Goal: Task Accomplishment & Management: Use online tool/utility

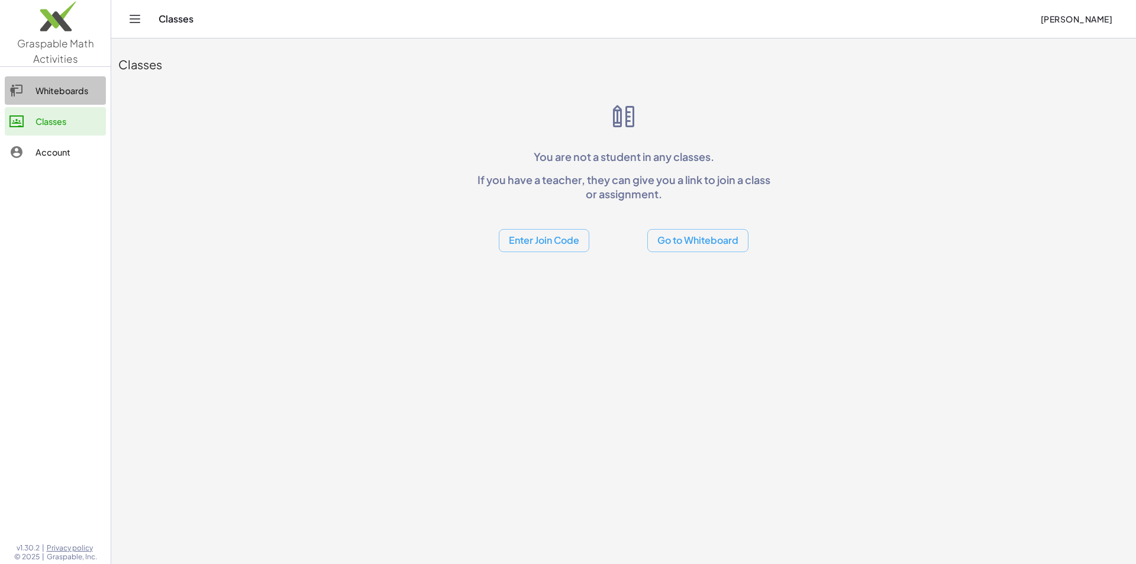
click at [67, 96] on div "Whiteboards" at bounding box center [69, 90] width 66 height 14
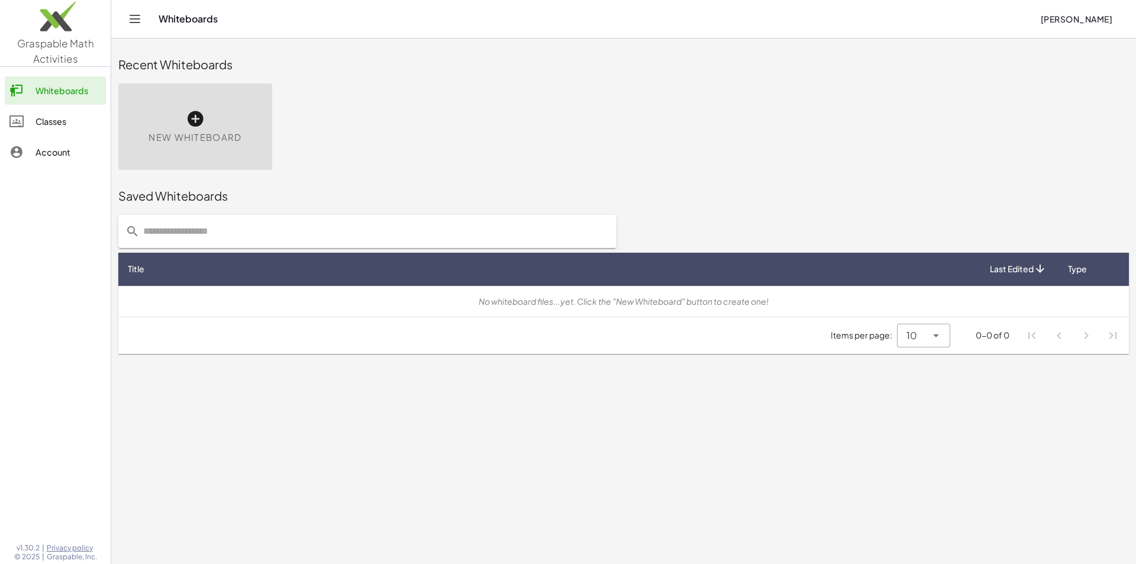
click at [180, 121] on div "New Whiteboard" at bounding box center [195, 126] width 154 height 86
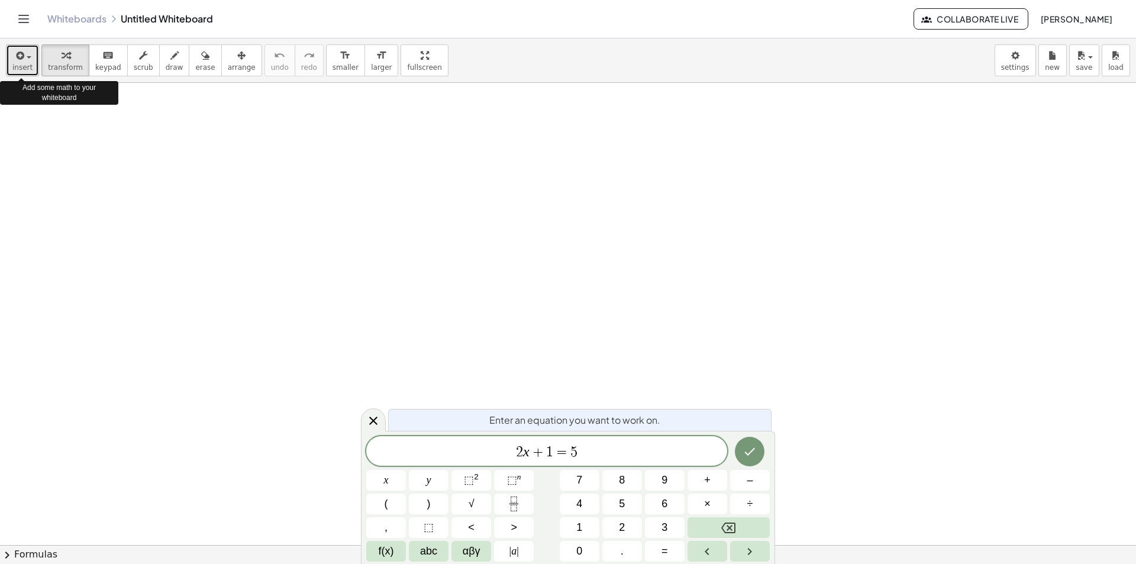
click at [27, 57] on span "button" at bounding box center [29, 57] width 5 height 2
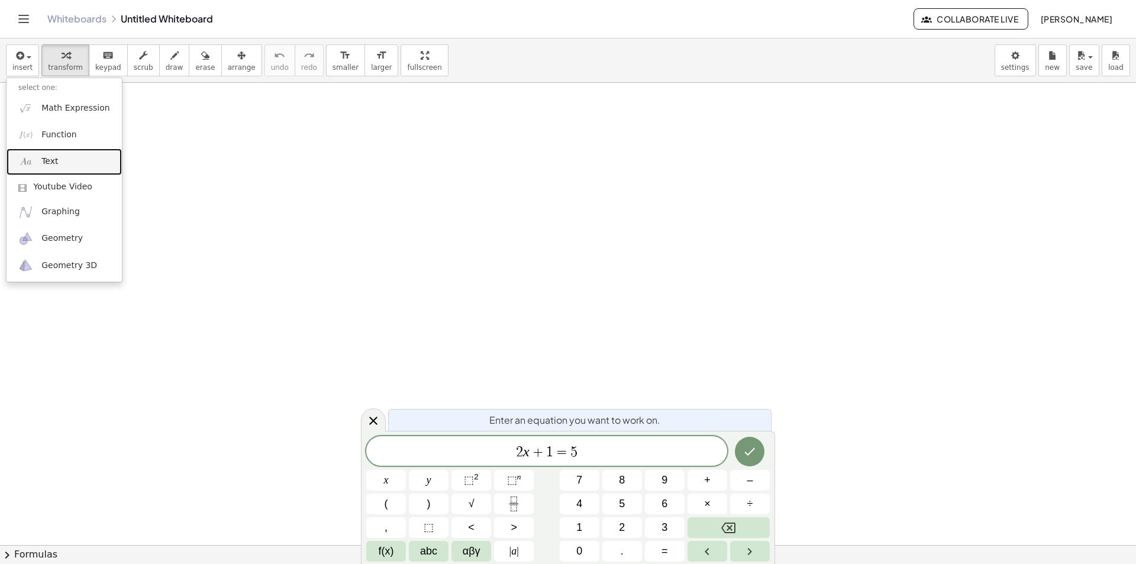
click at [72, 159] on link "Text" at bounding box center [64, 162] width 115 height 27
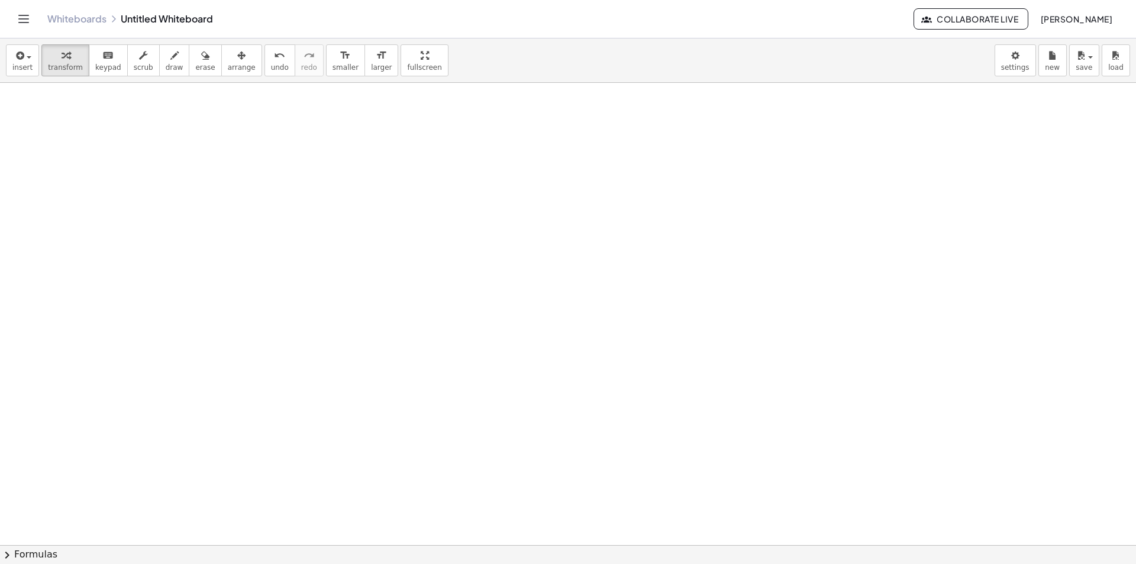
drag, startPoint x: 410, startPoint y: 62, endPoint x: 410, endPoint y: 114, distance: 51.5
click at [410, 114] on div "insert select one: Math Expression Function Text Youtube Video Graphing Geometr…" at bounding box center [568, 301] width 1136 height 526
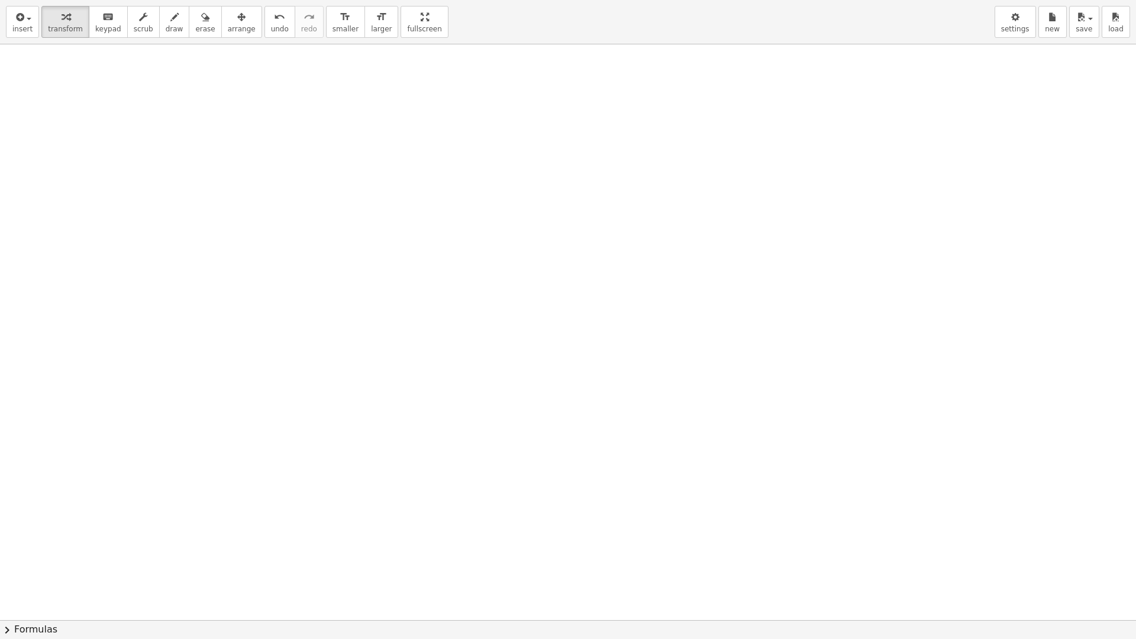
drag, startPoint x: 382, startPoint y: 17, endPoint x: 382, endPoint y: -34, distance: 51.5
click at [382, 0] on html "Graspable Math Activities Whiteboards Classes Account v1.30.2 | Privacy policy …" at bounding box center [568, 319] width 1136 height 639
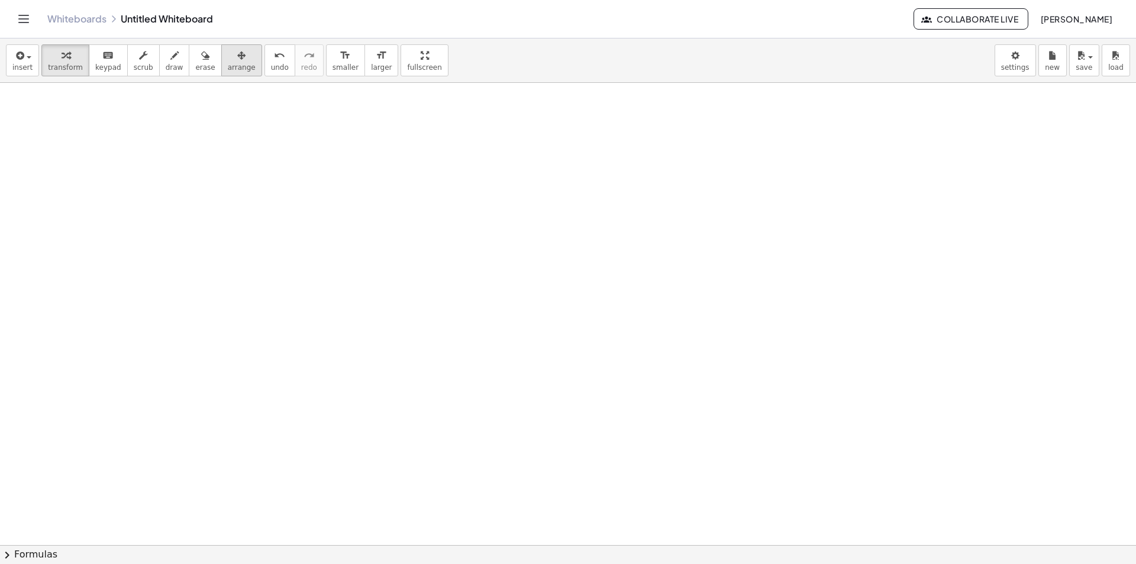
click at [237, 55] on icon "button" at bounding box center [241, 56] width 8 height 14
click at [289, 172] on circle at bounding box center [285, 164] width 21 height 21
click at [279, 154] on icon at bounding box center [283, 162] width 21 height 21
click at [20, 57] on icon "button" at bounding box center [19, 56] width 11 height 14
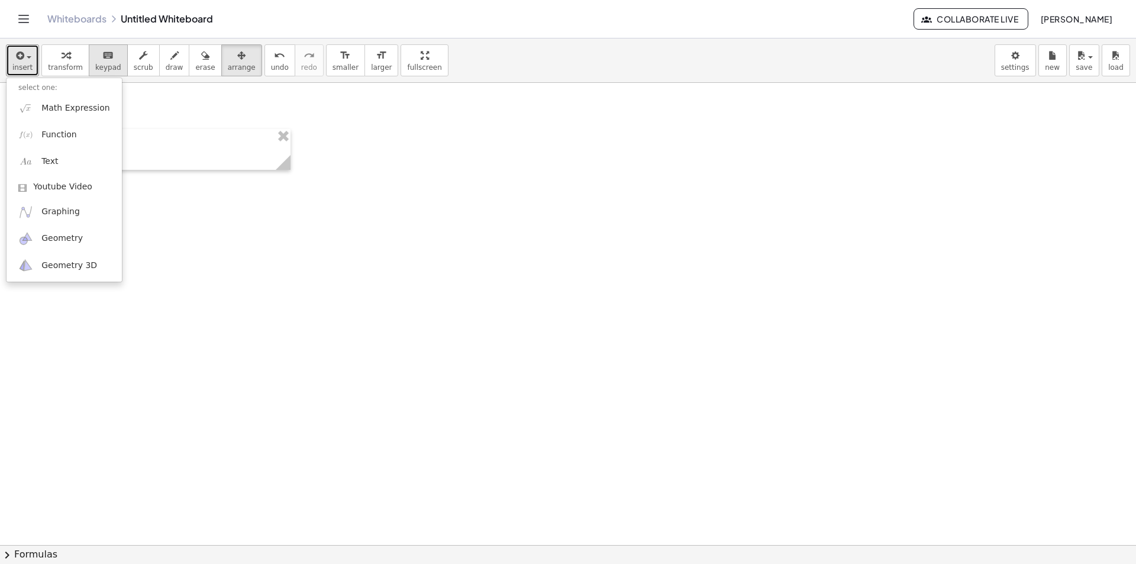
click at [102, 60] on icon "keyboard" at bounding box center [107, 56] width 11 height 14
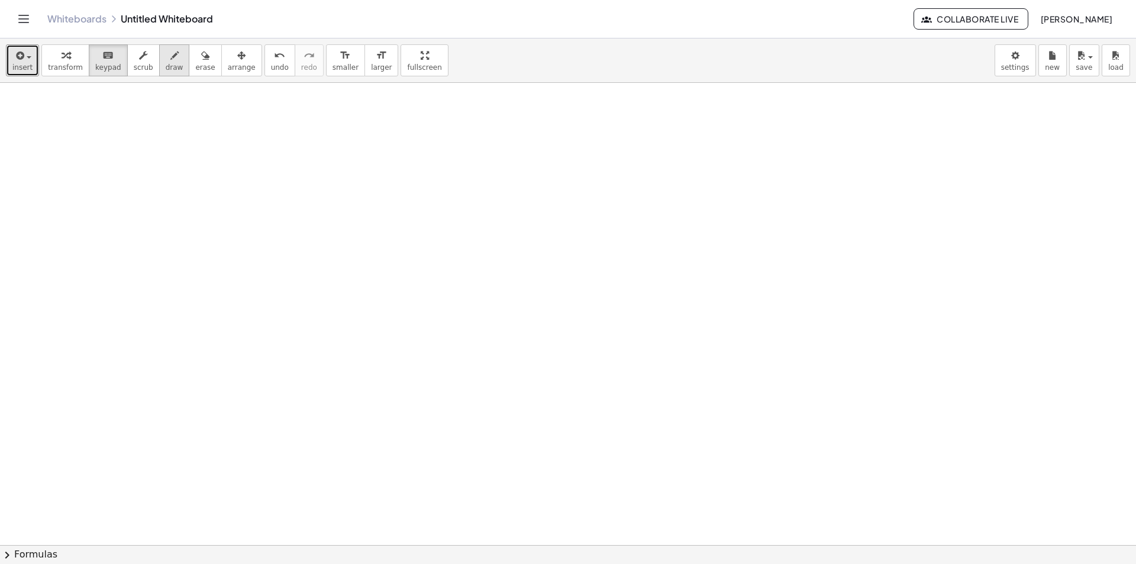
click at [170, 60] on icon "button" at bounding box center [174, 56] width 8 height 14
click at [68, 62] on div "button" at bounding box center [65, 55] width 35 height 14
click at [10, 51] on button "insert" at bounding box center [22, 60] width 33 height 32
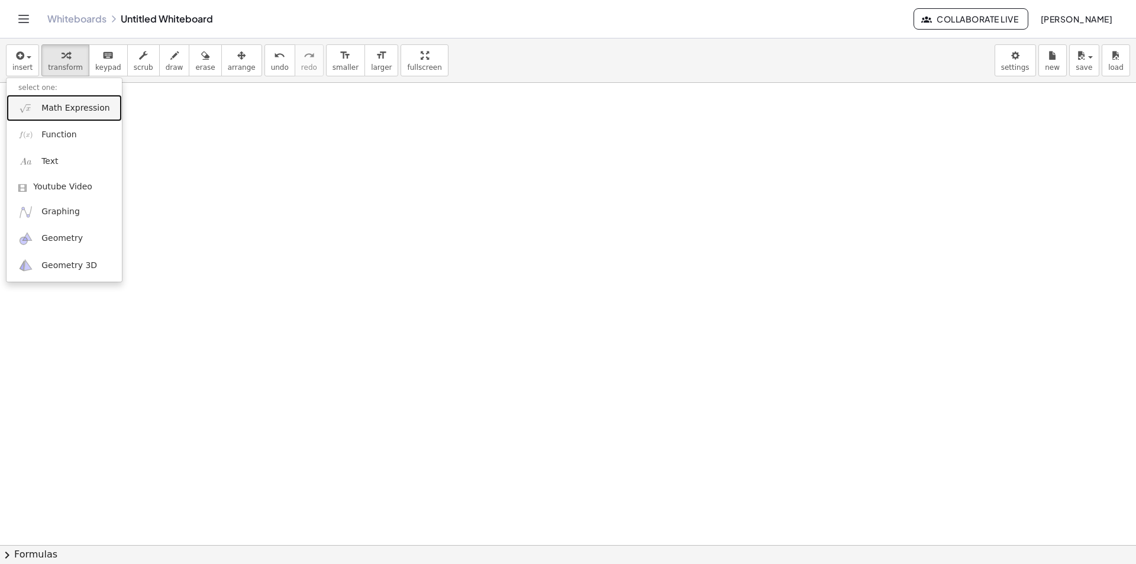
click at [78, 102] on span "Math Expression" at bounding box center [75, 108] width 68 height 12
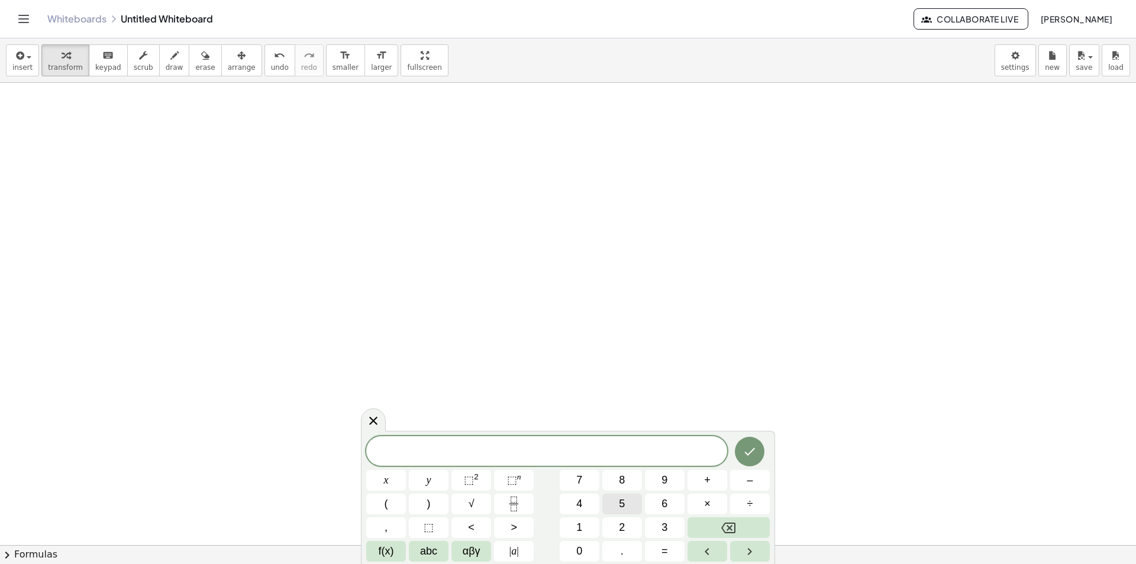
click at [614, 500] on button "5" at bounding box center [622, 504] width 40 height 21
click at [745, 459] on button "Done" at bounding box center [750, 452] width 30 height 30
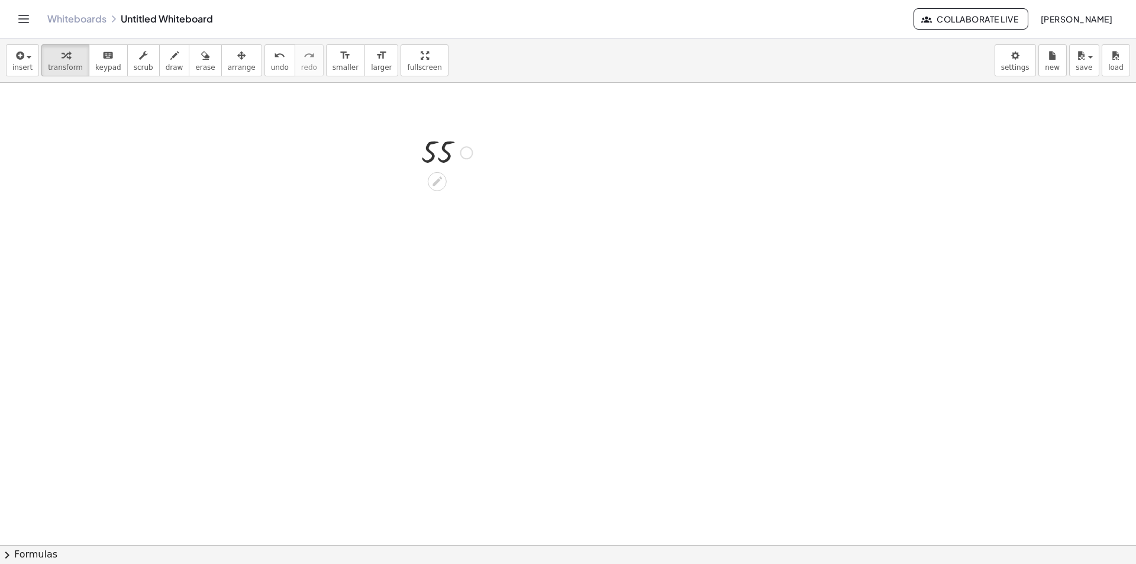
click at [433, 154] on div at bounding box center [447, 151] width 65 height 39
click at [228, 65] on span "arrange" at bounding box center [242, 67] width 28 height 8
drag, startPoint x: 481, startPoint y: 169, endPoint x: 497, endPoint y: 196, distance: 31.3
click at [497, 196] on div at bounding box center [458, 178] width 79 height 45
drag, startPoint x: 497, startPoint y: 202, endPoint x: 480, endPoint y: 186, distance: 23.9
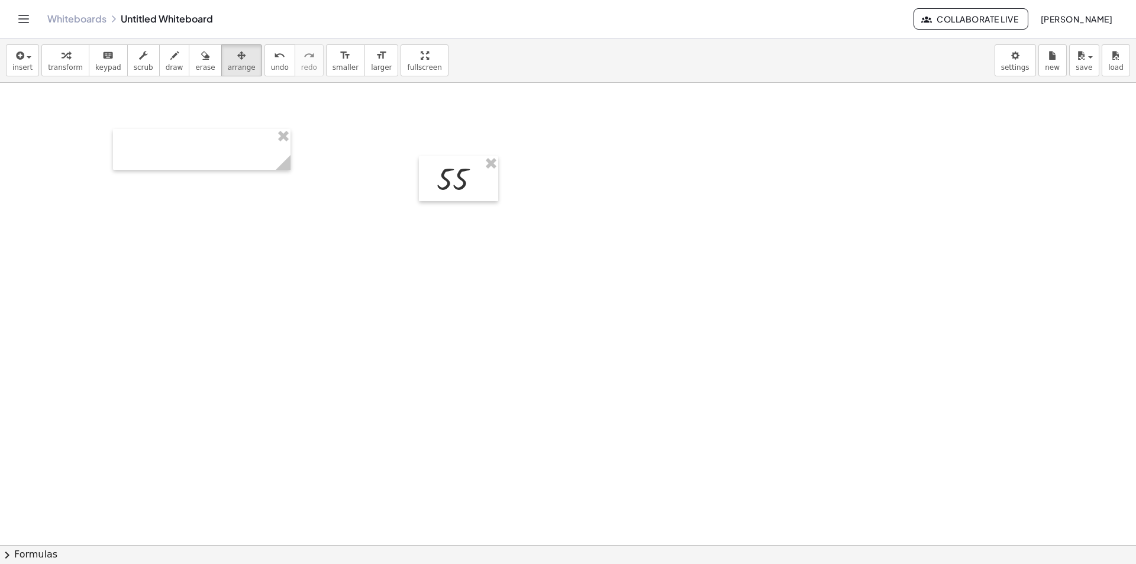
click at [500, 208] on div at bounding box center [568, 545] width 1136 height 924
drag, startPoint x: 489, startPoint y: 162, endPoint x: 350, endPoint y: 123, distance: 143.7
click at [21, 65] on span "insert" at bounding box center [22, 67] width 20 height 8
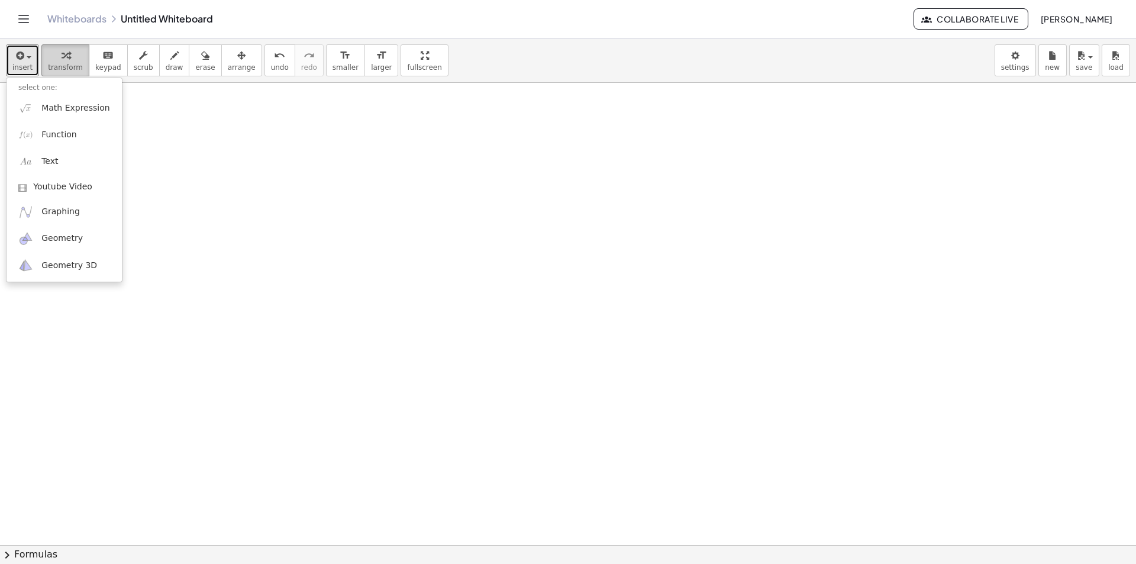
click at [62, 63] on span "transform" at bounding box center [65, 67] width 35 height 8
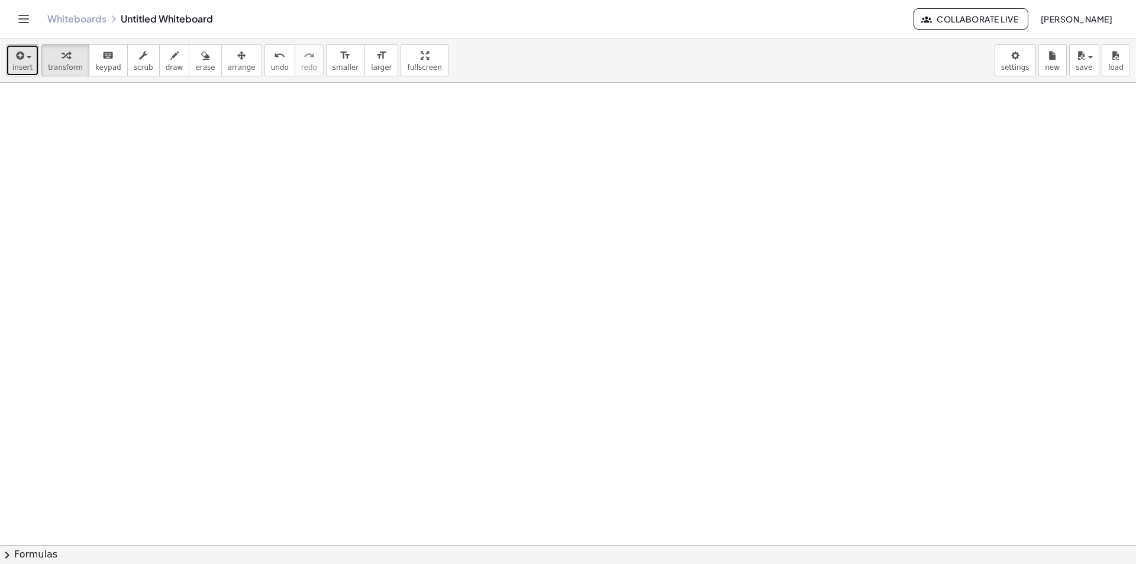
click at [28, 60] on div "button" at bounding box center [22, 55] width 20 height 14
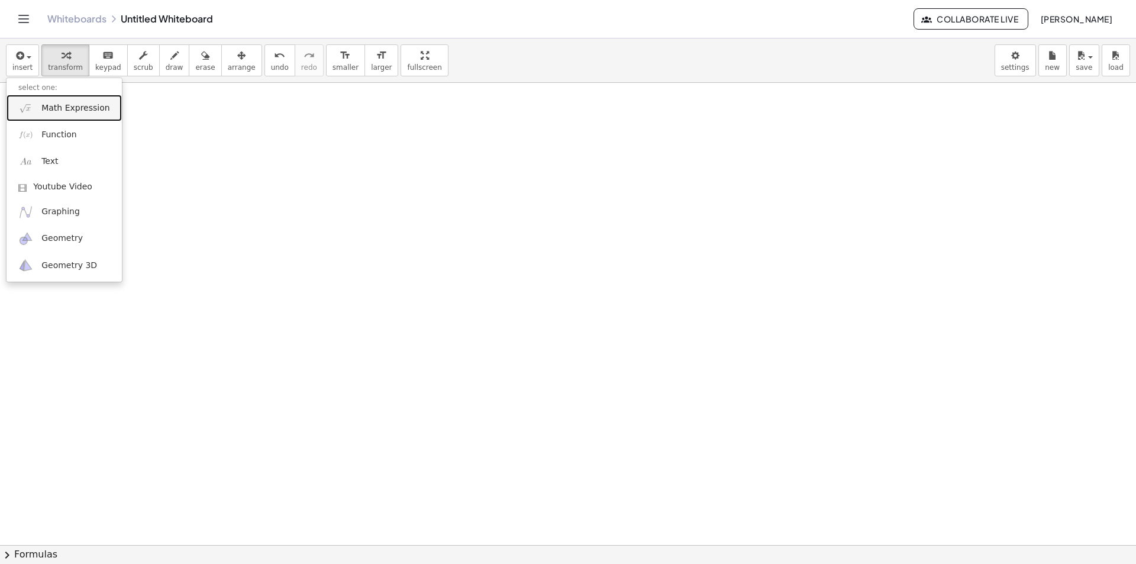
click at [78, 102] on span "Math Expression" at bounding box center [75, 108] width 68 height 12
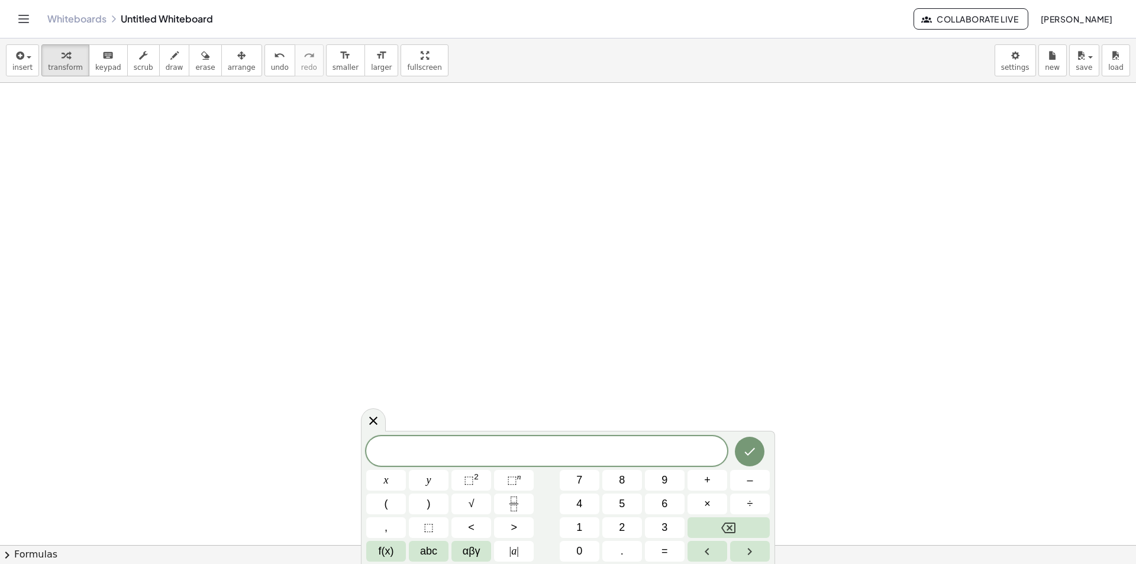
click at [514, 439] on div "​" at bounding box center [546, 451] width 361 height 30
click at [395, 503] on button "(" at bounding box center [386, 504] width 40 height 21
click at [394, 484] on button "x" at bounding box center [386, 480] width 40 height 21
click at [756, 481] on button "–" at bounding box center [750, 480] width 40 height 21
click at [553, 444] on span "−" at bounding box center [550, 451] width 17 height 14
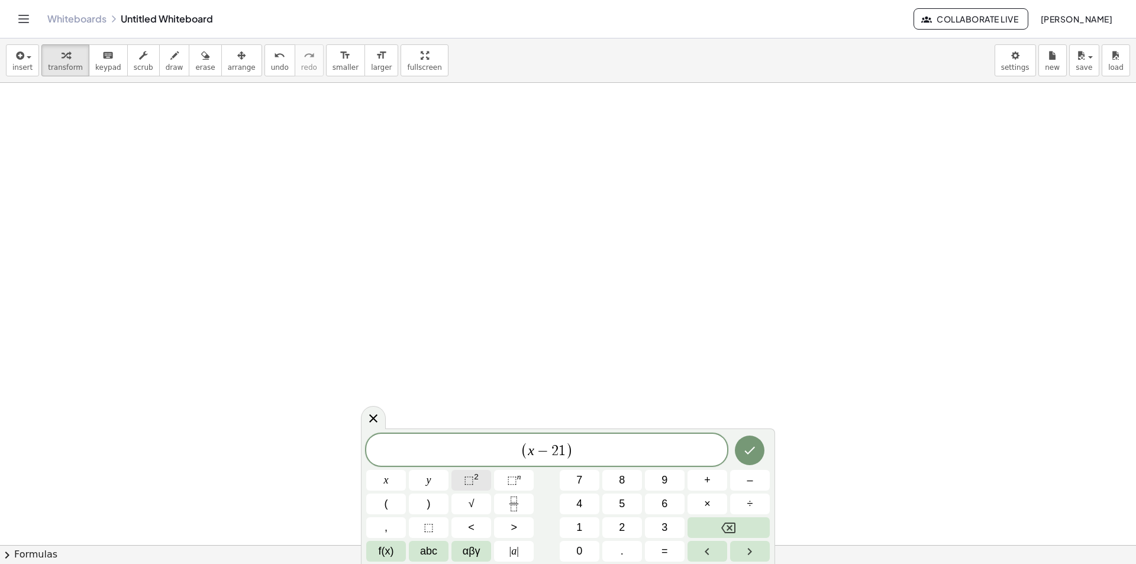
click at [456, 475] on button "⬚ 2" at bounding box center [472, 480] width 40 height 21
click at [761, 483] on button "–" at bounding box center [750, 480] width 40 height 21
click at [759, 502] on button "÷" at bounding box center [750, 504] width 40 height 21
click at [733, 526] on icon "Backspace" at bounding box center [728, 528] width 14 height 11
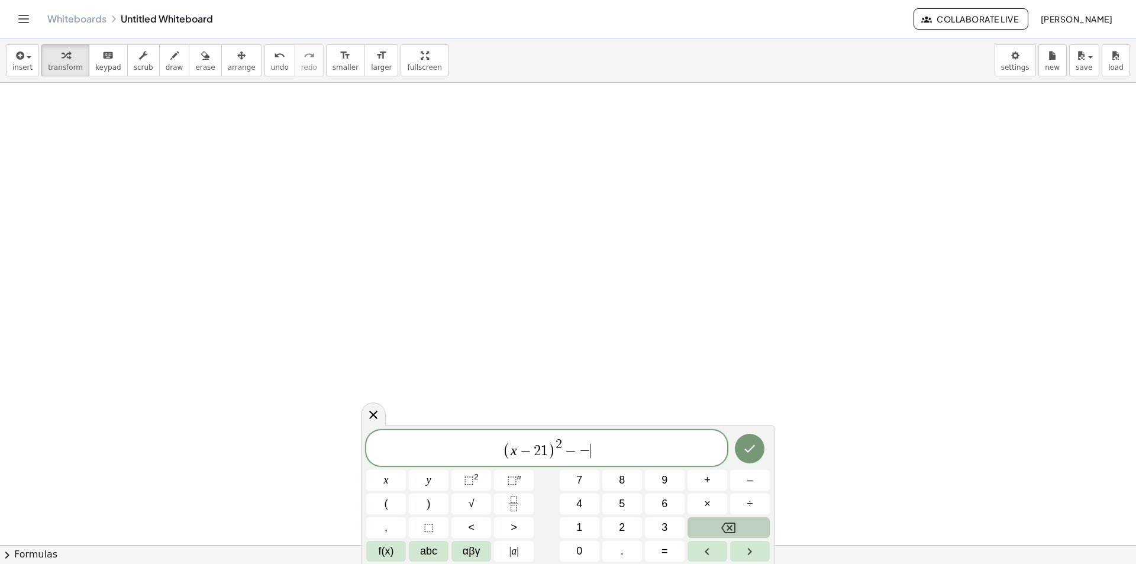
click at [733, 526] on icon "Backspace" at bounding box center [728, 528] width 14 height 11
click at [669, 550] on button "=" at bounding box center [665, 551] width 40 height 21
click at [579, 511] on span "4" at bounding box center [579, 504] width 6 height 16
click at [911, 65] on body "Graspable Math Activities Whiteboards Classes Account v1.30.2 | Privacy policy …" at bounding box center [568, 282] width 1136 height 564
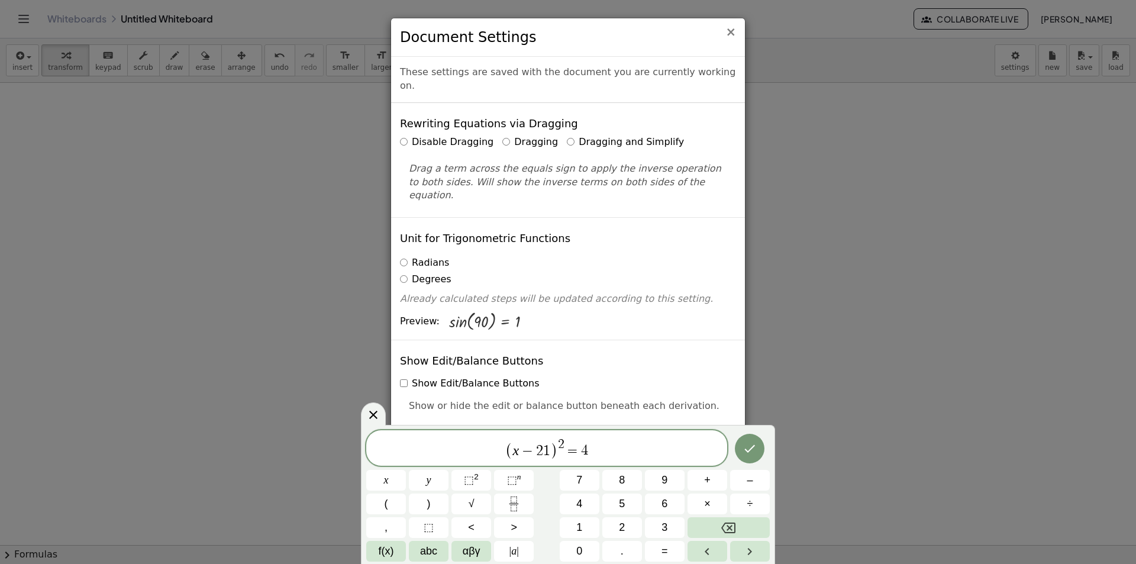
drag, startPoint x: 728, startPoint y: 30, endPoint x: 570, endPoint y: 141, distance: 193.3
click at [563, 146] on div "× Document Settings These settings are saved with the document you are currentl…" at bounding box center [568, 254] width 355 height 473
click at [567, 136] on label "Dragging and Simplify" at bounding box center [625, 143] width 117 height 14
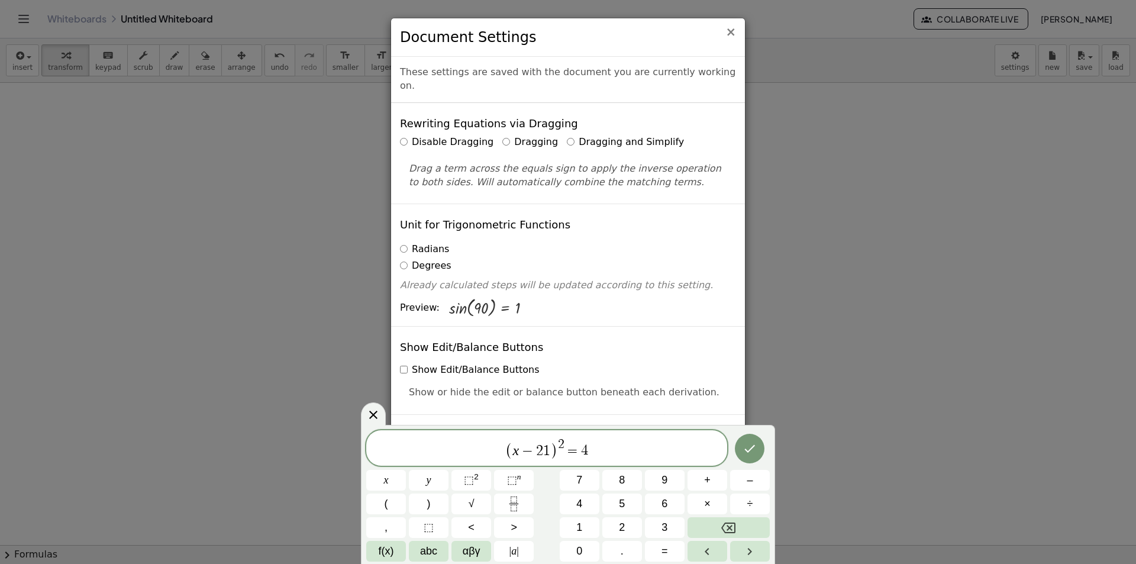
click at [736, 34] on span "×" at bounding box center [731, 32] width 11 height 14
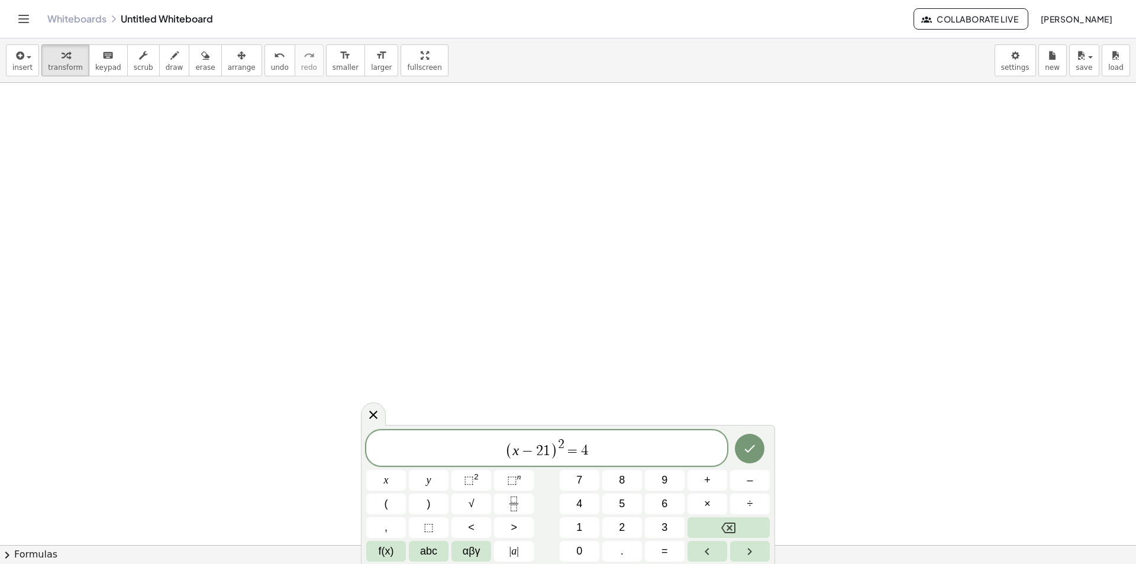
click at [608, 450] on span "( x − 2 1 ) 2 = 4" at bounding box center [546, 448] width 361 height 23
click at [724, 500] on button "×" at bounding box center [708, 504] width 40 height 21
click at [668, 530] on button "3" at bounding box center [665, 527] width 40 height 21
click at [389, 504] on button "(" at bounding box center [386, 504] width 40 height 21
click at [432, 479] on button "y" at bounding box center [429, 480] width 40 height 21
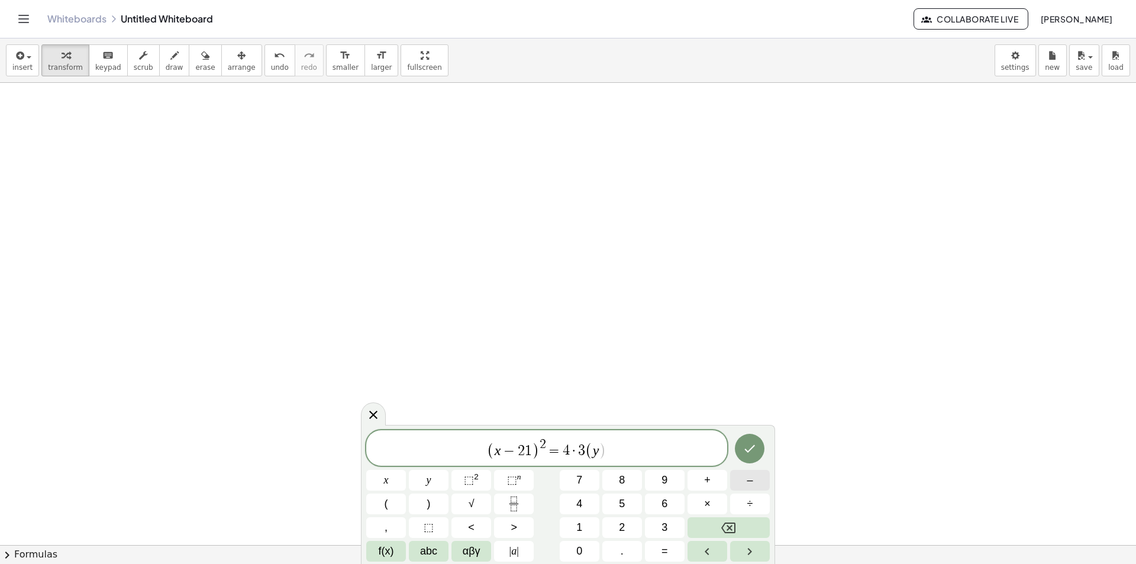
click at [749, 485] on span "–" at bounding box center [750, 480] width 6 height 16
click at [663, 523] on span "3" at bounding box center [665, 528] width 6 height 16
click at [755, 447] on icon "Done" at bounding box center [750, 449] width 14 height 14
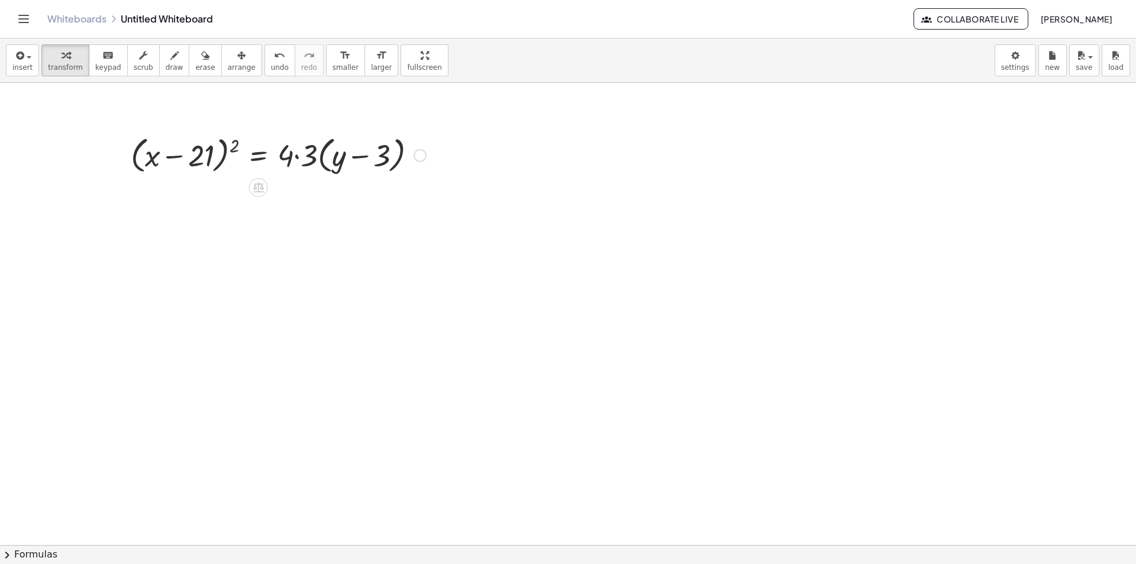
click at [304, 161] on div at bounding box center [278, 154] width 307 height 45
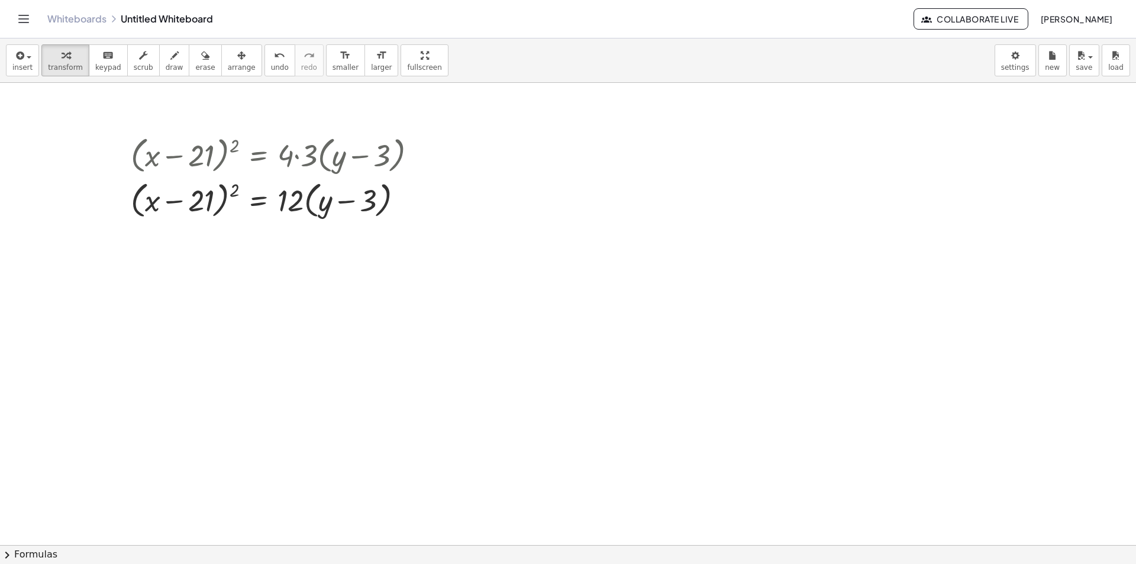
click at [50, 558] on button "chevron_right Formulas" at bounding box center [568, 554] width 1136 height 19
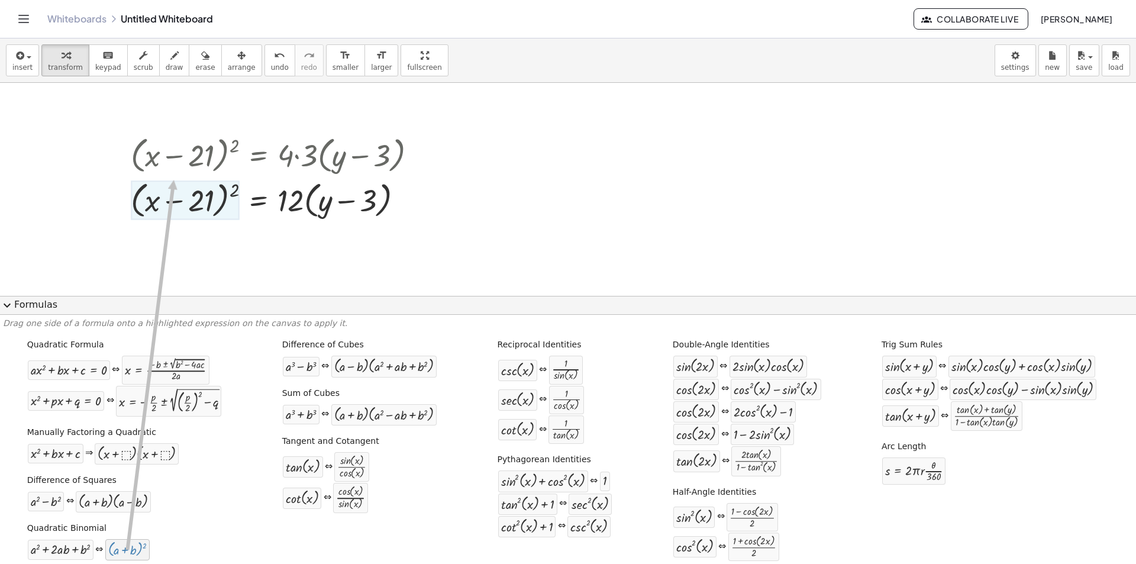
drag, startPoint x: 141, startPoint y: 551, endPoint x: 176, endPoint y: 186, distance: 366.2
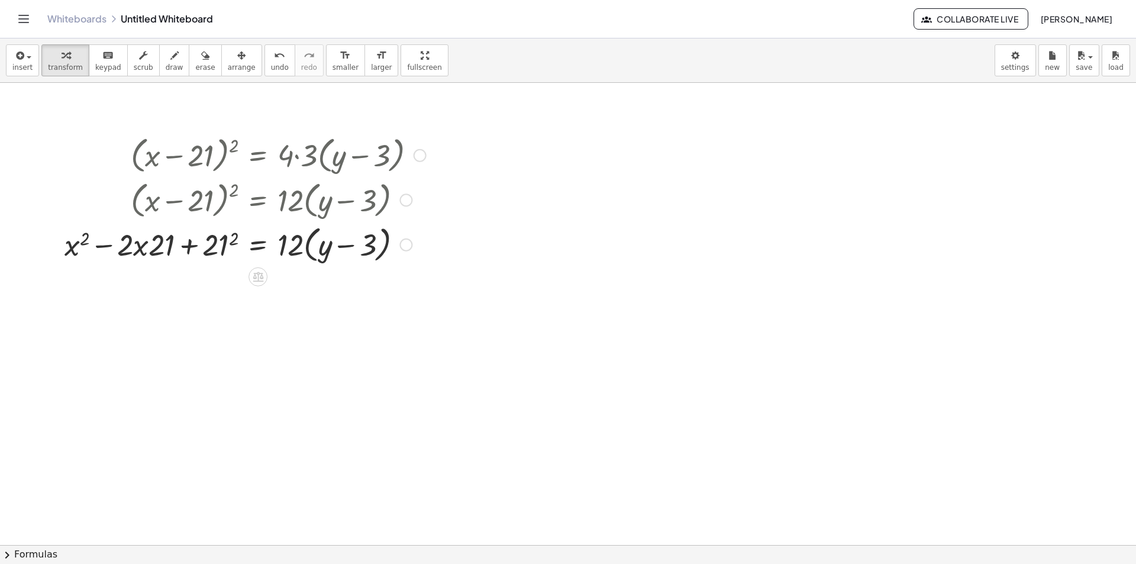
click at [221, 241] on div at bounding box center [245, 243] width 373 height 45
click at [258, 156] on div "( + x − 21 ) 2 = · 4 · 3 · ( + y − 3 ) ( + x − 21 ) 2 = · 12 · ( + y − 3 ) = · …" at bounding box center [258, 156] width 0 height 0
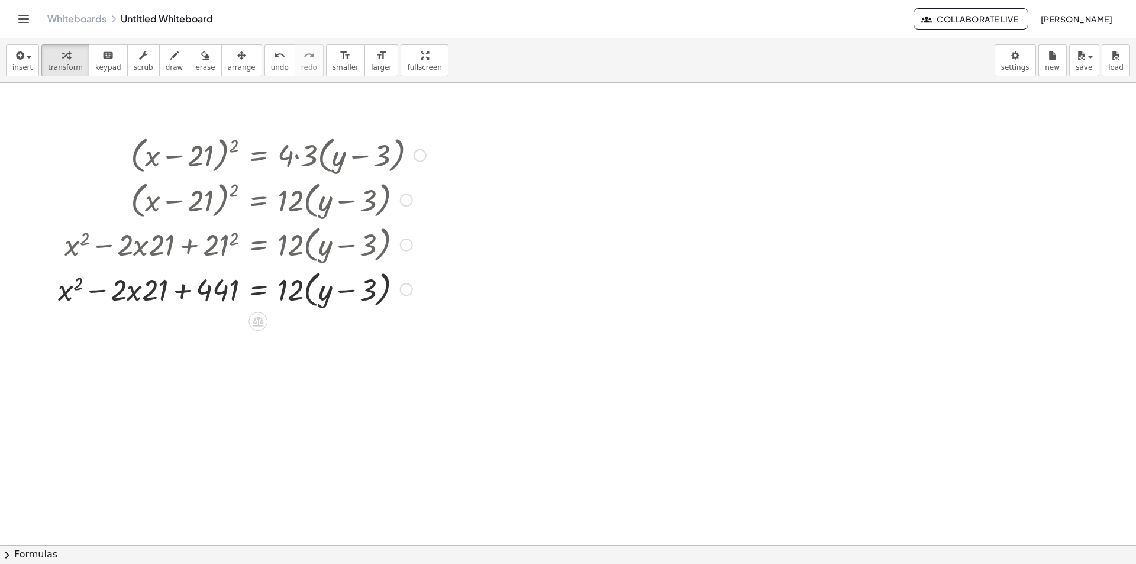
click at [160, 291] on div at bounding box center [242, 288] width 380 height 45
click at [183, 295] on div at bounding box center [242, 288] width 380 height 45
click at [159, 295] on div at bounding box center [242, 288] width 380 height 45
click at [138, 297] on div at bounding box center [242, 288] width 380 height 45
click at [128, 295] on div at bounding box center [242, 288] width 380 height 45
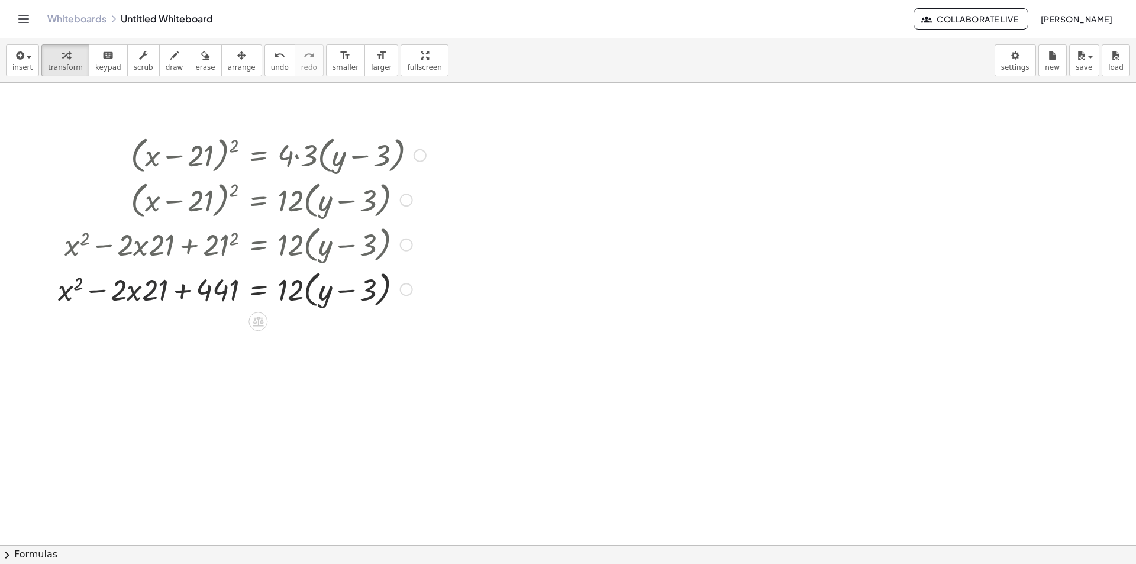
click at [147, 297] on div at bounding box center [242, 288] width 380 height 45
drag, startPoint x: 152, startPoint y: 294, endPoint x: 123, endPoint y: 286, distance: 30.0
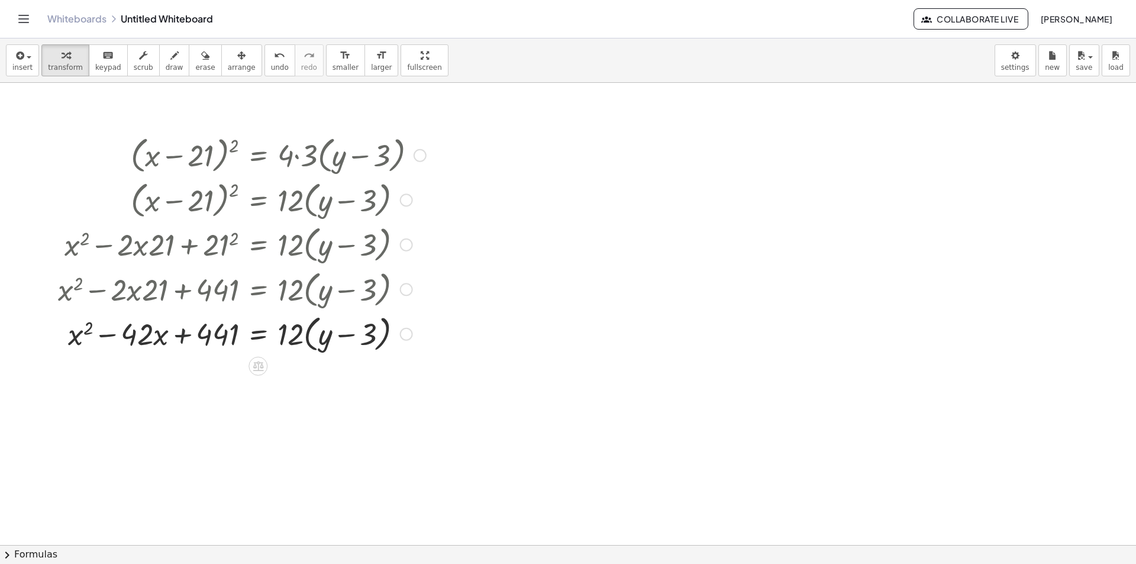
click at [183, 339] on div at bounding box center [242, 333] width 380 height 45
click at [297, 340] on div at bounding box center [242, 333] width 380 height 45
drag, startPoint x: 291, startPoint y: 339, endPoint x: 283, endPoint y: 343, distance: 8.7
click at [283, 343] on div at bounding box center [242, 333] width 380 height 45
click at [500, 410] on div at bounding box center [568, 545] width 1136 height 924
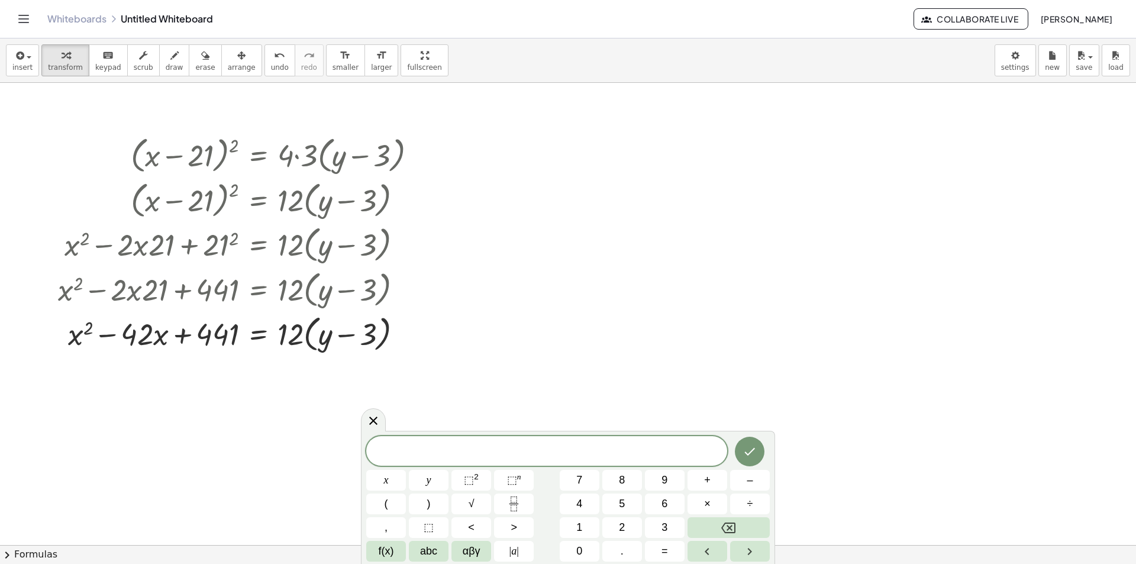
click at [561, 395] on div at bounding box center [568, 545] width 1136 height 924
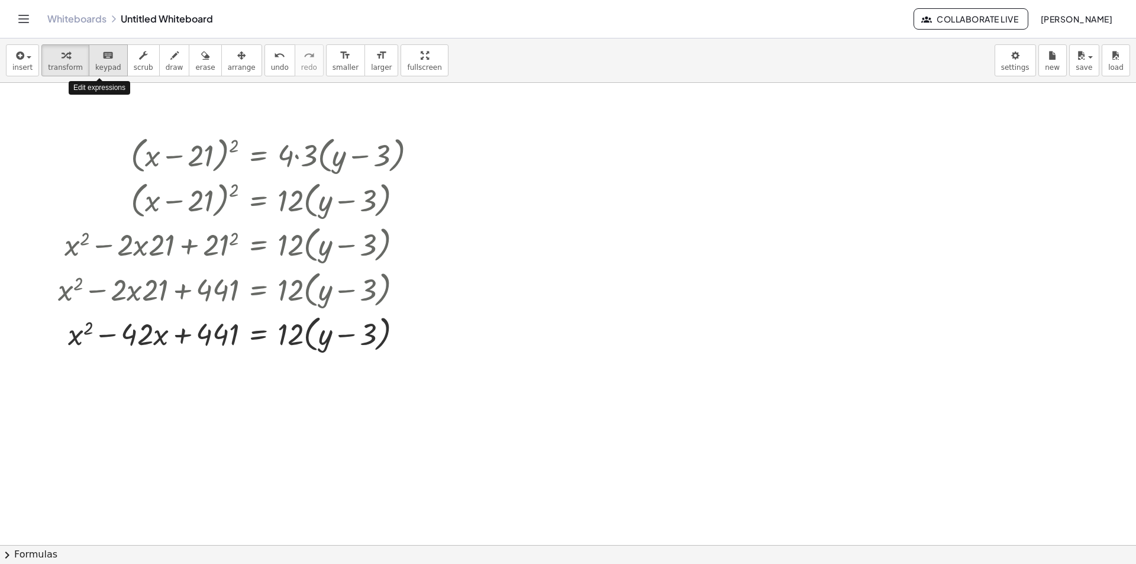
click at [108, 64] on span "keypad" at bounding box center [108, 67] width 26 height 8
click at [18, 63] on span "insert" at bounding box center [22, 67] width 20 height 8
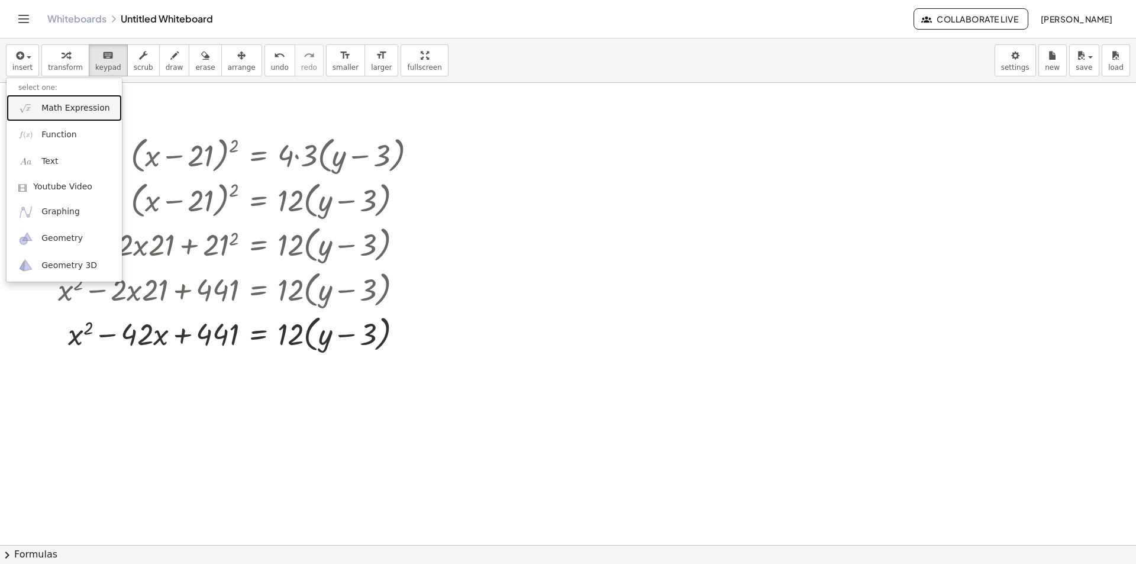
click at [66, 106] on span "Math Expression" at bounding box center [75, 108] width 68 height 12
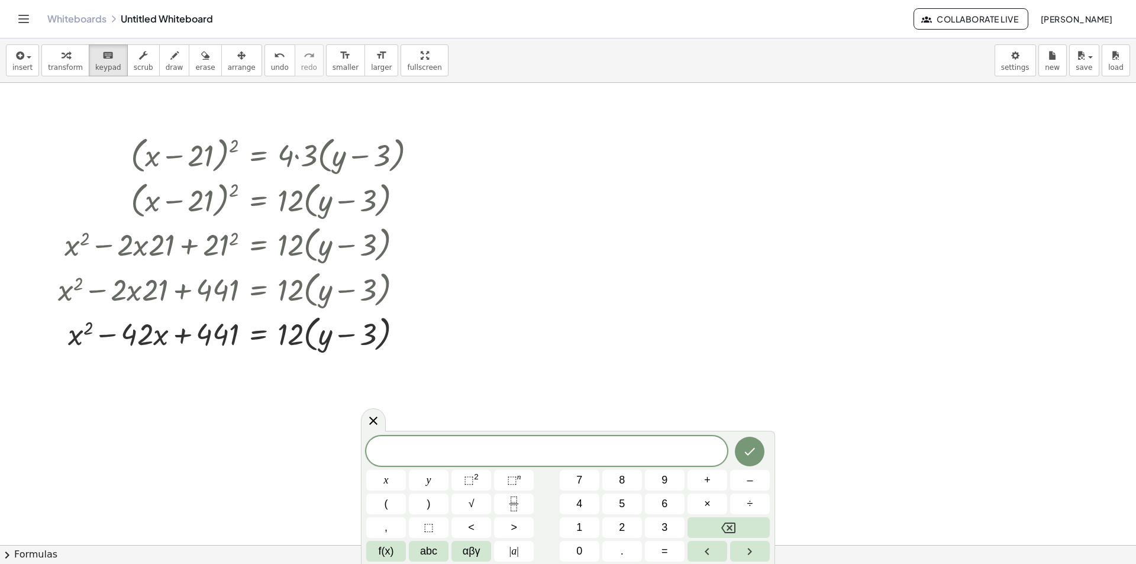
click at [540, 443] on div "​" at bounding box center [546, 451] width 361 height 30
click at [211, 166] on div at bounding box center [242, 154] width 380 height 45
click at [475, 446] on span at bounding box center [546, 452] width 361 height 18
click at [764, 483] on button "–" at bounding box center [750, 480] width 40 height 21
click at [618, 531] on button "2" at bounding box center [622, 527] width 40 height 21
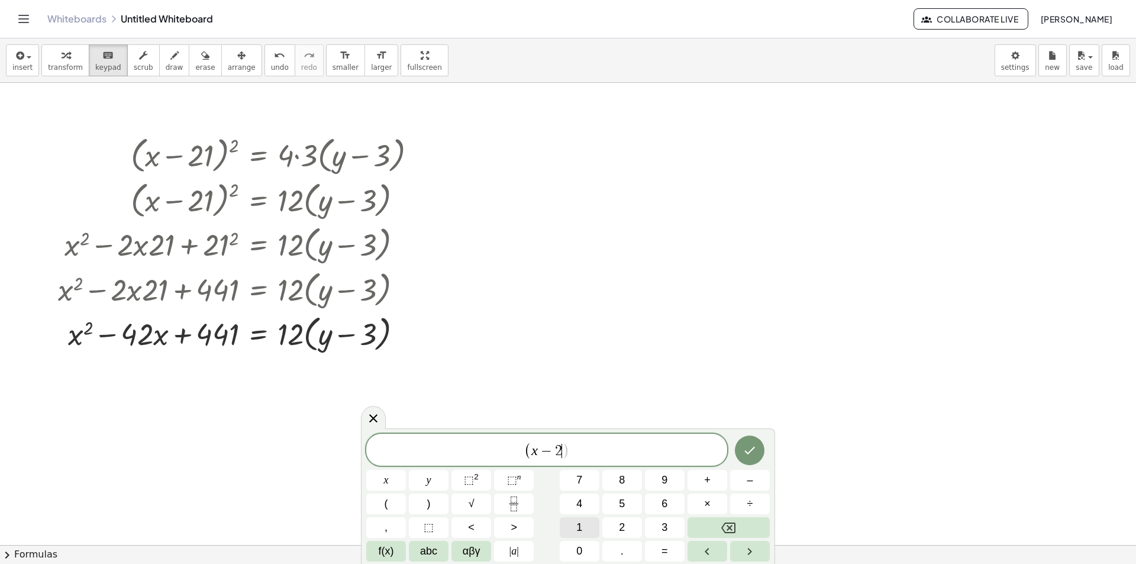
click at [592, 527] on button "1" at bounding box center [580, 527] width 40 height 21
click at [437, 505] on button ")" at bounding box center [429, 504] width 40 height 21
click at [482, 484] on button "⬚ 2" at bounding box center [472, 480] width 40 height 21
click at [661, 554] on button "=" at bounding box center [665, 551] width 40 height 21
click at [587, 505] on button "4" at bounding box center [580, 504] width 40 height 21
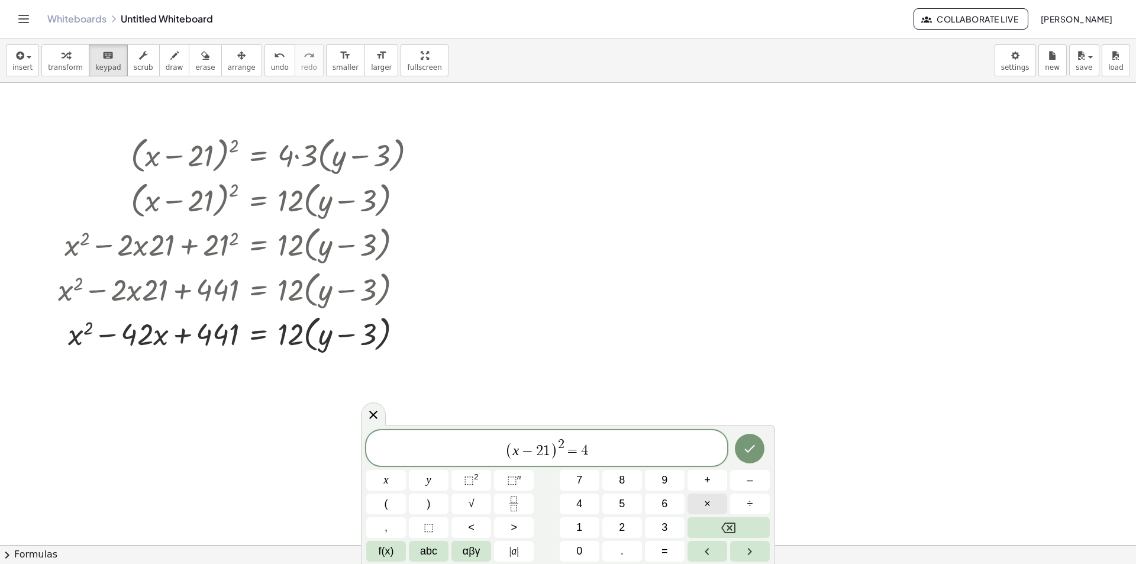
click at [717, 502] on button "×" at bounding box center [708, 504] width 40 height 21
click at [674, 523] on button "3" at bounding box center [665, 527] width 40 height 21
click at [386, 508] on span "(" at bounding box center [387, 504] width 4 height 16
click at [427, 488] on span "y" at bounding box center [429, 480] width 5 height 16
click at [755, 485] on button "–" at bounding box center [750, 480] width 40 height 21
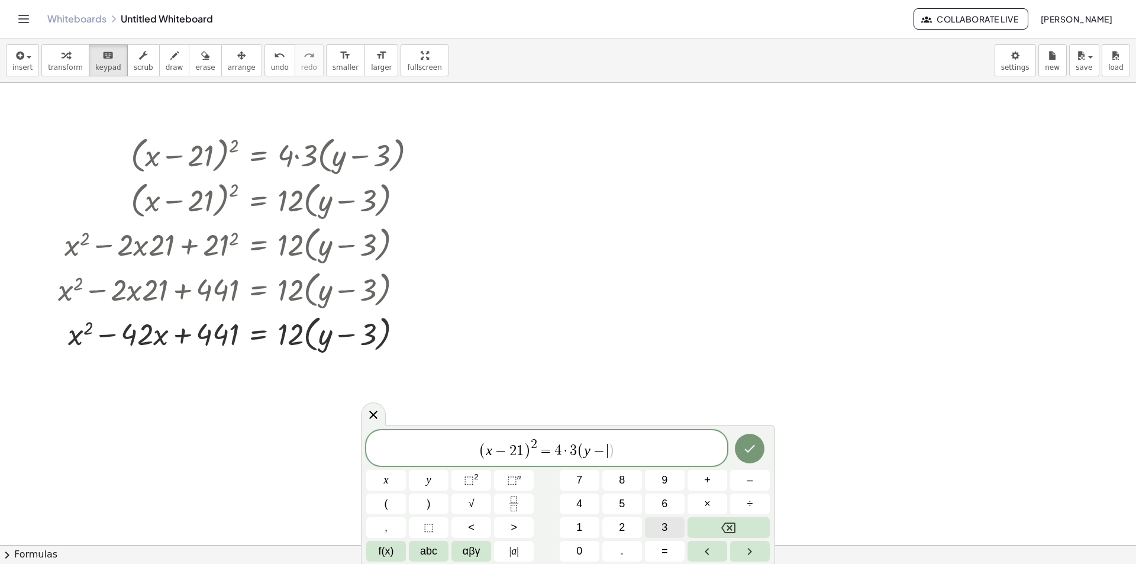
click at [668, 524] on button "3" at bounding box center [665, 527] width 40 height 21
click at [433, 510] on button ")" at bounding box center [429, 504] width 40 height 21
click at [746, 453] on icon "Done" at bounding box center [750, 449] width 14 height 14
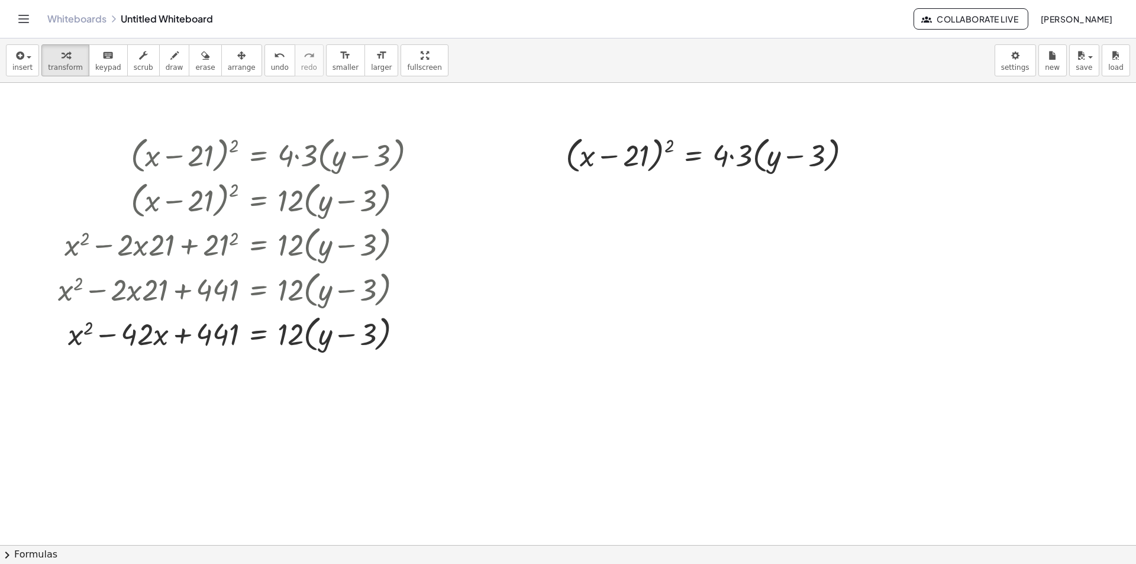
click at [26, 562] on button "chevron_right Formulas" at bounding box center [568, 554] width 1136 height 19
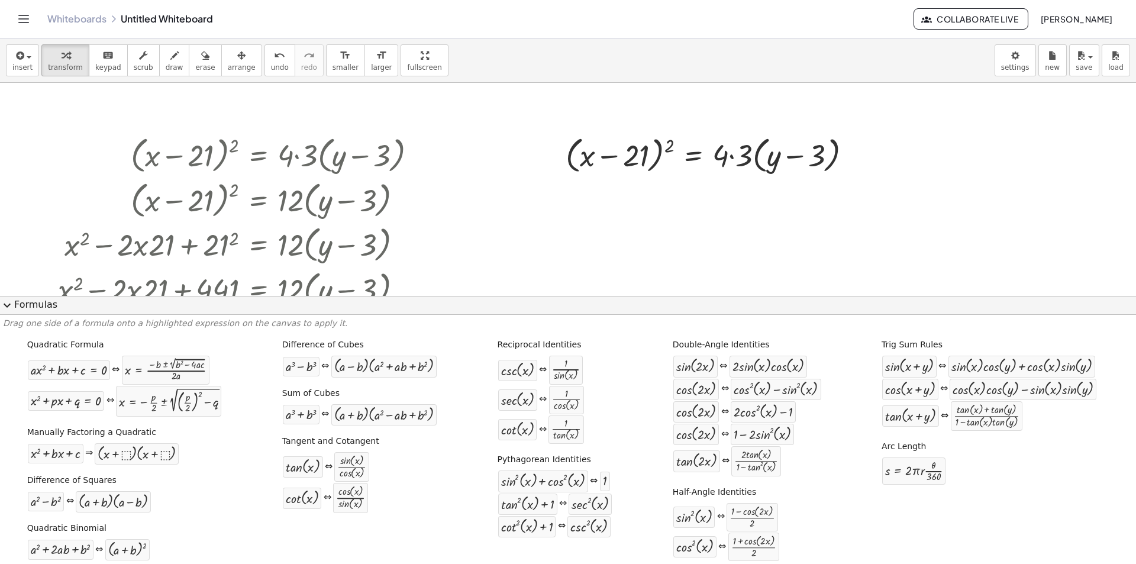
click at [703, 250] on div at bounding box center [568, 545] width 1136 height 924
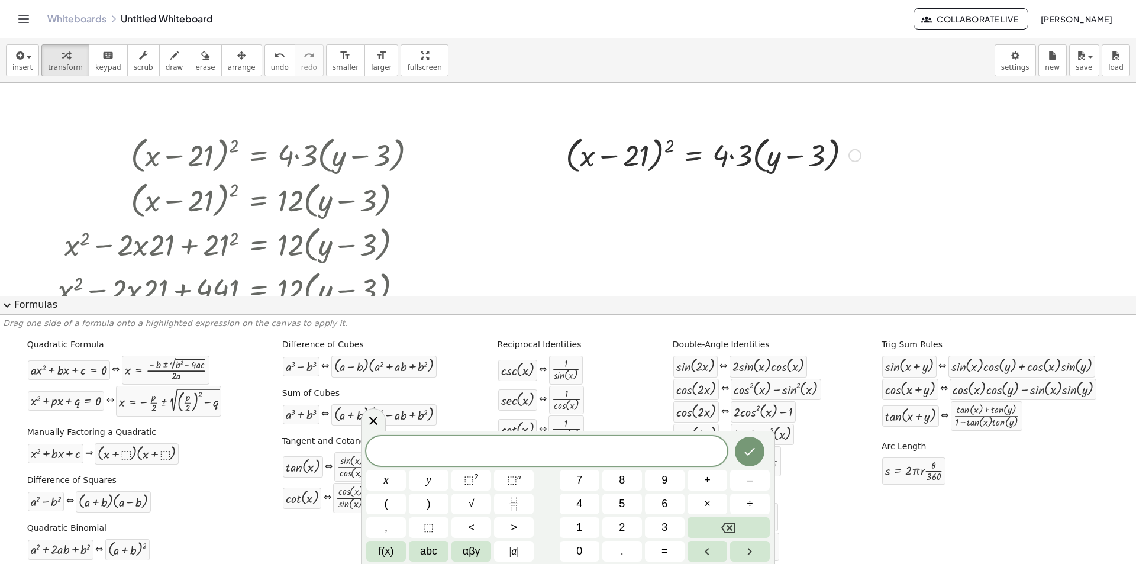
click at [742, 157] on div at bounding box center [713, 154] width 307 height 45
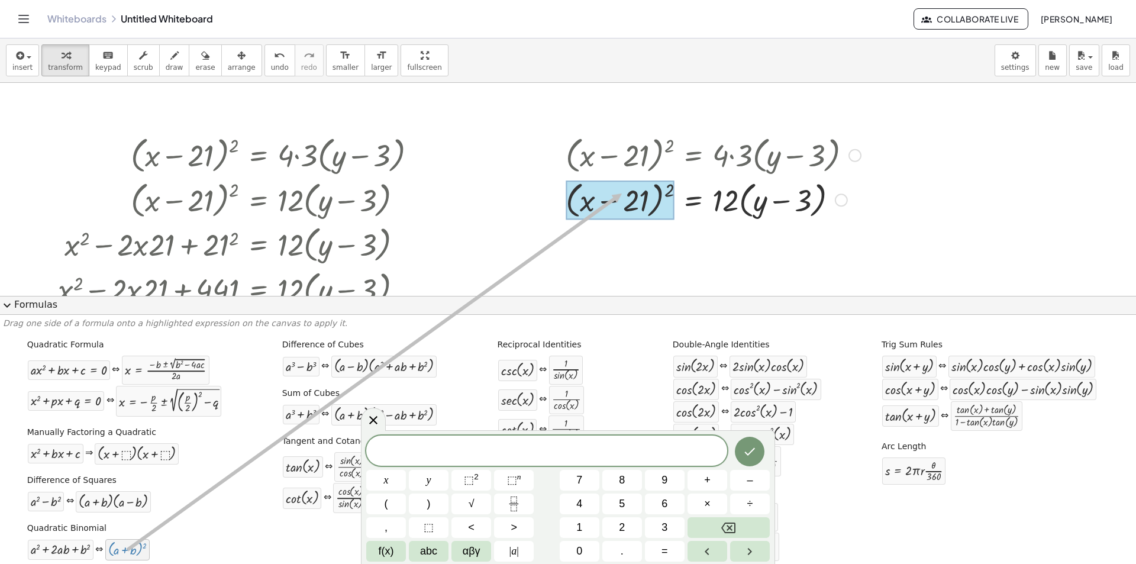
drag, startPoint x: 143, startPoint y: 547, endPoint x: 622, endPoint y: 194, distance: 595.5
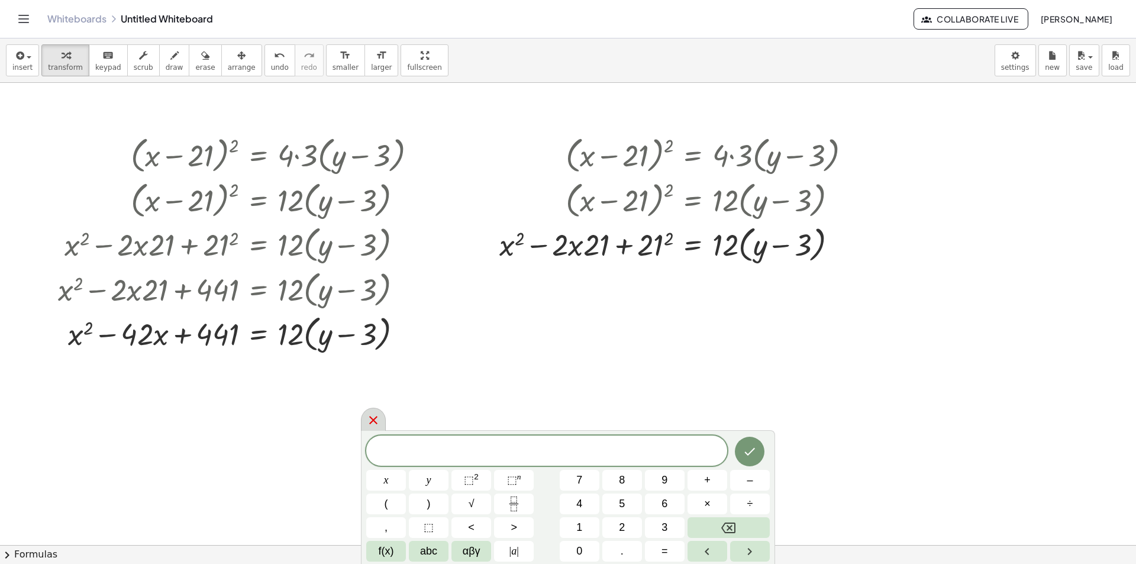
click at [378, 423] on icon at bounding box center [373, 420] width 14 height 14
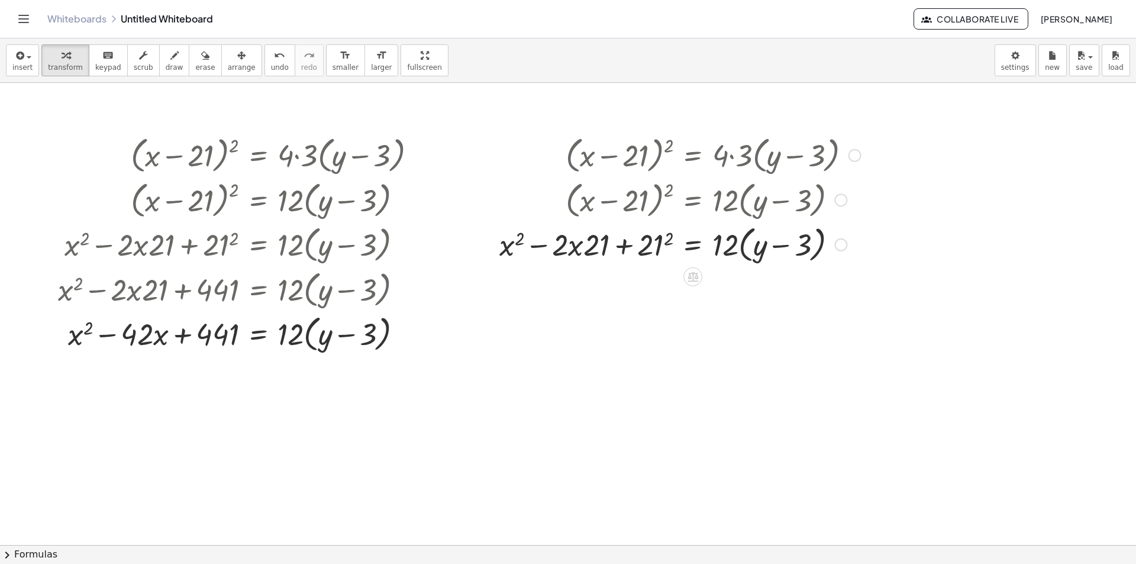
click at [656, 247] on div at bounding box center [680, 243] width 373 height 45
click at [597, 250] on div at bounding box center [677, 243] width 380 height 45
drag, startPoint x: 590, startPoint y: 252, endPoint x: 565, endPoint y: 252, distance: 24.9
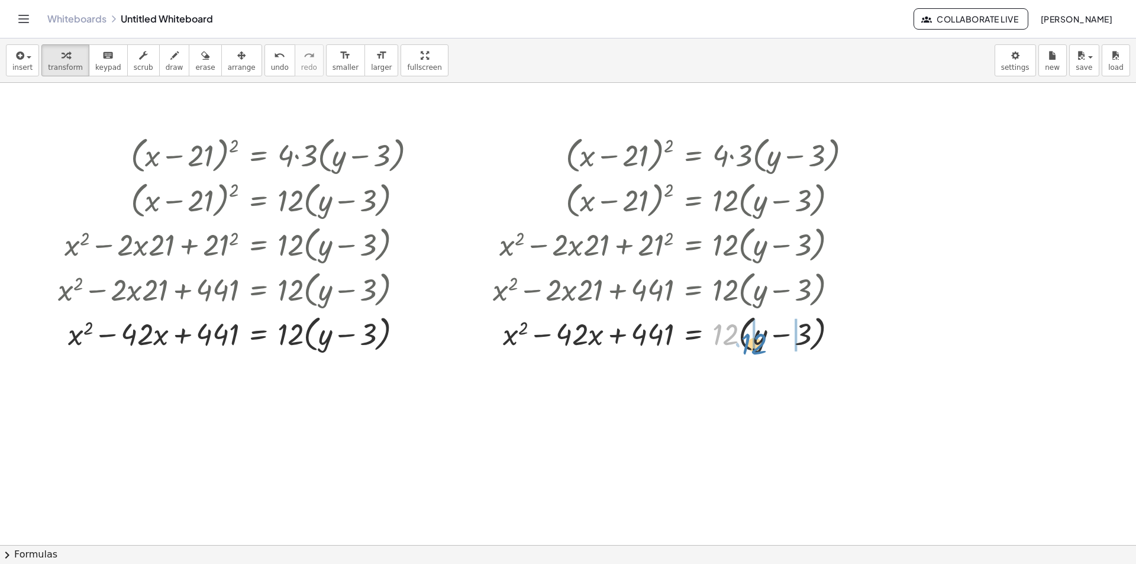
drag, startPoint x: 724, startPoint y: 330, endPoint x: 752, endPoint y: 341, distance: 29.7
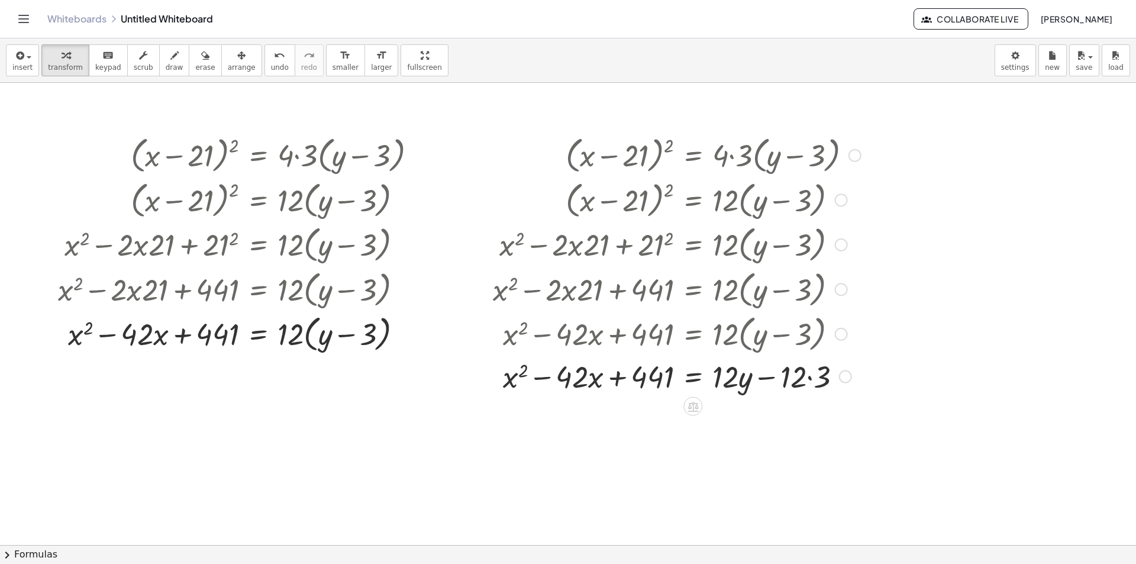
click at [813, 380] on div at bounding box center [677, 376] width 380 height 40
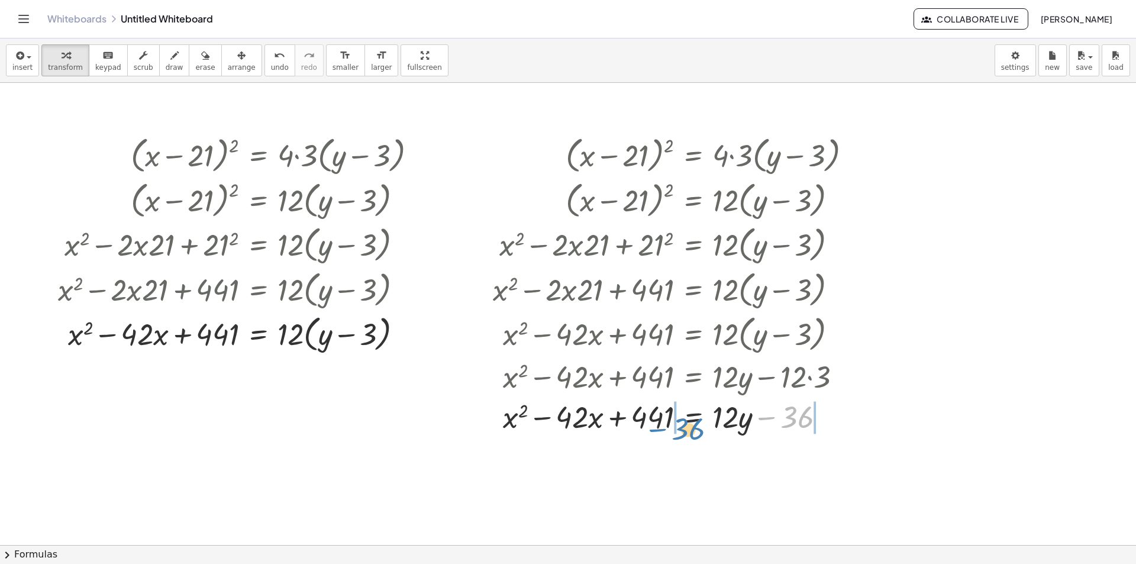
drag, startPoint x: 796, startPoint y: 413, endPoint x: 686, endPoint y: 424, distance: 110.6
click at [686, 424] on div at bounding box center [677, 416] width 380 height 40
click at [271, 68] on span "undo" at bounding box center [280, 67] width 18 height 8
click at [911, 64] on body "Graspable Math Activities Whiteboards Classes Account v1.30.2 | Privacy policy …" at bounding box center [568, 282] width 1136 height 564
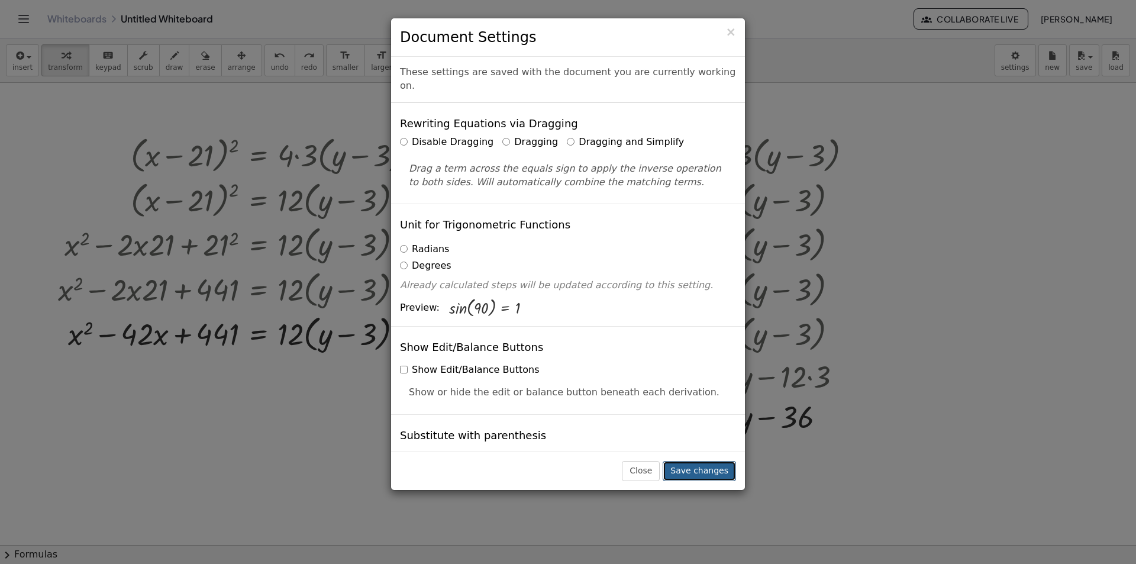
click at [710, 476] on button "Save changes" at bounding box center [699, 471] width 73 height 20
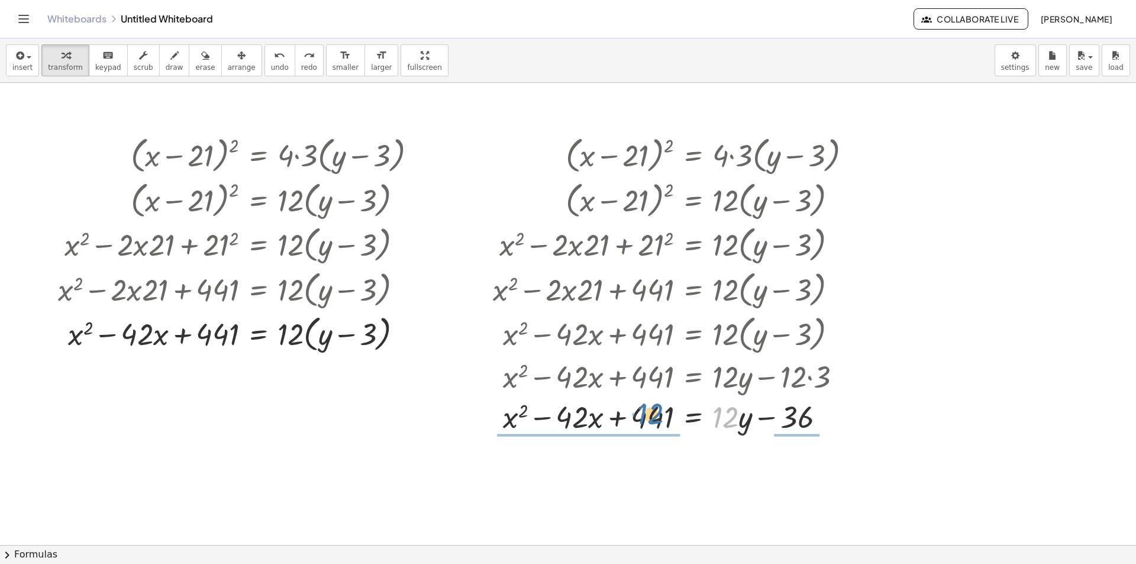
drag, startPoint x: 739, startPoint y: 419, endPoint x: 663, endPoint y: 416, distance: 75.2
click at [663, 416] on div at bounding box center [677, 416] width 380 height 40
click at [271, 63] on span "undo" at bounding box center [280, 67] width 18 height 8
drag, startPoint x: 736, startPoint y: 410, endPoint x: 694, endPoint y: 403, distance: 43.2
click at [694, 403] on div at bounding box center [673, 416] width 438 height 40
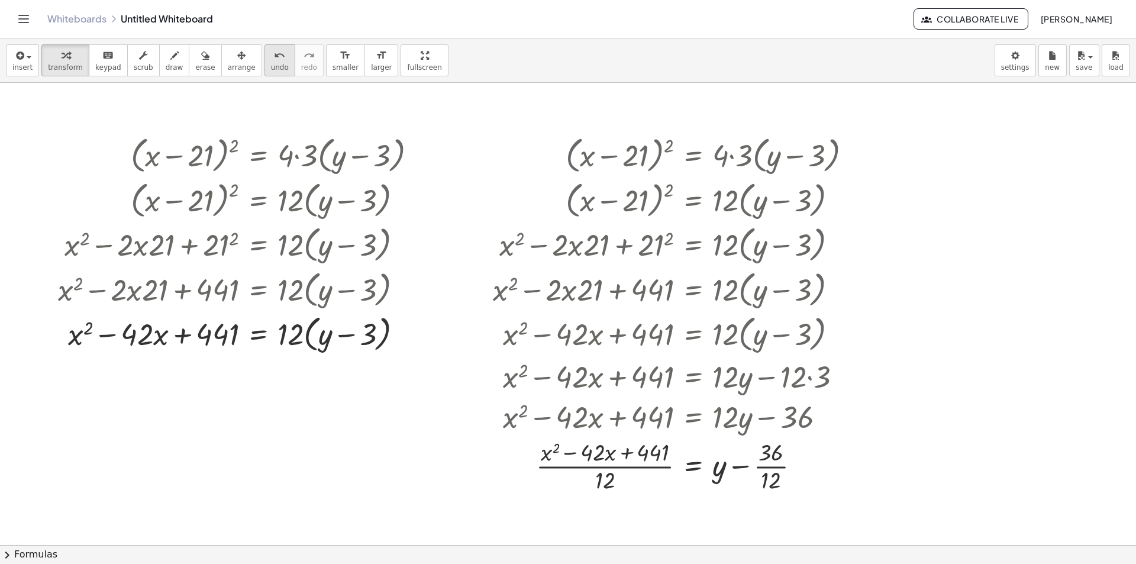
click at [271, 52] on div "undo" at bounding box center [280, 55] width 18 height 14
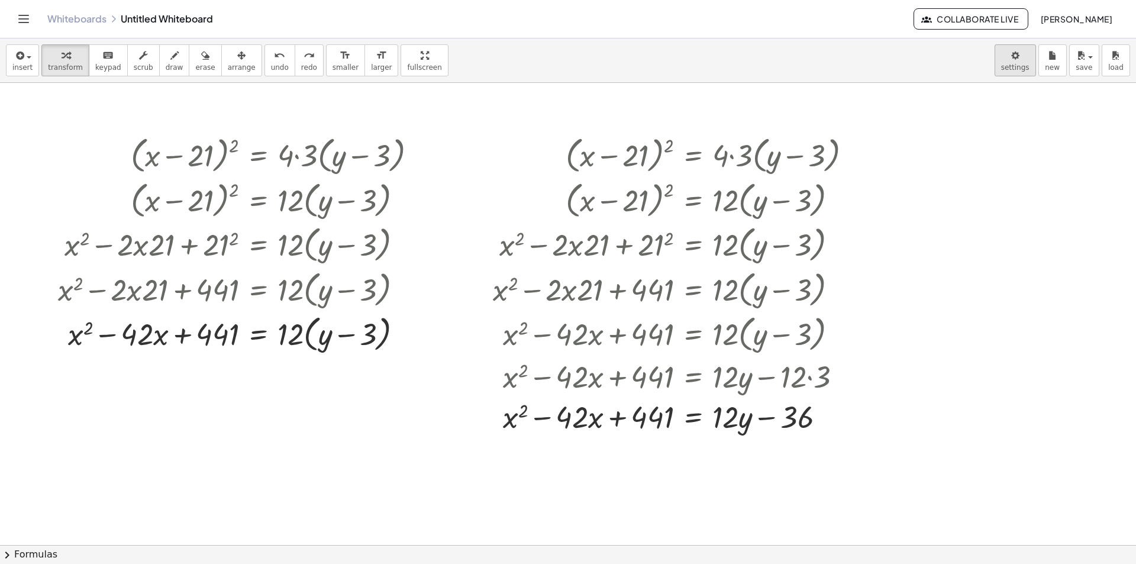
click at [911, 69] on body "Graspable Math Activities Whiteboards Classes Account v1.30.2 | Privacy policy …" at bounding box center [568, 282] width 1136 height 564
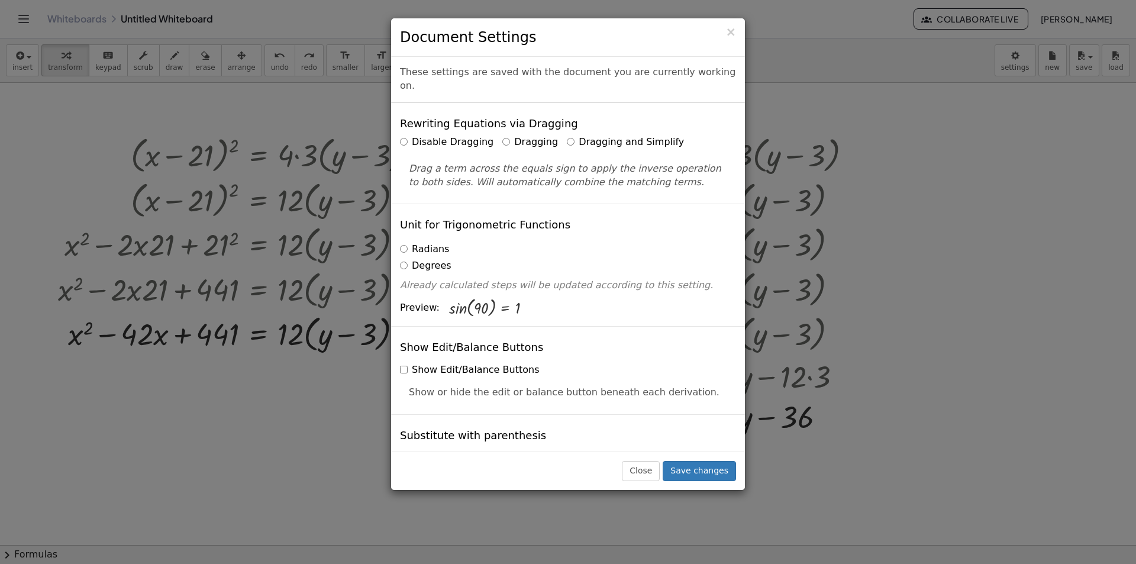
click at [412, 136] on label "Disable Dragging" at bounding box center [447, 143] width 94 height 14
click at [714, 477] on button "Save changes" at bounding box center [699, 471] width 73 height 20
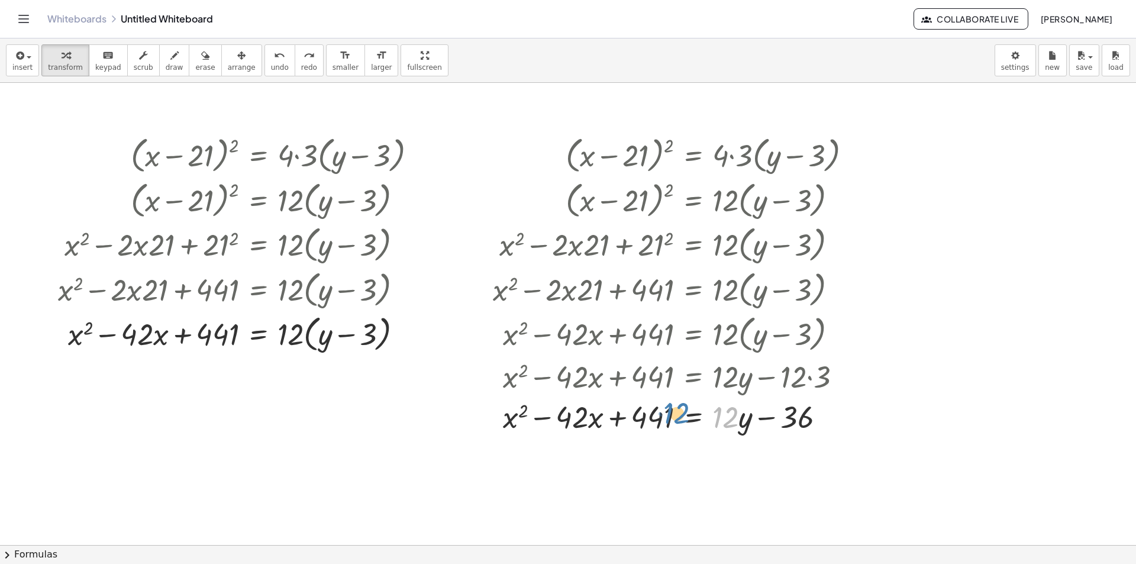
drag, startPoint x: 736, startPoint y: 419, endPoint x: 688, endPoint y: 415, distance: 48.1
click at [688, 415] on div at bounding box center [673, 416] width 438 height 40
drag, startPoint x: 736, startPoint y: 425, endPoint x: 687, endPoint y: 418, distance: 49.6
click at [687, 418] on div at bounding box center [673, 416] width 438 height 40
click at [911, 68] on body "Graspable Math Activities Whiteboards Classes Account v1.30.2 | Privacy policy …" at bounding box center [568, 282] width 1136 height 564
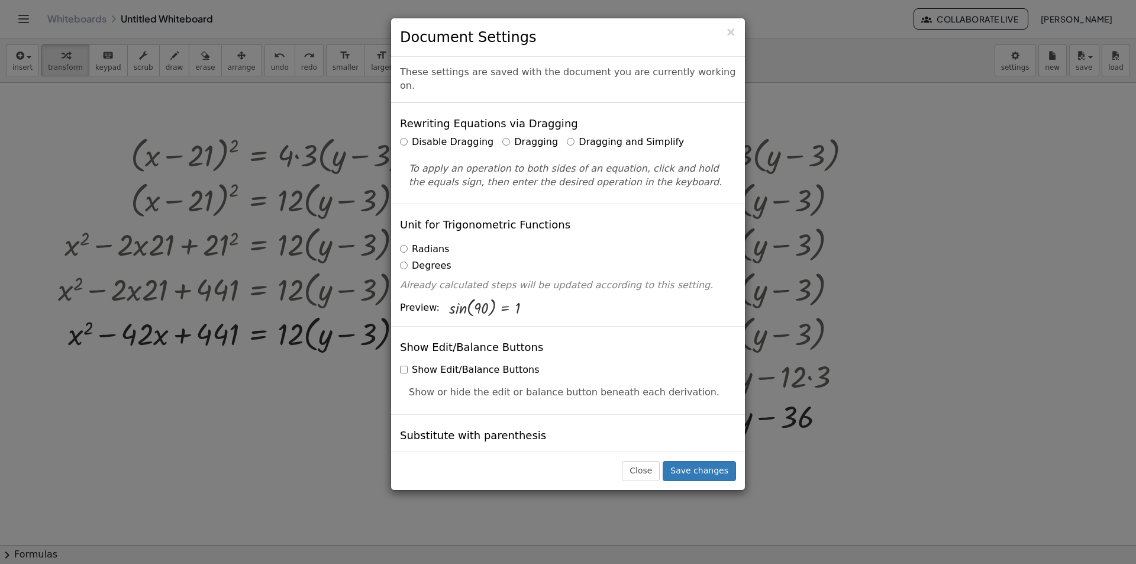
click at [573, 136] on label "Dragging and Simplify" at bounding box center [625, 143] width 117 height 14
click at [704, 475] on button "Save changes" at bounding box center [699, 471] width 73 height 20
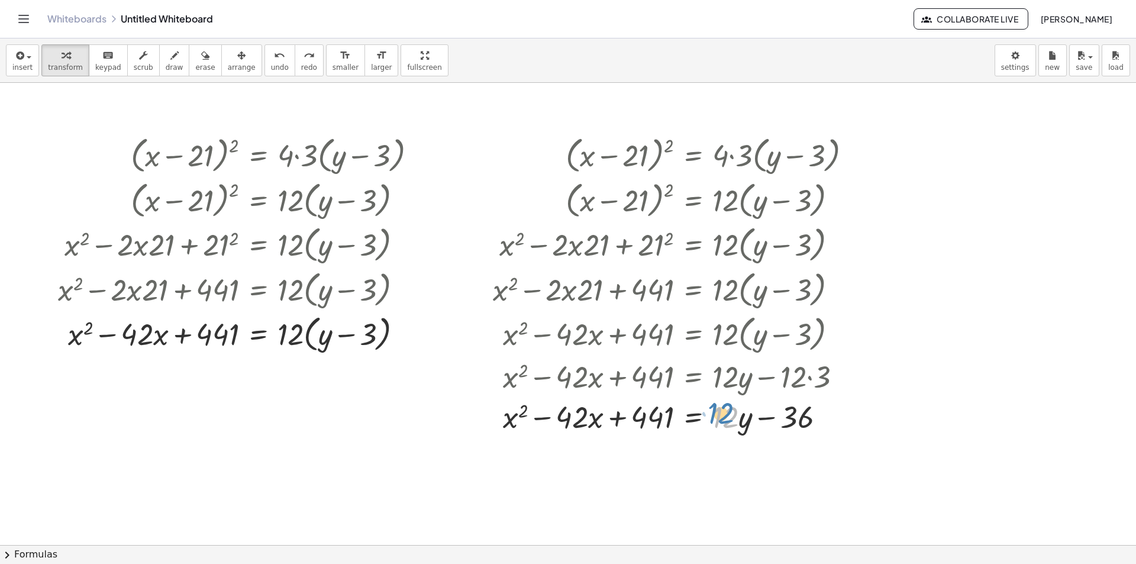
click at [729, 418] on div at bounding box center [673, 416] width 438 height 40
drag, startPoint x: 807, startPoint y: 420, endPoint x: 690, endPoint y: 417, distance: 116.6
click at [690, 417] on div at bounding box center [673, 416] width 438 height 40
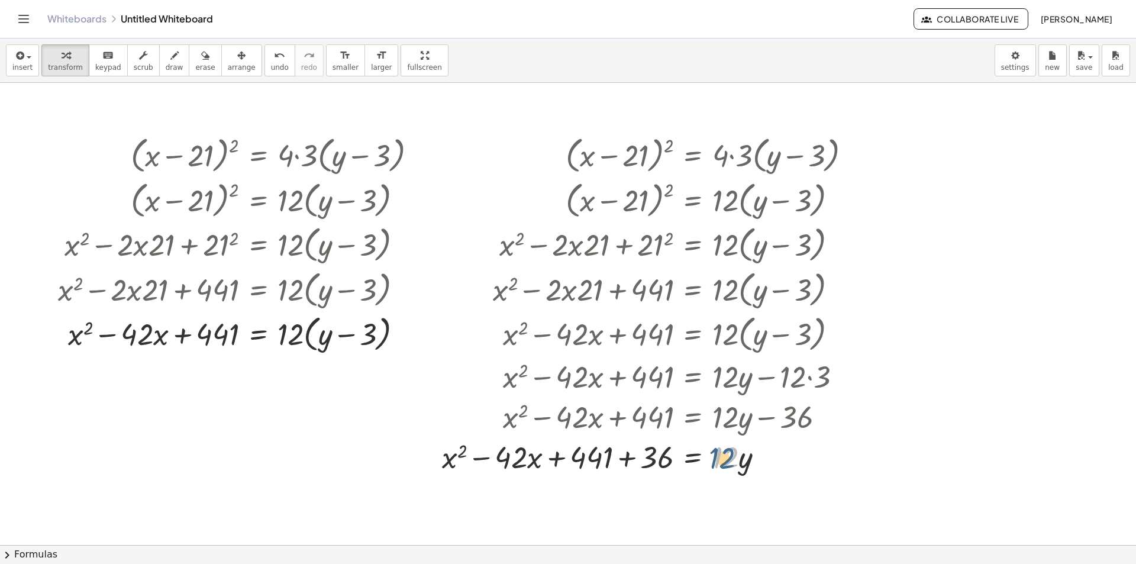
drag, startPoint x: 736, startPoint y: 420, endPoint x: 728, endPoint y: 431, distance: 13.5
click at [693, 156] on div "( + x − 21 ) 2 = · 4 · 3 · ( + y − 3 ) ( + x − 21 ) 2 = · 12 · ( + y − 3 ) + x …" at bounding box center [693, 156] width 0 height 0
click at [753, 463] on div at bounding box center [651, 456] width 431 height 40
drag, startPoint x: 745, startPoint y: 462, endPoint x: 577, endPoint y: 473, distance: 167.9
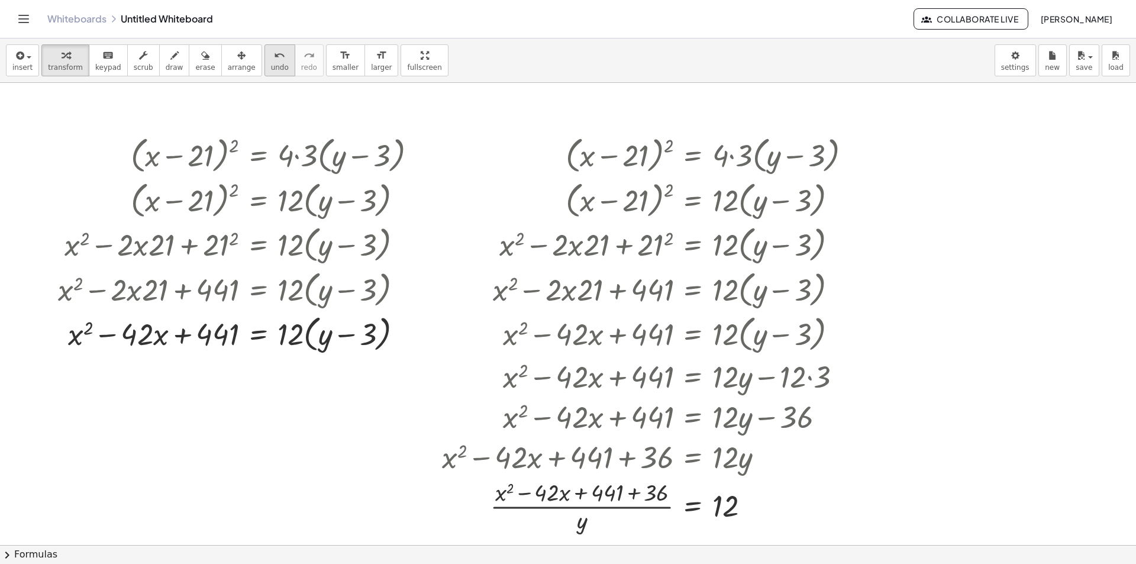
click at [271, 65] on span "undo" at bounding box center [280, 67] width 18 height 8
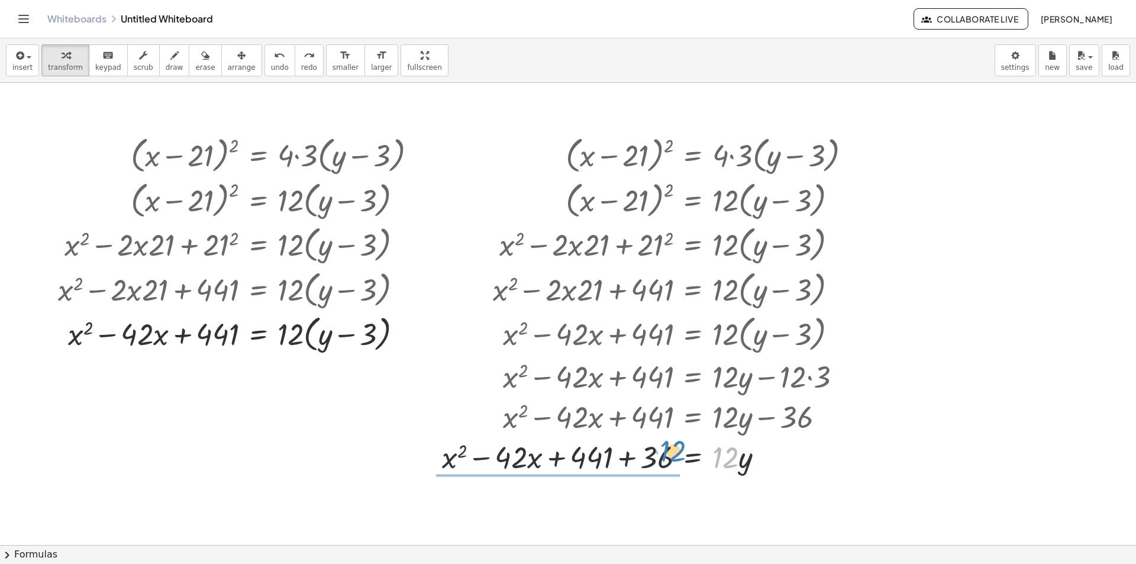
drag, startPoint x: 726, startPoint y: 457, endPoint x: 674, endPoint y: 450, distance: 52.5
click at [674, 450] on div at bounding box center [651, 456] width 431 height 40
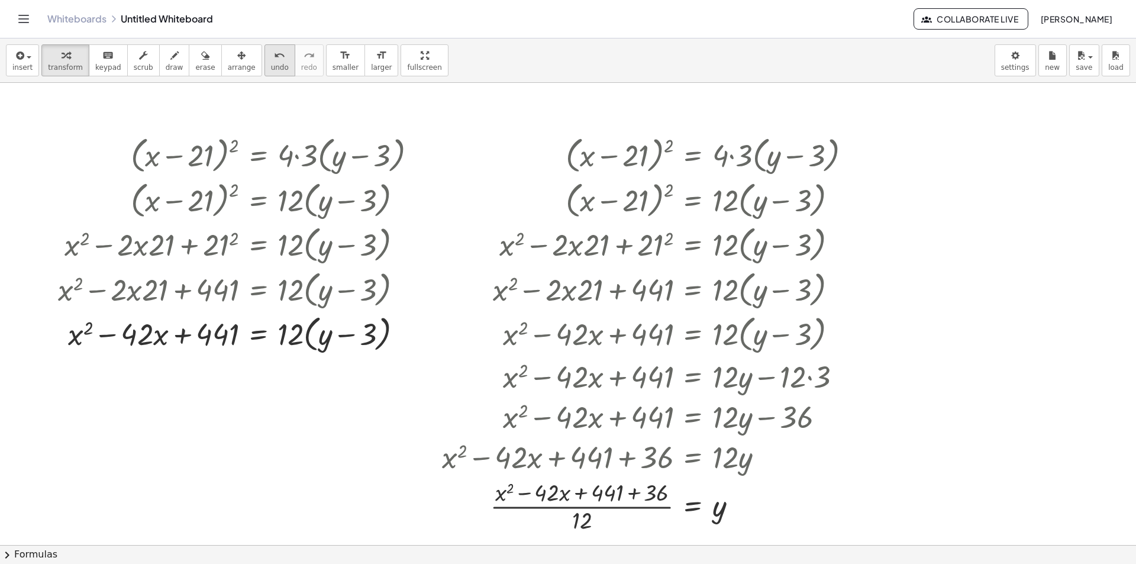
click at [271, 67] on span "undo" at bounding box center [280, 67] width 18 height 8
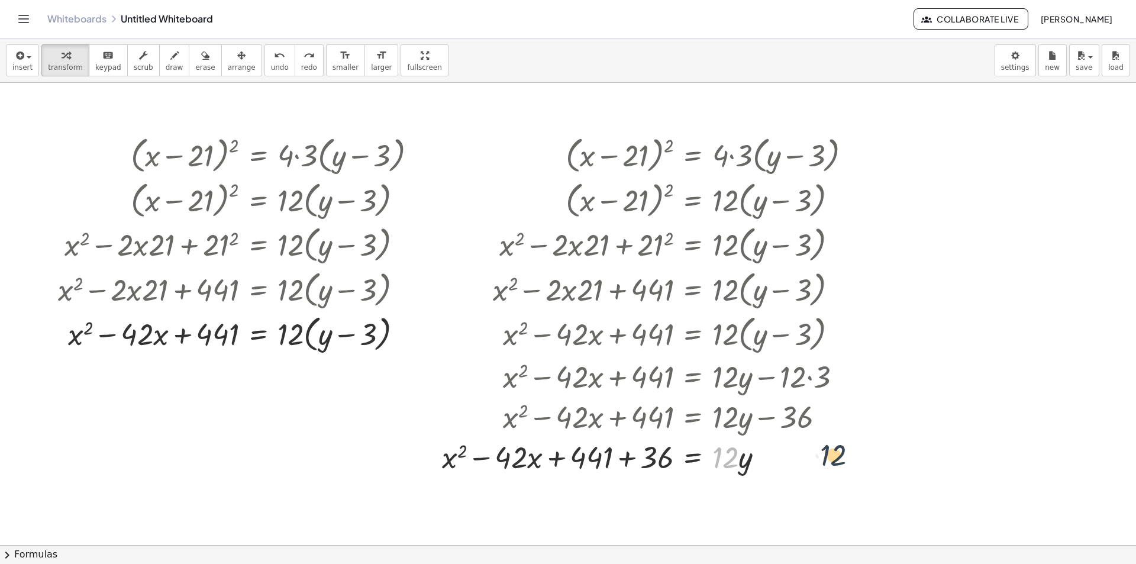
drag, startPoint x: 737, startPoint y: 458, endPoint x: 831, endPoint y: 459, distance: 94.1
click at [846, 456] on div at bounding box center [651, 456] width 431 height 40
drag, startPoint x: 745, startPoint y: 464, endPoint x: 802, endPoint y: 463, distance: 57.4
click at [802, 463] on div at bounding box center [651, 456] width 431 height 40
drag, startPoint x: 744, startPoint y: 455, endPoint x: 415, endPoint y: 456, distance: 328.5
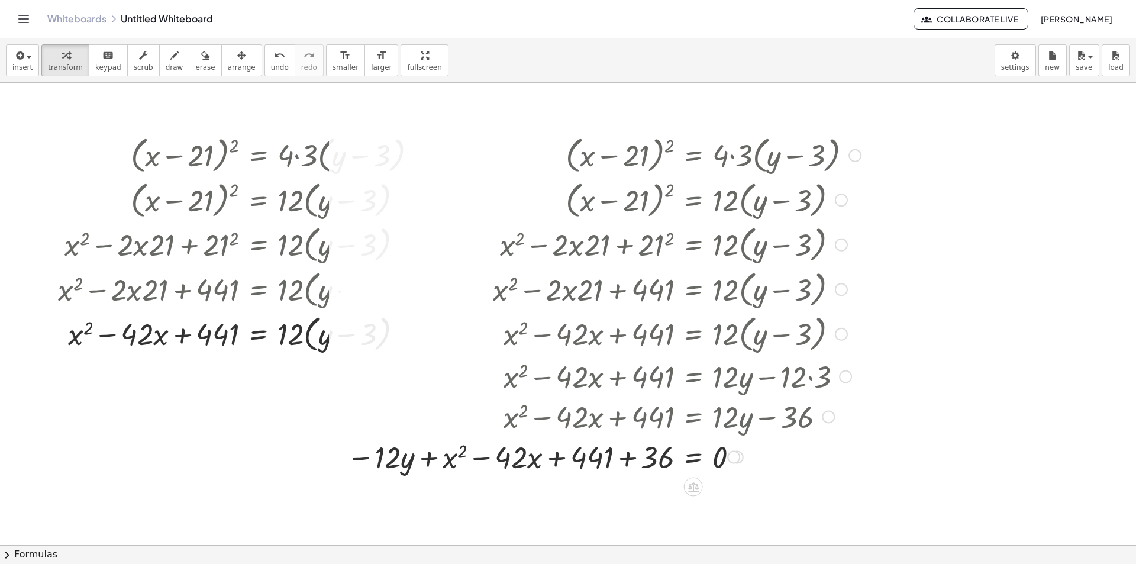
drag, startPoint x: 645, startPoint y: 455, endPoint x: 634, endPoint y: 458, distance: 10.7
click at [640, 457] on div at bounding box center [604, 456] width 526 height 40
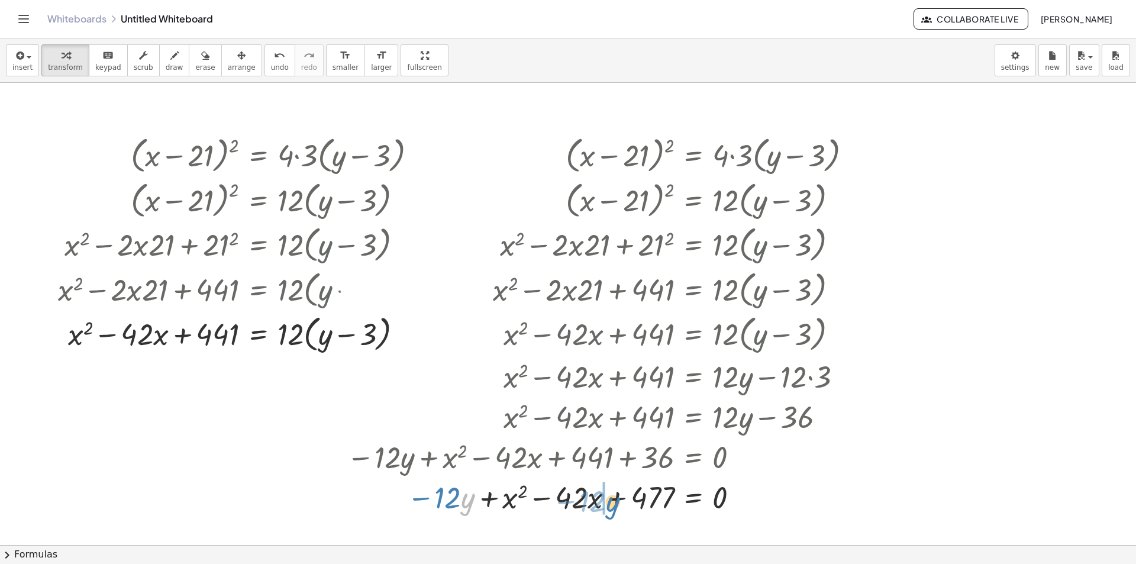
drag, startPoint x: 469, startPoint y: 500, endPoint x: 614, endPoint y: 504, distance: 145.1
click at [614, 504] on div at bounding box center [604, 496] width 526 height 40
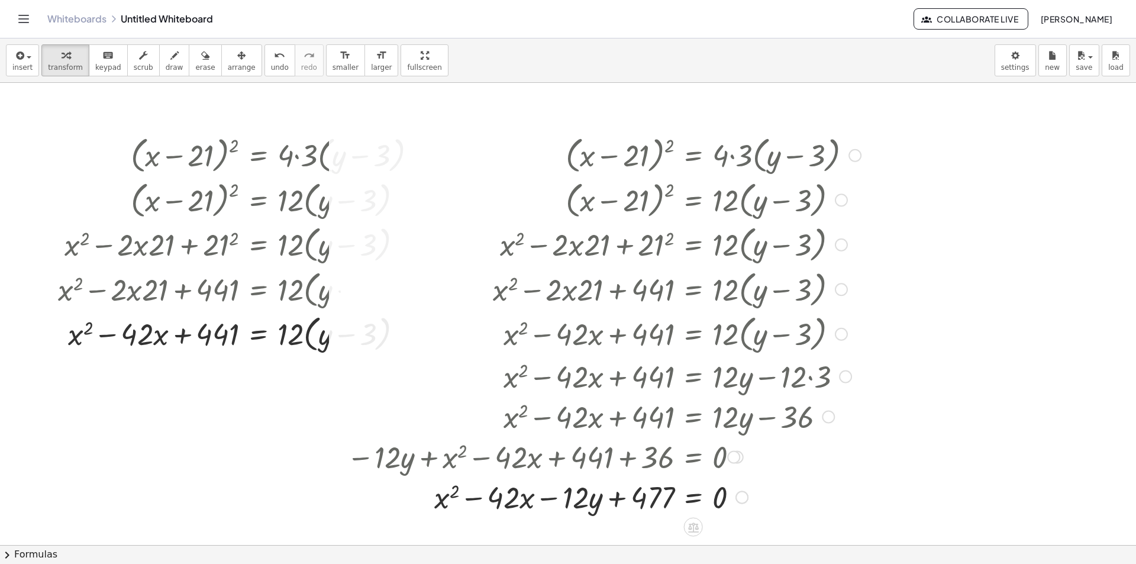
click at [798, 499] on div at bounding box center [604, 496] width 526 height 40
click at [368, 298] on div at bounding box center [604, 288] width 526 height 45
click at [234, 61] on button "arrange" at bounding box center [241, 60] width 41 height 32
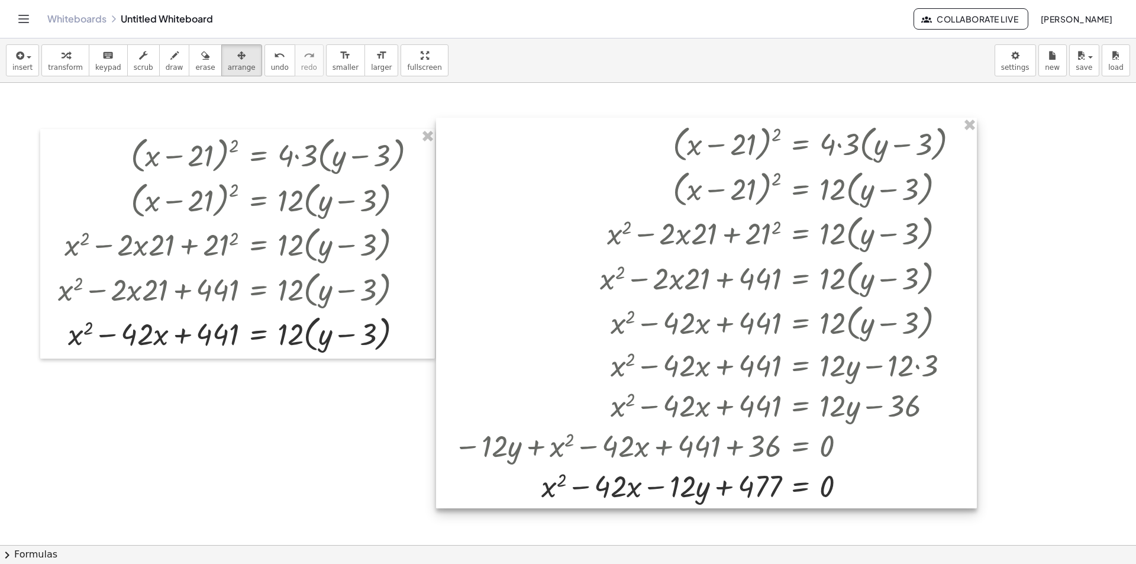
drag, startPoint x: 724, startPoint y: 288, endPoint x: 822, endPoint y: 270, distance: 99.9
click at [822, 270] on div at bounding box center [706, 313] width 541 height 391
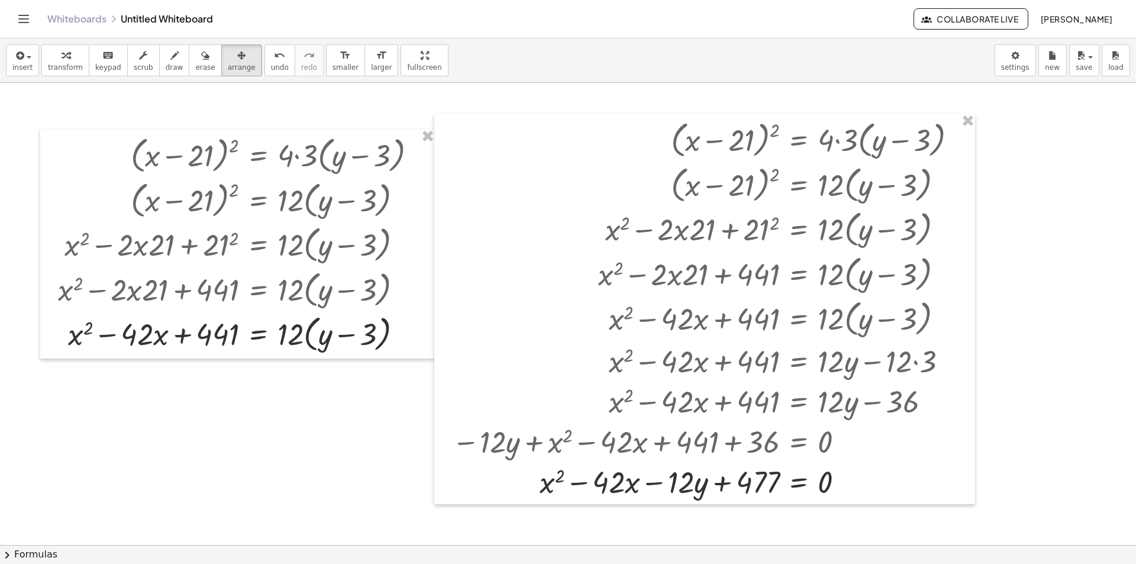
click at [911, 371] on div at bounding box center [568, 545] width 1136 height 924
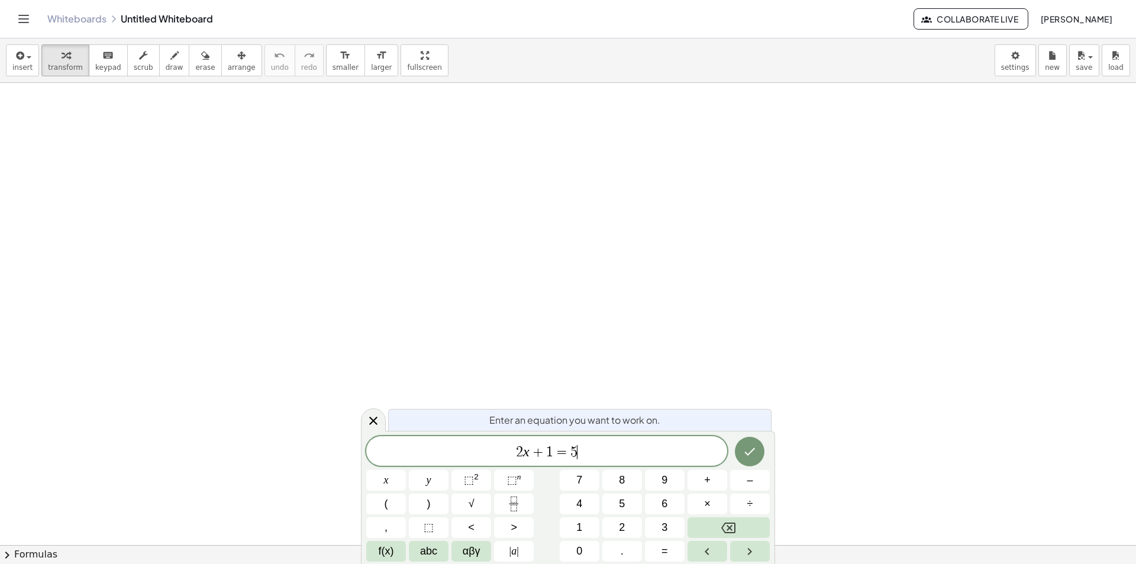
click at [602, 450] on span "2 x + 1 = 5 ​" at bounding box center [546, 452] width 361 height 17
click at [27, 550] on button "chevron_right Formulas" at bounding box center [568, 554] width 1136 height 19
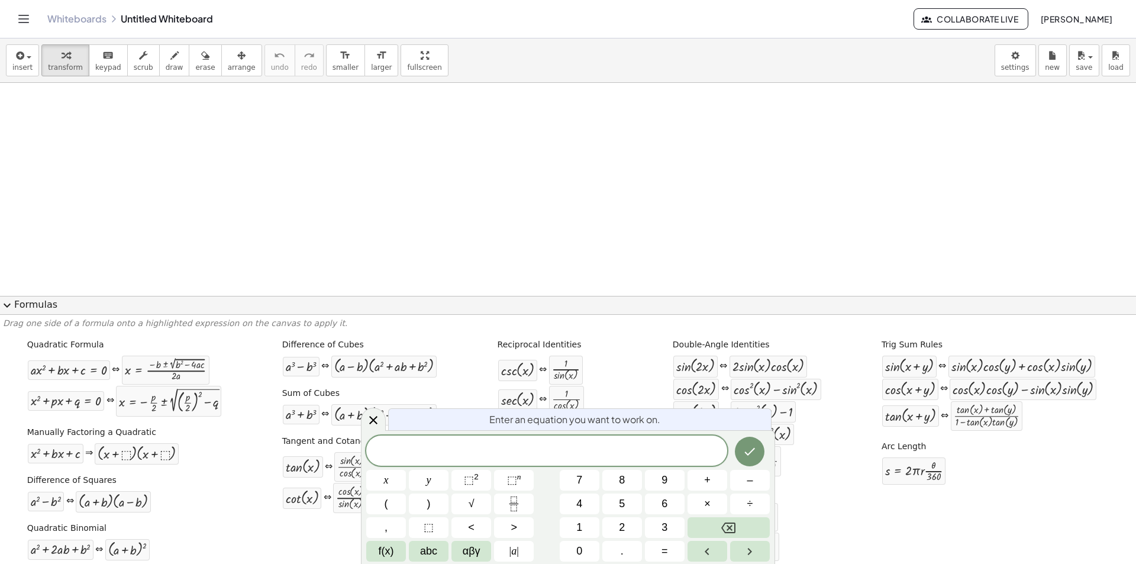
scroll to position [8, 0]
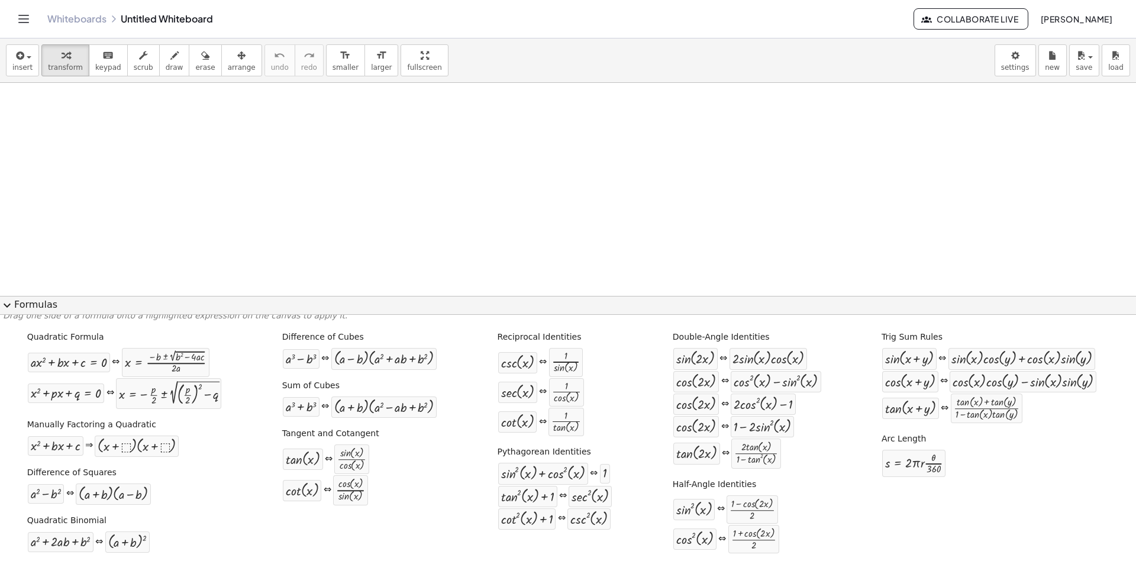
scroll to position [0, 0]
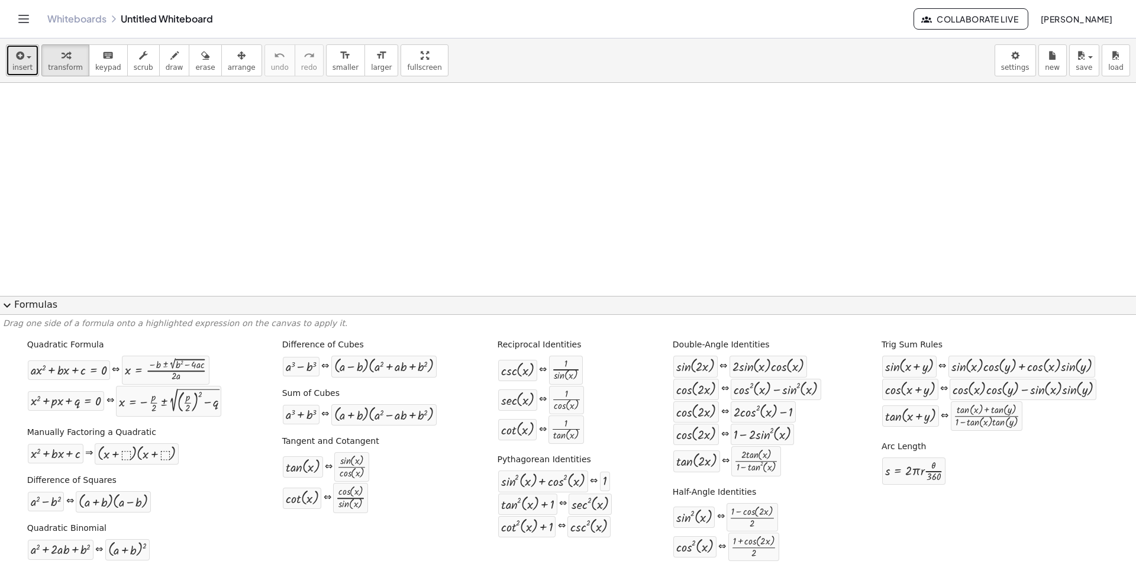
click at [11, 70] on button "insert" at bounding box center [22, 60] width 33 height 32
click at [22, 77] on div "insert select one: Math Expression Function Text Youtube Video Graphing Geometr…" at bounding box center [568, 60] width 1136 height 44
click at [24, 73] on button "insert" at bounding box center [22, 60] width 33 height 32
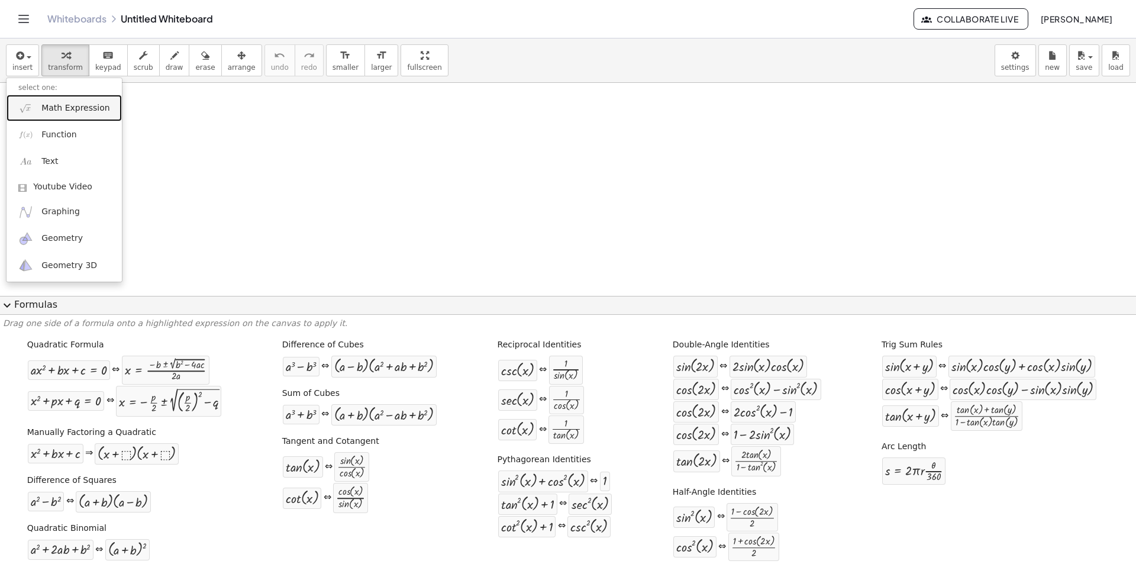
click at [69, 109] on span "Math Expression" at bounding box center [75, 108] width 68 height 12
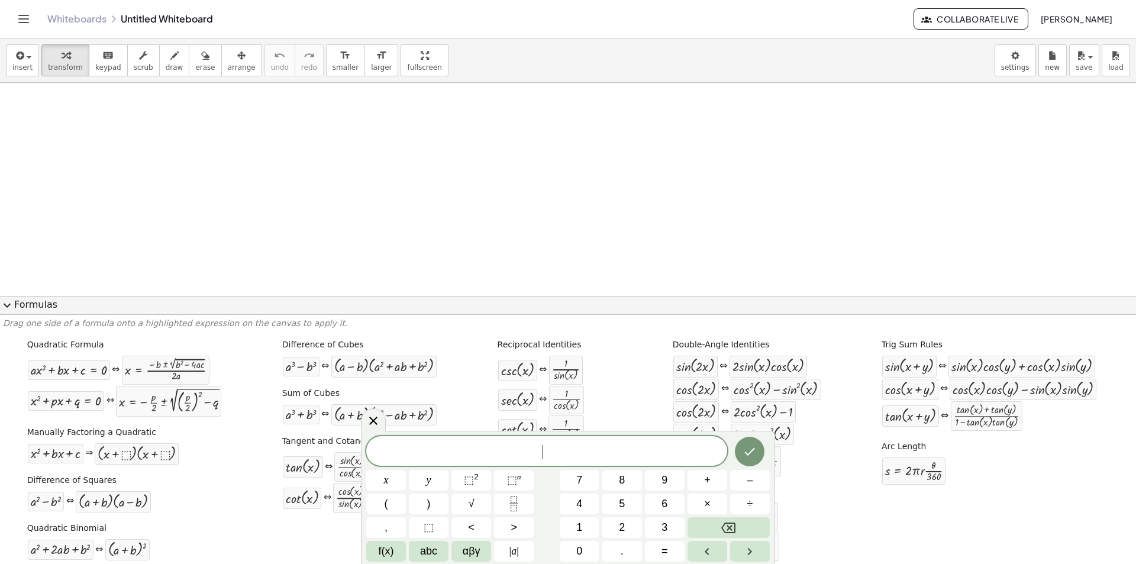
click at [588, 447] on span "​" at bounding box center [546, 452] width 361 height 17
click at [529, 455] on span "​" at bounding box center [546, 452] width 361 height 17
click at [470, 478] on span "⬚" at bounding box center [469, 480] width 10 height 12
click at [664, 547] on span "=" at bounding box center [665, 551] width 7 height 16
click at [581, 498] on span "4" at bounding box center [579, 504] width 6 height 16
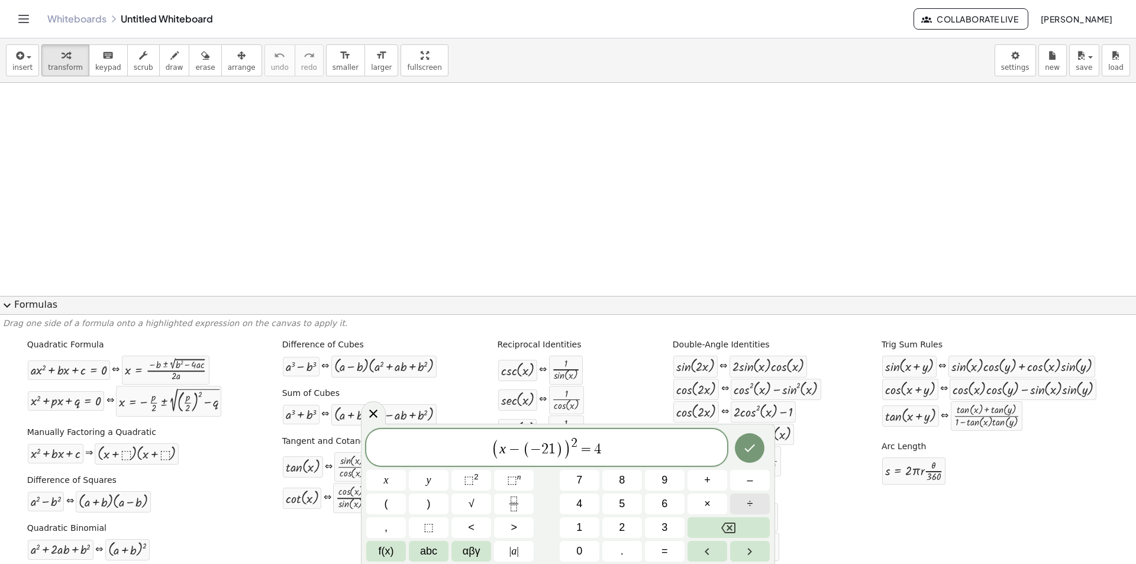
click at [755, 502] on button "÷" at bounding box center [750, 504] width 40 height 21
click at [718, 530] on button "Backspace" at bounding box center [729, 527] width 82 height 21
click at [708, 504] on span "×" at bounding box center [707, 504] width 7 height 16
click at [668, 533] on span "3" at bounding box center [665, 528] width 6 height 16
click at [743, 455] on icon "Done" at bounding box center [750, 448] width 14 height 14
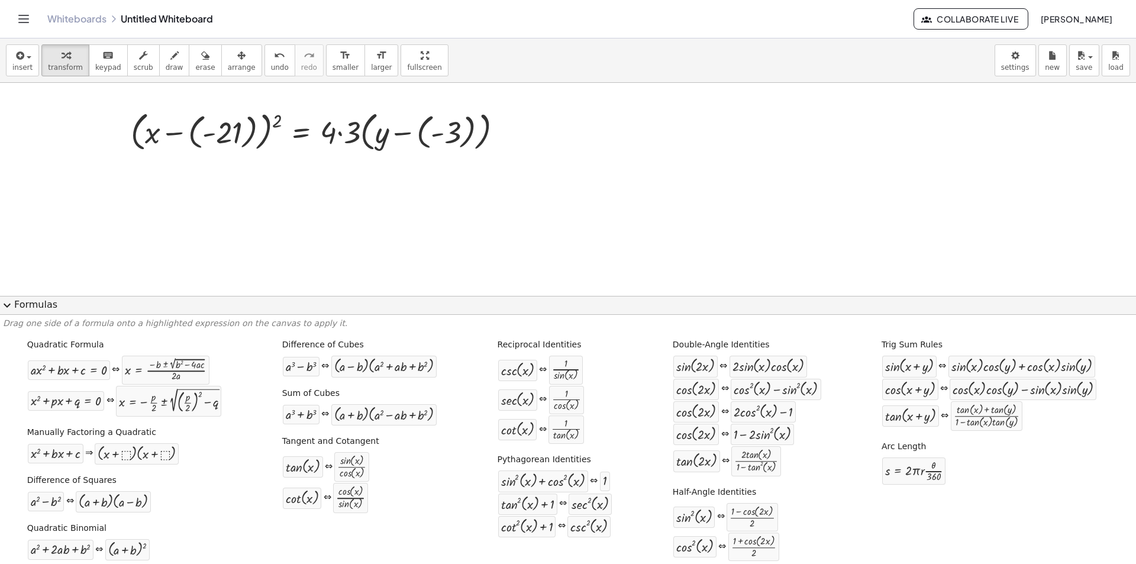
click at [22, 308] on button "expand_more Formulas" at bounding box center [568, 305] width 1136 height 19
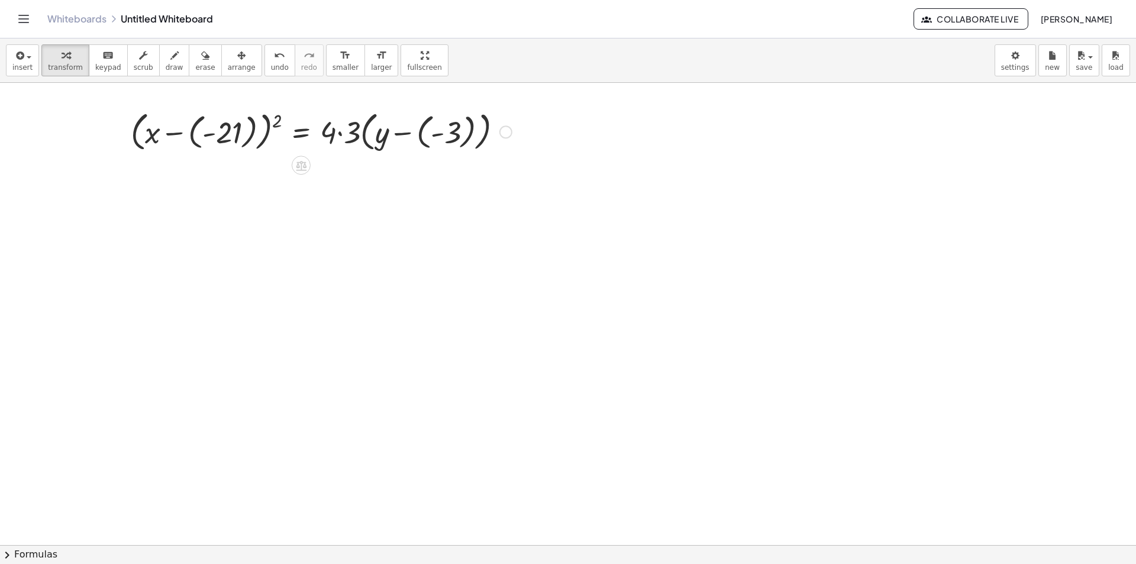
click at [239, 131] on div at bounding box center [321, 131] width 393 height 48
click at [265, 128] on div at bounding box center [342, 131] width 350 height 48
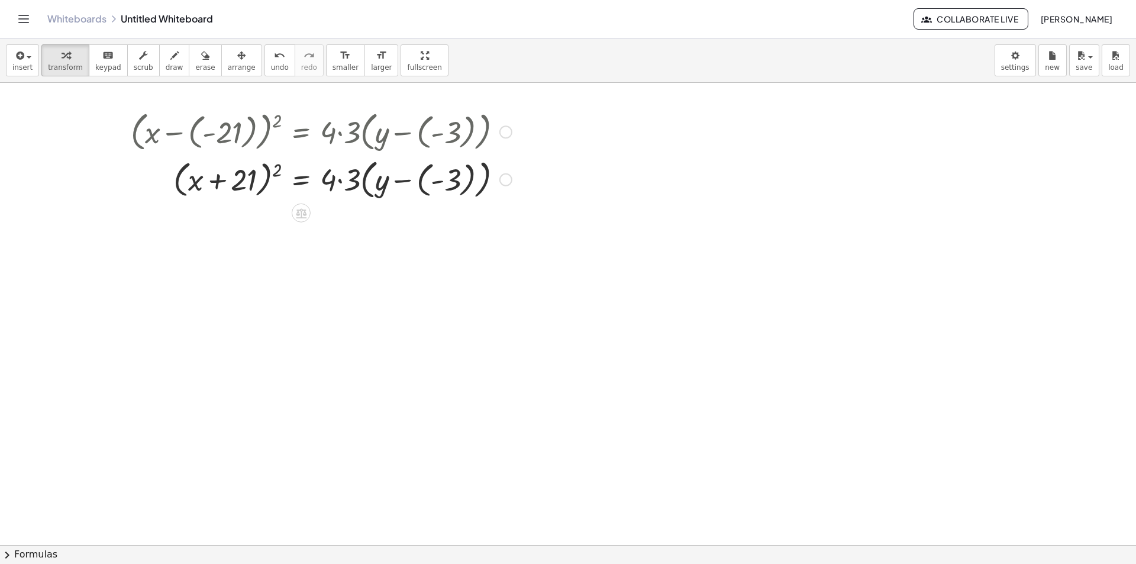
click at [336, 180] on div at bounding box center [321, 179] width 393 height 48
click at [337, 185] on div at bounding box center [321, 179] width 393 height 48
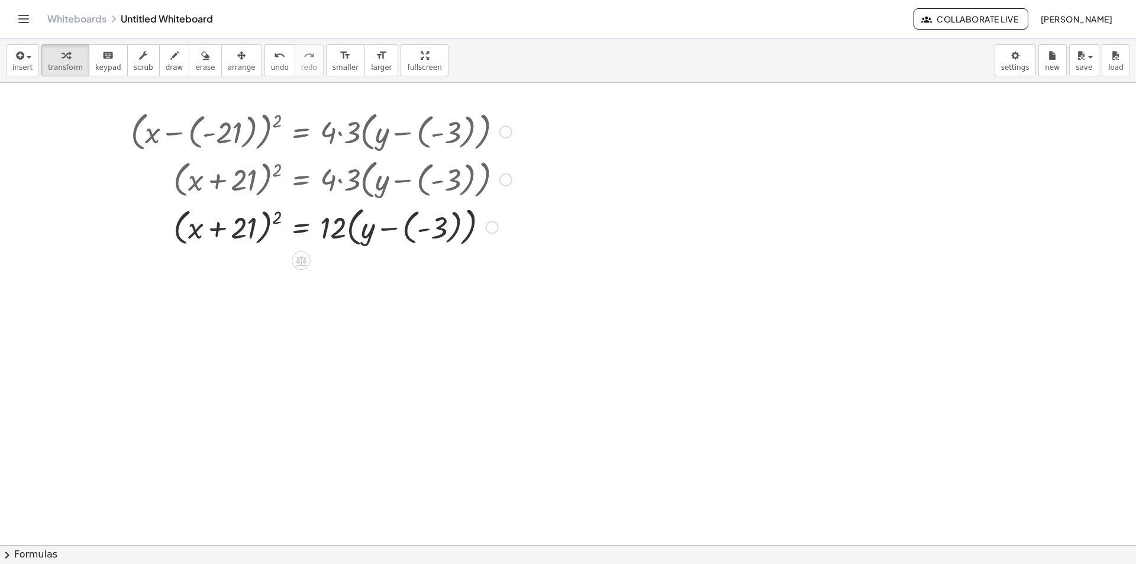
click at [405, 188] on div at bounding box center [328, 179] width 407 height 48
click at [405, 234] on div at bounding box center [321, 226] width 393 height 48
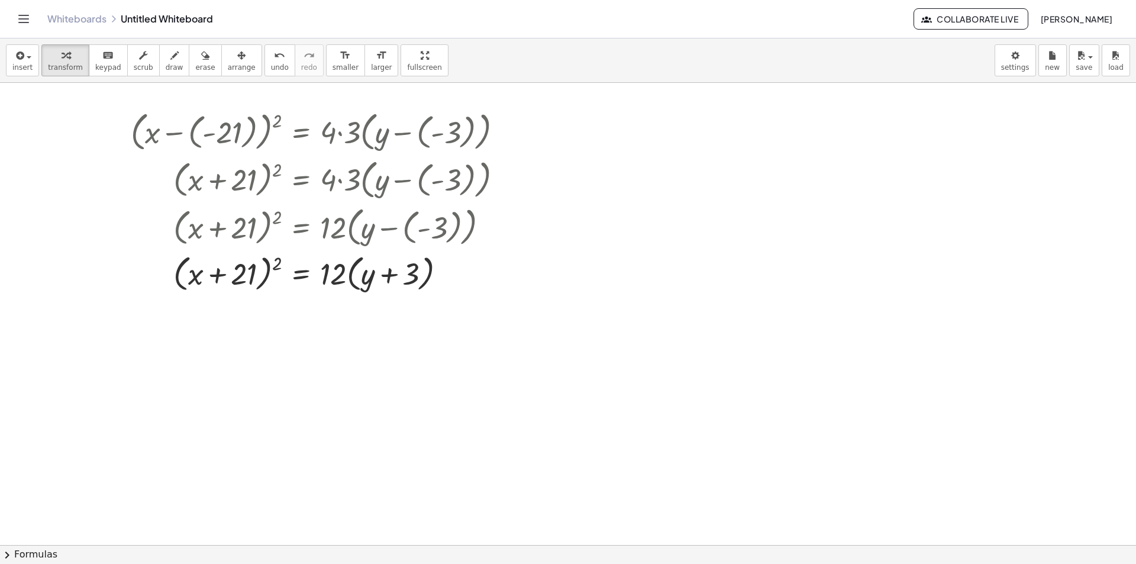
click at [38, 555] on button "chevron_right Formulas" at bounding box center [568, 554] width 1136 height 19
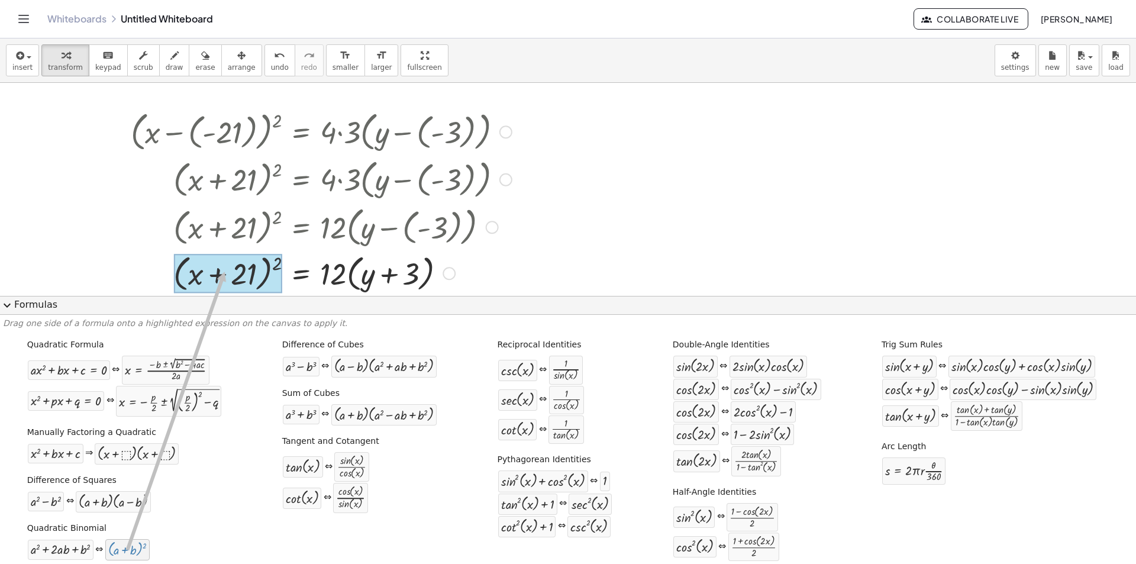
drag, startPoint x: 122, startPoint y: 550, endPoint x: 215, endPoint y: 286, distance: 279.8
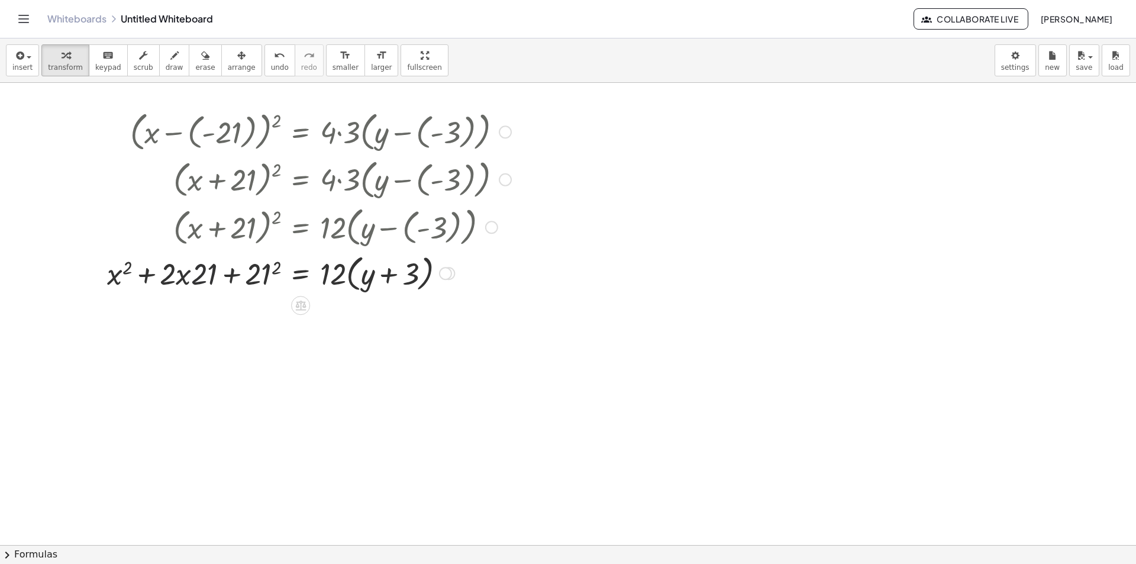
click at [192, 281] on div at bounding box center [309, 272] width 416 height 45
click at [262, 278] on div at bounding box center [309, 272] width 416 height 45
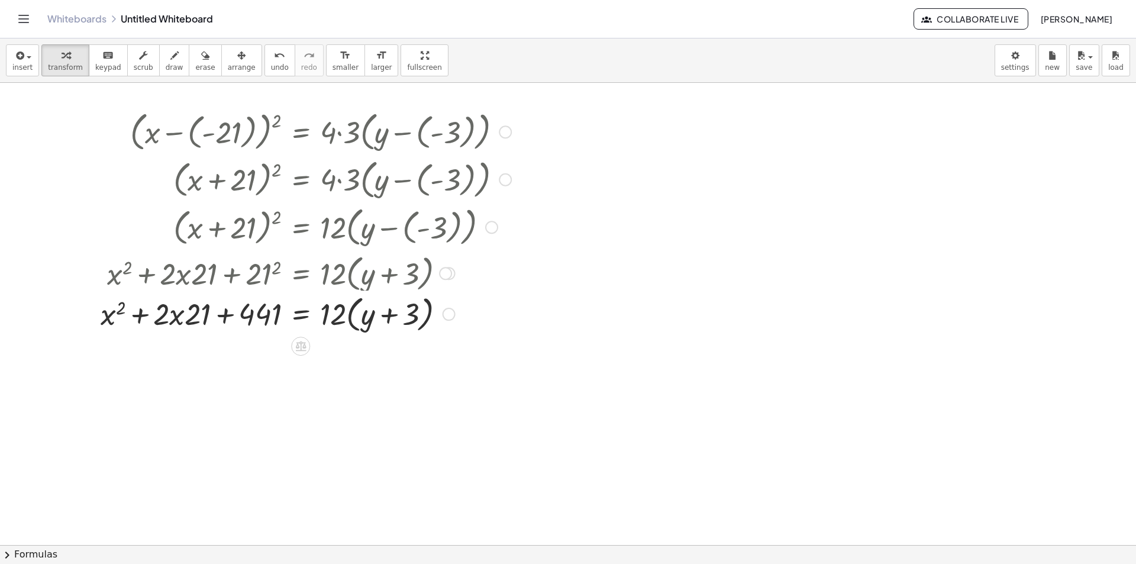
click at [301, 132] on div "( + x − ( - 21 ) ) 2 = · 4 · 3 · ( + y − ( - 3 ) ) ( + x + 21 ) 2 = · 4 · 3 · (…" at bounding box center [301, 132] width 0 height 0
click at [179, 321] on div at bounding box center [306, 317] width 423 height 45
click at [203, 318] on div at bounding box center [306, 317] width 423 height 45
drag, startPoint x: 182, startPoint y: 324, endPoint x: 202, endPoint y: 323, distance: 20.7
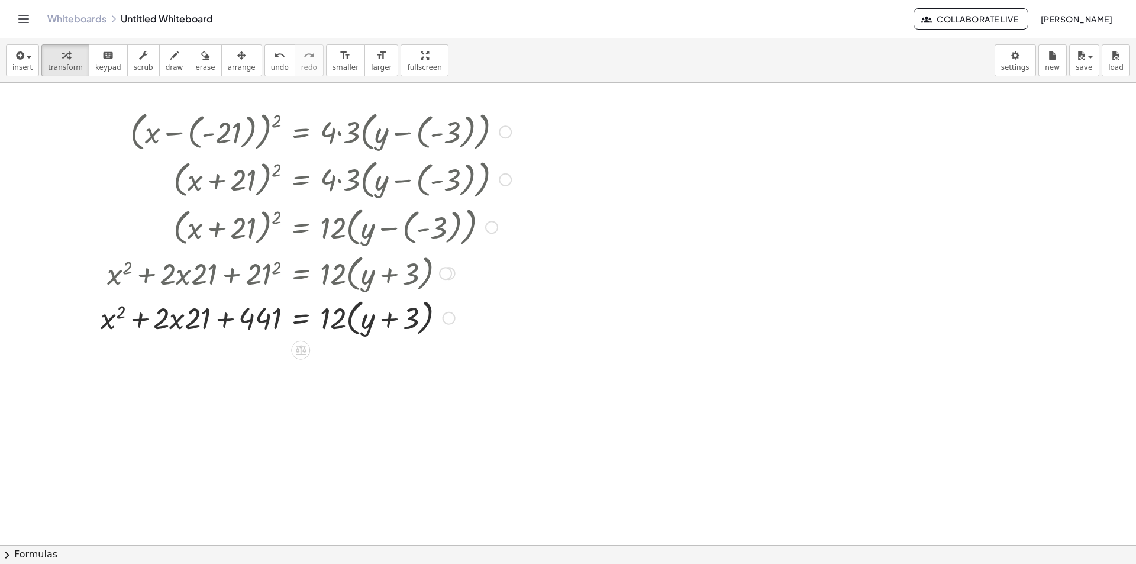
click at [181, 324] on div at bounding box center [306, 317] width 423 height 45
drag, startPoint x: 205, startPoint y: 322, endPoint x: 184, endPoint y: 323, distance: 20.7
click at [184, 323] on div at bounding box center [306, 317] width 423 height 45
drag, startPoint x: 193, startPoint y: 321, endPoint x: 149, endPoint y: 321, distance: 44.4
click at [149, 321] on div at bounding box center [306, 317] width 423 height 45
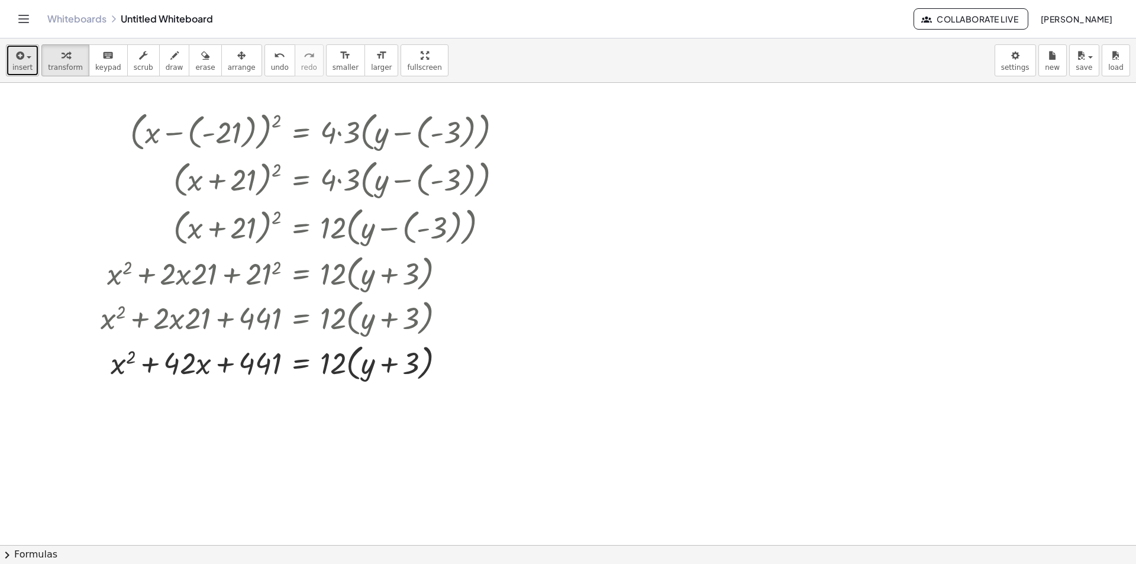
click at [28, 56] on span "button" at bounding box center [29, 57] width 5 height 2
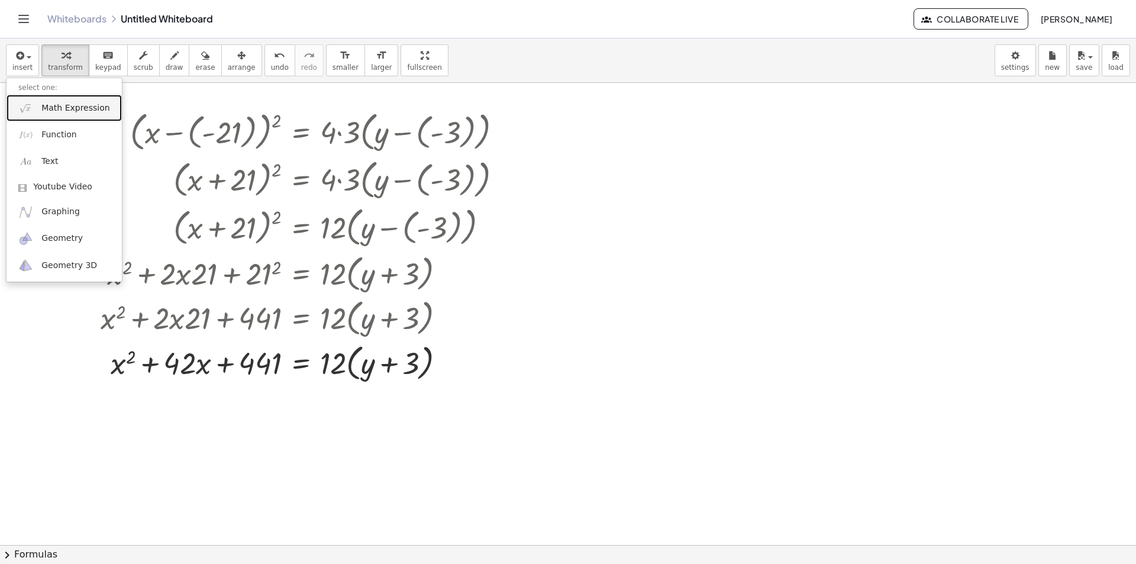
click at [36, 109] on link "Math Expression" at bounding box center [64, 108] width 115 height 27
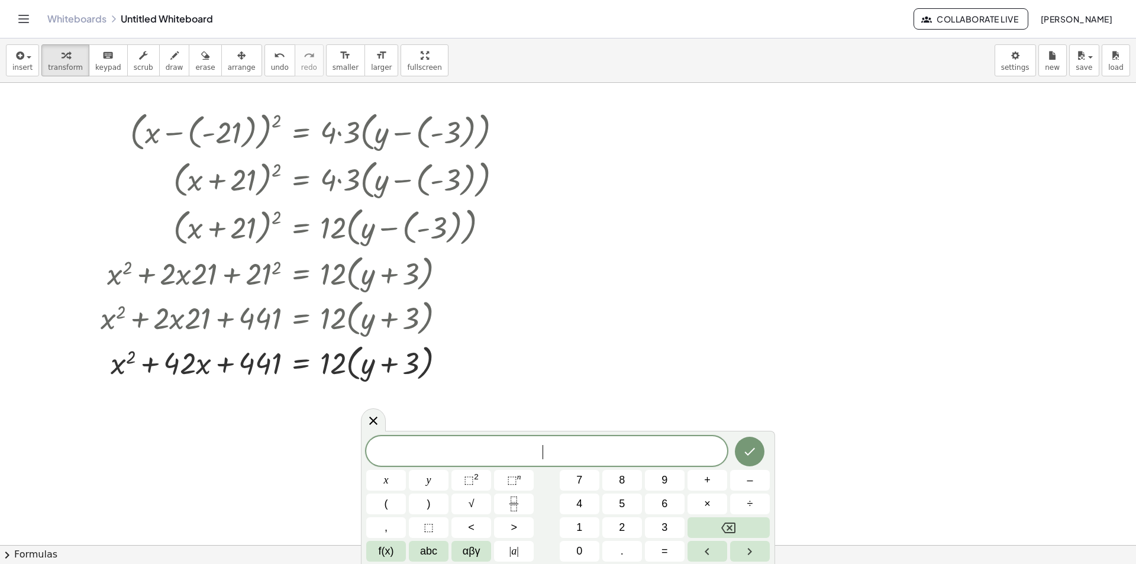
click at [584, 447] on span "​" at bounding box center [546, 452] width 361 height 17
click at [468, 483] on span "⬚" at bounding box center [469, 480] width 10 height 12
click at [663, 547] on span "=" at bounding box center [665, 551] width 7 height 16
click at [582, 496] on span "4" at bounding box center [579, 504] width 6 height 16
click at [701, 507] on button "×" at bounding box center [708, 504] width 40 height 21
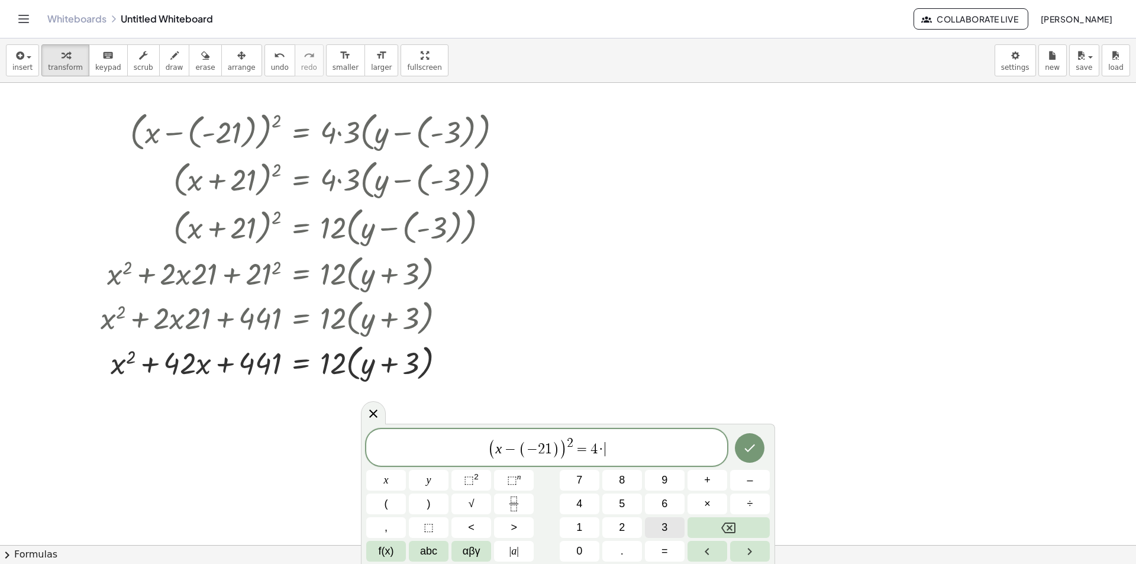
click at [670, 528] on button "3" at bounding box center [665, 527] width 40 height 21
click at [752, 482] on span "–" at bounding box center [750, 480] width 6 height 16
click at [750, 449] on icon "Done" at bounding box center [750, 448] width 11 height 8
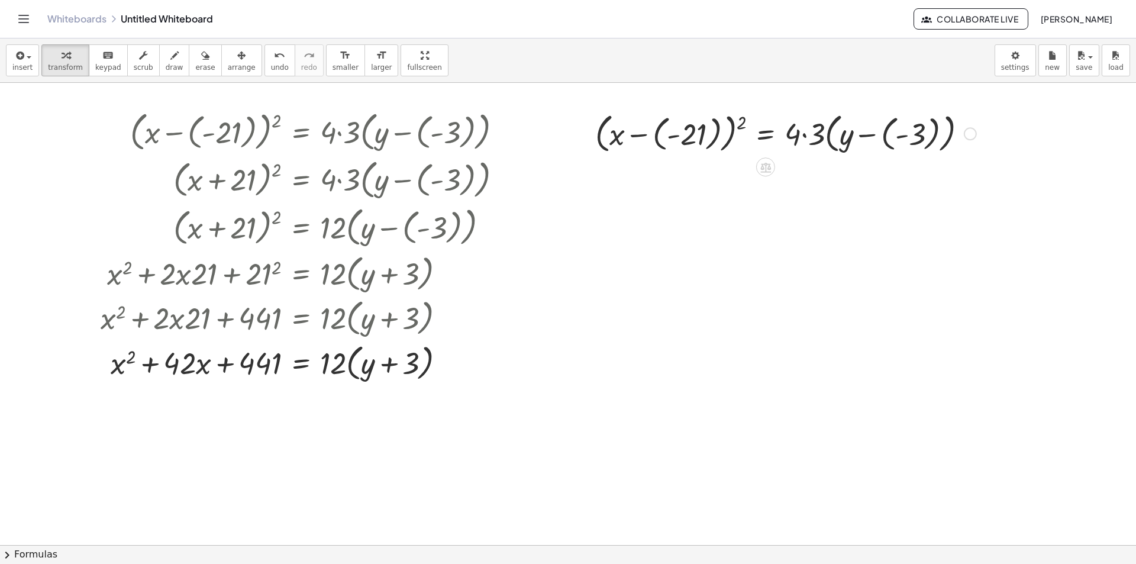
drag, startPoint x: 689, startPoint y: 135, endPoint x: 899, endPoint y: 137, distance: 210.1
click at [693, 136] on div at bounding box center [785, 133] width 393 height 48
click at [795, 143] on div at bounding box center [807, 133] width 350 height 48
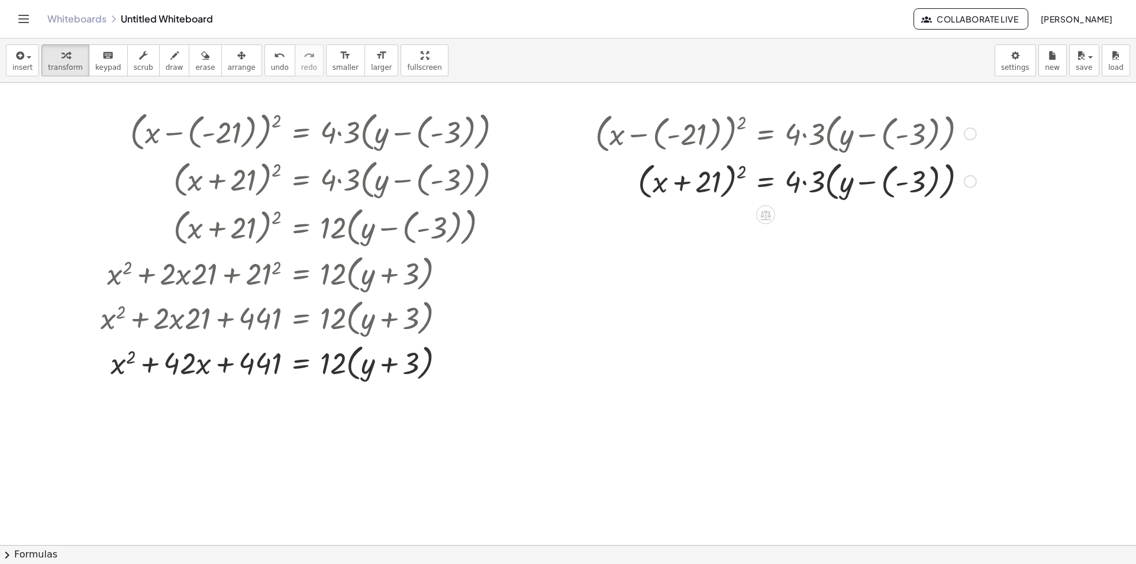
click at [893, 192] on div at bounding box center [785, 181] width 393 height 48
click at [804, 184] on div at bounding box center [785, 180] width 393 height 45
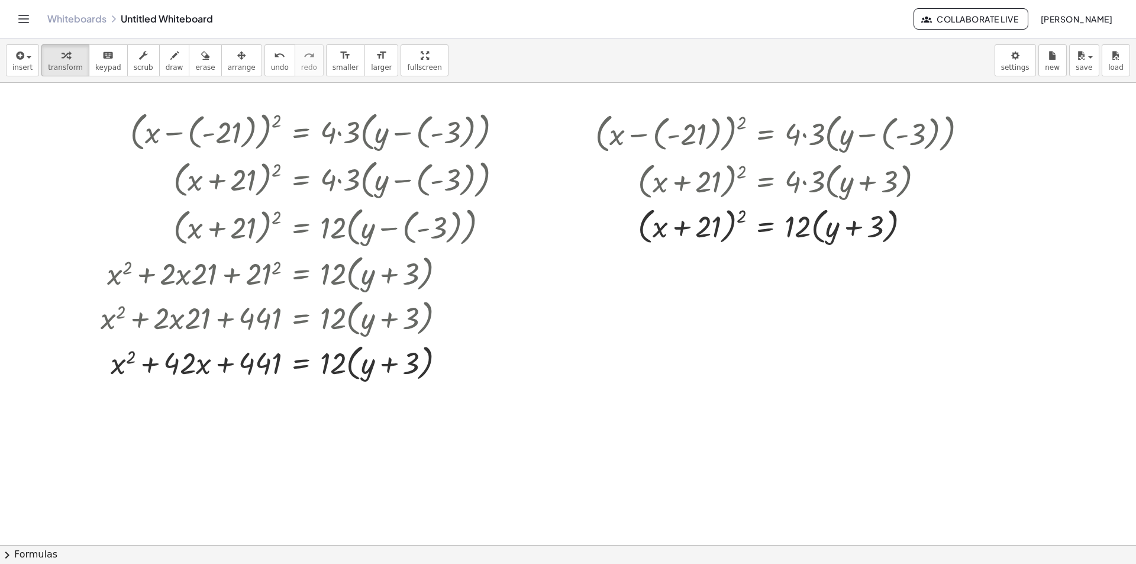
click at [31, 555] on button "chevron_right Formulas" at bounding box center [568, 554] width 1136 height 19
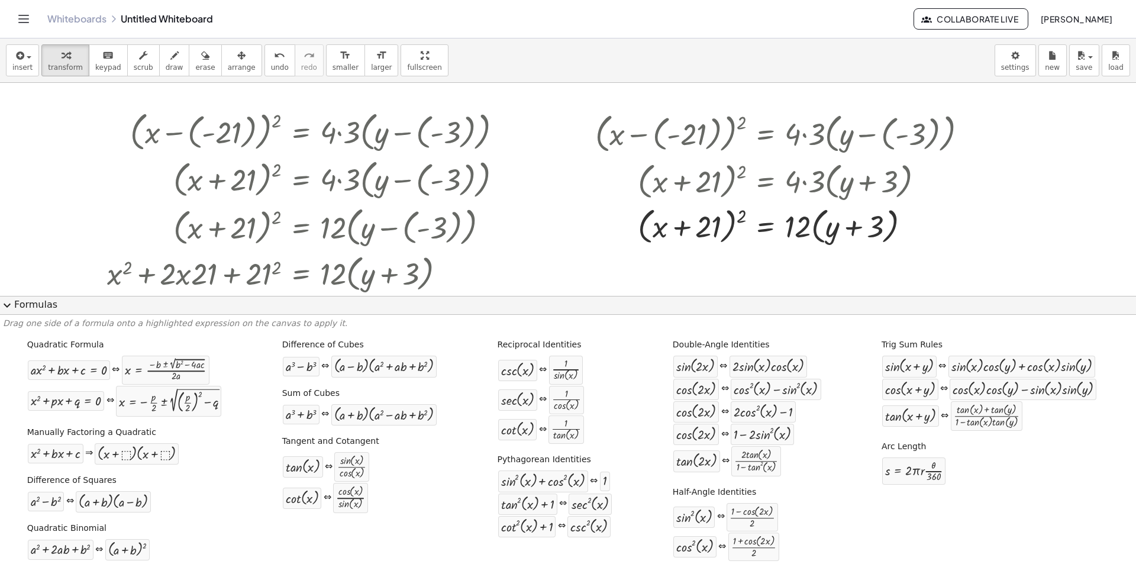
click at [36, 560] on div "+ a 2 + · 2 · a · b + b 2" at bounding box center [60, 549] width 67 height 21
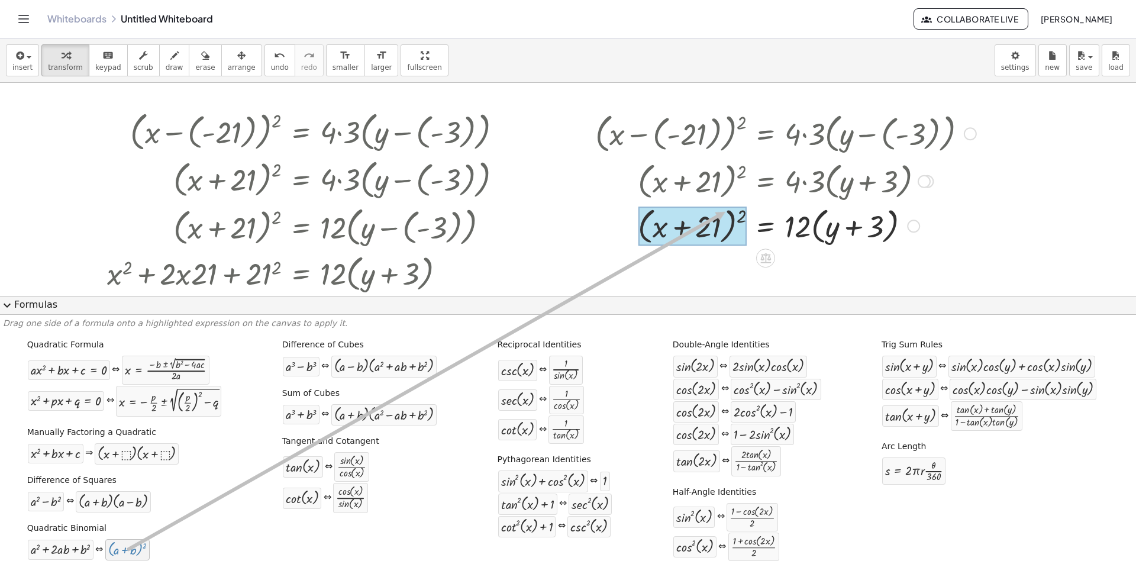
drag, startPoint x: 114, startPoint y: 549, endPoint x: 726, endPoint y: 212, distance: 698.0
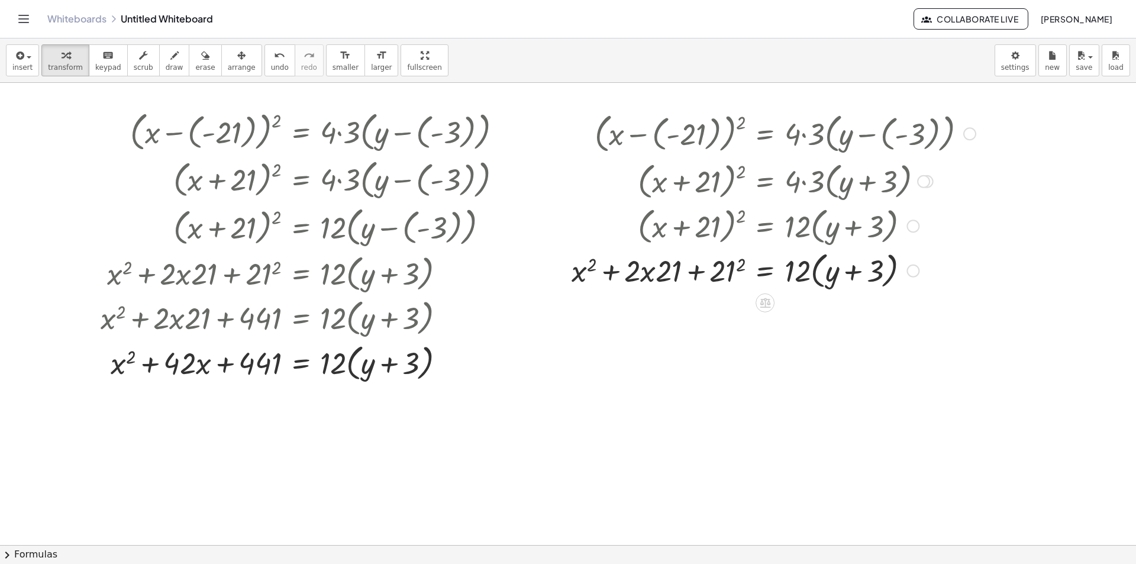
click at [697, 272] on div at bounding box center [774, 269] width 416 height 45
click at [716, 276] on div at bounding box center [774, 269] width 416 height 45
click at [765, 134] on div "( + x − ( - 21 ) ) 2 = · 4 · 3 · ( + y − ( - 3 ) ) ( + x + 21 ) 2 = · 4 · 3 · (…" at bounding box center [765, 134] width 0 height 0
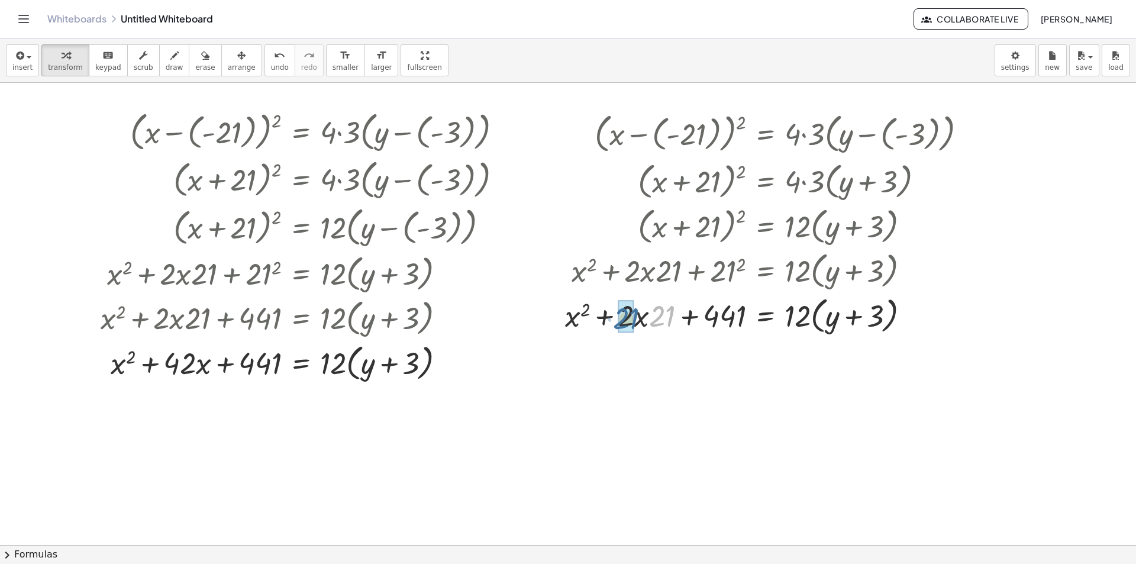
drag, startPoint x: 656, startPoint y: 308, endPoint x: 619, endPoint y: 311, distance: 36.8
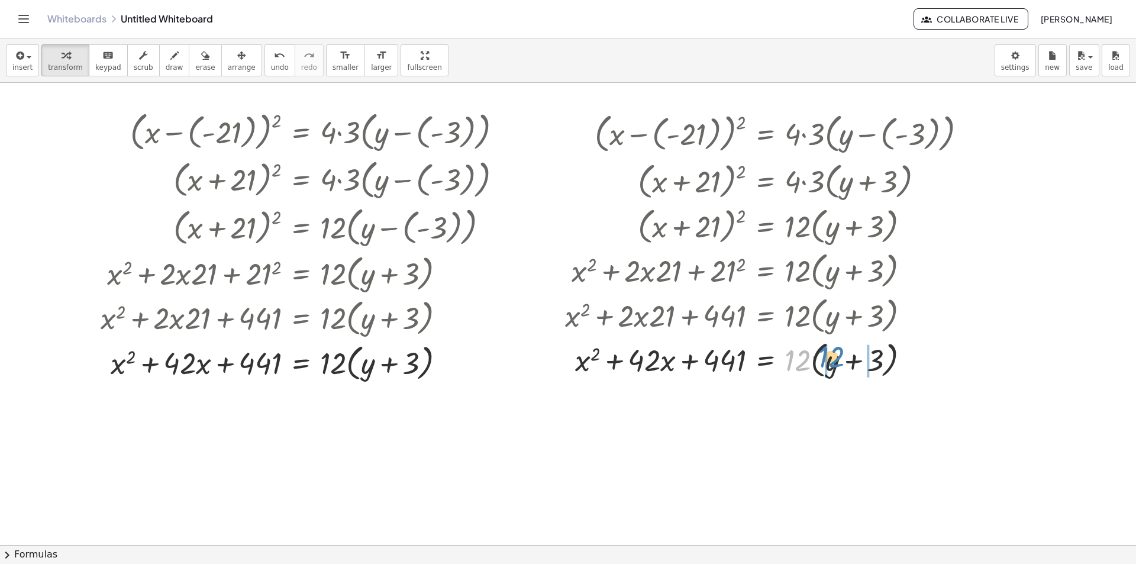
drag, startPoint x: 795, startPoint y: 367, endPoint x: 829, endPoint y: 363, distance: 33.9
click at [829, 363] on div at bounding box center [770, 359] width 423 height 45
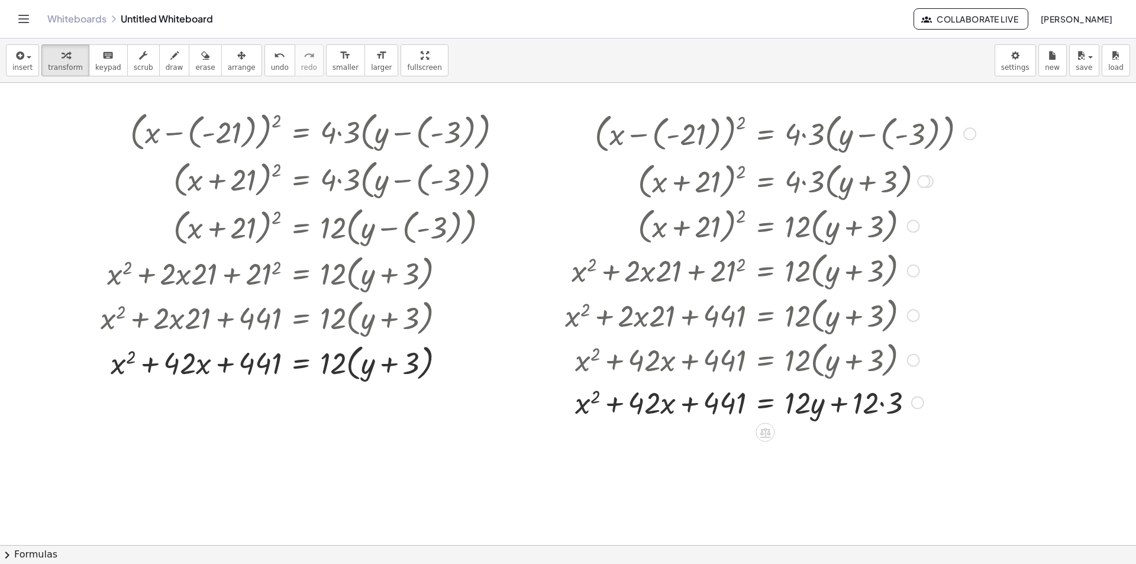
click at [878, 408] on div at bounding box center [770, 402] width 423 height 40
click at [879, 405] on div at bounding box center [770, 402] width 423 height 40
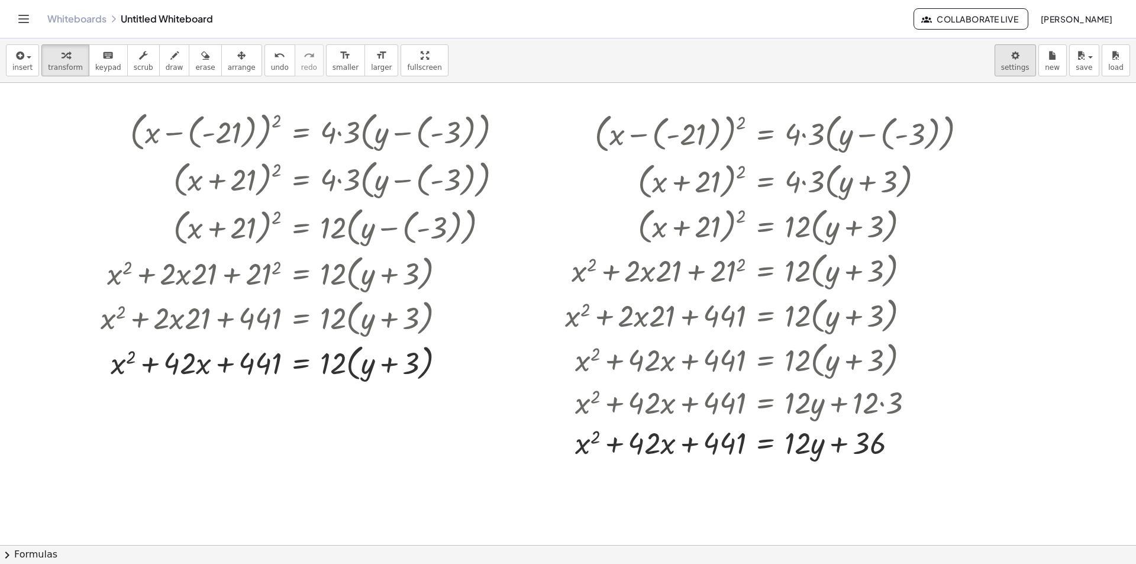
click at [1007, 66] on body "Graspable Math Activities Whiteboards Classes Account v1.30.2 | Privacy policy …" at bounding box center [568, 282] width 1136 height 564
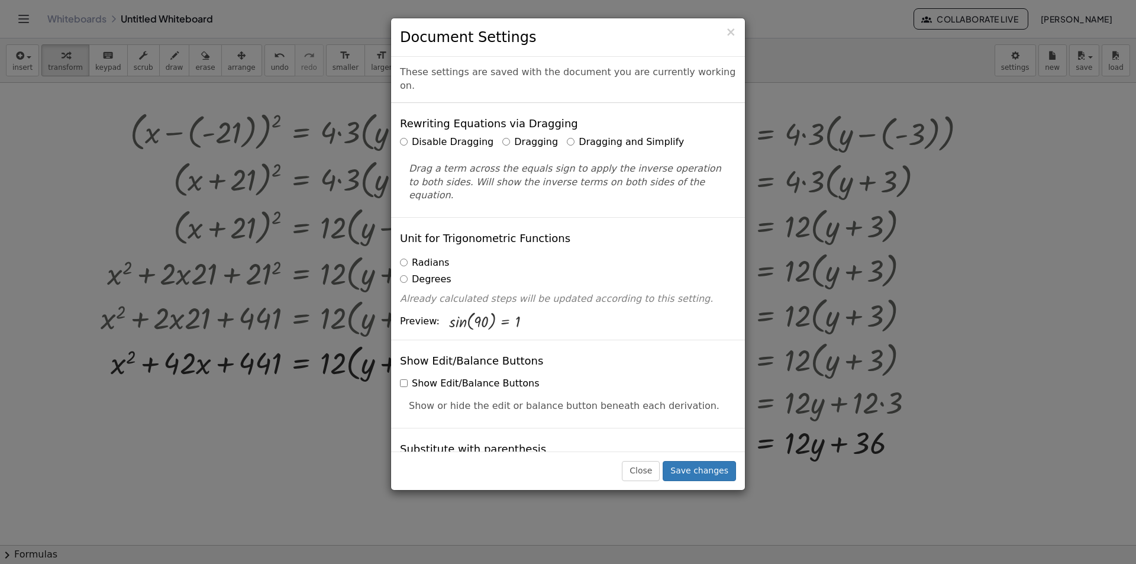
click at [567, 136] on label "Dragging and Simplify" at bounding box center [625, 143] width 117 height 14
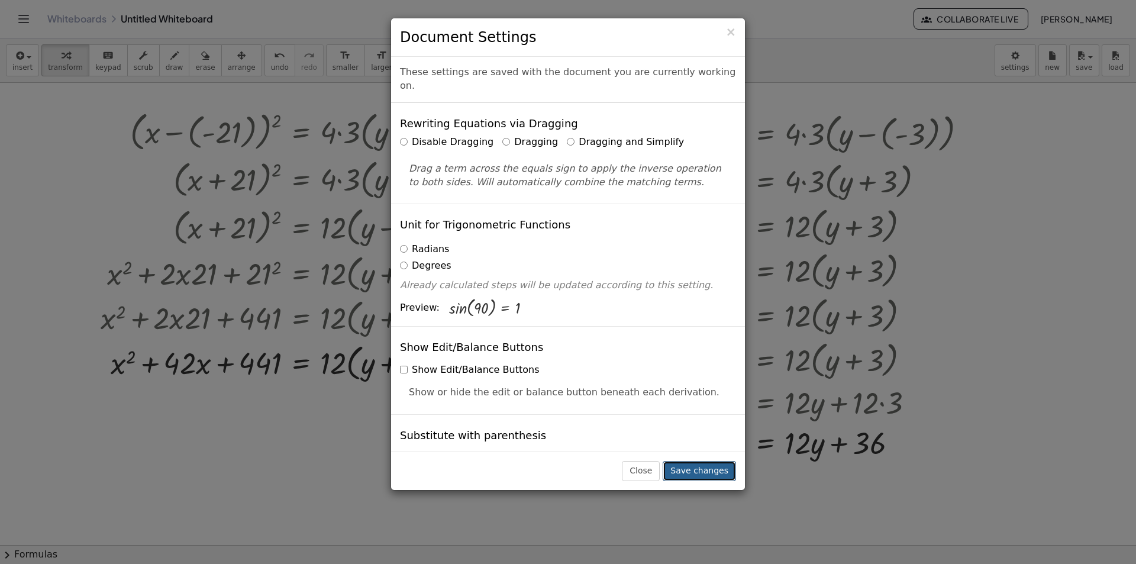
click at [726, 469] on button "Save changes" at bounding box center [699, 471] width 73 height 20
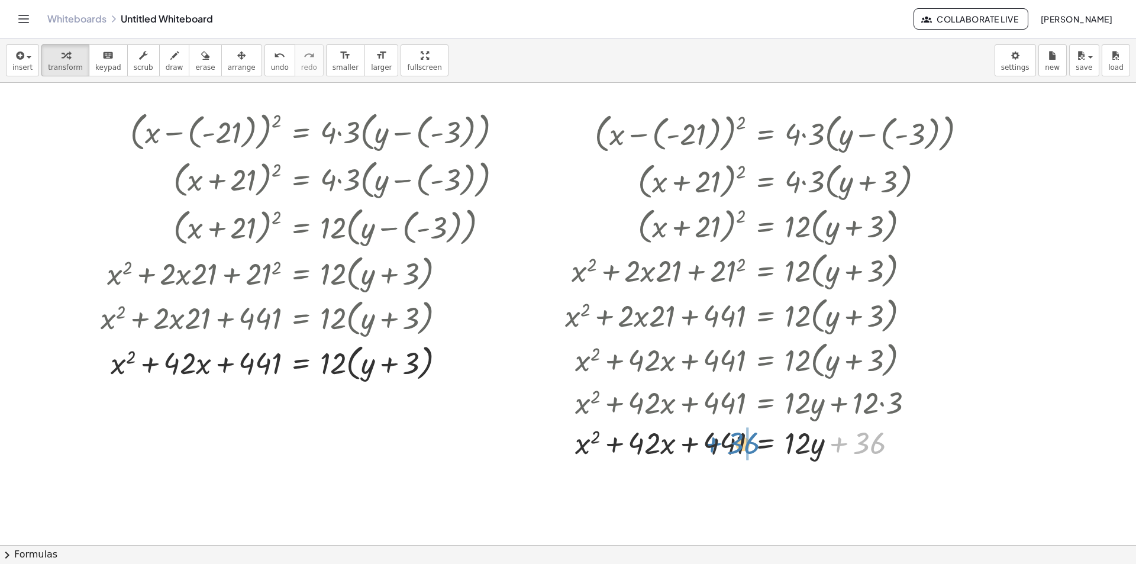
drag, startPoint x: 859, startPoint y: 443, endPoint x: 733, endPoint y: 443, distance: 126.1
click at [733, 443] on div at bounding box center [770, 442] width 423 height 40
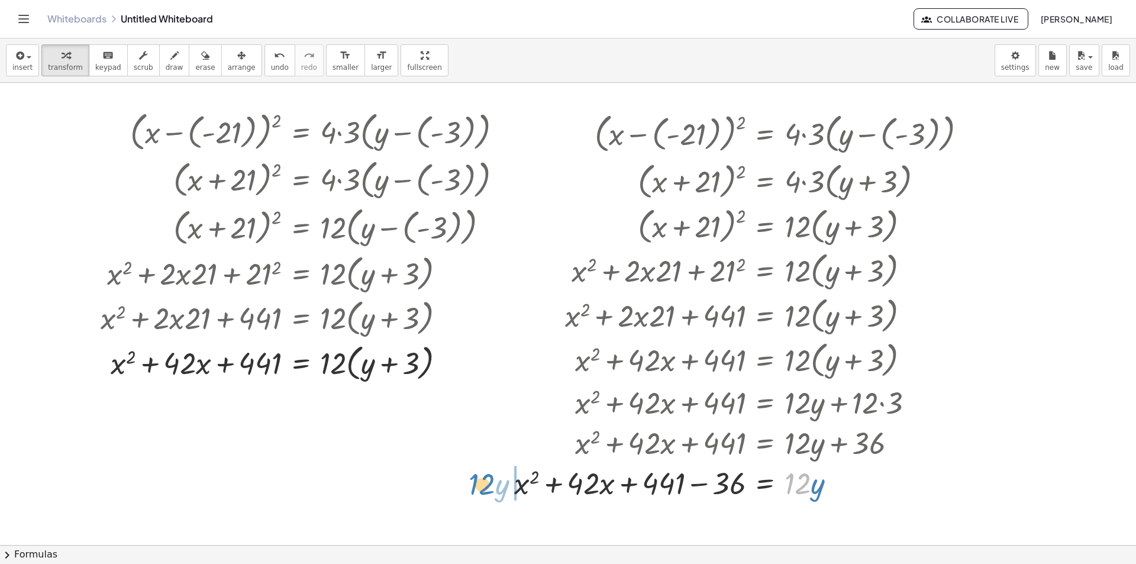
drag, startPoint x: 804, startPoint y: 485, endPoint x: 493, endPoint y: 486, distance: 310.7
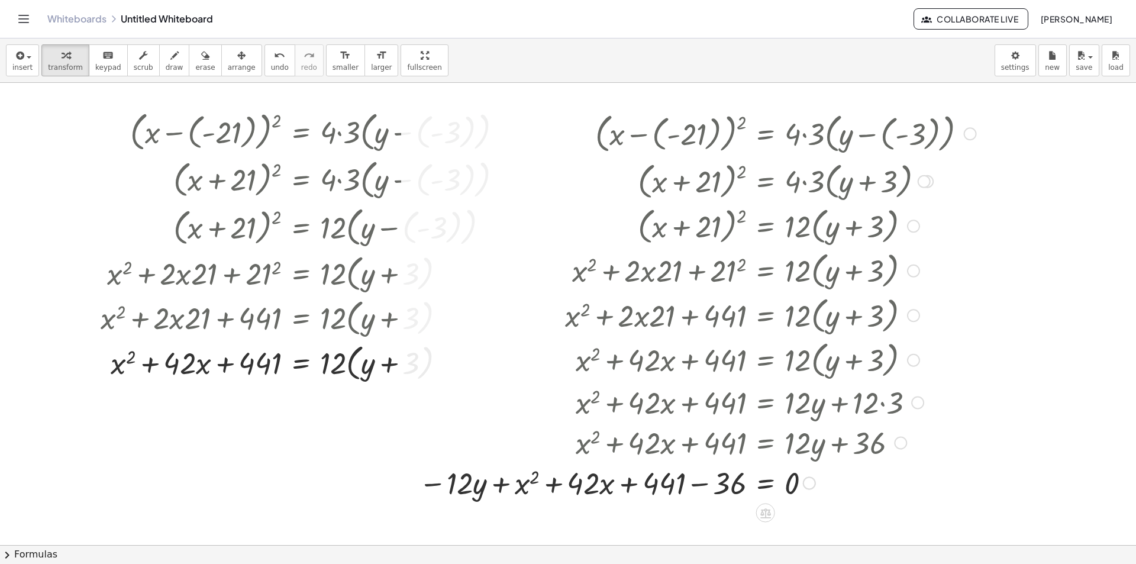
scroll to position [59, 0]
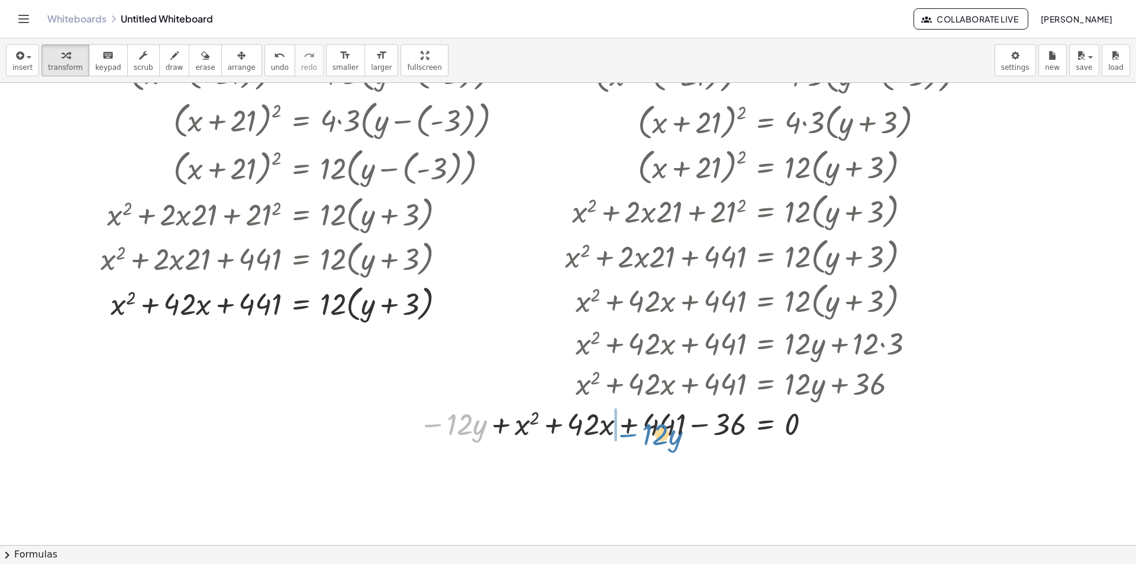
drag, startPoint x: 441, startPoint y: 429, endPoint x: 636, endPoint y: 439, distance: 195.6
click at [636, 439] on div at bounding box center [697, 423] width 569 height 40
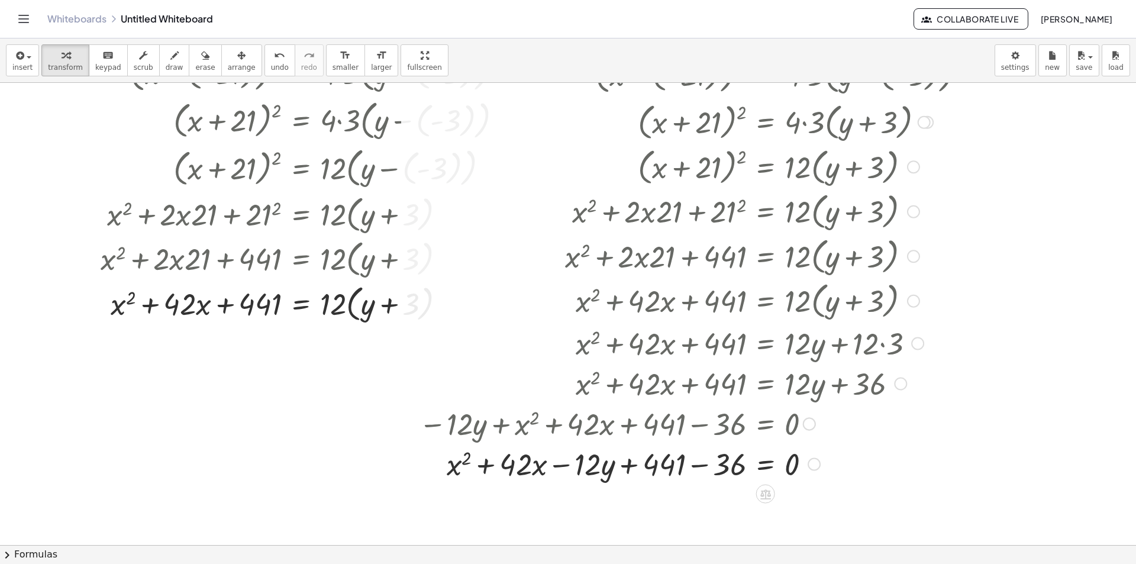
click at [703, 468] on div at bounding box center [697, 463] width 569 height 40
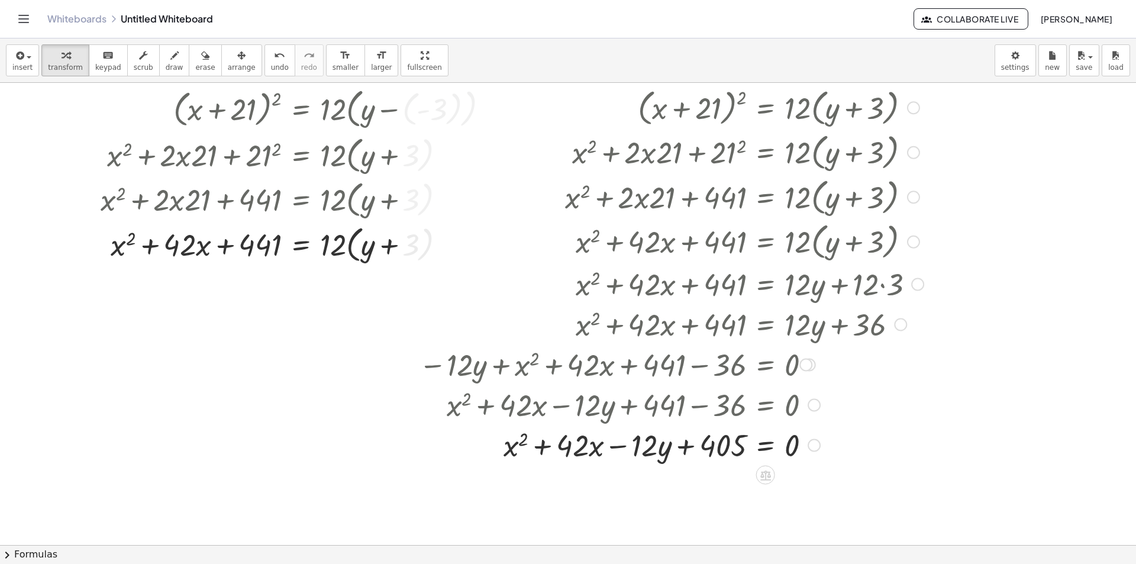
scroll to position [0, 0]
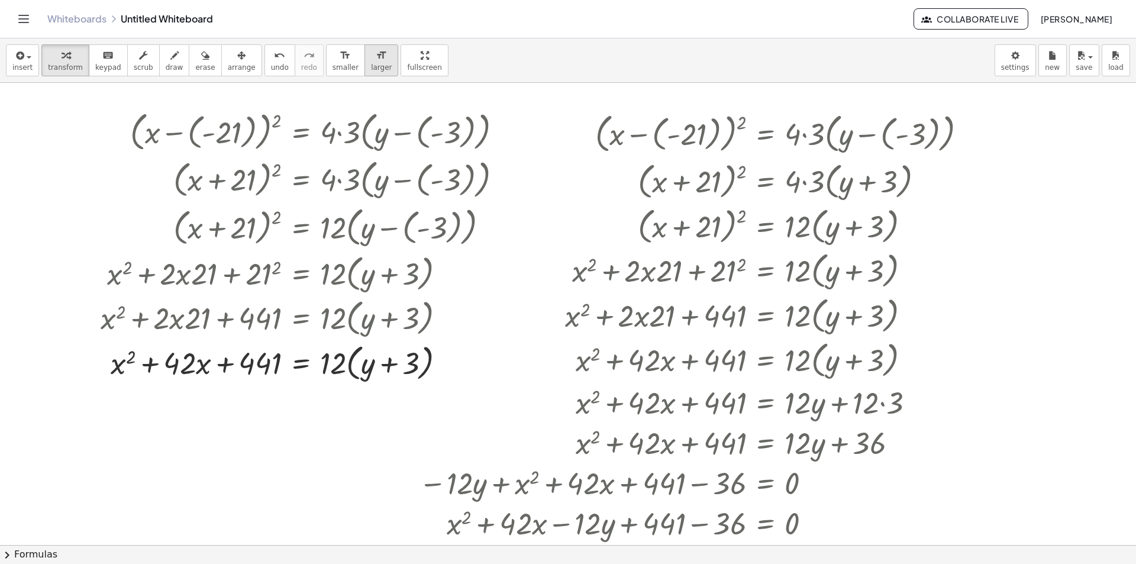
click at [371, 65] on span "larger" at bounding box center [381, 67] width 21 height 8
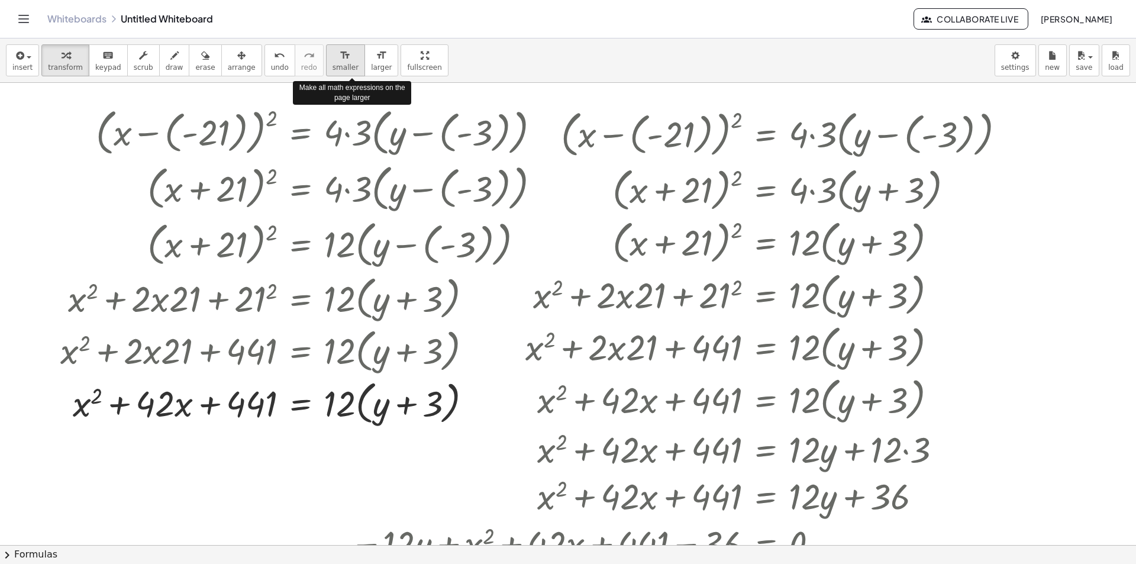
click at [333, 65] on span "smaller" at bounding box center [346, 67] width 26 height 8
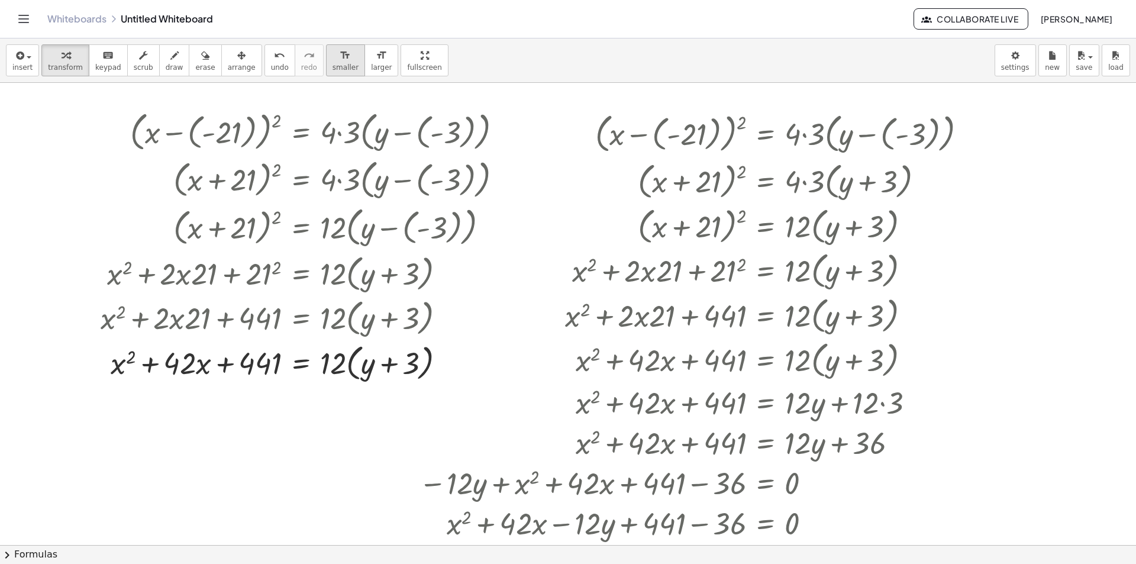
click at [333, 65] on span "smaller" at bounding box center [346, 67] width 26 height 8
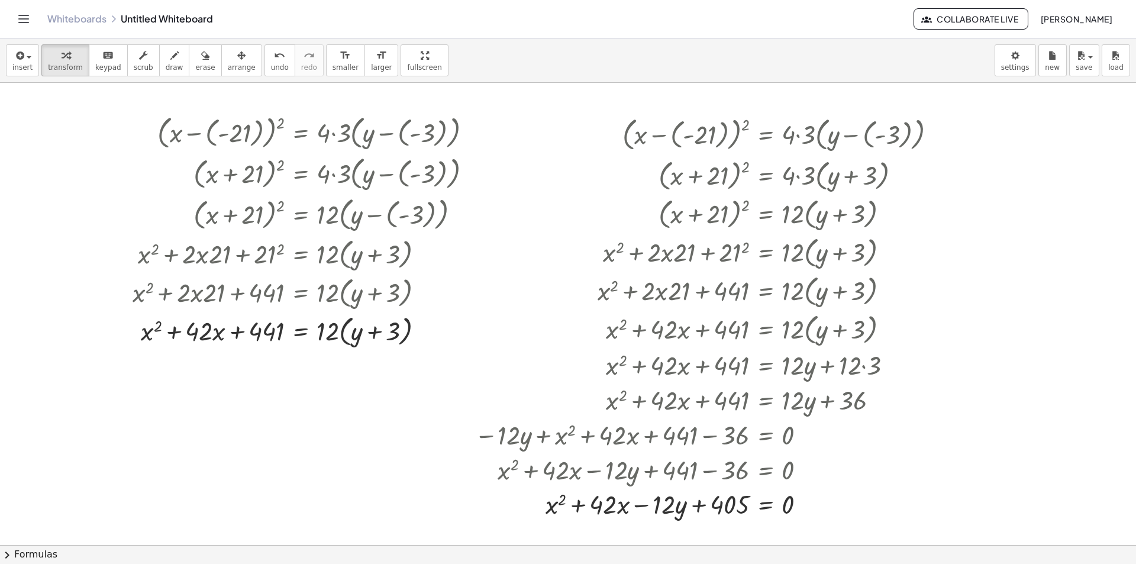
click at [1001, 456] on div at bounding box center [568, 545] width 1136 height 924
click at [1026, 440] on div at bounding box center [568, 545] width 1136 height 924
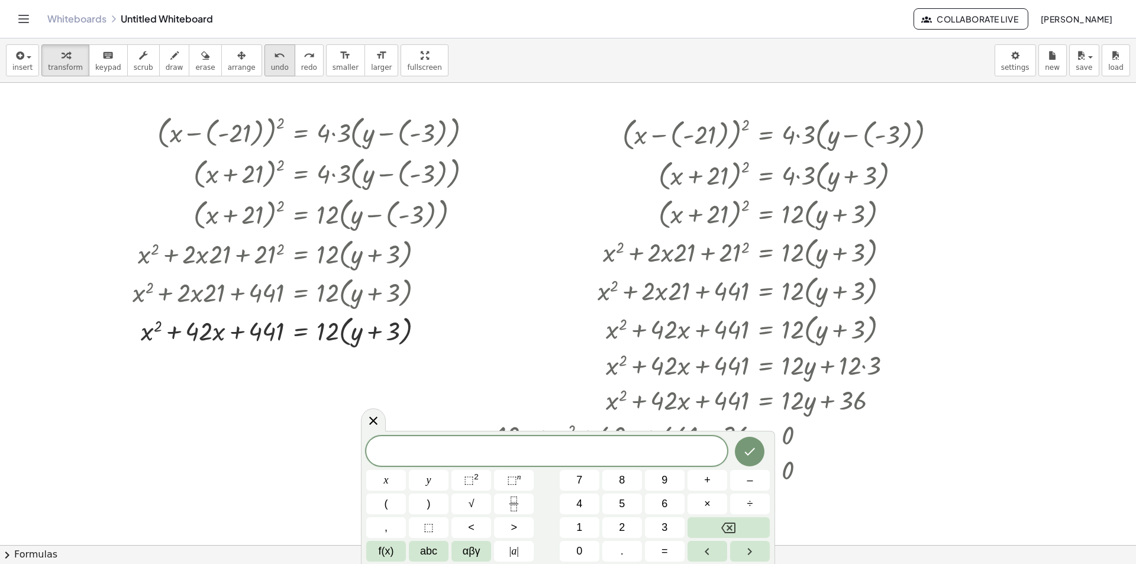
click at [271, 63] on span "undo" at bounding box center [280, 67] width 18 height 8
click at [274, 61] on icon "undo" at bounding box center [279, 56] width 11 height 14
click at [301, 63] on span "redo" at bounding box center [309, 67] width 16 height 8
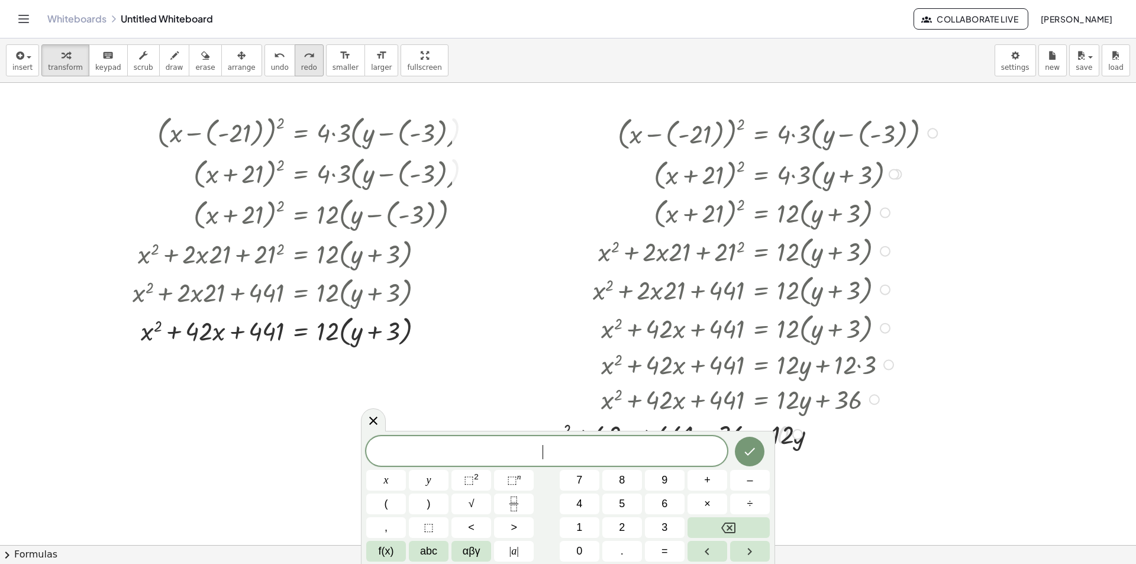
click at [301, 63] on span "redo" at bounding box center [309, 67] width 16 height 8
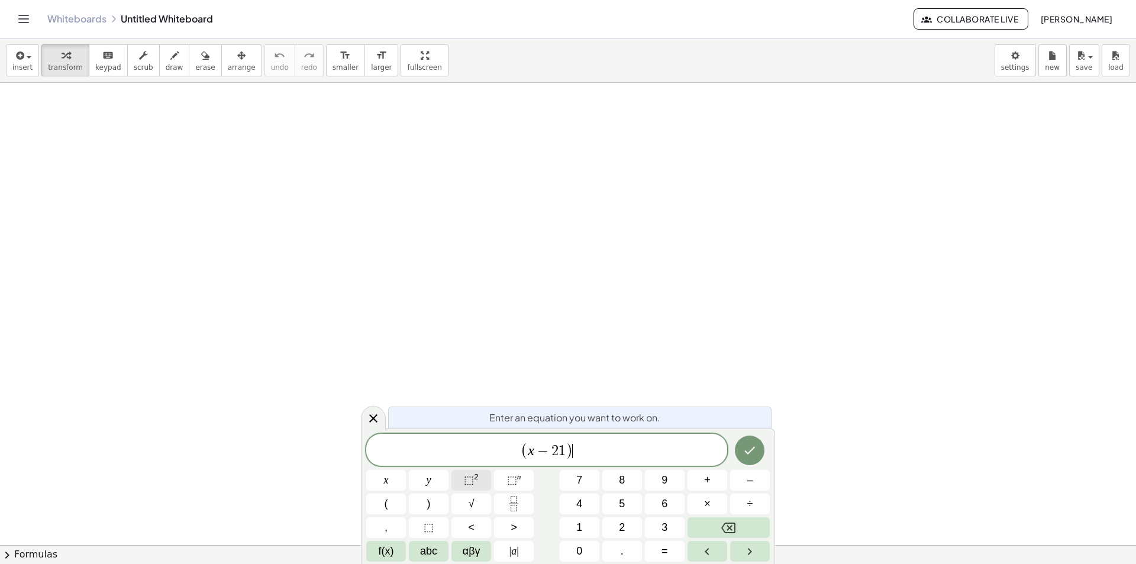
click at [475, 475] on sup "2" at bounding box center [476, 476] width 5 height 9
click at [665, 548] on span "=" at bounding box center [665, 551] width 7 height 16
click at [582, 507] on span "4" at bounding box center [579, 504] width 6 height 16
click at [713, 504] on button "×" at bounding box center [708, 504] width 40 height 21
click at [658, 533] on button "3" at bounding box center [665, 527] width 40 height 21
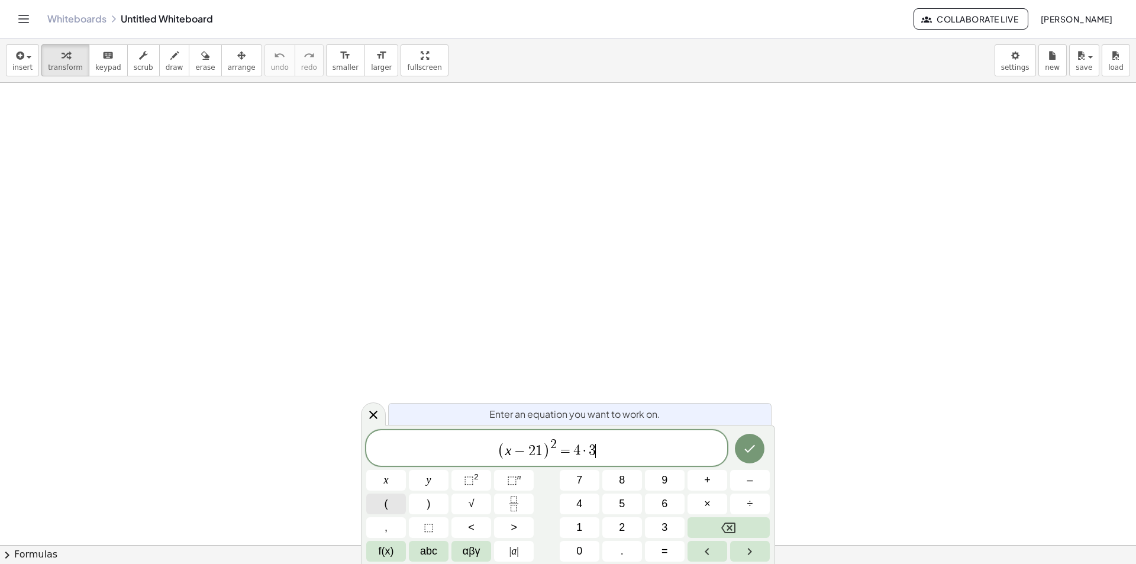
click at [391, 510] on button "(" at bounding box center [386, 504] width 40 height 21
click at [427, 486] on span "y" at bounding box center [429, 480] width 5 height 16
click at [763, 483] on button "–" at bounding box center [750, 480] width 40 height 21
click at [682, 524] on button "3" at bounding box center [665, 527] width 40 height 21
click at [428, 517] on button "⬚" at bounding box center [429, 527] width 40 height 21
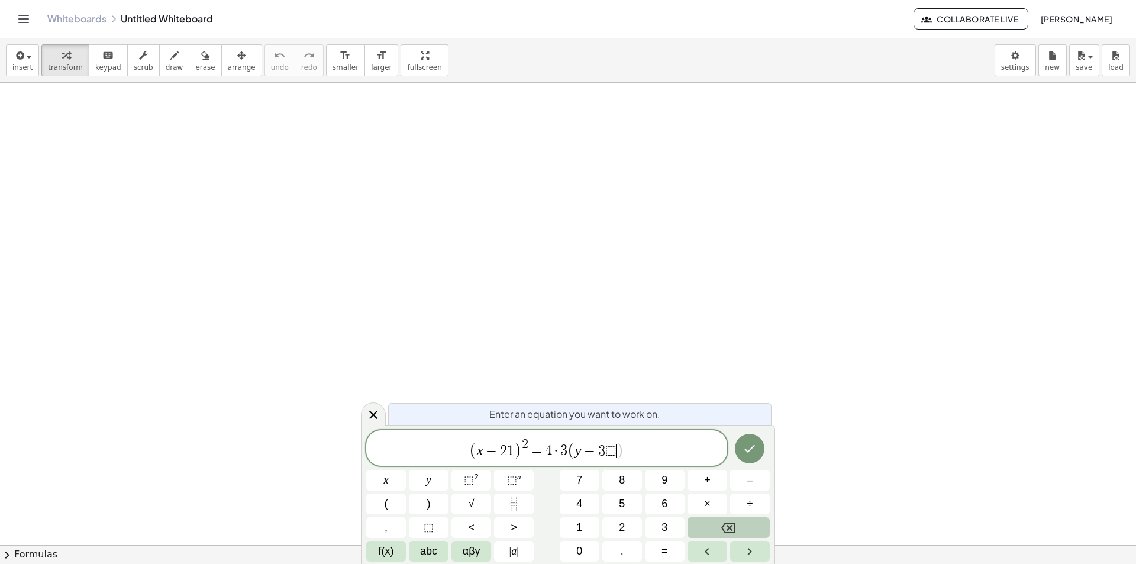
click at [751, 531] on button "Backspace" at bounding box center [729, 527] width 82 height 21
click at [434, 497] on button ")" at bounding box center [429, 504] width 40 height 21
click at [760, 446] on button "Done" at bounding box center [750, 449] width 30 height 30
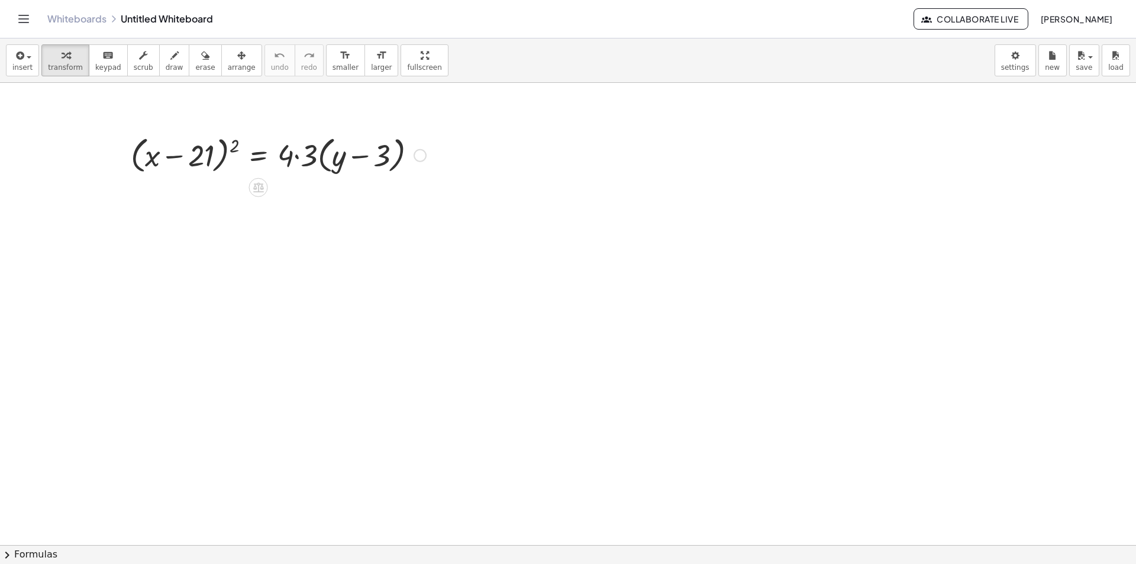
click at [292, 159] on div at bounding box center [278, 154] width 307 height 45
click at [296, 152] on div at bounding box center [278, 154] width 307 height 45
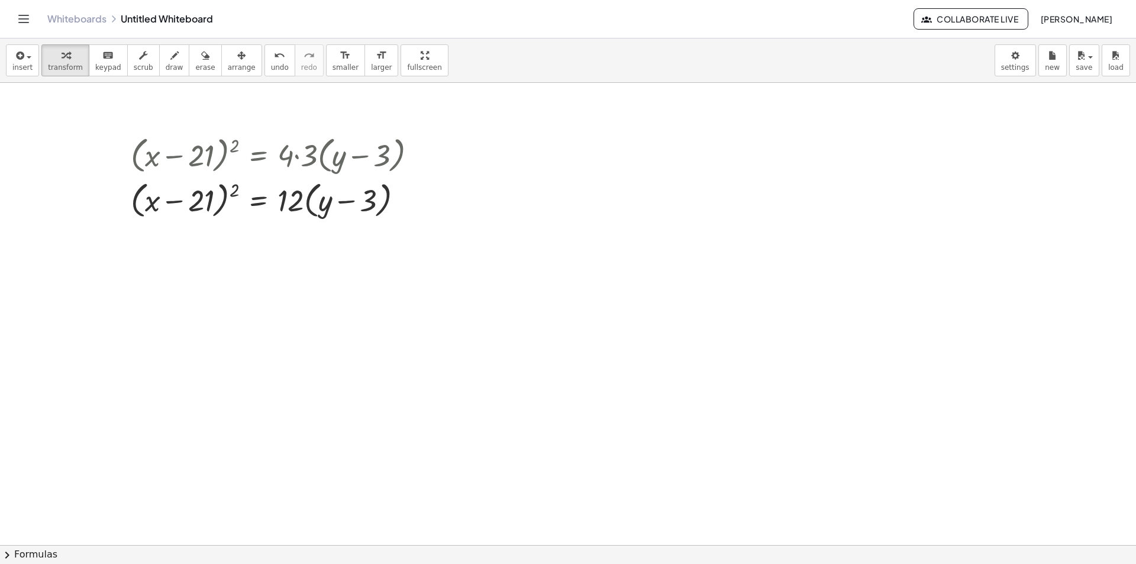
click at [27, 553] on button "chevron_right Formulas" at bounding box center [568, 554] width 1136 height 19
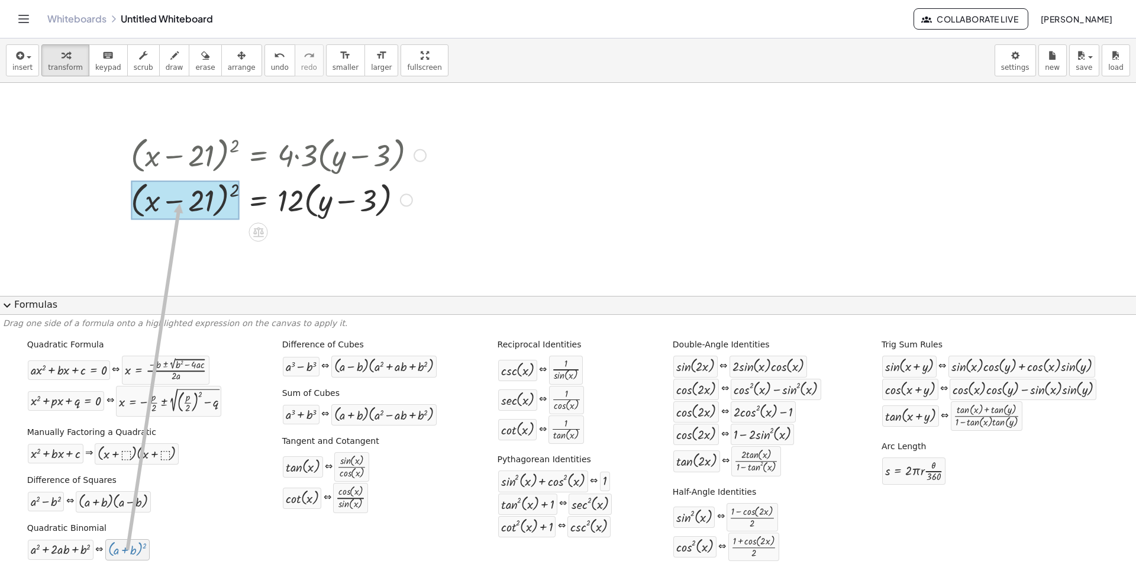
drag, startPoint x: 125, startPoint y: 555, endPoint x: 180, endPoint y: 204, distance: 355.2
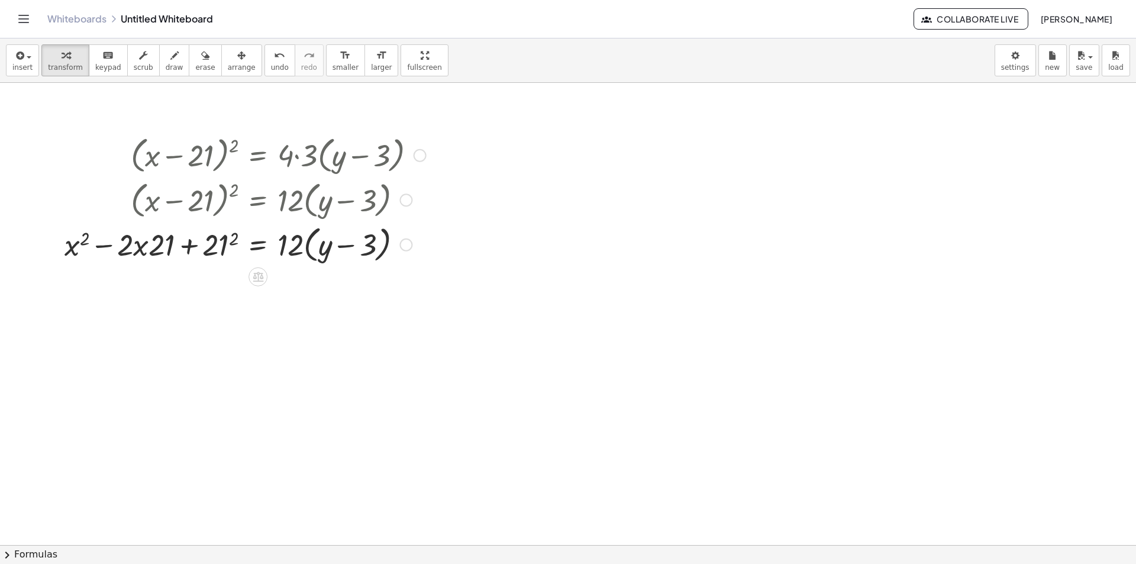
click at [212, 244] on div at bounding box center [245, 243] width 373 height 45
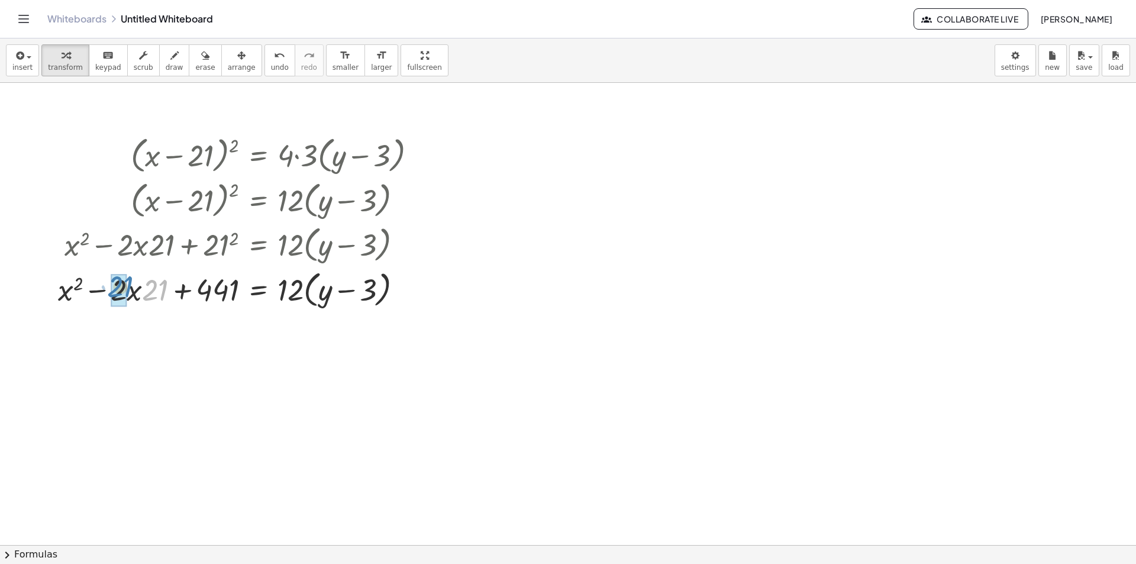
drag, startPoint x: 159, startPoint y: 299, endPoint x: 135, endPoint y: 295, distance: 23.9
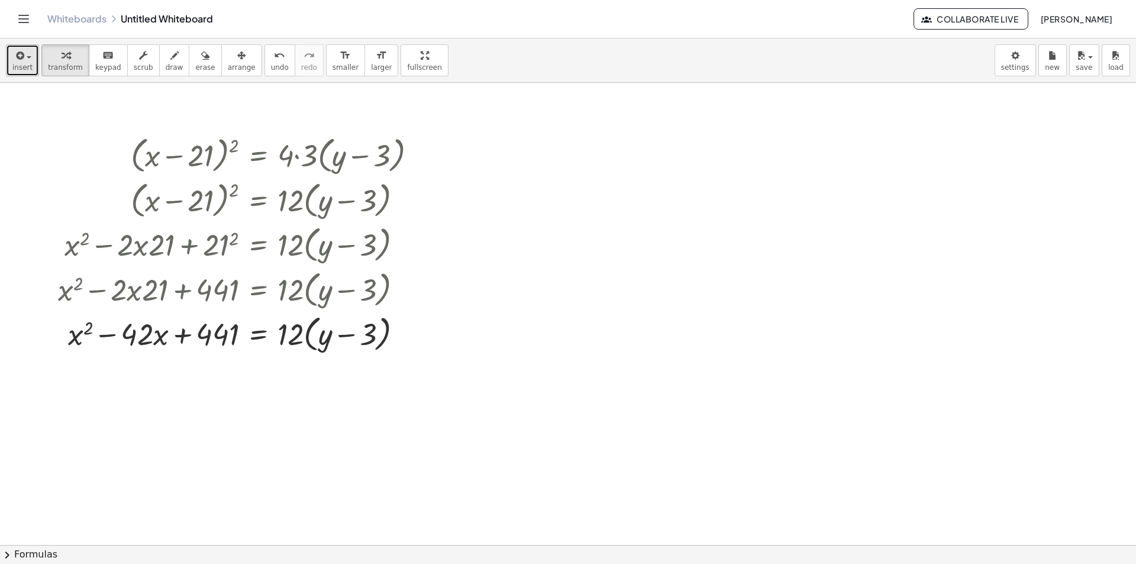
click at [26, 67] on span "insert" at bounding box center [22, 67] width 20 height 8
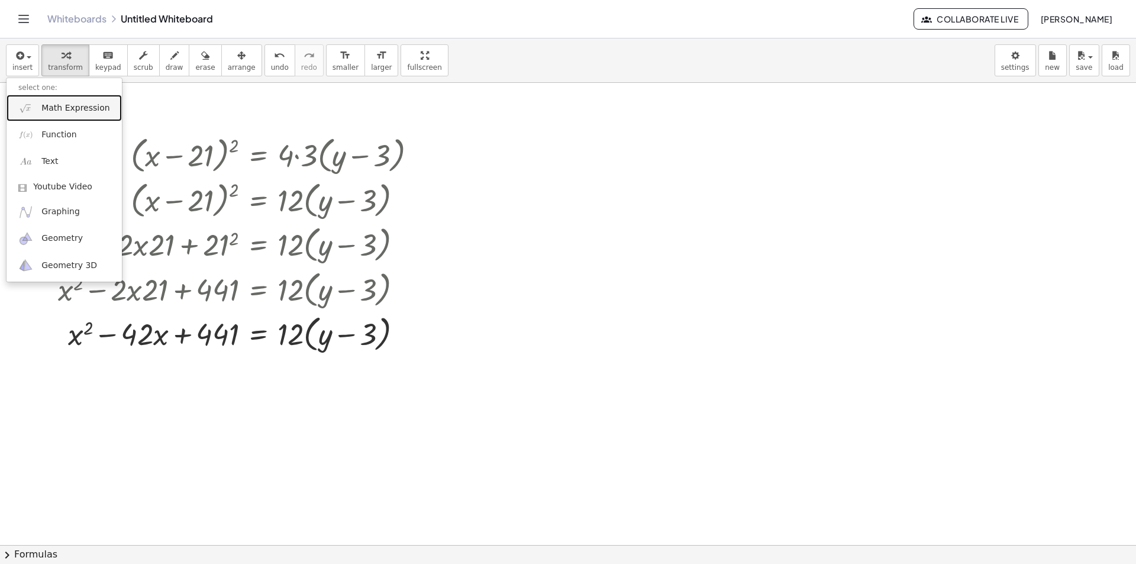
click at [47, 101] on link "Math Expression" at bounding box center [64, 108] width 115 height 27
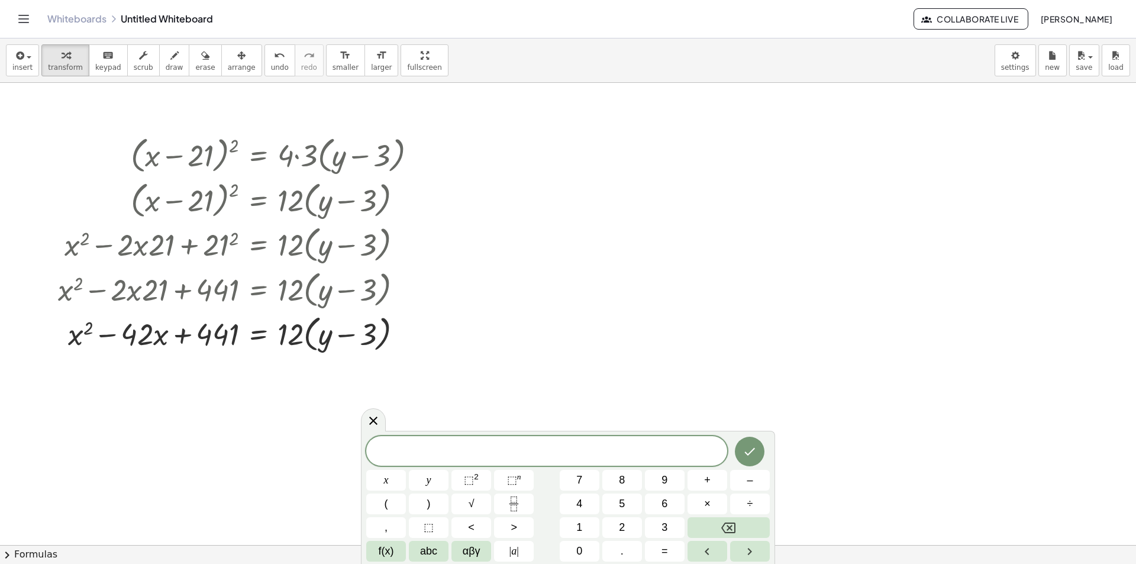
click at [481, 456] on span "​" at bounding box center [546, 452] width 361 height 17
click at [468, 482] on span "⬚" at bounding box center [469, 480] width 10 height 12
click at [660, 552] on button "=" at bounding box center [665, 551] width 40 height 21
click at [581, 507] on span "4" at bounding box center [579, 504] width 6 height 16
click at [711, 508] on button "×" at bounding box center [708, 504] width 40 height 21
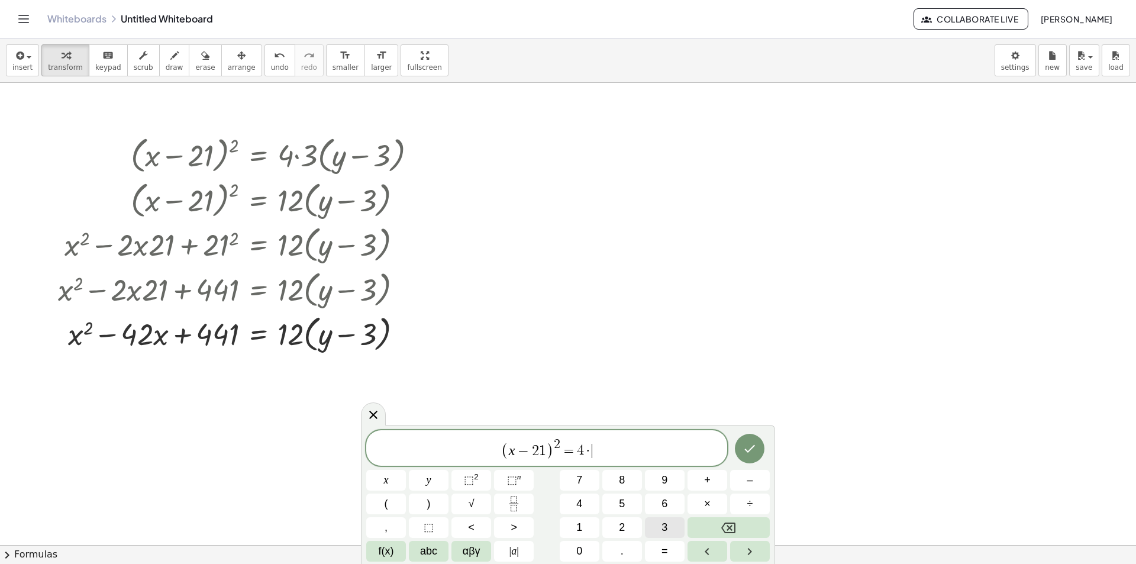
click at [680, 523] on button "3" at bounding box center [665, 527] width 40 height 21
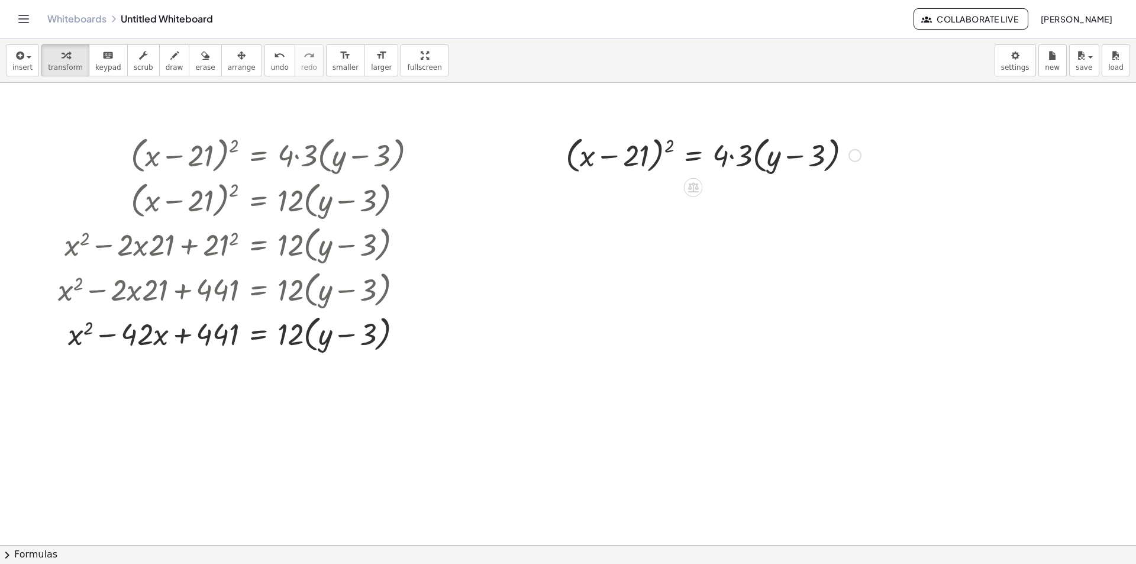
click at [732, 149] on div at bounding box center [713, 154] width 307 height 45
click at [768, 163] on div at bounding box center [707, 154] width 294 height 45
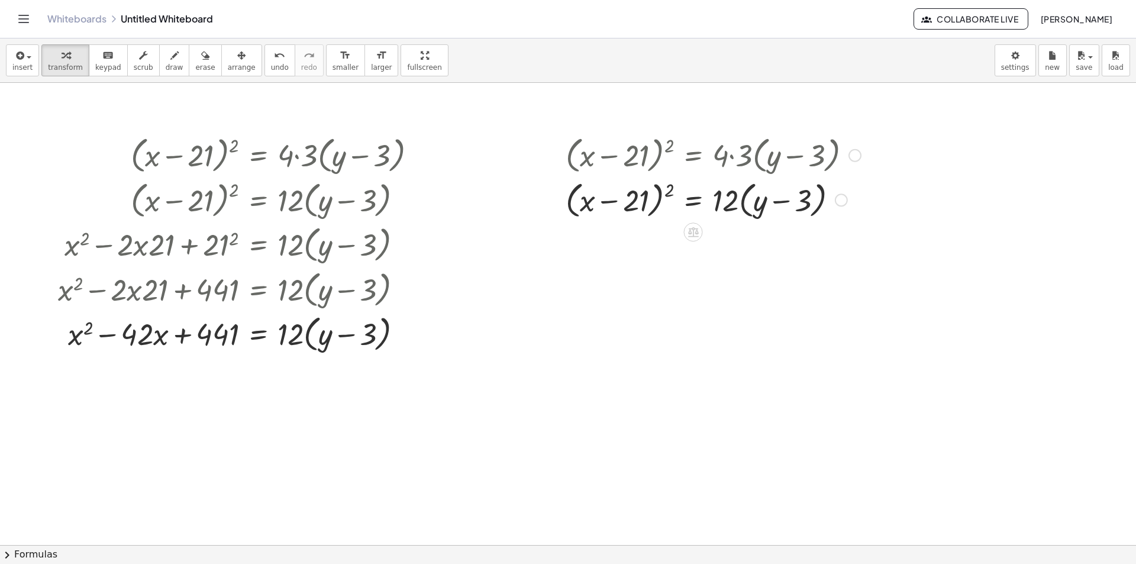
click at [658, 207] on div at bounding box center [713, 199] width 307 height 45
click at [51, 557] on button "chevron_right Formulas" at bounding box center [568, 554] width 1136 height 19
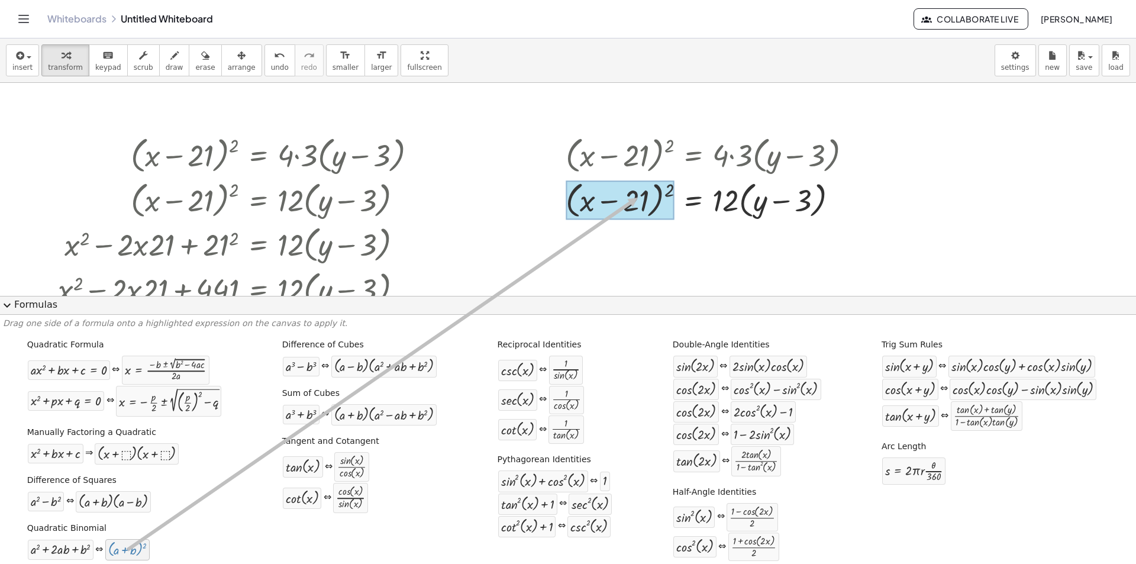
drag, startPoint x: 117, startPoint y: 552, endPoint x: 638, endPoint y: 198, distance: 630.5
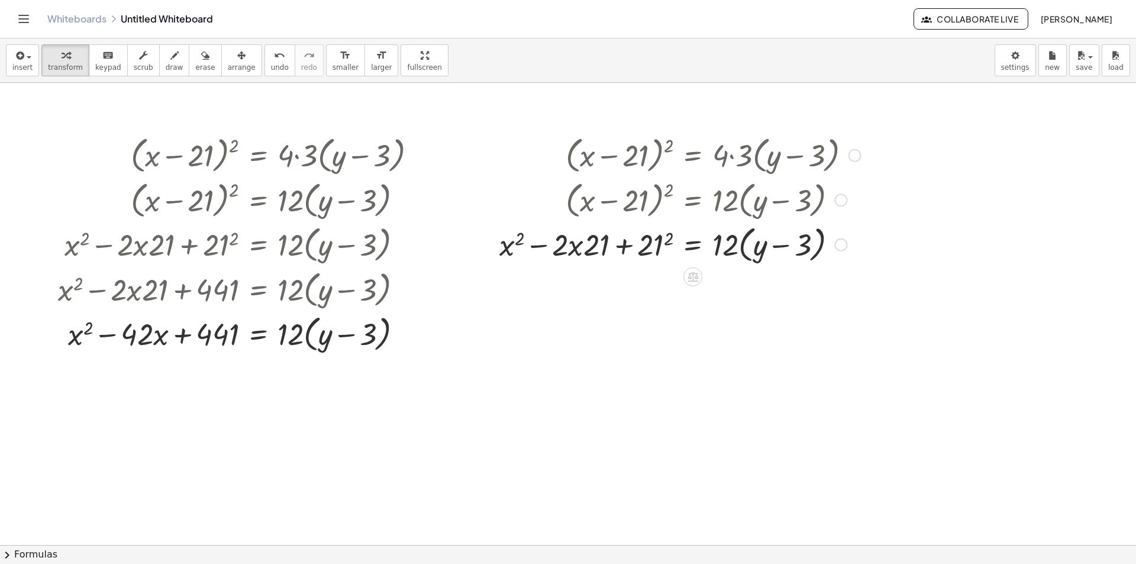
click at [637, 248] on div at bounding box center [680, 243] width 373 height 45
click at [645, 251] on div at bounding box center [680, 243] width 373 height 45
click at [659, 248] on div at bounding box center [677, 243] width 380 height 45
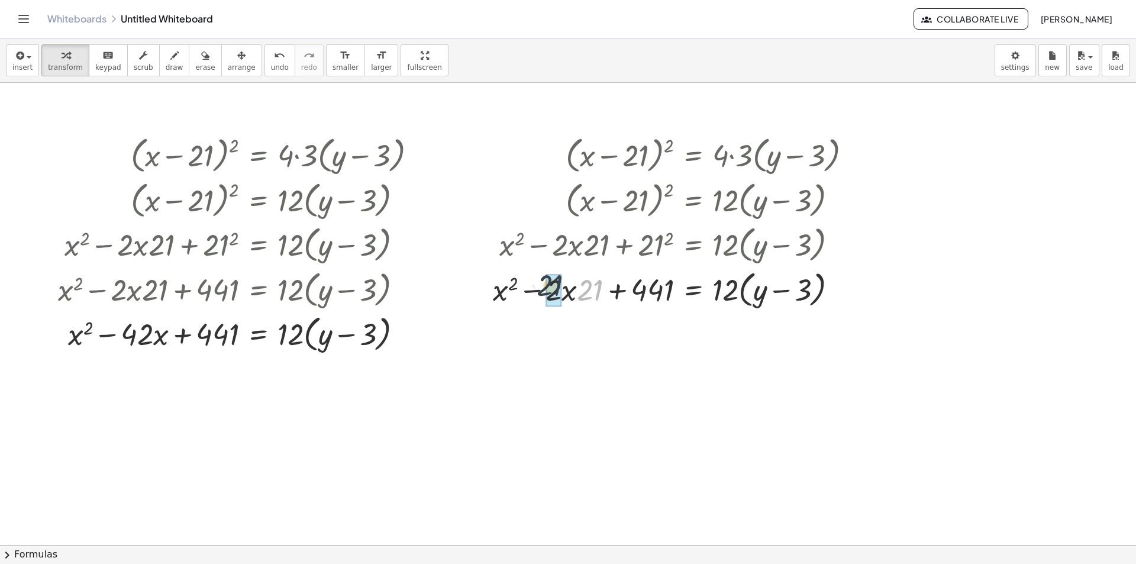
drag, startPoint x: 589, startPoint y: 288, endPoint x: 547, endPoint y: 283, distance: 41.7
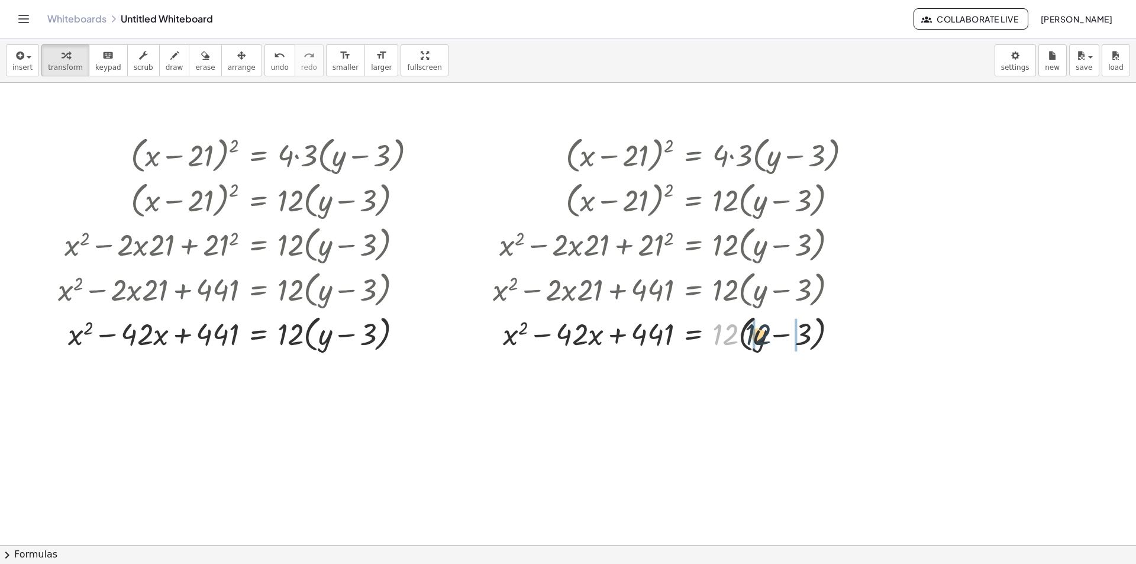
drag, startPoint x: 722, startPoint y: 338, endPoint x: 756, endPoint y: 338, distance: 33.7
click at [756, 338] on div at bounding box center [677, 333] width 380 height 45
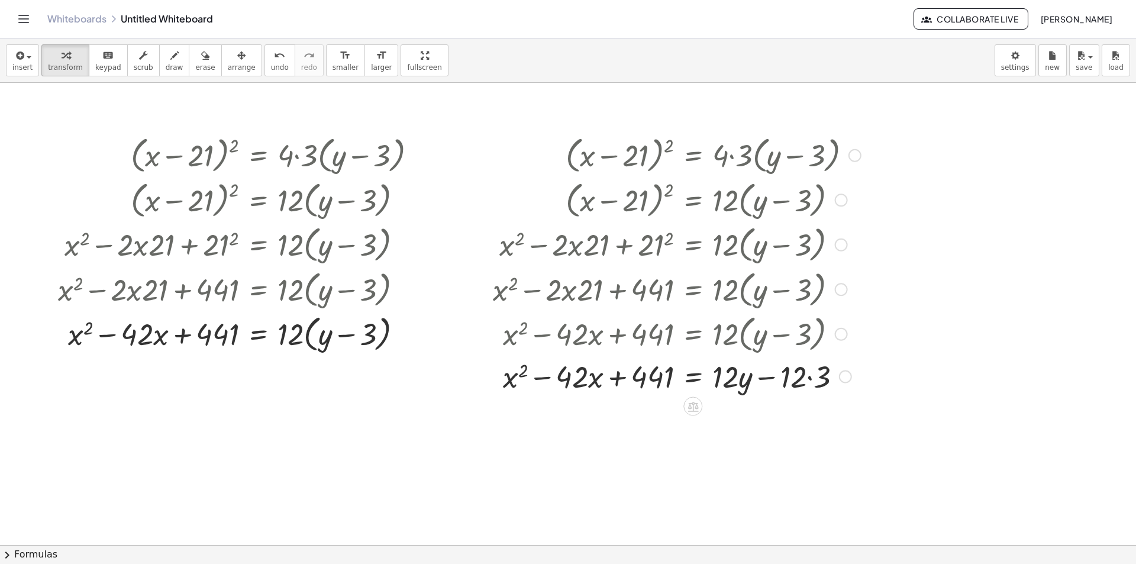
click at [813, 376] on div at bounding box center [677, 376] width 380 height 40
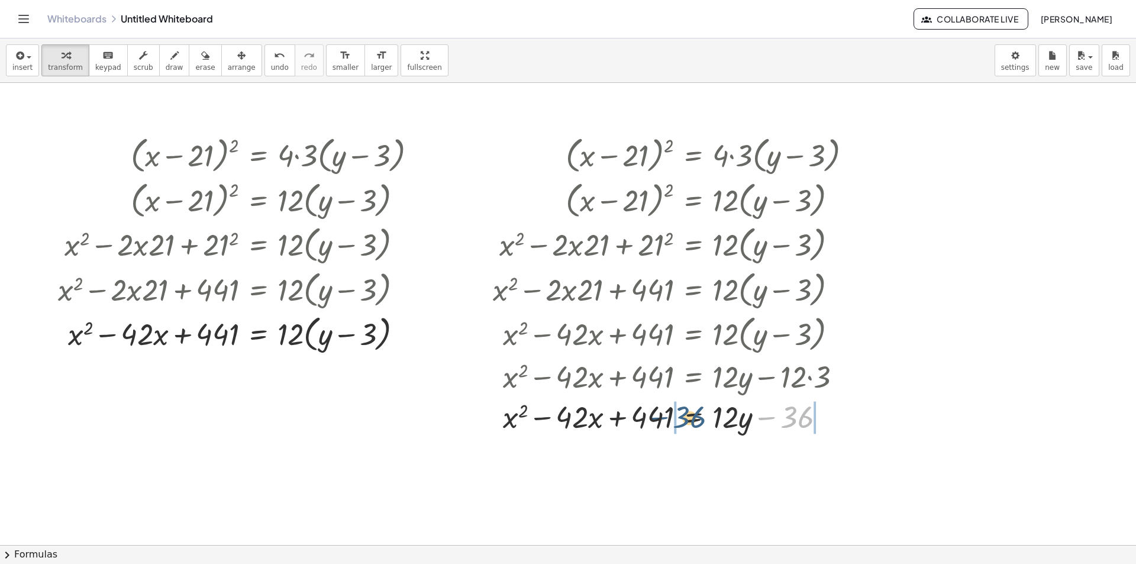
drag, startPoint x: 800, startPoint y: 414, endPoint x: 691, endPoint y: 414, distance: 108.9
click at [691, 414] on div at bounding box center [677, 416] width 380 height 40
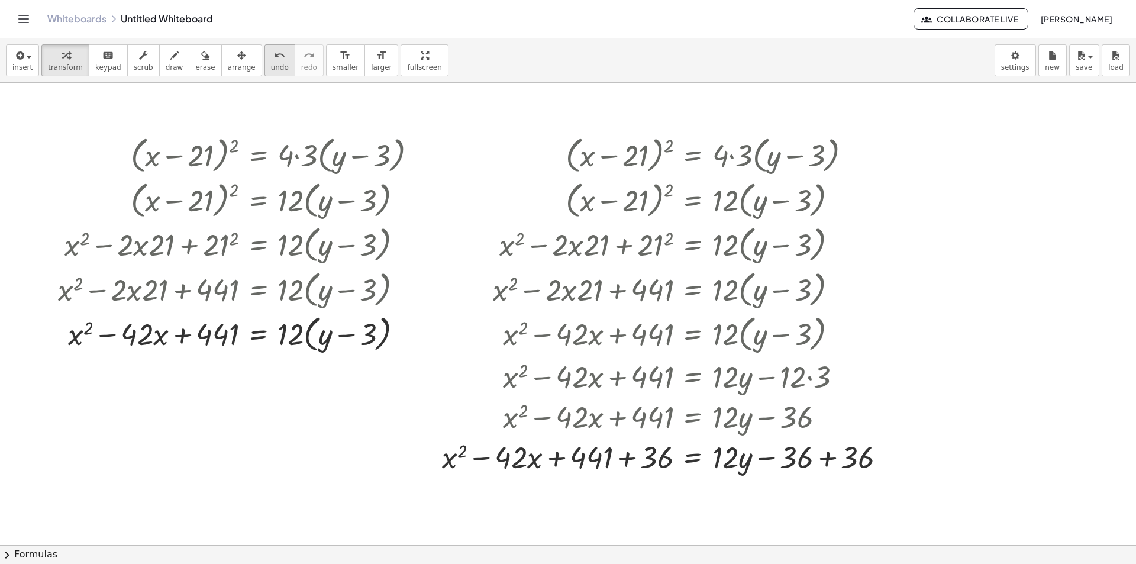
click at [265, 69] on button "undo undo" at bounding box center [280, 60] width 31 height 32
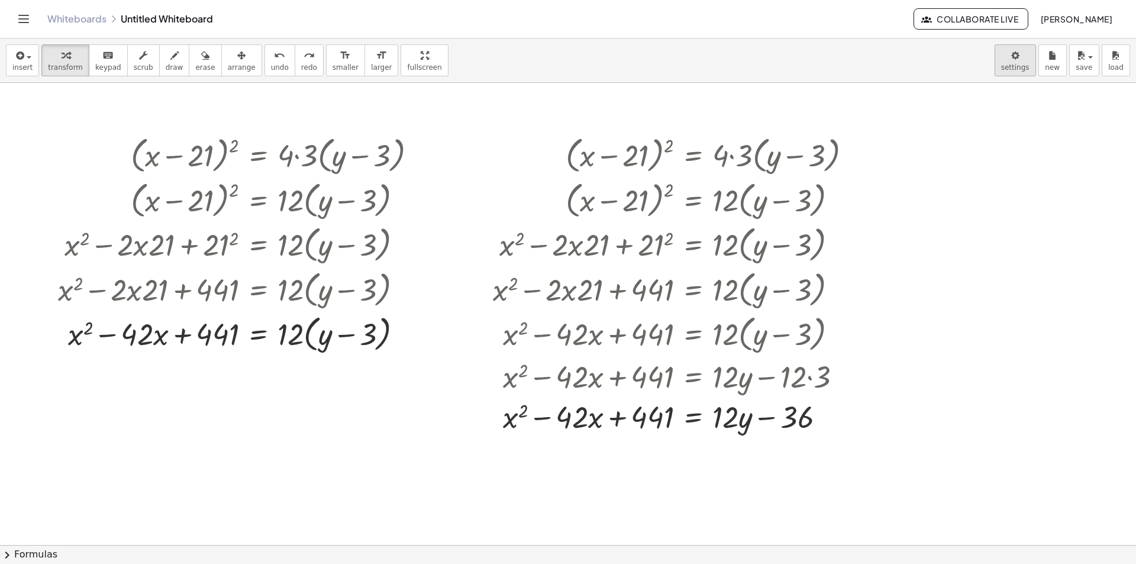
click at [1020, 70] on body "Graspable Math Activities Whiteboards Classes Account v1.30.2 | Privacy policy …" at bounding box center [568, 282] width 1136 height 564
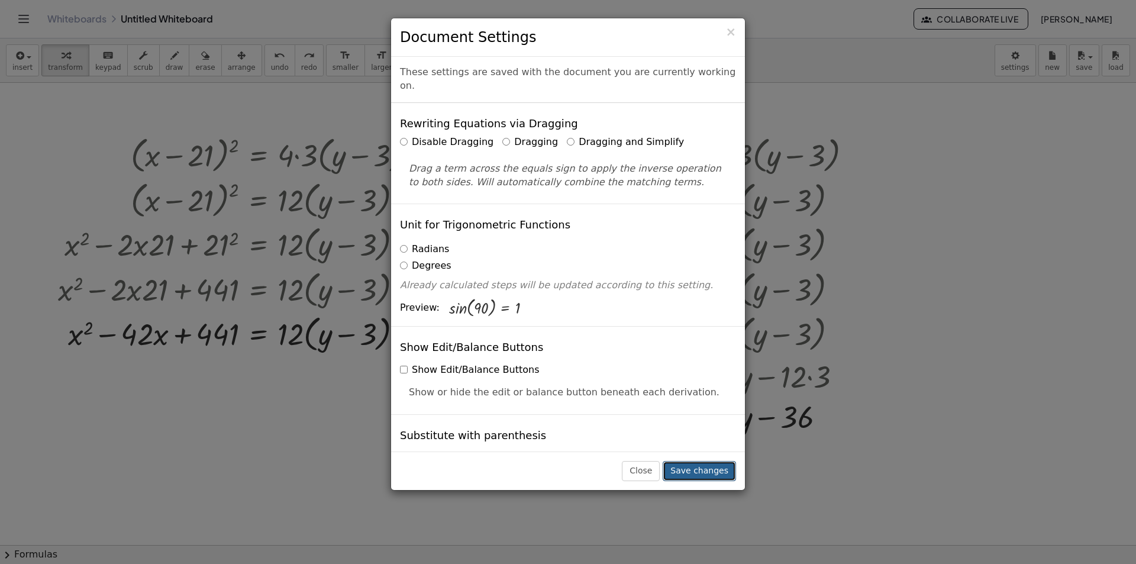
click at [724, 479] on button "Save changes" at bounding box center [699, 471] width 73 height 20
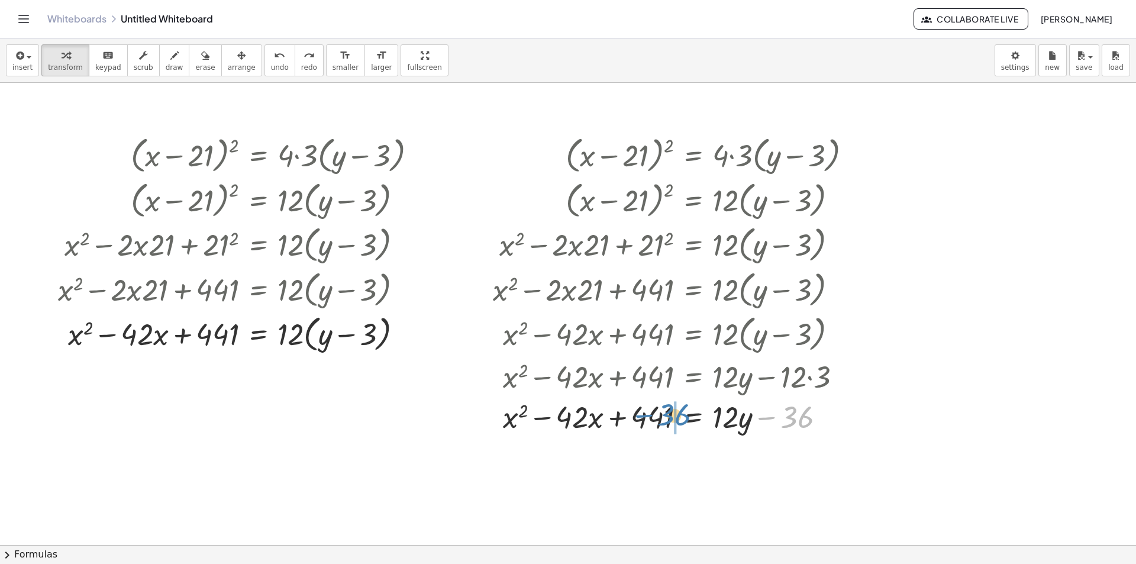
drag, startPoint x: 791, startPoint y: 417, endPoint x: 668, endPoint y: 415, distance: 122.5
click at [668, 415] on div at bounding box center [677, 416] width 380 height 40
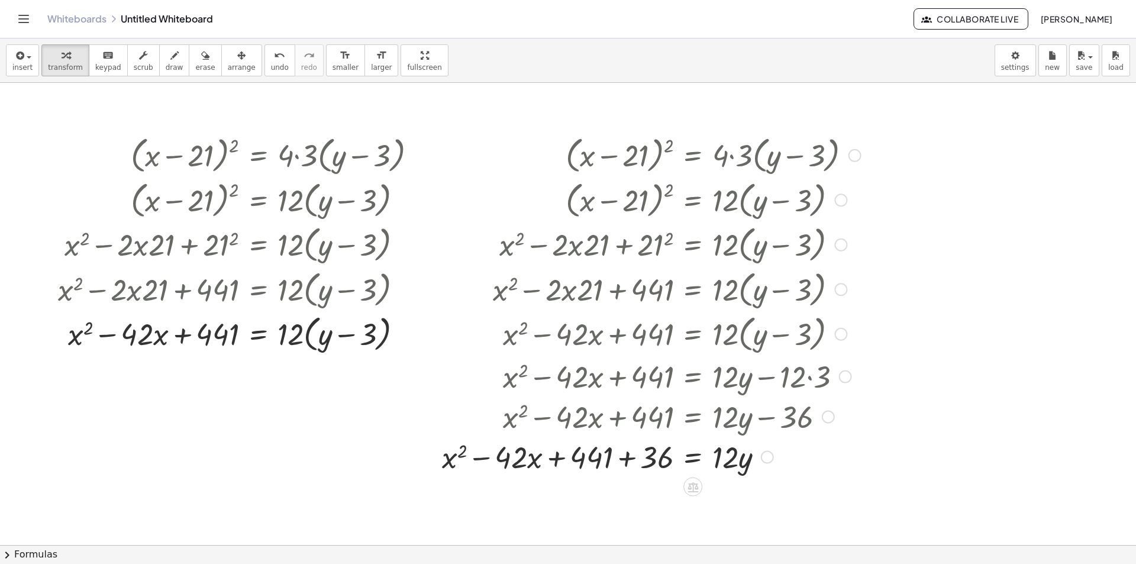
click at [735, 427] on div at bounding box center [651, 416] width 431 height 40
drag, startPoint x: 733, startPoint y: 453, endPoint x: 430, endPoint y: 448, distance: 303.1
click at [430, 448] on div "( + x − 21 ) 2 = · 4 · 3 · ( + y − 3 ) ( + x − 21 ) 2 = · 12 · ( + y − 3 ) + x …" at bounding box center [647, 304] width 446 height 350
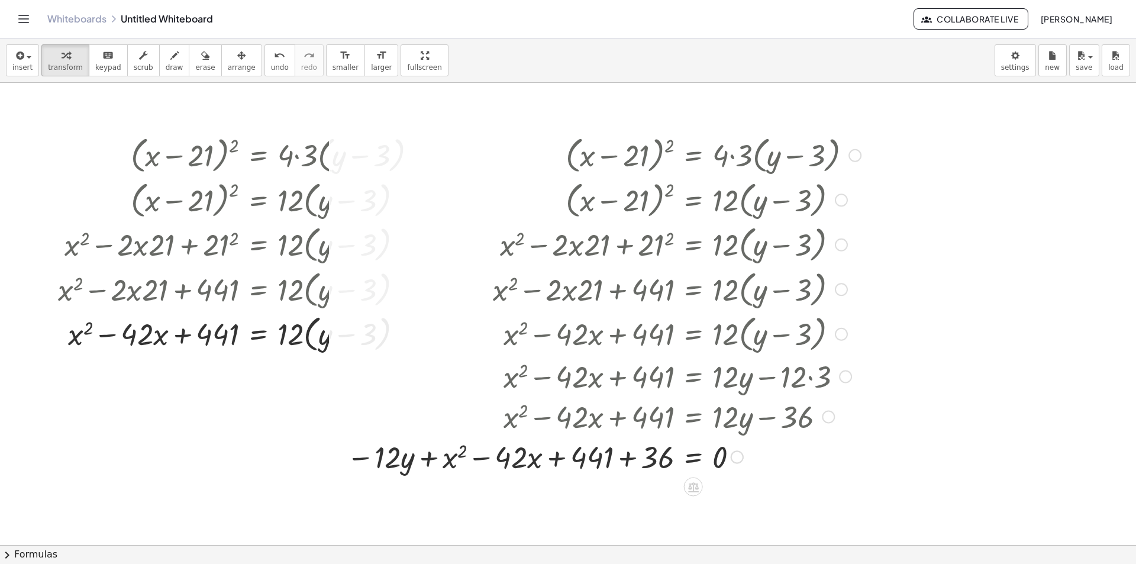
click at [630, 465] on div at bounding box center [604, 456] width 526 height 40
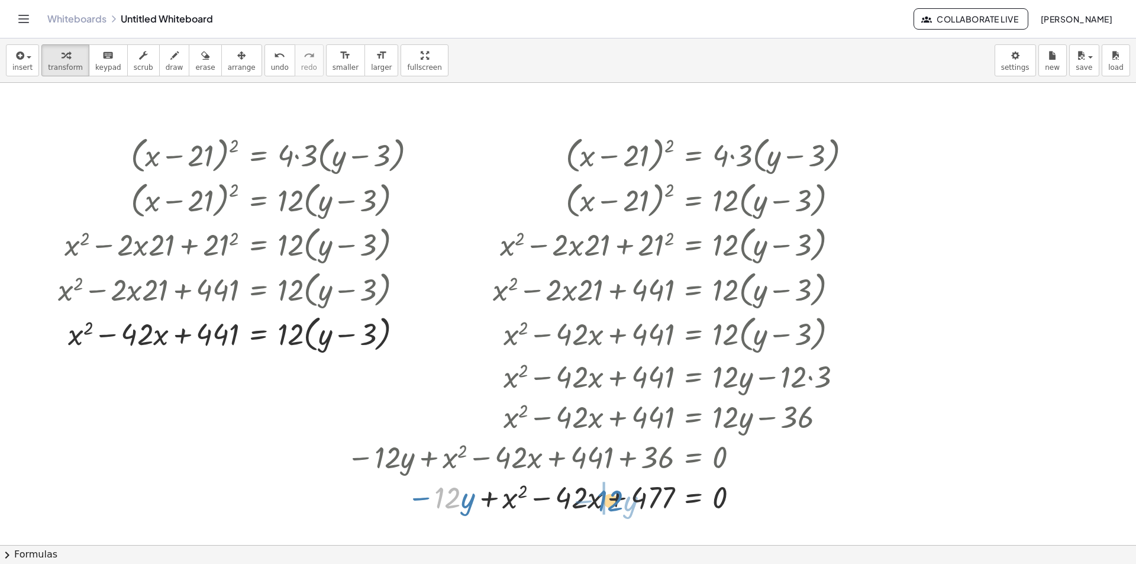
drag, startPoint x: 450, startPoint y: 497, endPoint x: 613, endPoint y: 500, distance: 162.8
click at [613, 500] on div at bounding box center [604, 496] width 526 height 40
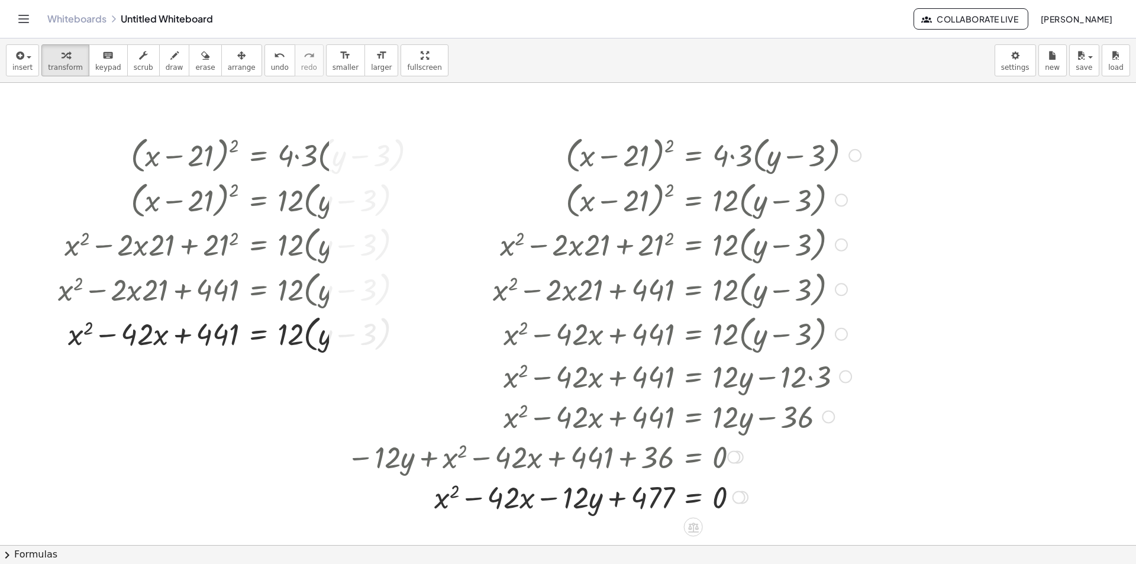
click at [511, 140] on div at bounding box center [604, 154] width 526 height 45
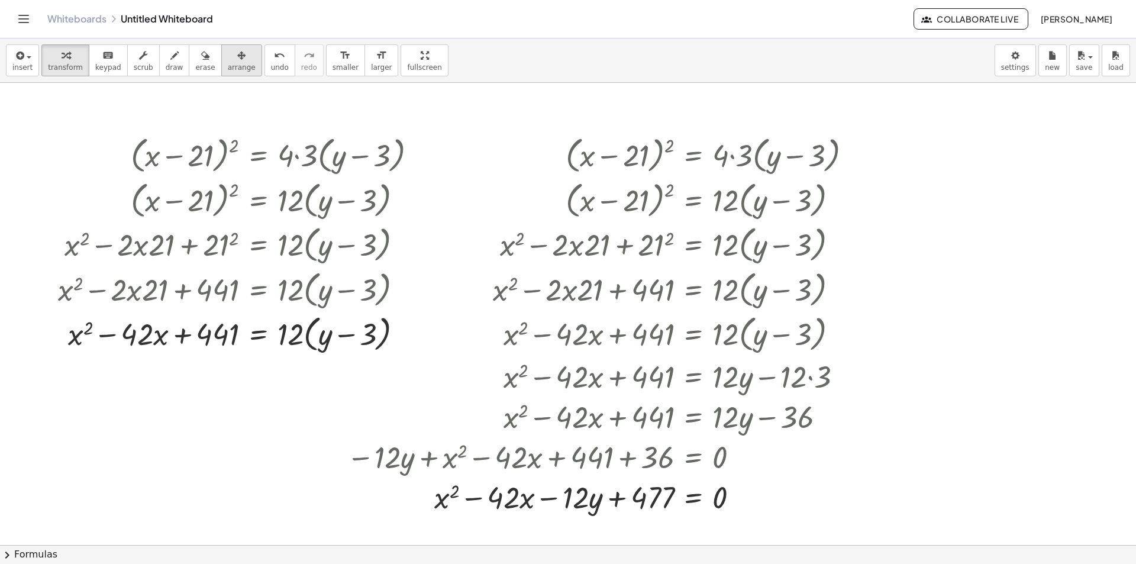
click at [228, 70] on span "arrange" at bounding box center [242, 67] width 28 height 8
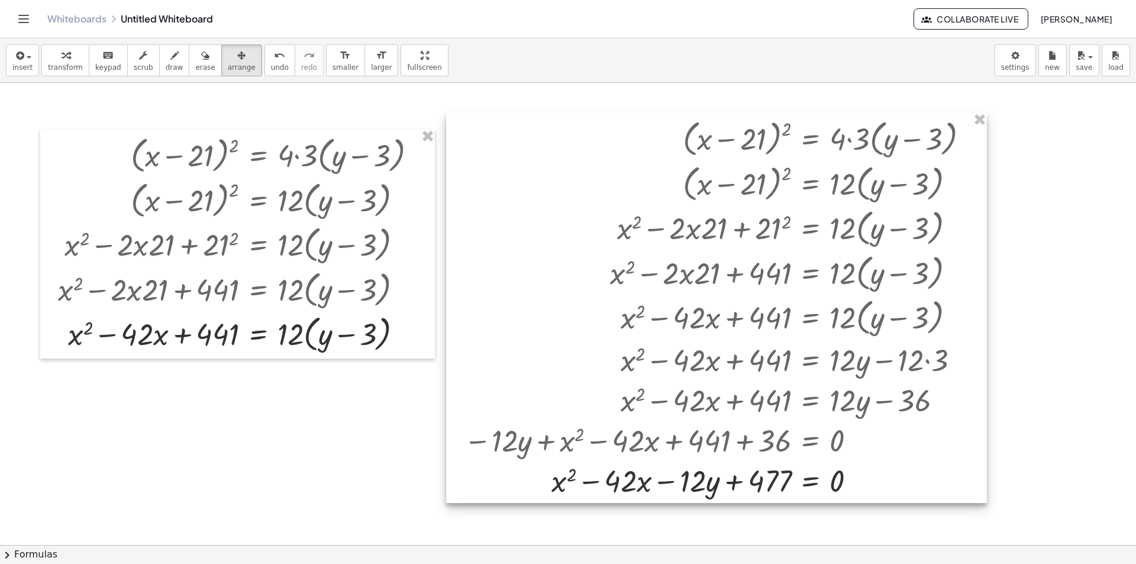
drag, startPoint x: 701, startPoint y: 324, endPoint x: 818, endPoint y: 308, distance: 118.3
click at [818, 308] on div at bounding box center [716, 307] width 541 height 391
click at [816, 308] on div at bounding box center [716, 307] width 541 height 391
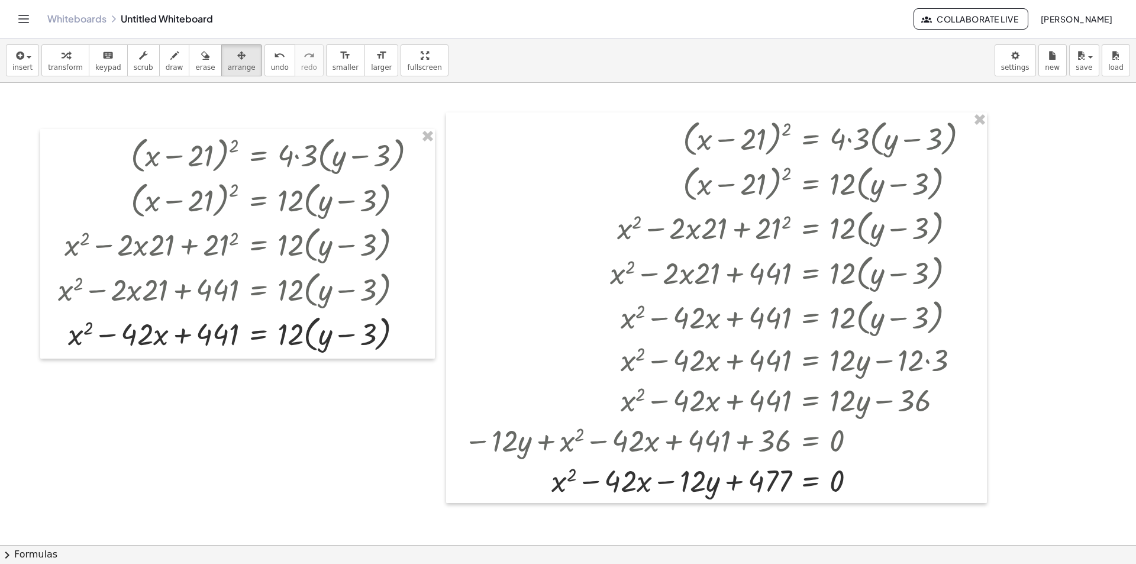
click at [201, 60] on icon "button" at bounding box center [205, 56] width 8 height 14
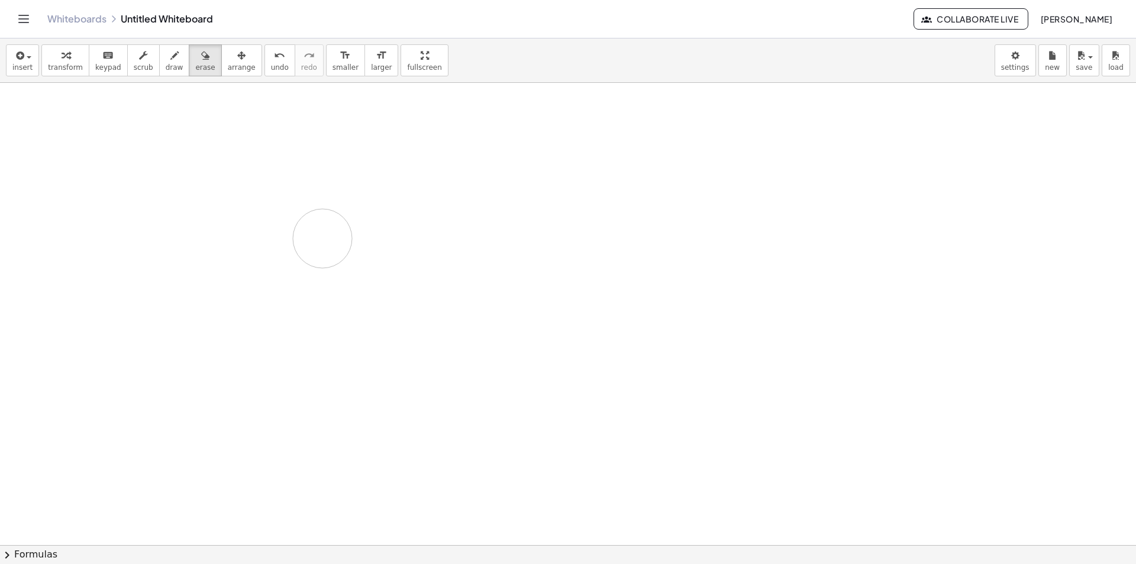
drag, startPoint x: 382, startPoint y: 211, endPoint x: 355, endPoint y: 229, distance: 32.8
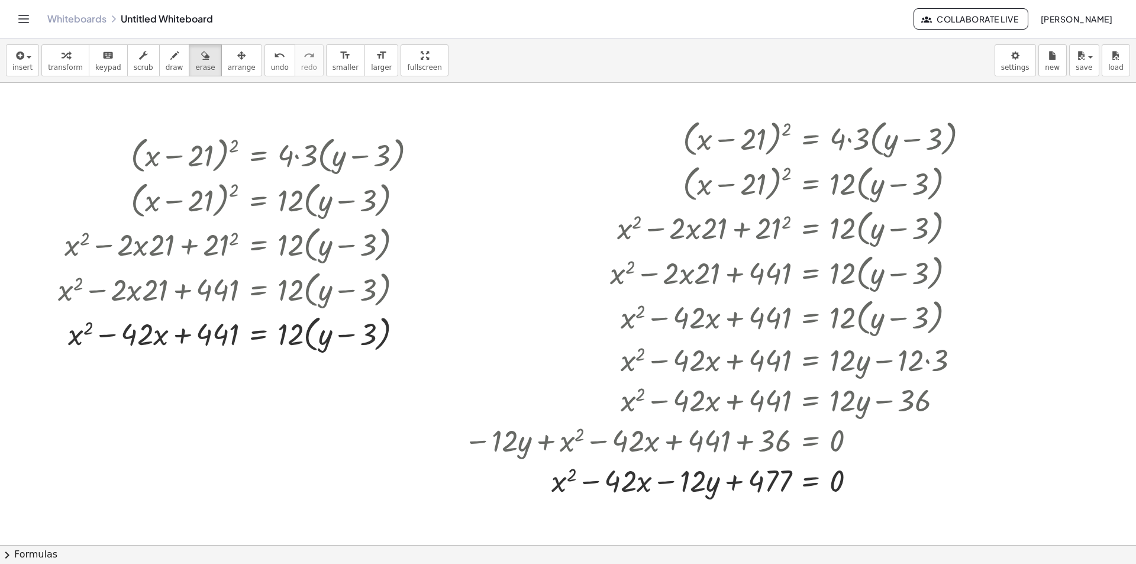
drag, startPoint x: 565, startPoint y: 240, endPoint x: 480, endPoint y: 257, distance: 86.8
drag, startPoint x: 433, startPoint y: 202, endPoint x: 372, endPoint y: 301, distance: 116.1
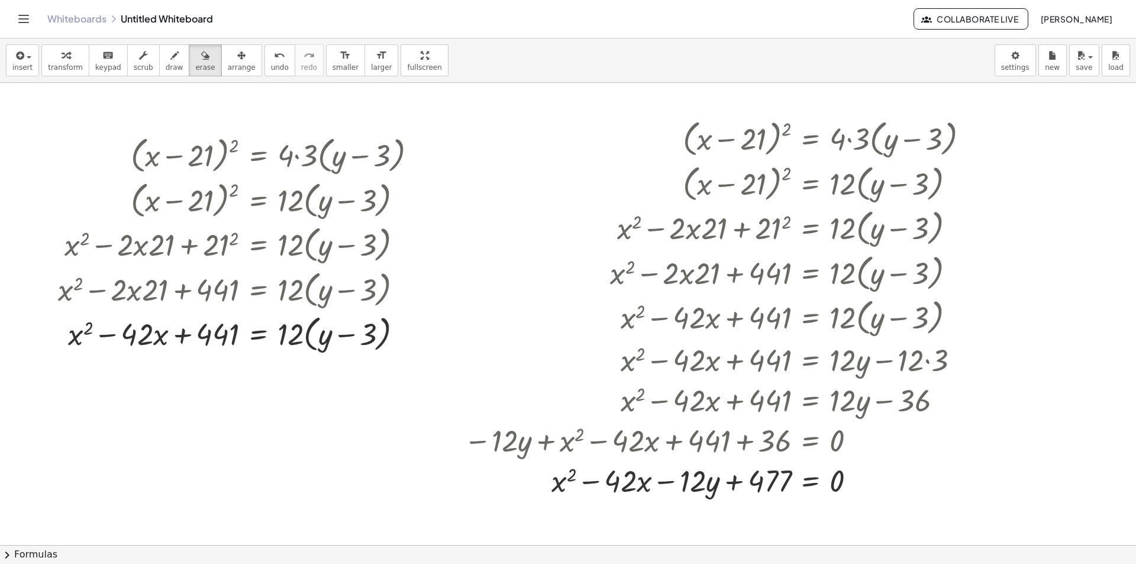
drag, startPoint x: 374, startPoint y: 202, endPoint x: 341, endPoint y: 357, distance: 158.6
click at [266, 69] on button "undo undo" at bounding box center [280, 60] width 31 height 32
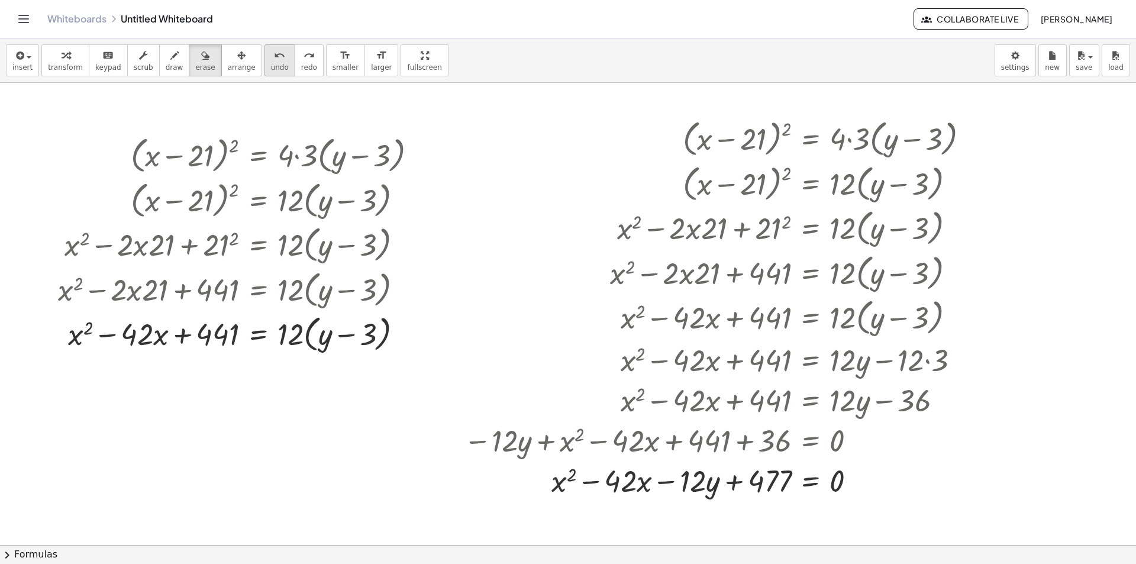
click at [271, 59] on div "undo" at bounding box center [280, 55] width 18 height 14
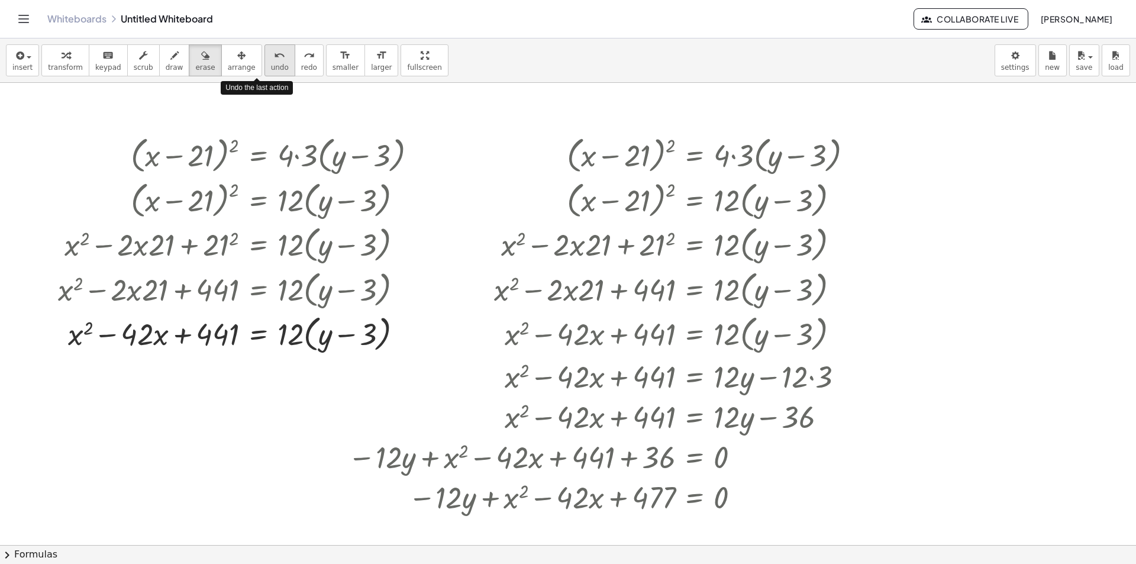
click at [271, 59] on div "undo" at bounding box center [280, 55] width 18 height 14
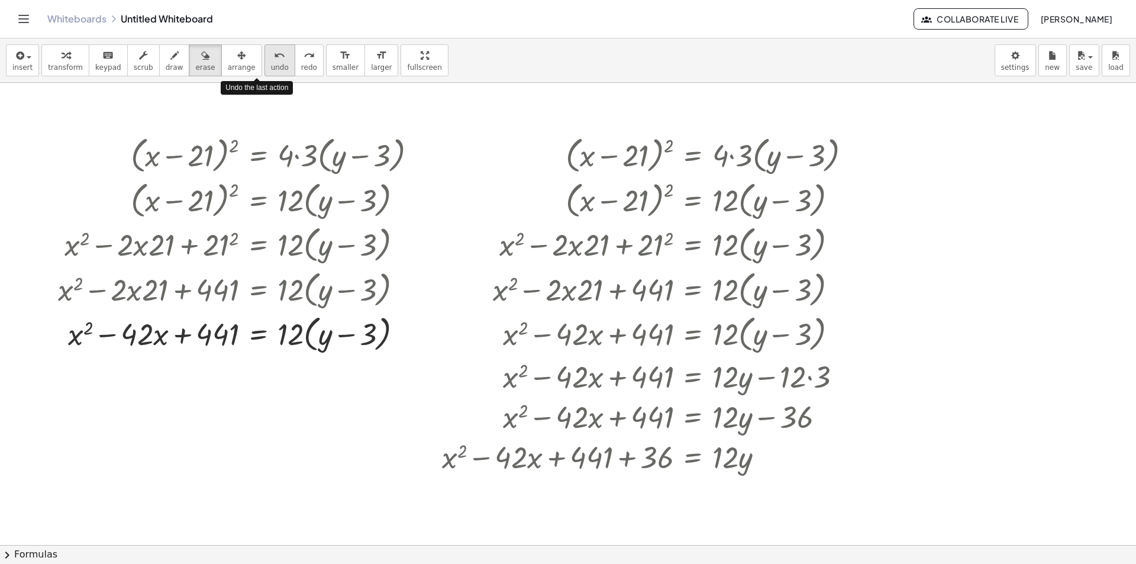
click at [274, 62] on icon "undo" at bounding box center [279, 56] width 11 height 14
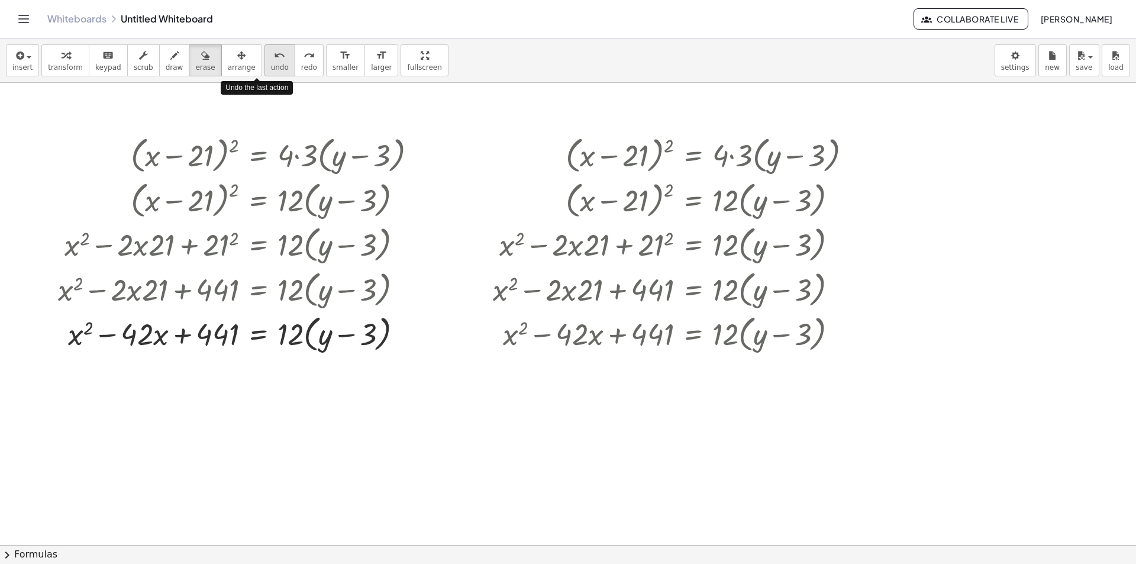
click at [265, 62] on button "undo undo" at bounding box center [280, 60] width 31 height 32
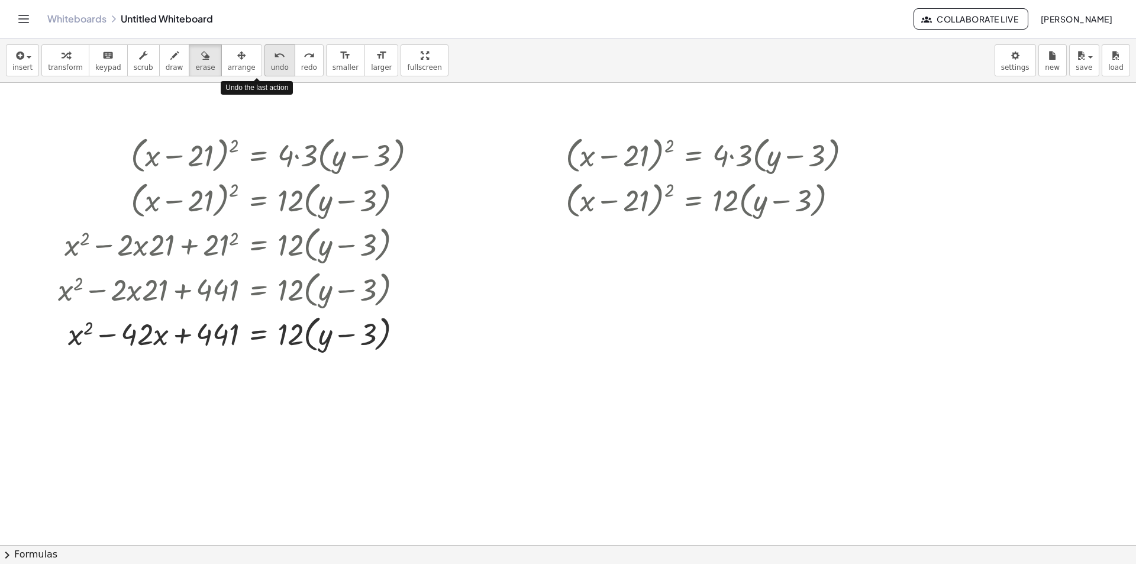
click at [265, 62] on button "undo undo" at bounding box center [280, 60] width 31 height 32
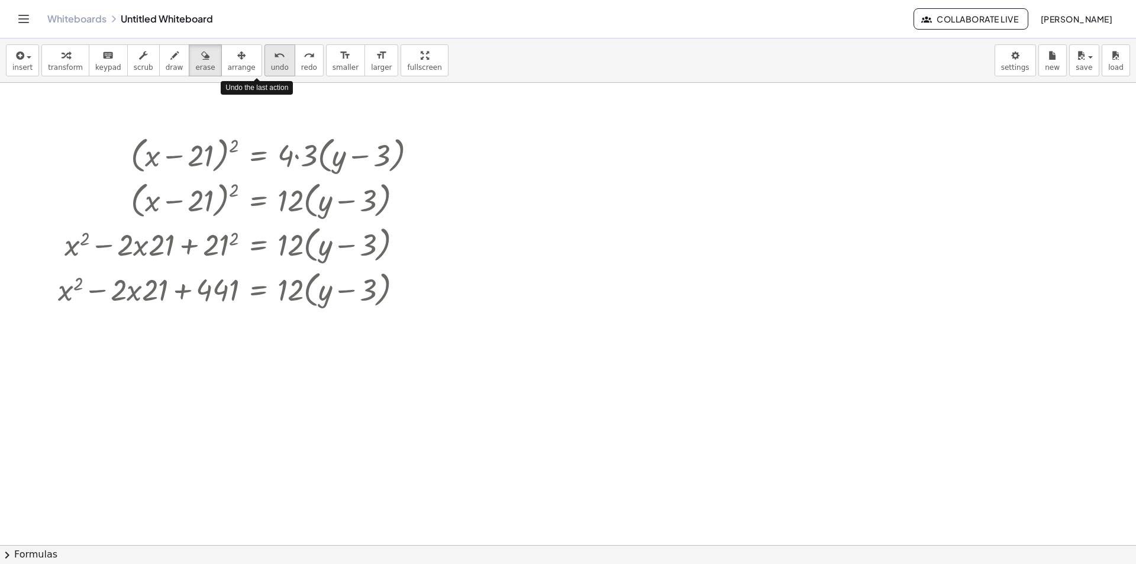
click at [265, 62] on button "undo undo" at bounding box center [280, 60] width 31 height 32
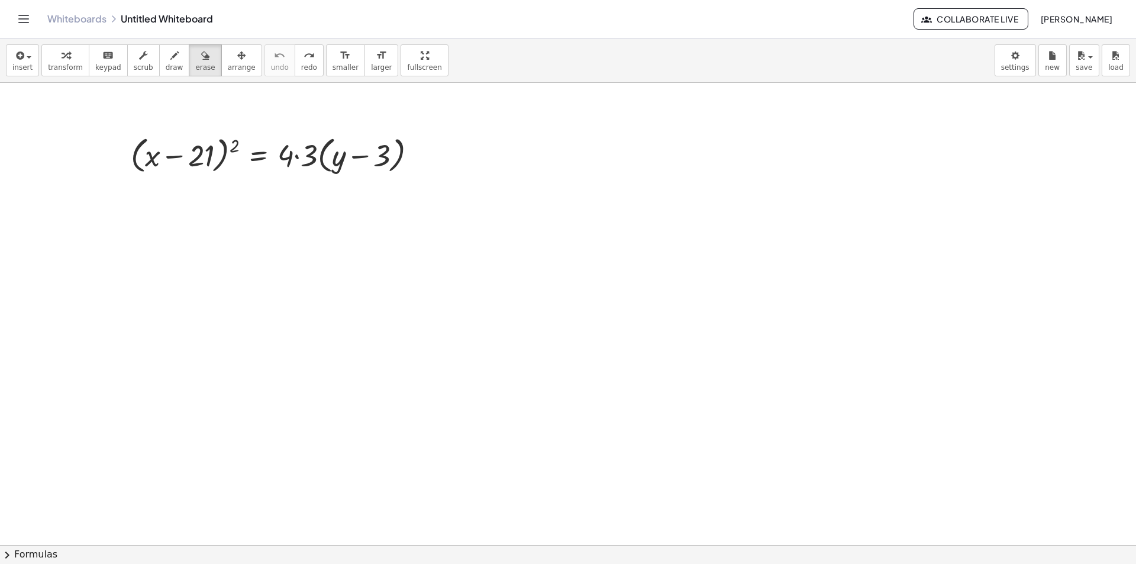
drag, startPoint x: 122, startPoint y: 146, endPoint x: 321, endPoint y: 119, distance: 201.2
drag, startPoint x: 278, startPoint y: 132, endPoint x: 377, endPoint y: 151, distance: 101.2
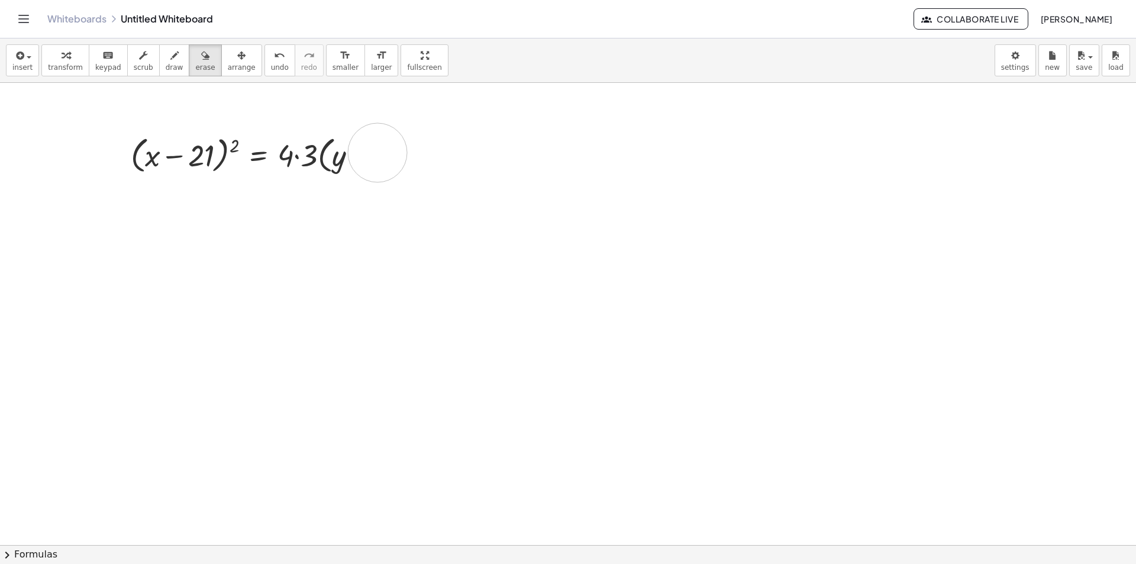
drag, startPoint x: 377, startPoint y: 151, endPoint x: 357, endPoint y: 162, distance: 23.1
drag, startPoint x: 357, startPoint y: 162, endPoint x: 316, endPoint y: 156, distance: 41.3
drag, startPoint x: 316, startPoint y: 156, endPoint x: 258, endPoint y: 136, distance: 61.4
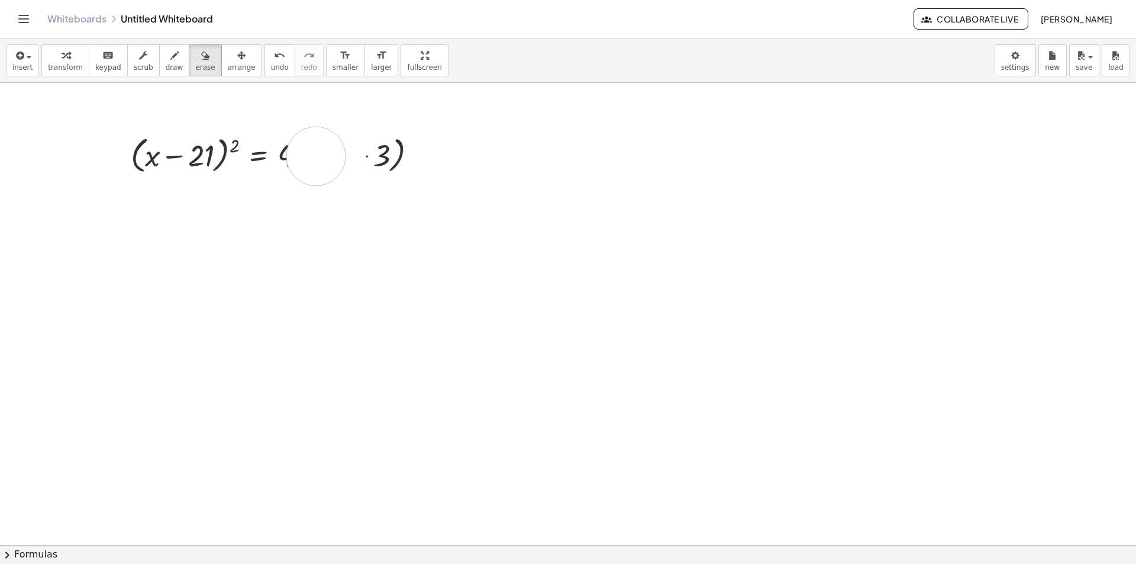
click at [221, 46] on button "arrange" at bounding box center [241, 60] width 41 height 32
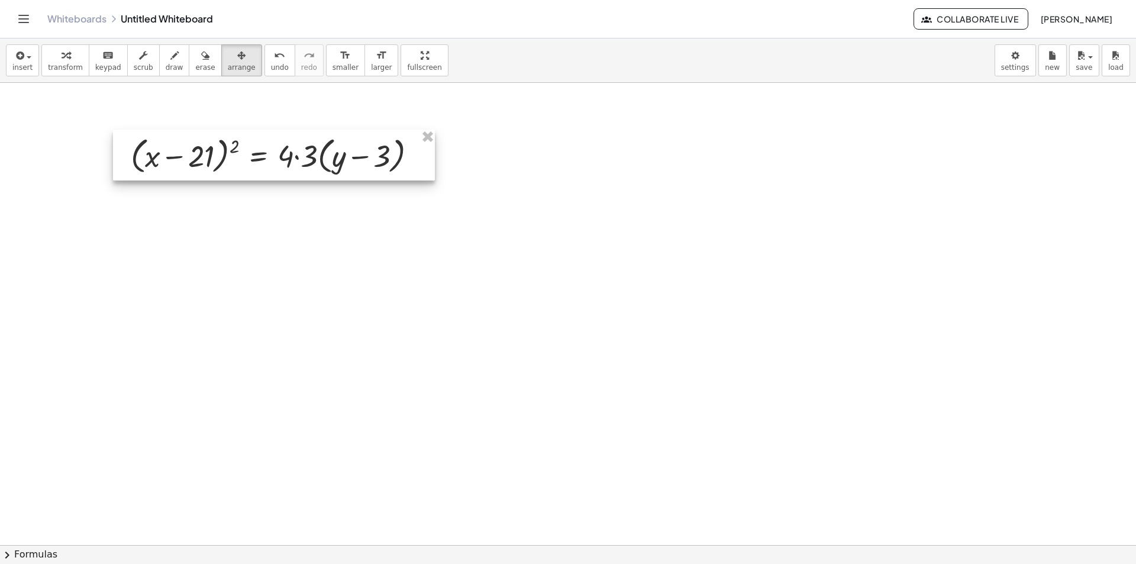
click at [250, 133] on div at bounding box center [274, 155] width 322 height 51
click at [250, 154] on div at bounding box center [274, 155] width 322 height 51
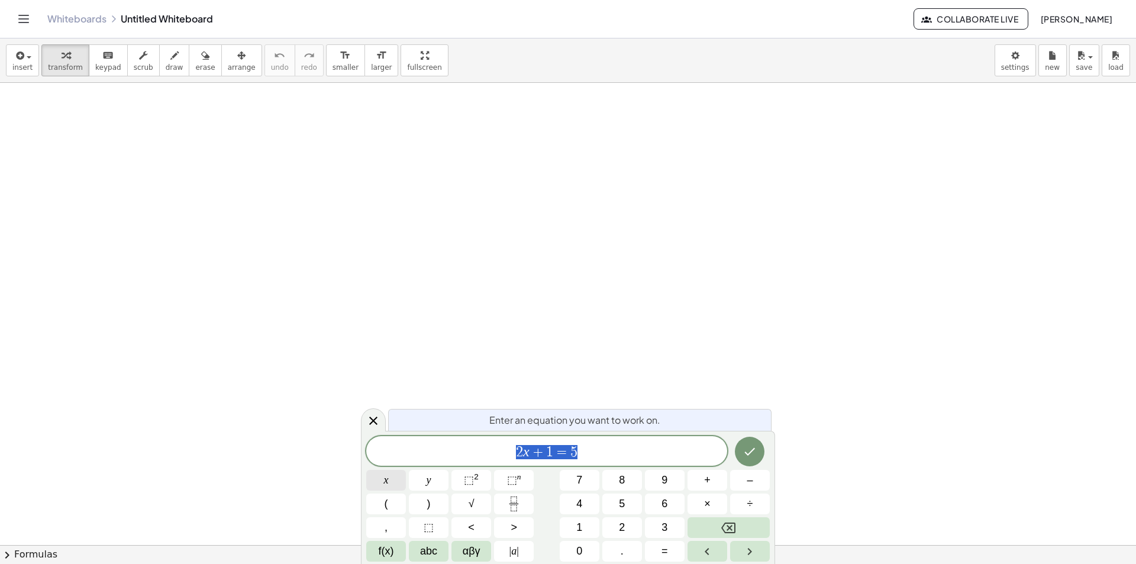
click at [384, 479] on span "x" at bounding box center [386, 480] width 5 height 16
click at [729, 527] on icon "Backspace" at bounding box center [728, 528] width 14 height 11
click at [375, 505] on button "(" at bounding box center [386, 504] width 40 height 21
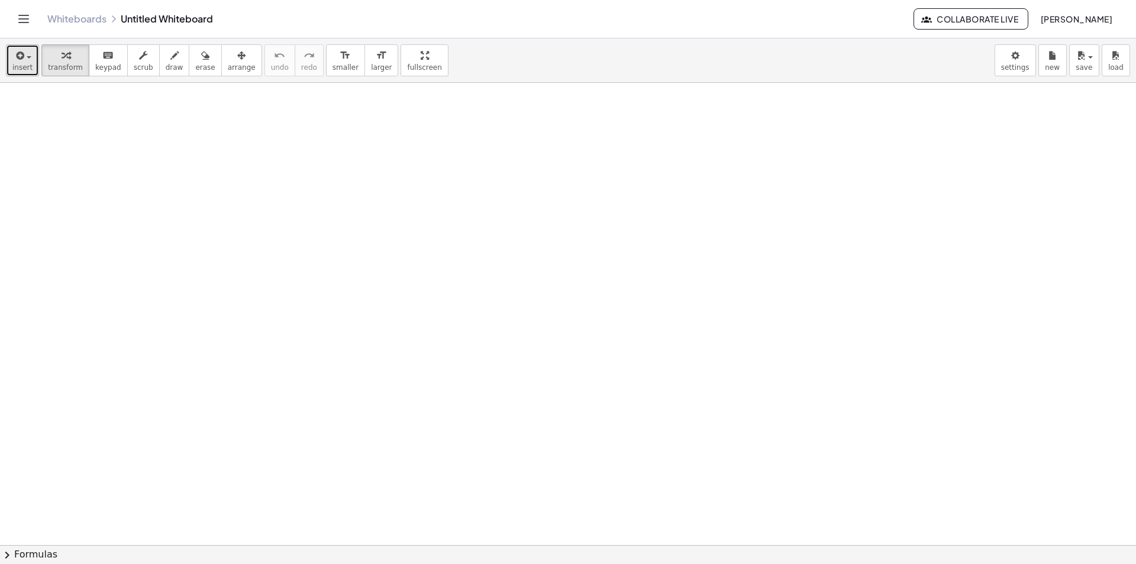
click at [20, 61] on icon "button" at bounding box center [19, 56] width 11 height 14
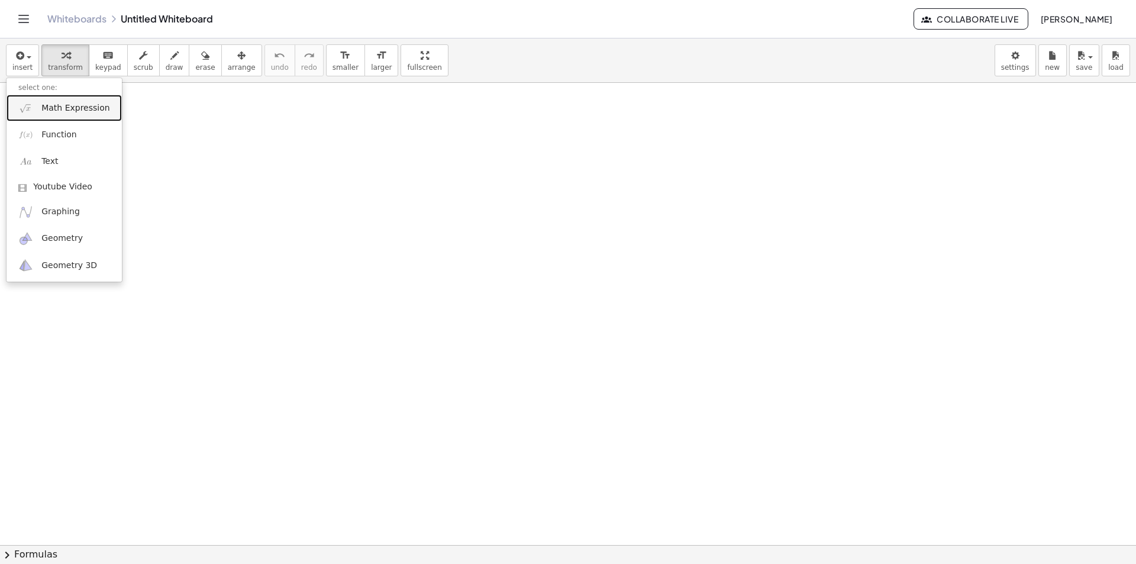
click at [72, 111] on span "Math Expression" at bounding box center [75, 108] width 68 height 12
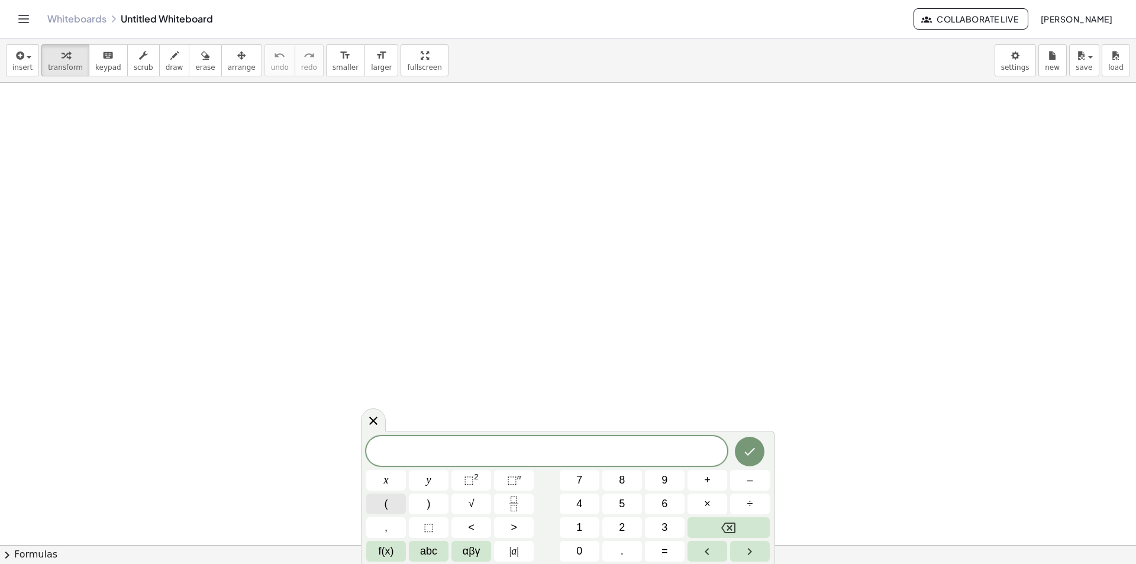
click at [389, 508] on button "(" at bounding box center [386, 504] width 40 height 21
click at [378, 479] on button "x" at bounding box center [386, 480] width 40 height 21
click at [753, 484] on span "–" at bounding box center [750, 480] width 6 height 16
click at [463, 488] on button "⬚ 2" at bounding box center [472, 480] width 40 height 21
click at [505, 507] on button "Fraction" at bounding box center [514, 504] width 40 height 21
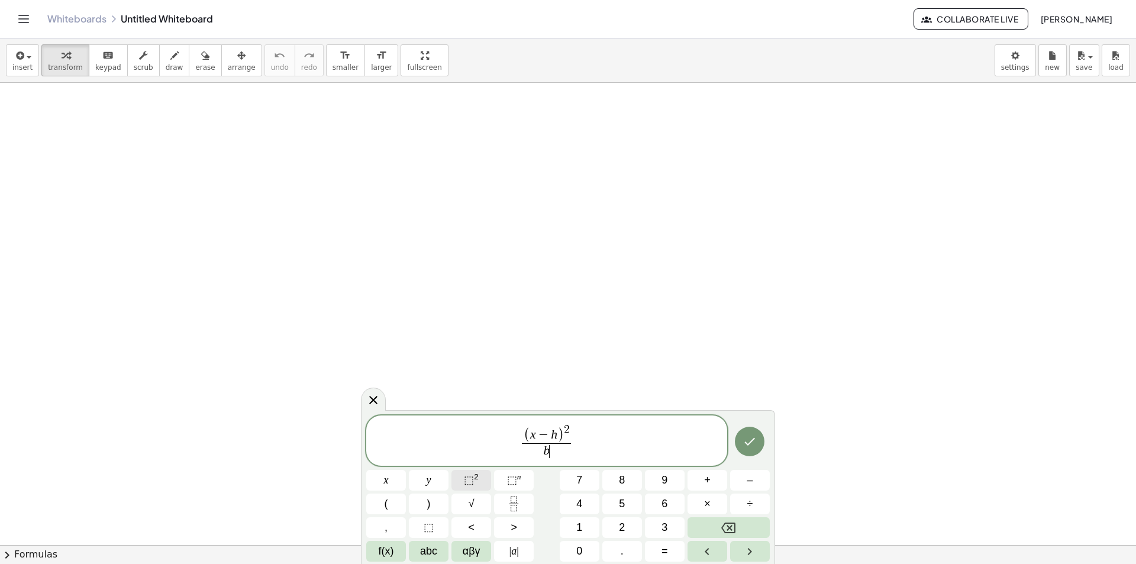
click at [484, 482] on button "⬚ 2" at bounding box center [472, 480] width 40 height 21
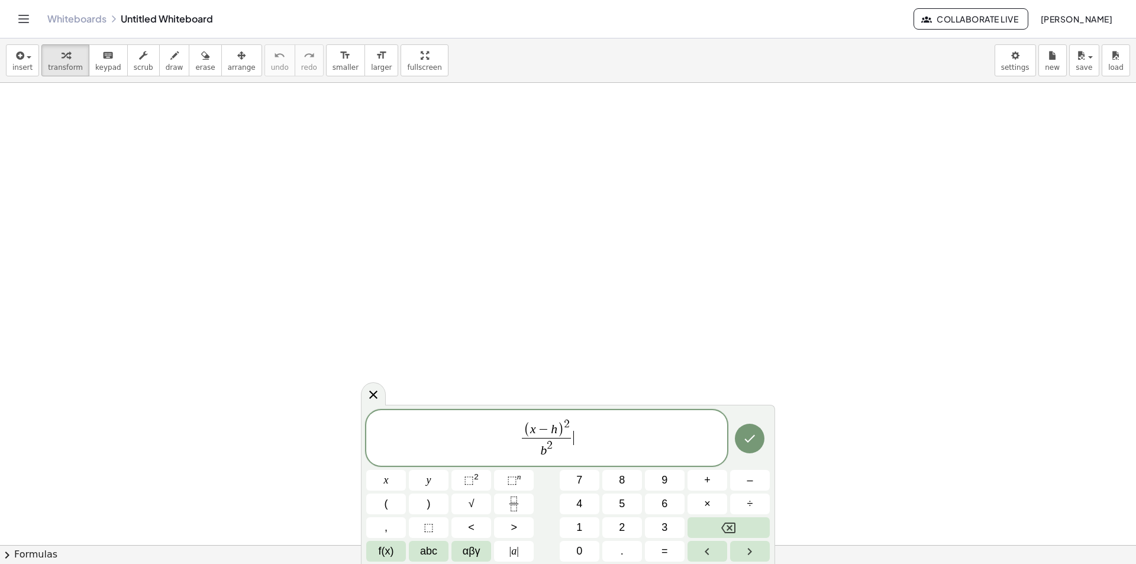
click at [588, 438] on span "( x − h ) 2 b 2 ​ ​" at bounding box center [546, 438] width 361 height 43
click at [469, 484] on span "⬚" at bounding box center [469, 480] width 10 height 12
click at [508, 504] on icon "Fraction" at bounding box center [514, 504] width 15 height 15
click at [485, 484] on button "⬚ 2" at bounding box center [472, 480] width 40 height 21
click at [746, 437] on icon "Done" at bounding box center [750, 438] width 14 height 14
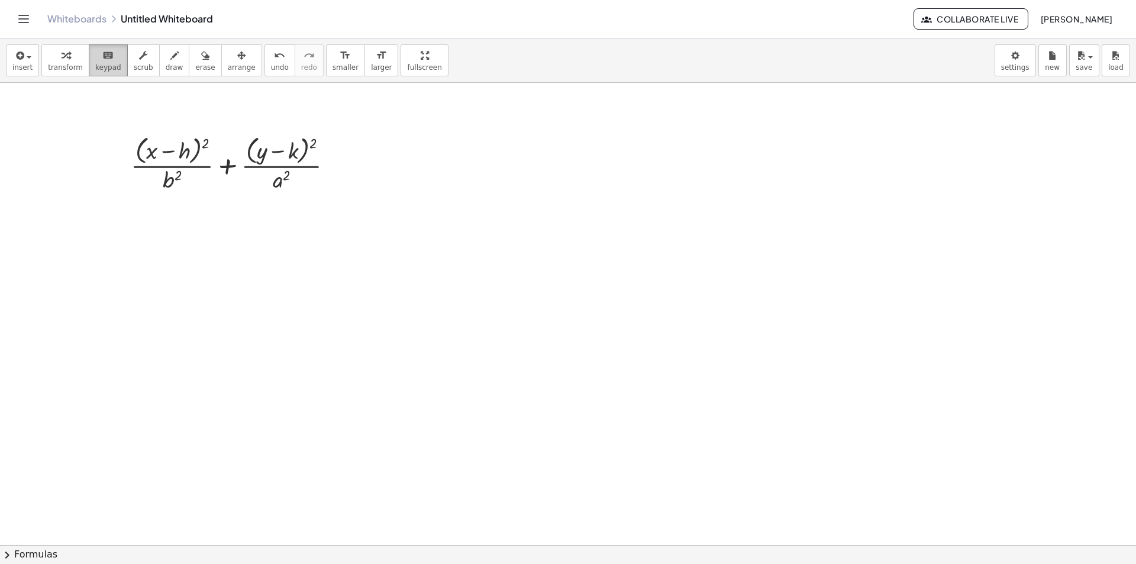
click at [102, 60] on icon "keyboard" at bounding box center [107, 56] width 11 height 14
click at [20, 54] on icon "button" at bounding box center [19, 56] width 11 height 14
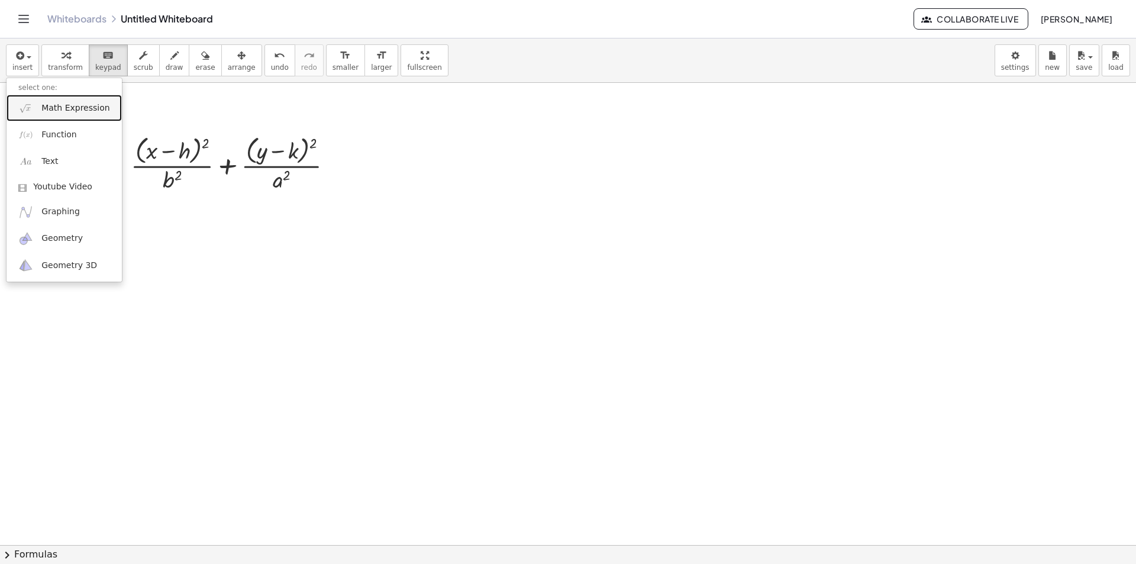
click at [76, 111] on span "Math Expression" at bounding box center [75, 108] width 68 height 12
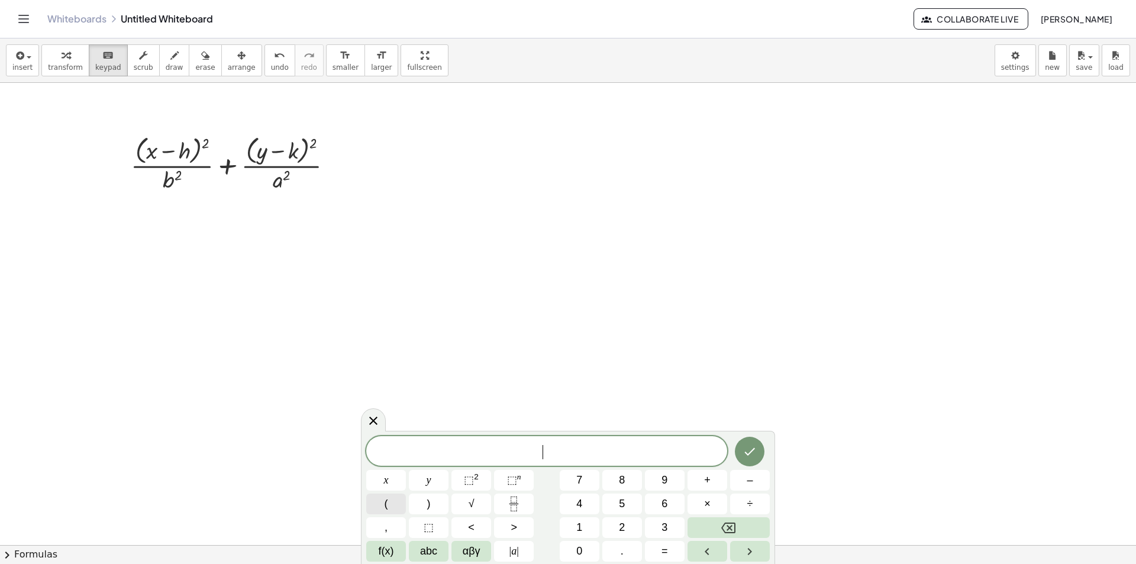
click at [387, 500] on span "(" at bounding box center [387, 504] width 4 height 16
click at [385, 480] on span "x" at bounding box center [386, 480] width 5 height 16
click at [718, 478] on button "+" at bounding box center [708, 480] width 40 height 21
click at [436, 504] on button ")" at bounding box center [429, 504] width 40 height 21
click at [502, 502] on button "Fraction" at bounding box center [514, 504] width 40 height 21
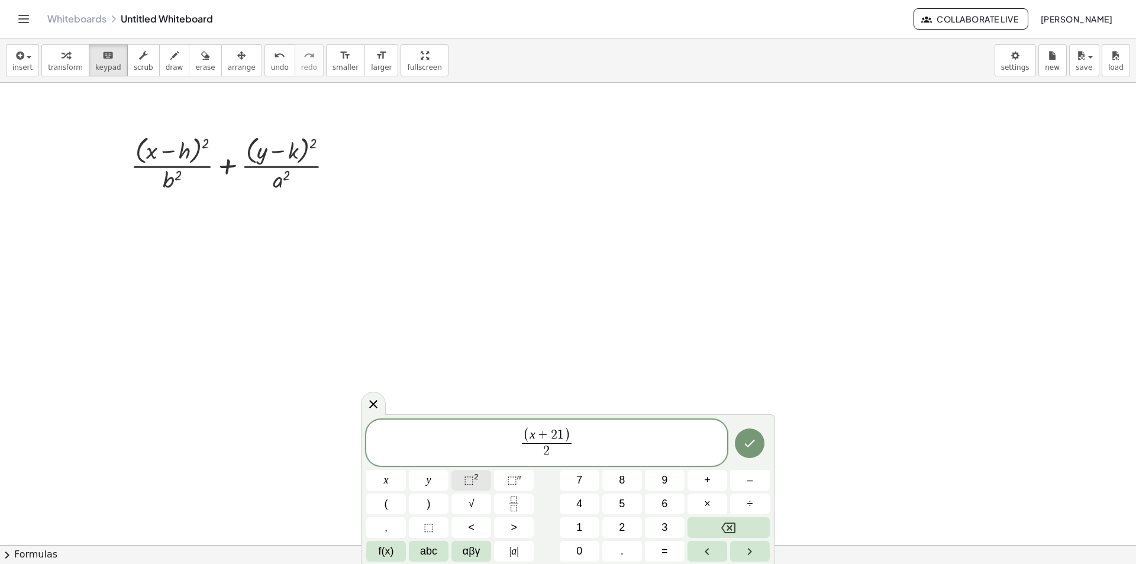
click at [482, 483] on button "⬚ 2" at bounding box center [472, 480] width 40 height 21
click at [592, 436] on span "( x + 2 1 ) 2 2 ​ ​" at bounding box center [546, 440] width 361 height 39
click at [719, 475] on button "+" at bounding box center [708, 480] width 40 height 21
click at [391, 503] on button "(" at bounding box center [386, 504] width 40 height 21
click at [440, 484] on button "y" at bounding box center [429, 480] width 40 height 21
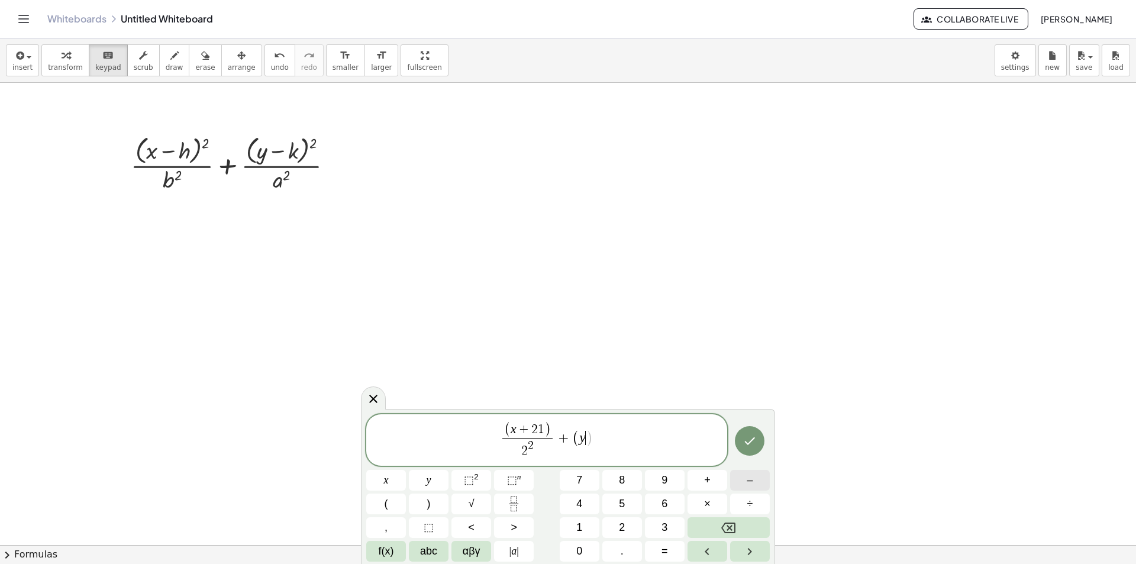
click at [747, 479] on span "–" at bounding box center [750, 480] width 6 height 16
click at [439, 501] on button ")" at bounding box center [429, 504] width 40 height 21
click at [472, 479] on span "⬚" at bounding box center [469, 480] width 10 height 12
click at [517, 509] on icon "Fraction" at bounding box center [514, 504] width 15 height 15
click at [477, 477] on sup "2" at bounding box center [476, 476] width 5 height 9
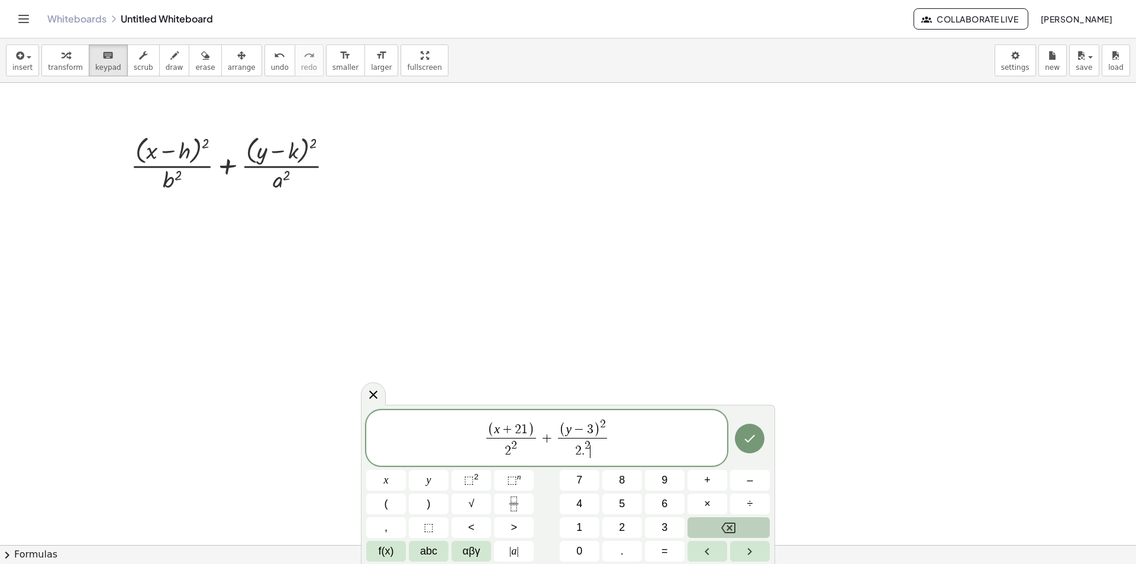
click at [746, 521] on button "Backspace" at bounding box center [729, 527] width 82 height 21
click at [469, 485] on span "⬚" at bounding box center [469, 480] width 10 height 12
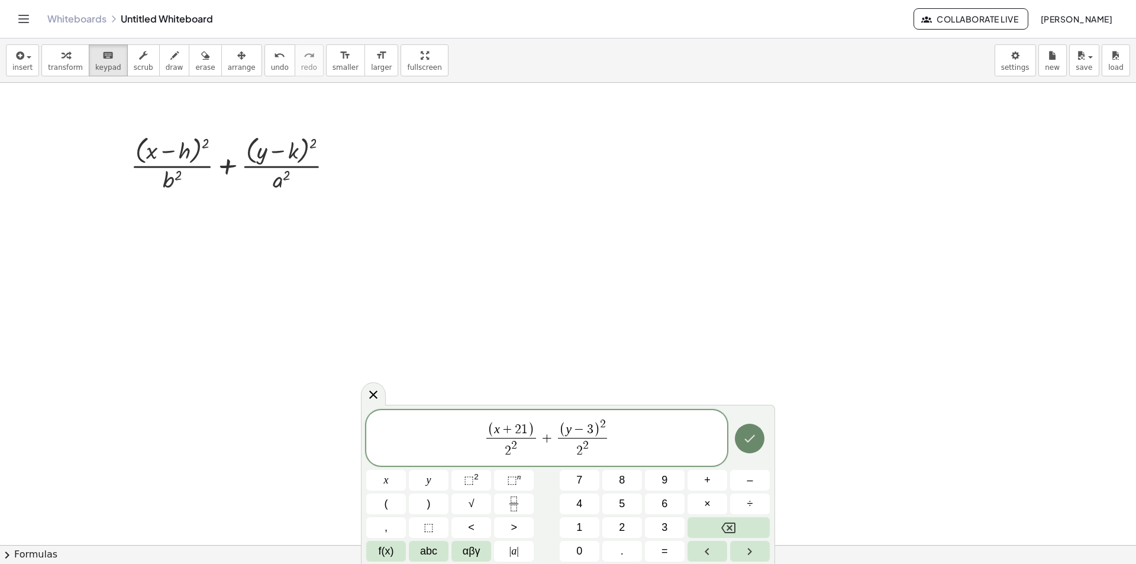
click at [762, 439] on button "Done" at bounding box center [750, 439] width 30 height 30
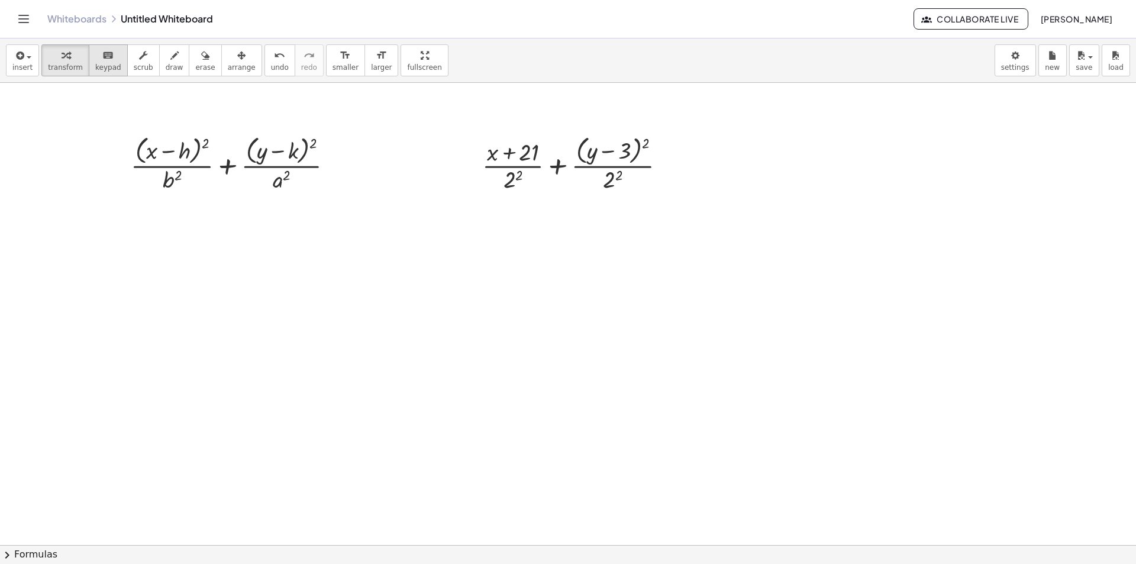
click at [89, 67] on button "keyboard keypad" at bounding box center [108, 60] width 39 height 32
click at [521, 152] on div at bounding box center [518, 153] width 41 height 25
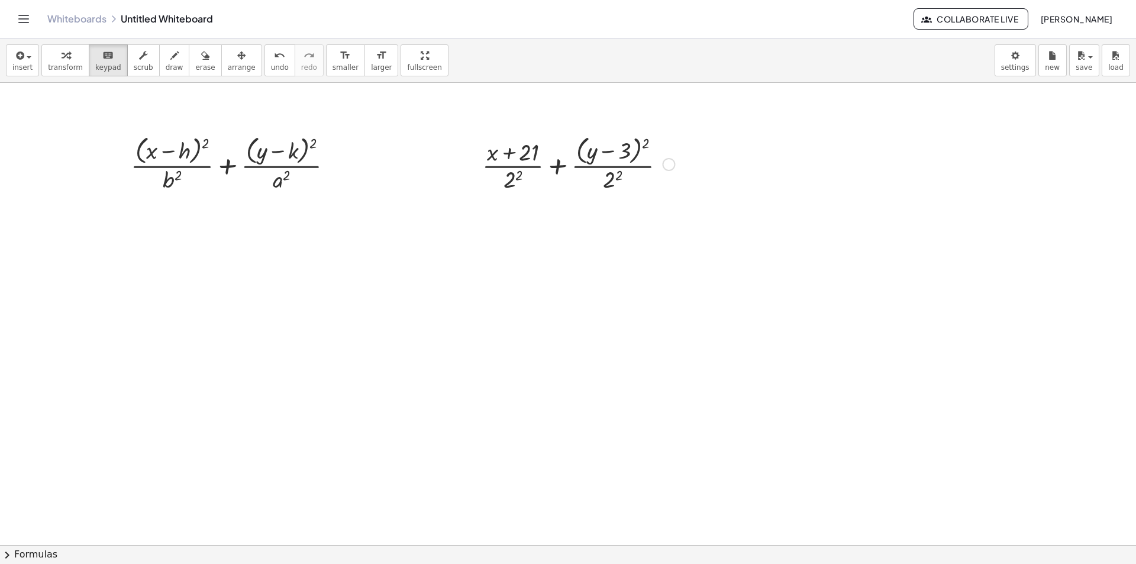
drag, startPoint x: 462, startPoint y: 134, endPoint x: 533, endPoint y: 186, distance: 88.1
click at [21, 60] on icon "button" at bounding box center [19, 56] width 11 height 14
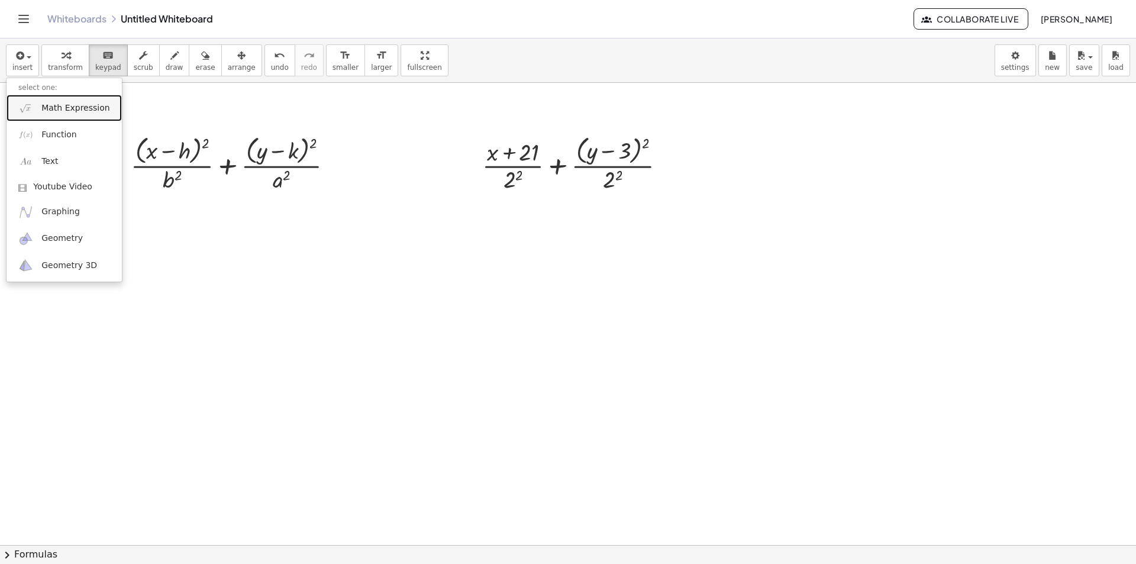
click at [59, 118] on link "Math Expression" at bounding box center [64, 108] width 115 height 27
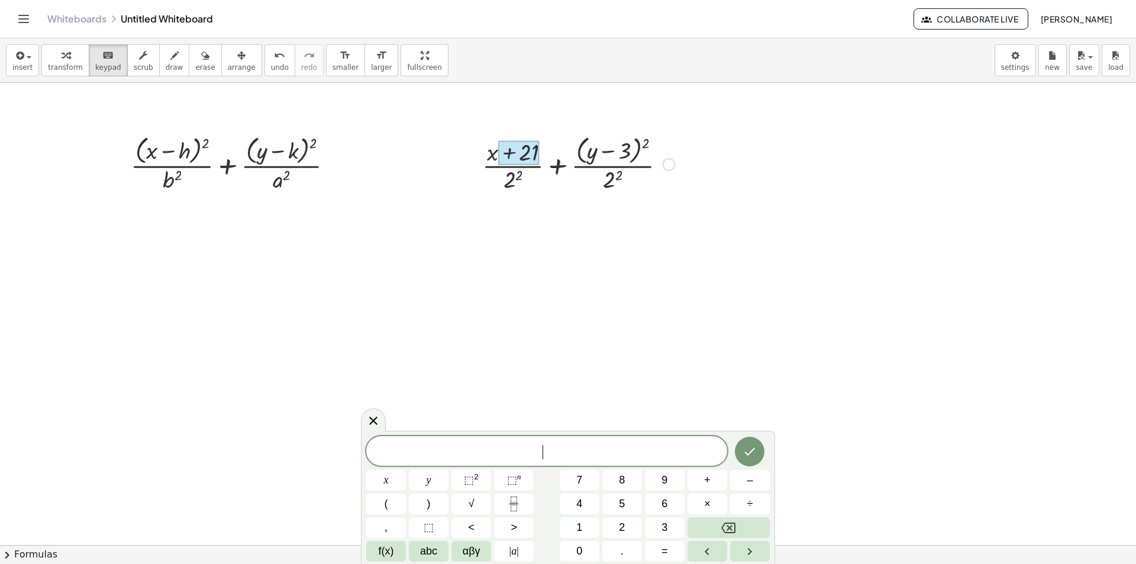
click at [508, 154] on div at bounding box center [518, 153] width 41 height 25
click at [512, 182] on div at bounding box center [578, 163] width 204 height 63
click at [514, 170] on div at bounding box center [578, 163] width 204 height 63
drag, startPoint x: 560, startPoint y: 259, endPoint x: 482, endPoint y: 142, distance: 140.8
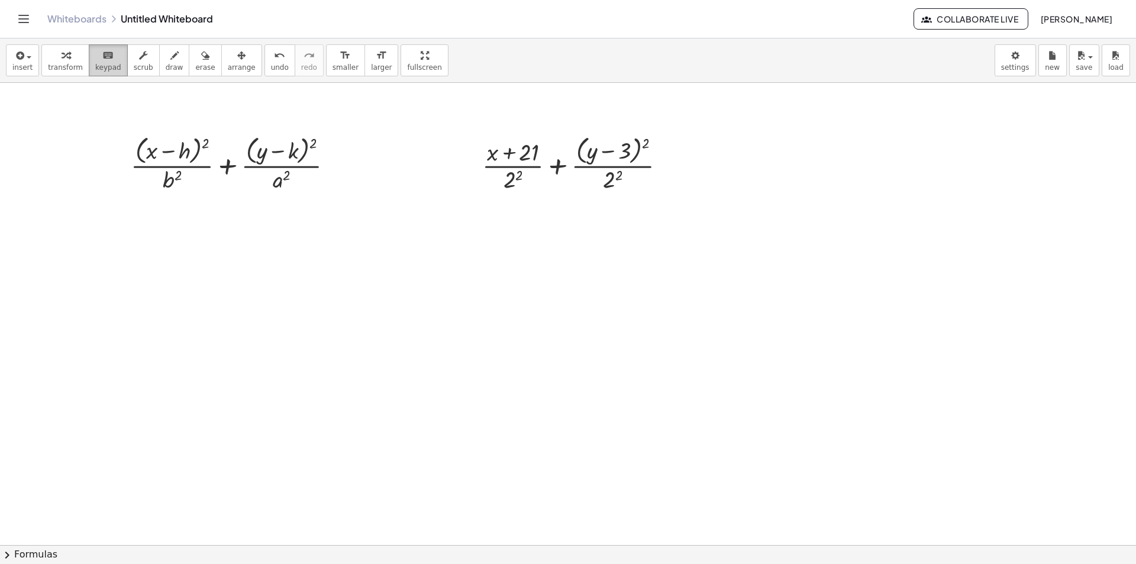
click at [101, 64] on span "keypad" at bounding box center [108, 67] width 26 height 8
click at [522, 155] on div at bounding box center [518, 153] width 41 height 25
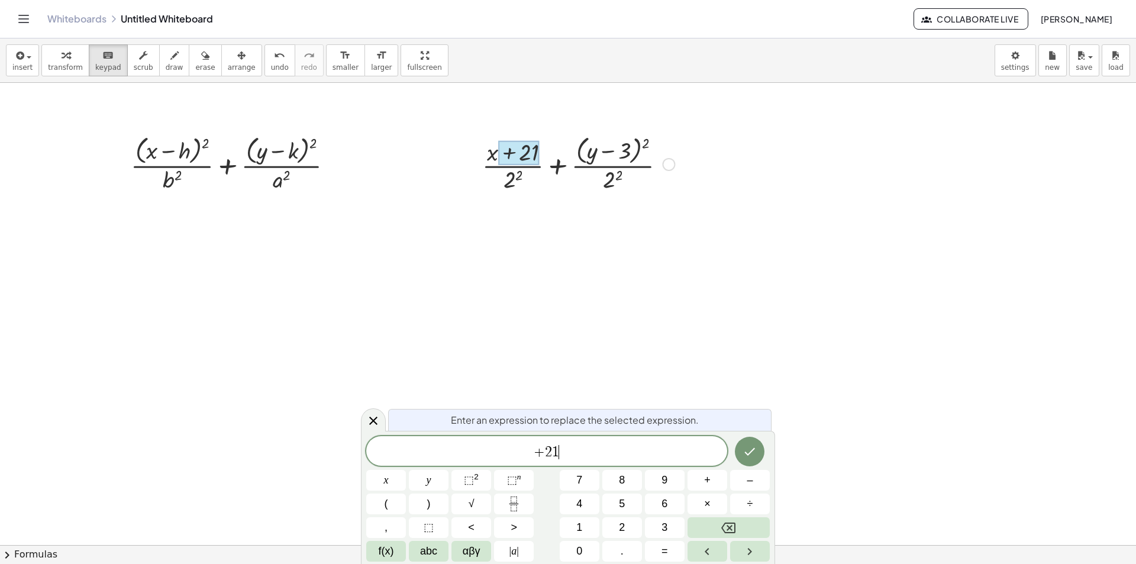
click at [588, 450] on span "+ 2 1 ​" at bounding box center [546, 452] width 361 height 17
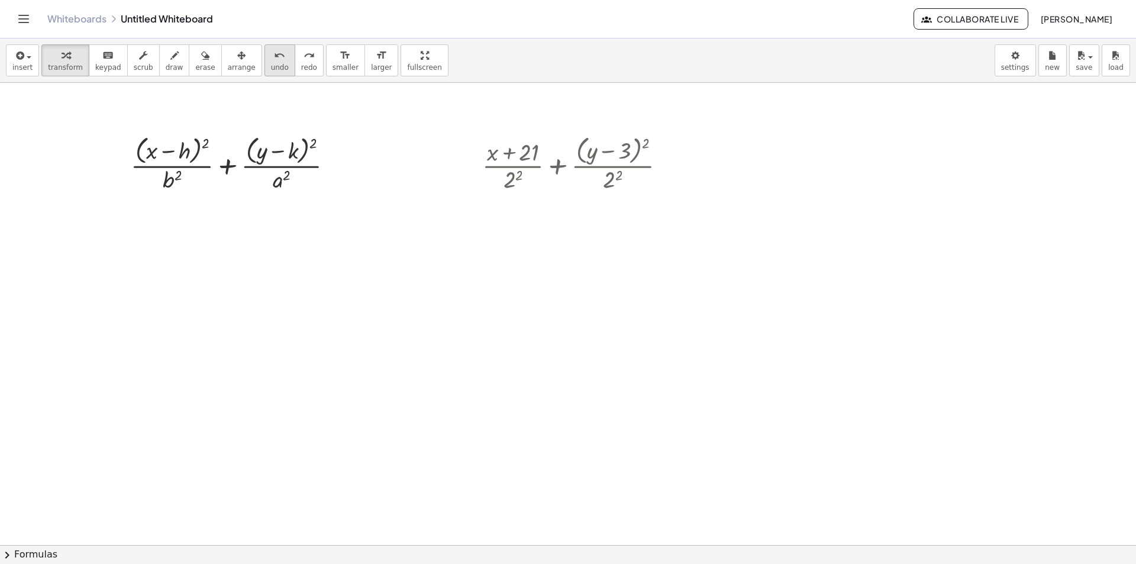
click at [274, 58] on icon "undo" at bounding box center [279, 56] width 11 height 14
click at [540, 152] on div at bounding box center [578, 163] width 204 height 63
click at [107, 53] on div "keyboard" at bounding box center [108, 55] width 26 height 14
click at [490, 147] on div at bounding box center [492, 153] width 11 height 26
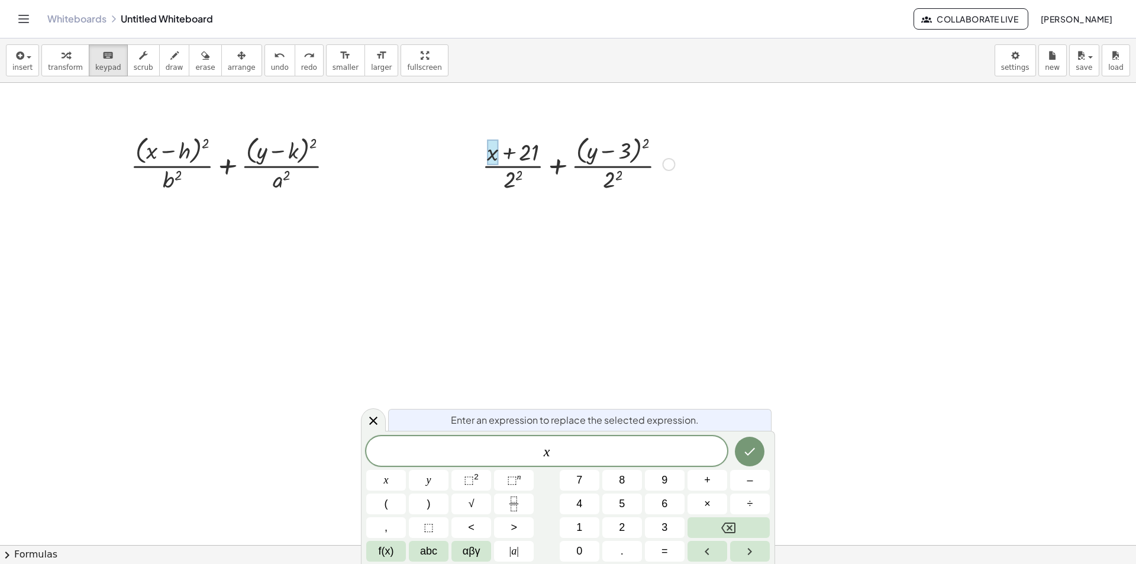
click at [524, 153] on div at bounding box center [578, 163] width 204 height 63
click at [531, 154] on div at bounding box center [578, 163] width 204 height 63
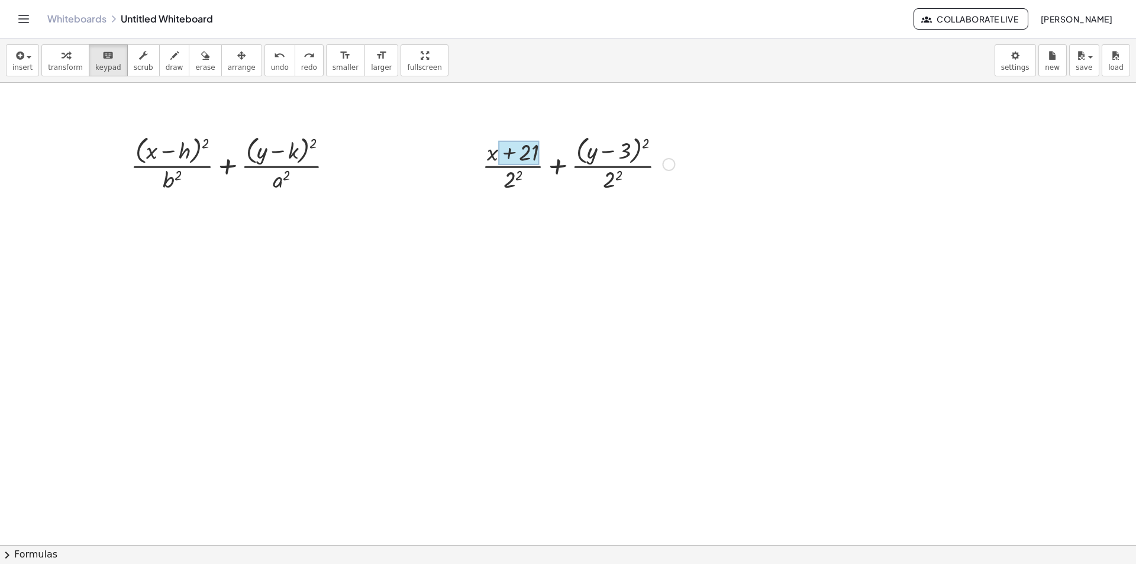
click at [536, 146] on div at bounding box center [518, 153] width 41 height 25
click at [271, 51] on div "undo" at bounding box center [280, 55] width 18 height 14
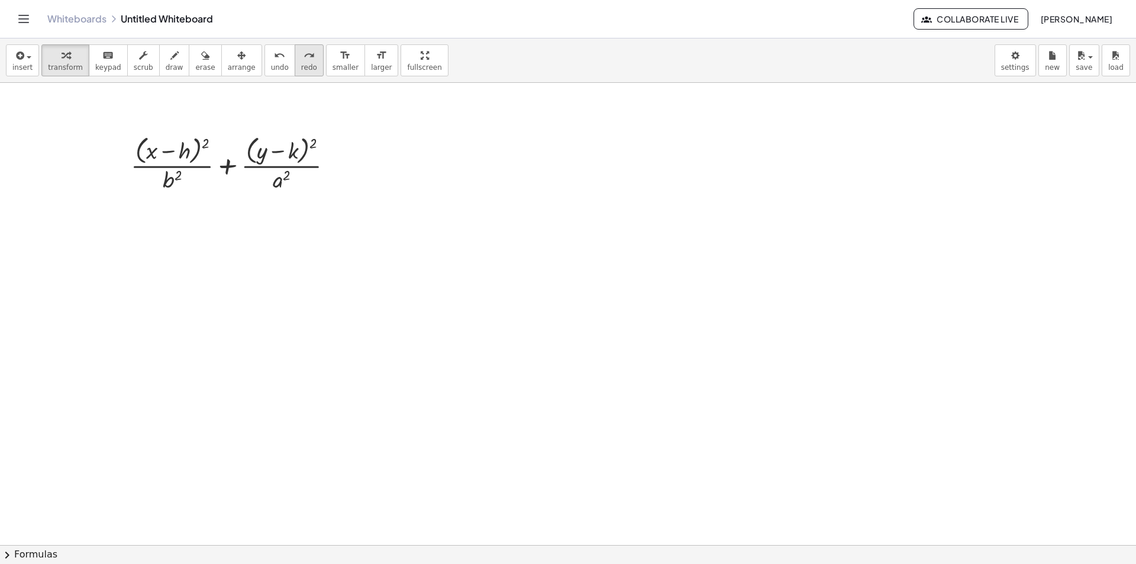
click at [301, 53] on div "redo" at bounding box center [309, 55] width 16 height 14
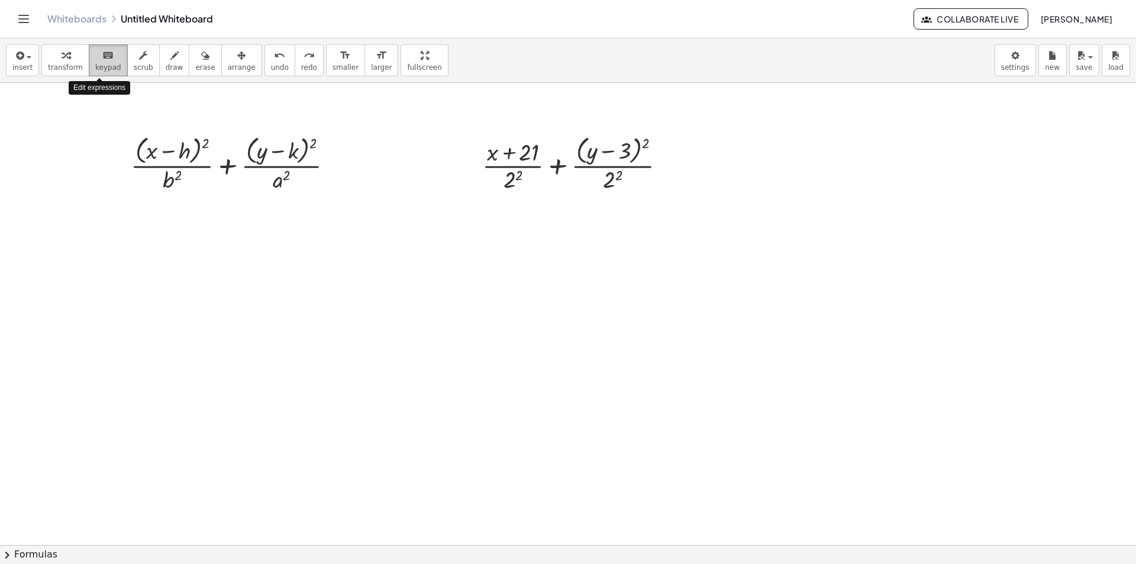
click at [102, 56] on icon "keyboard" at bounding box center [107, 56] width 11 height 14
drag, startPoint x: 481, startPoint y: 159, endPoint x: 473, endPoint y: 146, distance: 15.4
click at [473, 146] on div at bounding box center [474, 163] width 18 height 69
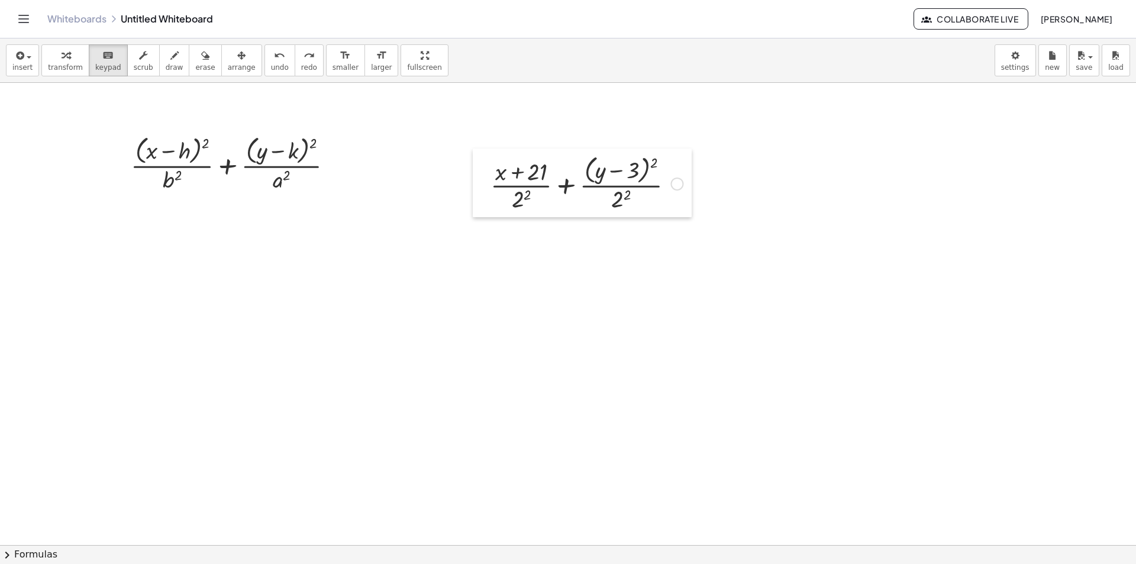
drag, startPoint x: 473, startPoint y: 143, endPoint x: 480, endPoint y: 157, distance: 15.9
click at [485, 164] on div at bounding box center [482, 183] width 18 height 69
click at [517, 183] on div at bounding box center [530, 174] width 41 height 25
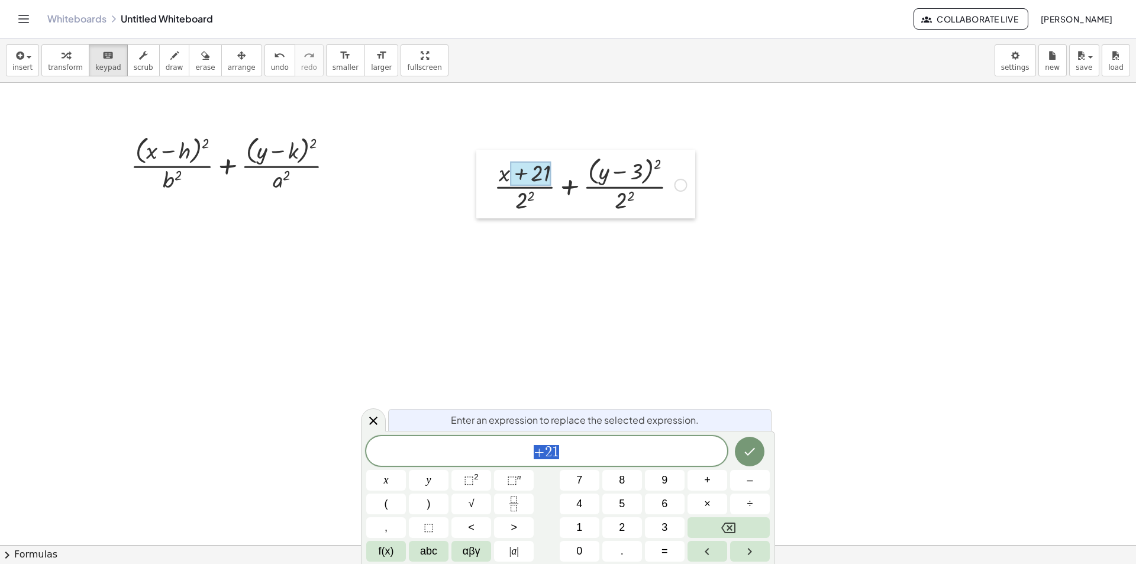
click at [494, 175] on div at bounding box center [485, 184] width 18 height 69
click at [501, 172] on div at bounding box center [590, 184] width 204 height 63
click at [501, 173] on div at bounding box center [590, 184] width 204 height 63
click at [501, 176] on div at bounding box center [590, 184] width 204 height 63
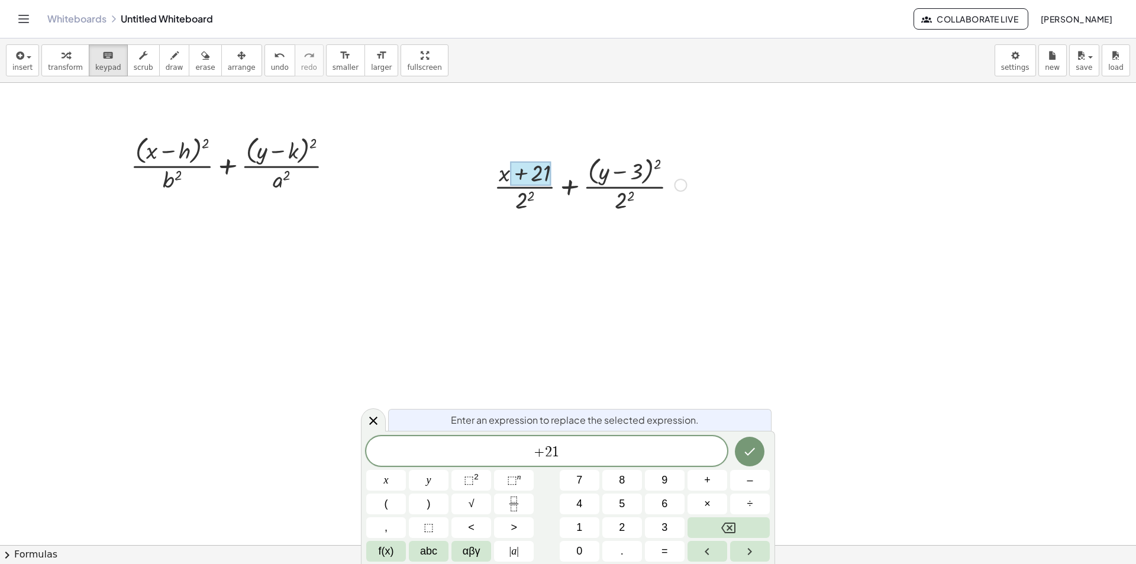
drag, startPoint x: 546, startPoint y: 180, endPoint x: 466, endPoint y: 170, distance: 79.9
click at [577, 444] on span "+ 2 1" at bounding box center [546, 452] width 361 height 17
click at [31, 50] on button "insert" at bounding box center [22, 60] width 33 height 32
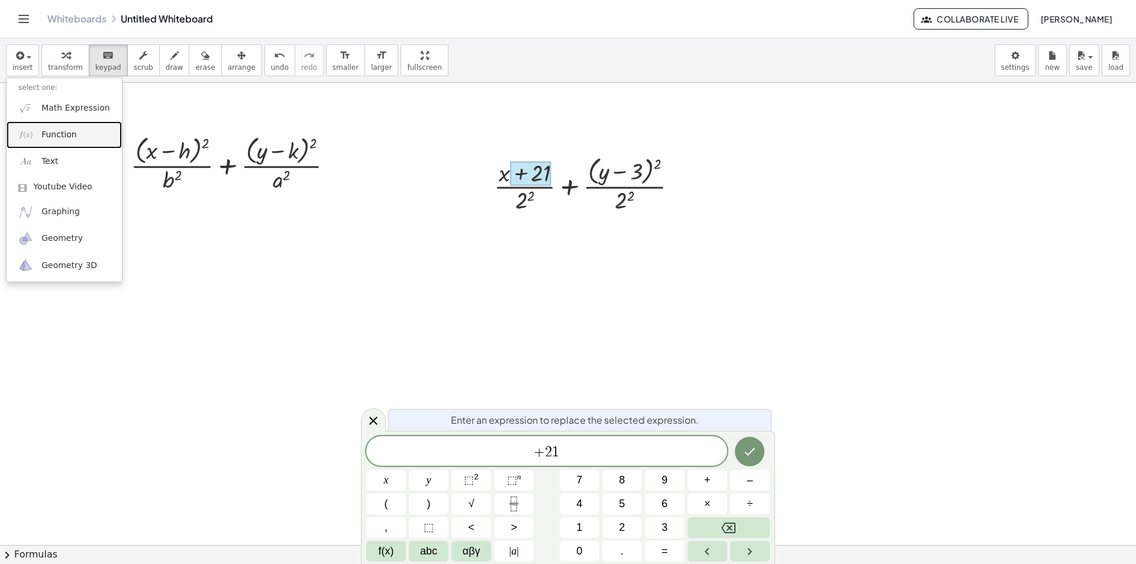
click at [74, 128] on link "Function" at bounding box center [64, 134] width 115 height 27
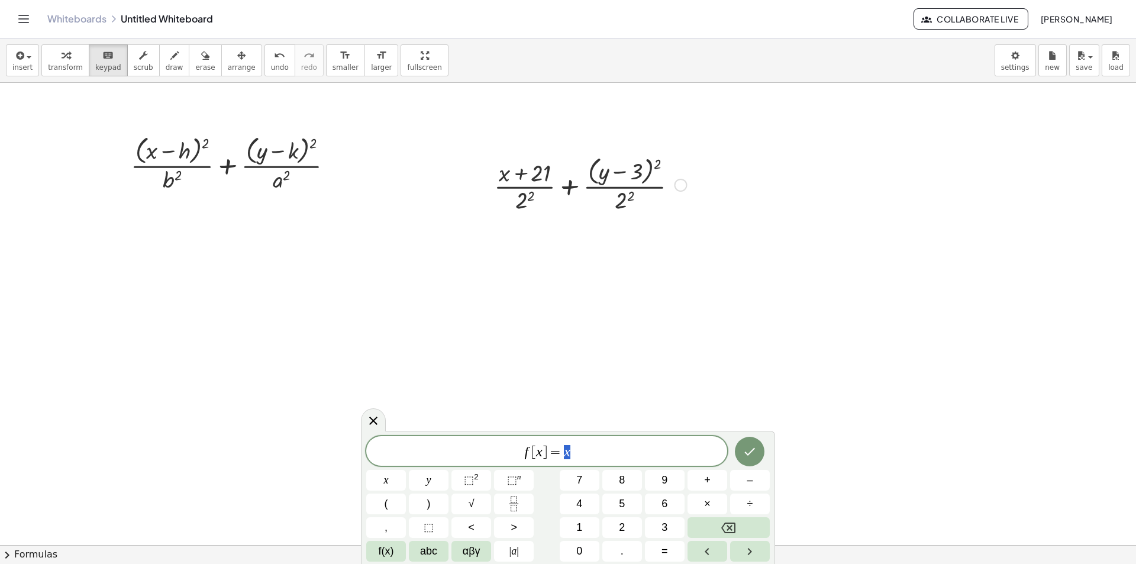
drag, startPoint x: 488, startPoint y: 167, endPoint x: 513, endPoint y: 162, distance: 24.8
click at [494, 166] on div at bounding box center [485, 184] width 18 height 69
click at [518, 179] on div at bounding box center [537, 172] width 41 height 25
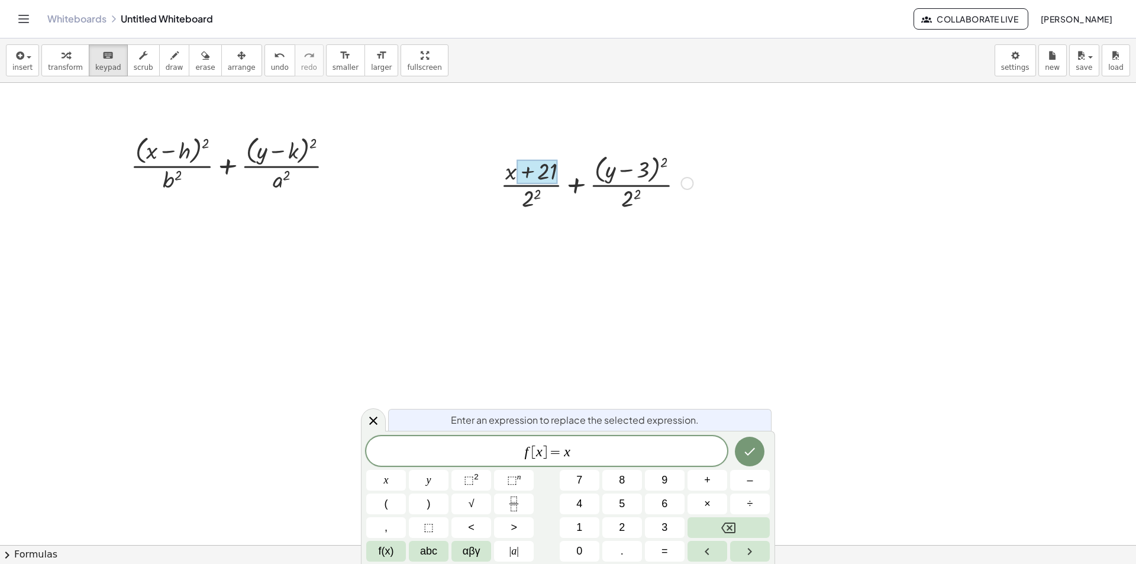
click at [503, 167] on div at bounding box center [597, 182] width 204 height 63
drag, startPoint x: 473, startPoint y: 173, endPoint x: 516, endPoint y: 170, distance: 42.8
click at [17, 58] on icon "button" at bounding box center [19, 56] width 11 height 14
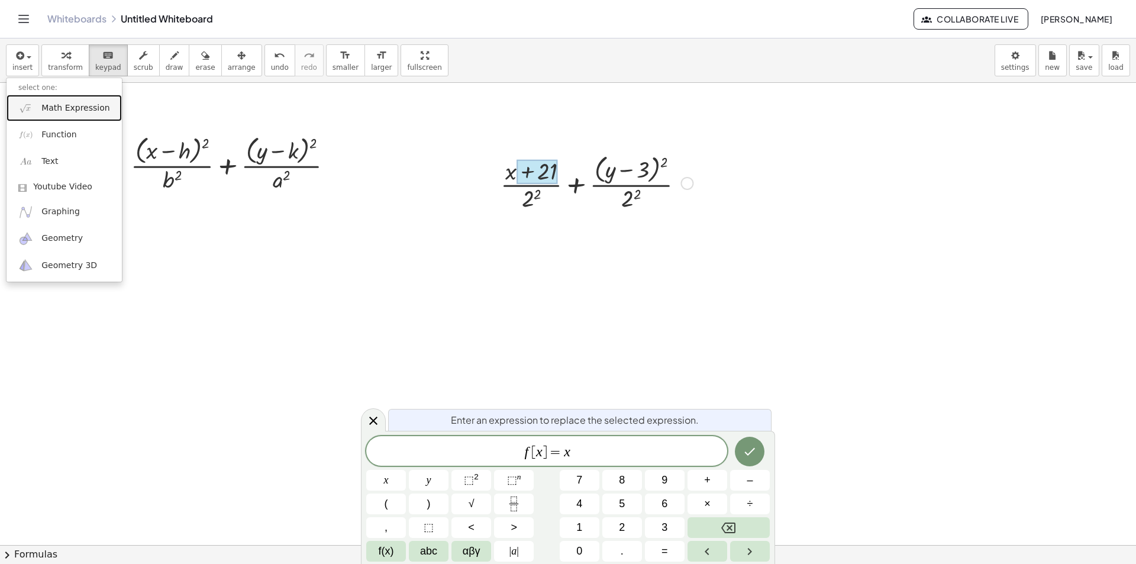
click at [39, 111] on link "Math Expression" at bounding box center [64, 108] width 115 height 27
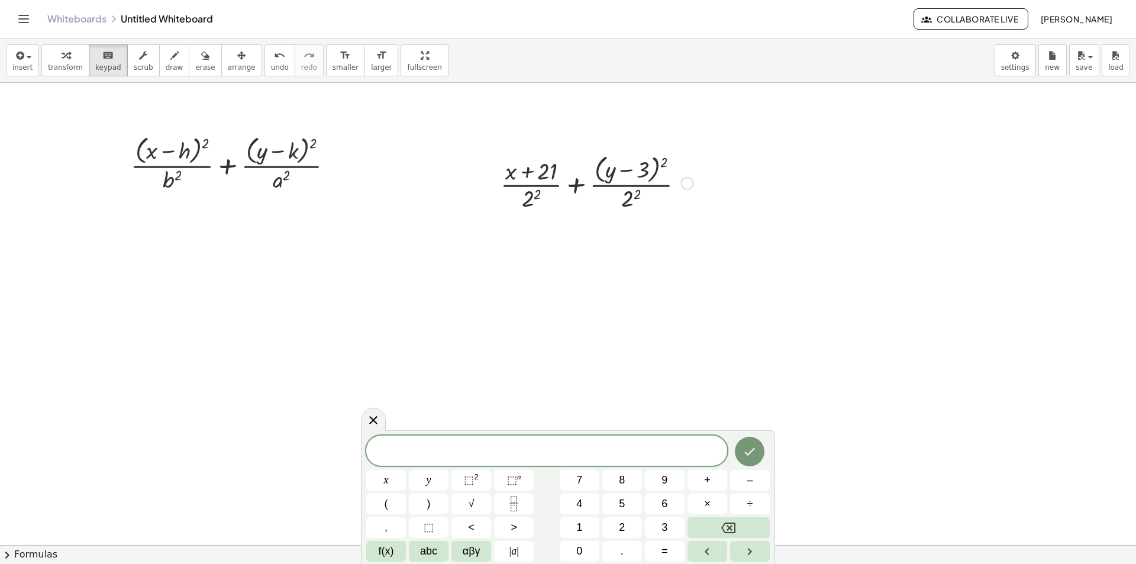
drag, startPoint x: 509, startPoint y: 162, endPoint x: 553, endPoint y: 190, distance: 52.2
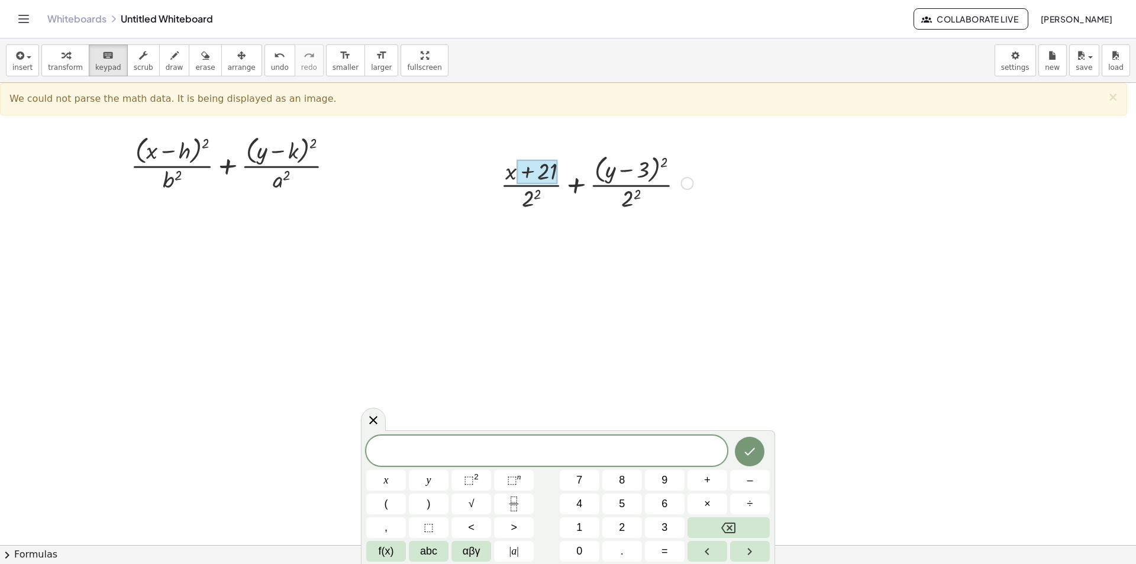
click at [527, 172] on div at bounding box center [537, 172] width 41 height 25
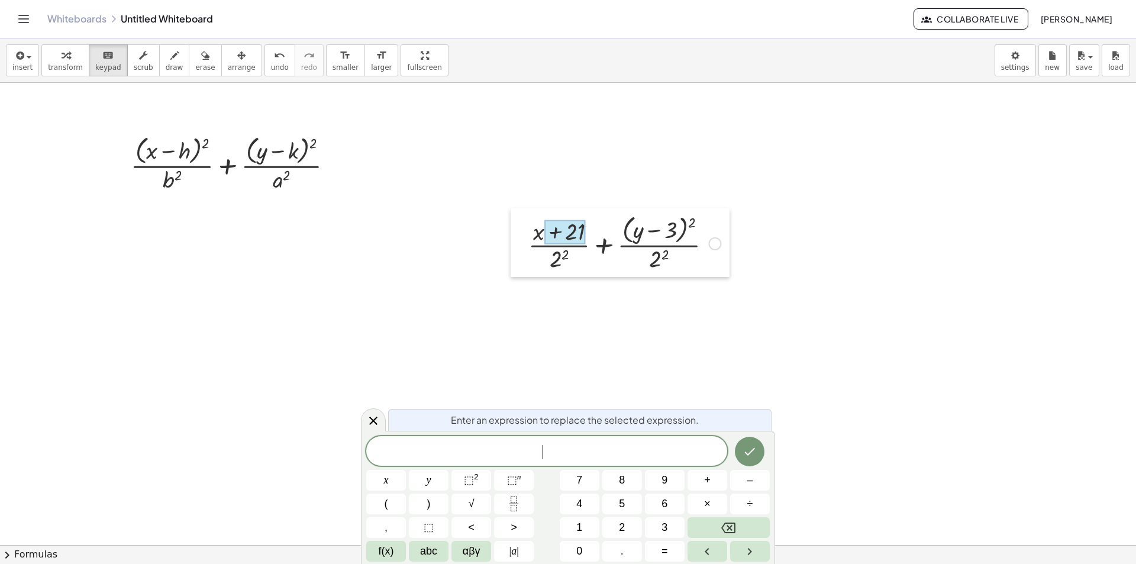
drag, startPoint x: 517, startPoint y: 216, endPoint x: 539, endPoint y: 245, distance: 36.3
click at [529, 248] on div at bounding box center [520, 242] width 18 height 69
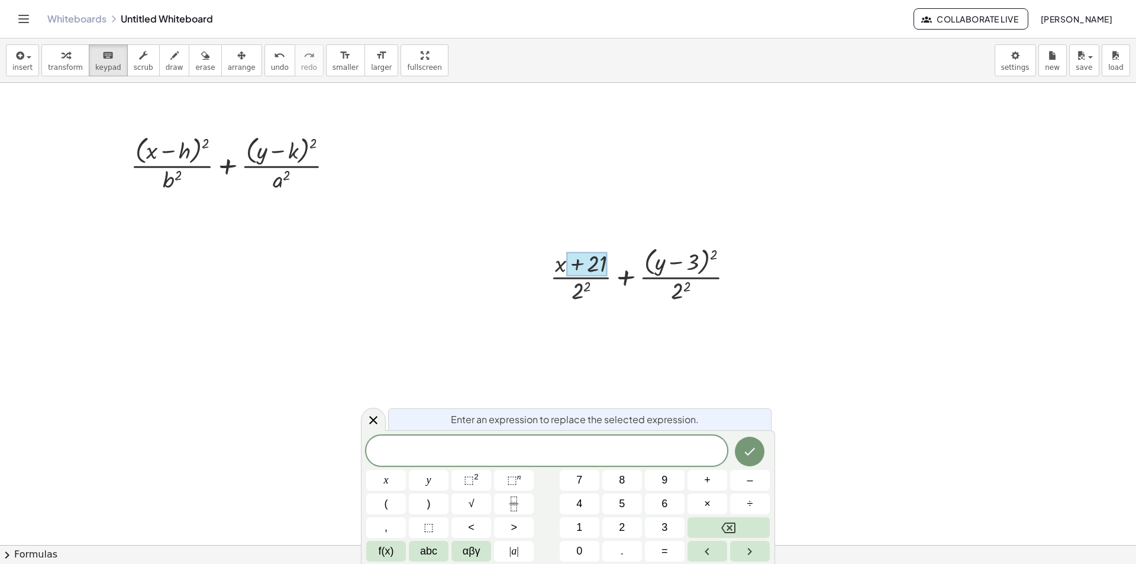
drag, startPoint x: 628, startPoint y: 285, endPoint x: 533, endPoint y: 205, distance: 124.3
click at [265, 63] on button "undo undo" at bounding box center [280, 60] width 31 height 32
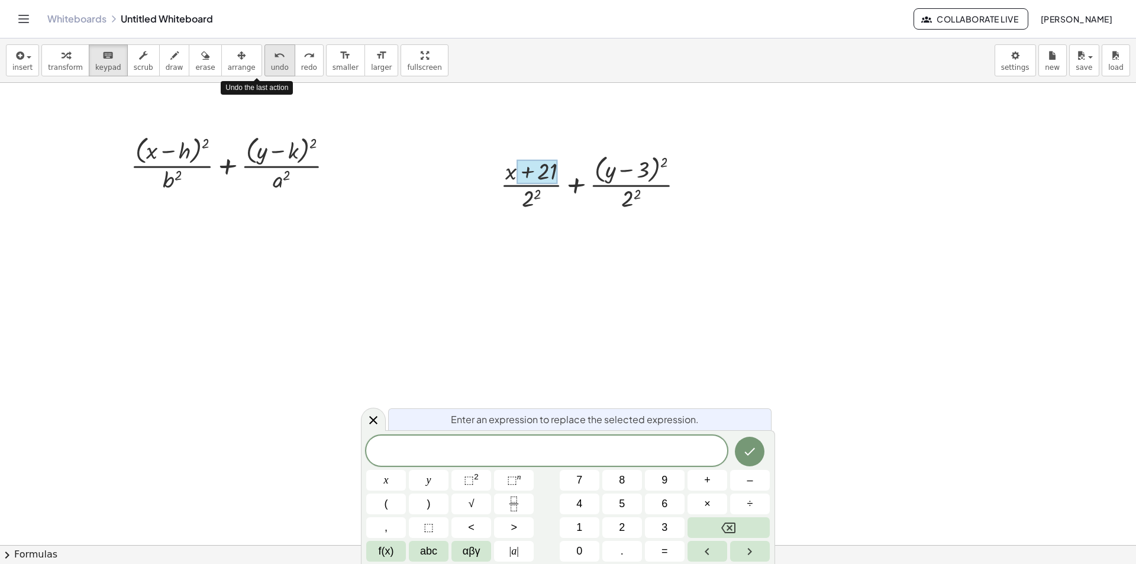
click at [265, 63] on button "undo undo" at bounding box center [280, 60] width 31 height 32
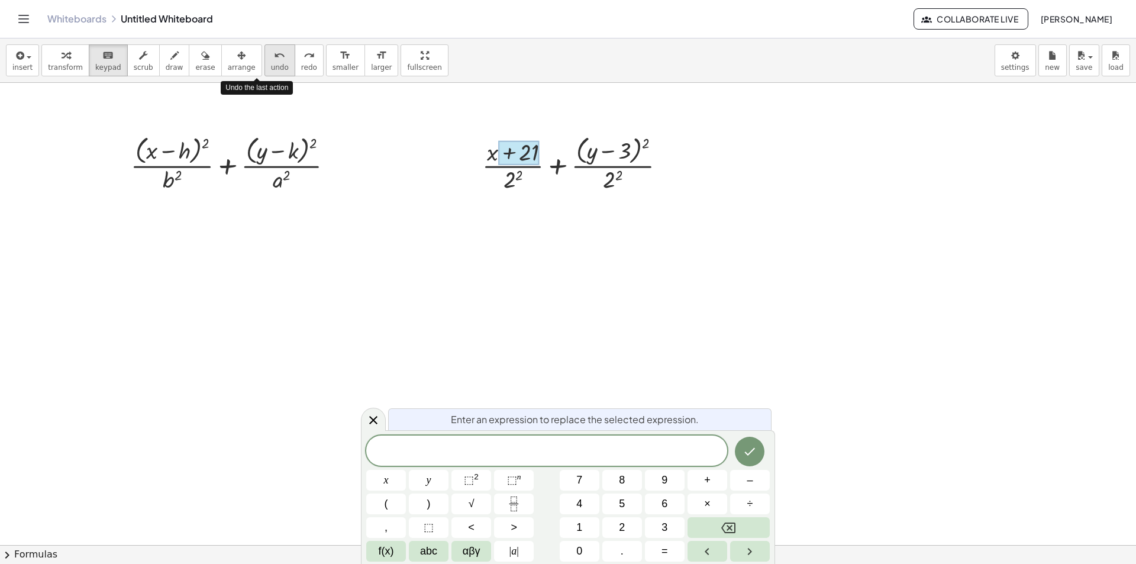
click at [265, 63] on button "undo undo" at bounding box center [280, 60] width 31 height 32
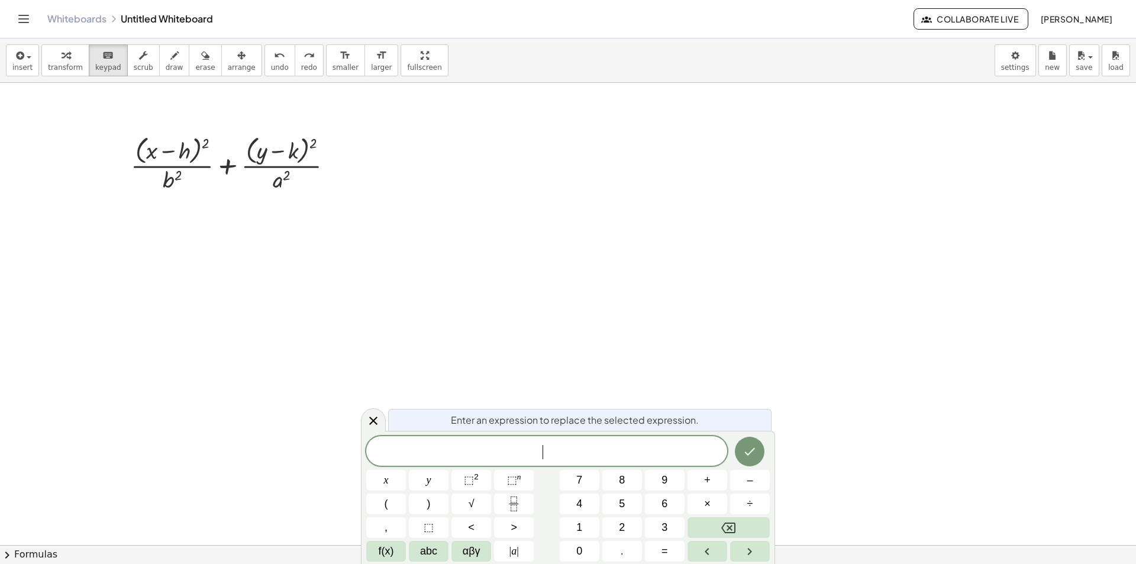
click at [524, 447] on span "​" at bounding box center [546, 452] width 361 height 17
click at [749, 498] on span "÷" at bounding box center [750, 504] width 6 height 16
click at [726, 519] on button "Backspace" at bounding box center [729, 527] width 82 height 21
click at [760, 498] on button "÷" at bounding box center [750, 504] width 40 height 21
click at [743, 523] on button "Backspace" at bounding box center [729, 527] width 82 height 21
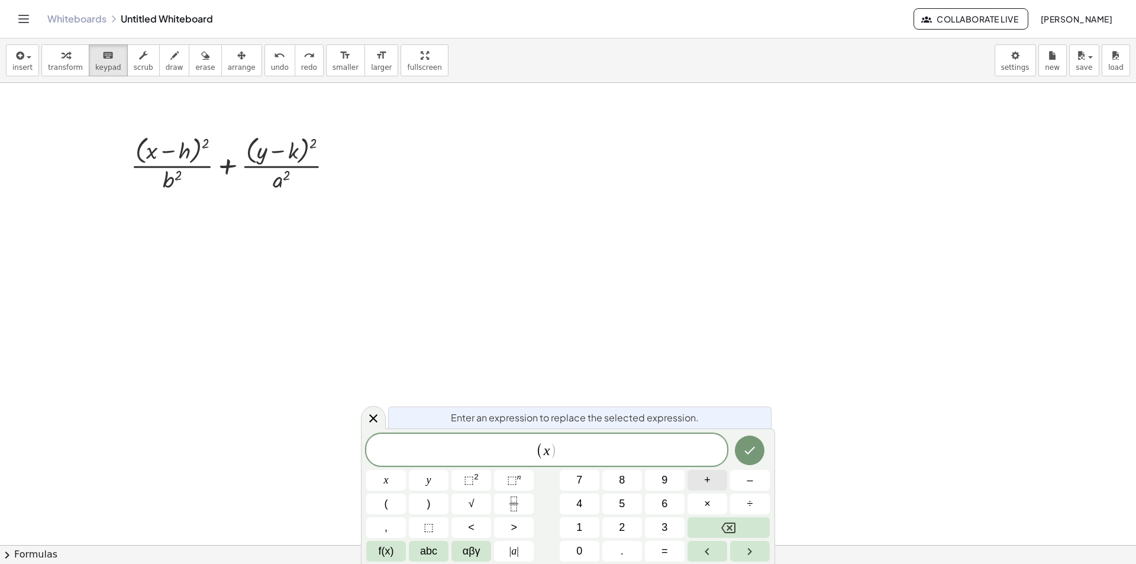
click at [720, 484] on button "+" at bounding box center [708, 480] width 40 height 21
click at [613, 534] on button "2" at bounding box center [622, 527] width 40 height 21
click at [596, 531] on button "1" at bounding box center [580, 527] width 40 height 21
click at [730, 526] on icon "Backspace" at bounding box center [728, 528] width 14 height 14
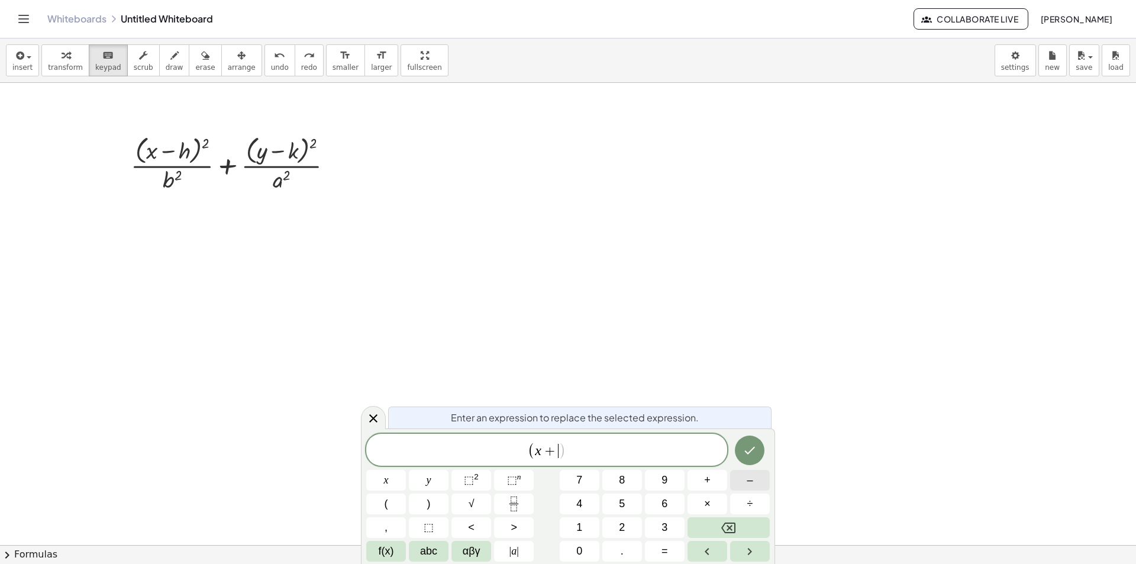
click at [744, 473] on button "–" at bounding box center [750, 480] width 40 height 21
click at [700, 522] on button "Backspace" at bounding box center [729, 527] width 82 height 21
click at [762, 475] on button "–" at bounding box center [750, 480] width 40 height 21
click at [622, 534] on span "2" at bounding box center [622, 528] width 6 height 16
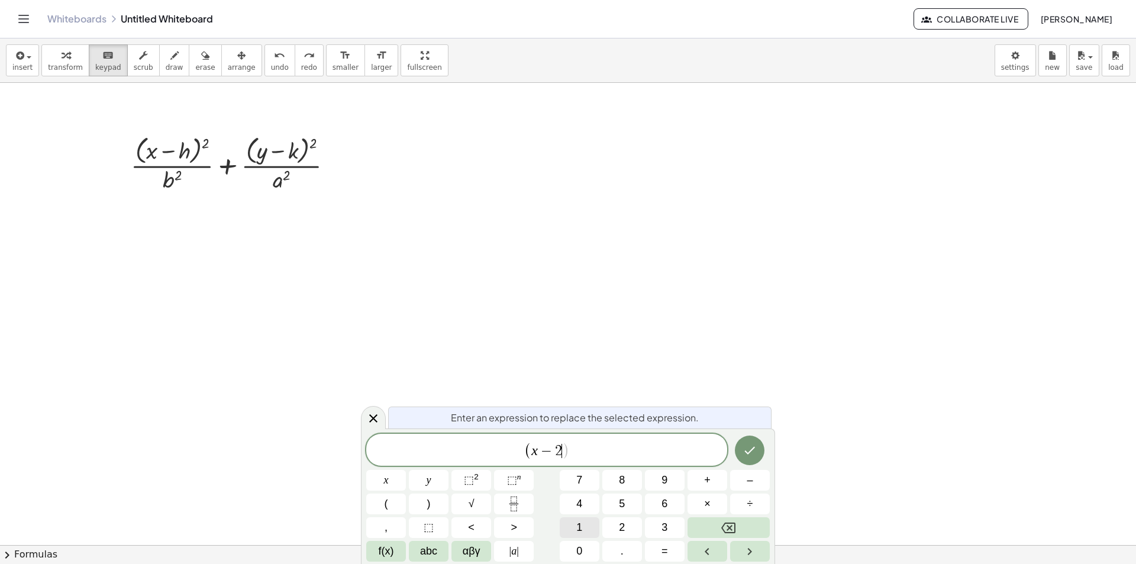
click at [596, 529] on button "1" at bounding box center [580, 527] width 40 height 21
click at [424, 504] on button ")" at bounding box center [429, 504] width 40 height 21
click at [473, 483] on span "⬚" at bounding box center [469, 480] width 10 height 12
click at [523, 502] on button "Fraction" at bounding box center [514, 504] width 40 height 21
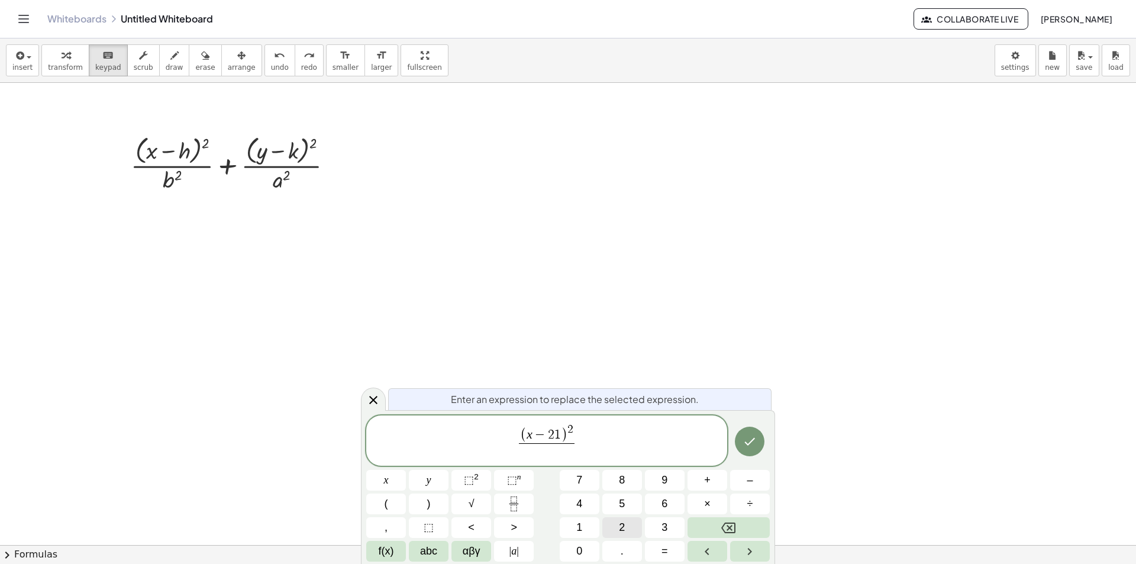
click at [634, 525] on button "2" at bounding box center [622, 527] width 40 height 21
click at [472, 476] on span "⬚" at bounding box center [469, 480] width 10 height 12
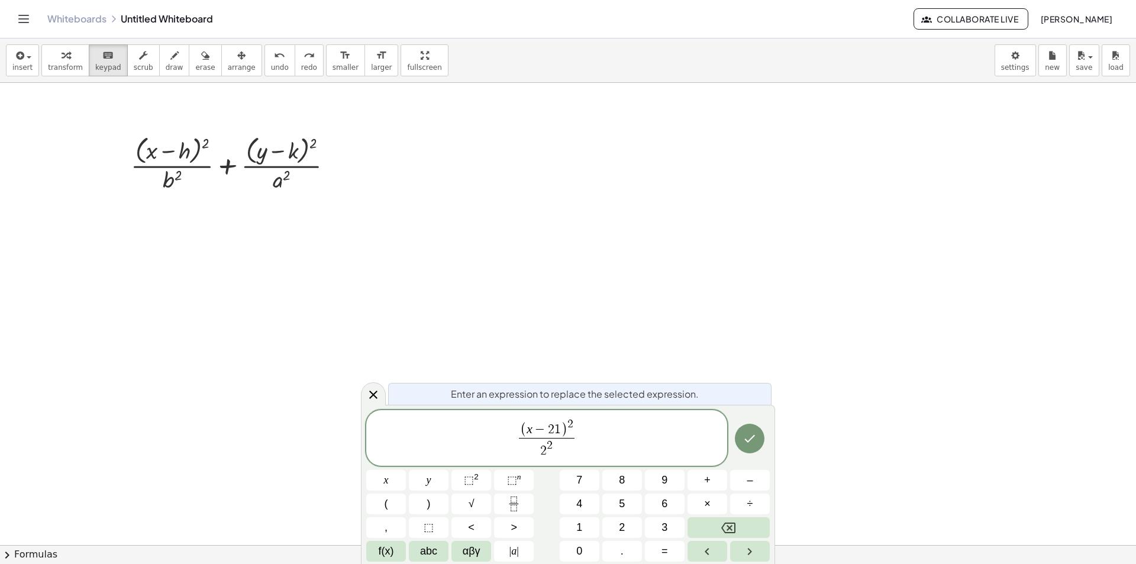
click at [588, 437] on span "( x − 2 1 ) 2 2 2 ​ ​" at bounding box center [546, 438] width 361 height 43
click at [712, 484] on button "+" at bounding box center [708, 480] width 40 height 21
click at [402, 507] on button "(" at bounding box center [386, 504] width 40 height 21
click at [421, 484] on button "y" at bounding box center [429, 480] width 40 height 21
click at [739, 481] on button "–" at bounding box center [750, 480] width 40 height 21
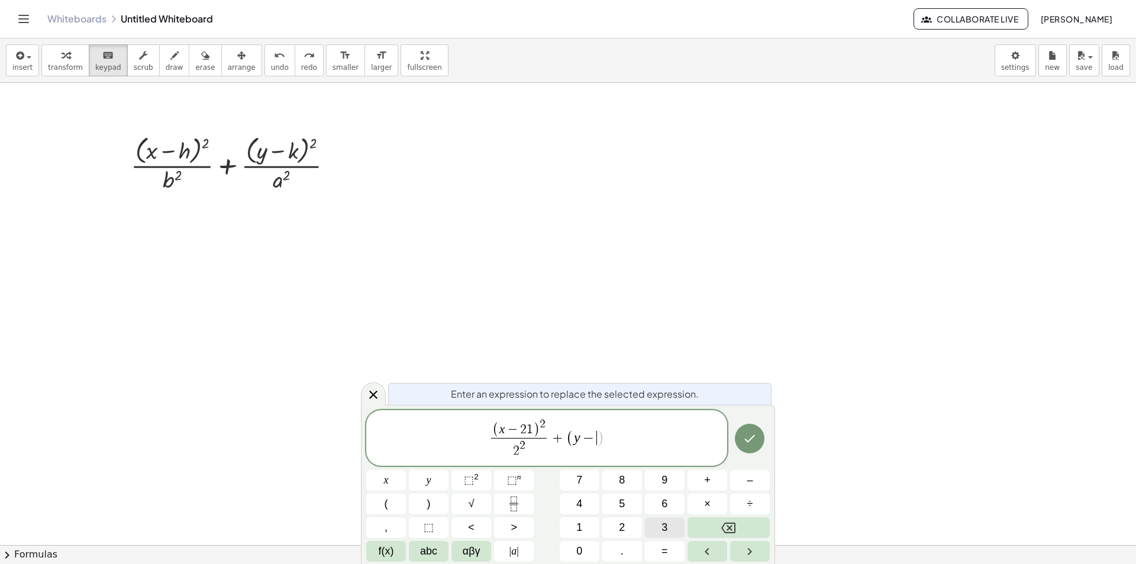
click at [665, 534] on span "3" at bounding box center [665, 528] width 6 height 16
click at [439, 508] on button ")" at bounding box center [429, 504] width 40 height 21
click at [521, 504] on icon "Fraction" at bounding box center [514, 504] width 15 height 15
click at [622, 532] on span "2" at bounding box center [622, 528] width 6 height 16
click at [482, 486] on button "⬚ 2" at bounding box center [472, 480] width 40 height 21
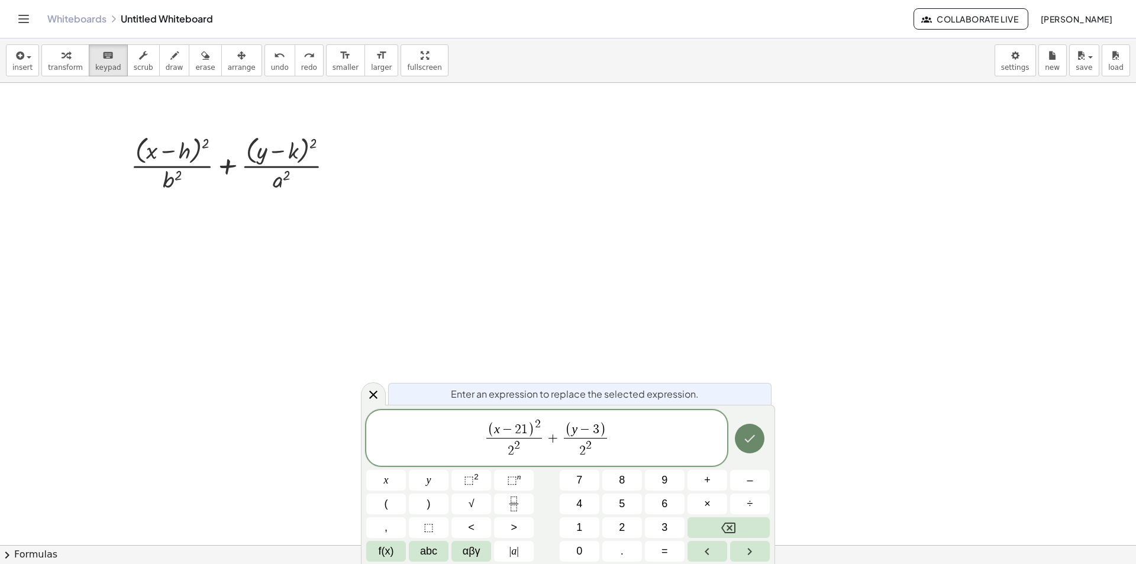
click at [749, 439] on icon "Done" at bounding box center [750, 438] width 14 height 14
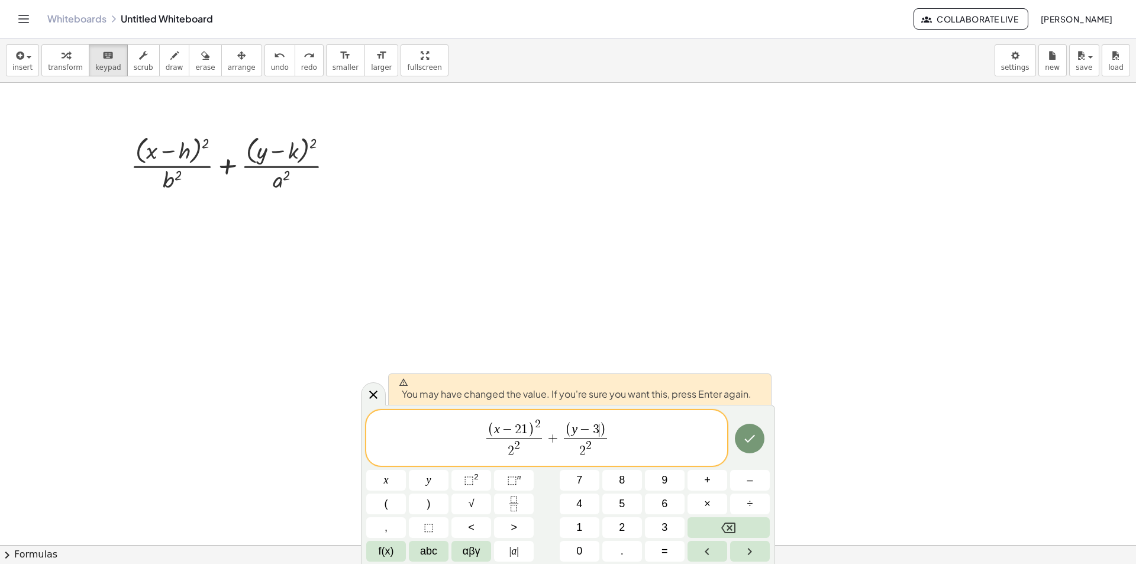
click at [602, 426] on span ")" at bounding box center [603, 430] width 7 height 15
click at [610, 423] on span "( x − 2 1 ) 2 2 2 ​ + ( y − 3 ​ ) 2 2 ​" at bounding box center [546, 438] width 361 height 43
click at [609, 420] on span "( x − 2 1 ) 2 2 2 ​ + ( y − 3 ) 2 2 ​ ​" at bounding box center [546, 438] width 361 height 43
click at [603, 423] on span "( x − 2 1 ) 2 2 2 ​ + ( y − 3 ) 2 2 ​ ​" at bounding box center [546, 438] width 361 height 43
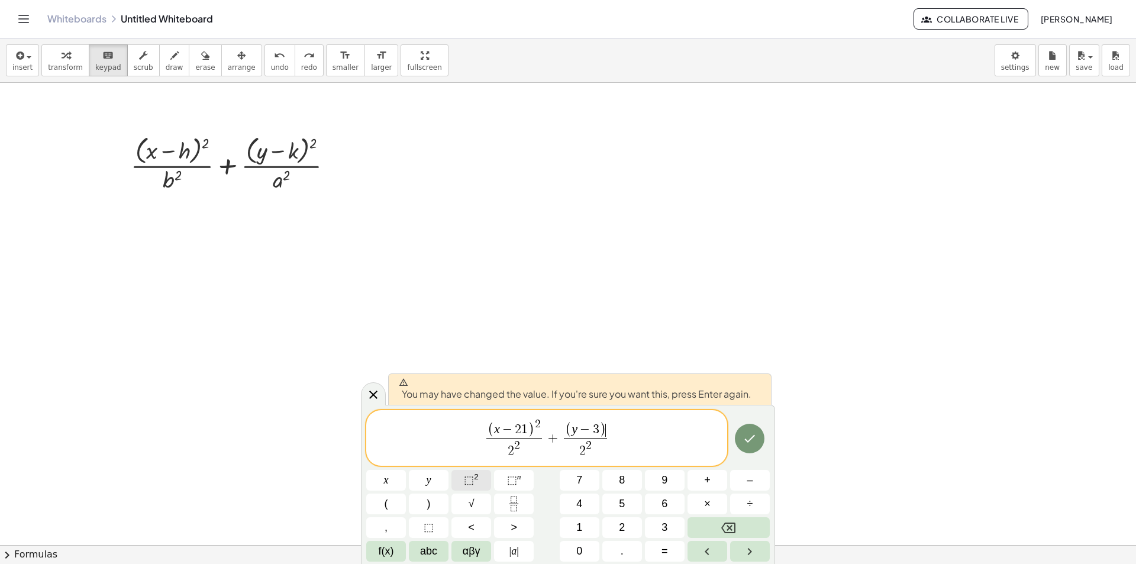
click at [482, 483] on button "⬚ 2" at bounding box center [472, 480] width 40 height 21
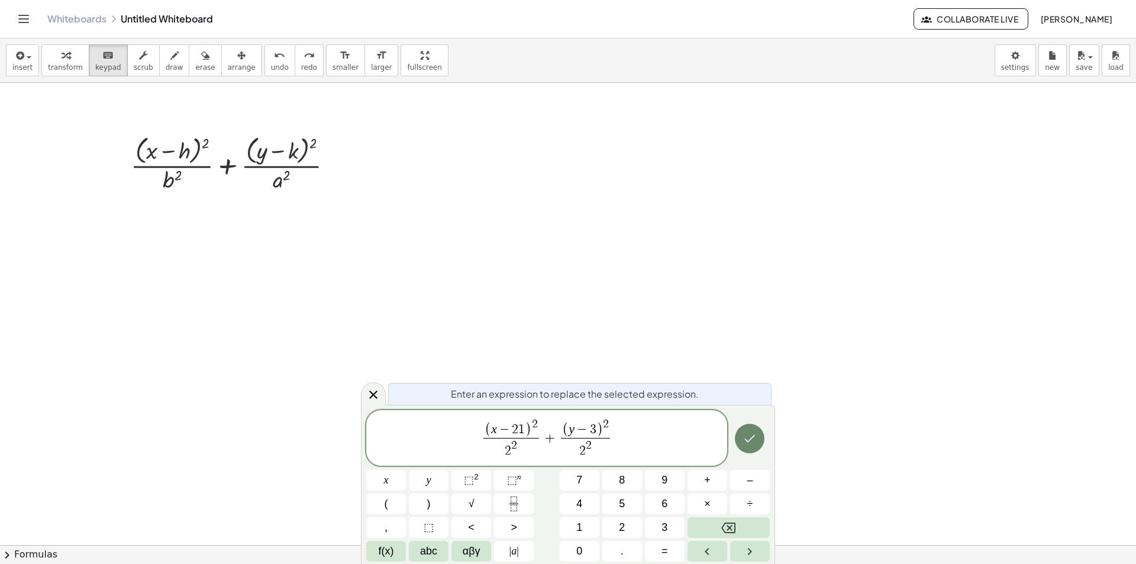
click at [746, 437] on icon "Done" at bounding box center [750, 438] width 14 height 14
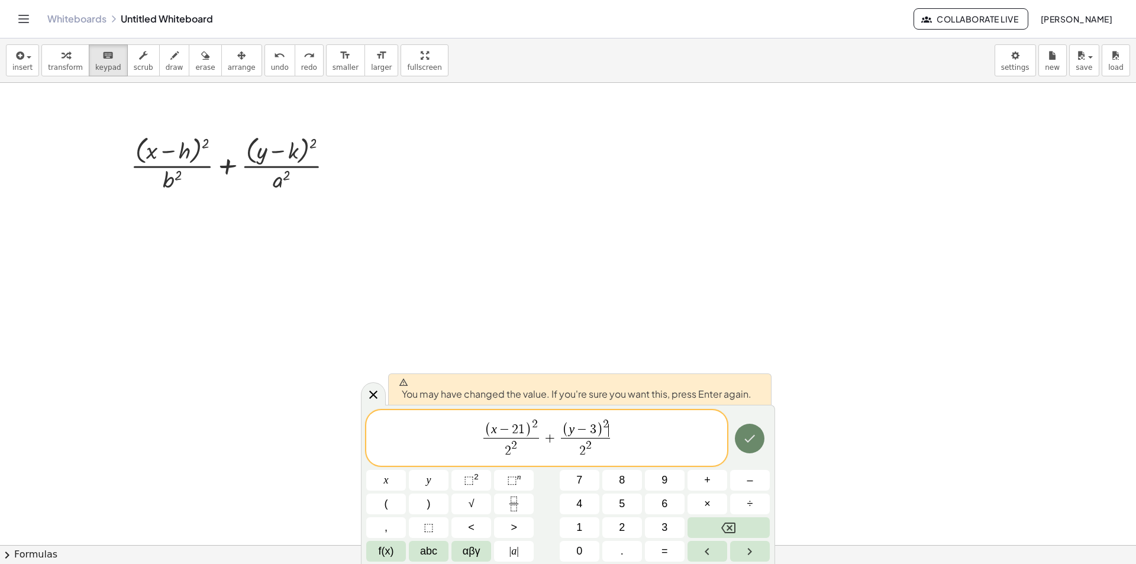
click at [750, 436] on icon "Done" at bounding box center [750, 438] width 14 height 14
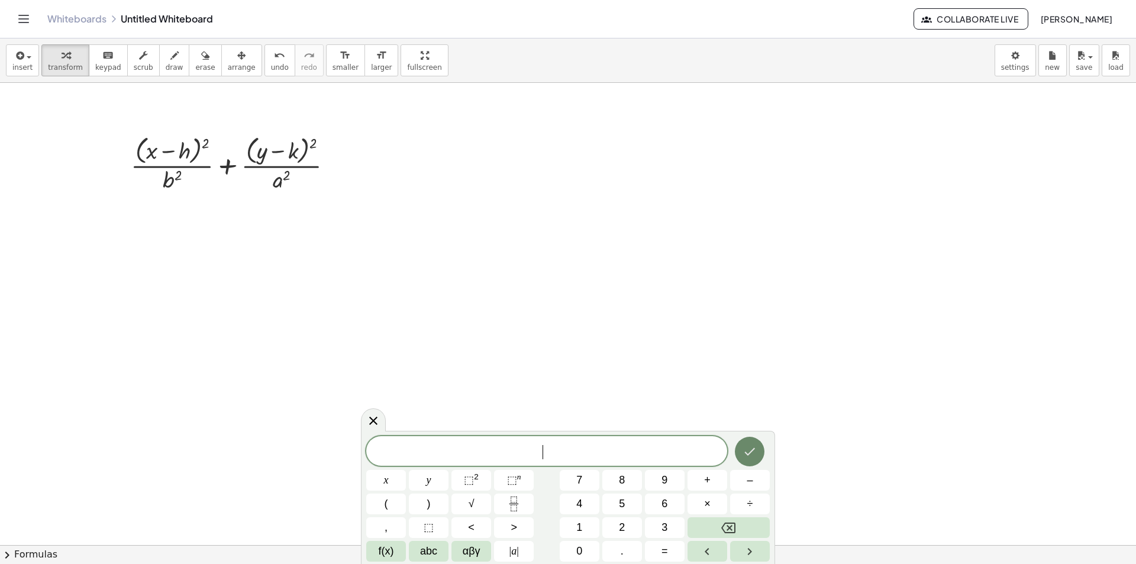
click at [750, 436] on div "​ x y ⬚ 2 ⬚ n 7 8 9 + – ( ) √ 4 5 6 × ÷ , ⬚ < > 1 2 3 f(x) abc αβγ | a | 0 . =" at bounding box center [568, 497] width 414 height 133
click at [749, 453] on icon "Done" at bounding box center [750, 451] width 11 height 8
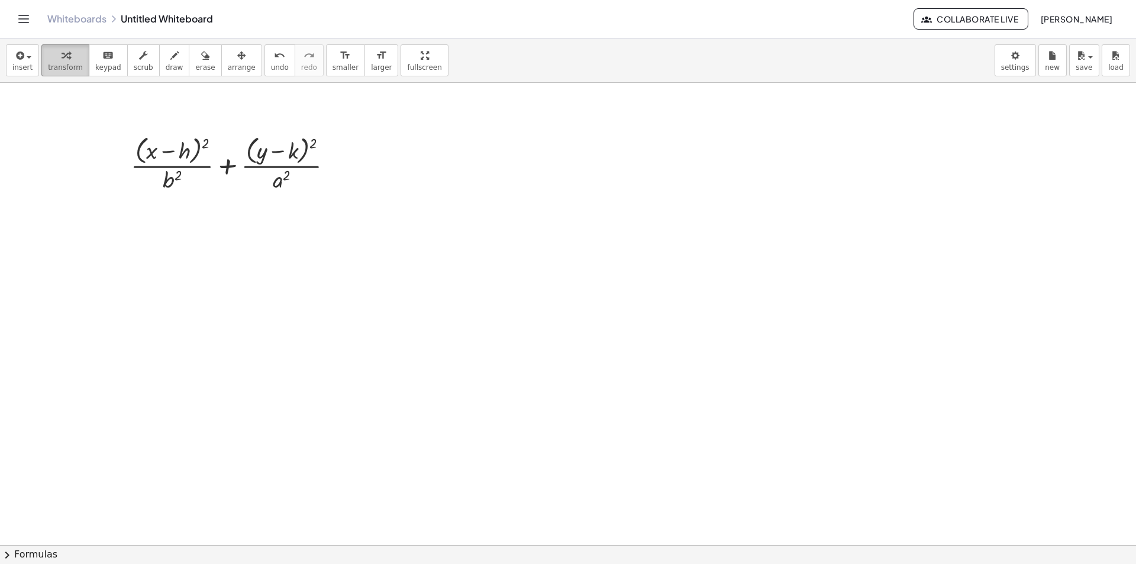
click at [42, 59] on button "transform" at bounding box center [65, 60] width 48 height 32
click at [21, 63] on span "insert" at bounding box center [22, 67] width 20 height 8
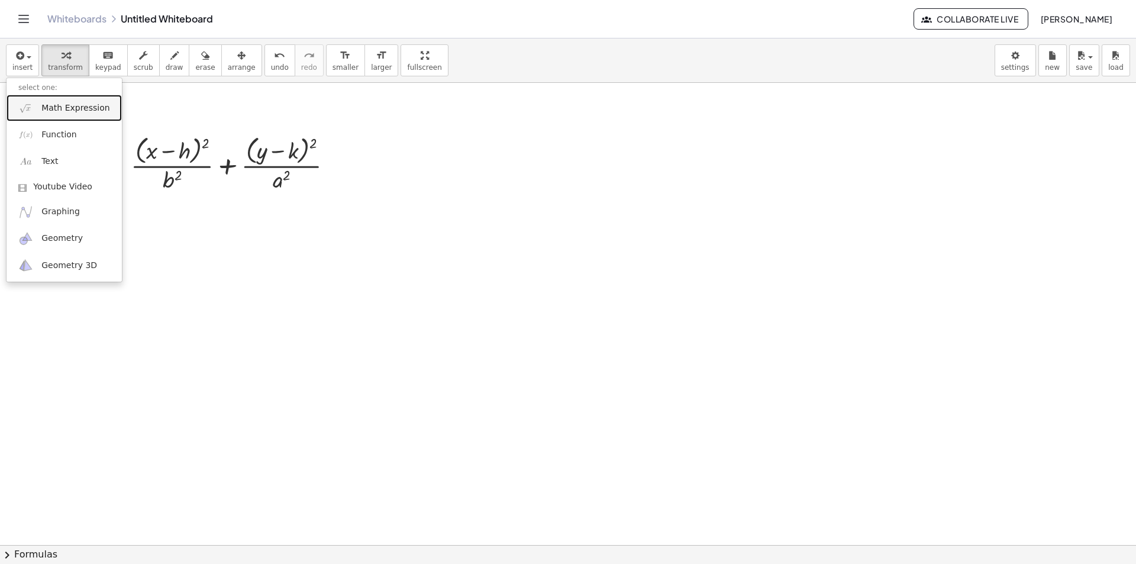
click at [69, 107] on span "Math Expression" at bounding box center [75, 108] width 68 height 12
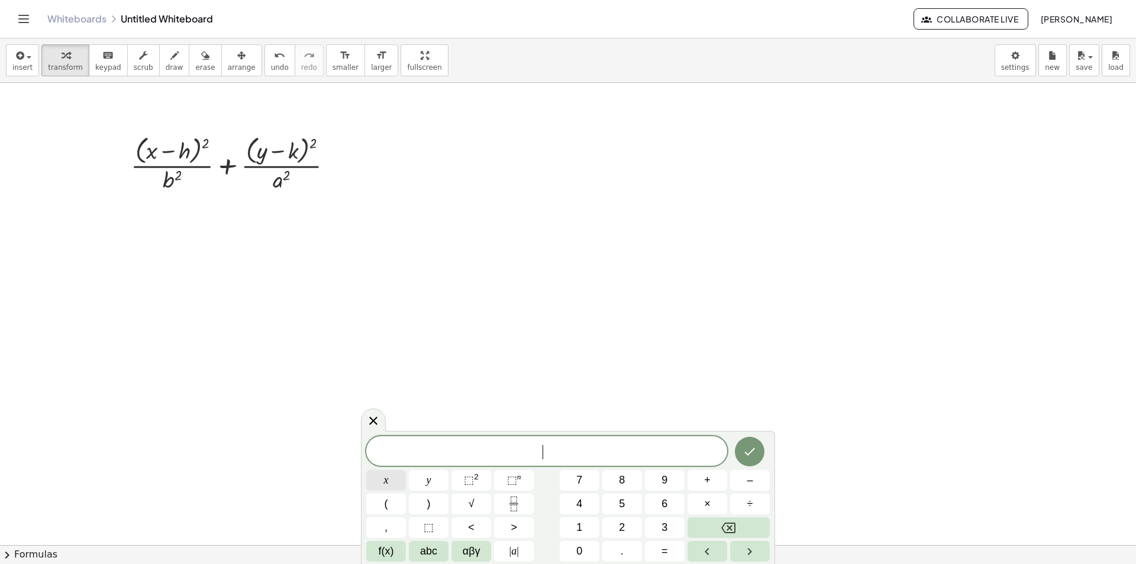
click at [399, 486] on button "x" at bounding box center [386, 480] width 40 height 21
click at [675, 450] on span "x ​" at bounding box center [546, 452] width 361 height 17
click at [475, 477] on sup "2" at bounding box center [476, 476] width 5 height 9
click at [515, 504] on icon "Fraction" at bounding box center [514, 504] width 15 height 15
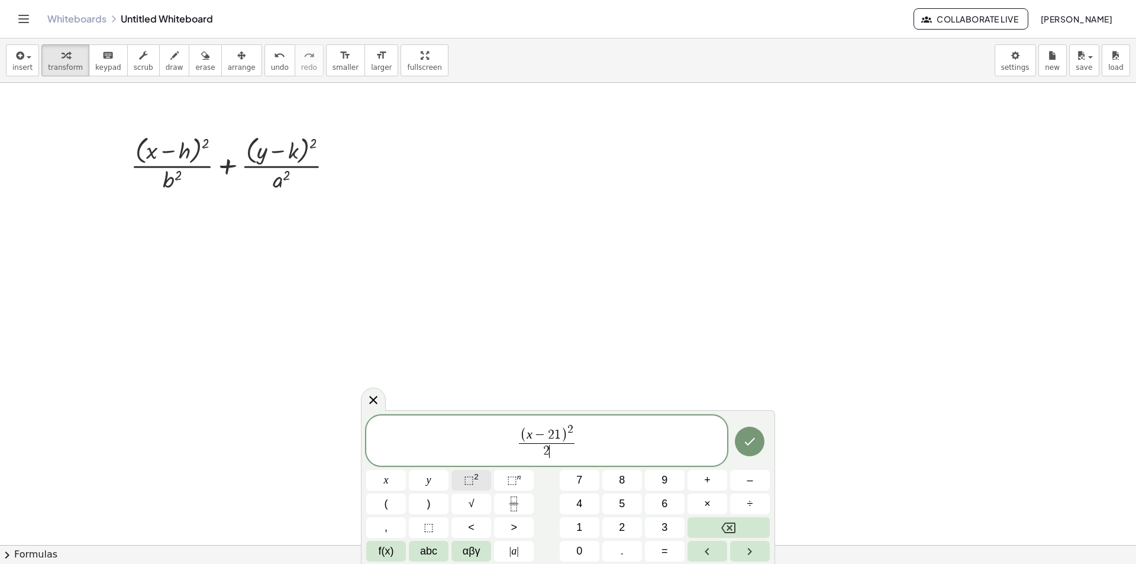
click at [462, 479] on button "⬚ 2" at bounding box center [472, 480] width 40 height 21
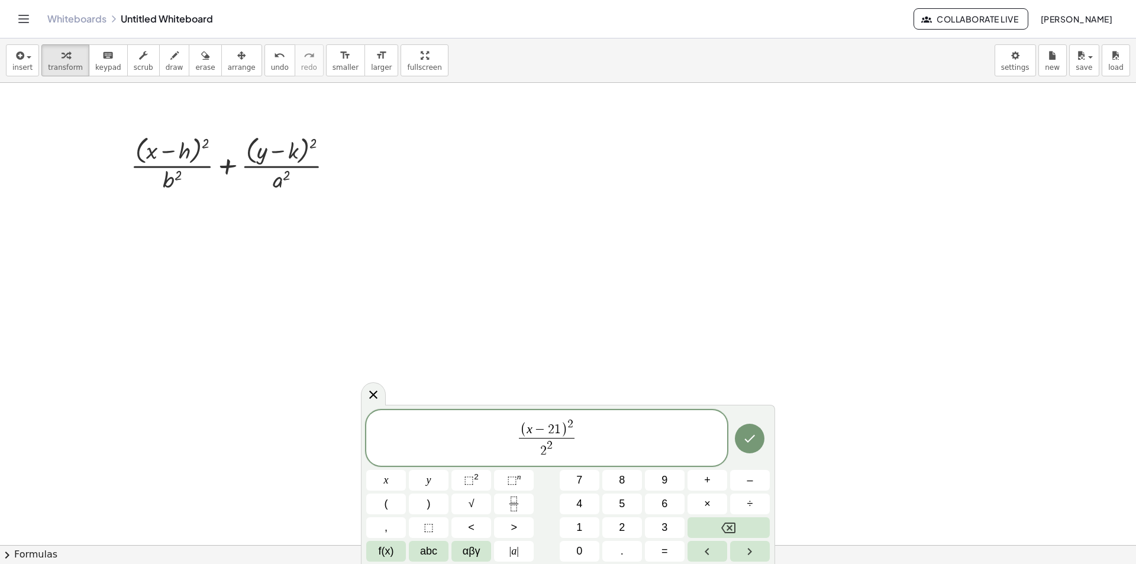
click at [576, 436] on span "( x − 2 1 ) 2 2 2 ​ ​" at bounding box center [546, 438] width 361 height 43
click at [714, 482] on button "+" at bounding box center [708, 480] width 40 height 21
click at [485, 479] on button "⬚ 2" at bounding box center [472, 480] width 40 height 21
click at [505, 504] on button "Fraction" at bounding box center [514, 504] width 40 height 21
click at [619, 529] on span "2" at bounding box center [622, 528] width 6 height 16
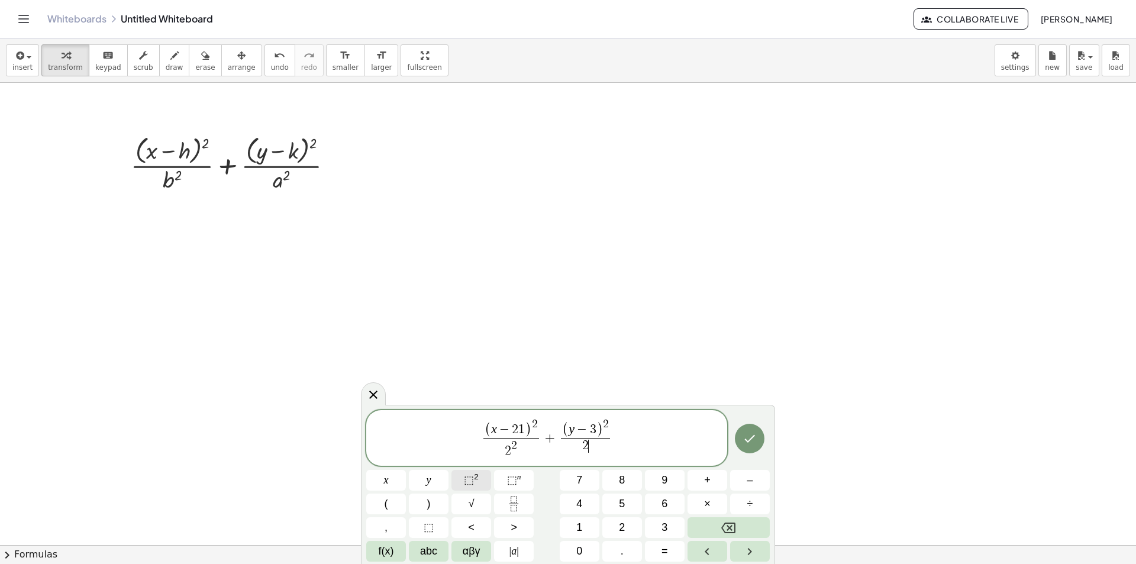
click at [471, 484] on span "⬚" at bounding box center [469, 480] width 10 height 12
click at [622, 431] on span "( x − 2 1 ) 2 2 2 ​ + ( y − 3 ) 2 2 2 ​ ​" at bounding box center [546, 438] width 361 height 43
click at [669, 552] on button "=" at bounding box center [665, 551] width 40 height 21
click at [591, 529] on button "1" at bounding box center [580, 527] width 40 height 21
click at [756, 434] on icon "Done" at bounding box center [750, 438] width 14 height 14
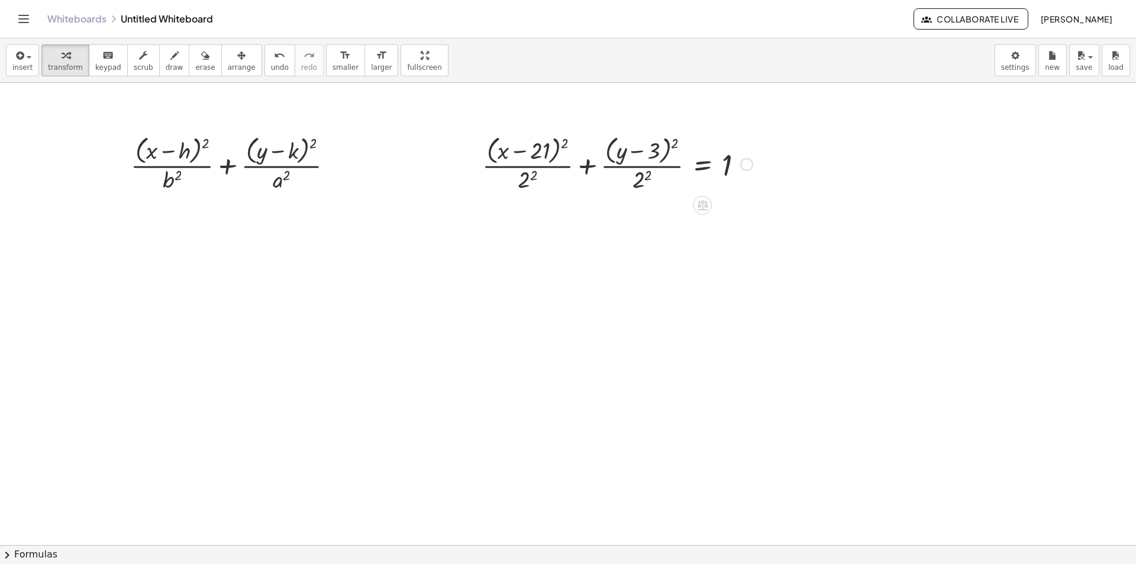
click at [549, 152] on div at bounding box center [617, 163] width 282 height 63
click at [521, 179] on div at bounding box center [617, 163] width 282 height 63
click at [631, 181] on div at bounding box center [617, 163] width 282 height 63
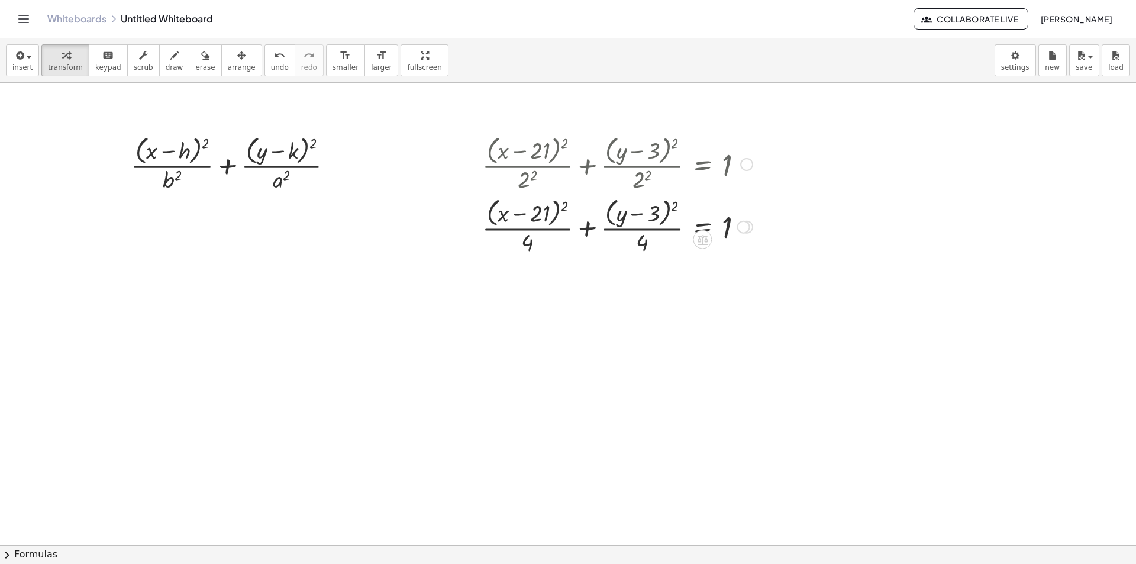
click at [627, 211] on div at bounding box center [617, 226] width 282 height 63
drag, startPoint x: 662, startPoint y: 211, endPoint x: 675, endPoint y: 210, distance: 13.7
click at [674, 210] on div at bounding box center [617, 226] width 282 height 63
click at [675, 210] on div at bounding box center [617, 226] width 282 height 63
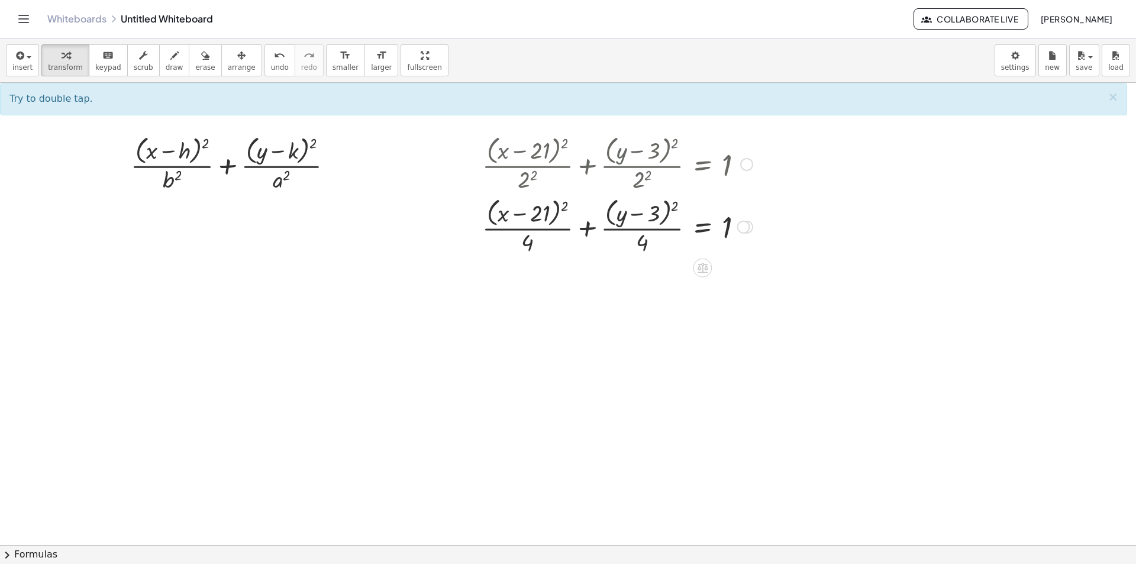
click at [674, 206] on div at bounding box center [617, 226] width 282 height 63
click at [567, 206] on div at bounding box center [617, 226] width 282 height 63
click at [556, 207] on div at bounding box center [617, 226] width 282 height 63
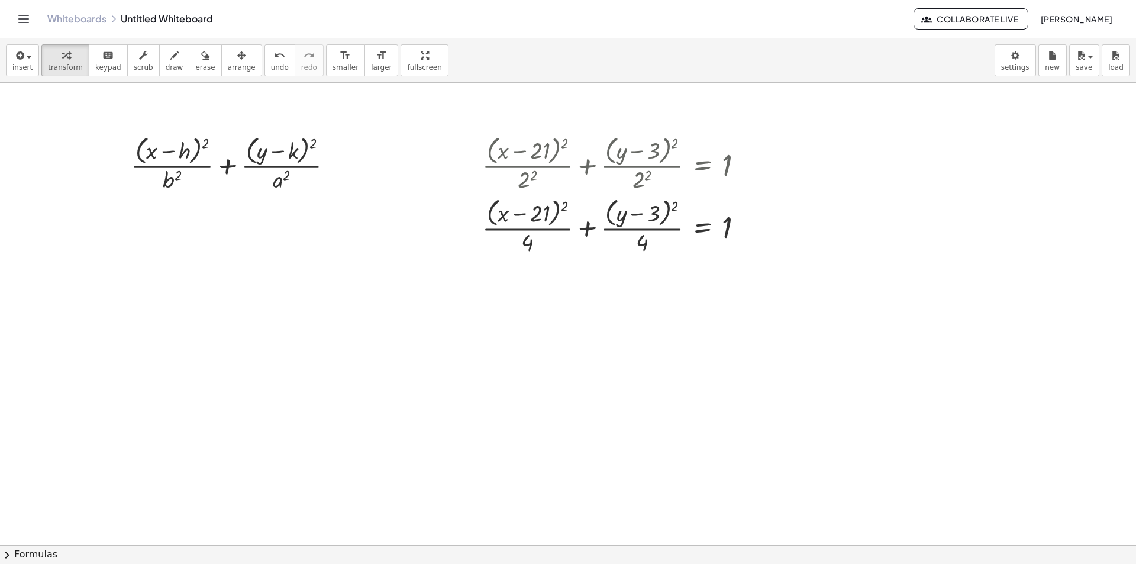
click at [38, 553] on button "chevron_right Formulas" at bounding box center [568, 554] width 1136 height 19
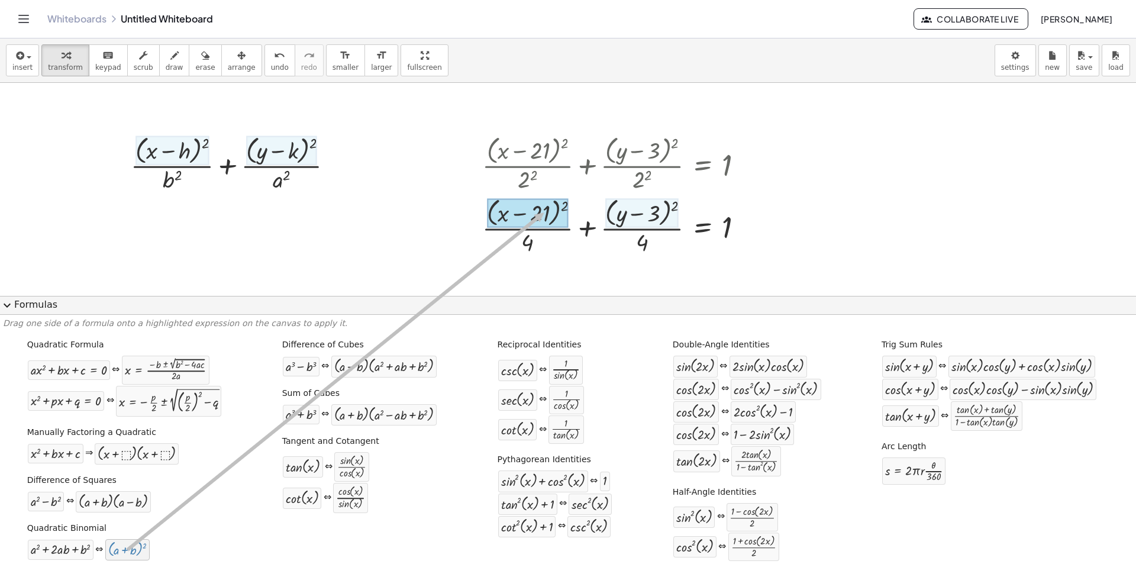
drag, startPoint x: 126, startPoint y: 546, endPoint x: 544, endPoint y: 212, distance: 534.9
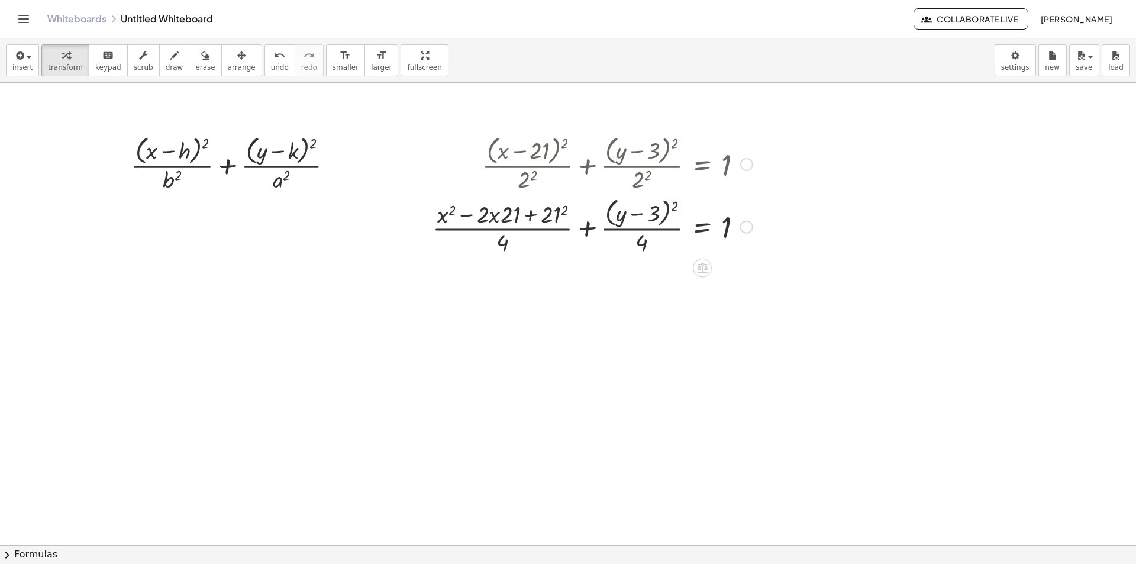
click at [51, 551] on button "chevron_right Formulas" at bounding box center [568, 554] width 1136 height 19
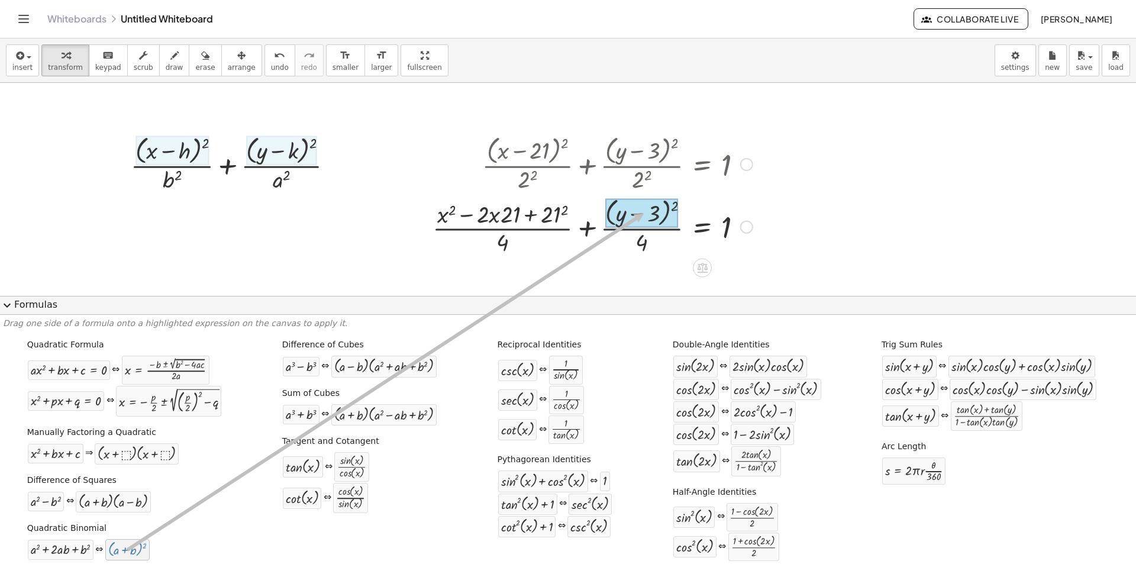
drag, startPoint x: 140, startPoint y: 553, endPoint x: 645, endPoint y: 211, distance: 609.3
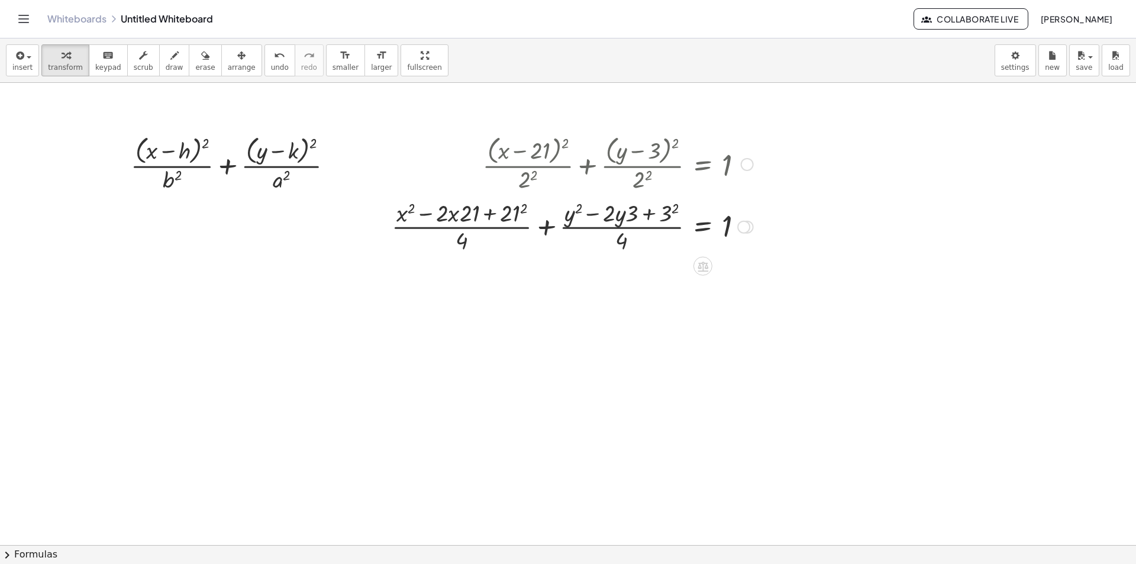
click at [665, 212] on div at bounding box center [572, 225] width 373 height 59
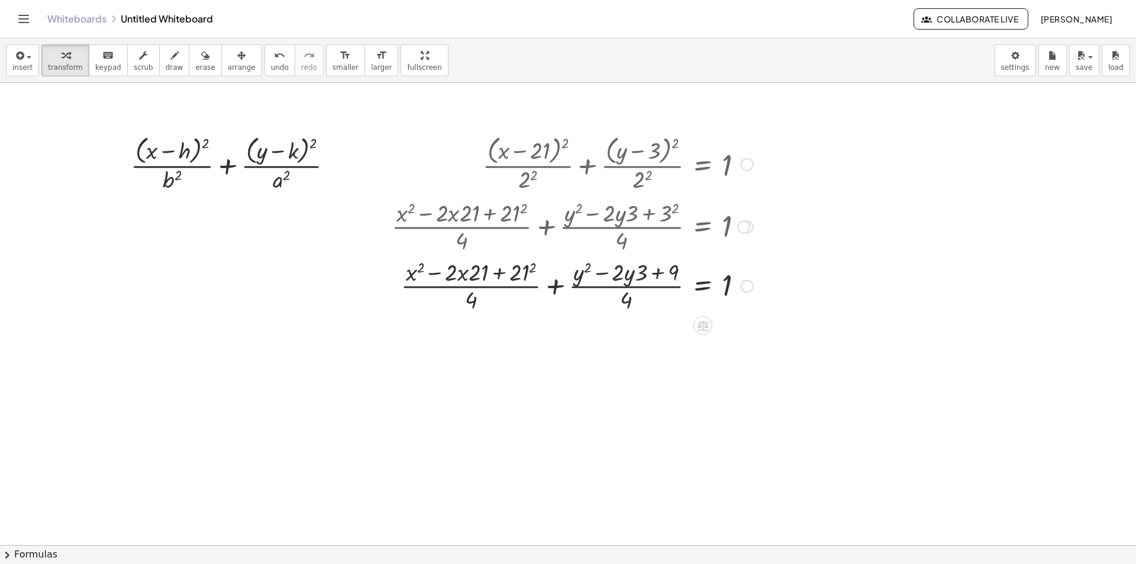
click at [518, 271] on div at bounding box center [572, 285] width 373 height 59
drag, startPoint x: 471, startPoint y: 272, endPoint x: 450, endPoint y: 272, distance: 20.7
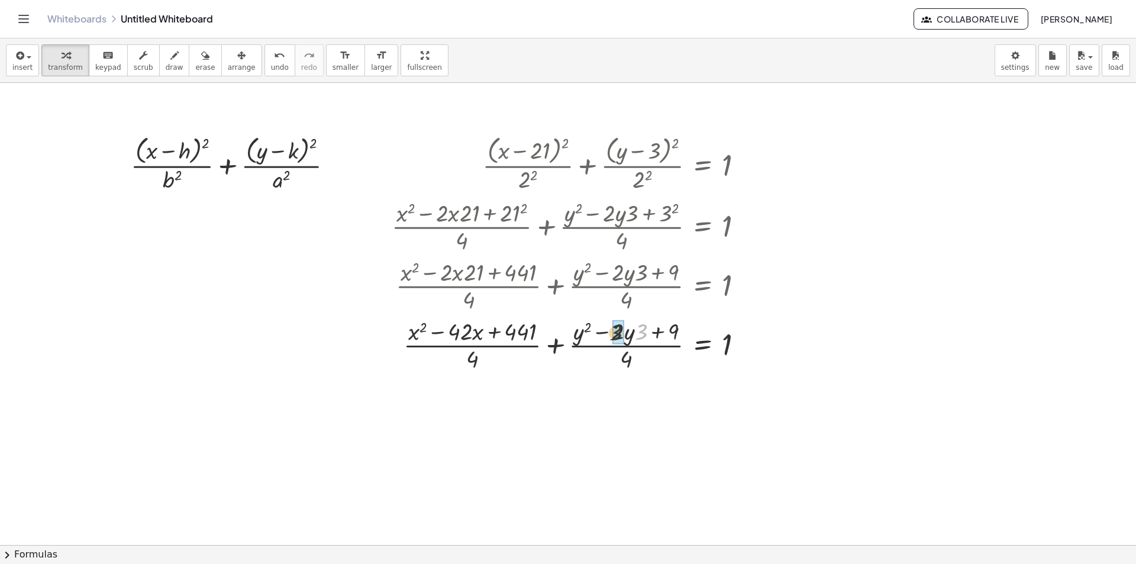
drag, startPoint x: 637, startPoint y: 334, endPoint x: 609, endPoint y: 334, distance: 27.8
click at [609, 334] on div at bounding box center [572, 344] width 373 height 59
click at [498, 346] on div at bounding box center [572, 344] width 373 height 59
click at [496, 334] on div at bounding box center [572, 344] width 373 height 59
click at [486, 334] on div at bounding box center [572, 344] width 373 height 59
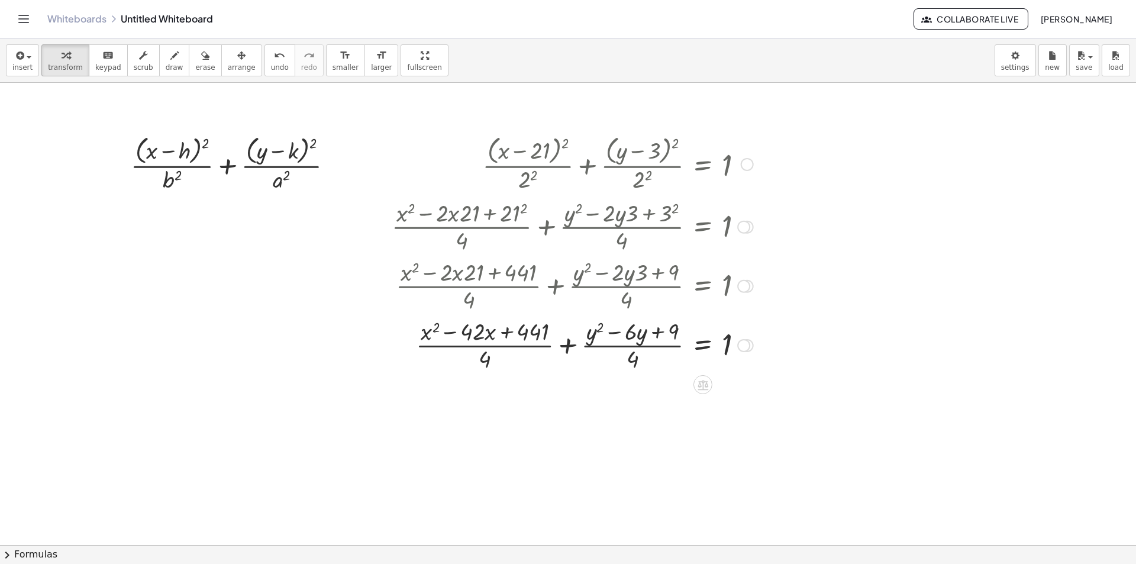
click at [520, 333] on div at bounding box center [572, 344] width 373 height 59
click at [543, 333] on div at bounding box center [572, 344] width 373 height 59
click at [271, 67] on span "undo" at bounding box center [280, 67] width 18 height 8
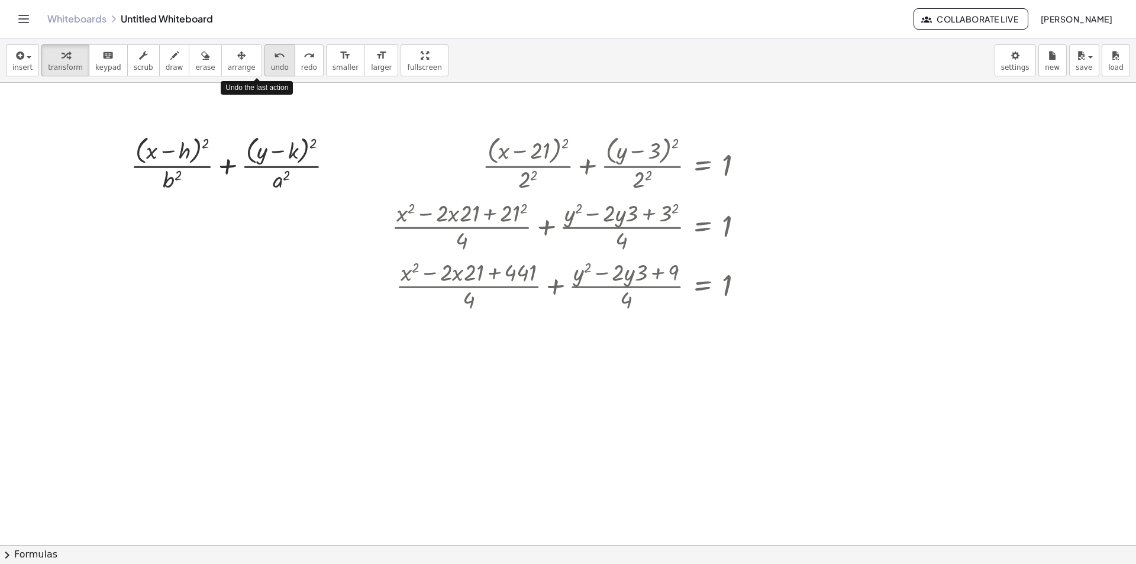
click at [271, 67] on span "undo" at bounding box center [280, 67] width 18 height 8
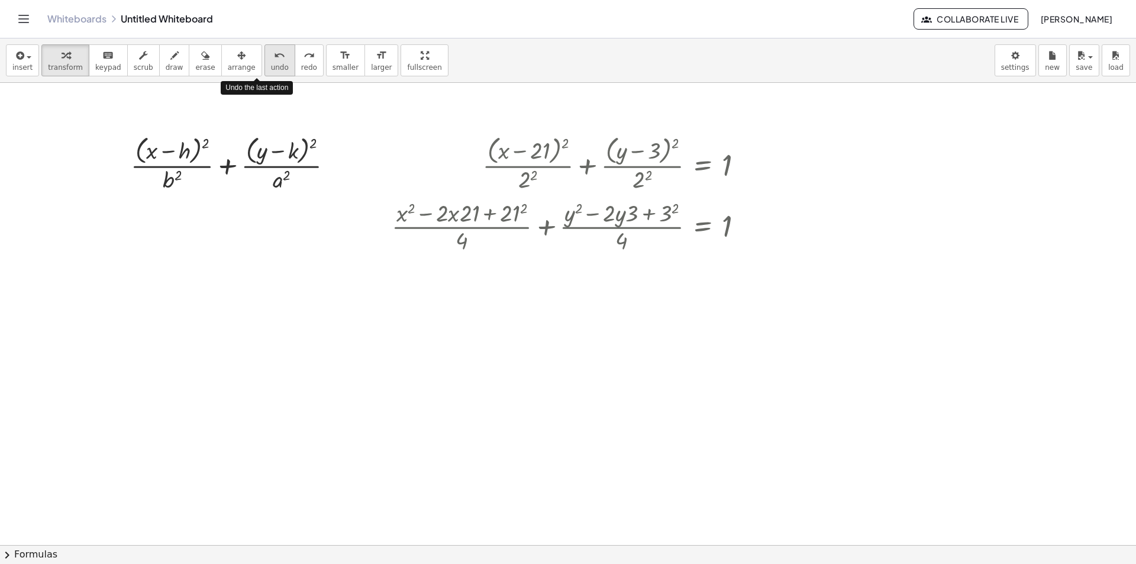
click at [271, 67] on span "undo" at bounding box center [280, 67] width 18 height 8
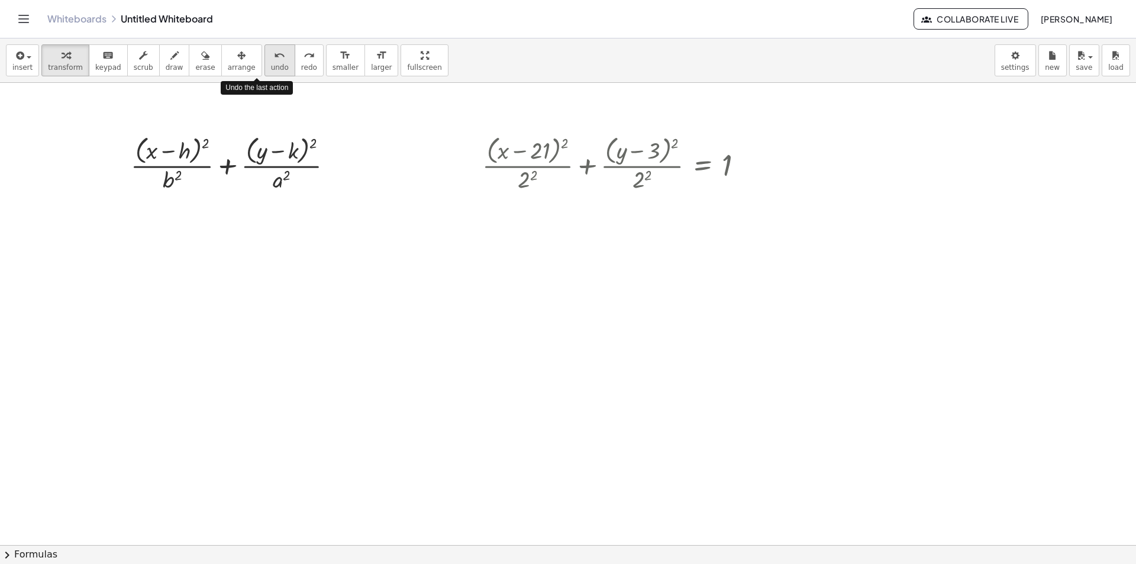
click at [271, 67] on span "undo" at bounding box center [280, 67] width 18 height 8
click at [646, 150] on div at bounding box center [617, 163] width 282 height 63
click at [669, 146] on div at bounding box center [617, 163] width 282 height 63
click at [672, 144] on div at bounding box center [617, 163] width 282 height 63
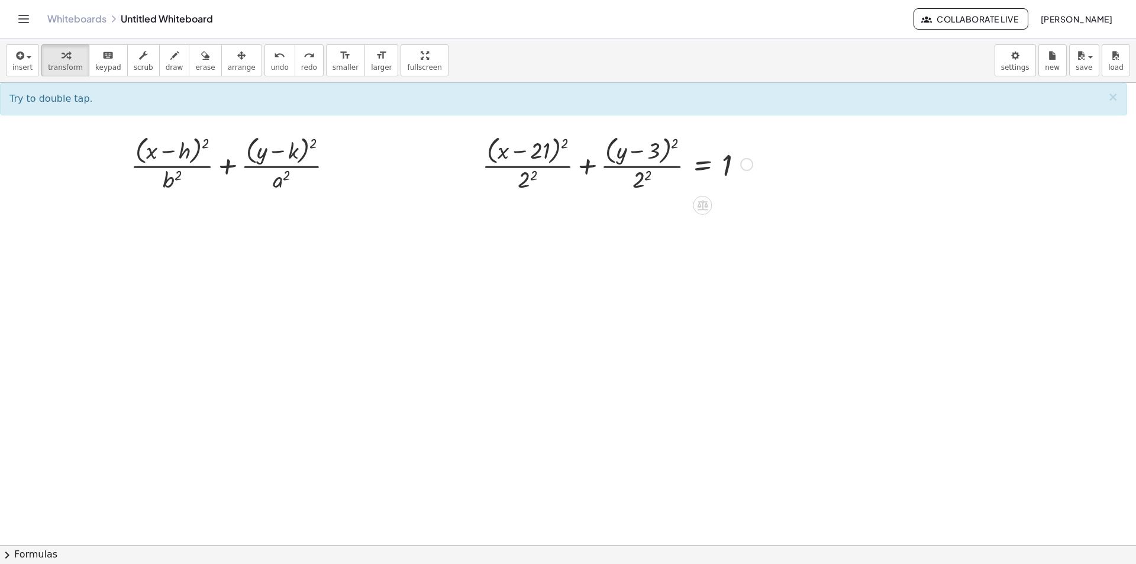
click at [637, 153] on div at bounding box center [617, 163] width 282 height 63
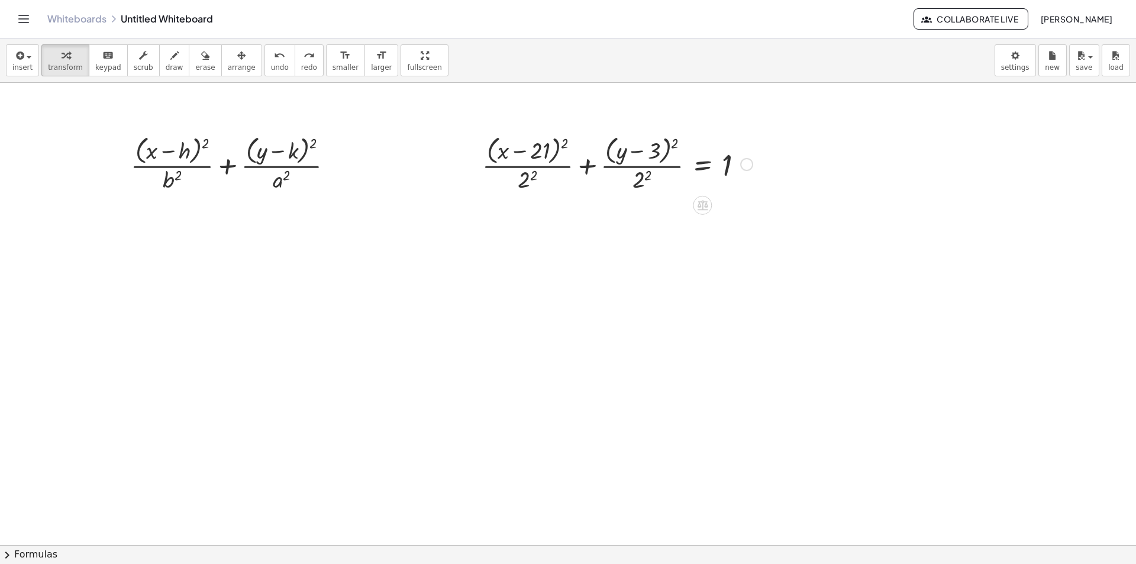
click at [637, 153] on div at bounding box center [617, 163] width 282 height 63
click at [658, 150] on div at bounding box center [617, 163] width 282 height 63
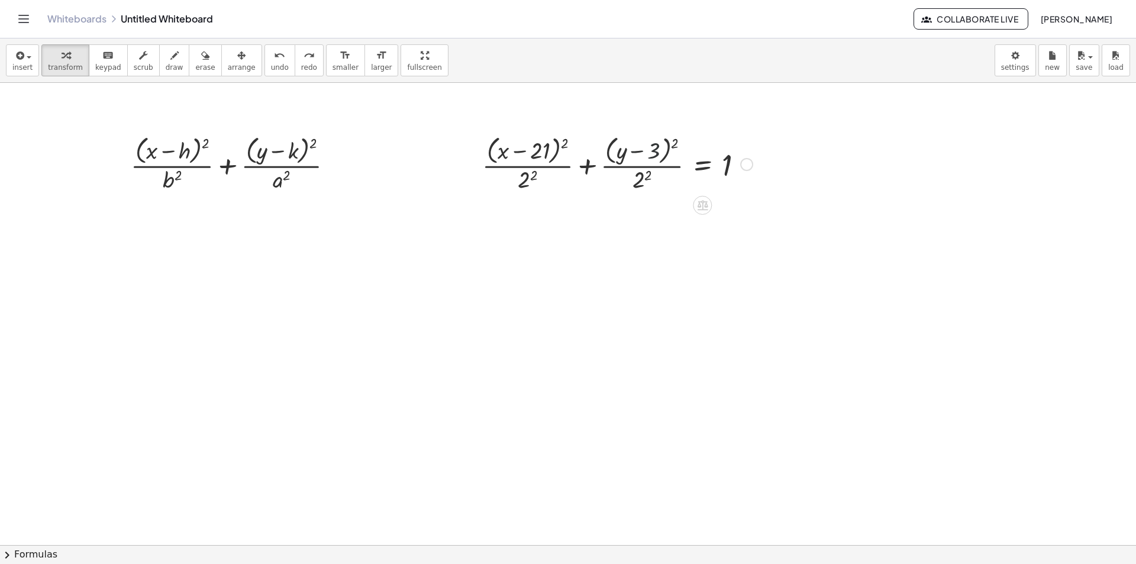
click at [658, 150] on div at bounding box center [617, 163] width 282 height 63
click at [678, 144] on div at bounding box center [617, 163] width 282 height 63
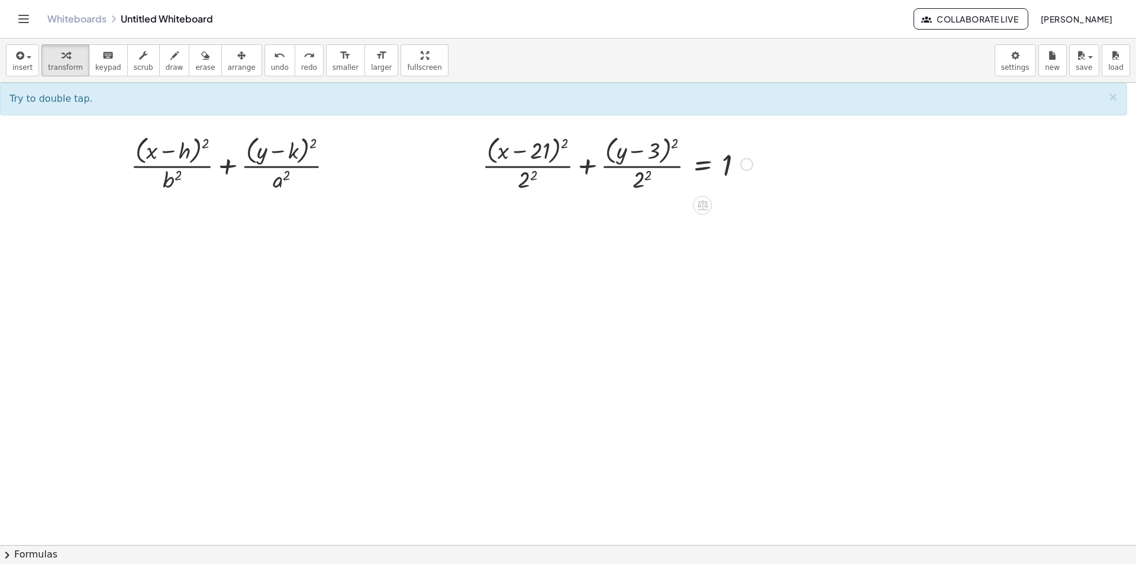
click at [664, 147] on div at bounding box center [617, 163] width 282 height 63
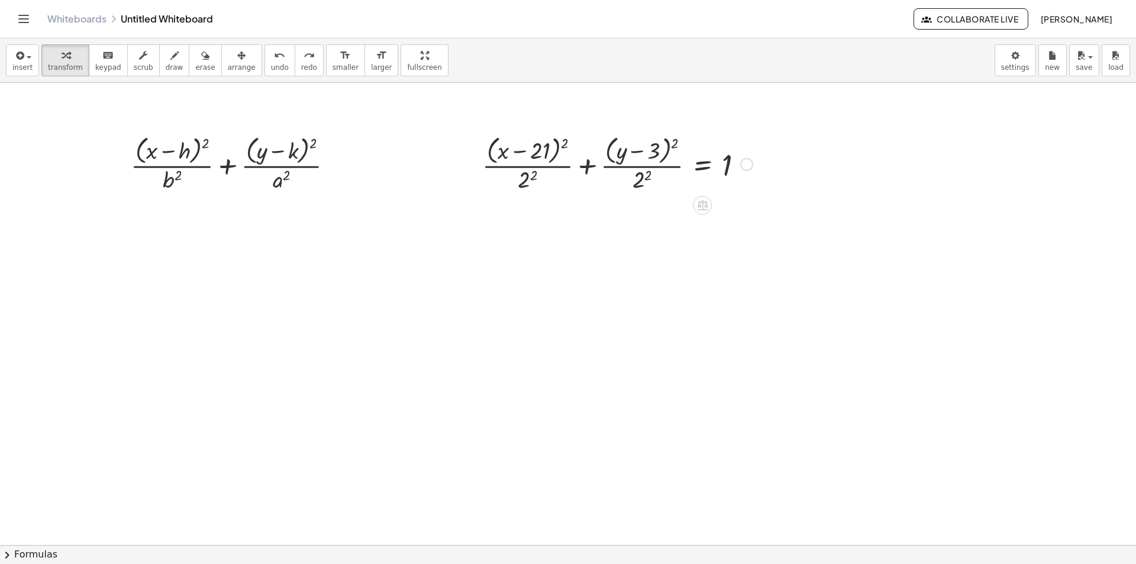
click at [665, 147] on div at bounding box center [617, 163] width 282 height 63
click at [669, 145] on div at bounding box center [617, 163] width 282 height 63
click at [671, 144] on div at bounding box center [617, 163] width 282 height 63
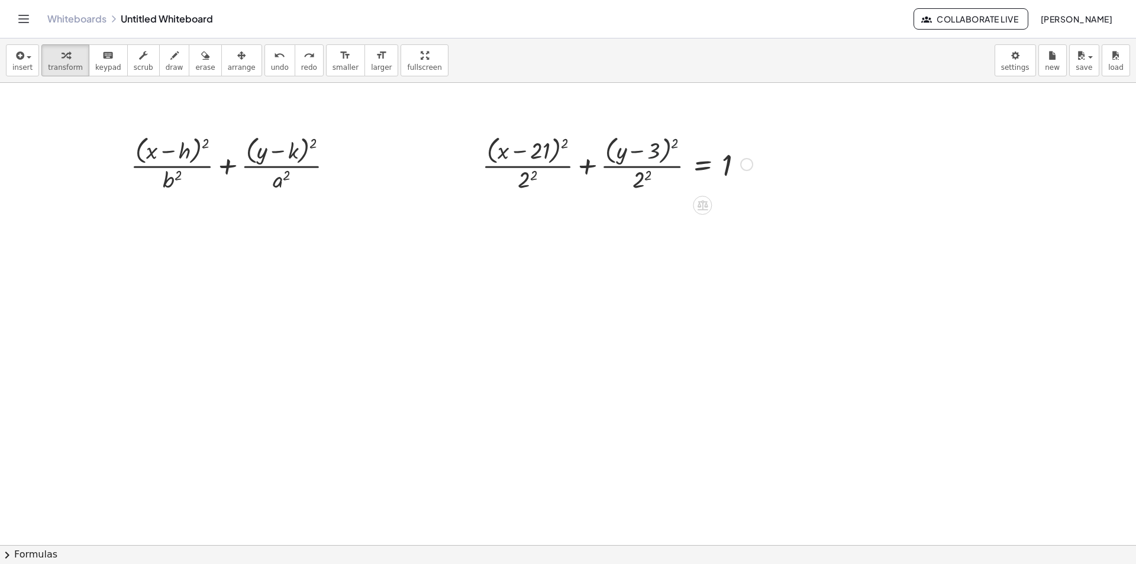
click at [677, 143] on div at bounding box center [617, 163] width 282 height 63
click at [677, 143] on div at bounding box center [601, 163] width 314 height 63
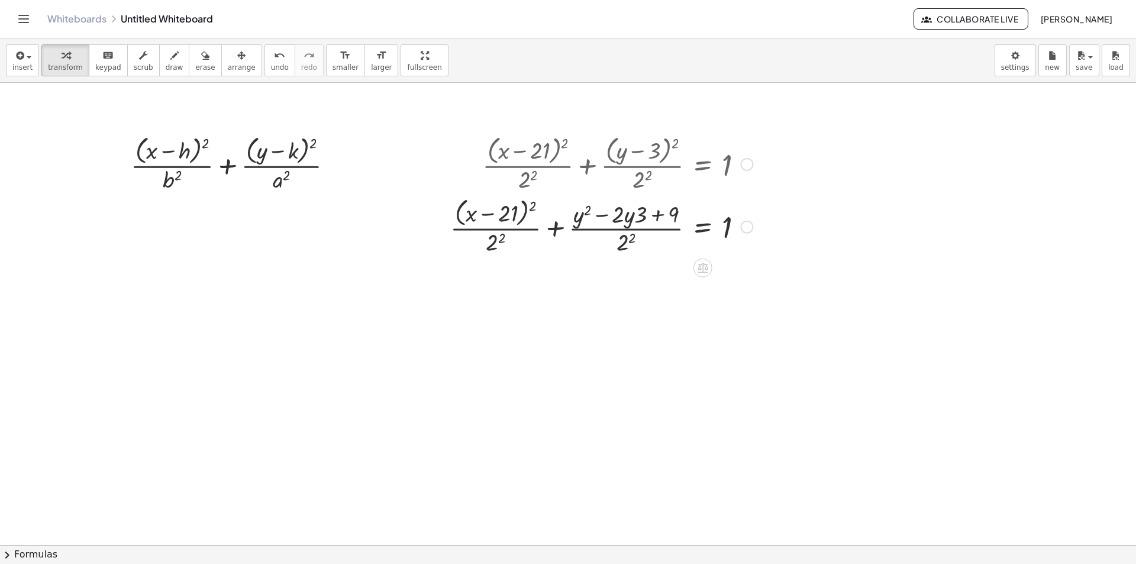
click at [533, 208] on div at bounding box center [601, 226] width 314 height 63
drag, startPoint x: 669, startPoint y: 217, endPoint x: 649, endPoint y: 213, distance: 20.4
click at [652, 214] on div at bounding box center [574, 225] width 369 height 59
click at [649, 213] on div at bounding box center [574, 225] width 369 height 59
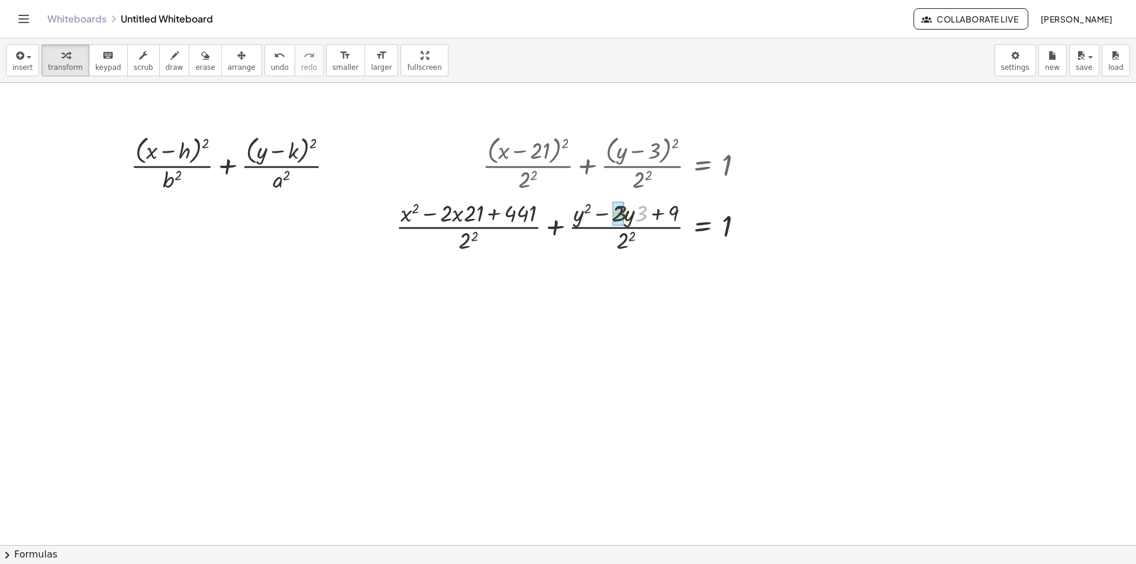
drag, startPoint x: 645, startPoint y: 212, endPoint x: 618, endPoint y: 214, distance: 27.3
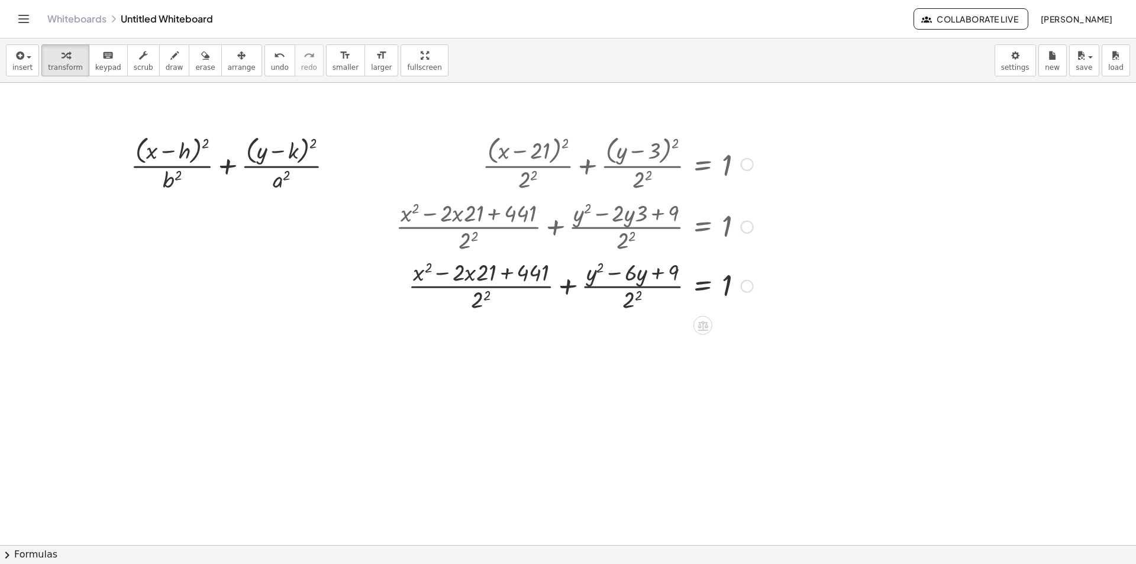
click at [506, 270] on div at bounding box center [574, 285] width 369 height 59
drag, startPoint x: 490, startPoint y: 272, endPoint x: 458, endPoint y: 269, distance: 32.1
click at [485, 229] on div at bounding box center [574, 225] width 369 height 59
click at [463, 241] on div at bounding box center [574, 225] width 369 height 59
drag, startPoint x: 669, startPoint y: 269, endPoint x: 656, endPoint y: 273, distance: 14.1
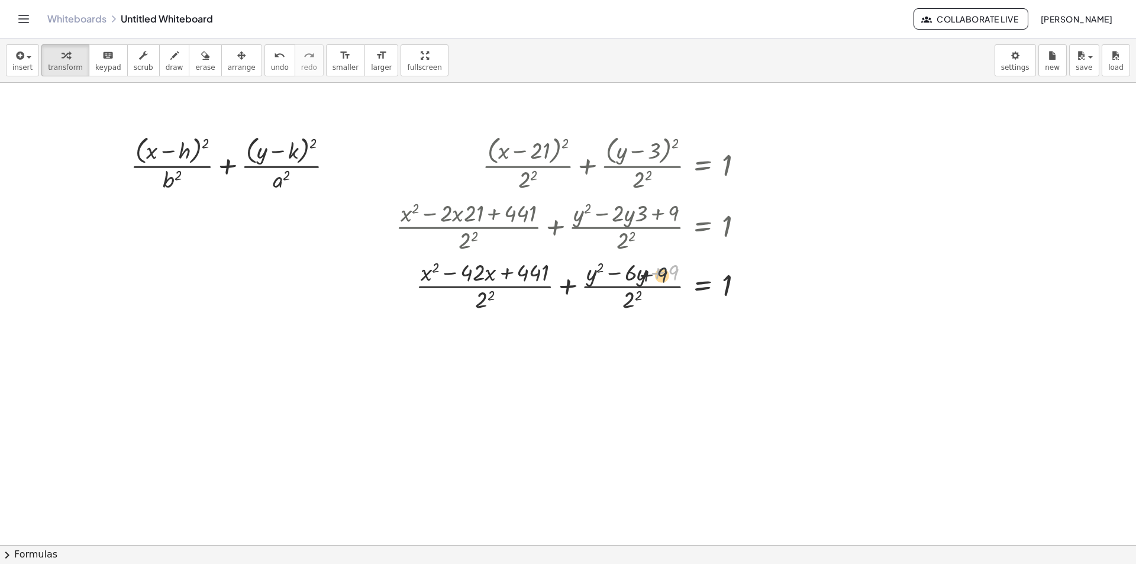
click at [656, 273] on div at bounding box center [574, 285] width 369 height 59
drag, startPoint x: 624, startPoint y: 273, endPoint x: 617, endPoint y: 280, distance: 10.0
click at [626, 280] on div at bounding box center [574, 285] width 369 height 59
click at [630, 274] on div at bounding box center [574, 285] width 369 height 59
click at [669, 268] on div at bounding box center [574, 285] width 369 height 59
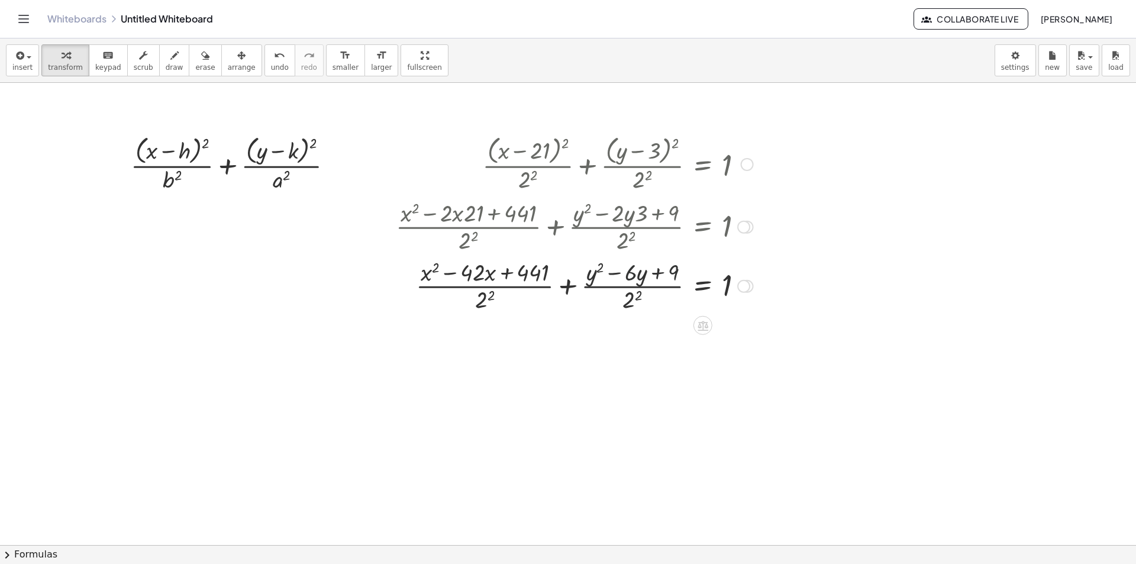
click at [529, 272] on div at bounding box center [574, 285] width 369 height 59
drag, startPoint x: 517, startPoint y: 273, endPoint x: 490, endPoint y: 273, distance: 26.6
click at [494, 273] on div at bounding box center [574, 285] width 369 height 59
click at [461, 274] on div at bounding box center [574, 285] width 369 height 59
click at [482, 275] on div at bounding box center [574, 285] width 369 height 59
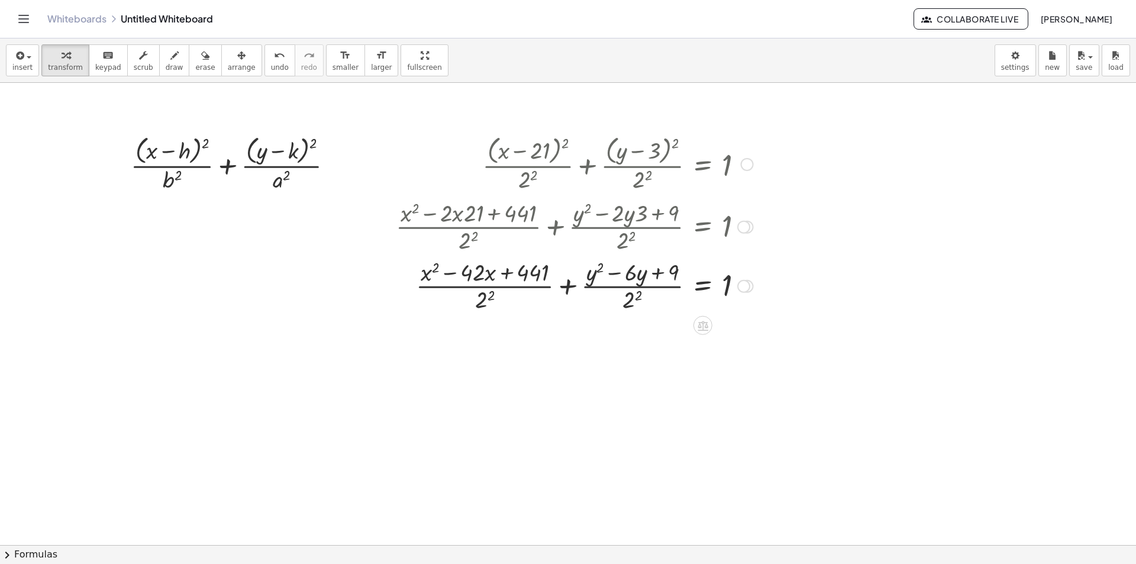
click at [481, 303] on div at bounding box center [574, 285] width 369 height 59
click at [629, 301] on div at bounding box center [574, 285] width 369 height 59
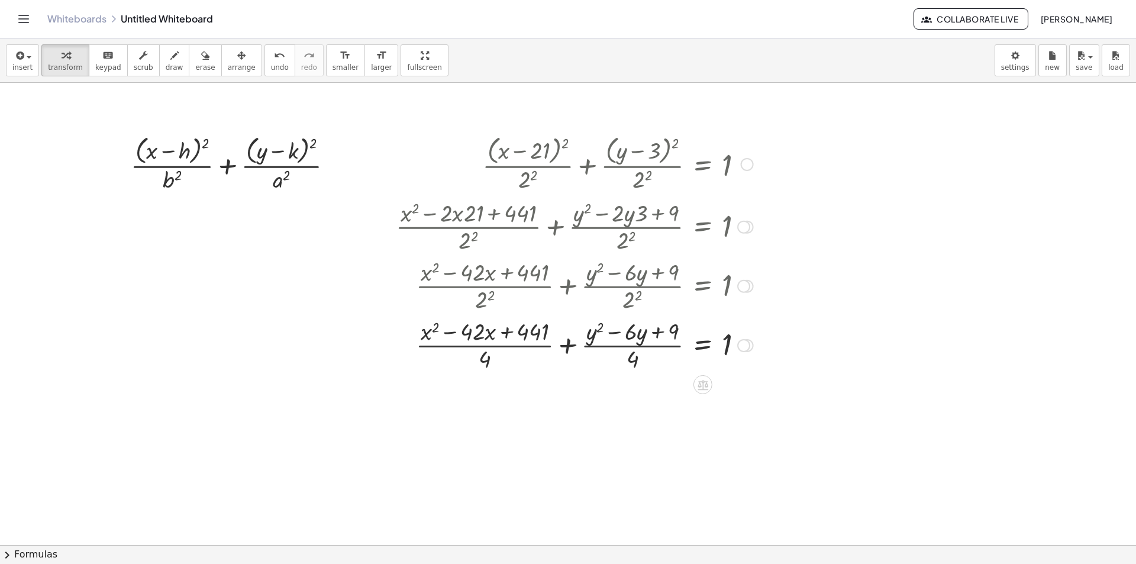
click at [524, 345] on div at bounding box center [574, 344] width 369 height 59
click at [523, 353] on div at bounding box center [574, 344] width 369 height 59
click at [521, 347] on div at bounding box center [574, 344] width 369 height 59
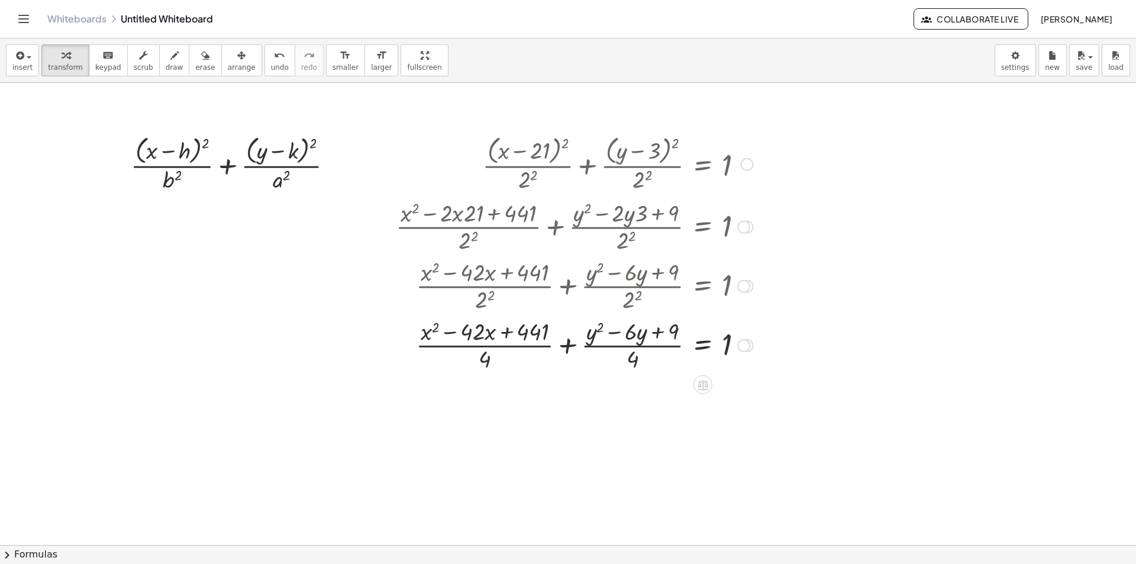
click at [521, 347] on div at bounding box center [574, 344] width 369 height 59
click at [527, 336] on div at bounding box center [574, 344] width 369 height 59
click at [501, 339] on div at bounding box center [574, 344] width 369 height 59
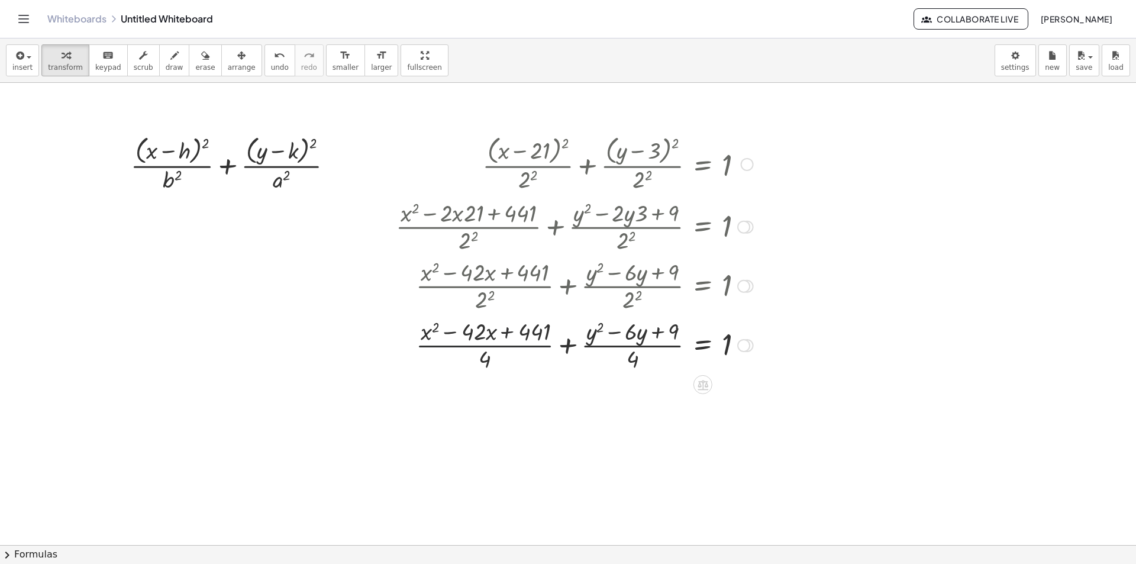
click at [481, 337] on div at bounding box center [574, 344] width 369 height 59
click at [473, 364] on div at bounding box center [574, 344] width 369 height 59
click at [486, 359] on div at bounding box center [574, 344] width 369 height 59
drag, startPoint x: 486, startPoint y: 359, endPoint x: 470, endPoint y: 350, distance: 18.8
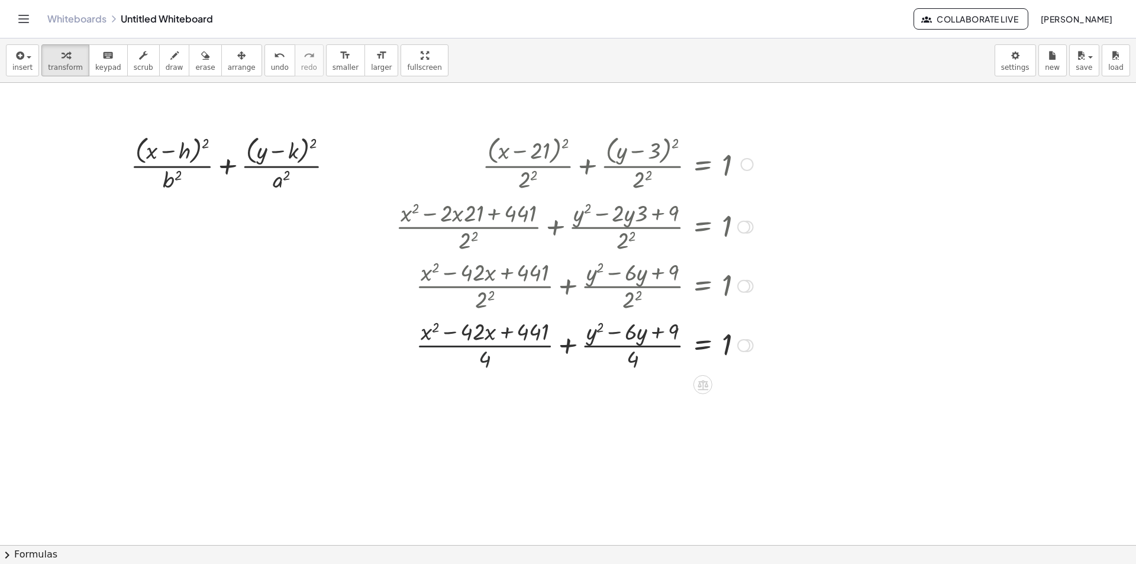
click at [486, 359] on div at bounding box center [574, 344] width 369 height 59
click at [453, 342] on div at bounding box center [574, 344] width 369 height 59
click at [520, 338] on div at bounding box center [574, 344] width 369 height 59
click at [525, 338] on div at bounding box center [574, 344] width 369 height 59
click at [531, 338] on div at bounding box center [574, 344] width 369 height 59
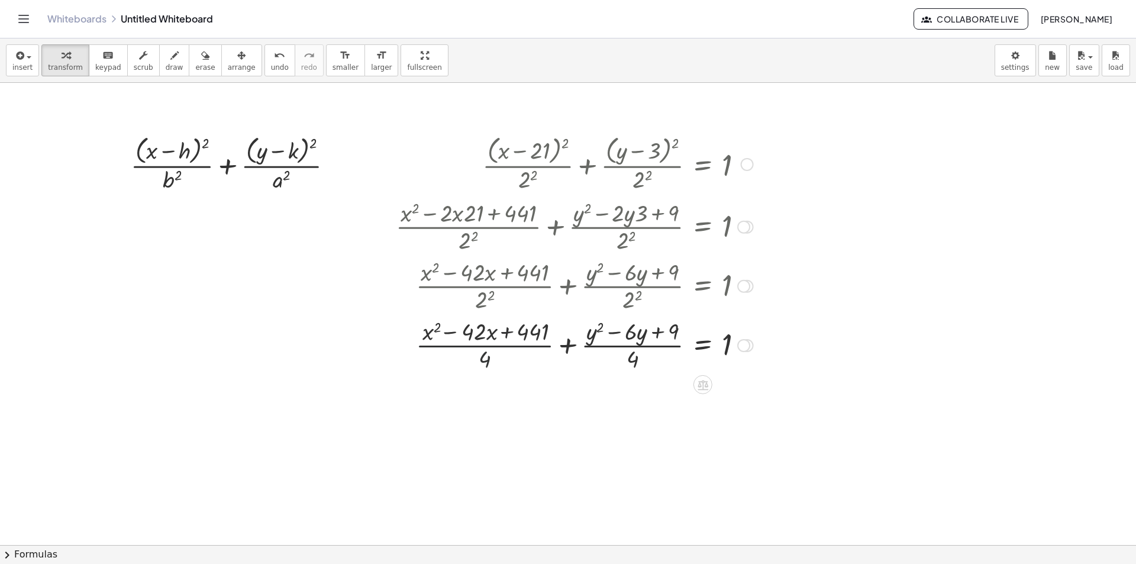
drag, startPoint x: 566, startPoint y: 334, endPoint x: 597, endPoint y: 345, distance: 32.8
click at [568, 334] on div at bounding box center [574, 344] width 369 height 59
click at [578, 335] on div at bounding box center [574, 344] width 369 height 59
click at [595, 344] on div at bounding box center [574, 344] width 369 height 59
click at [598, 345] on div at bounding box center [574, 344] width 369 height 59
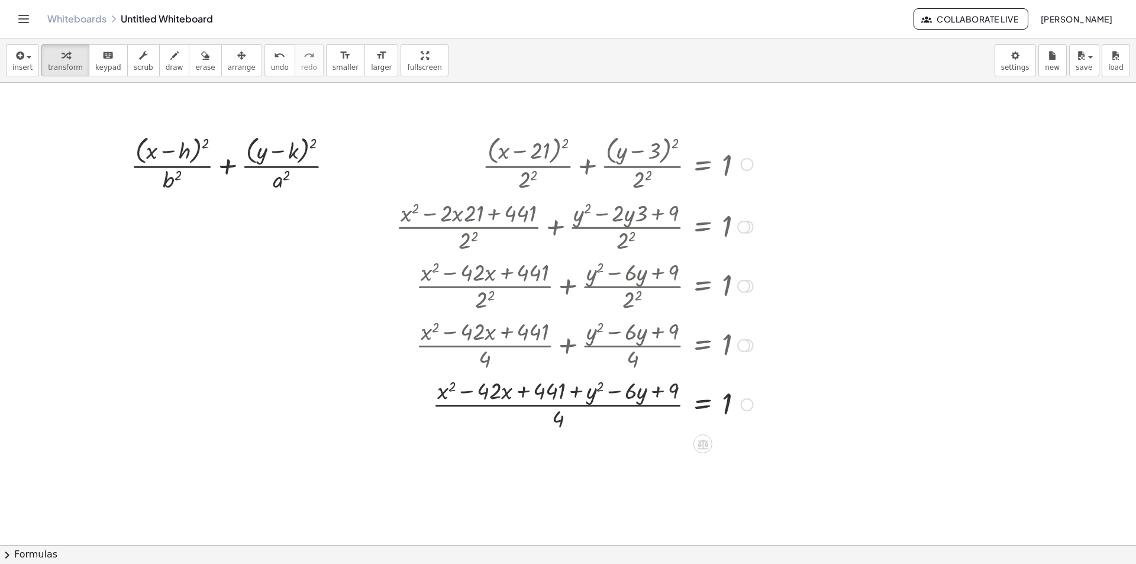
click at [646, 377] on div at bounding box center [574, 403] width 369 height 59
click at [674, 397] on div at bounding box center [574, 403] width 369 height 59
click at [644, 397] on div at bounding box center [574, 403] width 369 height 59
drag, startPoint x: 594, startPoint y: 393, endPoint x: 601, endPoint y: 391, distance: 8.0
click at [594, 392] on div at bounding box center [574, 403] width 369 height 59
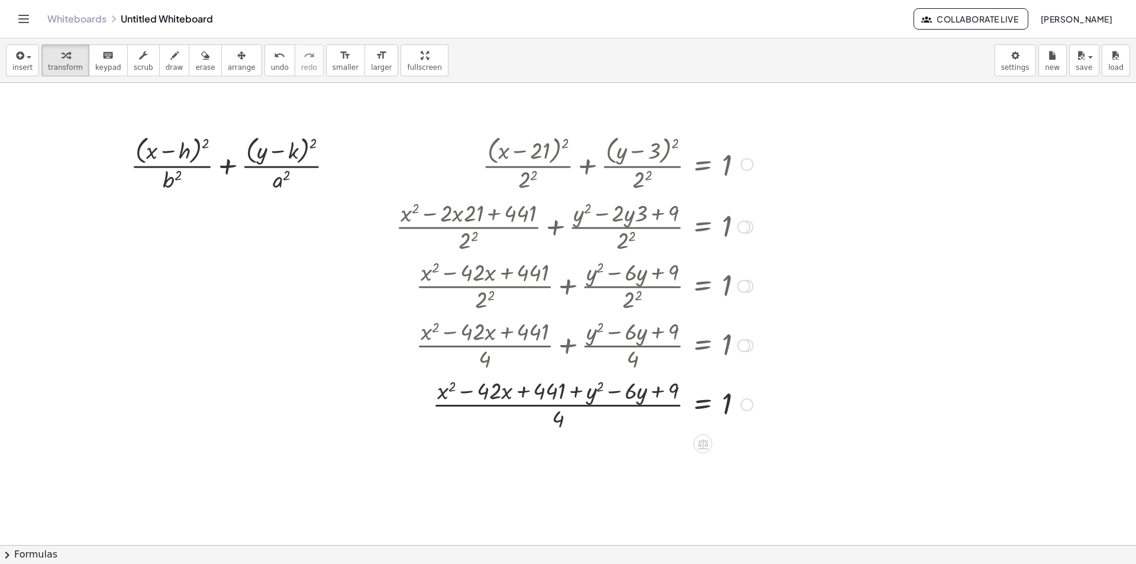
click at [670, 392] on div at bounding box center [574, 403] width 369 height 59
click at [640, 396] on div at bounding box center [574, 403] width 369 height 59
click at [633, 395] on div at bounding box center [574, 403] width 369 height 59
drag, startPoint x: 533, startPoint y: 392, endPoint x: 668, endPoint y: 382, distance: 135.3
click at [668, 382] on div at bounding box center [574, 403] width 369 height 59
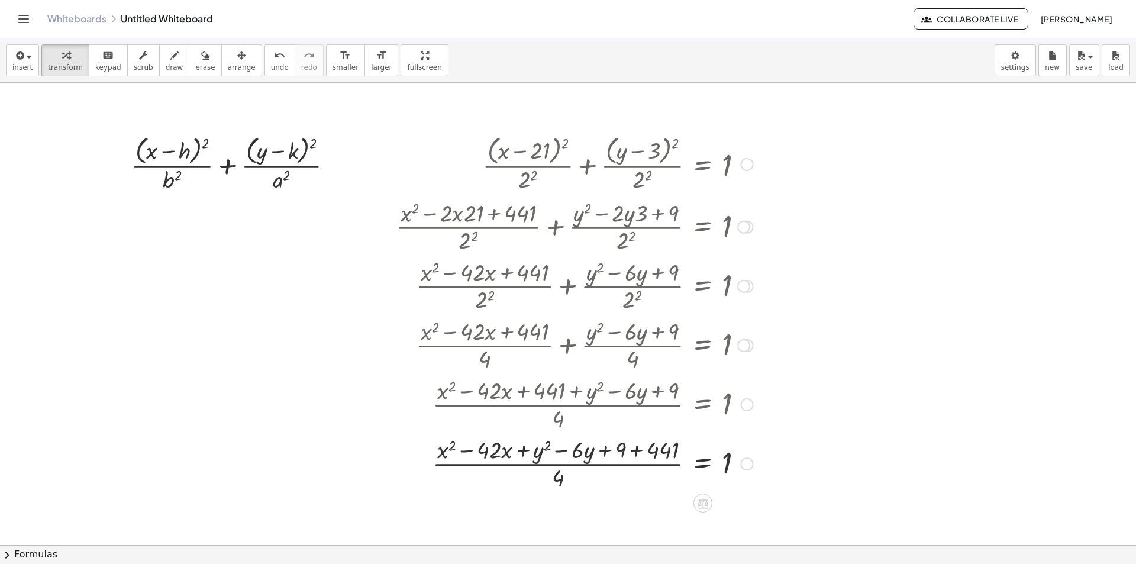
click at [642, 448] on div at bounding box center [574, 462] width 369 height 59
click at [636, 455] on div at bounding box center [574, 462] width 369 height 59
click at [575, 476] on div at bounding box center [574, 462] width 369 height 59
click at [601, 465] on div at bounding box center [574, 462] width 369 height 59
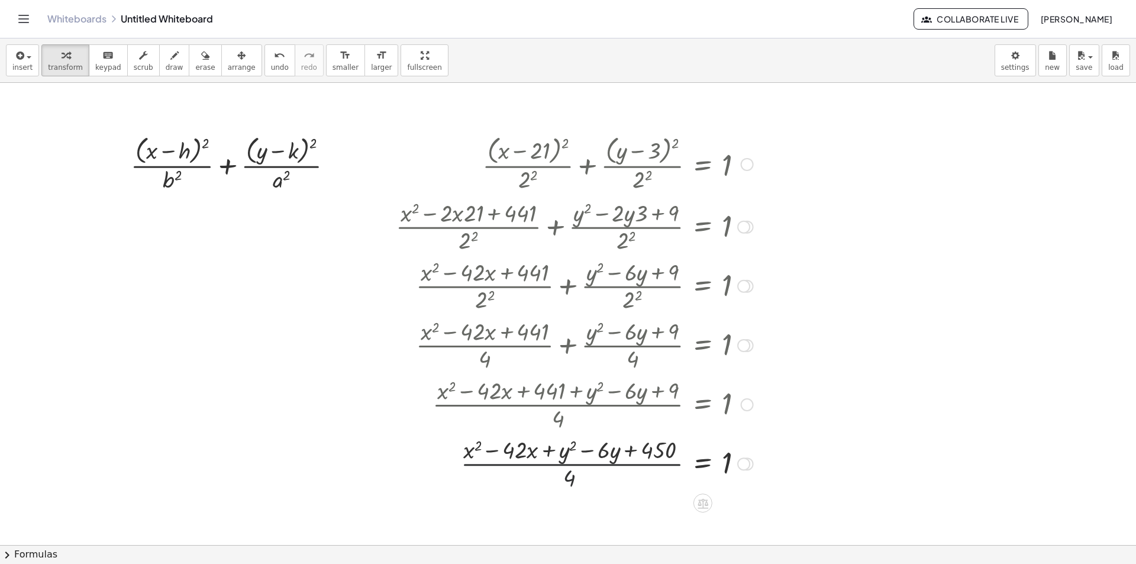
click at [601, 465] on div at bounding box center [574, 462] width 369 height 59
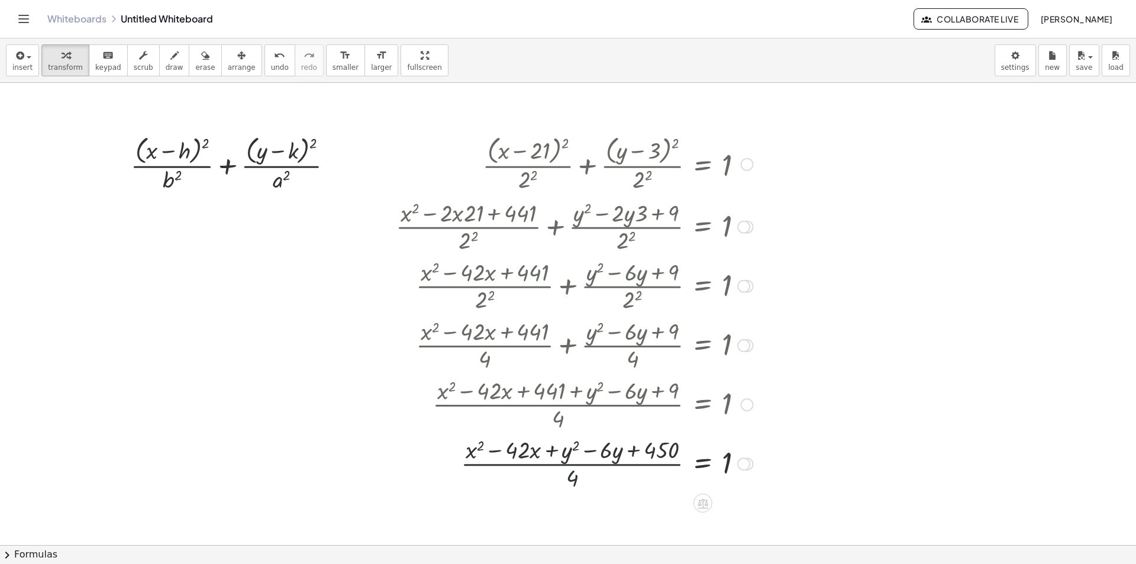
click at [660, 449] on div at bounding box center [574, 462] width 369 height 59
drag, startPoint x: 634, startPoint y: 450, endPoint x: 624, endPoint y: 450, distance: 9.5
click at [633, 450] on div at bounding box center [574, 462] width 369 height 59
drag, startPoint x: 624, startPoint y: 450, endPoint x: 571, endPoint y: 450, distance: 53.9
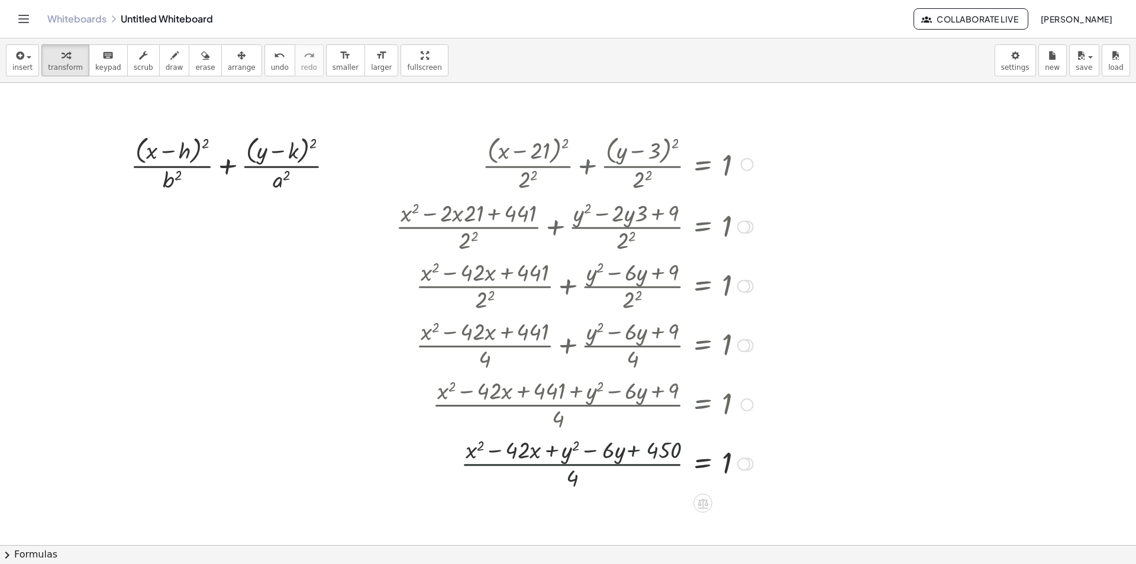
click at [618, 450] on div at bounding box center [574, 462] width 369 height 59
click at [271, 65] on span "undo" at bounding box center [280, 67] width 18 height 8
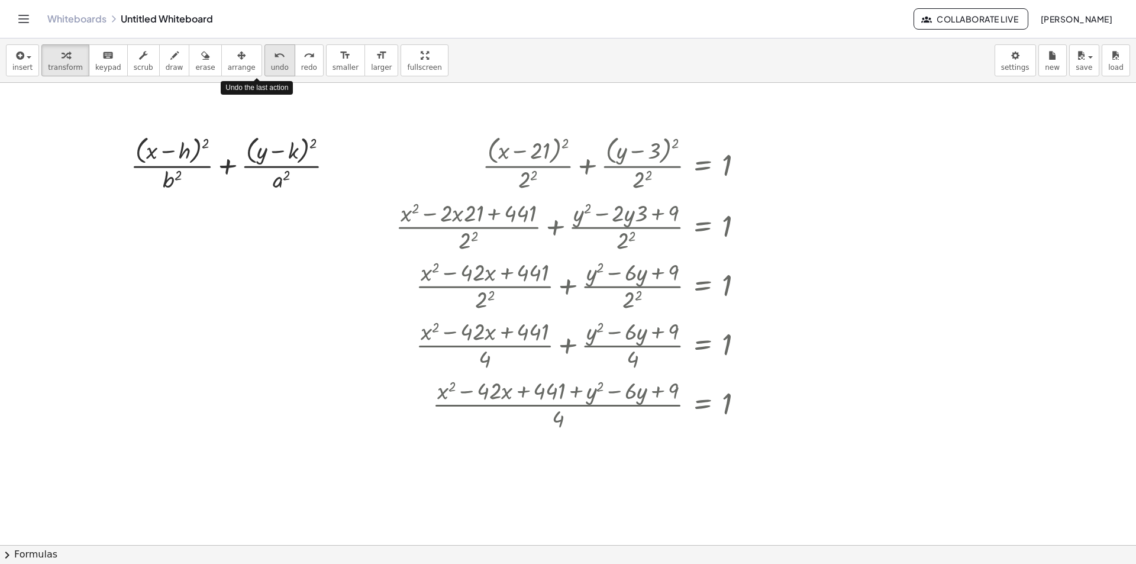
click at [271, 65] on span "undo" at bounding box center [280, 67] width 18 height 8
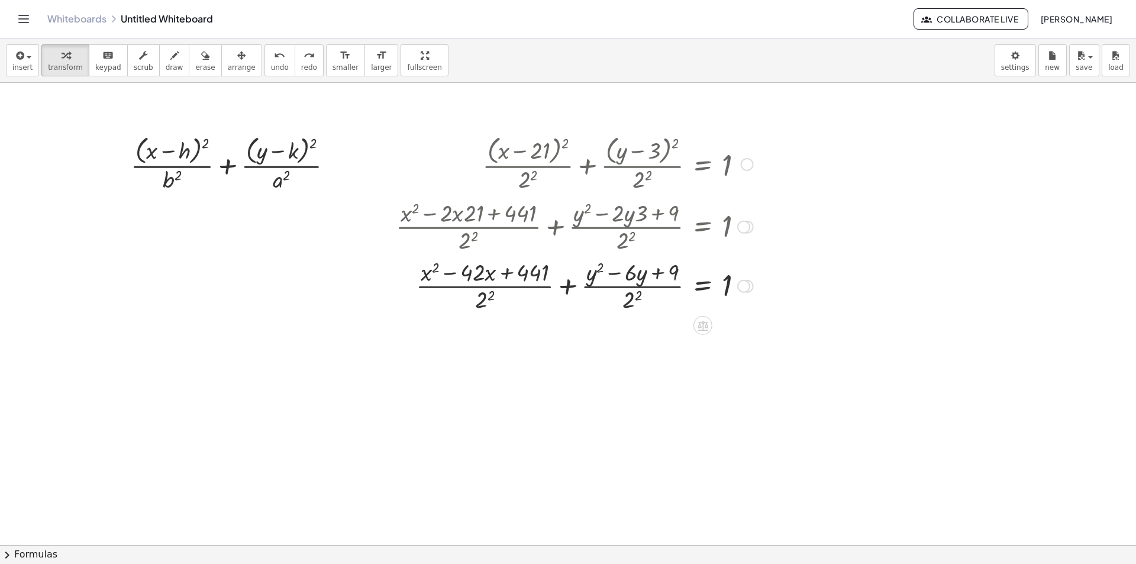
click at [534, 273] on div at bounding box center [574, 285] width 369 height 59
click at [478, 279] on div at bounding box center [574, 285] width 369 height 59
click at [447, 279] on div at bounding box center [574, 285] width 369 height 59
drag, startPoint x: 519, startPoint y: 270, endPoint x: 624, endPoint y: 249, distance: 107.4
click at [521, 270] on div at bounding box center [574, 285] width 369 height 59
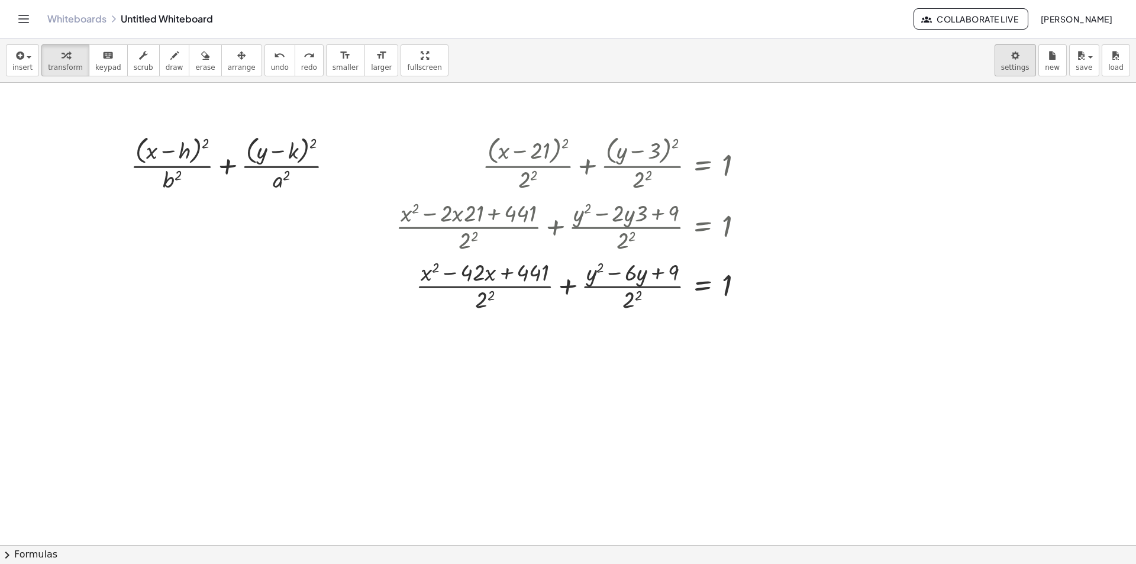
click at [1020, 57] on body "Graspable Math Activities Whiteboards Classes Account v1.30.2 | Privacy policy …" at bounding box center [568, 282] width 1136 height 564
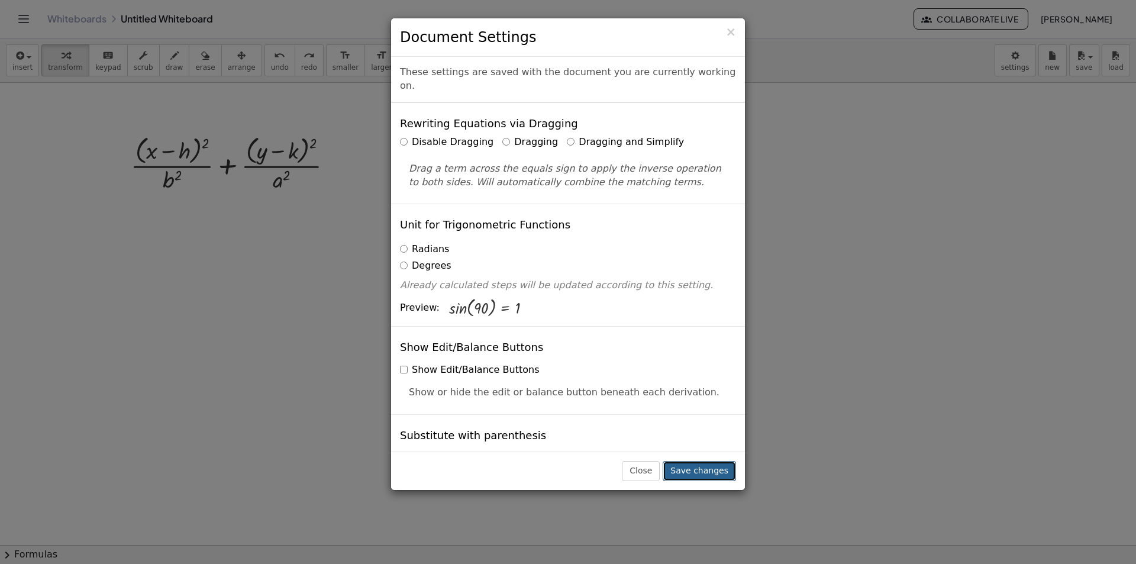
click at [704, 466] on button "Save changes" at bounding box center [699, 471] width 73 height 20
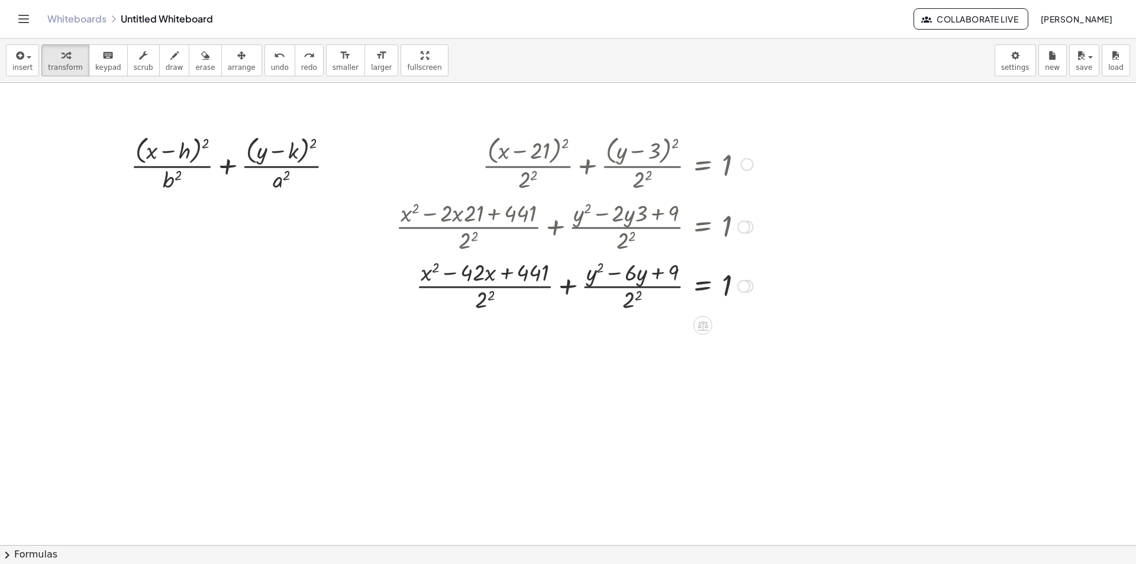
drag, startPoint x: 620, startPoint y: 295, endPoint x: 641, endPoint y: 289, distance: 21.5
click at [621, 295] on div at bounding box center [574, 285] width 369 height 59
click at [643, 276] on div at bounding box center [574, 285] width 369 height 59
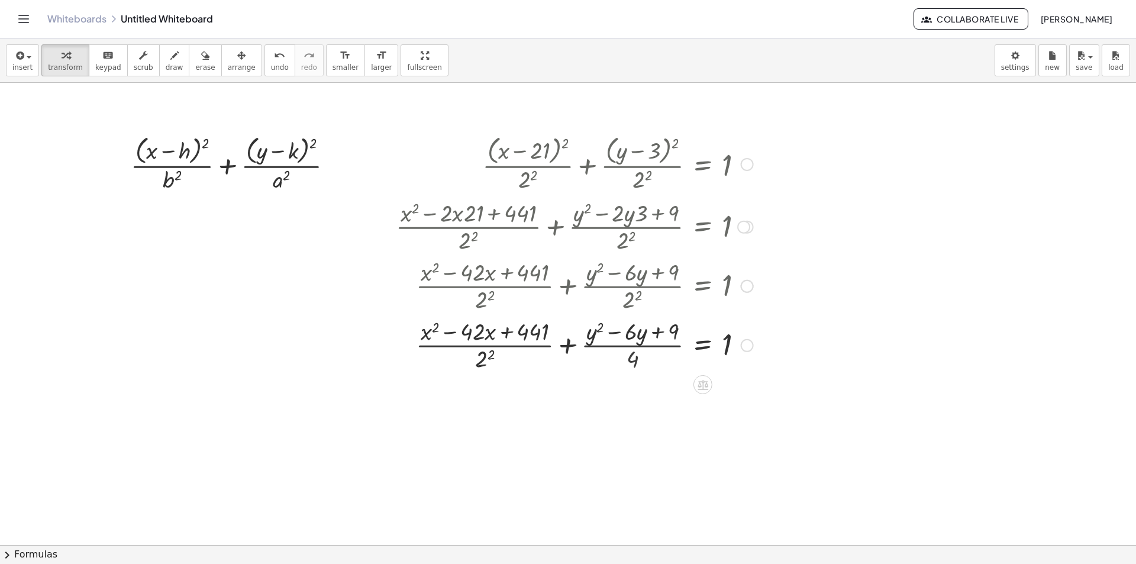
click at [486, 357] on div at bounding box center [574, 344] width 369 height 59
click at [517, 339] on div at bounding box center [574, 344] width 369 height 59
click at [539, 333] on div at bounding box center [574, 344] width 369 height 59
click at [538, 333] on div at bounding box center [574, 344] width 369 height 59
click at [537, 333] on div at bounding box center [574, 344] width 369 height 59
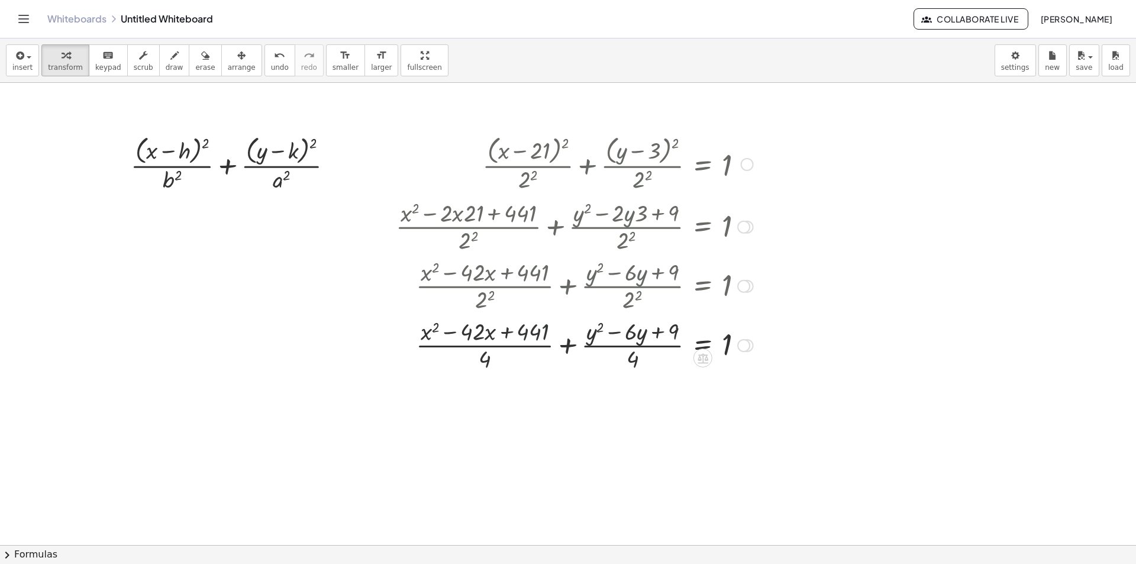
click at [512, 333] on div at bounding box center [574, 344] width 369 height 59
drag, startPoint x: 500, startPoint y: 334, endPoint x: 485, endPoint y: 333, distance: 14.3
click at [498, 334] on div at bounding box center [574, 344] width 369 height 59
click at [481, 332] on div at bounding box center [574, 344] width 369 height 59
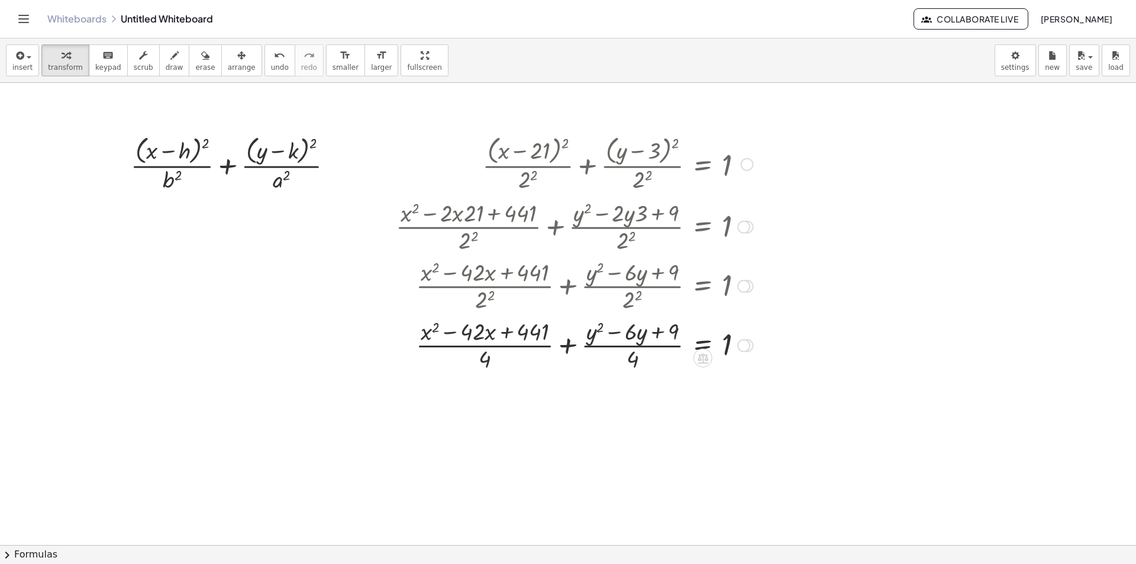
click at [494, 343] on div at bounding box center [574, 344] width 369 height 59
click at [498, 343] on div at bounding box center [574, 344] width 369 height 59
click at [505, 343] on div at bounding box center [574, 344] width 369 height 59
click at [512, 344] on div at bounding box center [574, 344] width 369 height 59
click at [530, 347] on div at bounding box center [574, 344] width 369 height 59
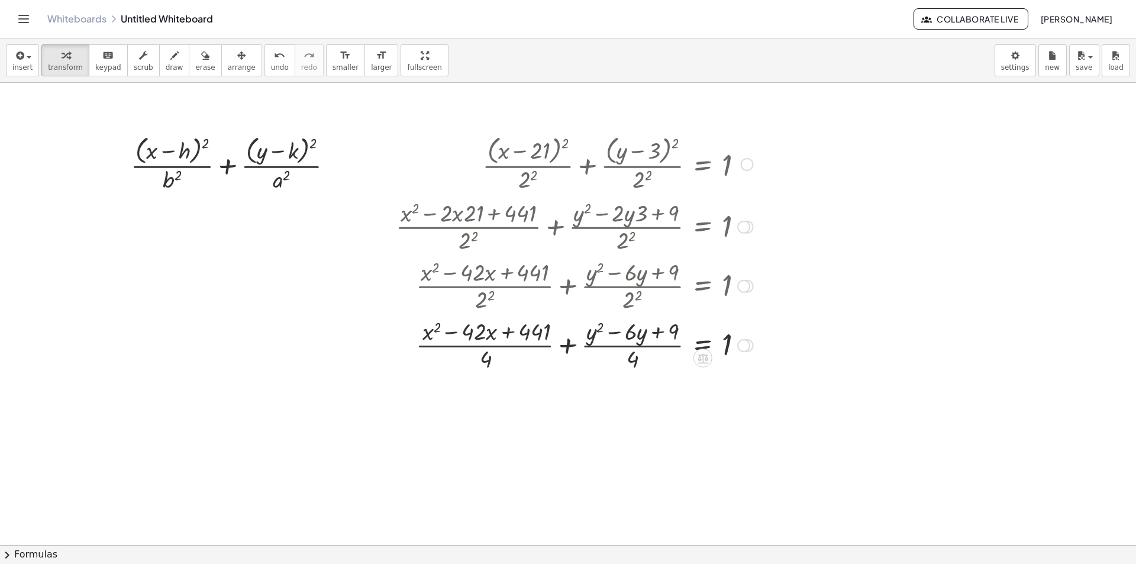
click at [527, 347] on div at bounding box center [574, 344] width 369 height 59
click at [528, 348] on div at bounding box center [574, 344] width 369 height 59
click at [573, 345] on div at bounding box center [574, 344] width 369 height 59
click at [573, 346] on div at bounding box center [574, 344] width 369 height 59
click at [583, 347] on div at bounding box center [574, 344] width 369 height 59
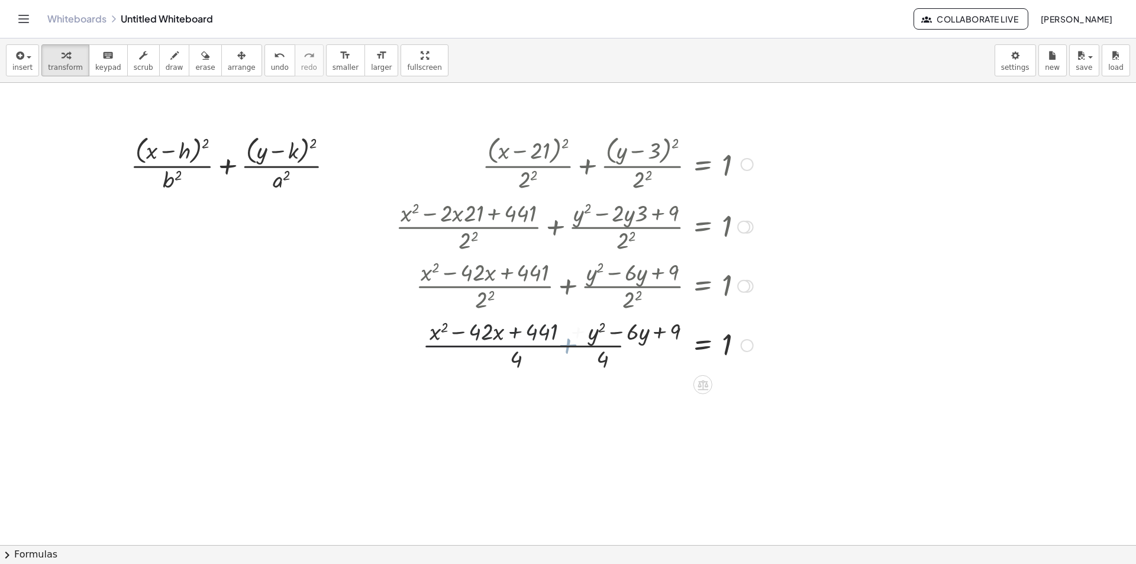
click at [601, 344] on div at bounding box center [574, 344] width 369 height 59
click at [604, 344] on div at bounding box center [574, 344] width 369 height 59
click at [626, 334] on div at bounding box center [574, 344] width 369 height 59
click at [703, 165] on div "+ · ( + x − 21 ) 2 · 2 2 + · ( + y − 3 ) 2 · 2 2 = 1 + · ( + x − 21 ) 2 · 2 2 +…" at bounding box center [703, 165] width 0 height 0
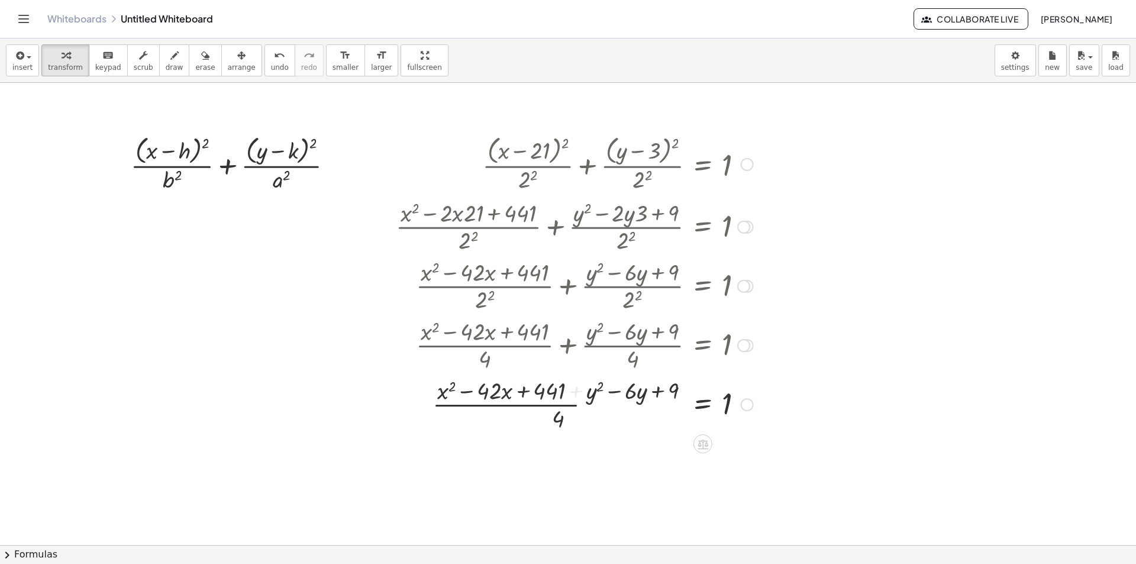
drag, startPoint x: 684, startPoint y: 369, endPoint x: 684, endPoint y: 405, distance: 36.7
click at [703, 165] on div "+ · ( + x − 21 ) 2 · 2 2 + · ( + y − 3 ) 2 · 2 2 = 1 + · ( + x − 21 ) 2 · 2 2 +…" at bounding box center [703, 165] width 0 height 0
click at [684, 405] on div at bounding box center [574, 403] width 369 height 59
drag, startPoint x: 684, startPoint y: 405, endPoint x: 675, endPoint y: 394, distance: 14.8
click at [683, 405] on div at bounding box center [574, 403] width 369 height 59
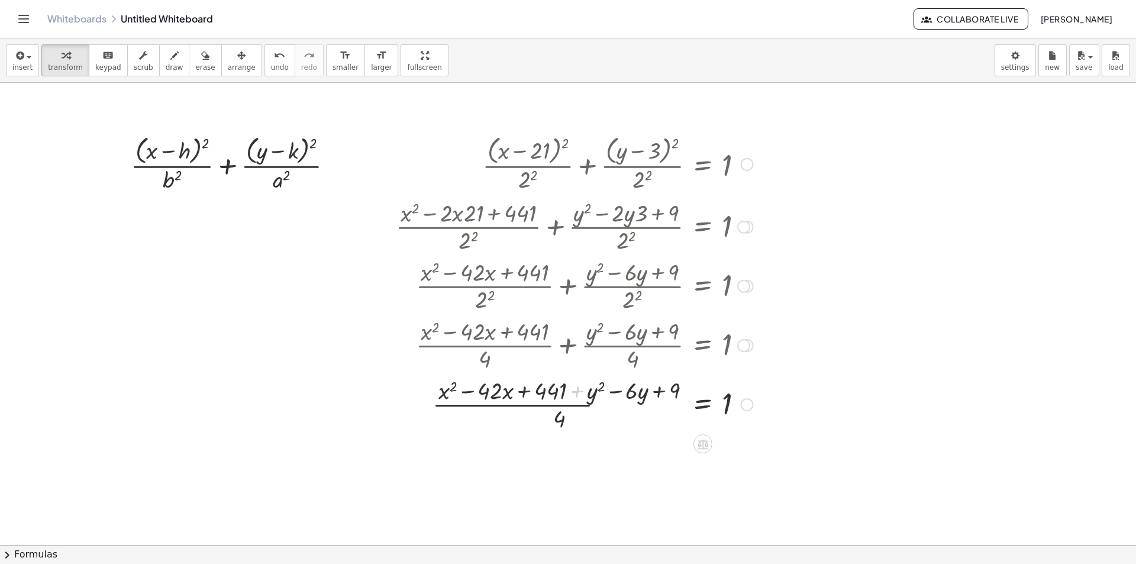
click at [681, 405] on div at bounding box center [574, 403] width 369 height 59
drag, startPoint x: 674, startPoint y: 389, endPoint x: 702, endPoint y: 391, distance: 27.9
click at [677, 388] on div at bounding box center [574, 403] width 369 height 59
click at [711, 399] on div at bounding box center [574, 403] width 369 height 59
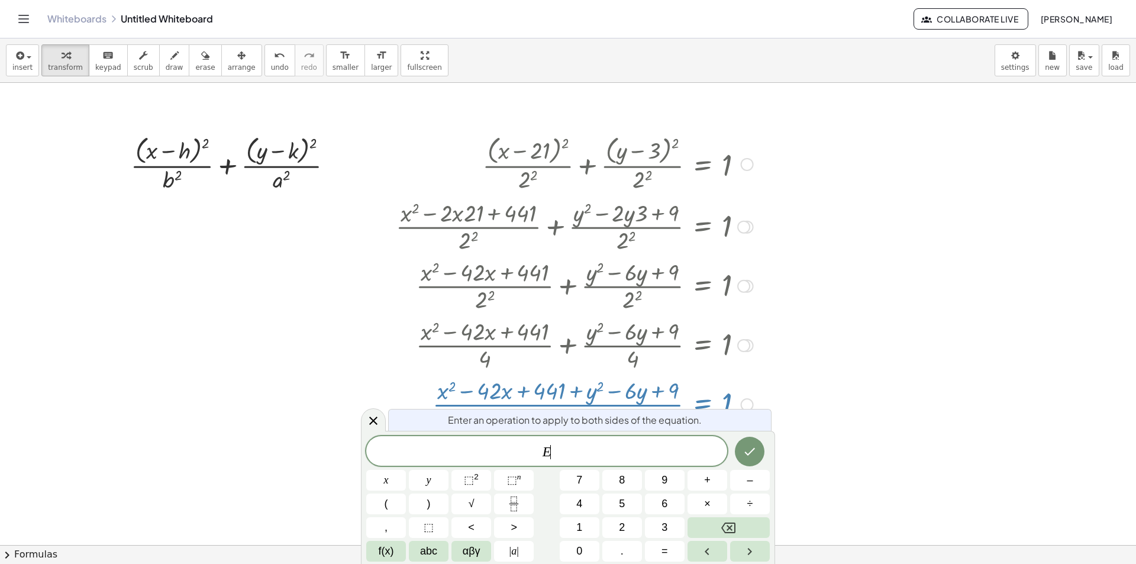
click at [711, 401] on div at bounding box center [574, 403] width 369 height 59
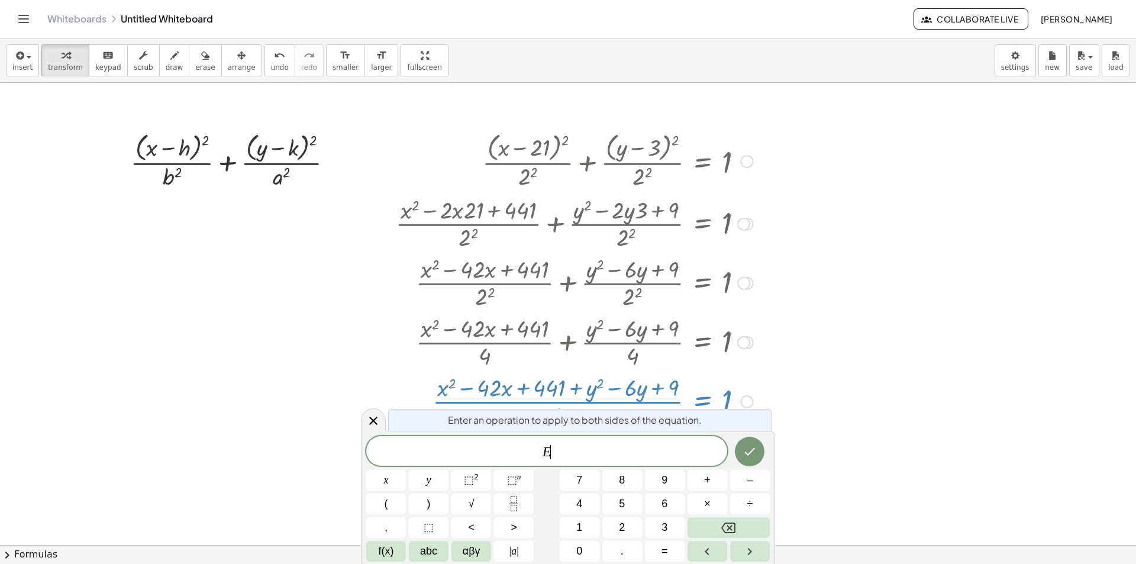
click at [729, 404] on div at bounding box center [574, 400] width 369 height 59
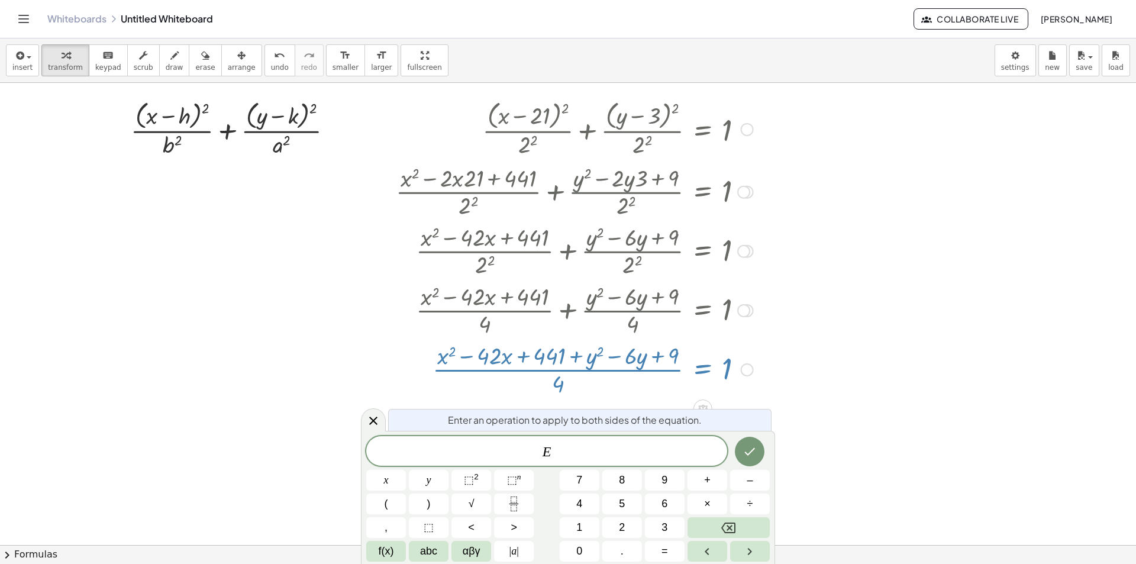
click at [805, 402] on div at bounding box center [568, 548] width 1136 height 1001
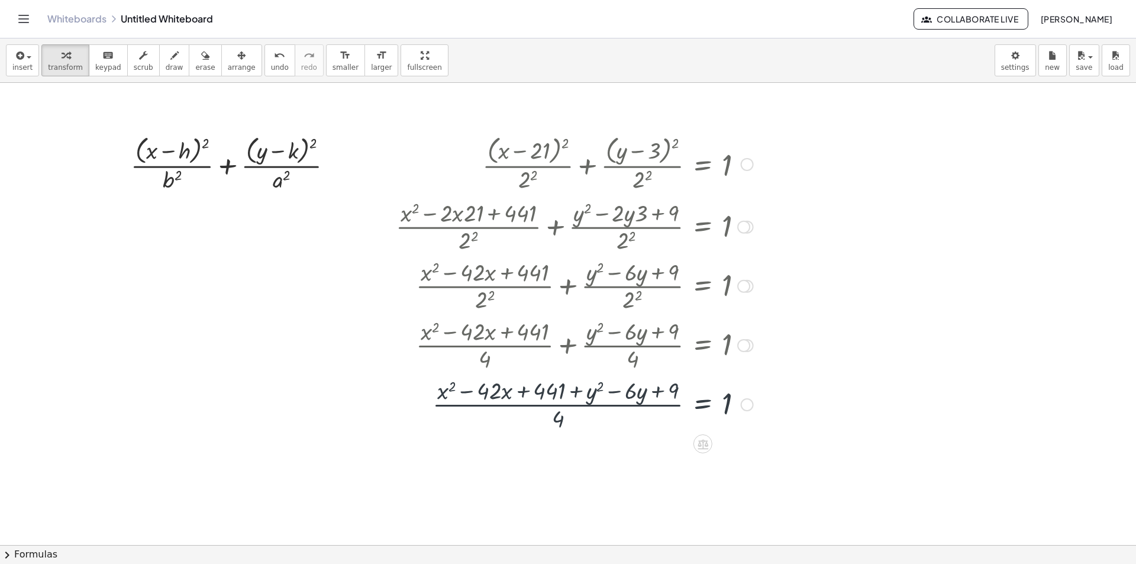
click at [668, 392] on div at bounding box center [574, 403] width 369 height 59
click at [669, 392] on div at bounding box center [574, 403] width 369 height 59
click at [648, 397] on div at bounding box center [574, 403] width 369 height 59
drag, startPoint x: 647, startPoint y: 397, endPoint x: 611, endPoint y: 389, distance: 36.2
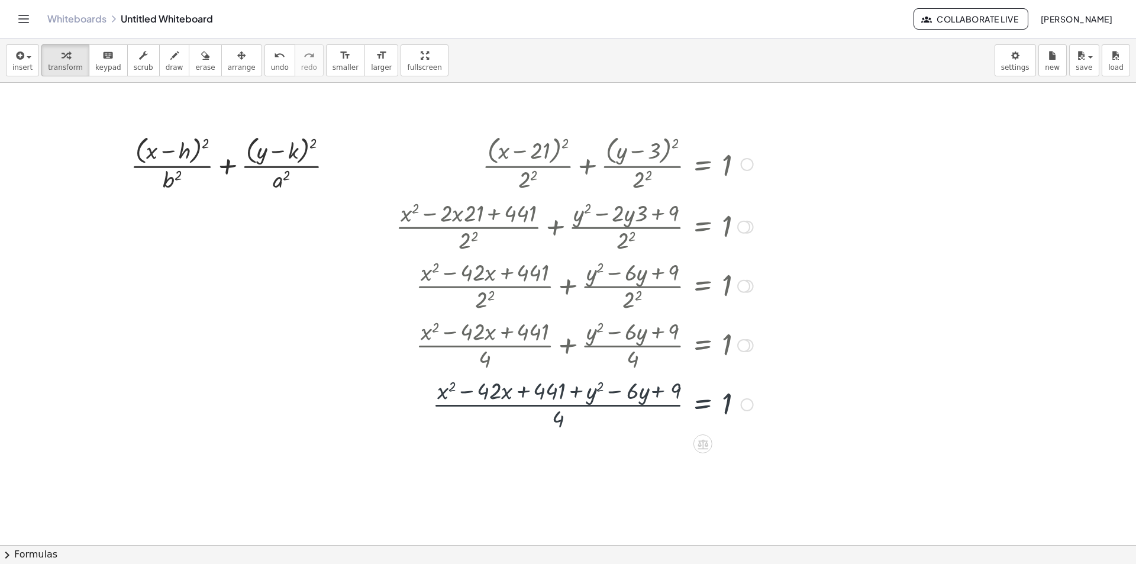
click at [644, 397] on div at bounding box center [574, 403] width 369 height 59
click at [611, 389] on div at bounding box center [574, 403] width 369 height 59
click at [604, 388] on div at bounding box center [574, 403] width 369 height 59
click at [599, 388] on div at bounding box center [574, 403] width 369 height 59
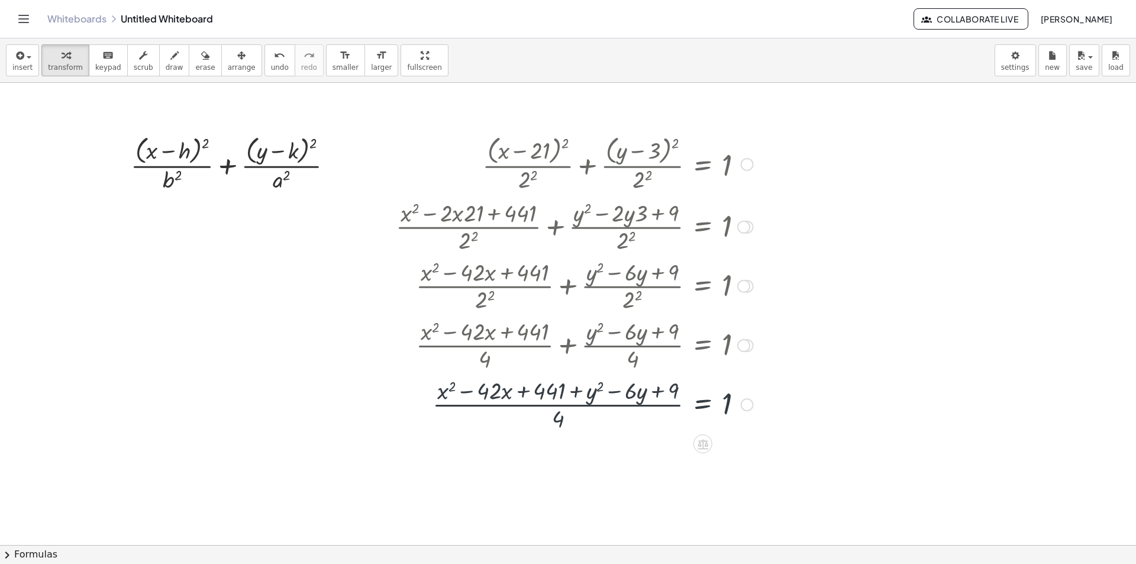
click at [588, 391] on div at bounding box center [574, 403] width 369 height 59
drag, startPoint x: 578, startPoint y: 394, endPoint x: 538, endPoint y: 391, distance: 40.3
click at [562, 394] on div at bounding box center [574, 403] width 369 height 59
click at [538, 391] on div at bounding box center [574, 403] width 369 height 59
drag, startPoint x: 538, startPoint y: 391, endPoint x: 558, endPoint y: 389, distance: 19.6
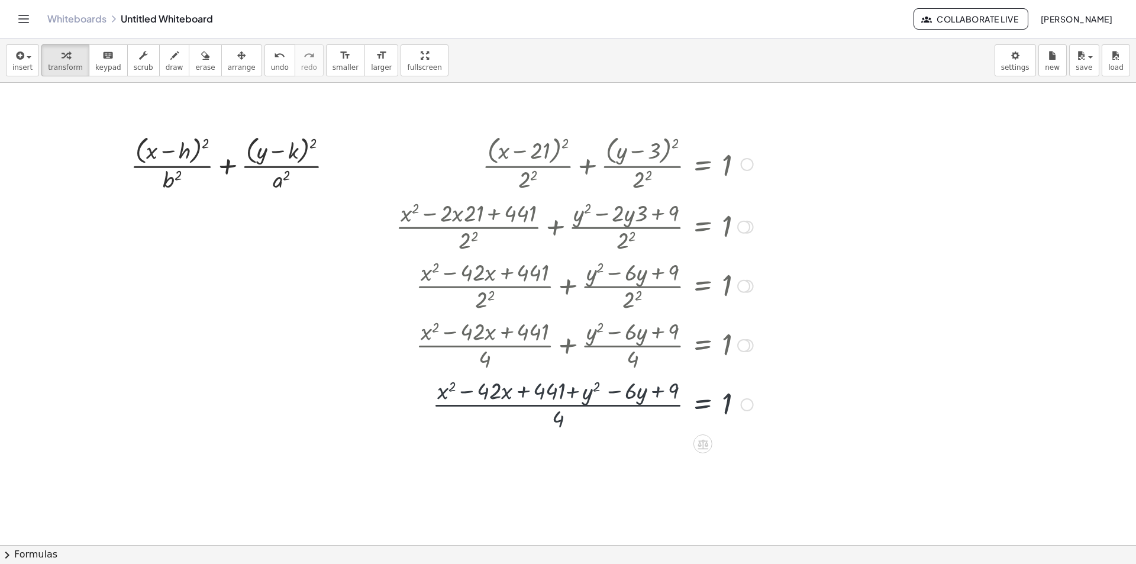
click at [541, 391] on div at bounding box center [574, 403] width 369 height 59
drag, startPoint x: 558, startPoint y: 389, endPoint x: 679, endPoint y: 388, distance: 121.9
click at [679, 388] on div at bounding box center [574, 403] width 369 height 59
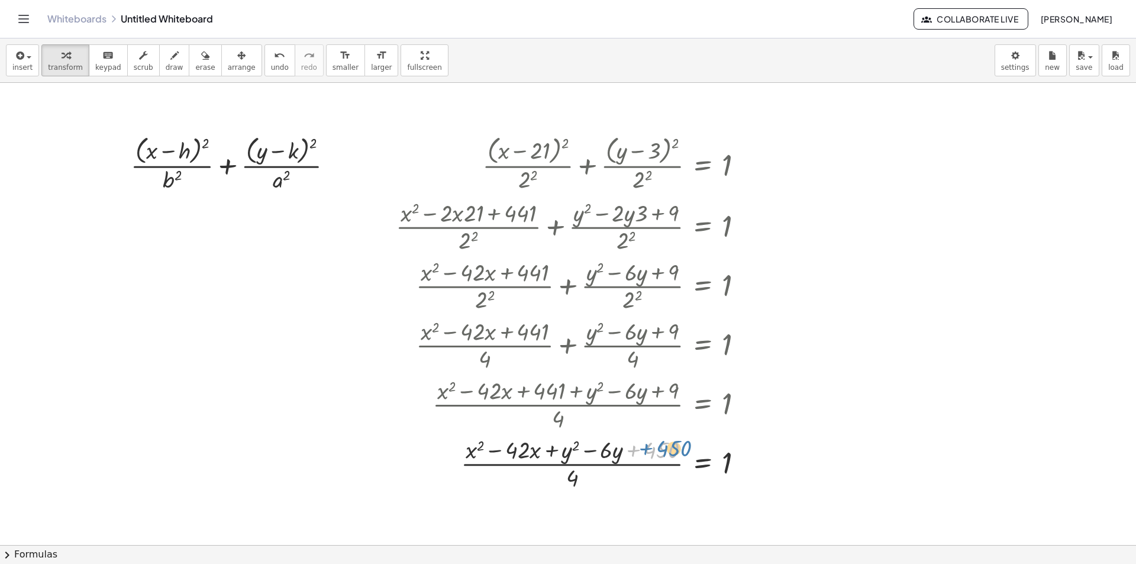
drag, startPoint x: 623, startPoint y: 447, endPoint x: 639, endPoint y: 445, distance: 15.6
click at [639, 445] on div at bounding box center [574, 462] width 369 height 59
click at [562, 447] on div at bounding box center [574, 462] width 369 height 59
drag, startPoint x: 571, startPoint y: 452, endPoint x: 514, endPoint y: 446, distance: 57.1
click at [514, 446] on div at bounding box center [574, 462] width 369 height 59
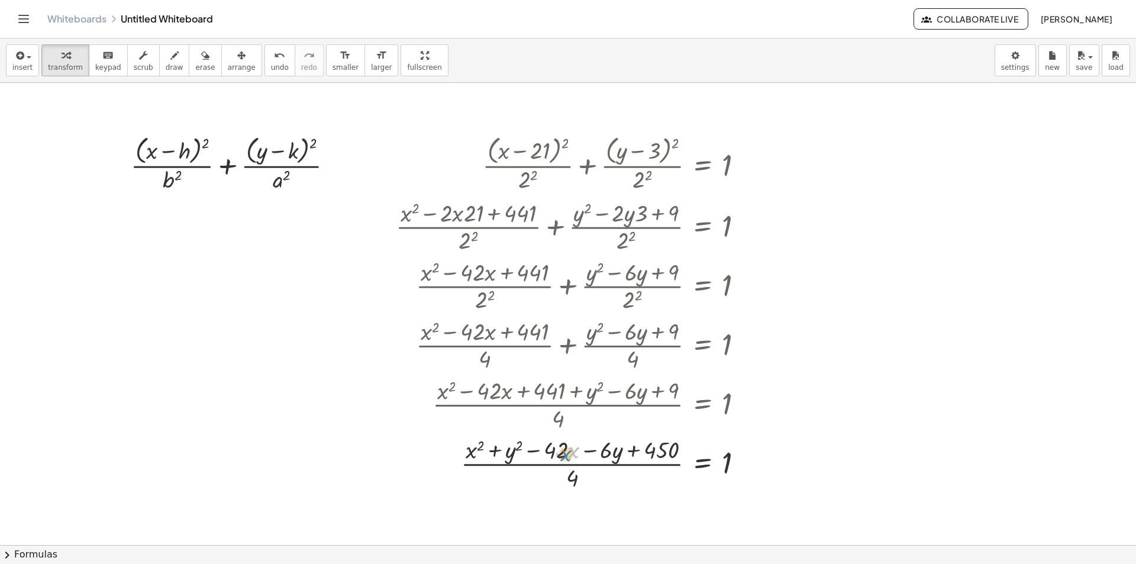
drag, startPoint x: 570, startPoint y: 450, endPoint x: 552, endPoint y: 450, distance: 18.4
click at [553, 451] on div at bounding box center [574, 462] width 369 height 59
click at [598, 448] on div at bounding box center [574, 462] width 369 height 59
click at [604, 449] on div at bounding box center [574, 462] width 369 height 59
click at [607, 450] on div at bounding box center [574, 462] width 369 height 59
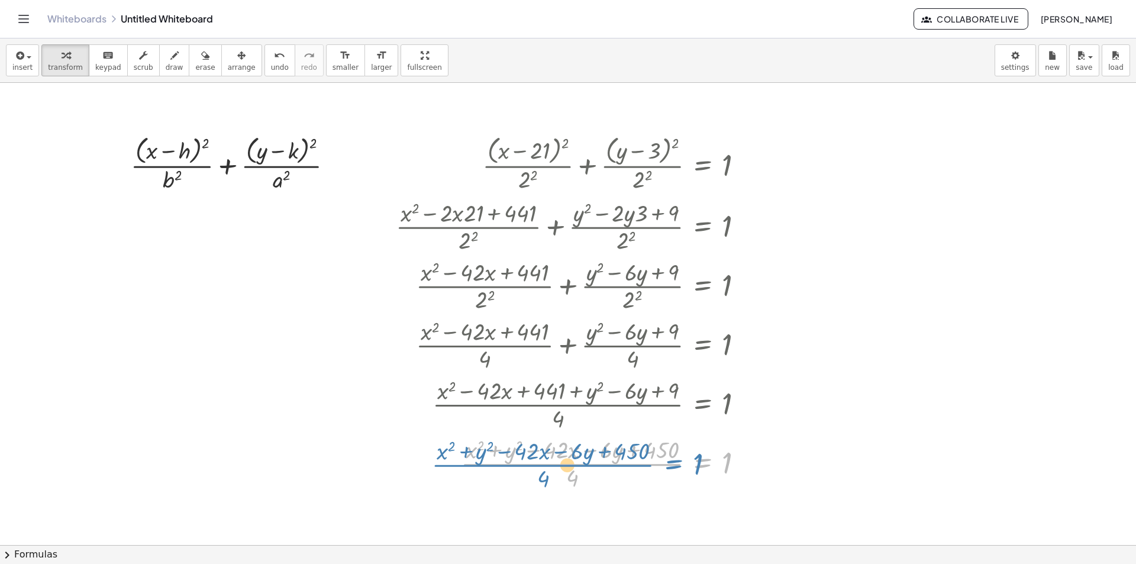
drag, startPoint x: 721, startPoint y: 463, endPoint x: 705, endPoint y: 463, distance: 16.0
click at [705, 463] on div at bounding box center [574, 462] width 369 height 59
drag, startPoint x: 579, startPoint y: 477, endPoint x: 581, endPoint y: 458, distance: 19.0
click at [579, 475] on div at bounding box center [574, 462] width 369 height 59
drag, startPoint x: 585, startPoint y: 450, endPoint x: 587, endPoint y: 466, distance: 16.6
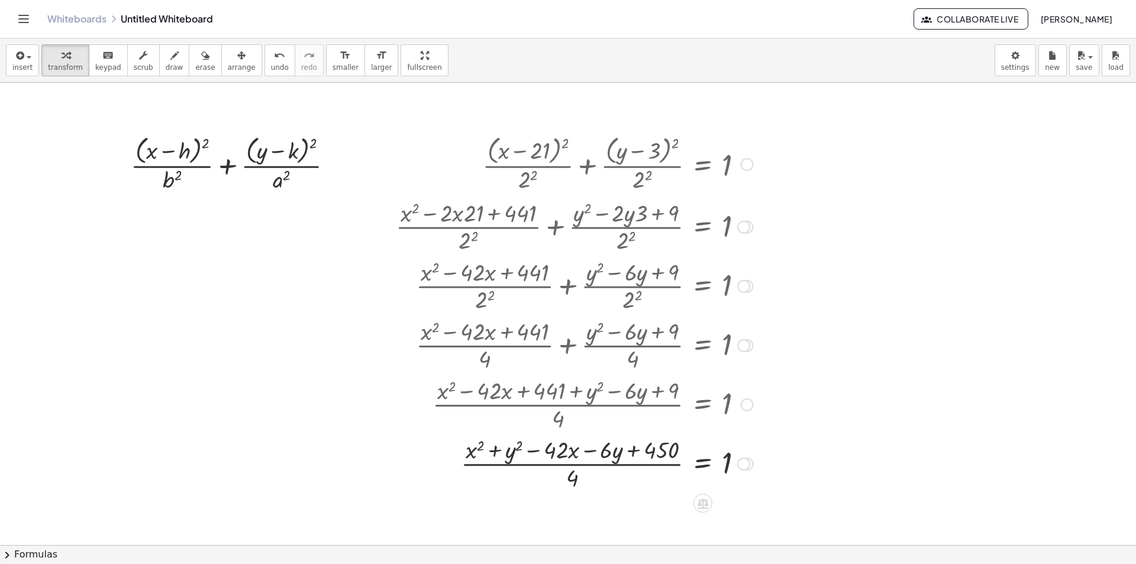
click at [586, 454] on div at bounding box center [574, 462] width 369 height 59
click at [587, 466] on div at bounding box center [574, 462] width 369 height 59
click at [590, 463] on div at bounding box center [574, 462] width 369 height 59
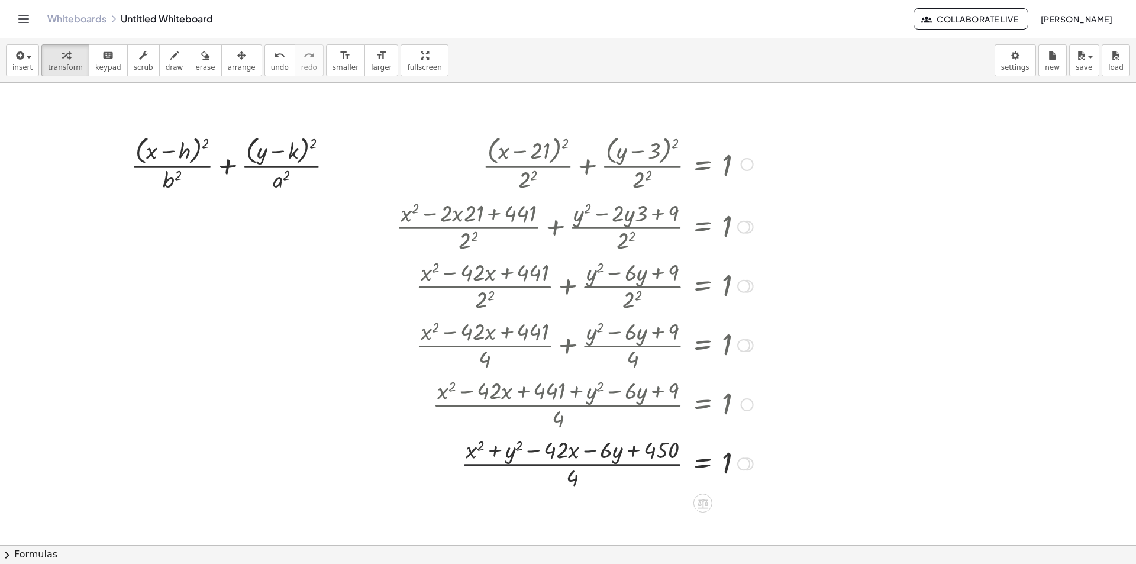
click at [588, 444] on div at bounding box center [574, 462] width 369 height 59
click at [585, 445] on div at bounding box center [574, 462] width 369 height 59
click at [271, 67] on span "undo" at bounding box center [280, 67] width 18 height 8
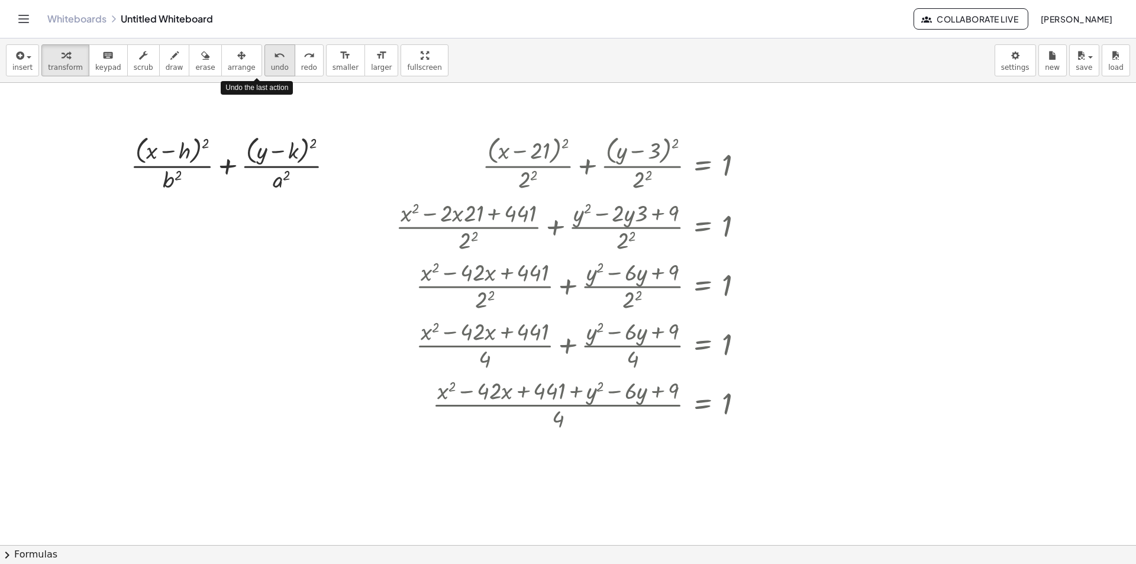
click at [271, 67] on span "undo" at bounding box center [280, 67] width 18 height 8
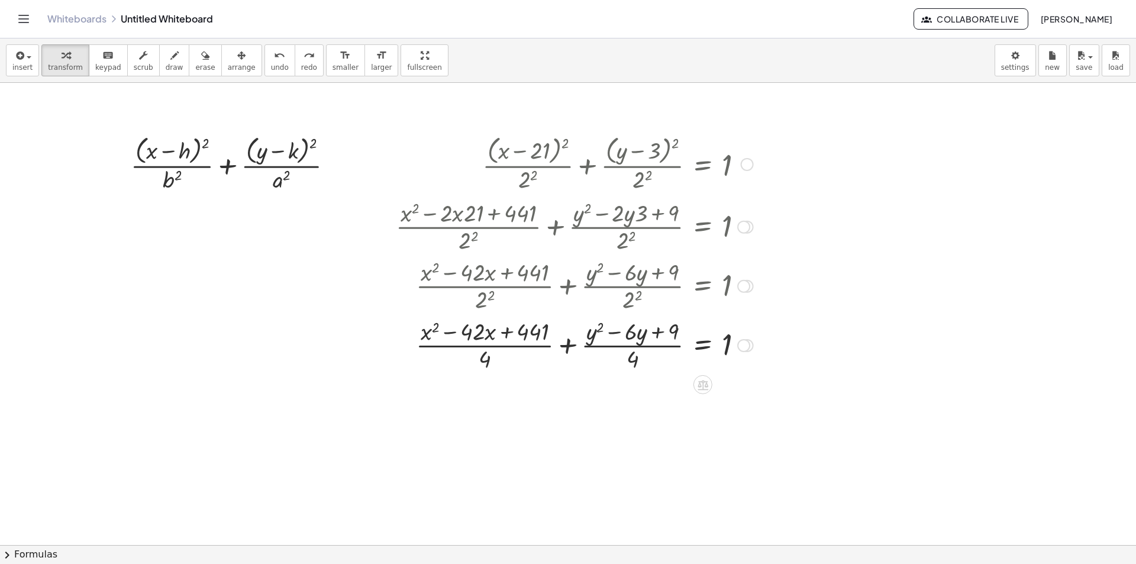
click at [571, 286] on div at bounding box center [574, 285] width 369 height 59
click at [430, 333] on div at bounding box center [565, 344] width 385 height 59
click at [486, 357] on div at bounding box center [565, 344] width 385 height 59
click at [742, 339] on div at bounding box center [743, 345] width 13 height 13
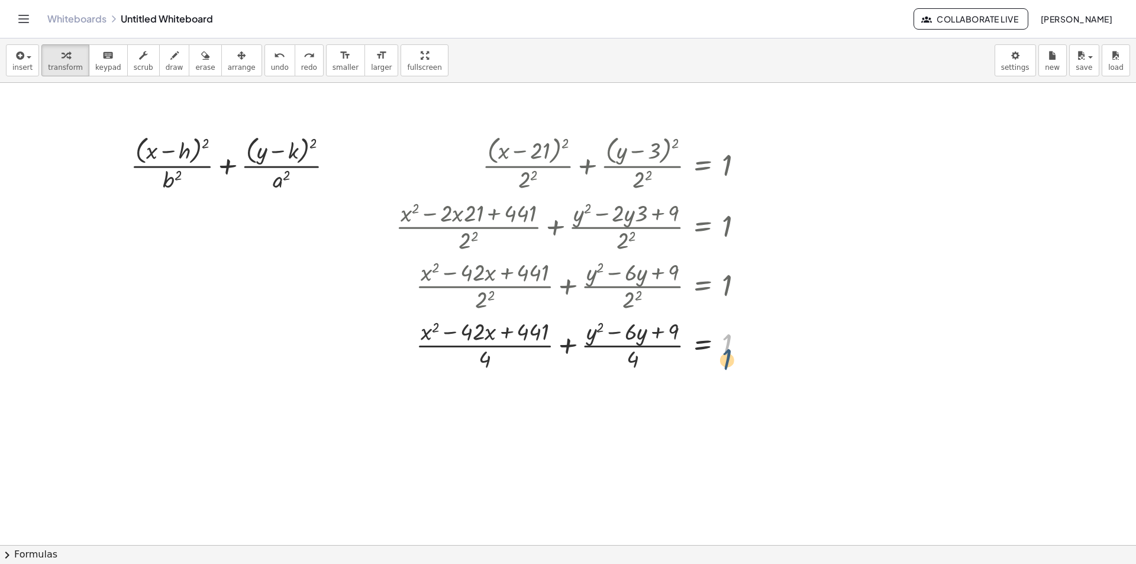
drag, startPoint x: 729, startPoint y: 349, endPoint x: 729, endPoint y: 365, distance: 16.0
click at [729, 365] on div at bounding box center [574, 344] width 369 height 59
drag, startPoint x: 727, startPoint y: 356, endPoint x: 690, endPoint y: 341, distance: 39.3
click at [724, 330] on div at bounding box center [574, 344] width 369 height 59
click at [680, 346] on div at bounding box center [574, 344] width 369 height 59
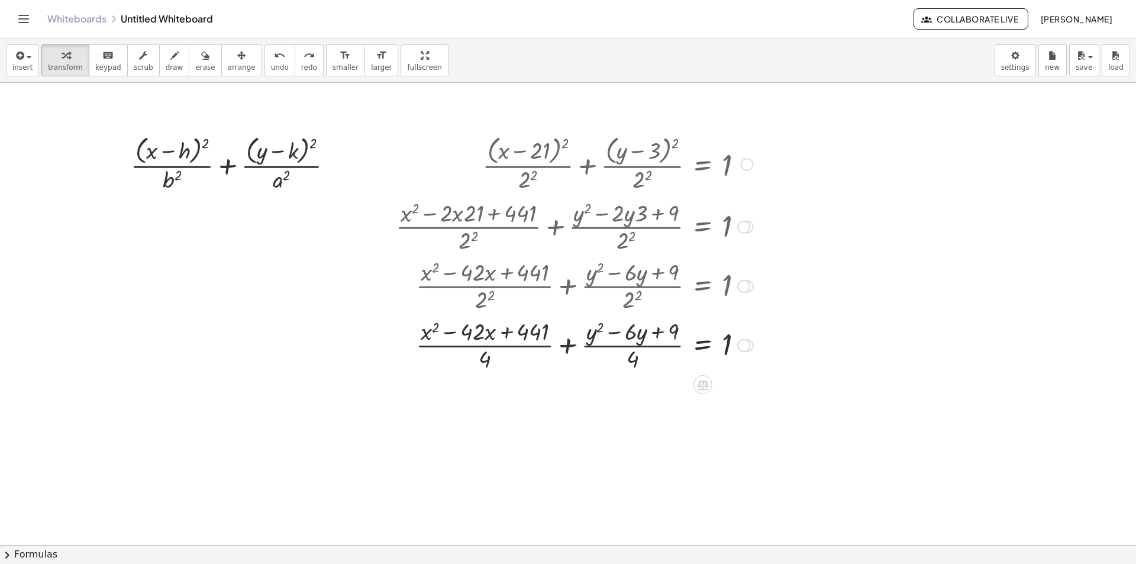
click at [647, 346] on div at bounding box center [574, 344] width 369 height 59
click at [53, 547] on button "chevron_right Formulas" at bounding box center [568, 554] width 1136 height 19
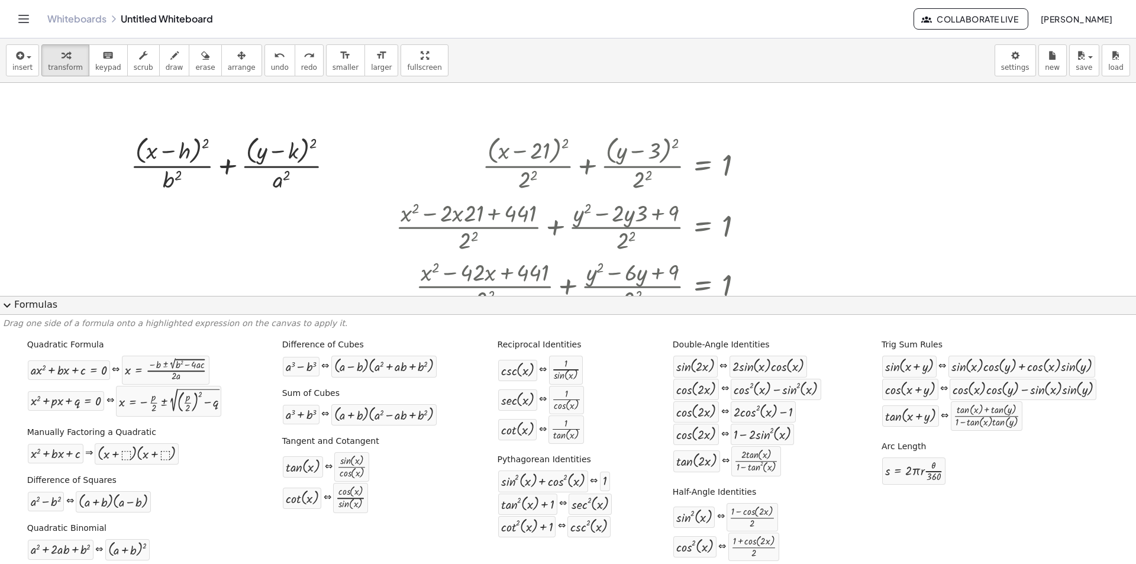
scroll to position [8, 0]
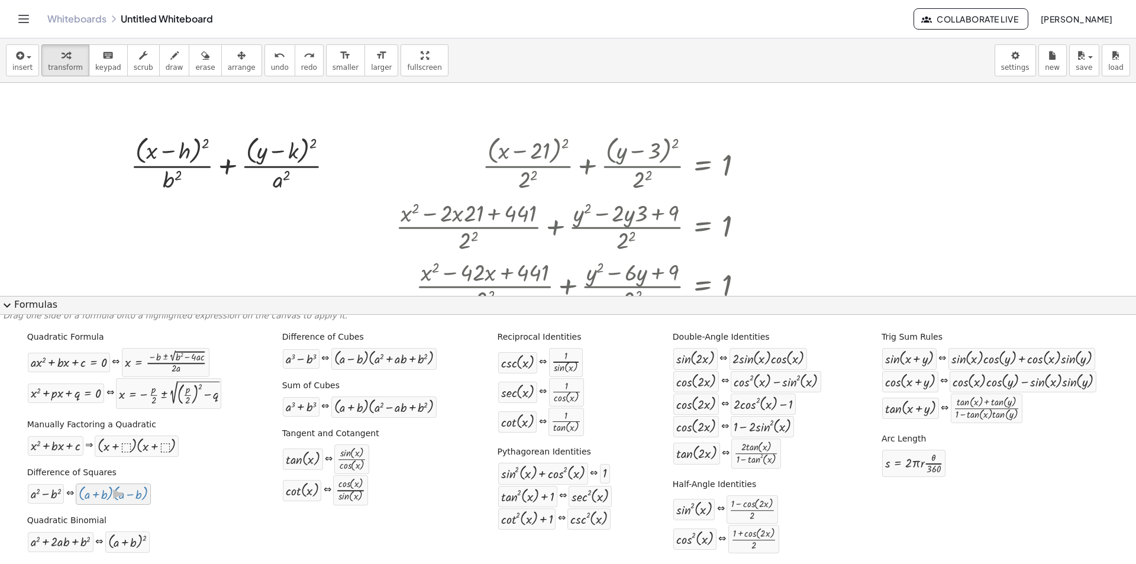
click at [138, 501] on div at bounding box center [113, 493] width 69 height 15
click at [167, 450] on div at bounding box center [137, 446] width 78 height 15
click at [141, 500] on div at bounding box center [113, 493] width 69 height 15
click at [134, 531] on div "( + a + b ) 2" at bounding box center [127, 541] width 44 height 21
drag, startPoint x: 78, startPoint y: 540, endPoint x: 131, endPoint y: 514, distance: 59.8
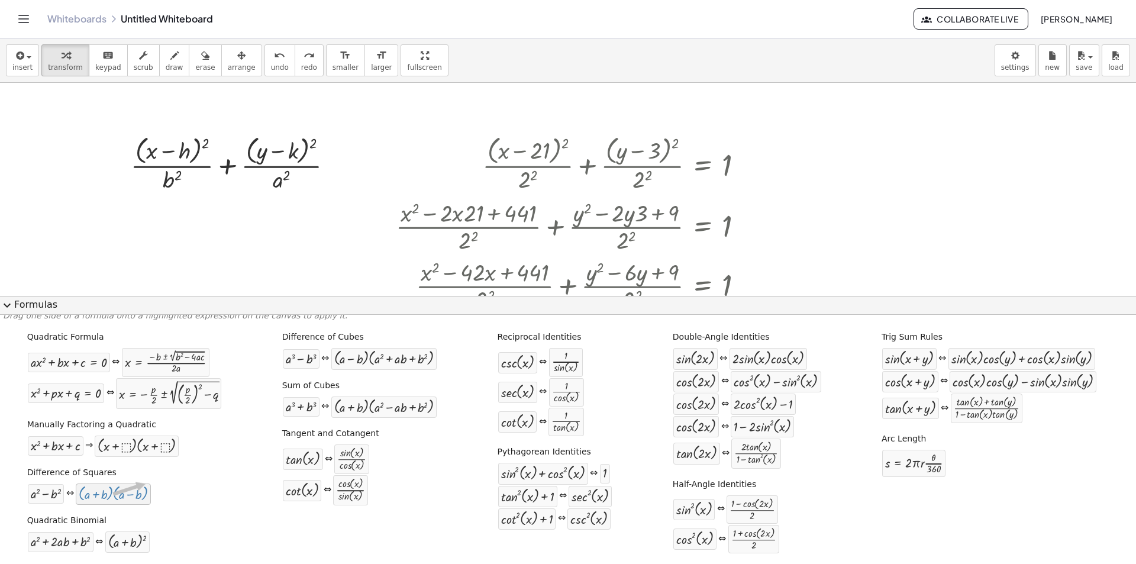
drag, startPoint x: 126, startPoint y: 489, endPoint x: 146, endPoint y: 484, distance: 21.0
drag, startPoint x: 49, startPoint y: 489, endPoint x: 135, endPoint y: 464, distance: 89.5
drag, startPoint x: 159, startPoint y: 442, endPoint x: 215, endPoint y: 433, distance: 56.3
click at [63, 437] on div "+ x 2 + · b · x + c ⇒ · ( + x + ⬚ ) · ( + x + ⬚ )" at bounding box center [103, 446] width 153 height 22
drag, startPoint x: 91, startPoint y: 416, endPoint x: 168, endPoint y: 444, distance: 82.6
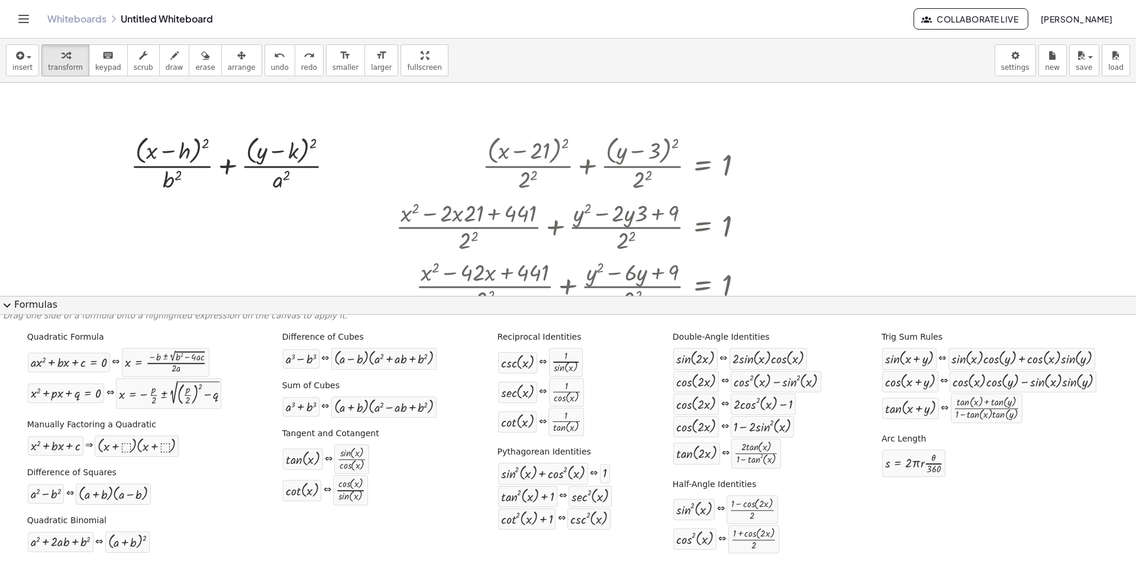
click at [304, 502] on div "cot ( , x ) ⇔ · cos ( , x ) · sin ( , x )" at bounding box center [325, 490] width 86 height 31
click at [330, 493] on div "cot ( , x ) ⇔ · cos ( , x ) · sin ( , x )" at bounding box center [325, 490] width 86 height 31
click at [373, 415] on div "· ( + a + b ) · ( + a 2 − · a · b + b 2 )" at bounding box center [383, 407] width 105 height 21
click at [377, 405] on div at bounding box center [383, 406] width 99 height 15
click at [283, 400] on div "+ a 3 + b 3" at bounding box center [301, 407] width 37 height 20
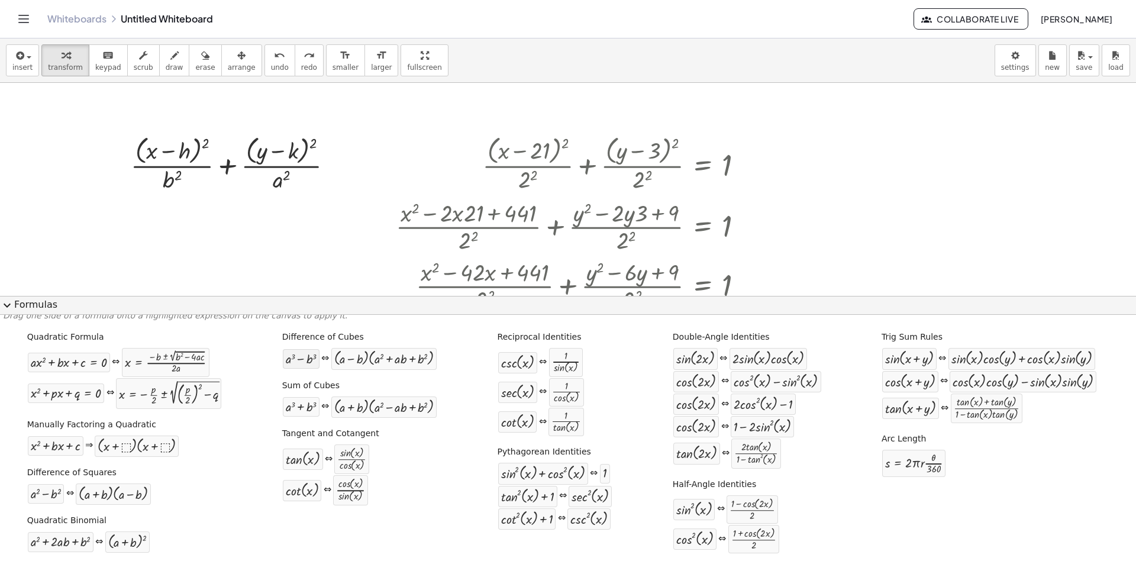
click at [314, 365] on div "+ a 3 − b 3" at bounding box center [301, 359] width 37 height 20
click at [365, 368] on div "· ( + a − b ) · ( + a 2 + · a · b + b 2 )" at bounding box center [383, 358] width 105 height 21
click at [385, 423] on div "Quadratic Formula + · a · x 2 + · b · x + c = 0 ⇔ x = · ( − b ± 2 √ ( + b 2 − ·…" at bounding box center [568, 444] width 1130 height 234
click at [1, 299] on span "expand_more" at bounding box center [7, 305] width 14 height 14
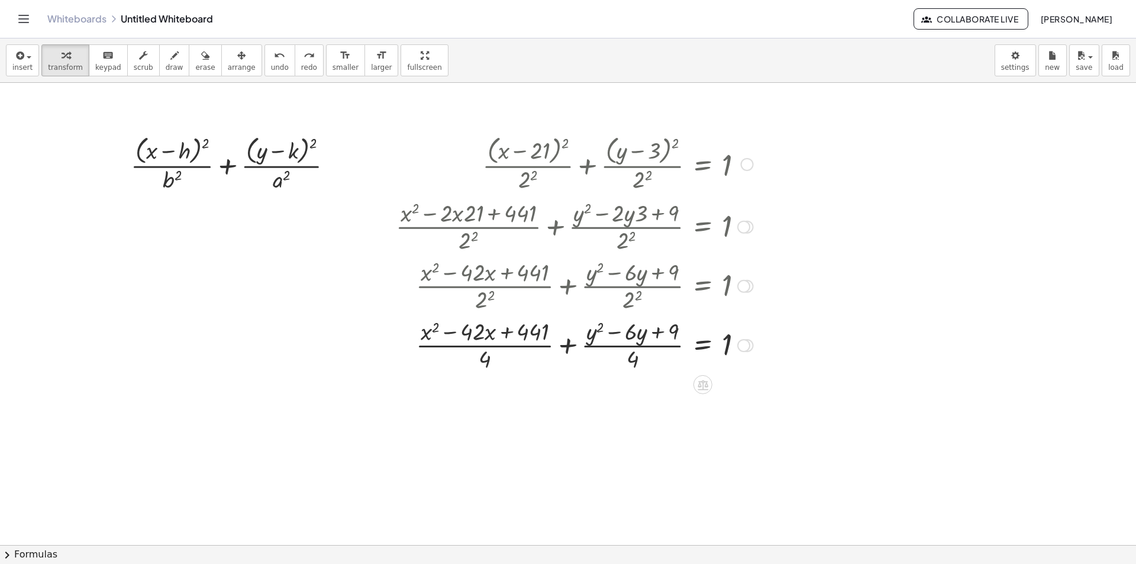
click at [644, 334] on div at bounding box center [574, 344] width 369 height 59
click at [660, 334] on div at bounding box center [574, 344] width 369 height 59
click at [653, 330] on div at bounding box center [574, 344] width 369 height 59
click at [633, 359] on div at bounding box center [574, 344] width 369 height 59
click at [274, 59] on icon "undo" at bounding box center [279, 56] width 11 height 14
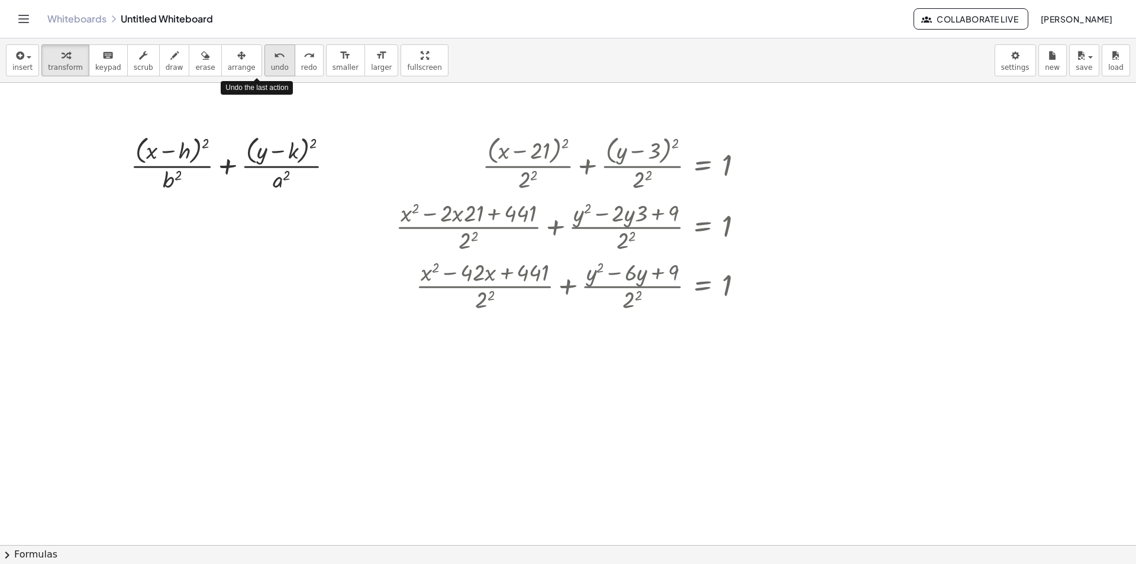
click at [274, 59] on icon "undo" at bounding box center [279, 56] width 11 height 14
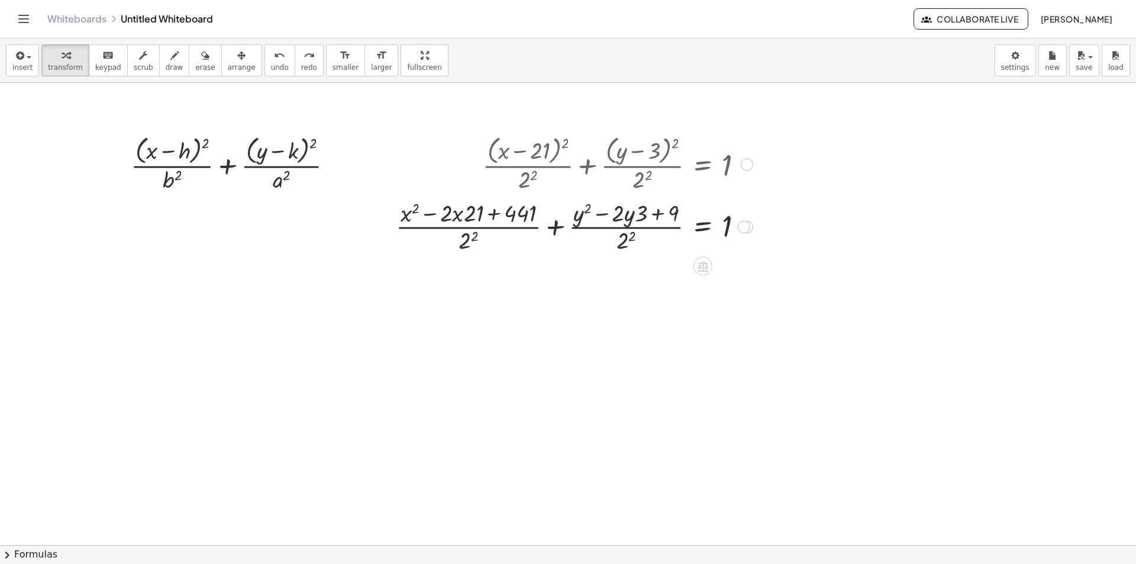
click at [507, 229] on div at bounding box center [574, 225] width 369 height 59
click at [510, 213] on div at bounding box center [574, 225] width 369 height 59
drag, startPoint x: 474, startPoint y: 217, endPoint x: 451, endPoint y: 215, distance: 23.2
click at [471, 241] on div at bounding box center [579, 225] width 362 height 59
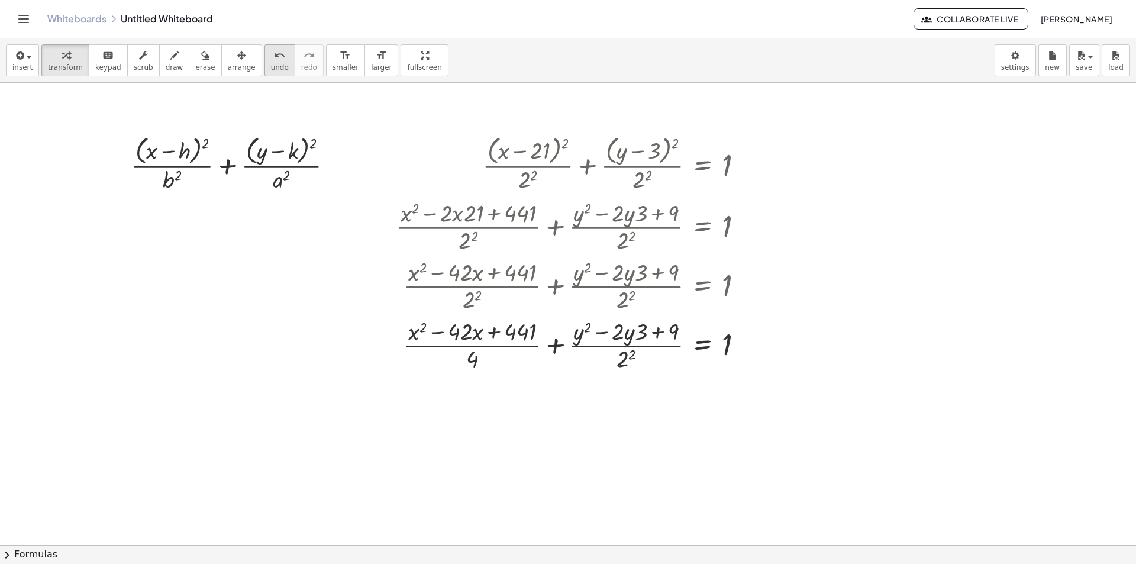
click at [271, 66] on span "undo" at bounding box center [280, 67] width 18 height 8
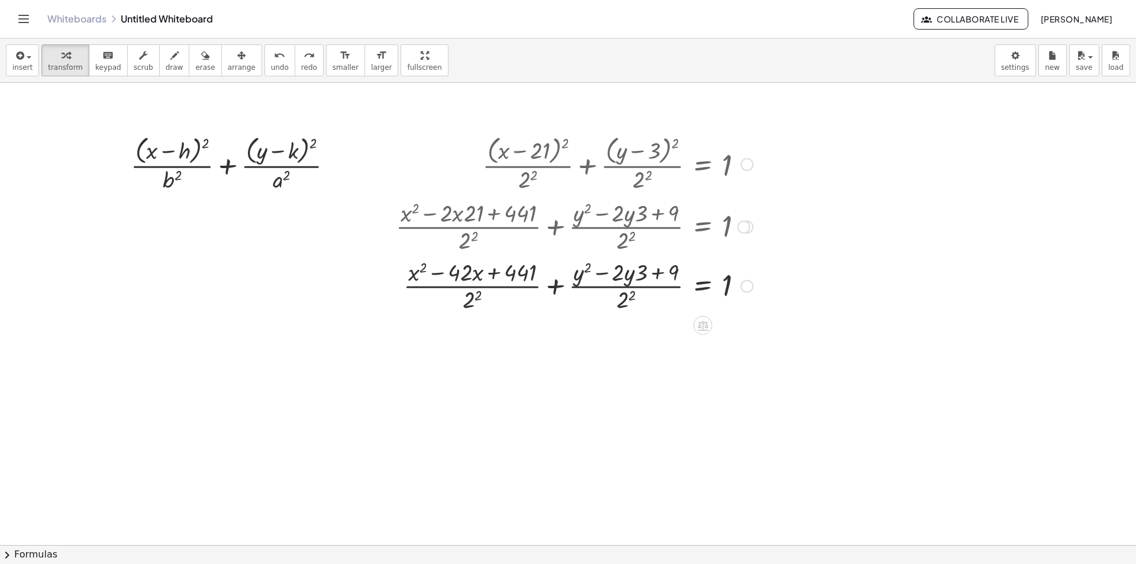
click at [505, 288] on div at bounding box center [574, 285] width 369 height 59
click at [505, 287] on div at bounding box center [574, 285] width 369 height 59
click at [508, 287] on div at bounding box center [574, 285] width 369 height 59
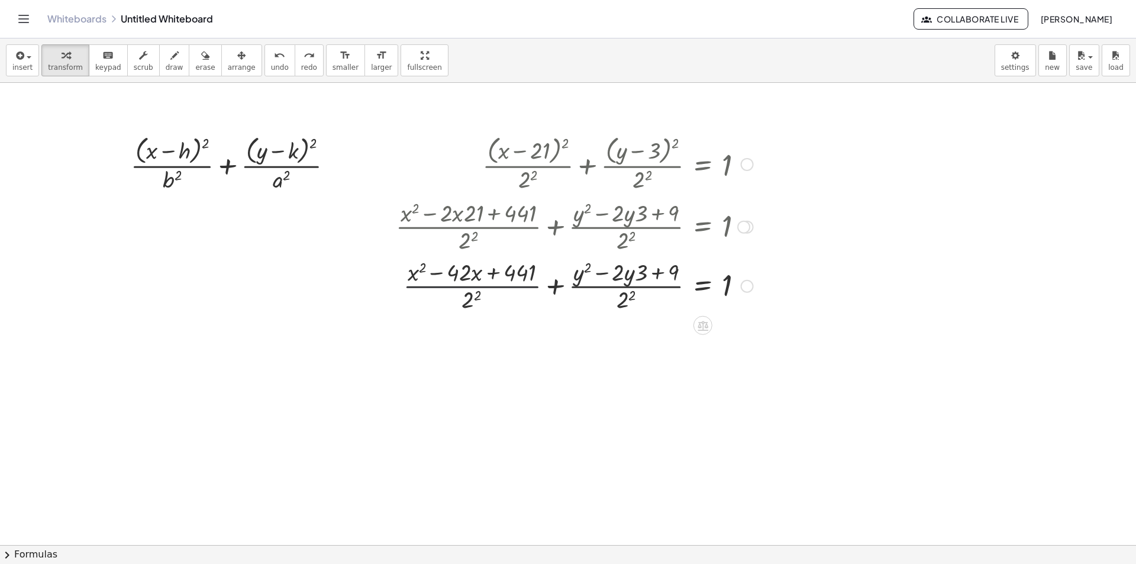
click at [508, 287] on div at bounding box center [574, 285] width 369 height 59
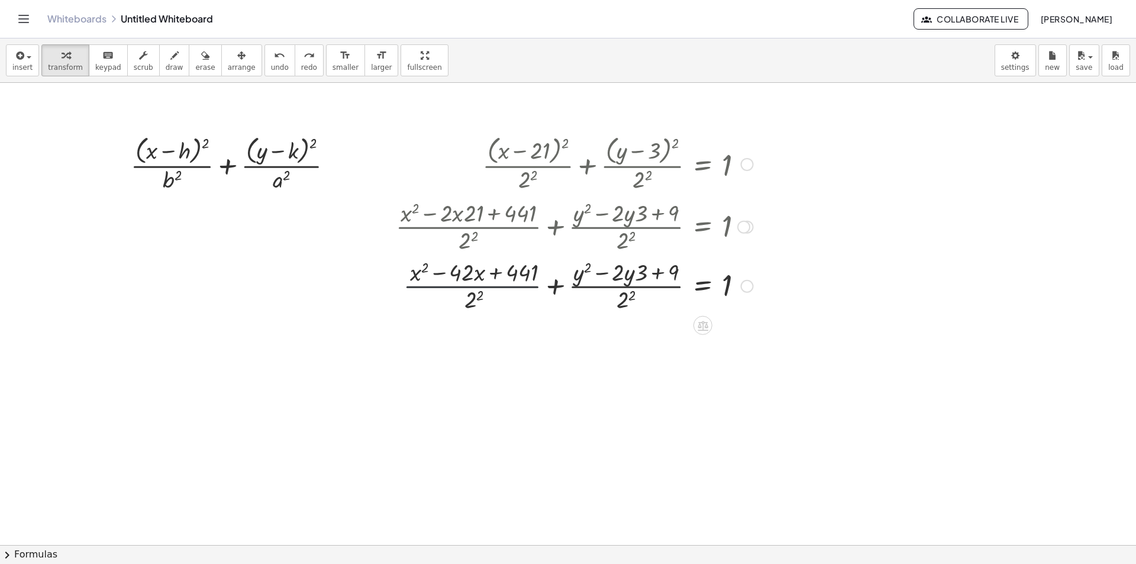
click at [508, 287] on div at bounding box center [574, 285] width 369 height 59
drag, startPoint x: 637, startPoint y: 272, endPoint x: 667, endPoint y: 274, distance: 30.2
click at [608, 274] on div at bounding box center [574, 285] width 369 height 59
click at [658, 275] on div at bounding box center [574, 285] width 369 height 59
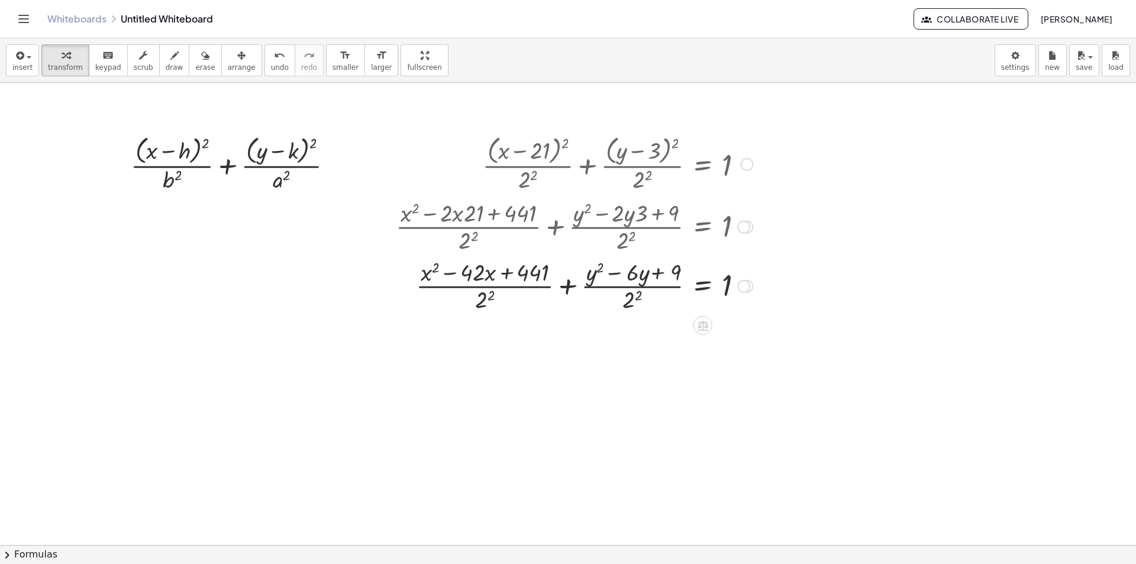
click at [660, 286] on div at bounding box center [574, 285] width 369 height 59
drag, startPoint x: 660, startPoint y: 285, endPoint x: 505, endPoint y: 285, distance: 155.1
click at [643, 285] on div at bounding box center [574, 285] width 369 height 59
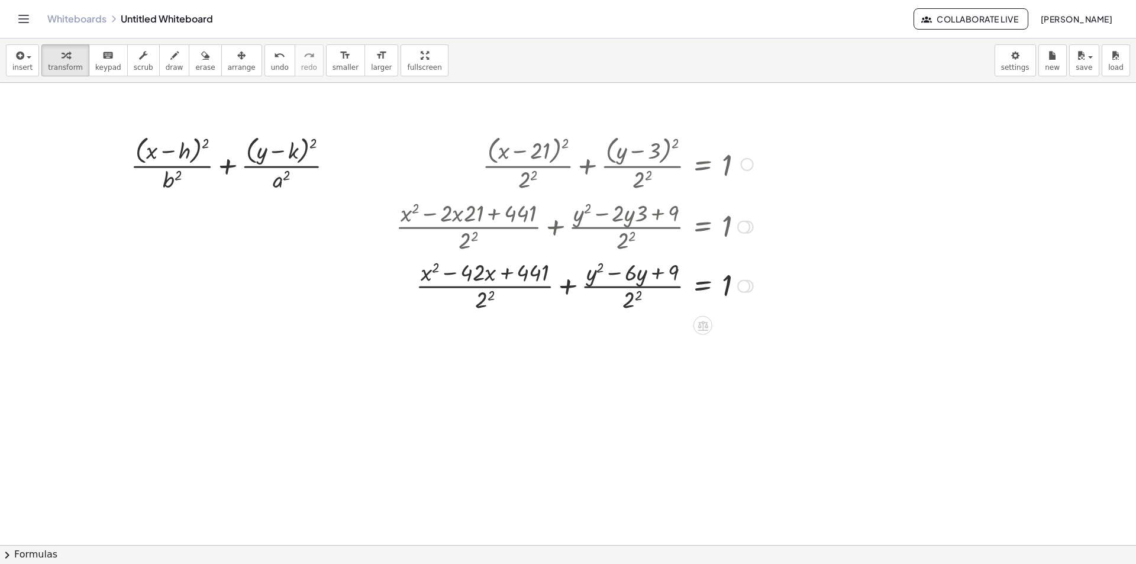
click at [501, 285] on div at bounding box center [574, 285] width 369 height 59
click at [501, 286] on div at bounding box center [574, 285] width 369 height 59
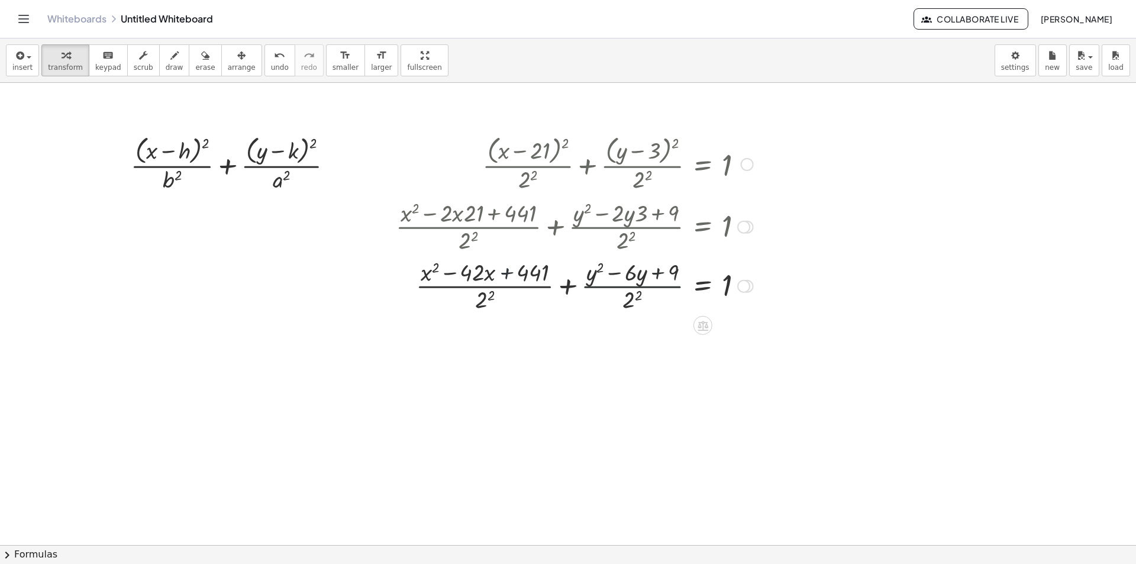
click at [502, 286] on div at bounding box center [574, 285] width 369 height 59
click at [505, 287] on div at bounding box center [574, 285] width 369 height 59
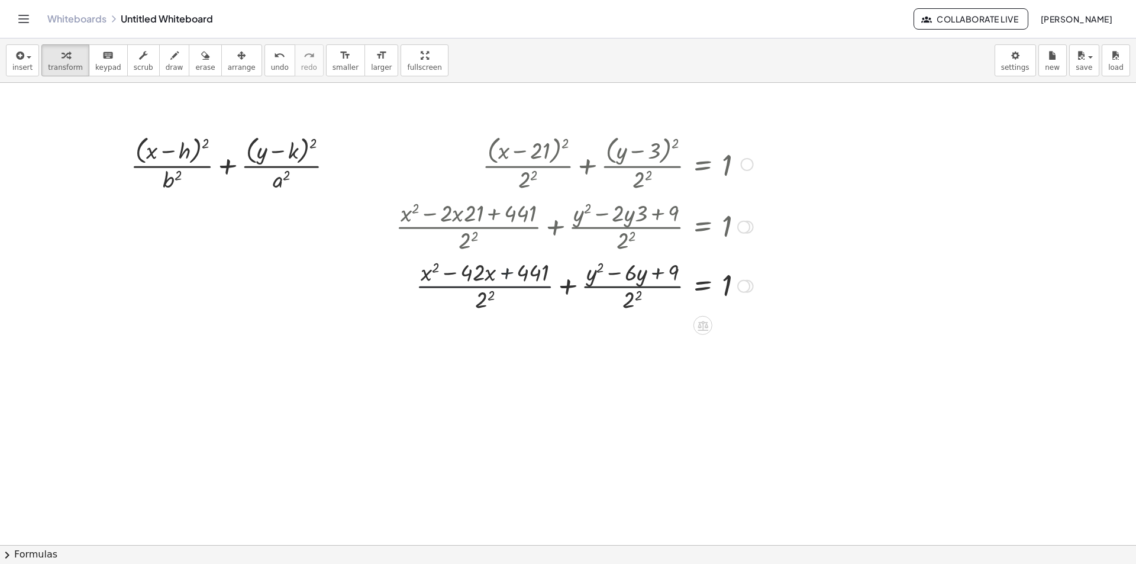
click at [505, 287] on div at bounding box center [574, 285] width 369 height 59
click at [491, 288] on div at bounding box center [574, 285] width 369 height 59
drag, startPoint x: 491, startPoint y: 288, endPoint x: 439, endPoint y: 286, distance: 52.1
click at [439, 286] on div at bounding box center [574, 285] width 369 height 59
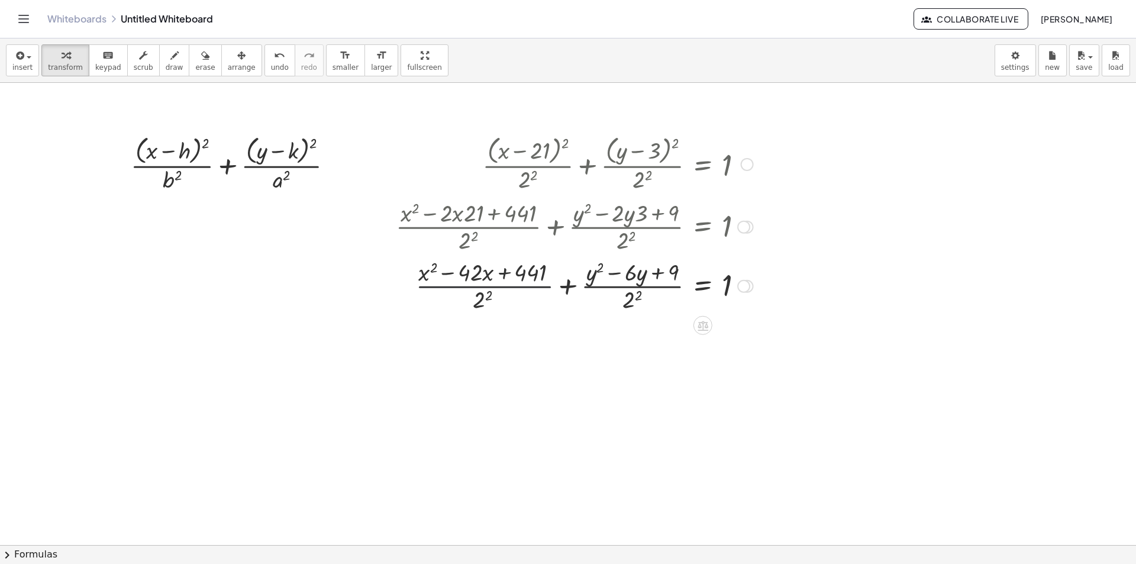
click at [439, 287] on div at bounding box center [574, 285] width 369 height 59
click at [438, 287] on div at bounding box center [574, 285] width 369 height 59
drag, startPoint x: 437, startPoint y: 287, endPoint x: 417, endPoint y: 288, distance: 20.1
click at [431, 287] on div at bounding box center [574, 285] width 369 height 59
click at [418, 288] on div at bounding box center [574, 285] width 369 height 59
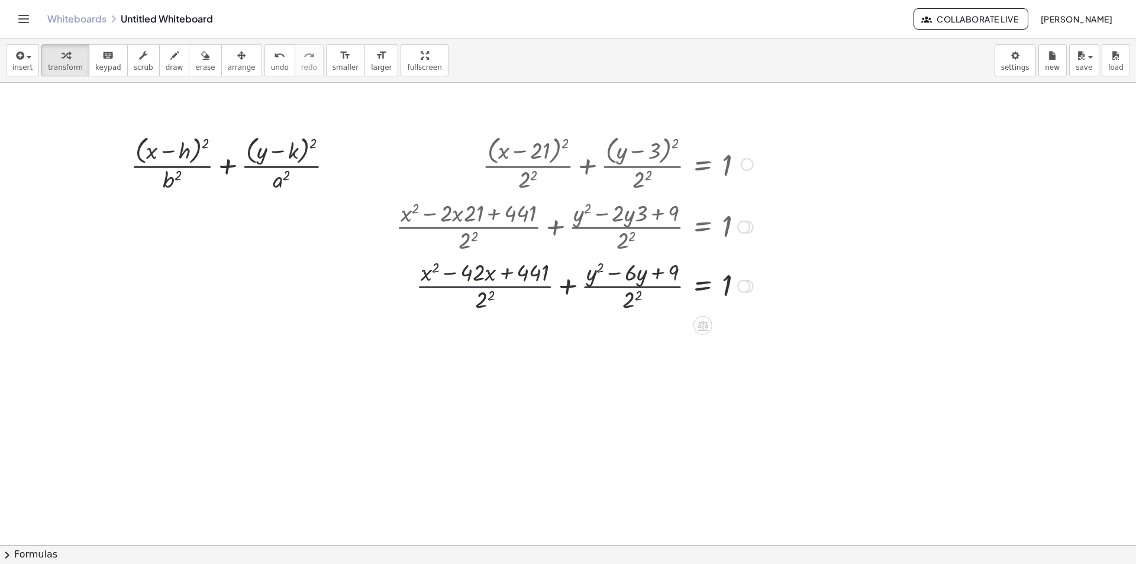
click at [415, 288] on div at bounding box center [574, 285] width 369 height 59
drag, startPoint x: 420, startPoint y: 295, endPoint x: 431, endPoint y: 299, distance: 12.0
click at [429, 299] on div at bounding box center [574, 285] width 369 height 59
click at [431, 299] on div at bounding box center [574, 285] width 369 height 59
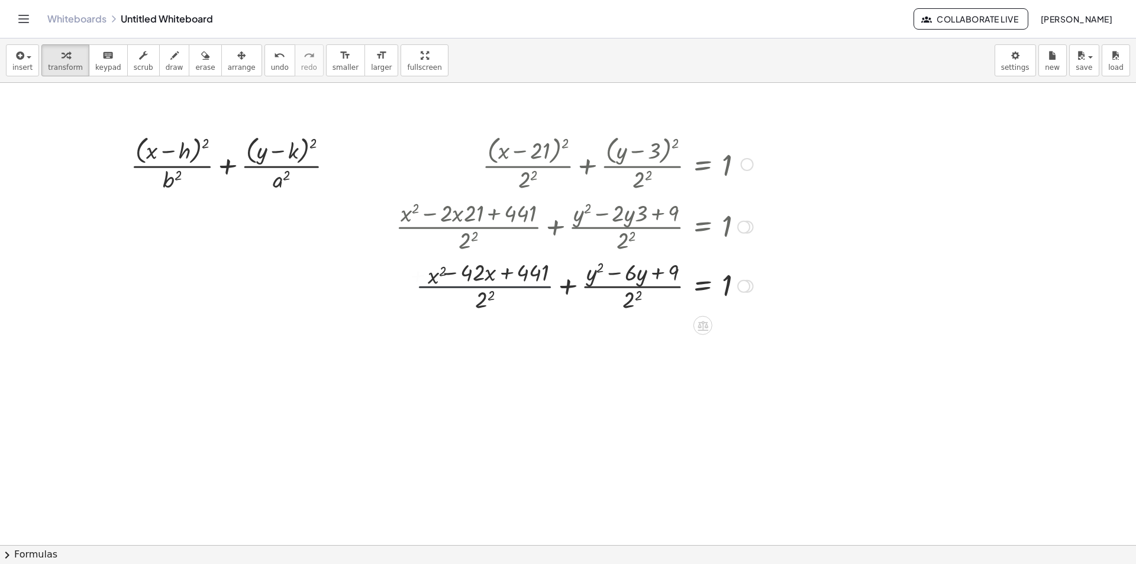
click at [434, 297] on div at bounding box center [574, 285] width 369 height 59
click at [433, 296] on div at bounding box center [574, 285] width 369 height 59
drag, startPoint x: 426, startPoint y: 280, endPoint x: 462, endPoint y: 281, distance: 36.1
click at [451, 283] on div at bounding box center [574, 285] width 369 height 59
click at [471, 283] on div at bounding box center [574, 285] width 369 height 59
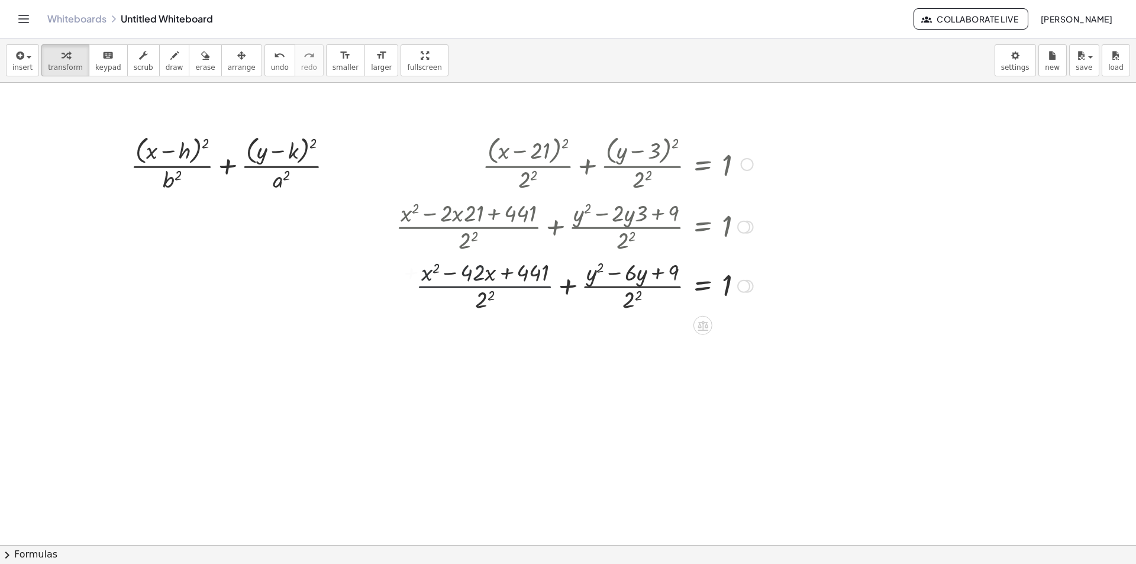
drag, startPoint x: 470, startPoint y: 281, endPoint x: 477, endPoint y: 279, distance: 7.5
click at [470, 286] on div at bounding box center [574, 285] width 369 height 59
drag, startPoint x: 478, startPoint y: 277, endPoint x: 494, endPoint y: 275, distance: 16.2
click at [482, 301] on div at bounding box center [574, 285] width 369 height 59
drag, startPoint x: 494, startPoint y: 273, endPoint x: 491, endPoint y: 281, distance: 7.5
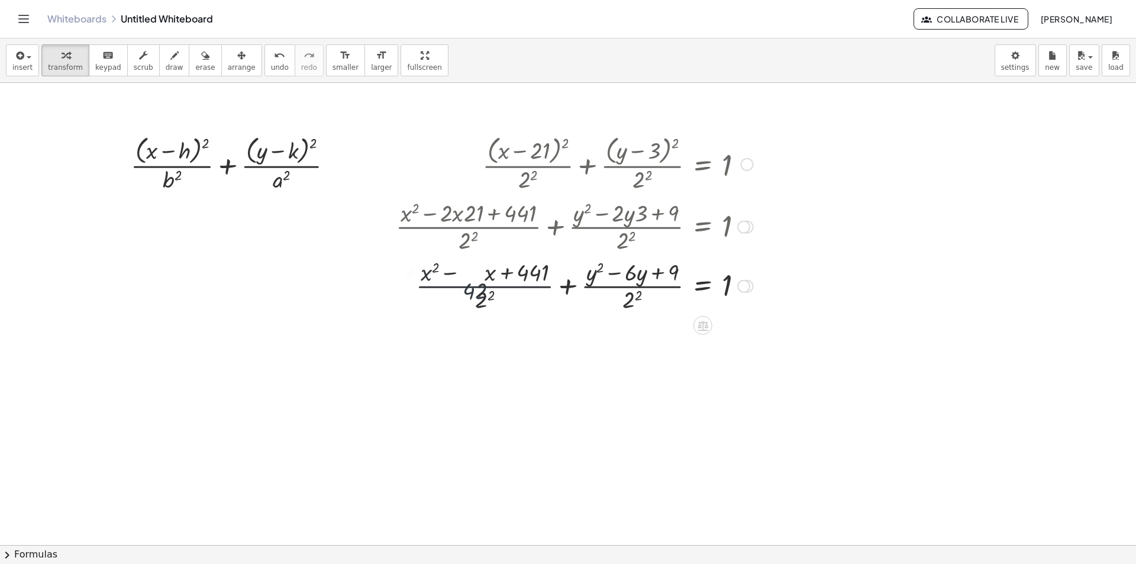
click at [492, 282] on div at bounding box center [574, 285] width 369 height 59
click at [489, 294] on div at bounding box center [574, 285] width 369 height 59
click at [527, 278] on div at bounding box center [574, 285] width 369 height 59
drag, startPoint x: 547, startPoint y: 274, endPoint x: 489, endPoint y: 319, distance: 73.4
click at [532, 278] on div at bounding box center [574, 285] width 369 height 59
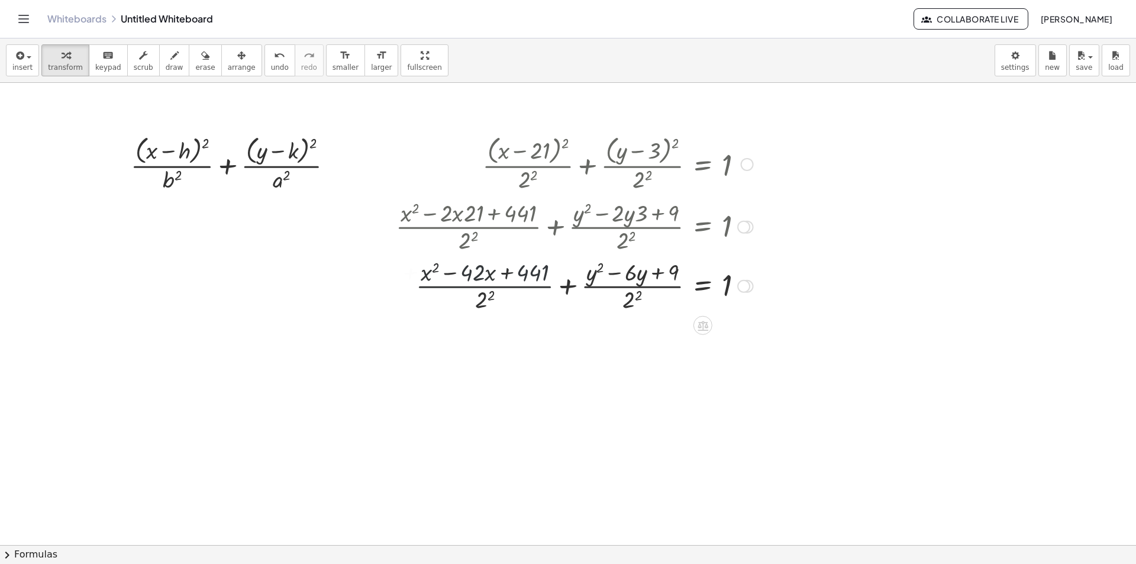
click at [471, 296] on div at bounding box center [574, 285] width 369 height 59
click at [494, 300] on div at bounding box center [574, 285] width 369 height 59
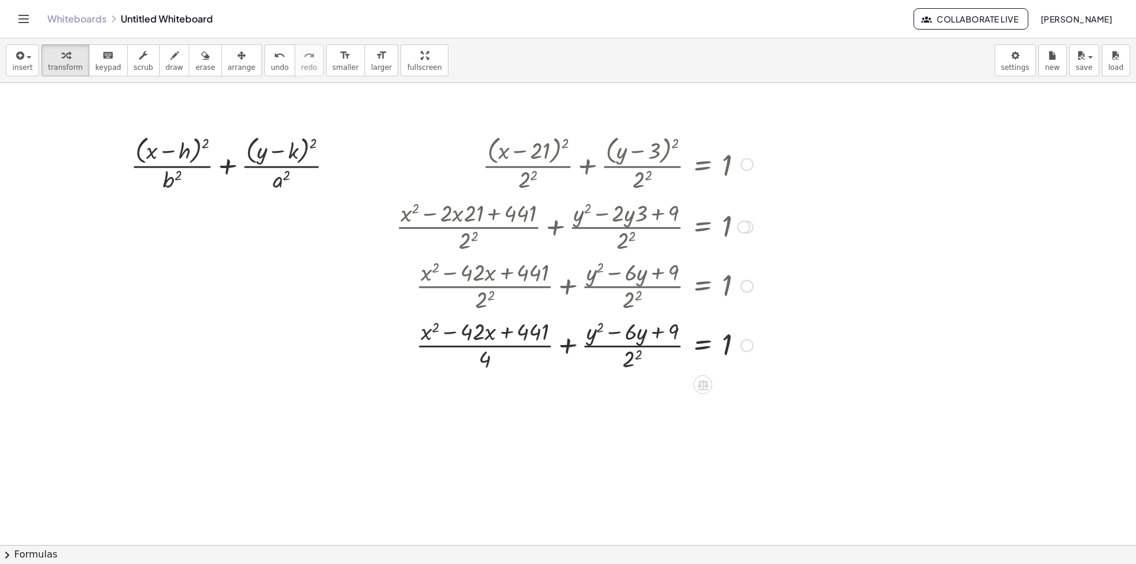
click at [526, 348] on div at bounding box center [574, 344] width 369 height 59
click at [526, 346] on div at bounding box center [574, 344] width 369 height 59
click at [271, 65] on span "undo" at bounding box center [280, 67] width 18 height 8
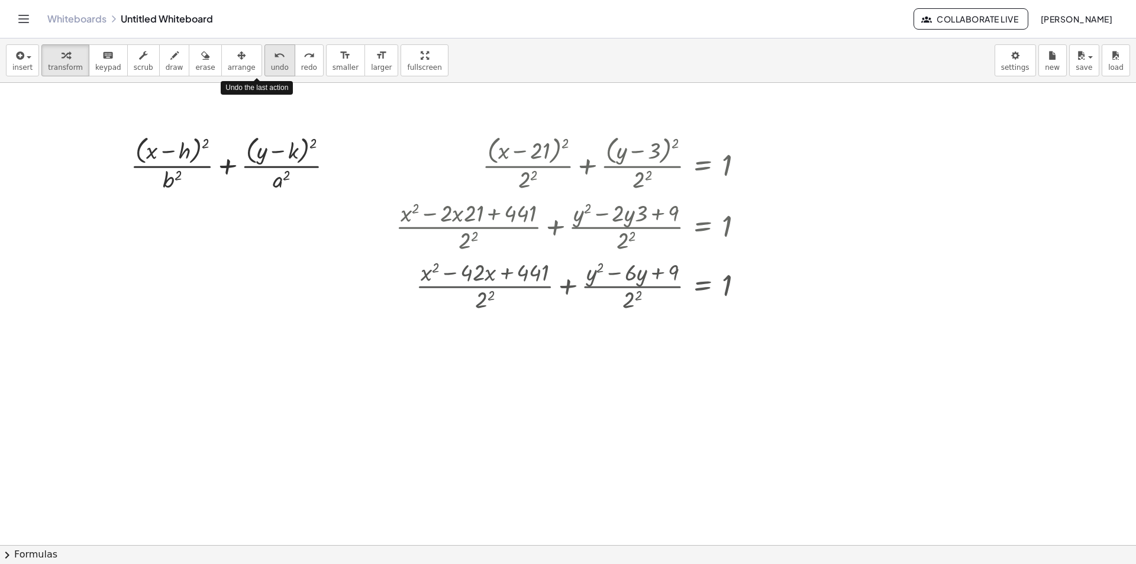
click at [271, 65] on span "undo" at bounding box center [280, 67] width 18 height 8
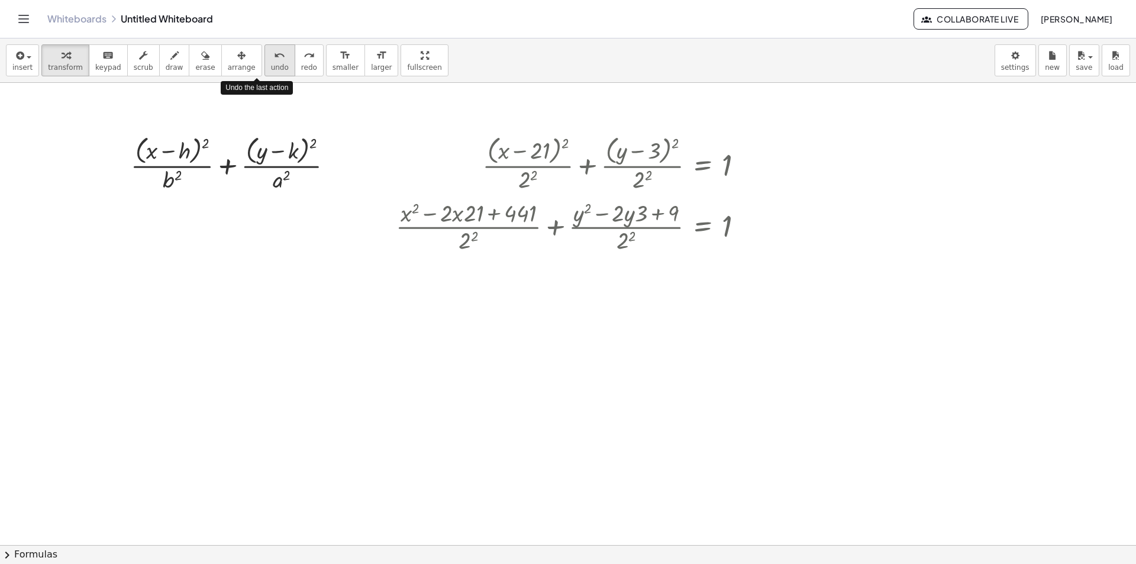
click at [271, 65] on span "undo" at bounding box center [280, 67] width 18 height 8
click at [624, 243] on div at bounding box center [574, 225] width 369 height 59
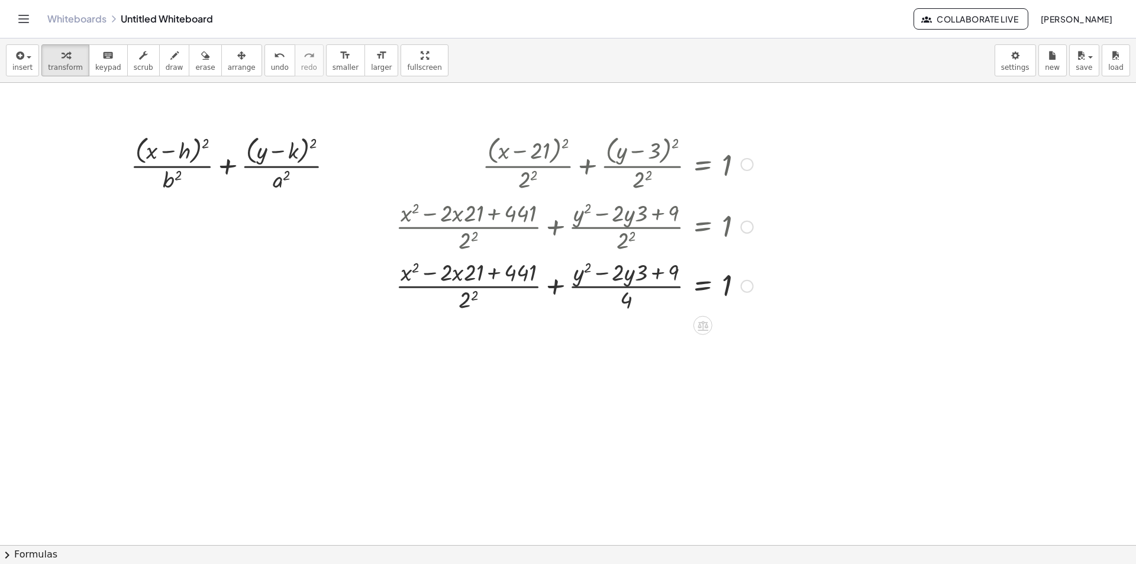
click at [467, 298] on div at bounding box center [574, 285] width 369 height 59
drag, startPoint x: 639, startPoint y: 276, endPoint x: 611, endPoint y: 279, distance: 27.9
click at [611, 279] on div at bounding box center [574, 285] width 369 height 59
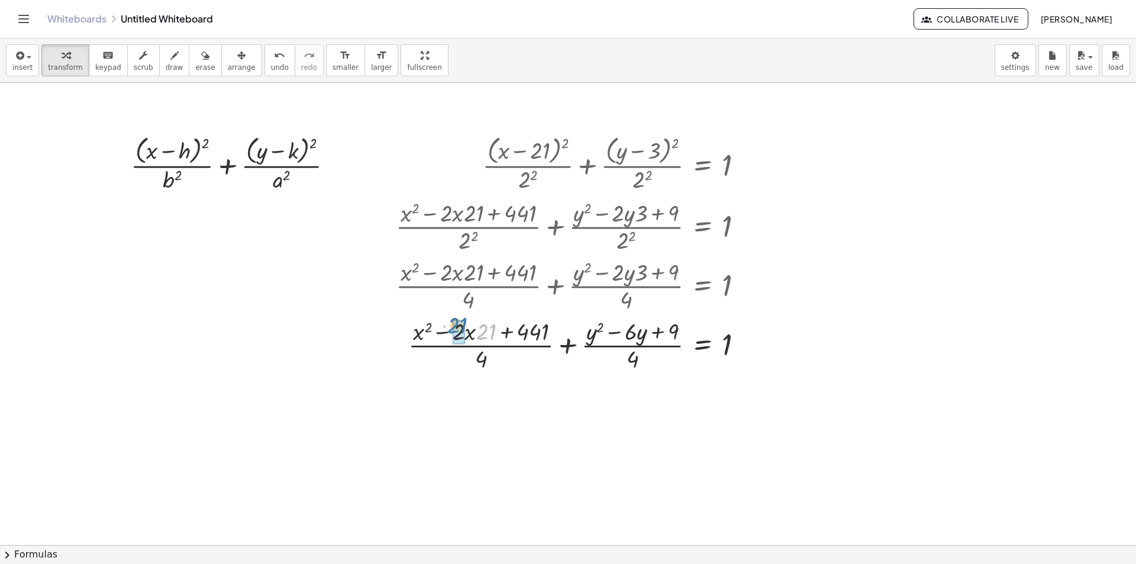
drag, startPoint x: 491, startPoint y: 331, endPoint x: 466, endPoint y: 324, distance: 25.3
click at [466, 324] on div at bounding box center [574, 344] width 369 height 59
click at [631, 359] on div at bounding box center [574, 344] width 369 height 59
drag, startPoint x: 491, startPoint y: 362, endPoint x: 737, endPoint y: 353, distance: 246.4
click at [737, 353] on div at bounding box center [574, 344] width 369 height 59
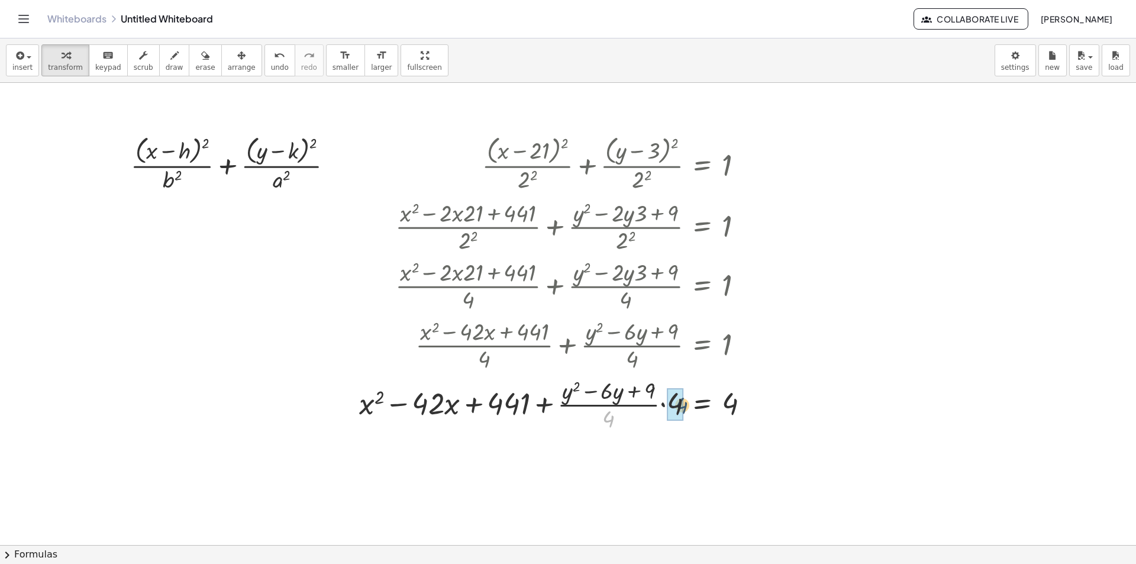
drag, startPoint x: 610, startPoint y: 419, endPoint x: 684, endPoint y: 405, distance: 75.9
click at [684, 405] on div at bounding box center [558, 403] width 411 height 59
click at [271, 63] on span "undo" at bounding box center [280, 67] width 18 height 8
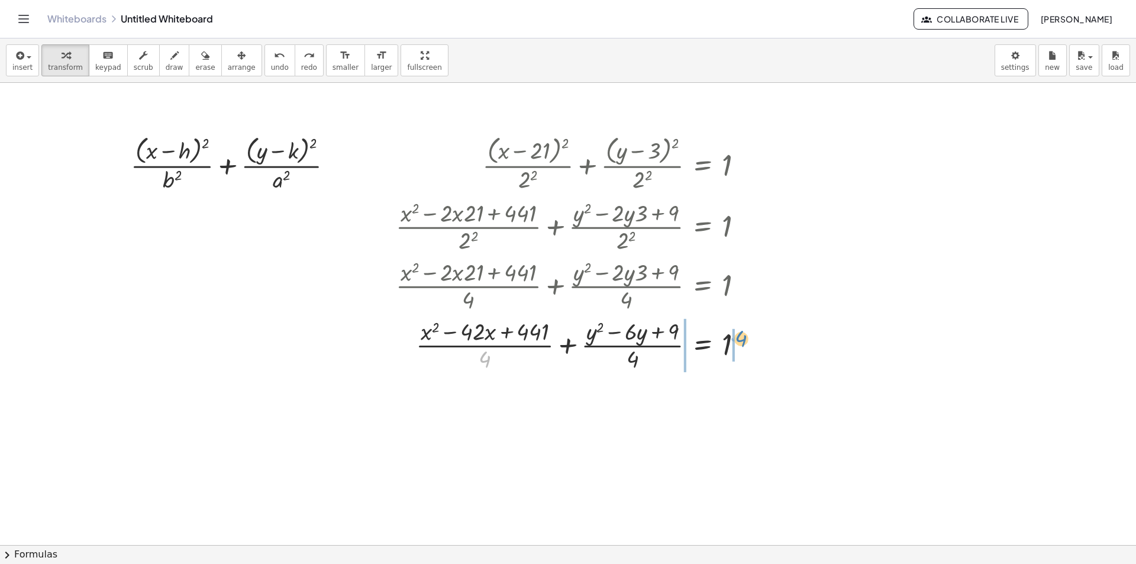
drag, startPoint x: 479, startPoint y: 363, endPoint x: 736, endPoint y: 343, distance: 257.1
click at [736, 343] on div at bounding box center [574, 344] width 369 height 59
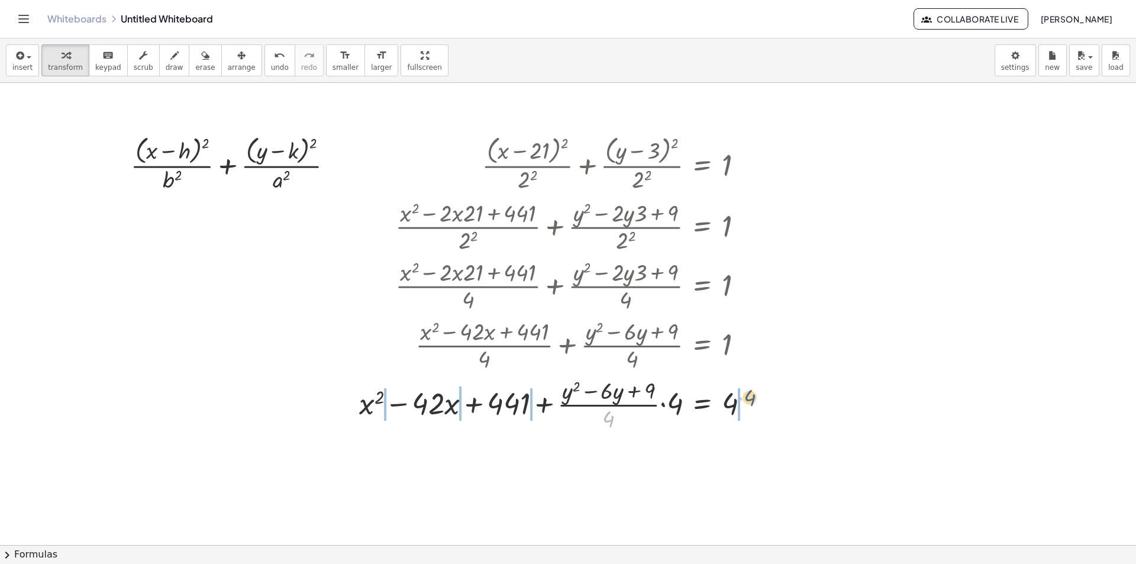
drag, startPoint x: 610, startPoint y: 423, endPoint x: 752, endPoint y: 401, distance: 143.0
click at [752, 401] on div at bounding box center [558, 403] width 411 height 59
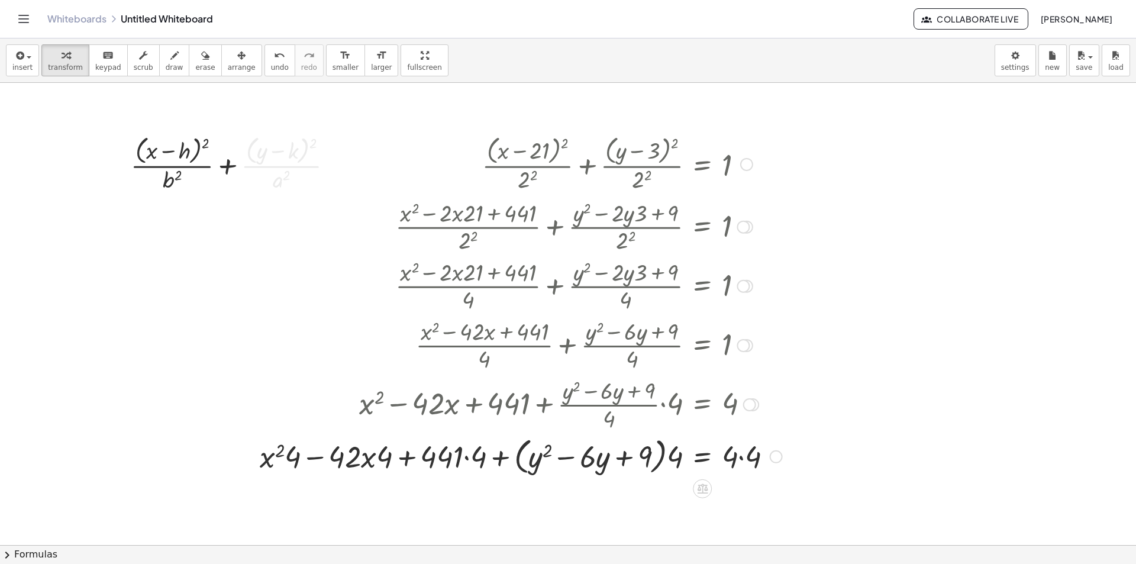
click at [740, 455] on div at bounding box center [521, 455] width 534 height 45
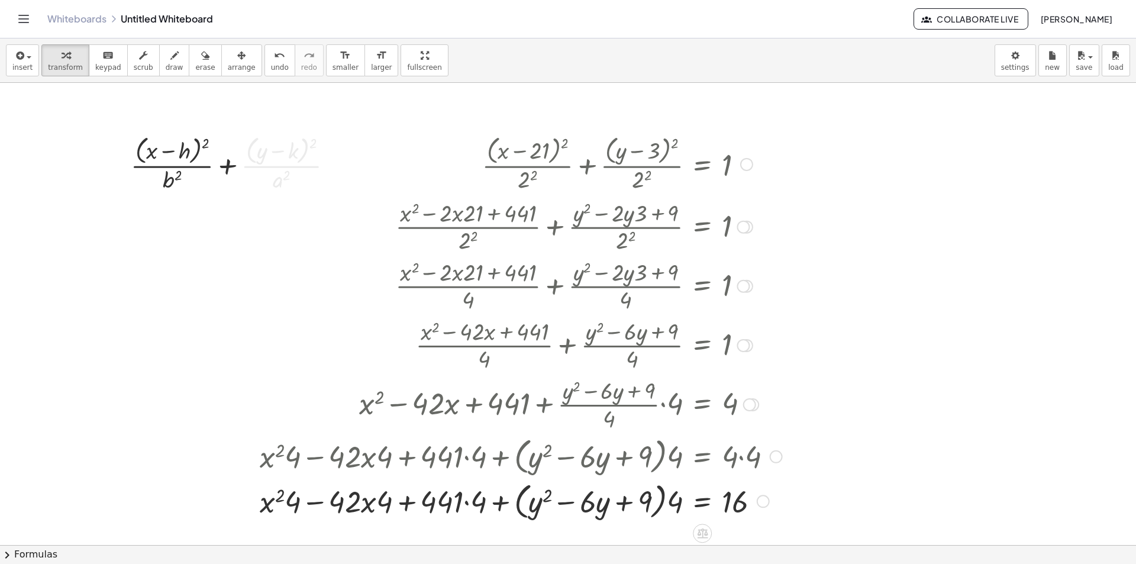
scroll to position [118, 0]
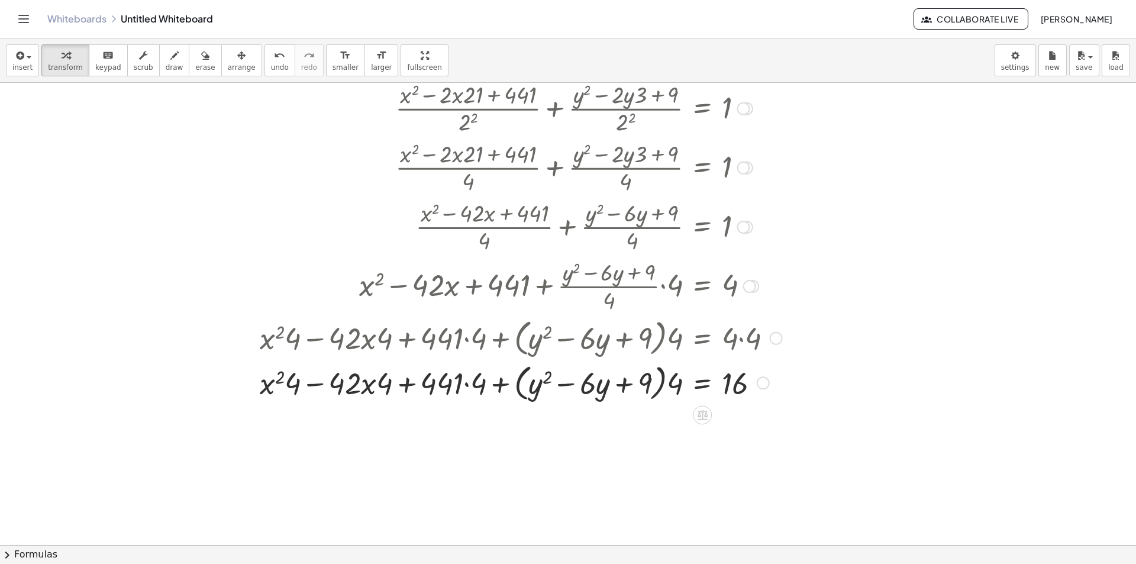
click at [665, 375] on div at bounding box center [521, 382] width 534 height 45
click at [644, 380] on div at bounding box center [521, 382] width 534 height 45
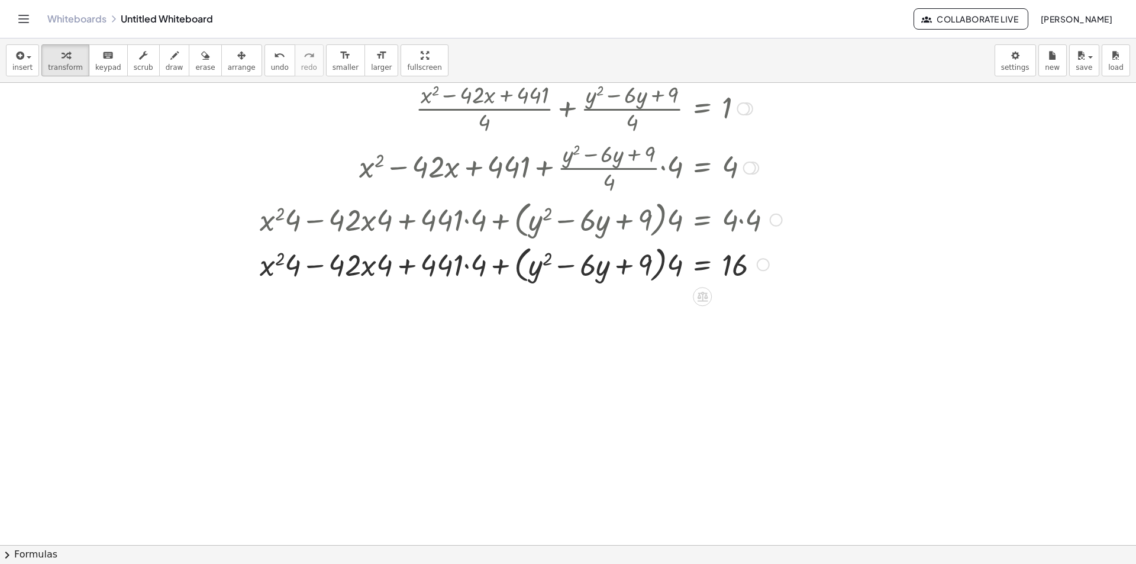
scroll to position [178, 0]
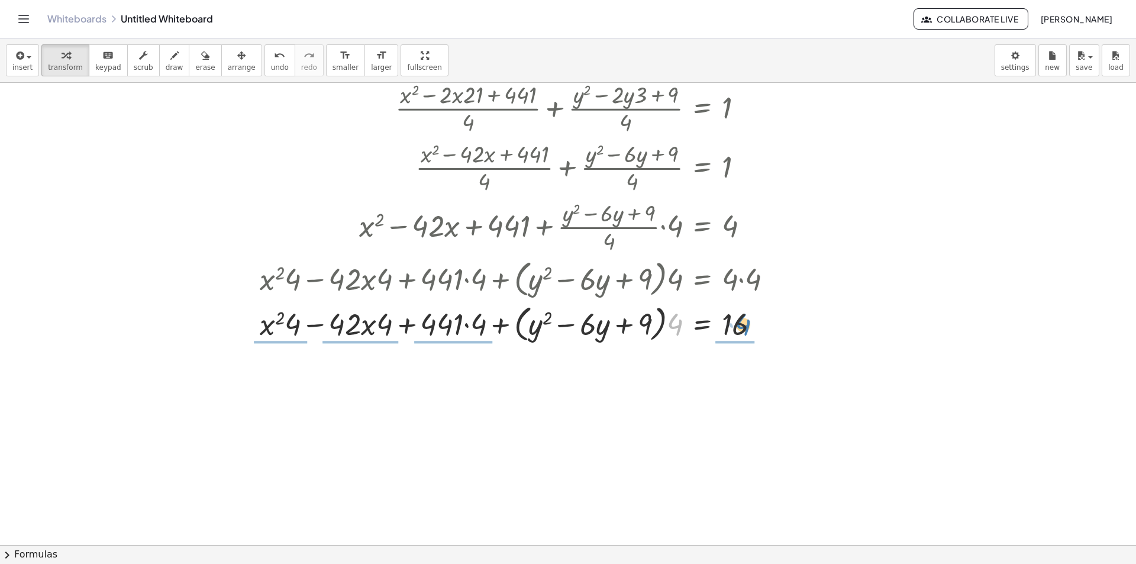
drag, startPoint x: 680, startPoint y: 327, endPoint x: 748, endPoint y: 327, distance: 68.1
click at [748, 327] on div at bounding box center [521, 323] width 534 height 45
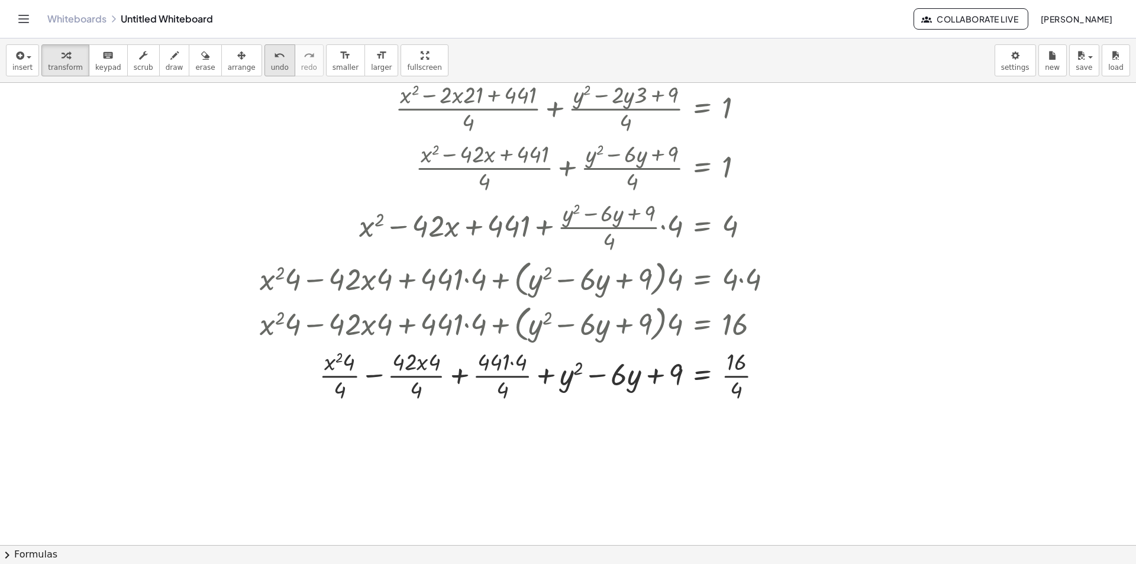
click at [271, 57] on div "undo" at bounding box center [280, 55] width 18 height 14
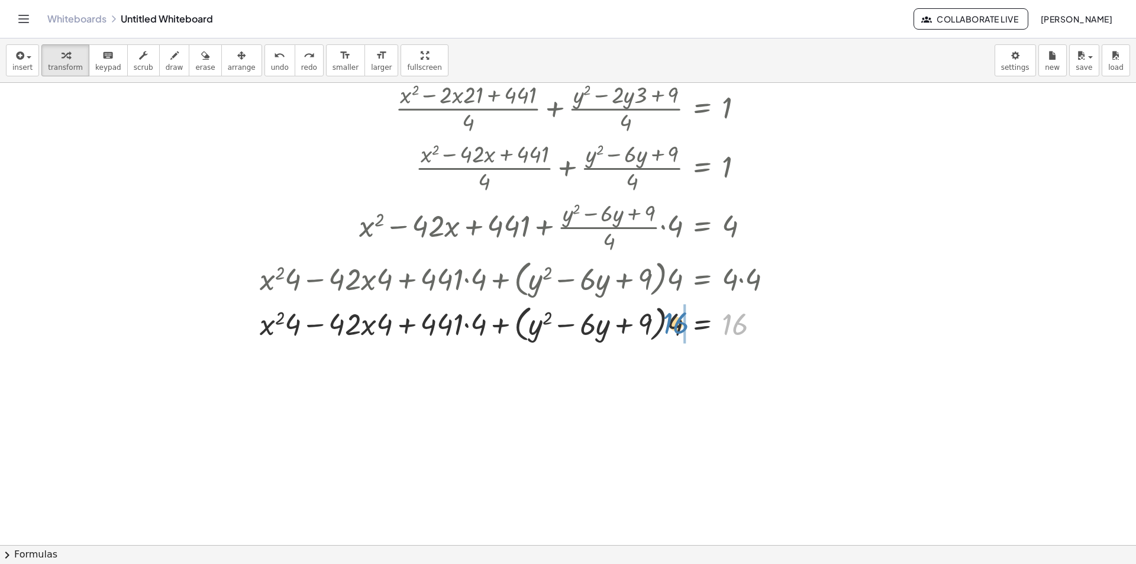
drag, startPoint x: 733, startPoint y: 320, endPoint x: 674, endPoint y: 319, distance: 59.2
click at [674, 319] on div at bounding box center [489, 323] width 591 height 45
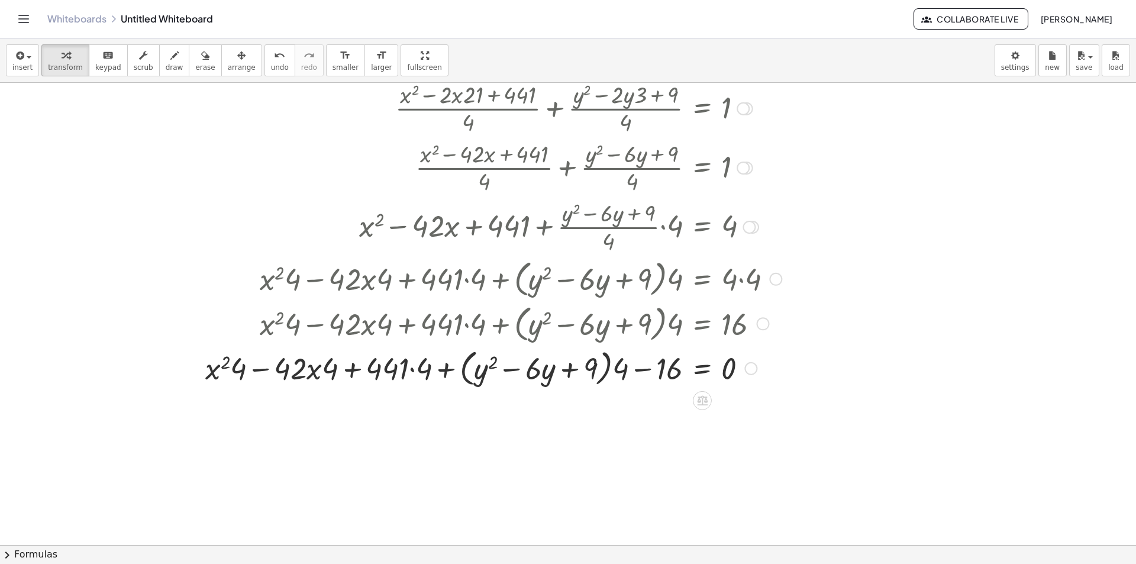
click at [642, 367] on div at bounding box center [493, 367] width 588 height 45
drag, startPoint x: 576, startPoint y: 368, endPoint x: 629, endPoint y: 357, distance: 53.6
click at [592, 362] on div at bounding box center [493, 367] width 588 height 45
click at [618, 362] on div at bounding box center [493, 367] width 588 height 45
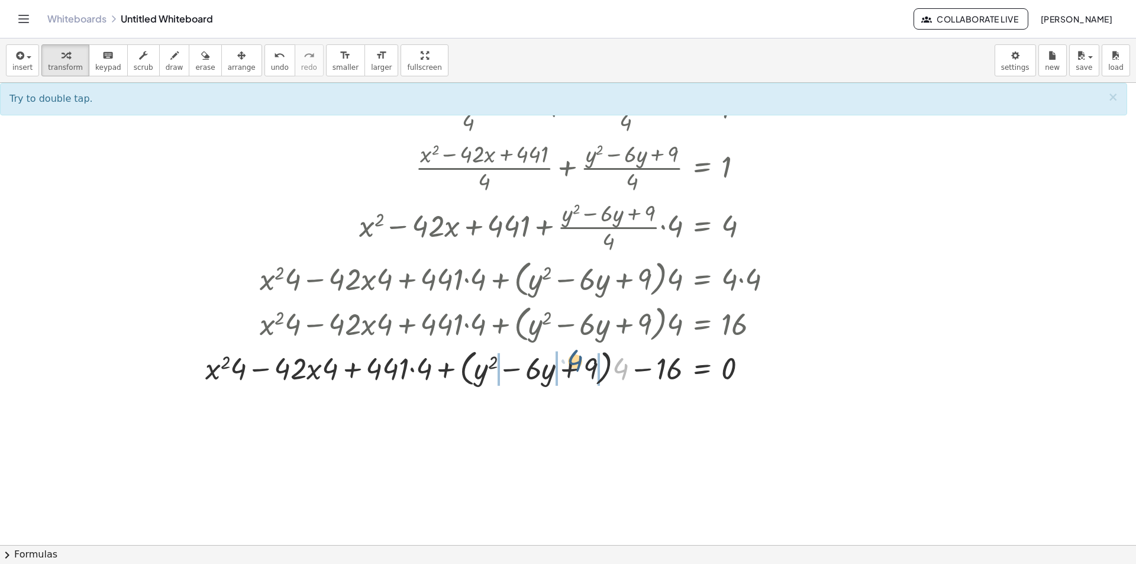
drag, startPoint x: 617, startPoint y: 371, endPoint x: 571, endPoint y: 363, distance: 46.3
click at [571, 363] on div at bounding box center [493, 367] width 588 height 45
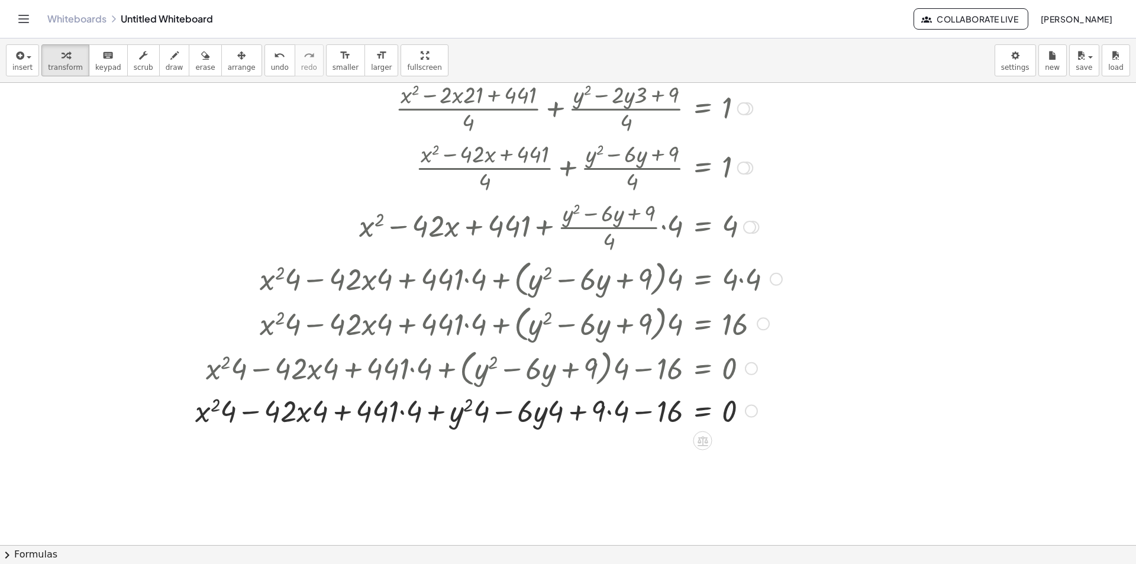
click at [612, 411] on div at bounding box center [488, 410] width 599 height 40
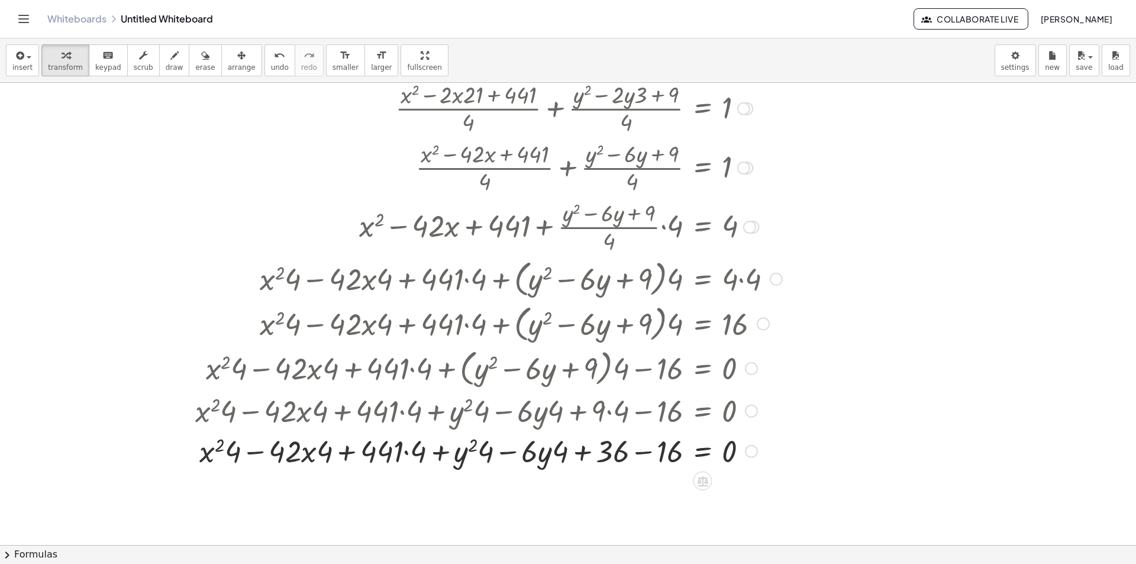
click at [545, 453] on div at bounding box center [488, 450] width 599 height 40
click at [504, 456] on div at bounding box center [488, 450] width 599 height 40
click at [471, 450] on div at bounding box center [488, 450] width 599 height 40
drag, startPoint x: 449, startPoint y: 452, endPoint x: 427, endPoint y: 450, distance: 21.9
click at [442, 452] on div at bounding box center [488, 450] width 599 height 40
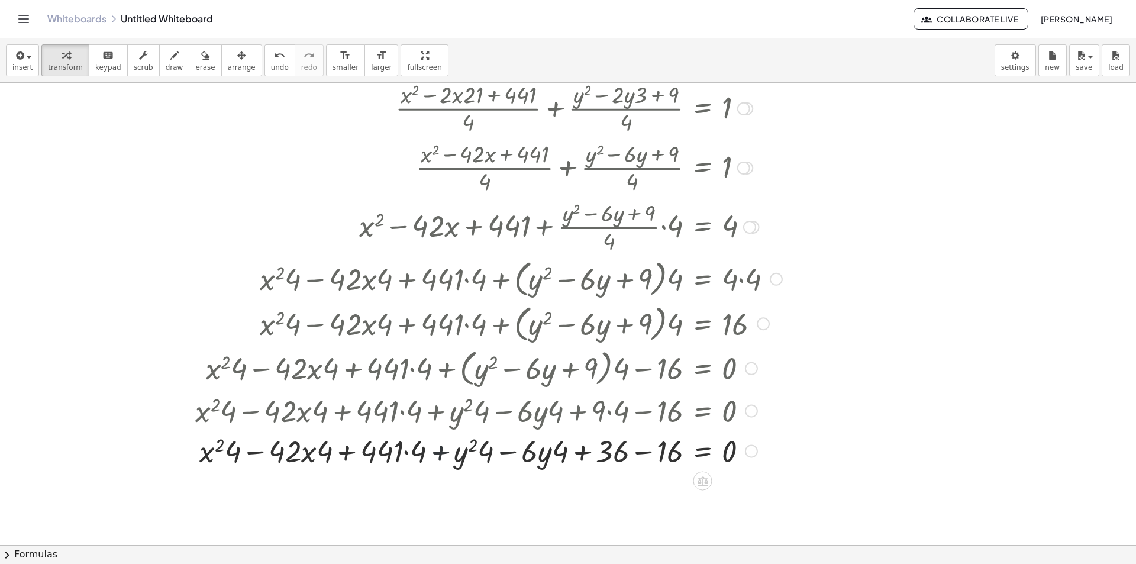
click at [427, 450] on div at bounding box center [488, 450] width 599 height 40
drag, startPoint x: 427, startPoint y: 450, endPoint x: 415, endPoint y: 447, distance: 12.2
click at [421, 449] on div at bounding box center [488, 450] width 599 height 40
click at [401, 447] on div at bounding box center [488, 450] width 599 height 40
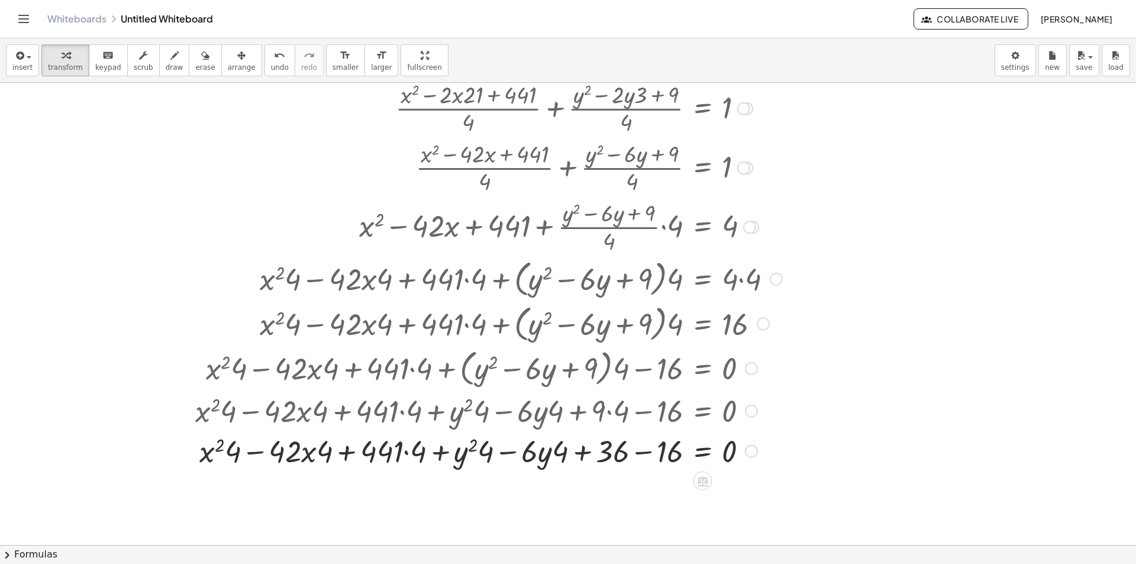
click at [405, 453] on div at bounding box center [488, 450] width 599 height 40
click at [324, 463] on div at bounding box center [488, 450] width 599 height 40
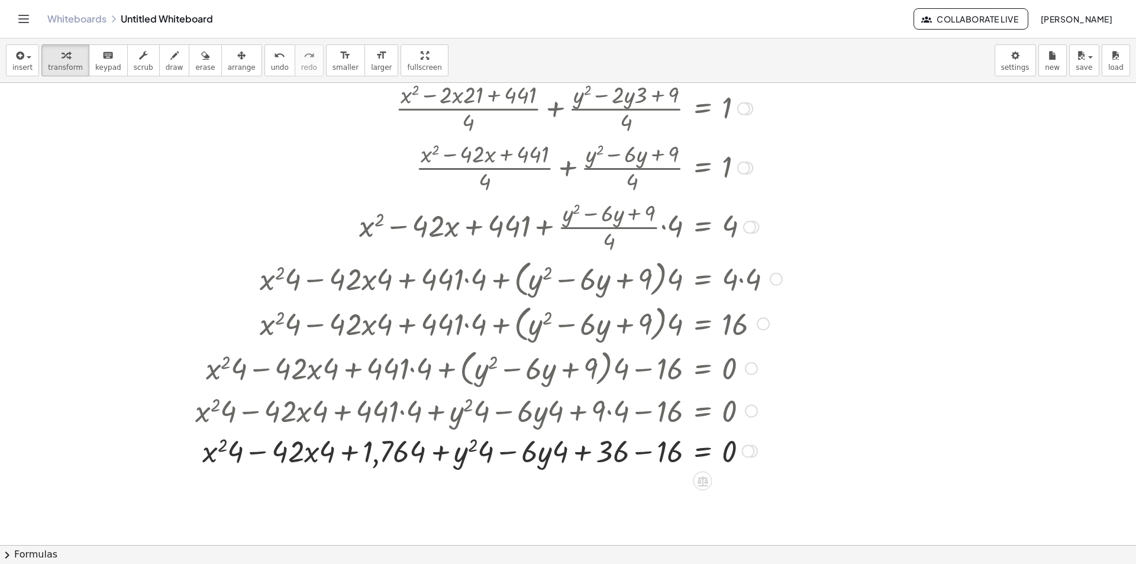
drag, startPoint x: 320, startPoint y: 460, endPoint x: 314, endPoint y: 457, distance: 6.6
click at [318, 459] on div at bounding box center [488, 450] width 599 height 40
click at [312, 457] on div at bounding box center [488, 450] width 599 height 40
click at [295, 457] on div at bounding box center [488, 450] width 599 height 40
drag, startPoint x: 250, startPoint y: 453, endPoint x: 211, endPoint y: 451, distance: 38.5
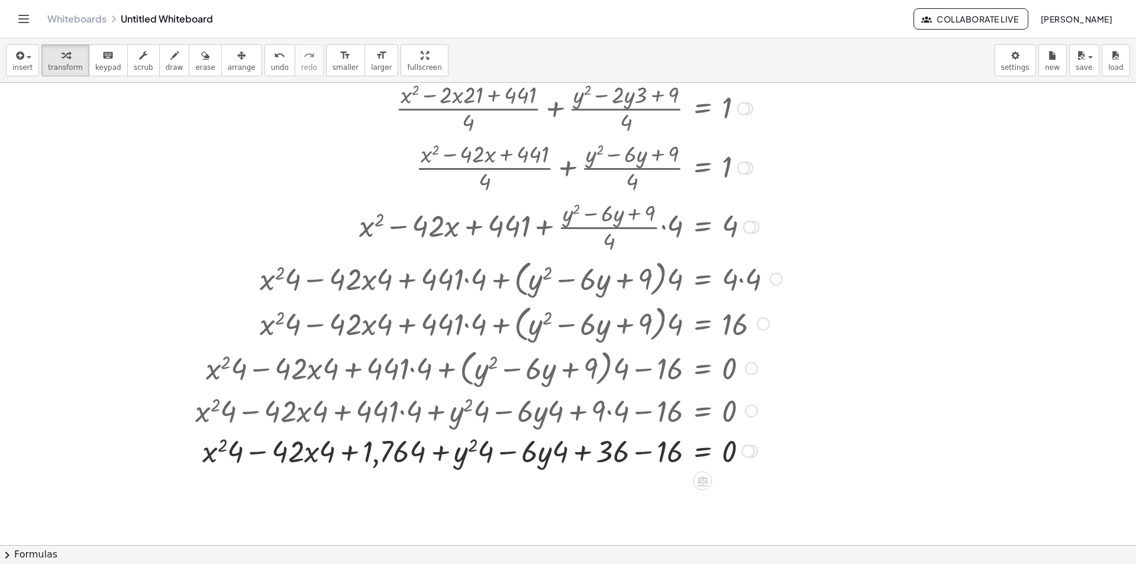
click at [240, 454] on div at bounding box center [488, 450] width 599 height 40
click at [214, 451] on div at bounding box center [488, 450] width 599 height 40
click at [208, 451] on div at bounding box center [488, 450] width 599 height 40
drag, startPoint x: 208, startPoint y: 451, endPoint x: 407, endPoint y: 453, distance: 198.3
click at [230, 450] on div at bounding box center [488, 450] width 599 height 40
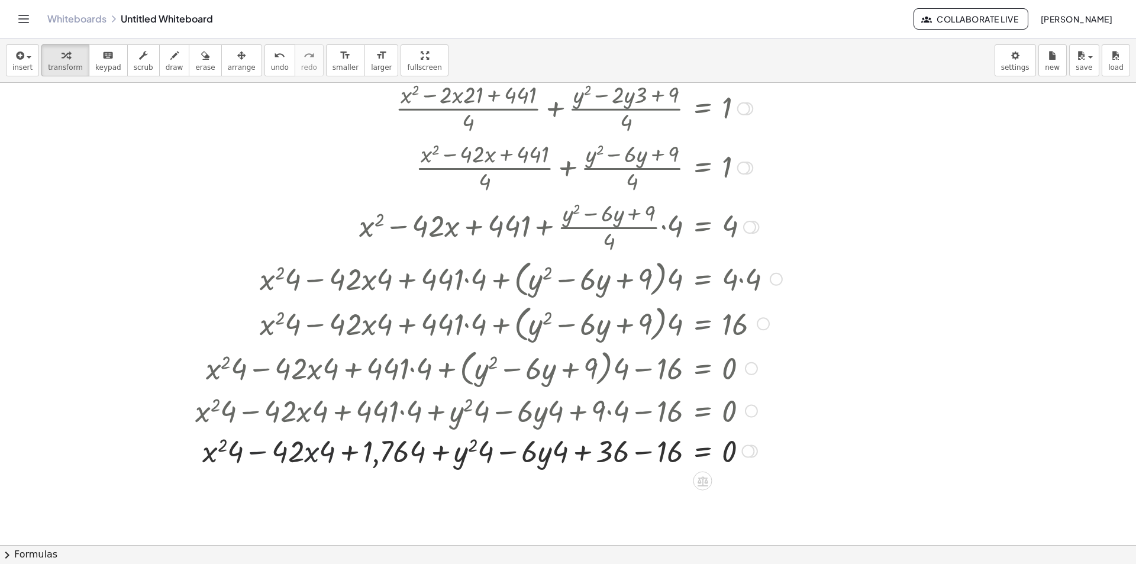
click at [331, 453] on div at bounding box center [488, 450] width 599 height 40
click at [369, 450] on div at bounding box center [488, 450] width 599 height 40
click at [399, 453] on div at bounding box center [488, 450] width 599 height 40
click at [415, 453] on div at bounding box center [488, 450] width 599 height 40
drag, startPoint x: 417, startPoint y: 453, endPoint x: 573, endPoint y: 450, distance: 156.3
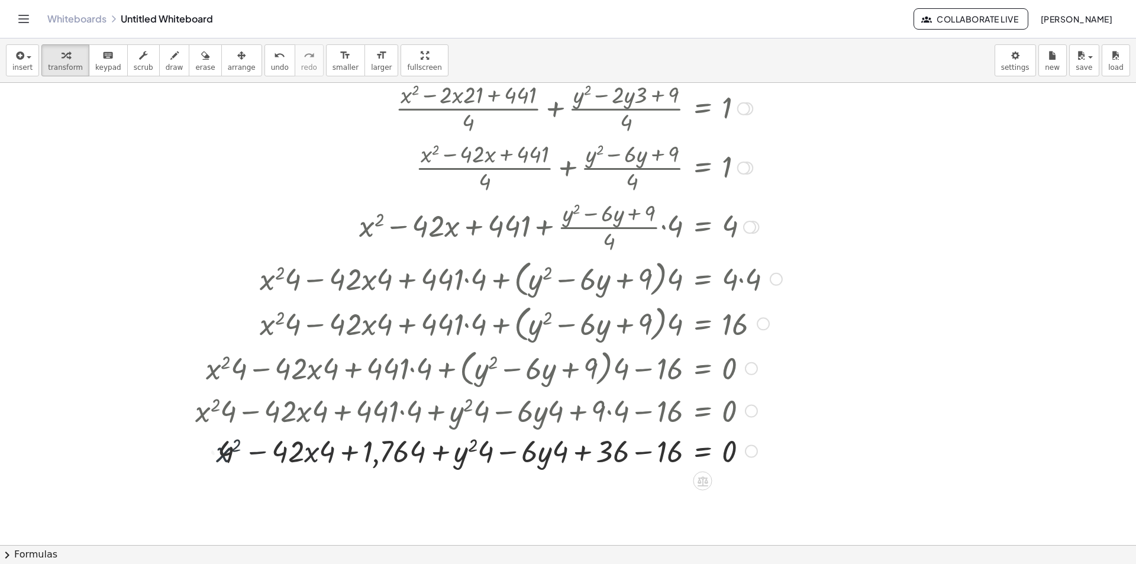
click at [426, 453] on div at bounding box center [488, 450] width 599 height 40
click at [479, 453] on div at bounding box center [488, 450] width 599 height 40
click at [511, 455] on div at bounding box center [488, 450] width 599 height 40
click at [547, 449] on div at bounding box center [488, 450] width 599 height 40
click at [554, 449] on div at bounding box center [488, 450] width 599 height 40
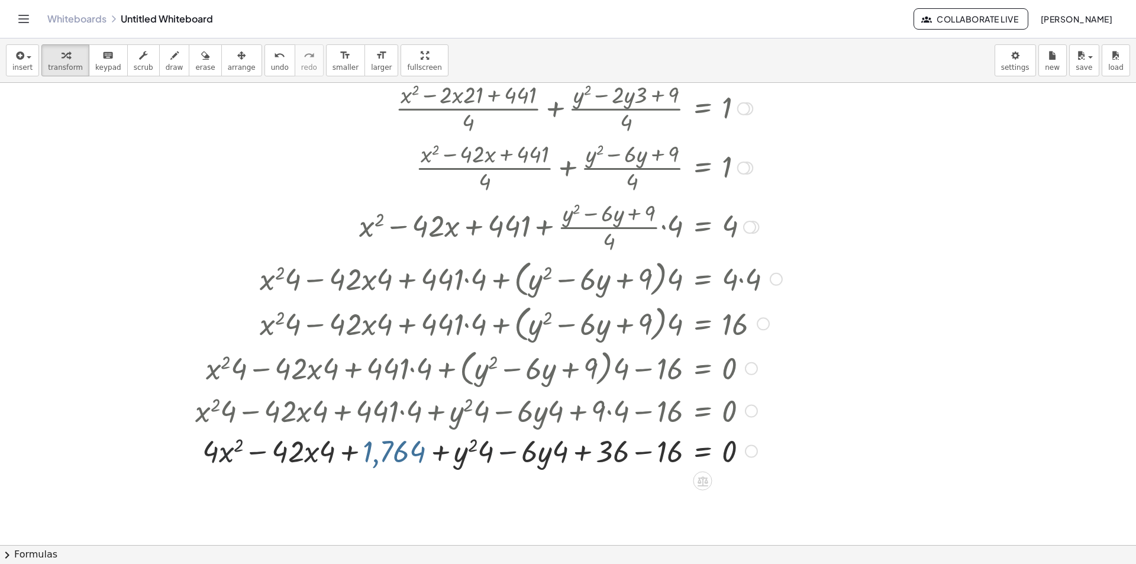
drag, startPoint x: 573, startPoint y: 450, endPoint x: 616, endPoint y: 453, distance: 43.3
click at [588, 451] on div at bounding box center [488, 450] width 599 height 40
click at [608, 453] on div at bounding box center [488, 450] width 599 height 40
click at [619, 453] on div at bounding box center [488, 450] width 599 height 40
click at [631, 453] on div at bounding box center [488, 450] width 599 height 40
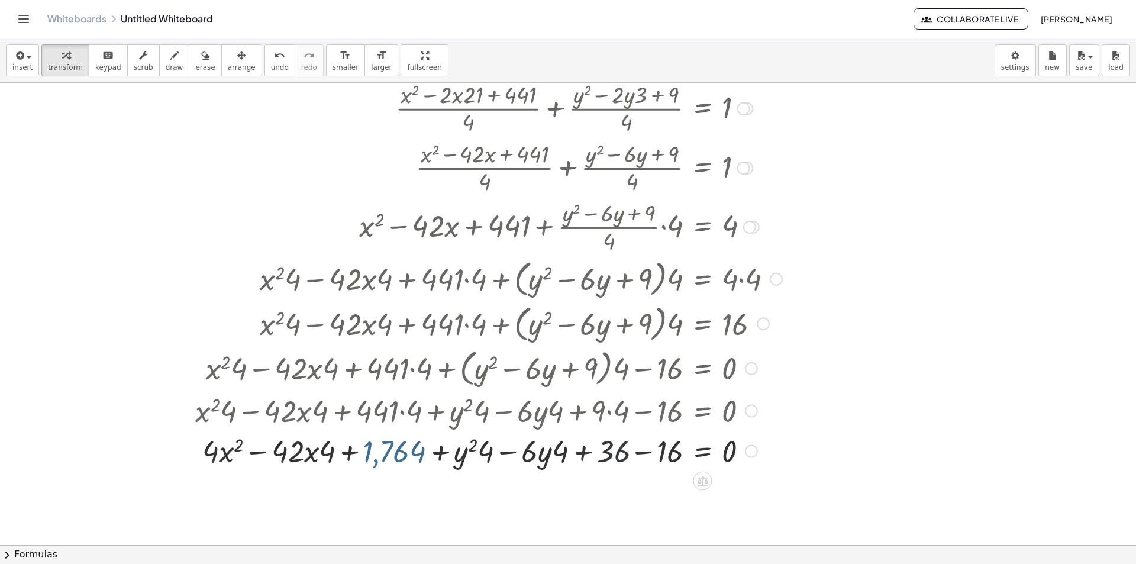
drag, startPoint x: 636, startPoint y: 455, endPoint x: 664, endPoint y: 456, distance: 27.8
click at [639, 455] on div at bounding box center [488, 450] width 599 height 40
click at [659, 455] on div at bounding box center [488, 450] width 599 height 40
click at [664, 456] on div at bounding box center [488, 450] width 599 height 40
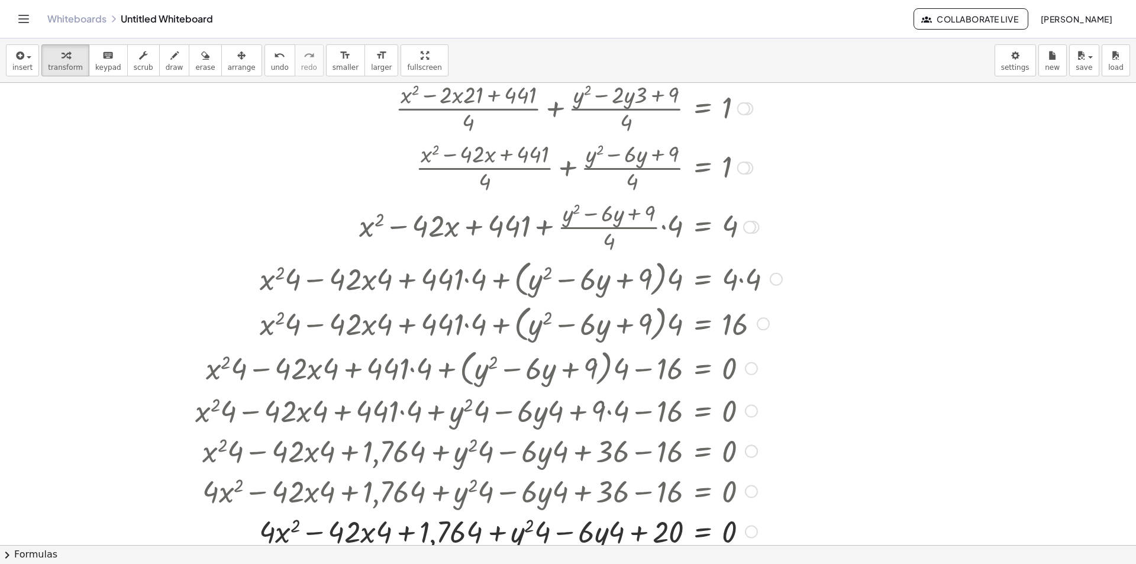
scroll to position [237, 0]
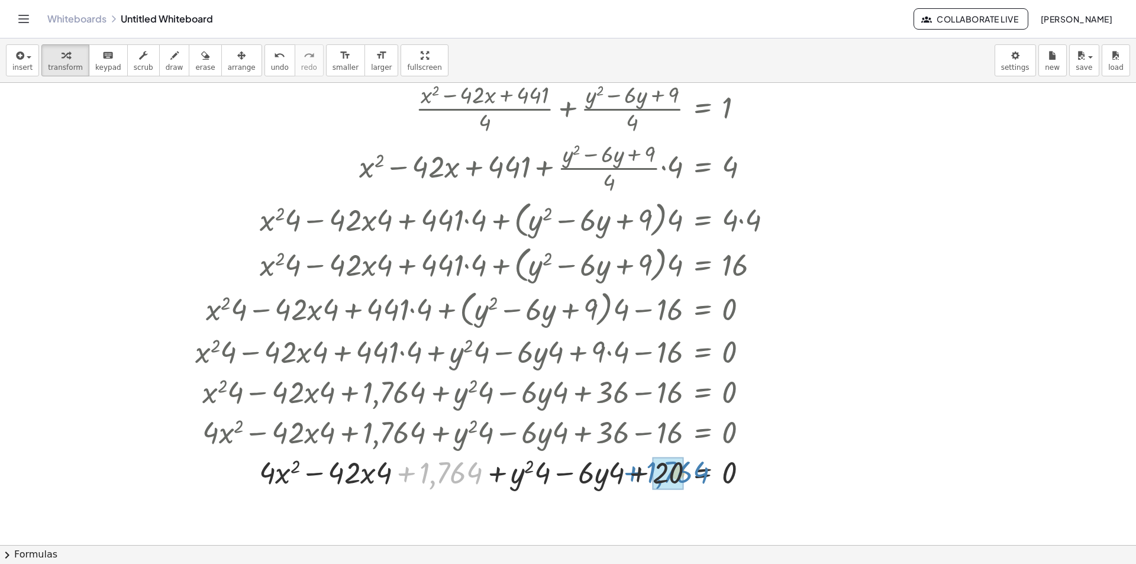
drag, startPoint x: 434, startPoint y: 473, endPoint x: 660, endPoint y: 472, distance: 226.7
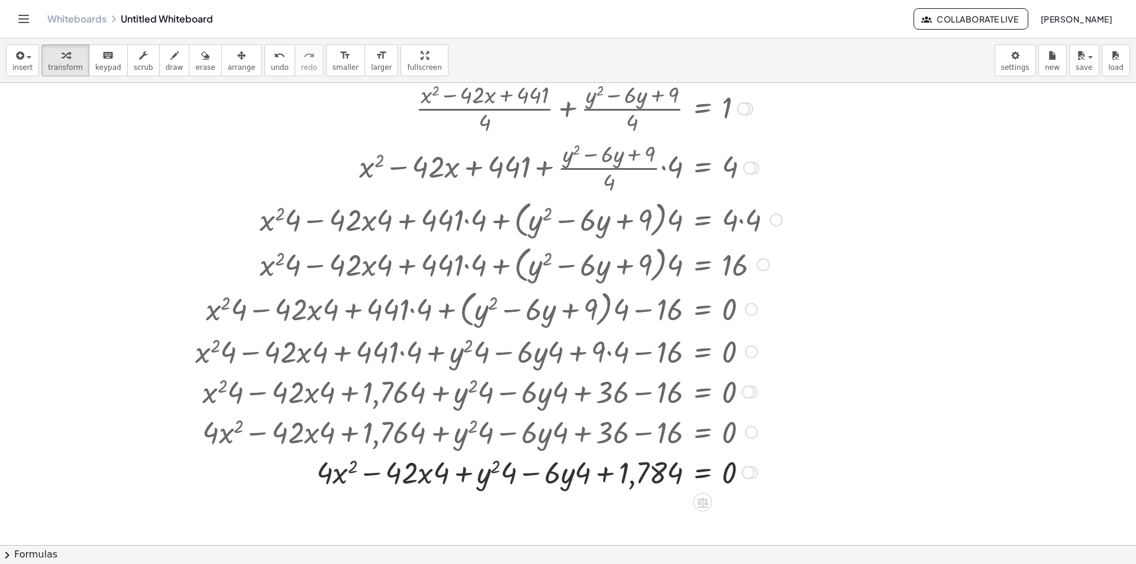
scroll to position [296, 0]
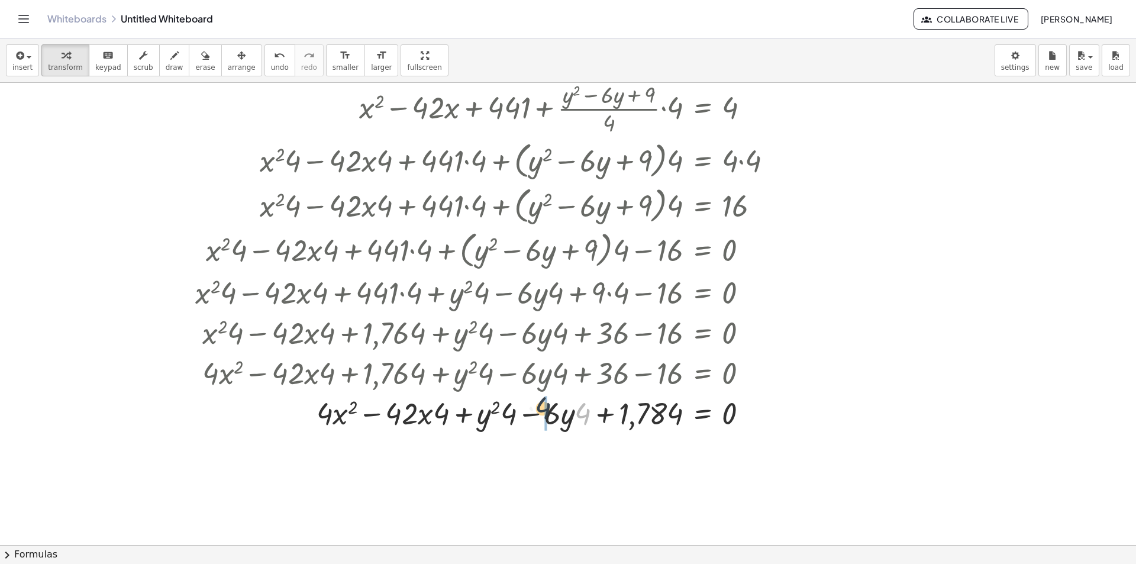
drag, startPoint x: 582, startPoint y: 416, endPoint x: 540, endPoint y: 411, distance: 42.9
click at [540, 411] on div at bounding box center [488, 412] width 599 height 40
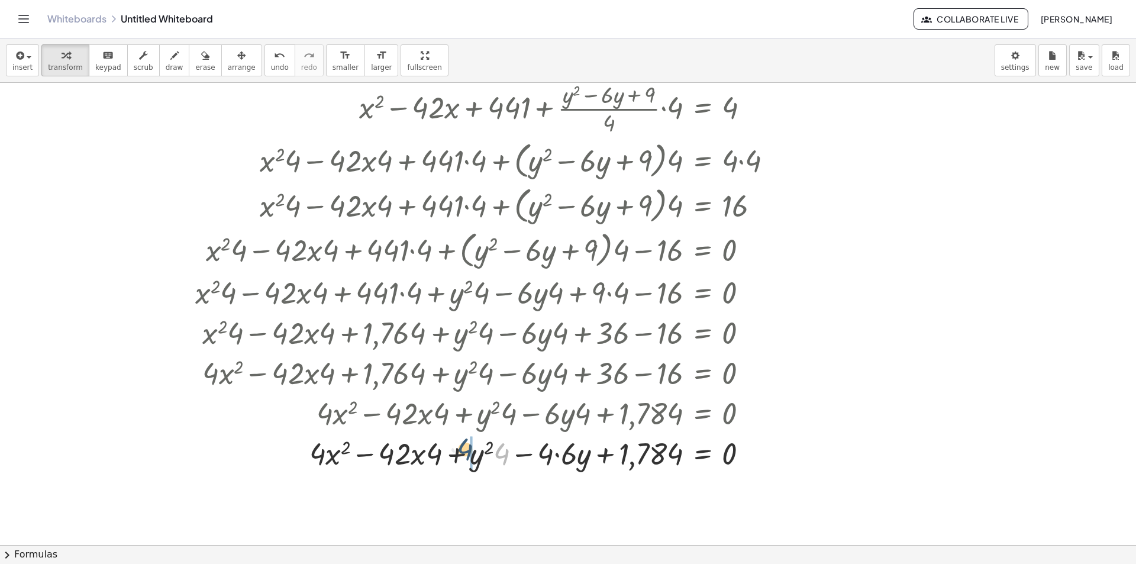
drag, startPoint x: 504, startPoint y: 456, endPoint x: 467, endPoint y: 452, distance: 37.6
click at [467, 452] on div at bounding box center [488, 453] width 599 height 40
click at [555, 453] on div at bounding box center [488, 453] width 599 height 40
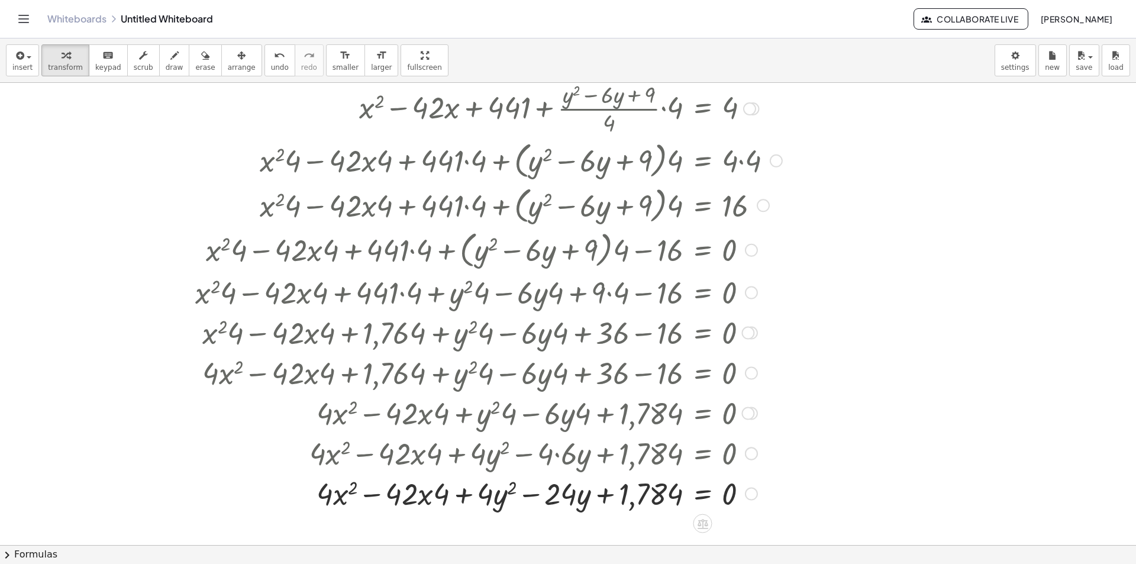
scroll to position [355, 0]
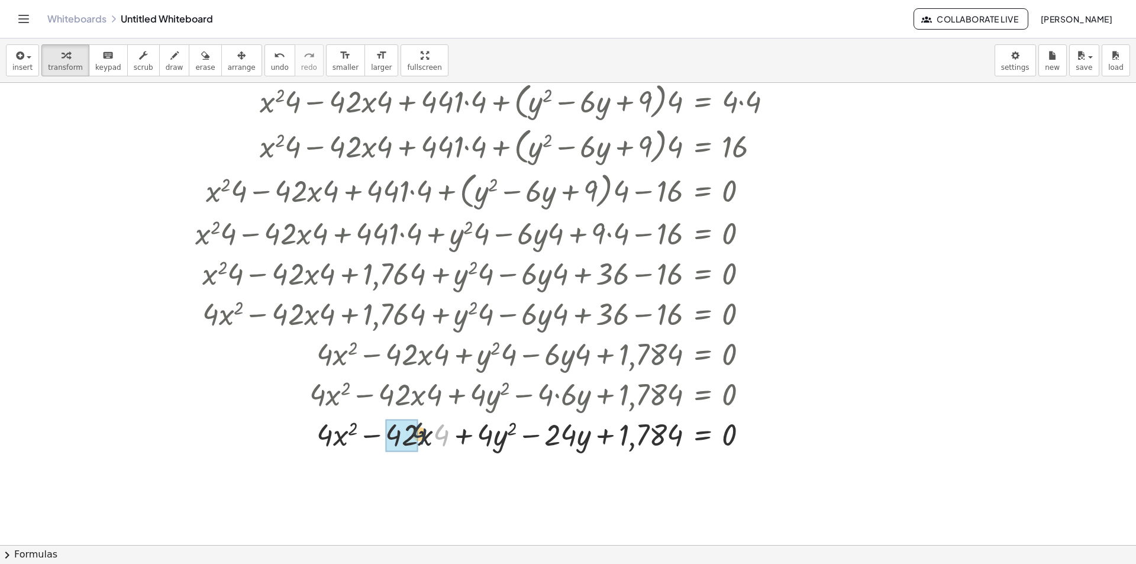
drag, startPoint x: 437, startPoint y: 431, endPoint x: 399, endPoint y: 428, distance: 37.4
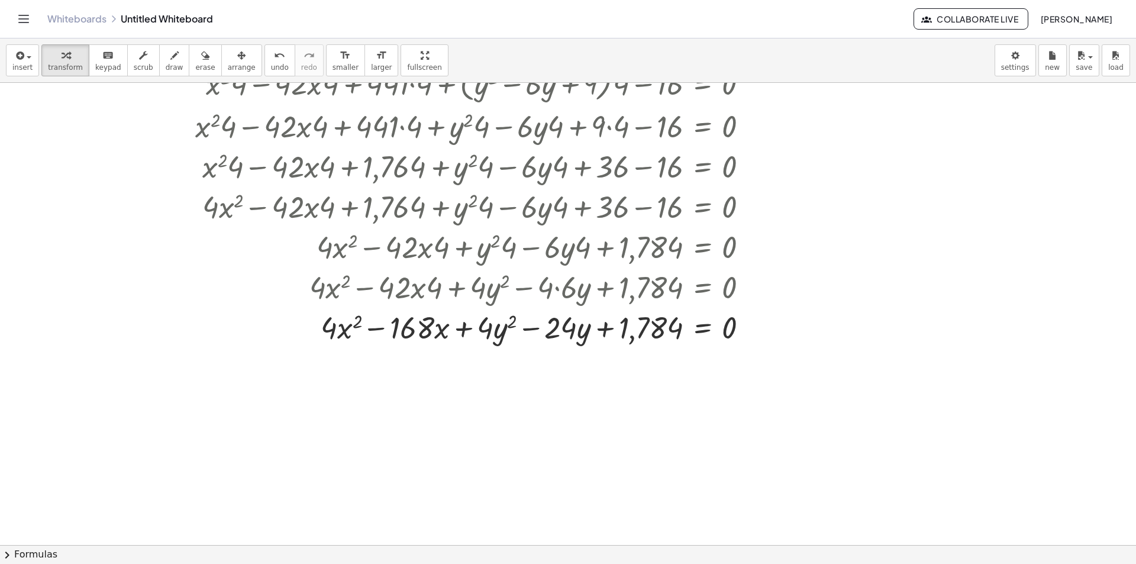
scroll to position [403, 0]
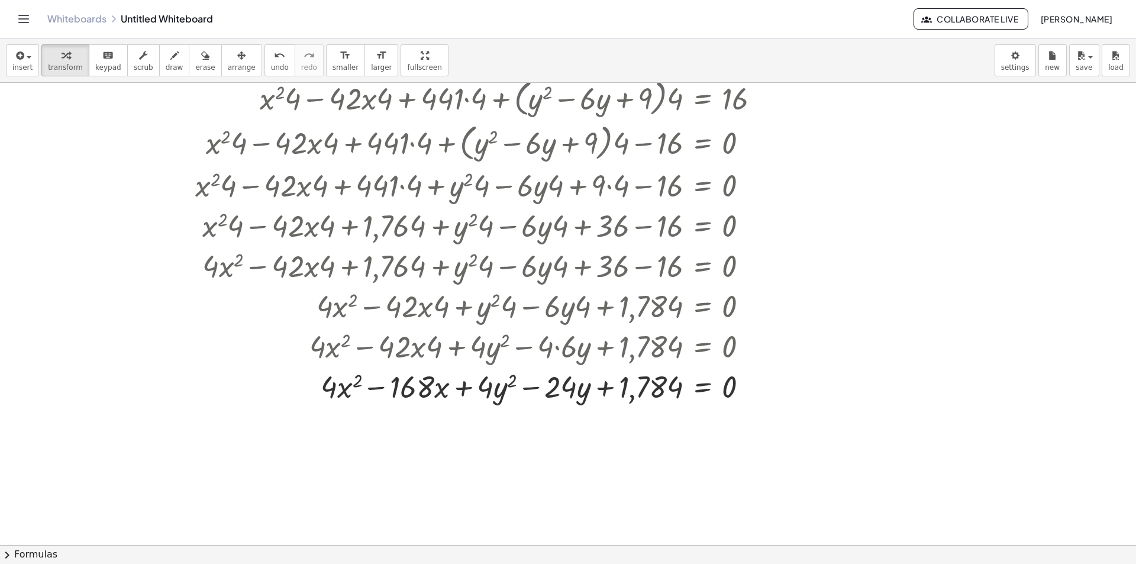
click at [340, 58] on icon "format_size" at bounding box center [345, 56] width 11 height 14
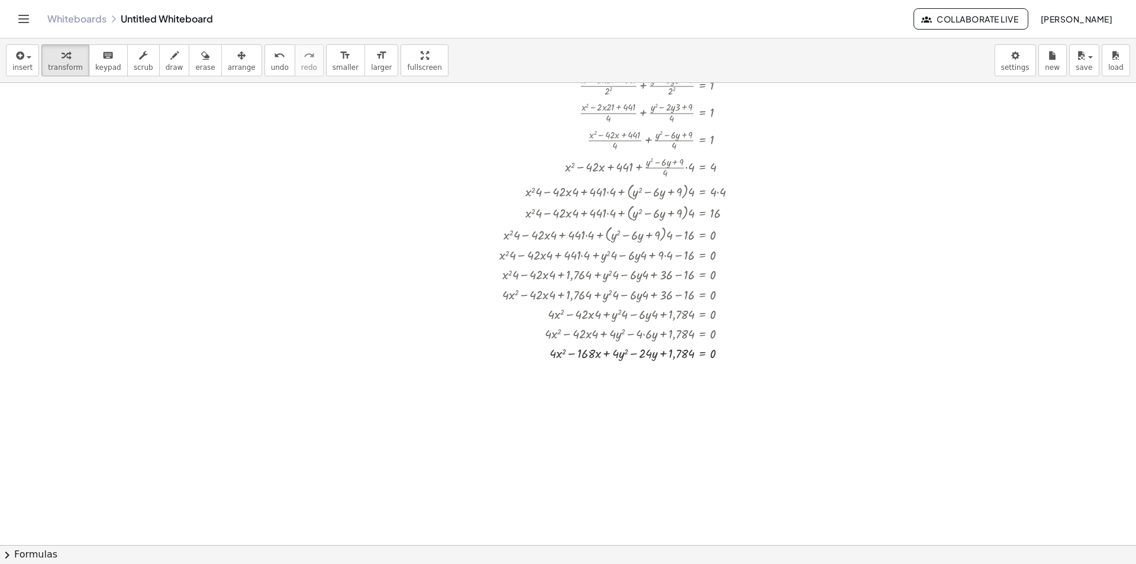
scroll to position [0, 0]
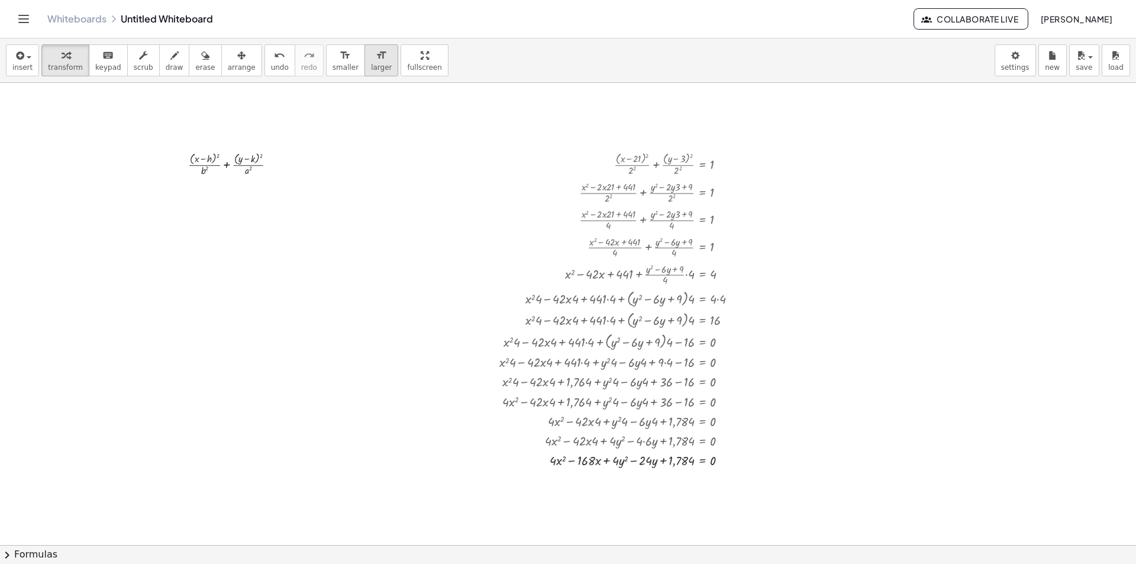
click at [376, 59] on icon "format_size" at bounding box center [381, 56] width 11 height 14
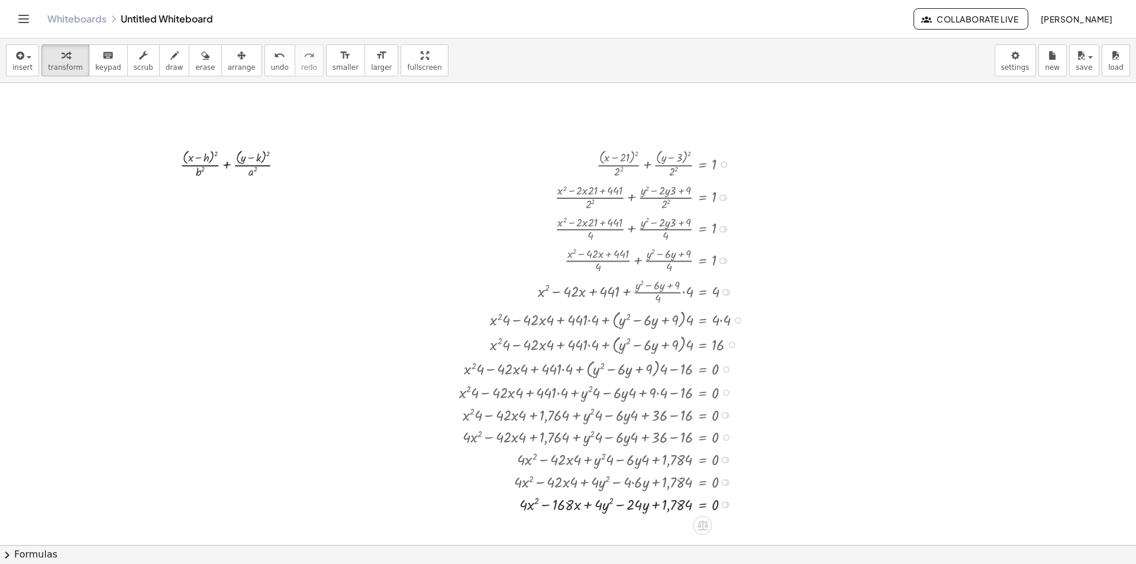
scroll to position [178, 0]
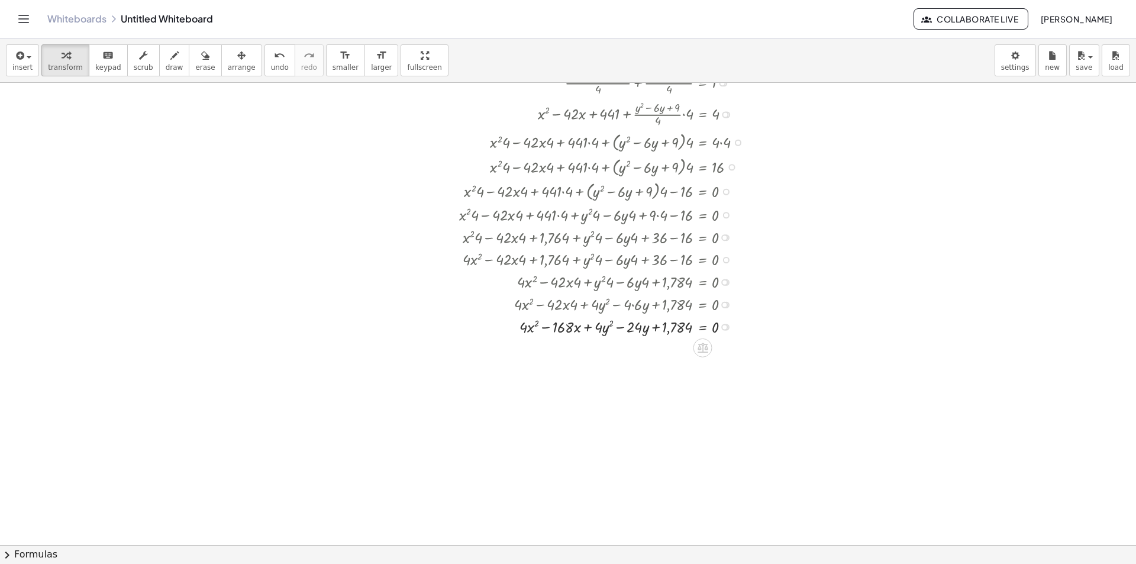
click at [721, 328] on div at bounding box center [605, 326] width 304 height 22
click at [723, 328] on div at bounding box center [724, 327] width 7 height 7
click at [770, 320] on span "Copy line as LaTeX" at bounding box center [782, 317] width 72 height 9
click at [803, 379] on div at bounding box center [568, 367] width 1136 height 924
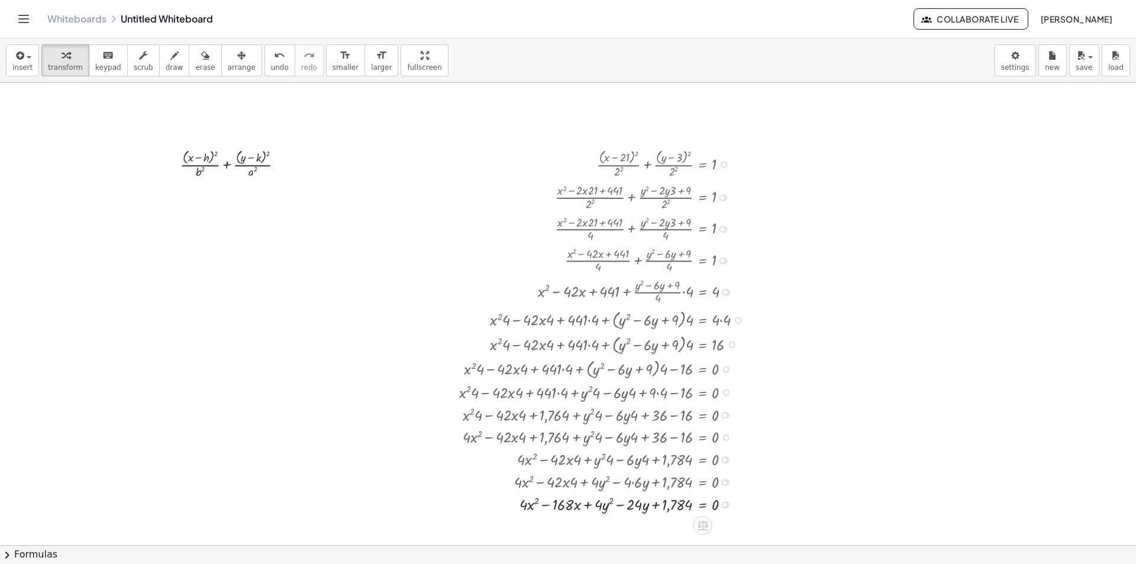
scroll to position [59, 0]
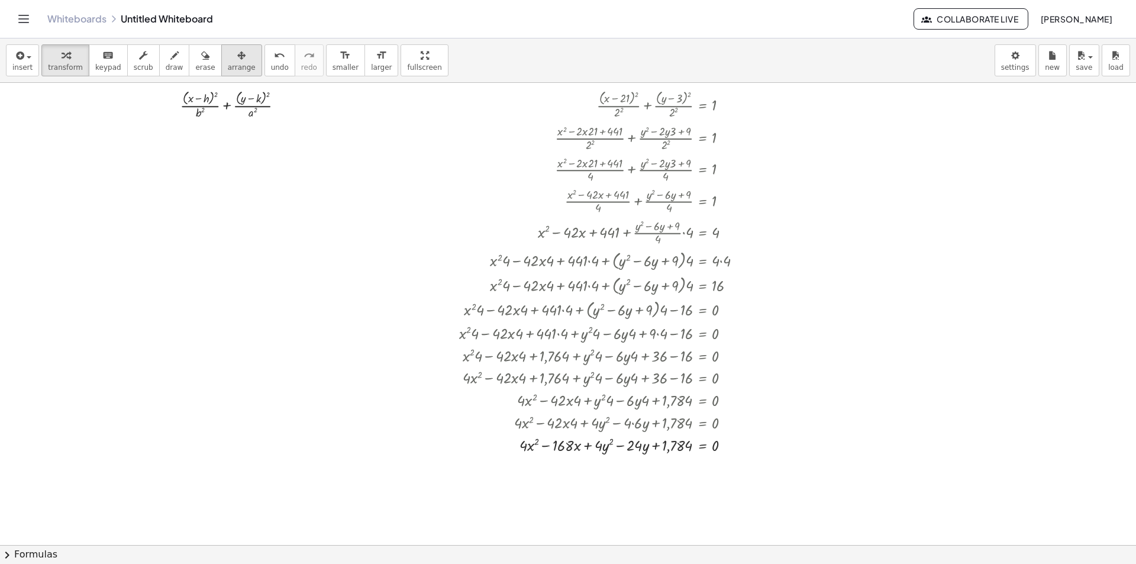
click at [237, 57] on icon "button" at bounding box center [241, 56] width 8 height 14
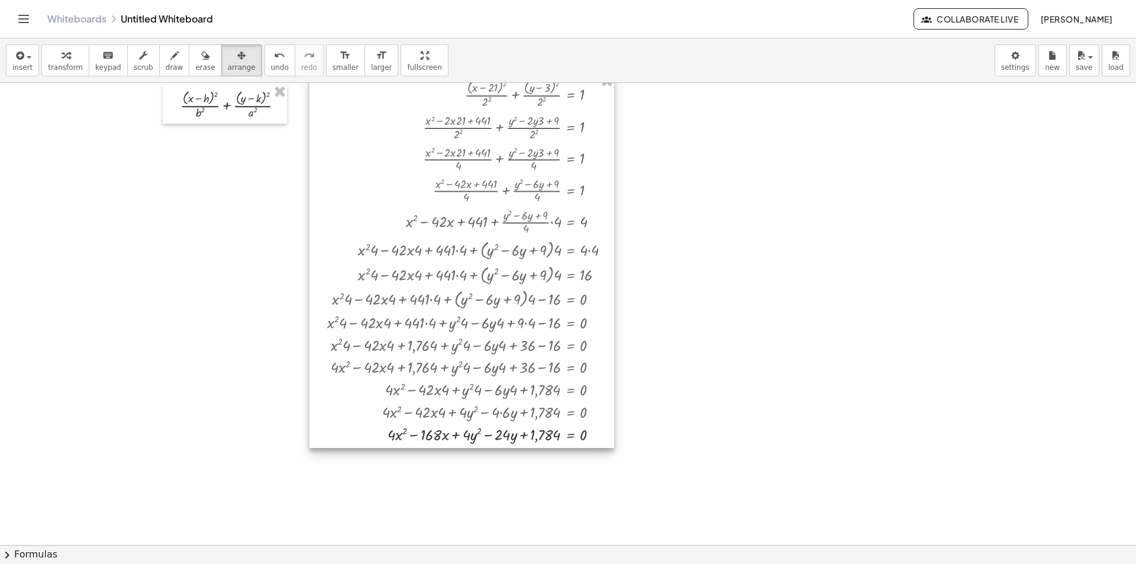
drag, startPoint x: 594, startPoint y: 230, endPoint x: 490, endPoint y: 219, distance: 104.8
click at [491, 218] on div at bounding box center [462, 261] width 305 height 374
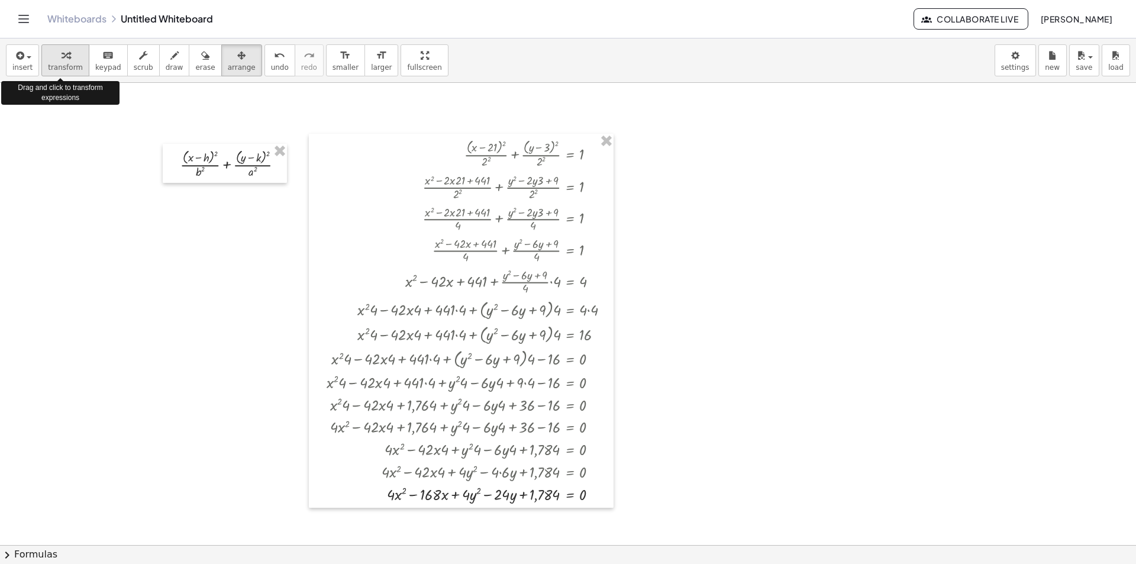
click at [62, 63] on span "transform" at bounding box center [65, 67] width 35 height 8
click at [109, 57] on div "keyboard" at bounding box center [108, 55] width 26 height 14
click at [66, 56] on div "button" at bounding box center [65, 55] width 35 height 14
click at [1032, 442] on div at bounding box center [568, 545] width 1136 height 924
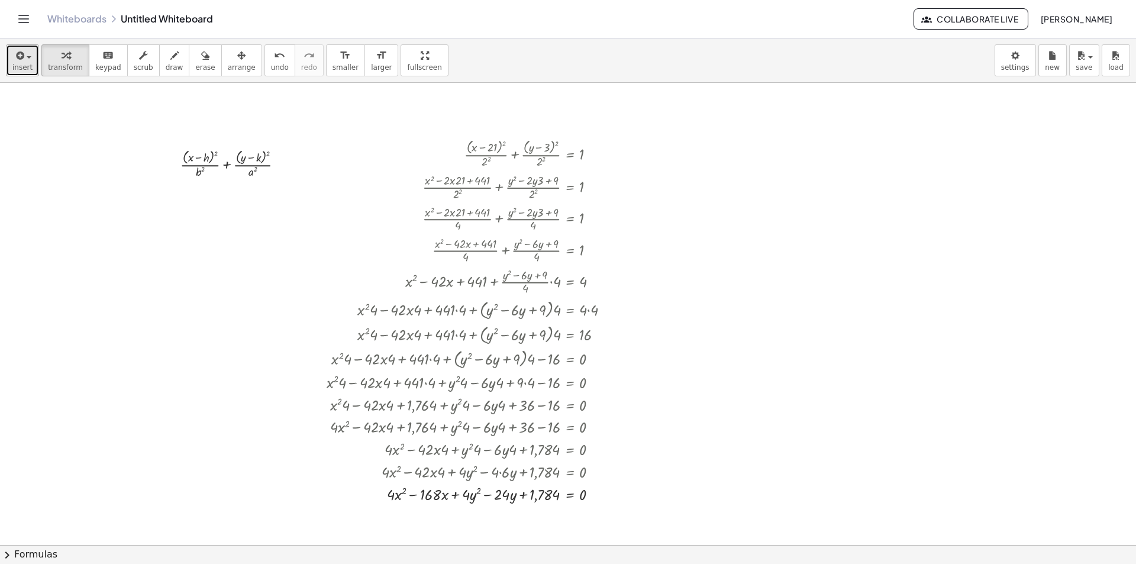
click at [28, 68] on span "insert" at bounding box center [22, 67] width 20 height 8
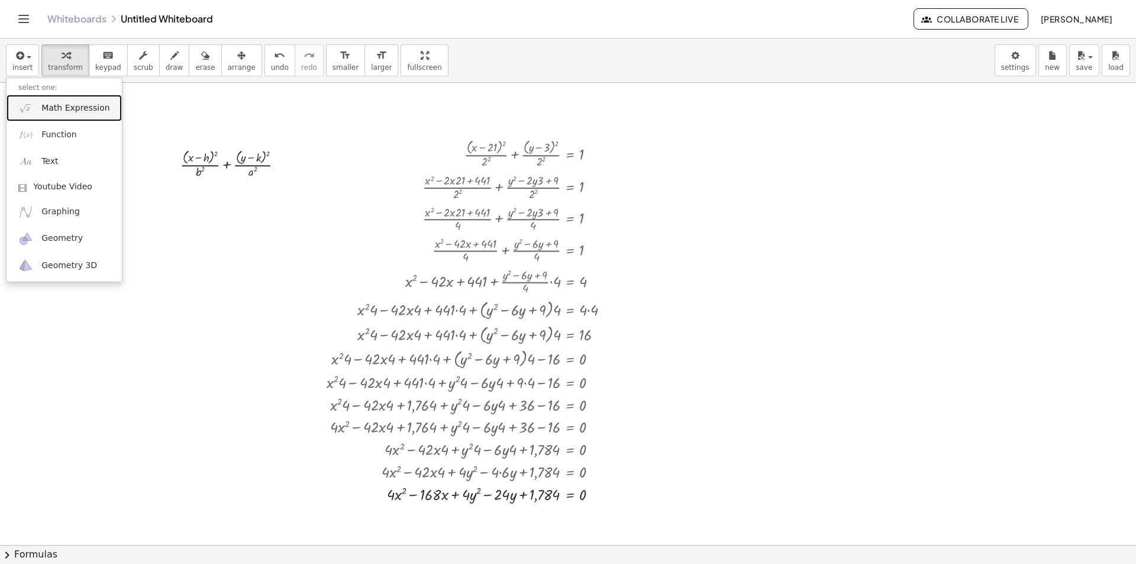
click at [75, 98] on link "Math Expression" at bounding box center [64, 108] width 115 height 27
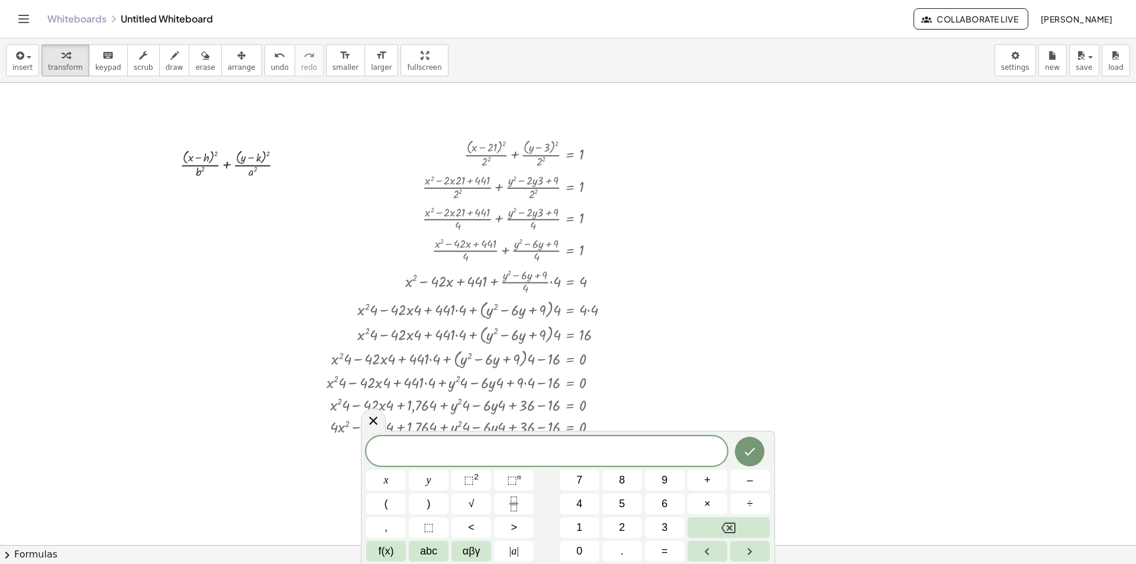
click at [581, 458] on span "​" at bounding box center [546, 452] width 361 height 17
click at [465, 476] on span "⬚" at bounding box center [469, 480] width 10 height 12
click at [708, 482] on span "+" at bounding box center [707, 480] width 7 height 16
click at [468, 476] on span "⬚" at bounding box center [469, 480] width 10 height 12
click at [716, 482] on button "+" at bounding box center [708, 480] width 40 height 21
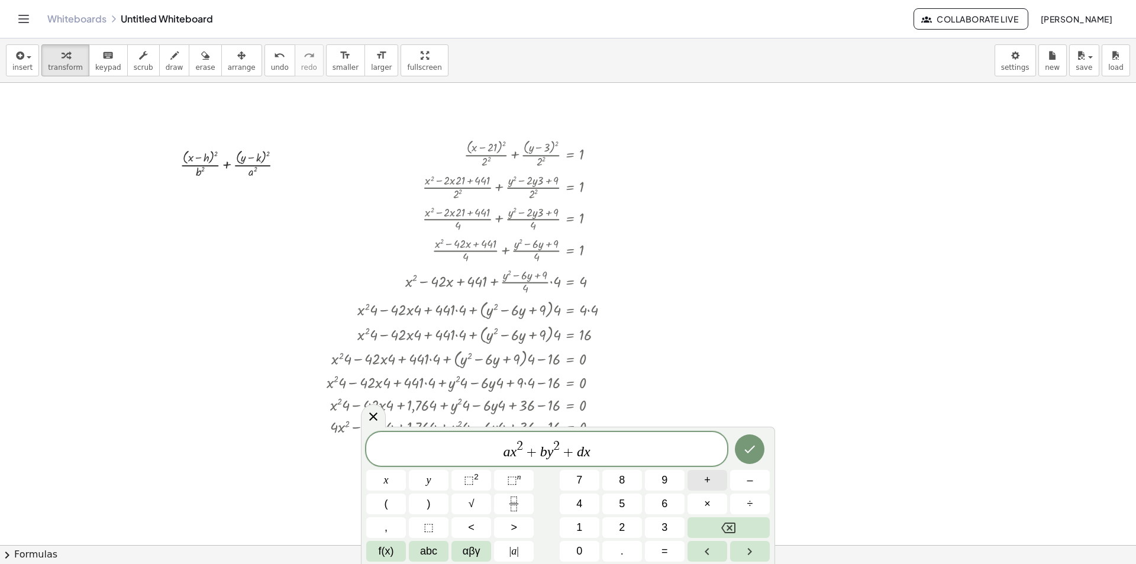
click at [718, 482] on button "+" at bounding box center [708, 480] width 40 height 21
click at [716, 481] on button "+" at bounding box center [708, 480] width 40 height 21
click at [656, 550] on button "=" at bounding box center [665, 551] width 40 height 21
click at [742, 450] on button "Done" at bounding box center [750, 449] width 30 height 30
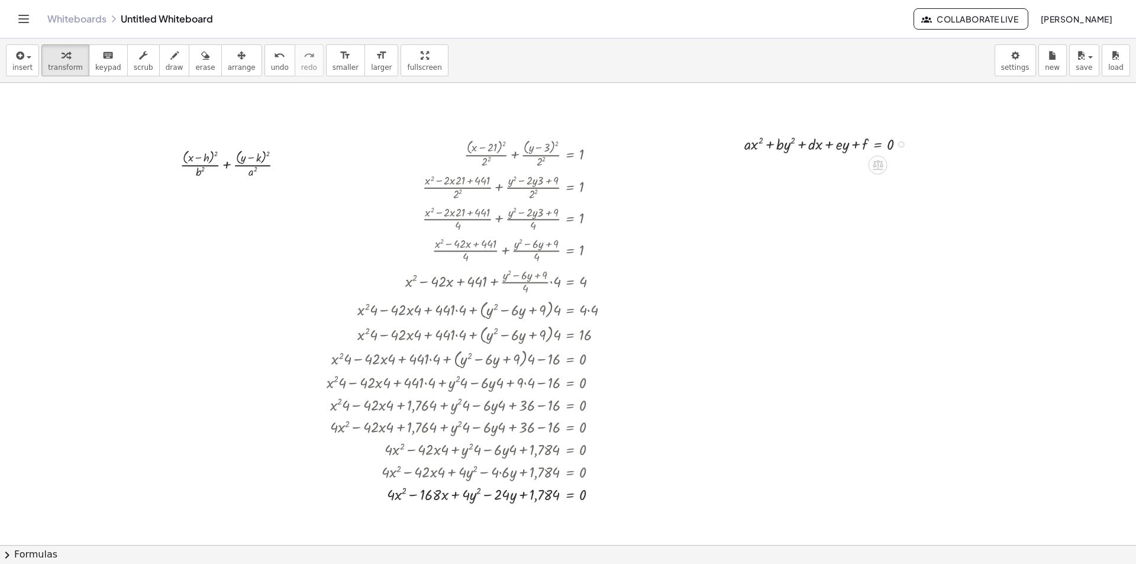
click at [898, 142] on div at bounding box center [901, 144] width 7 height 7
click at [979, 141] on span "Copy line as LaTeX" at bounding box center [959, 143] width 72 height 9
click at [25, 67] on span "insert" at bounding box center [22, 67] width 20 height 8
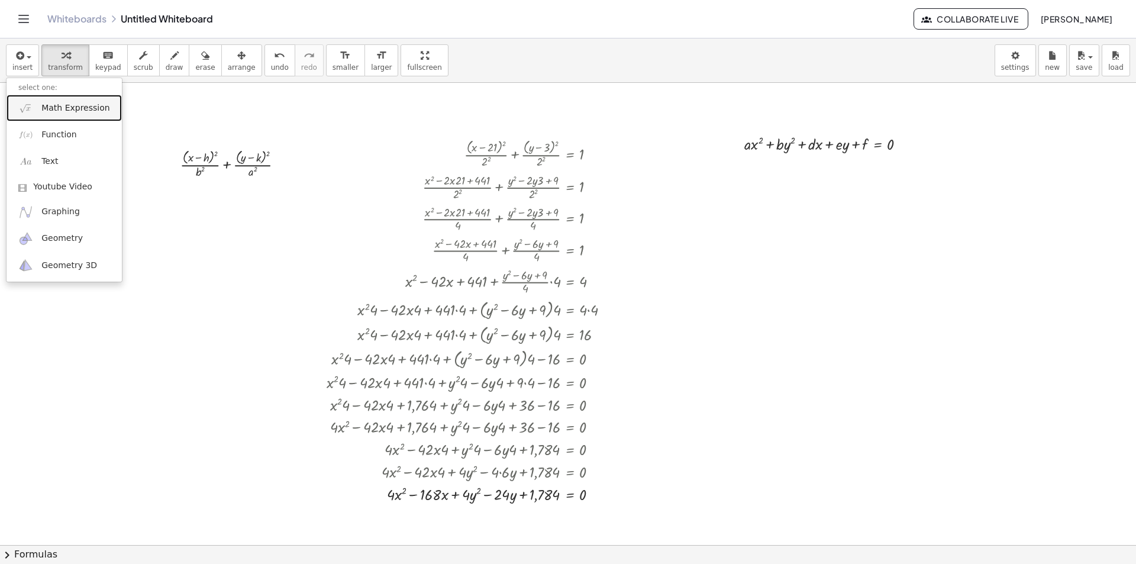
click at [75, 112] on span "Math Expression" at bounding box center [75, 108] width 68 height 12
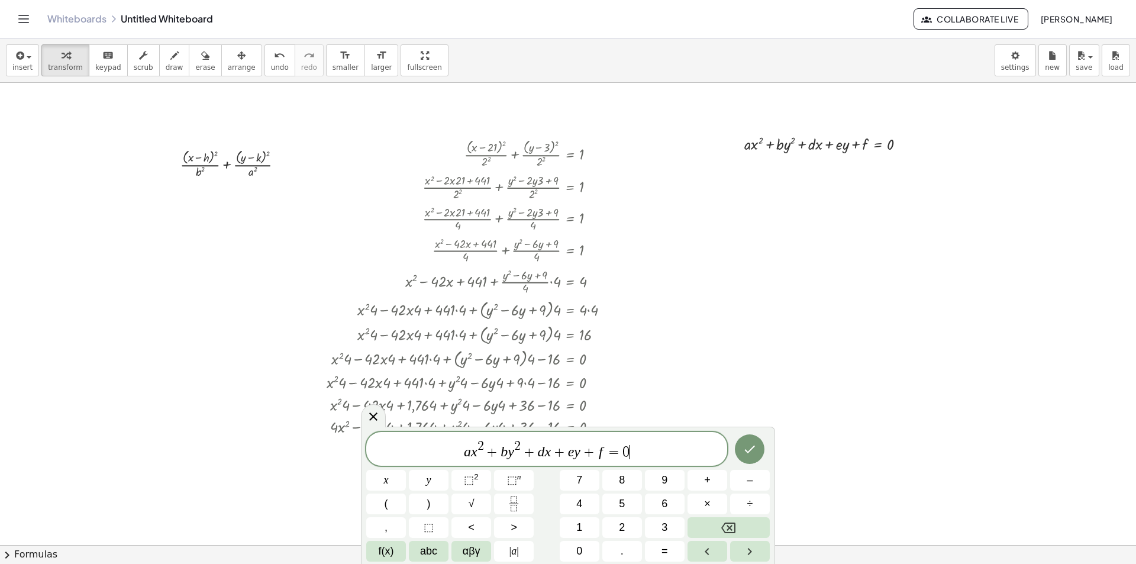
click at [475, 452] on var "x" at bounding box center [474, 451] width 7 height 15
click at [471, 452] on span "a x ​ 2 + b y 2 + d x + e y + f = 0" at bounding box center [546, 449] width 361 height 21
click at [508, 448] on var "y" at bounding box center [511, 451] width 7 height 15
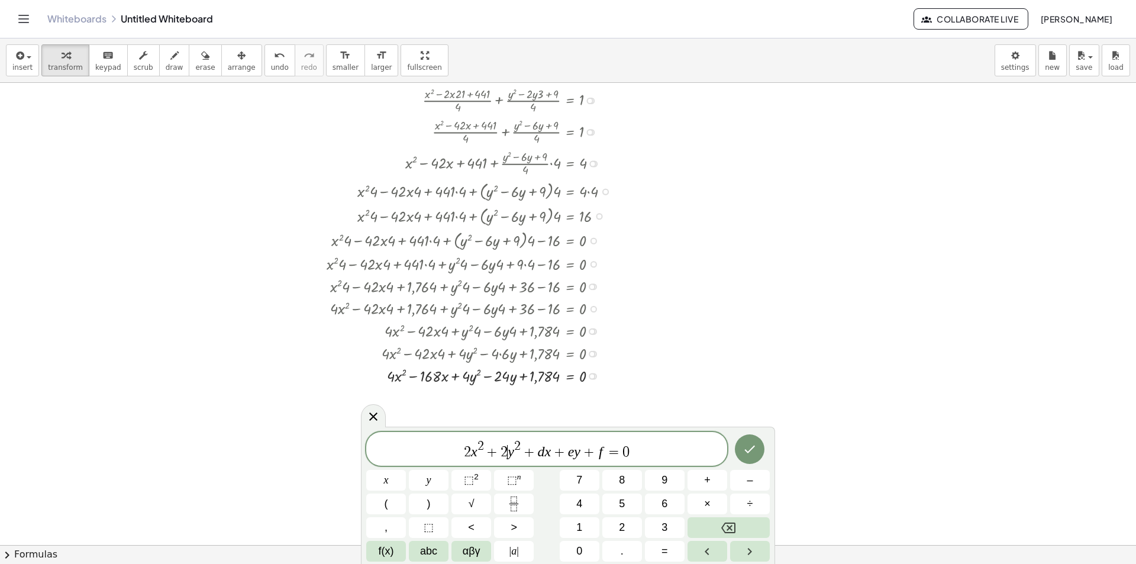
scroll to position [178, 0]
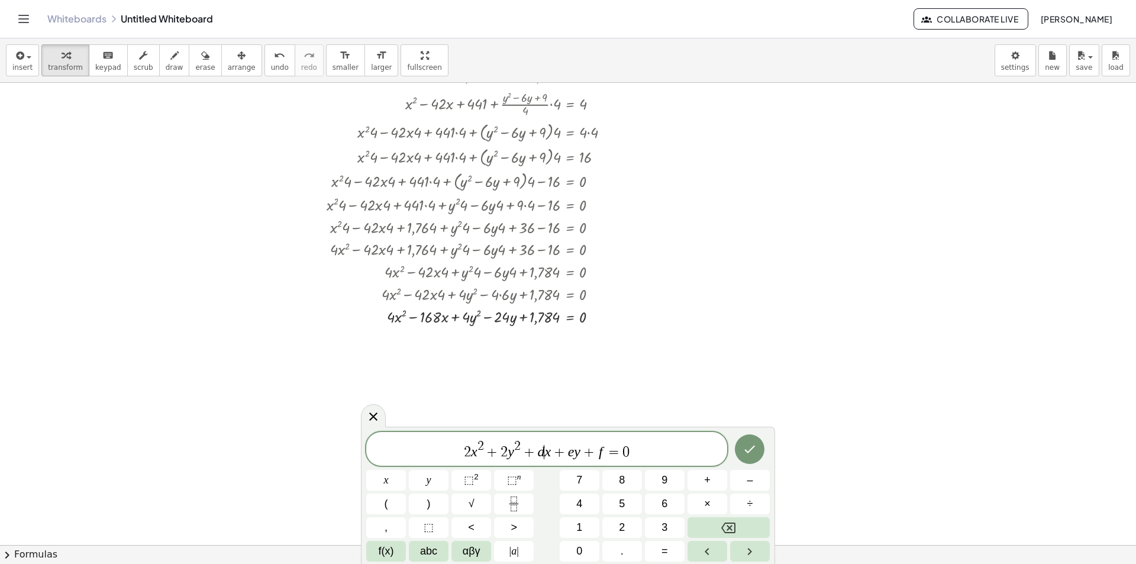
click at [547, 450] on var "x" at bounding box center [547, 451] width 7 height 15
click at [584, 452] on var "y" at bounding box center [584, 451] width 7 height 15
click at [617, 445] on span "2 x 2 + 2 y 2 + 1 6 8 x + 2 4 y + f ​ = 0" at bounding box center [546, 449] width 361 height 21
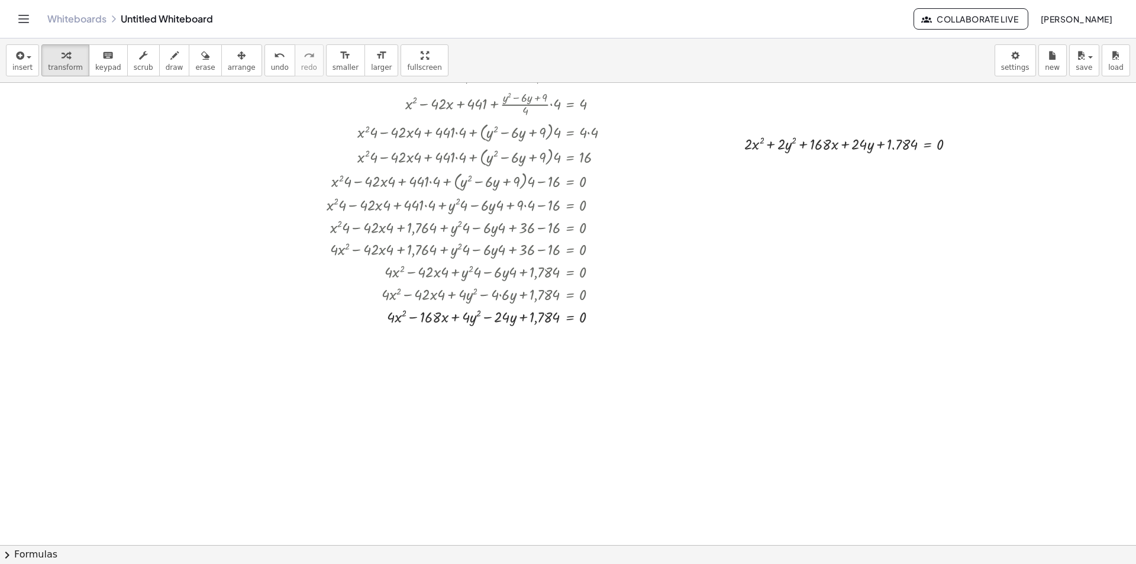
drag, startPoint x: 879, startPoint y: 285, endPoint x: 863, endPoint y: 257, distance: 31.6
click at [863, 257] on div at bounding box center [568, 367] width 1136 height 924
click at [945, 147] on div at bounding box center [855, 143] width 232 height 22
click at [953, 146] on div at bounding box center [951, 144] width 7 height 7
click at [1034, 147] on span "Copy line as LaTeX" at bounding box center [1009, 143] width 72 height 9
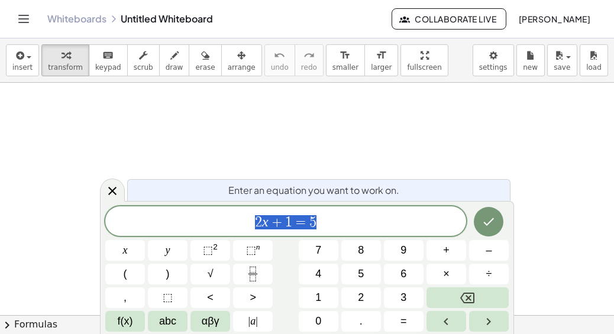
click at [146, 249] on div "2 x + 1 = 5 x y ⬚ 2 ⬚ n 7 8 9 + – ( ) √ 4 5 6 × ÷ , ⬚ < > 1 2 3 f(x) abc αβγ | …" at bounding box center [307, 269] width 404 height 125
click at [350, 224] on span "2 x + 1 = 5" at bounding box center [285, 222] width 361 height 17
click at [350, 224] on span "2 x + 1 = 5 ​" at bounding box center [285, 222] width 361 height 17
click at [123, 254] on span "x" at bounding box center [125, 251] width 5 height 16
click at [132, 270] on button "(" at bounding box center [125, 274] width 40 height 21
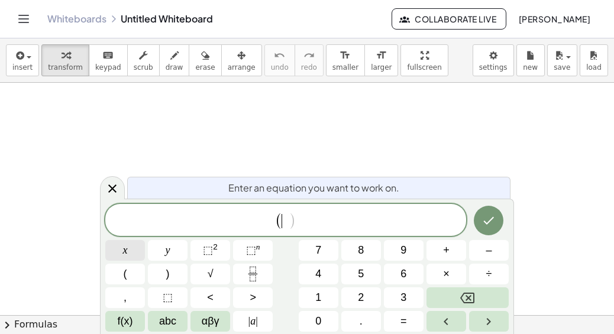
click at [137, 246] on button "x" at bounding box center [125, 250] width 40 height 21
click at [483, 252] on button "–" at bounding box center [489, 250] width 40 height 21
click at [179, 275] on button ")" at bounding box center [168, 274] width 40 height 21
click at [215, 252] on span "⬚ 2" at bounding box center [210, 251] width 15 height 16
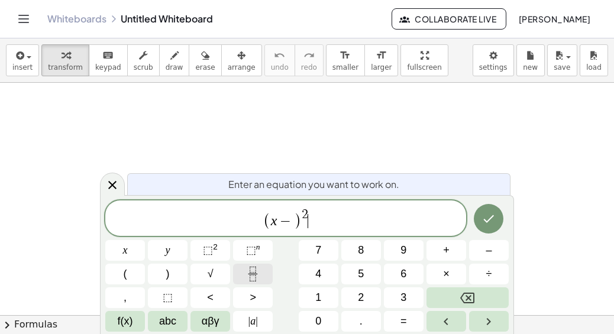
click at [256, 278] on icon "Fraction" at bounding box center [253, 274] width 15 height 15
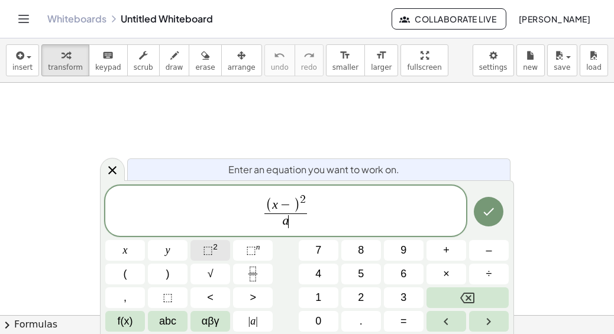
click at [214, 253] on span "⬚ 2" at bounding box center [210, 251] width 15 height 16
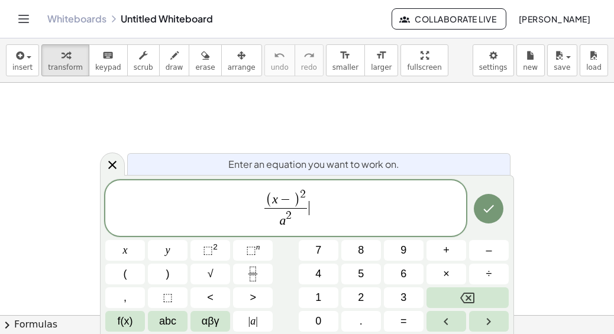
click at [318, 210] on span "( x − ) 2 a 2 ​ ​" at bounding box center [285, 209] width 361 height 43
click at [498, 251] on button "–" at bounding box center [489, 250] width 40 height 21
click at [124, 275] on span "(" at bounding box center [126, 274] width 4 height 16
click at [488, 246] on span "–" at bounding box center [489, 251] width 6 height 16
click at [205, 248] on span "⬚" at bounding box center [208, 250] width 10 height 12
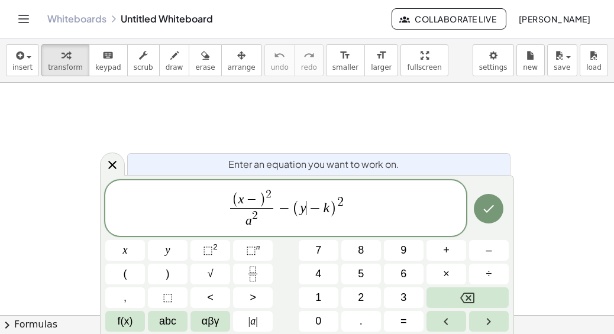
click at [304, 218] on span "( x − ) 2 a 2 ​ − ( y ​ − k ) 2" at bounding box center [285, 209] width 361 height 43
click at [249, 278] on icon "Fraction" at bounding box center [253, 274] width 15 height 15
click at [343, 217] on span "( x − ) 2 a 2 ​ − ( y ​ − k ) ​ 2" at bounding box center [285, 209] width 361 height 43
click at [308, 220] on span "y ​" at bounding box center [304, 209] width 14 height 29
click at [377, 201] on span "( x − ) 2 a 2 ​ − ( y ​ − k 2 )" at bounding box center [285, 209] width 361 height 43
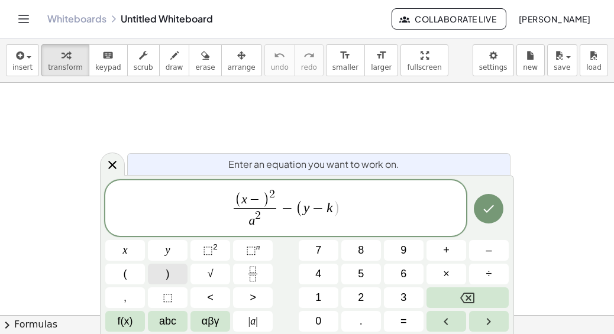
click at [170, 269] on button ")" at bounding box center [168, 274] width 40 height 21
click at [212, 243] on span "⬚ 2" at bounding box center [210, 251] width 15 height 16
click at [243, 278] on button "Fraction" at bounding box center [253, 274] width 40 height 21
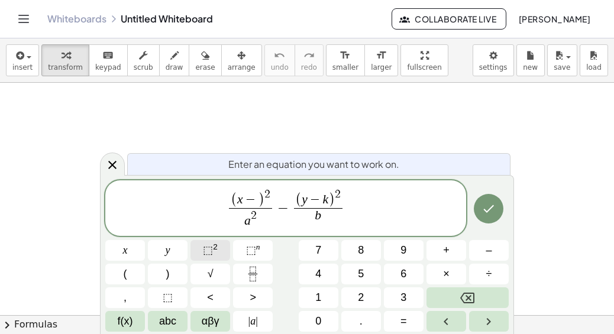
click at [214, 246] on sup "2" at bounding box center [215, 247] width 5 height 9
click at [488, 217] on button "Done" at bounding box center [489, 209] width 30 height 30
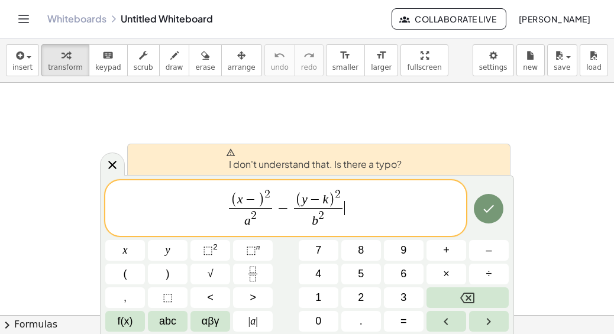
click at [377, 205] on span "( x − ) 2 a 2 ​ − ( y − k ) 2 b 2 ​ ​" at bounding box center [285, 209] width 361 height 43
click at [262, 199] on span ")" at bounding box center [261, 200] width 7 height 15
click at [254, 200] on span "−" at bounding box center [250, 200] width 15 height 13
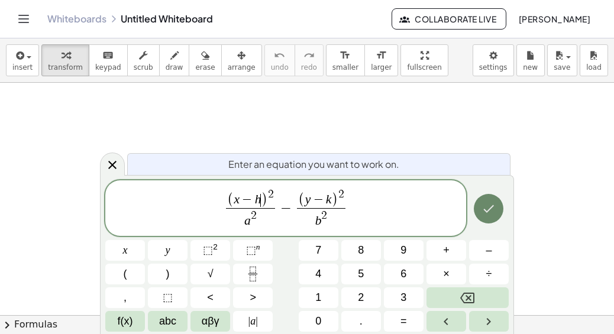
click at [499, 208] on button "Done" at bounding box center [489, 209] width 30 height 30
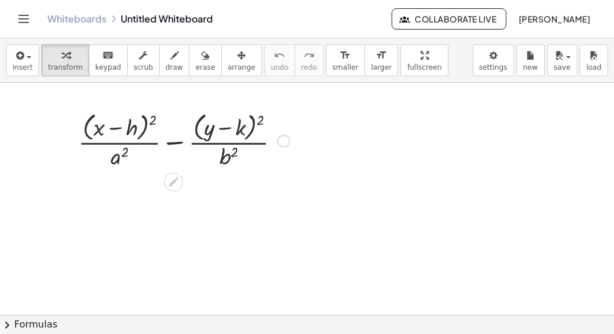
click at [158, 146] on div at bounding box center [184, 140] width 224 height 63
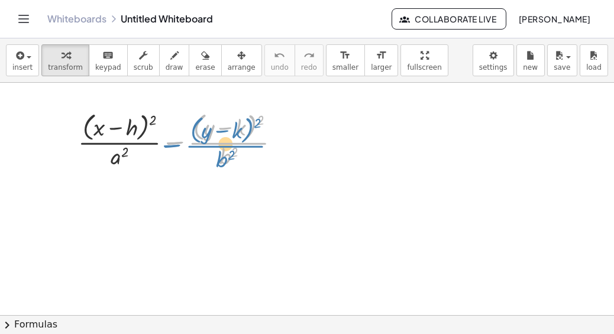
click at [179, 130] on div at bounding box center [184, 140] width 224 height 63
drag, startPoint x: 237, startPoint y: 66, endPoint x: 198, endPoint y: 102, distance: 52.8
click at [237, 66] on button "arrange" at bounding box center [241, 60] width 41 height 32
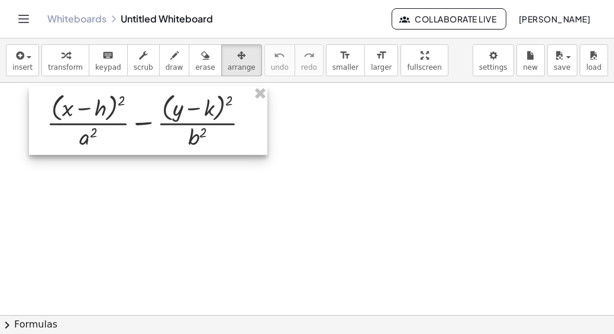
drag, startPoint x: 184, startPoint y: 144, endPoint x: 153, endPoint y: 125, distance: 37.0
click at [153, 125] on div at bounding box center [148, 120] width 239 height 69
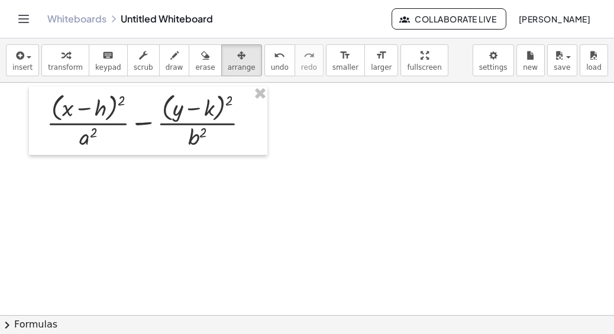
click at [62, 56] on icon "button" at bounding box center [66, 56] width 8 height 14
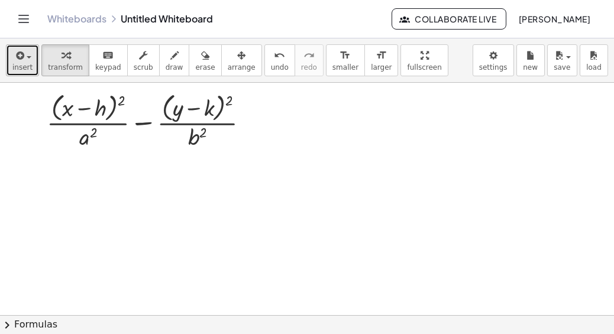
click at [21, 57] on icon "button" at bounding box center [19, 56] width 11 height 14
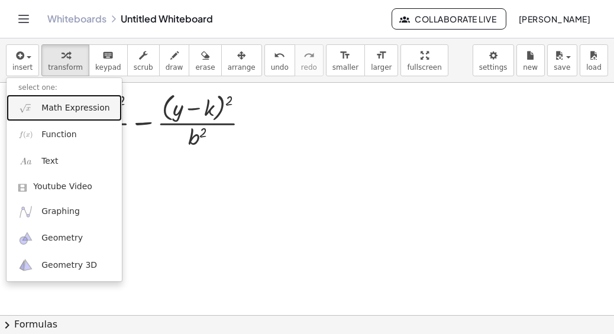
click at [54, 101] on link "Math Expression" at bounding box center [64, 108] width 115 height 27
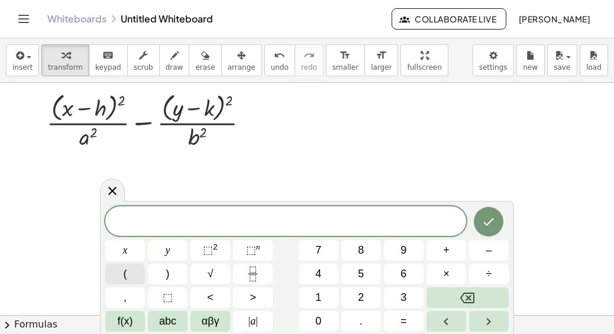
click at [121, 278] on button "(" at bounding box center [125, 274] width 40 height 21
drag, startPoint x: 273, startPoint y: 134, endPoint x: 118, endPoint y: 99, distance: 159.4
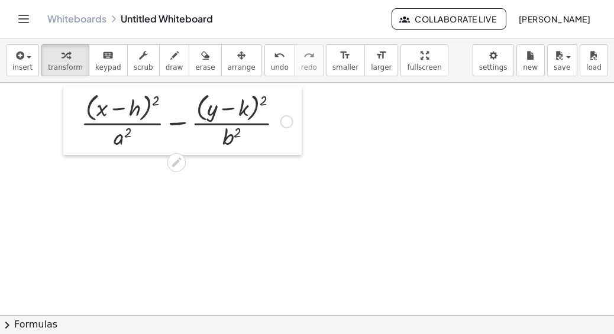
drag, startPoint x: 30, startPoint y: 96, endPoint x: 30, endPoint y: 89, distance: 7.1
click at [63, 90] on div at bounding box center [72, 120] width 18 height 69
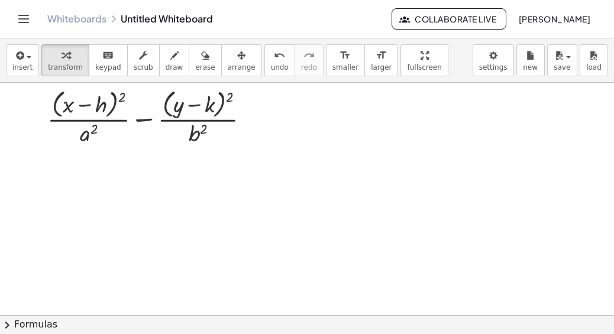
drag, startPoint x: 37, startPoint y: 91, endPoint x: 479, endPoint y: 189, distance: 453.0
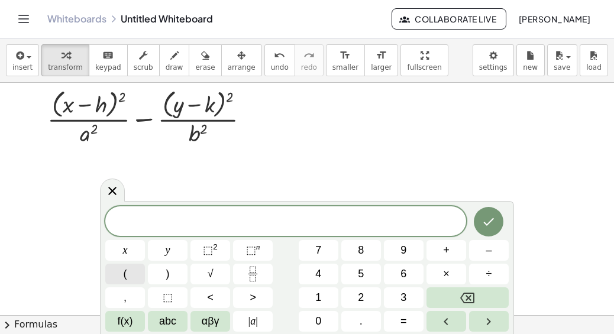
click at [120, 270] on button "(" at bounding box center [125, 274] width 40 height 21
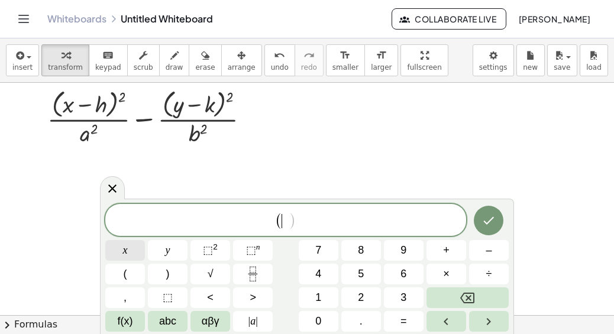
click at [130, 252] on button "x" at bounding box center [125, 250] width 40 height 21
click at [485, 249] on button "–" at bounding box center [489, 250] width 40 height 21
click at [344, 300] on button "2" at bounding box center [361, 298] width 40 height 21
click at [315, 291] on span "1" at bounding box center [318, 298] width 6 height 16
click at [163, 279] on button ")" at bounding box center [168, 274] width 40 height 21
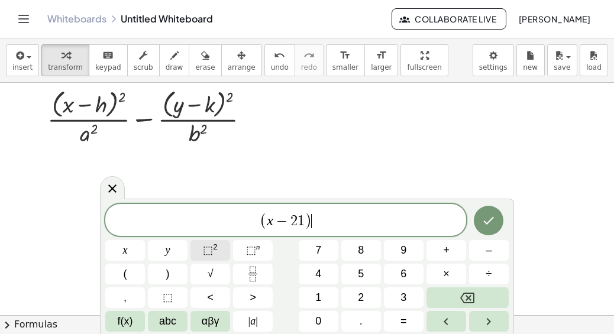
click at [202, 249] on button "⬚ 2" at bounding box center [211, 250] width 40 height 21
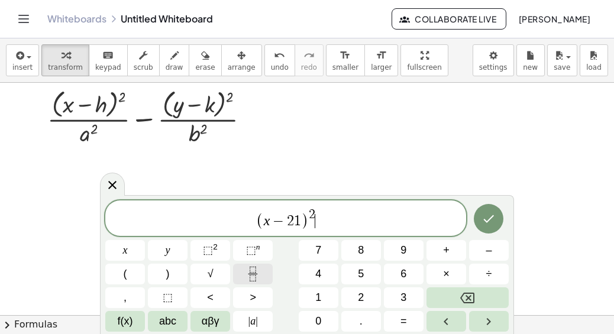
click at [251, 276] on icon "Fraction" at bounding box center [253, 274] width 15 height 15
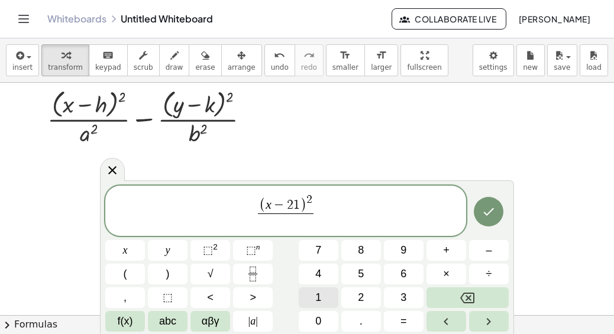
click at [321, 297] on span "1" at bounding box center [318, 298] width 6 height 16
click at [367, 320] on button "." at bounding box center [361, 321] width 40 height 21
click at [367, 298] on button "2" at bounding box center [361, 298] width 40 height 21
click at [400, 273] on button "6" at bounding box center [404, 274] width 40 height 21
click at [212, 247] on span "⬚" at bounding box center [208, 250] width 10 height 12
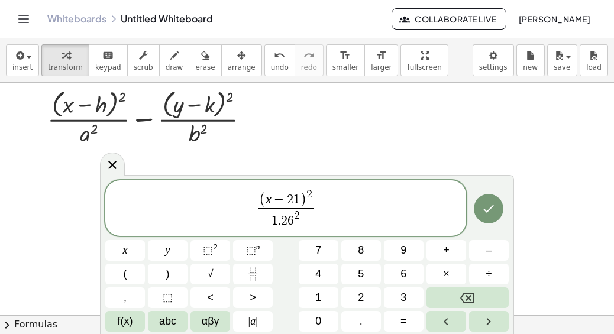
click at [343, 198] on span "( x − 2 1 ) 2 1 . 2 6 2 ​ ​" at bounding box center [285, 209] width 361 height 43
click at [526, 300] on body "Graspable Math Activities Whiteboards Classes Account v1.30.2 | Privacy policy …" at bounding box center [307, 167] width 614 height 334
click at [494, 301] on button "Backspace" at bounding box center [468, 298] width 82 height 21
click at [327, 210] on span "( x − 2 1 ) 2 1 . 2 6 2 ​ ​" at bounding box center [285, 209] width 361 height 43
click at [486, 252] on span "–" at bounding box center [489, 251] width 6 height 16
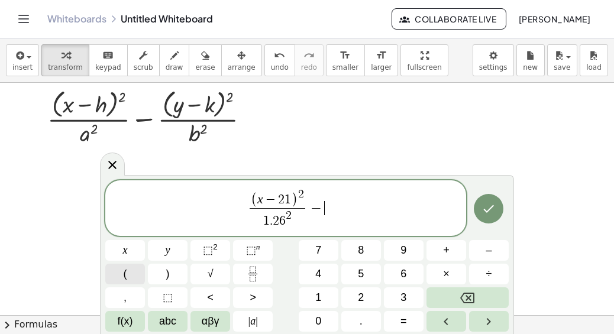
click at [125, 276] on span "(" at bounding box center [126, 274] width 4 height 16
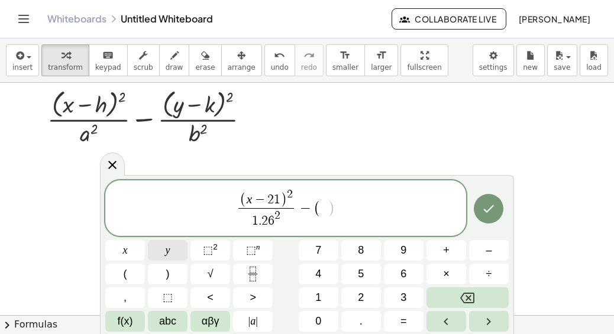
click at [168, 246] on span "y" at bounding box center [168, 251] width 5 height 16
click at [498, 246] on button "–" at bounding box center [489, 250] width 40 height 21
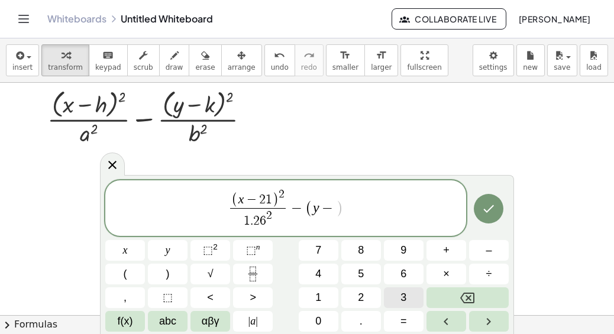
click at [407, 299] on button "3" at bounding box center [404, 298] width 40 height 21
click at [171, 275] on button ")" at bounding box center [168, 274] width 40 height 21
click at [217, 250] on sup "2" at bounding box center [215, 247] width 5 height 9
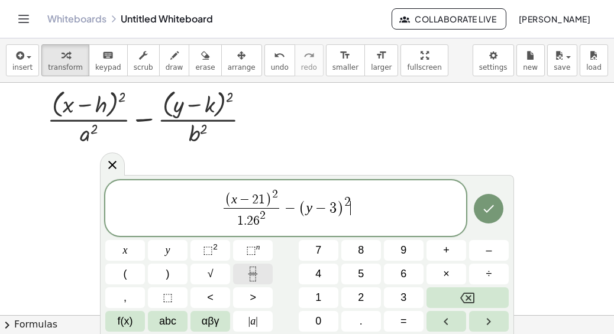
click at [264, 275] on button "Fraction" at bounding box center [253, 274] width 40 height 21
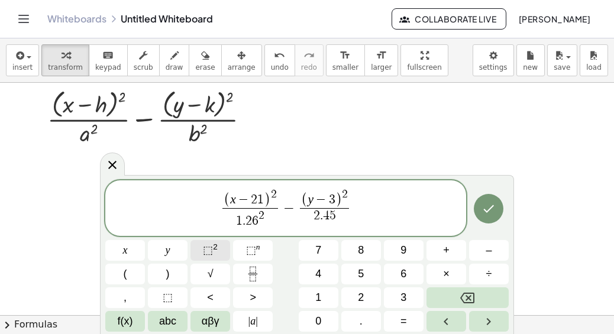
click at [210, 246] on span "⬚" at bounding box center [208, 250] width 10 height 12
click at [368, 202] on span "( x − 2 1 ) 2 1 . 2 6 2 ​ − ( y − 3 ) 2 2 . 4 5 2 ​ ​" at bounding box center [285, 209] width 361 height 43
click at [405, 323] on span "=" at bounding box center [404, 322] width 7 height 16
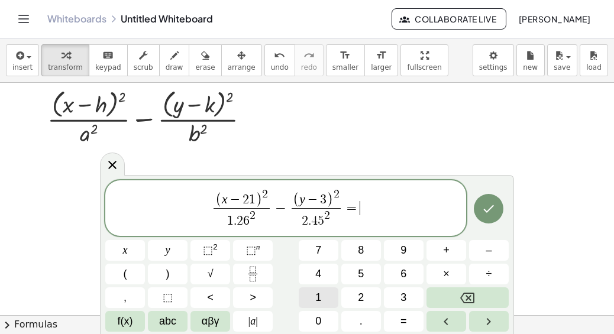
click at [316, 295] on span "1" at bounding box center [318, 298] width 6 height 16
click at [488, 204] on icon "Done" at bounding box center [489, 209] width 14 height 14
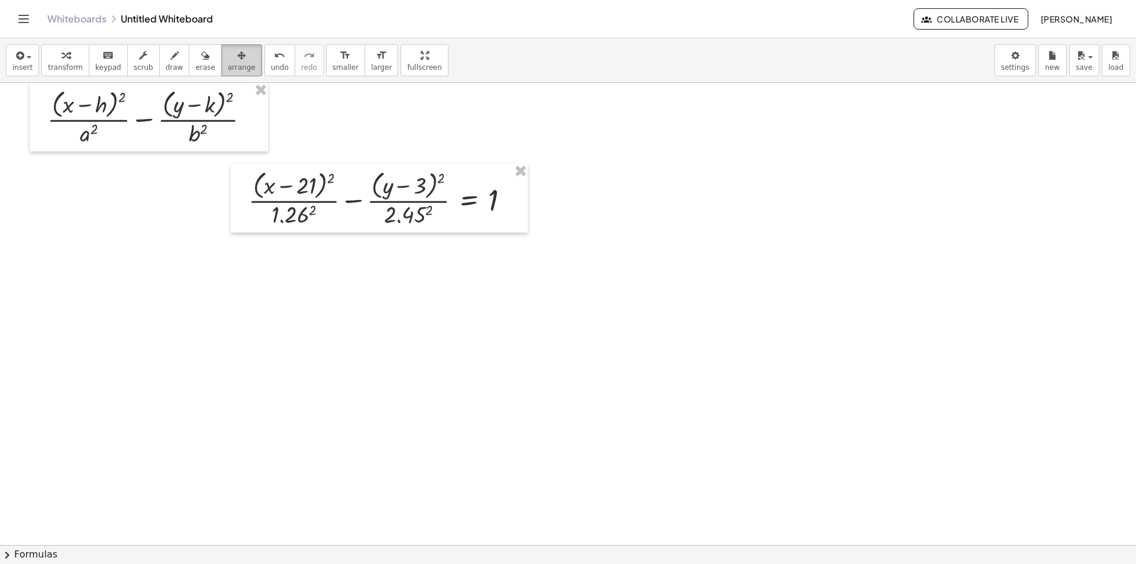
click at [231, 61] on div "button" at bounding box center [242, 55] width 28 height 14
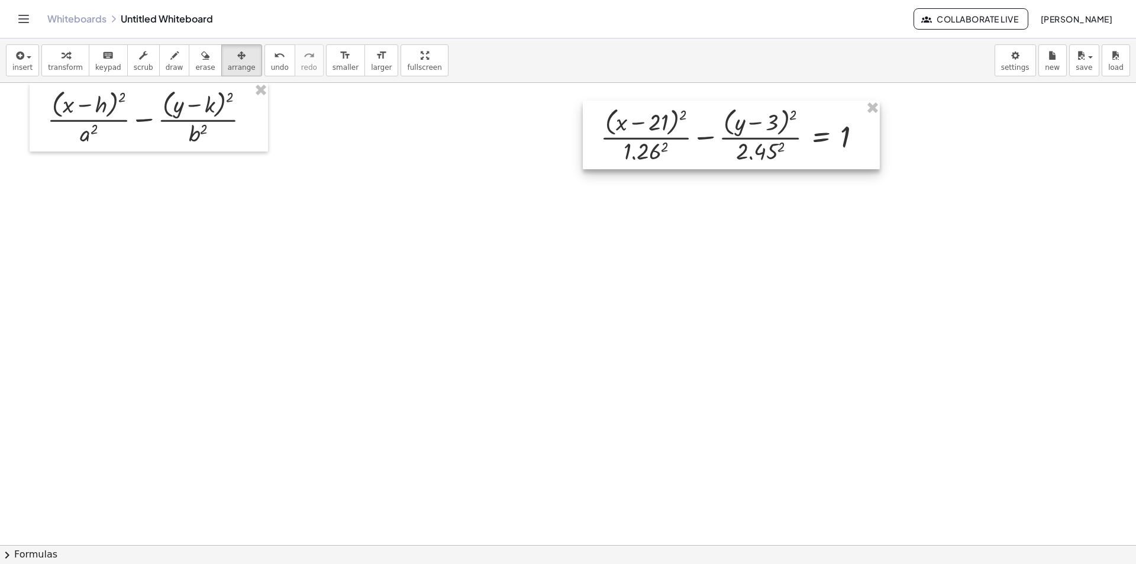
drag, startPoint x: 382, startPoint y: 174, endPoint x: 733, endPoint y: 111, distance: 357.1
click at [733, 111] on div at bounding box center [731, 135] width 297 height 69
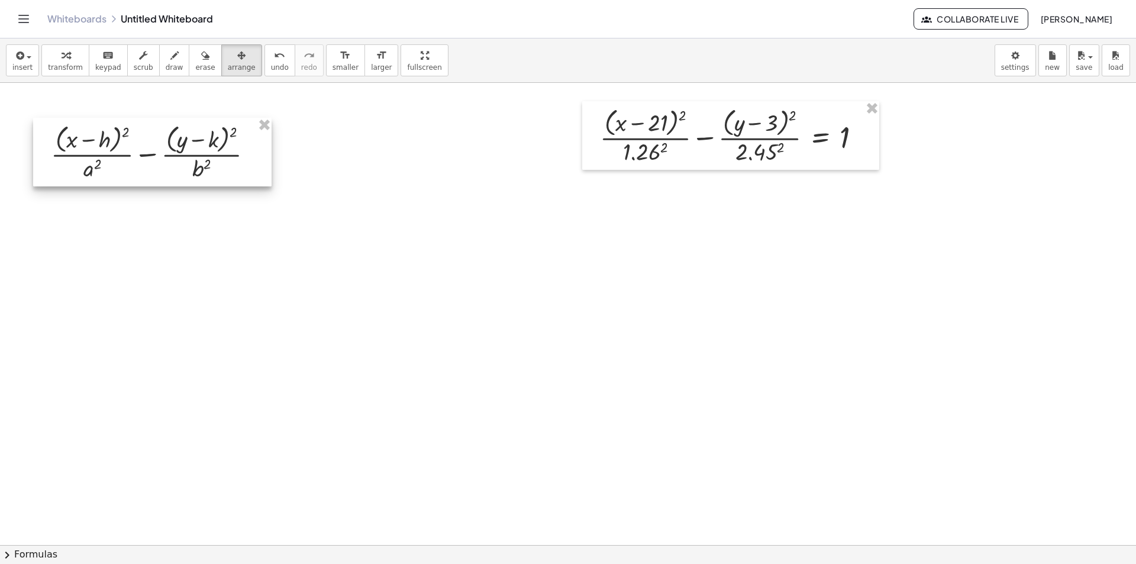
drag, startPoint x: 179, startPoint y: 121, endPoint x: 183, endPoint y: 143, distance: 22.3
click at [183, 143] on div at bounding box center [152, 152] width 239 height 69
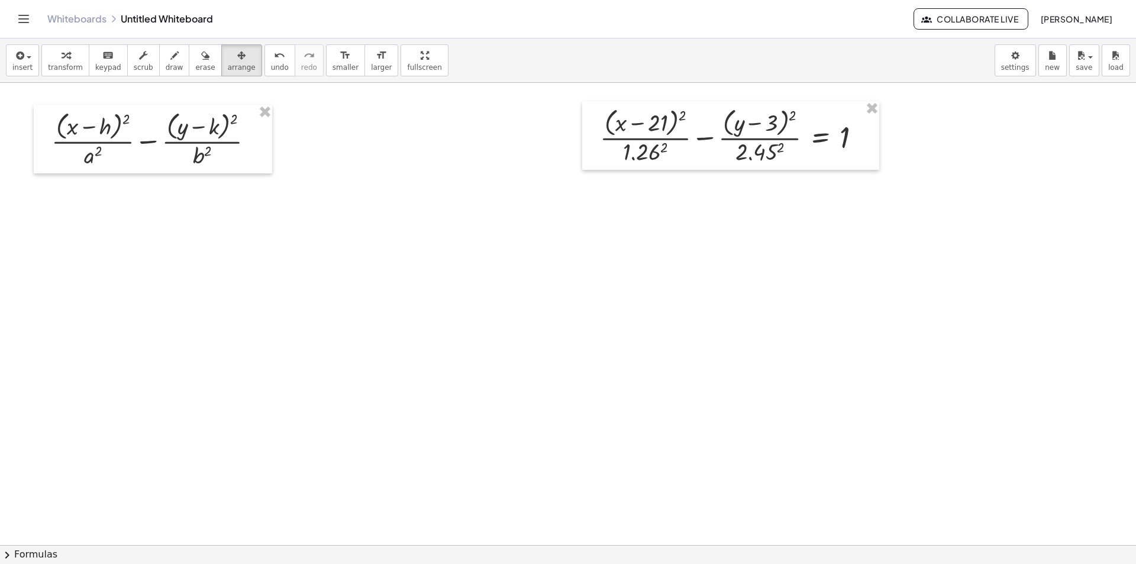
click at [26, 558] on button "chevron_right Formulas" at bounding box center [568, 554] width 1136 height 19
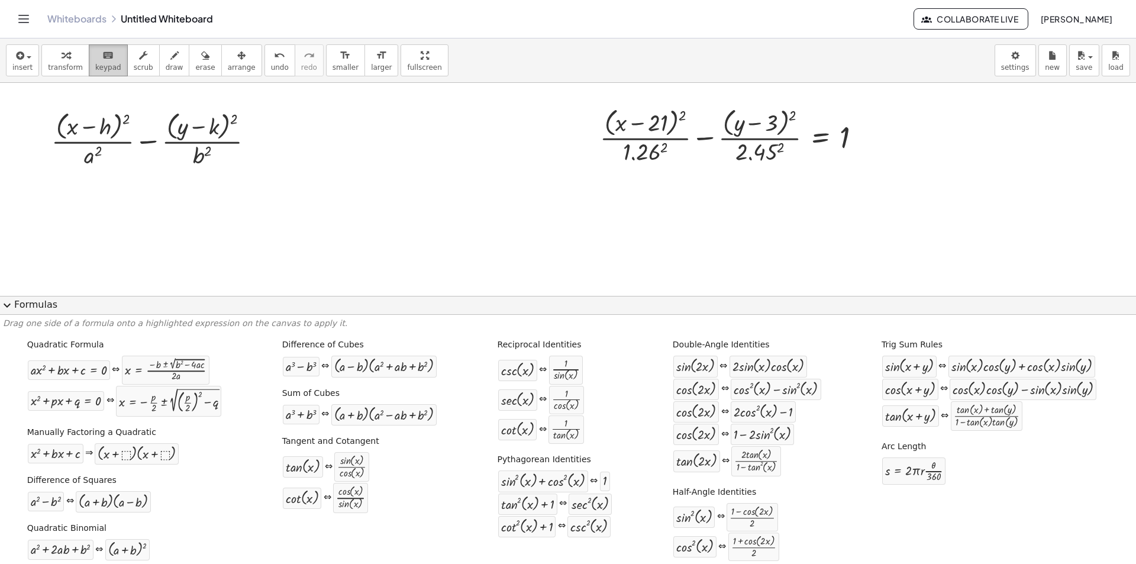
click at [97, 68] on span "keypad" at bounding box center [108, 67] width 26 height 8
click at [67, 68] on span "transform" at bounding box center [65, 67] width 35 height 8
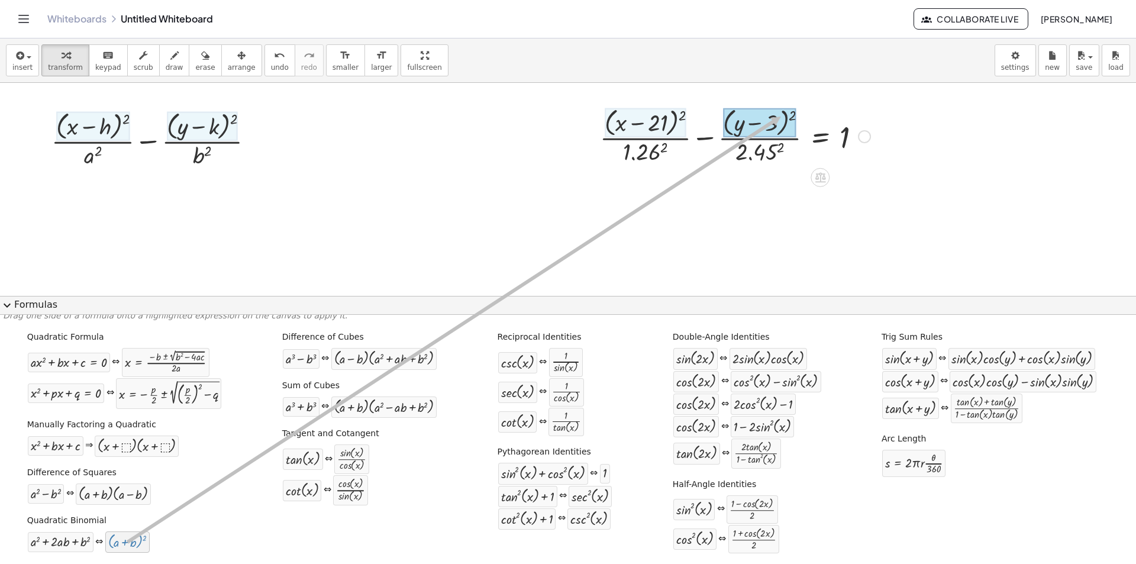
drag, startPoint x: 112, startPoint y: 546, endPoint x: 781, endPoint y: 117, distance: 795.1
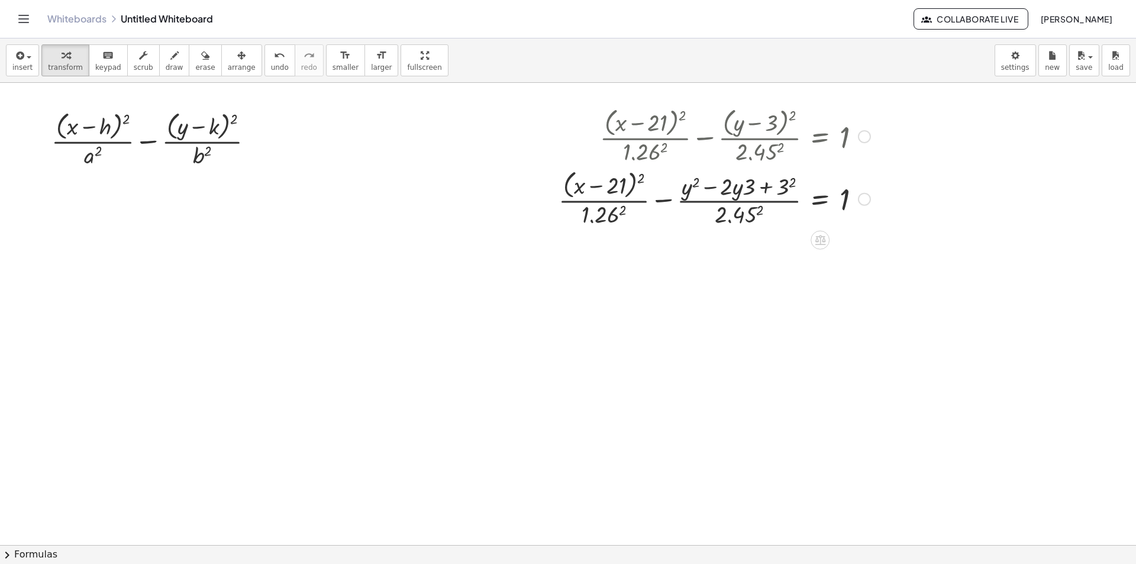
click at [44, 550] on button "chevron_right Formulas" at bounding box center [568, 554] width 1136 height 19
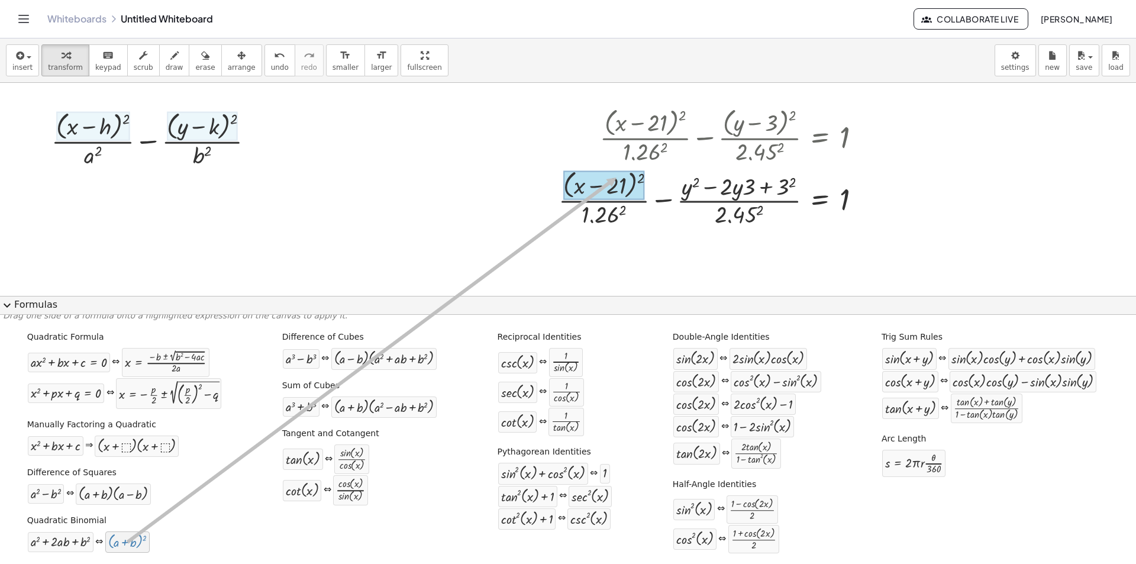
drag, startPoint x: 115, startPoint y: 546, endPoint x: 617, endPoint y: 178, distance: 622.8
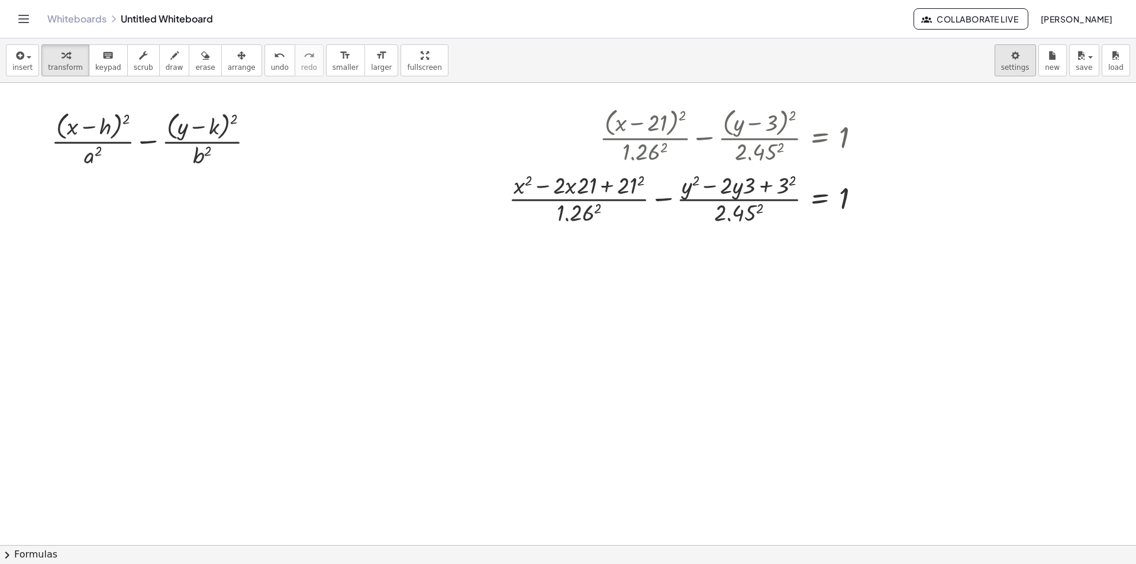
click at [1008, 68] on body "Graspable Math Activities Whiteboards Classes Account v1.30.2 | Privacy policy …" at bounding box center [568, 282] width 1136 height 564
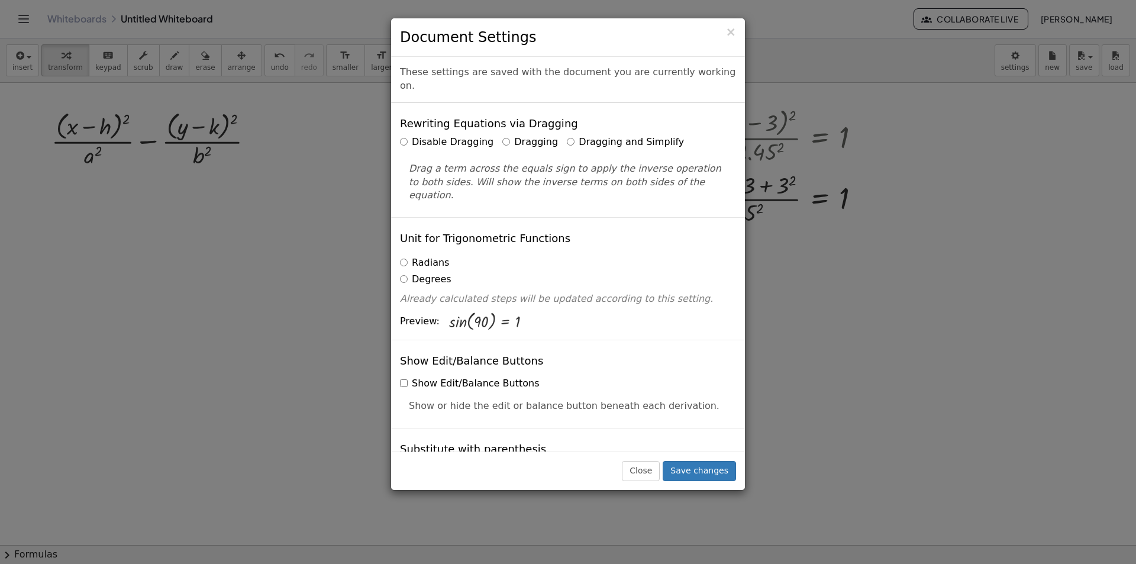
click at [550, 136] on div "Disable Dragging Dragging Dragging and Simplify" at bounding box center [568, 143] width 336 height 14
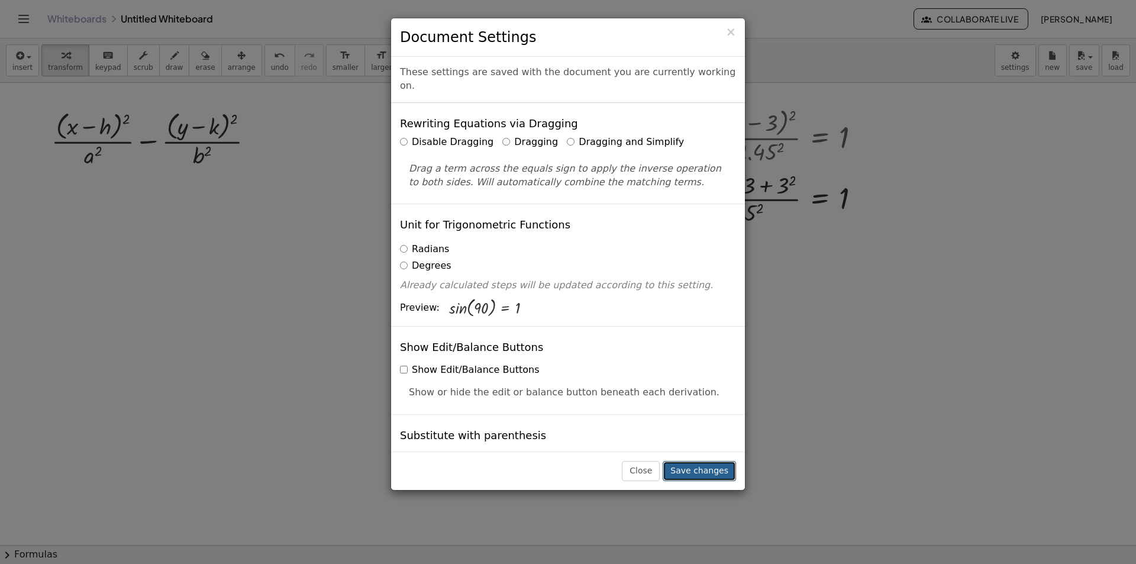
click at [700, 478] on button "Save changes" at bounding box center [699, 471] width 73 height 20
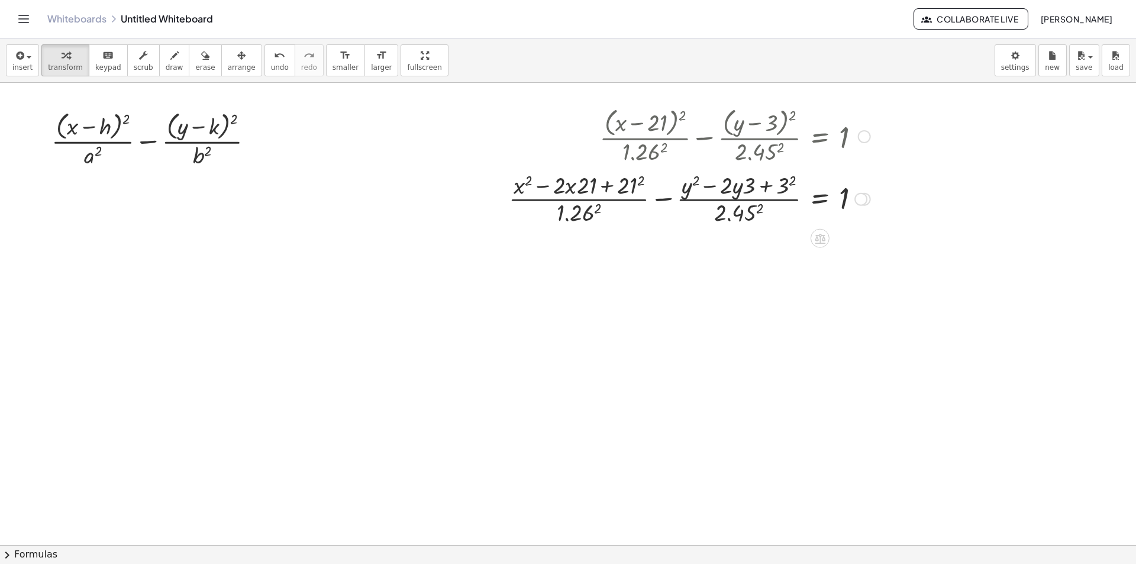
click at [744, 210] on div at bounding box center [689, 198] width 373 height 59
click at [579, 221] on div at bounding box center [689, 199] width 373 height 59
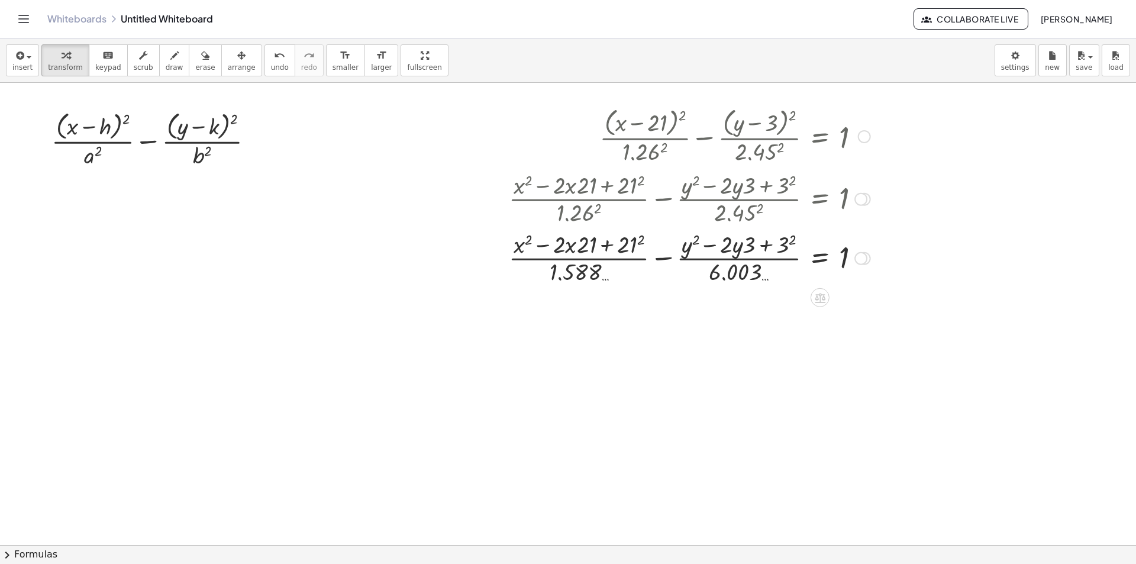
click at [627, 241] on div at bounding box center [689, 257] width 373 height 59
click at [782, 250] on div at bounding box center [687, 257] width 378 height 59
drag, startPoint x: 759, startPoint y: 246, endPoint x: 736, endPoint y: 248, distance: 23.1
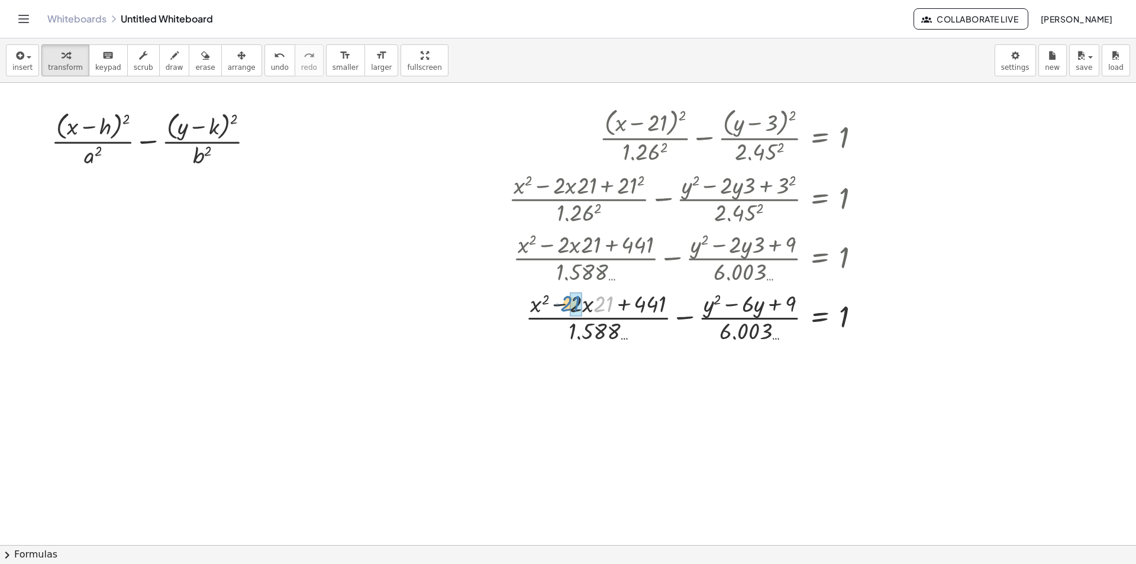
drag, startPoint x: 608, startPoint y: 304, endPoint x: 575, endPoint y: 304, distance: 32.6
drag, startPoint x: 595, startPoint y: 333, endPoint x: 853, endPoint y: 312, distance: 258.9
click at [853, 312] on div at bounding box center [689, 316] width 373 height 59
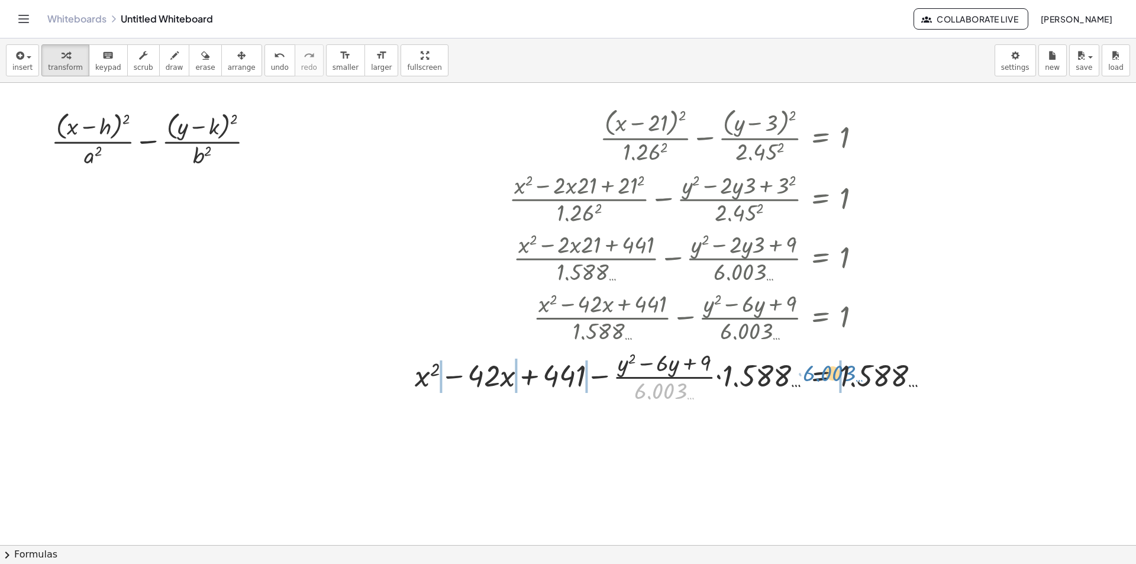
drag, startPoint x: 659, startPoint y: 393, endPoint x: 829, endPoint y: 375, distance: 170.8
click at [829, 375] on div at bounding box center [677, 375] width 536 height 59
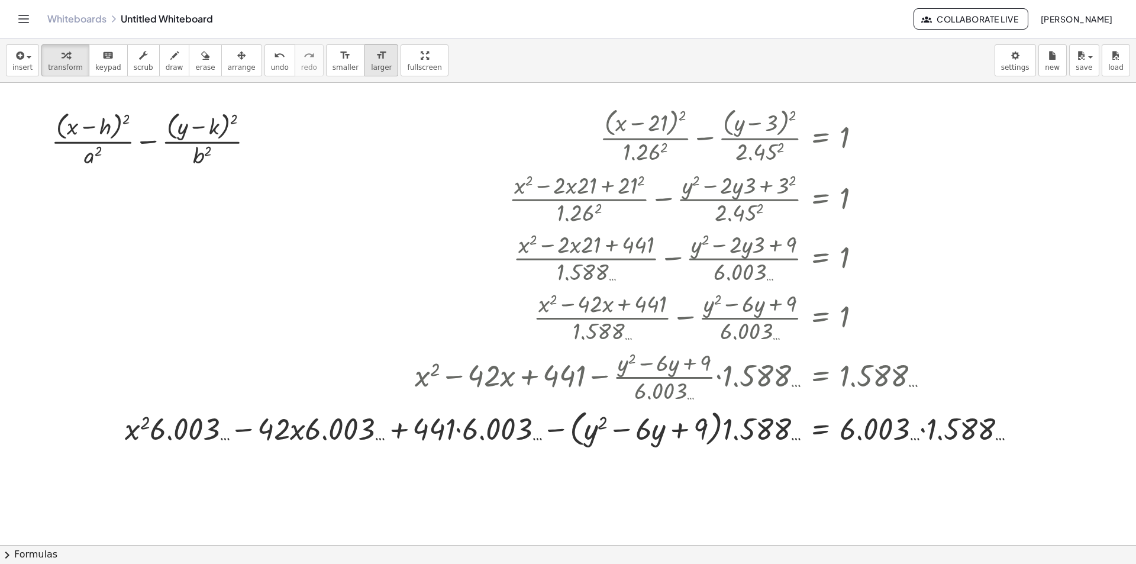
click at [376, 60] on icon "format_size" at bounding box center [381, 56] width 11 height 14
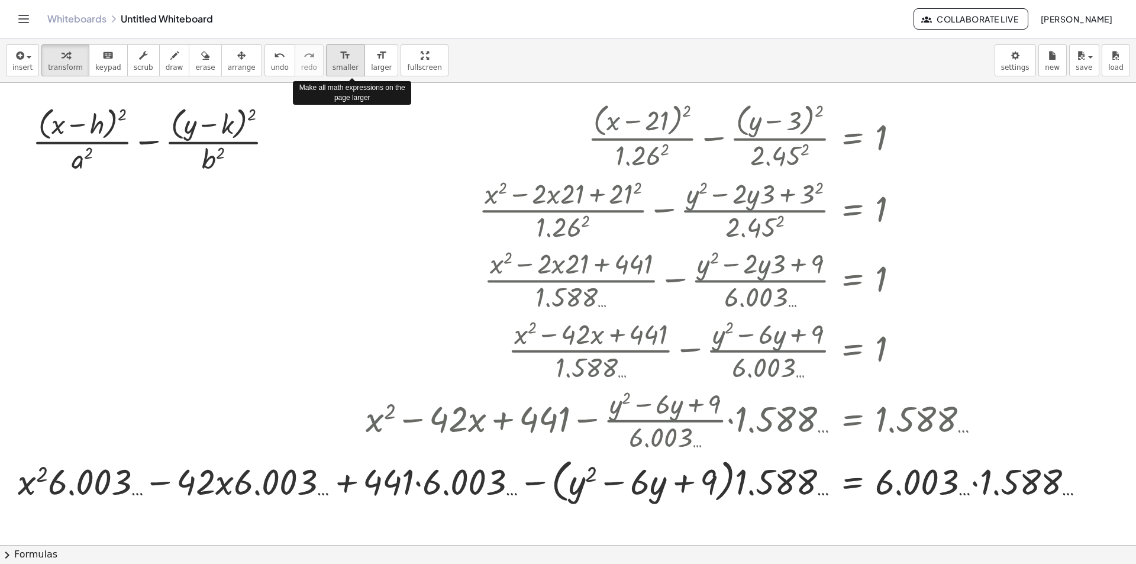
click at [333, 65] on span "smaller" at bounding box center [346, 67] width 26 height 8
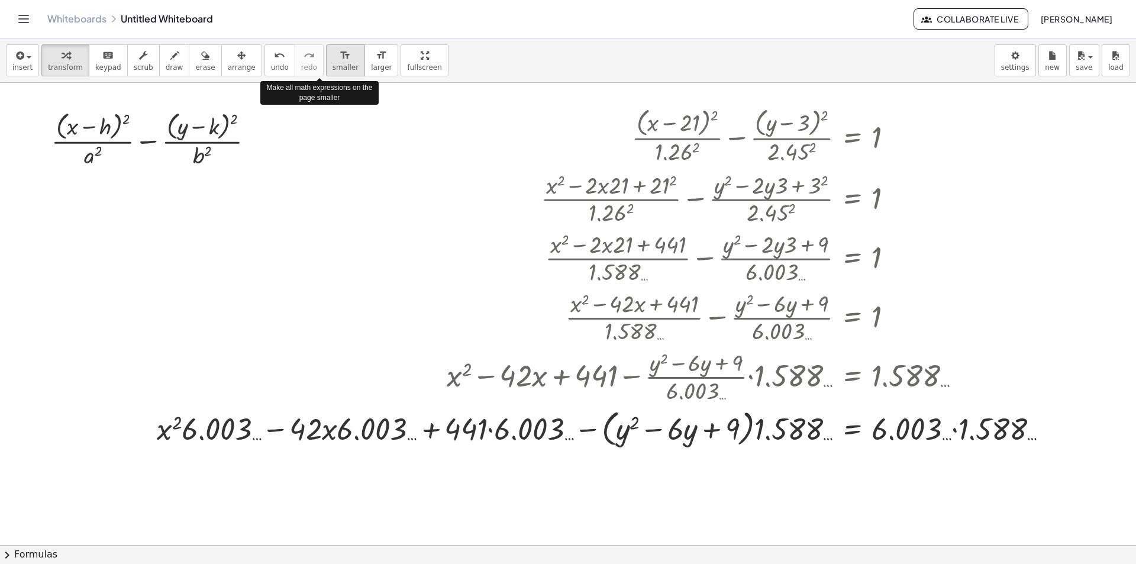
click at [333, 65] on span "smaller" at bounding box center [346, 67] width 26 height 8
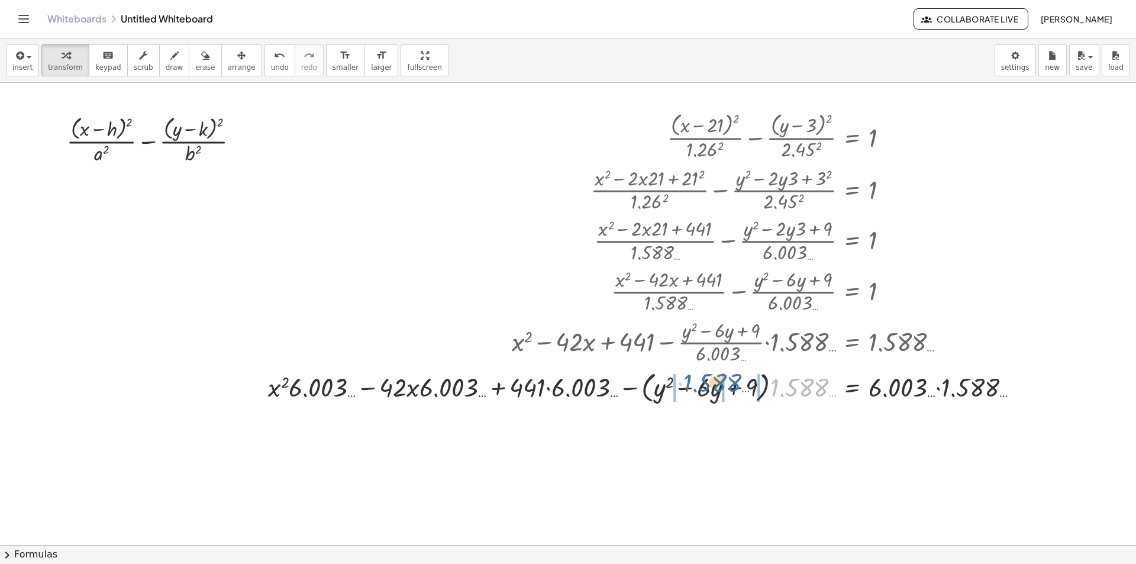
drag, startPoint x: 803, startPoint y: 391, endPoint x: 717, endPoint y: 386, distance: 86.5
click at [717, 386] on div at bounding box center [648, 386] width 772 height 38
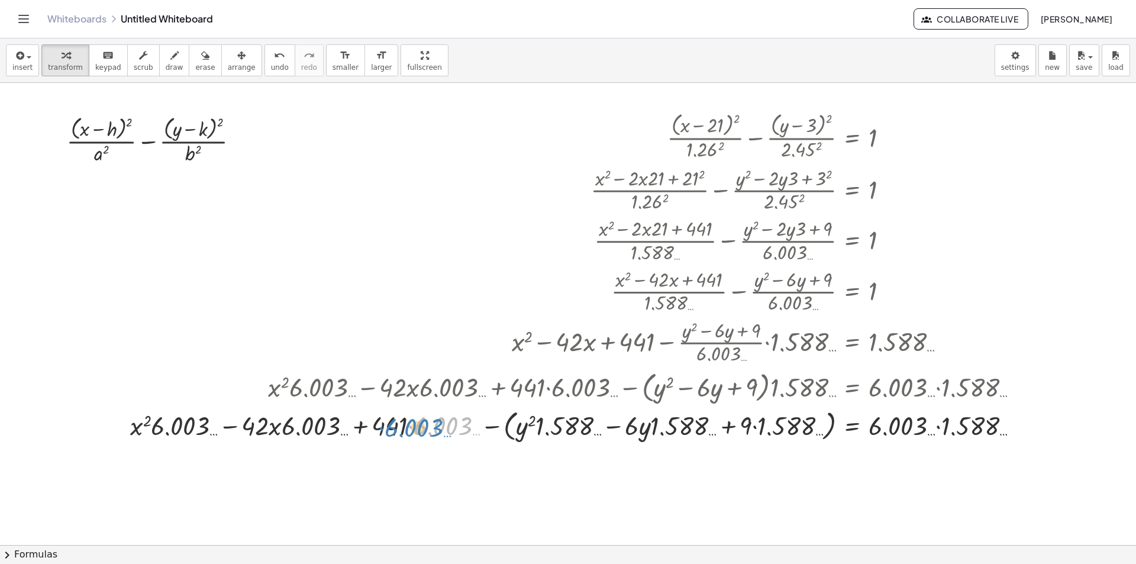
drag, startPoint x: 428, startPoint y: 421, endPoint x: 401, endPoint y: 423, distance: 27.3
click at [401, 423] on div at bounding box center [579, 424] width 910 height 38
click at [363, 428] on div at bounding box center [579, 424] width 910 height 38
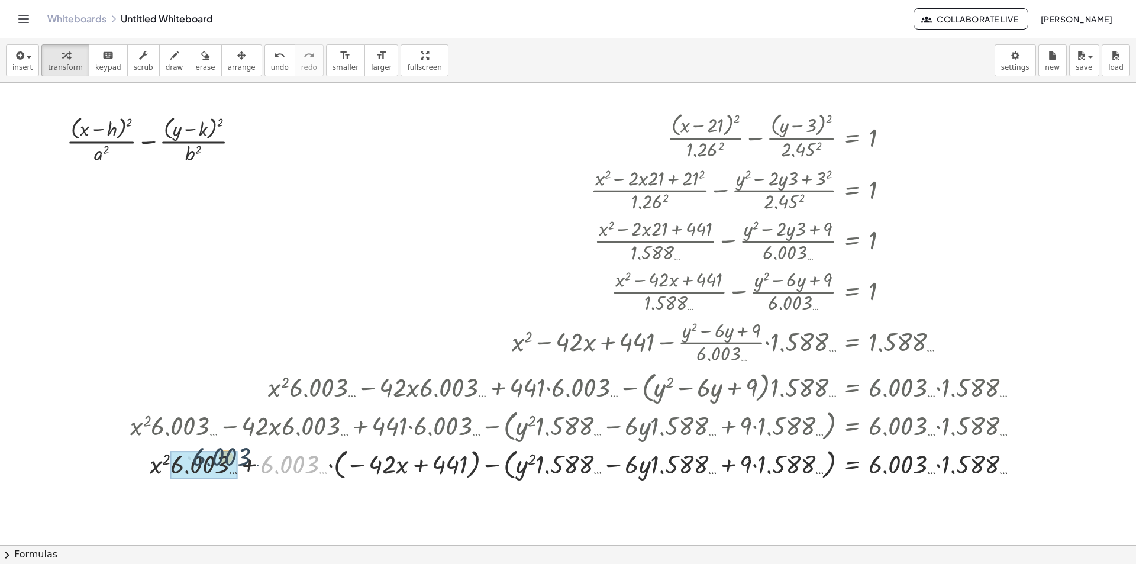
drag, startPoint x: 301, startPoint y: 465, endPoint x: 231, endPoint y: 457, distance: 70.8
click at [418, 463] on div at bounding box center [579, 463] width 910 height 38
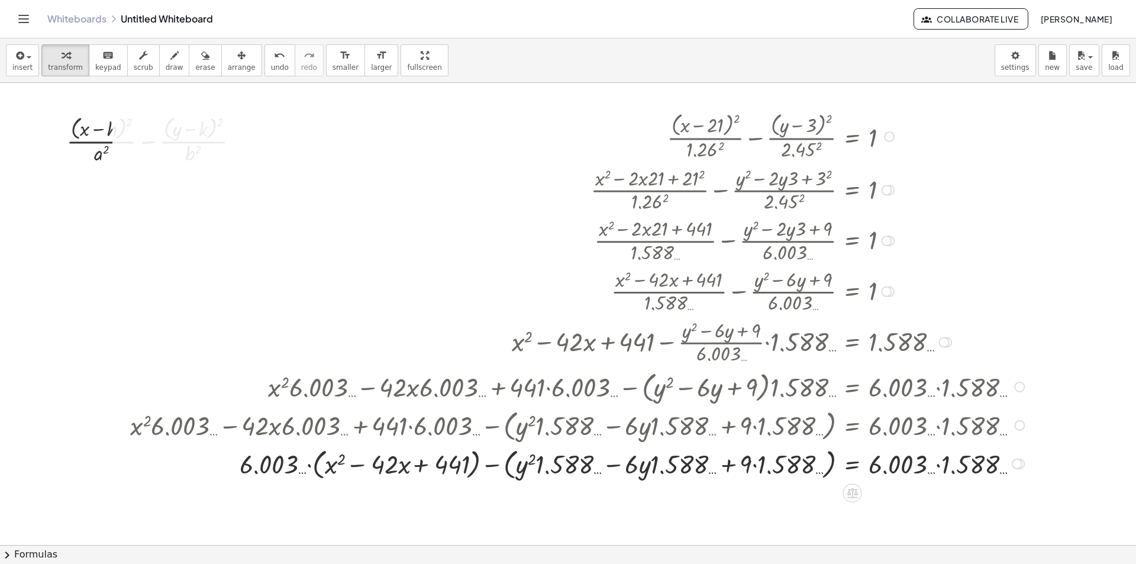
click at [447, 460] on div at bounding box center [579, 463] width 910 height 38
drag, startPoint x: 253, startPoint y: 461, endPoint x: 416, endPoint y: 461, distance: 163.3
click at [416, 461] on div at bounding box center [579, 463] width 910 height 38
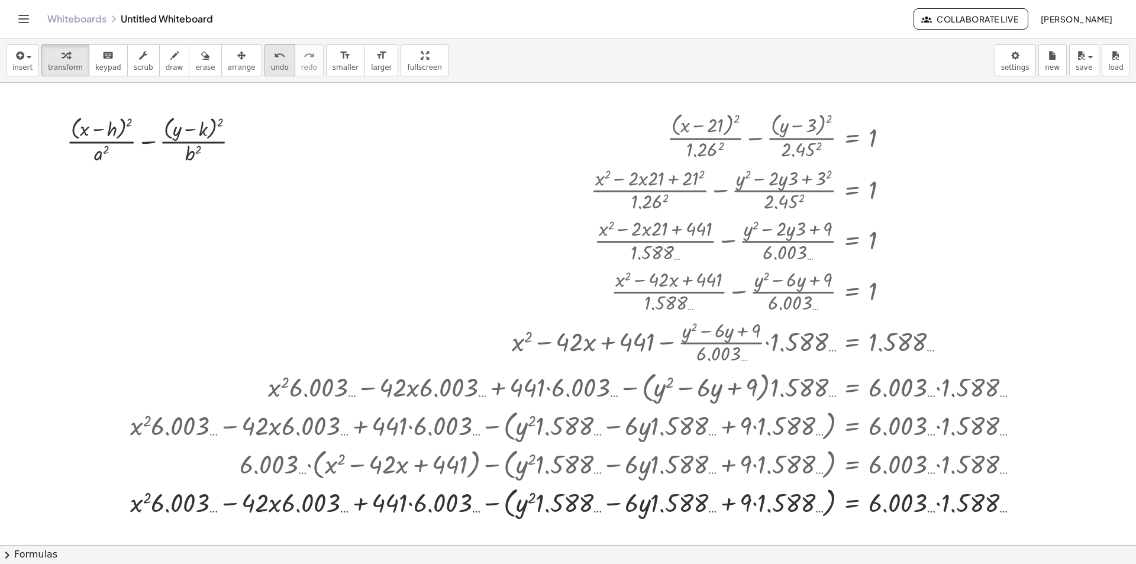
click at [271, 69] on span "undo" at bounding box center [280, 67] width 18 height 8
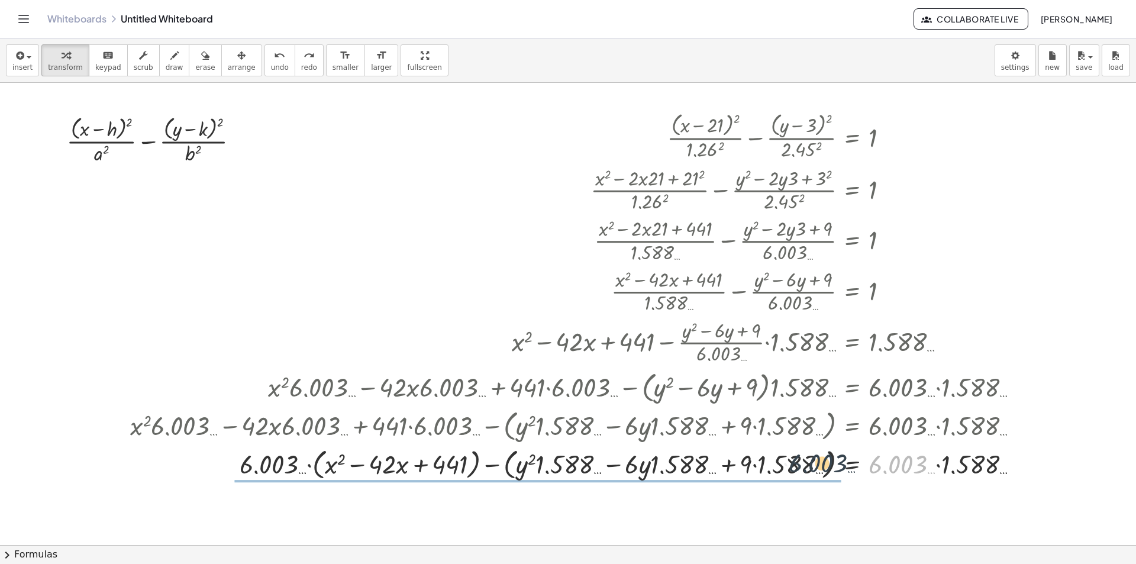
drag, startPoint x: 887, startPoint y: 460, endPoint x: 806, endPoint y: 459, distance: 80.5
click at [806, 459] on div at bounding box center [634, 463] width 801 height 38
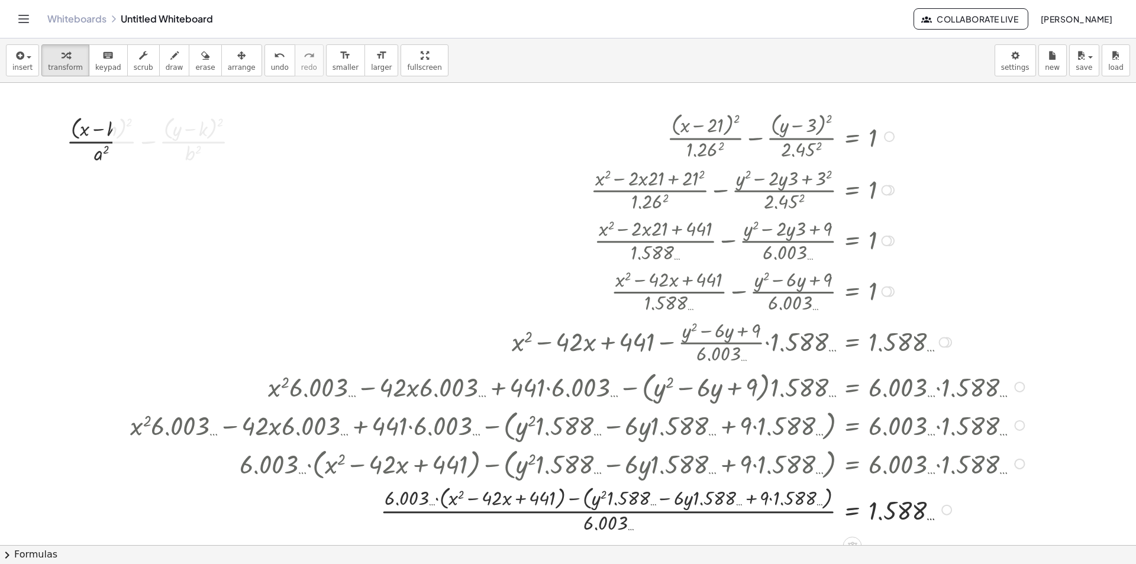
scroll to position [118, 0]
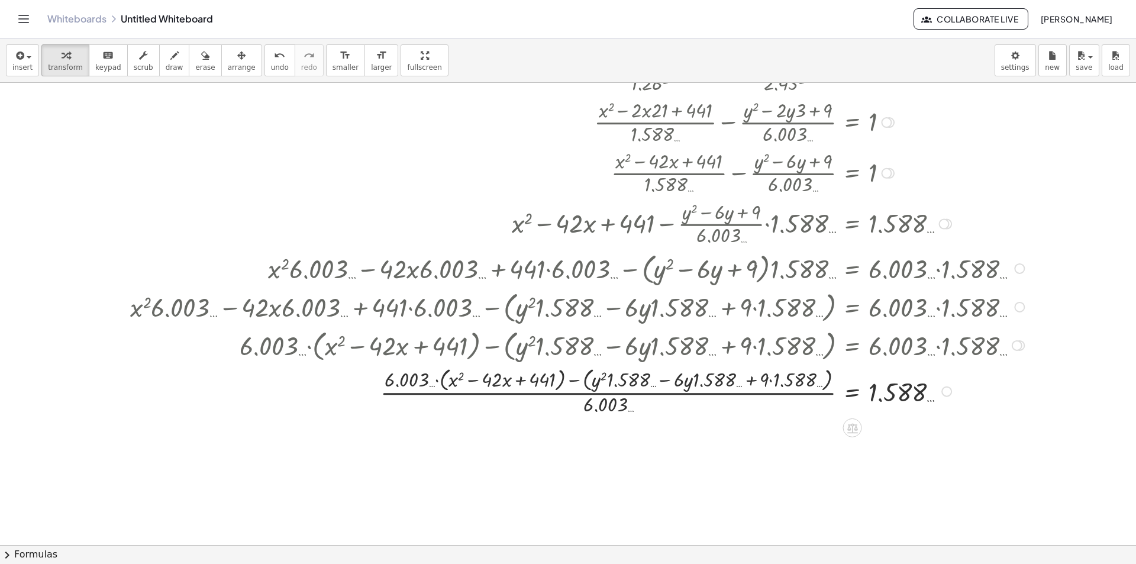
click at [719, 392] on div at bounding box center [579, 390] width 910 height 53
drag, startPoint x: 892, startPoint y: 395, endPoint x: 763, endPoint y: 388, distance: 129.2
click at [763, 388] on div at bounding box center [579, 390] width 910 height 53
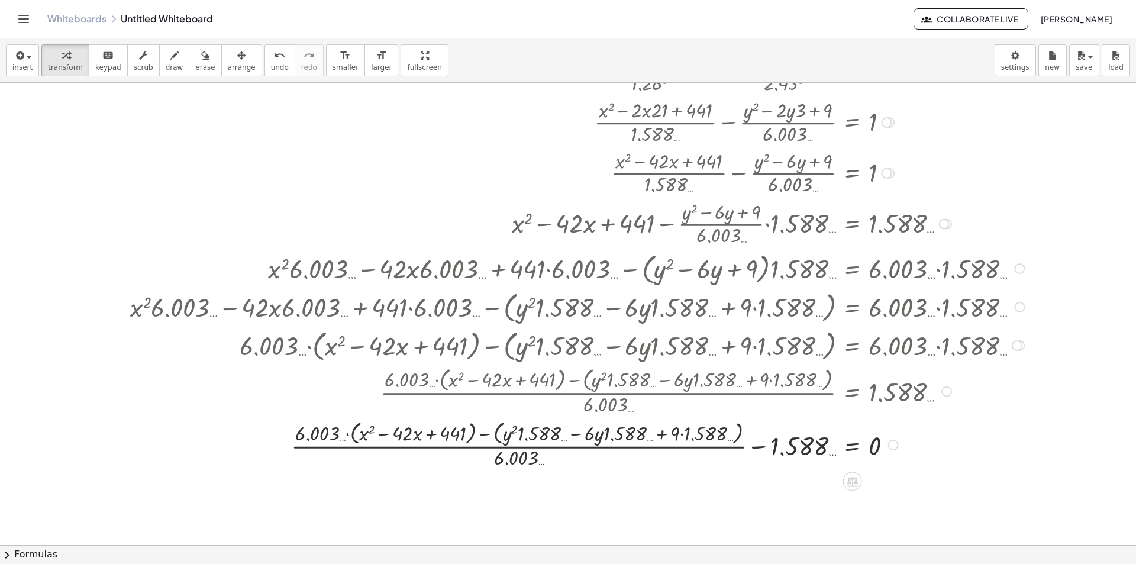
click at [527, 460] on div at bounding box center [579, 443] width 910 height 53
click at [582, 446] on div at bounding box center [579, 443] width 910 height 53
click at [595, 423] on div at bounding box center [579, 443] width 910 height 53
click at [265, 62] on button "undo undo" at bounding box center [280, 60] width 31 height 32
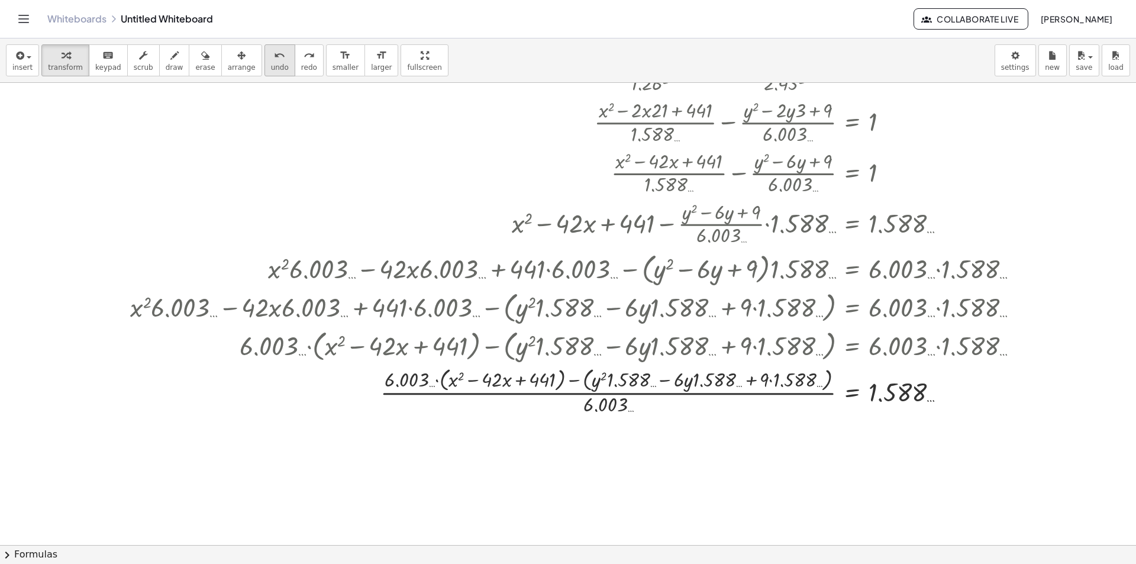
click at [271, 69] on span "undo" at bounding box center [280, 67] width 18 height 8
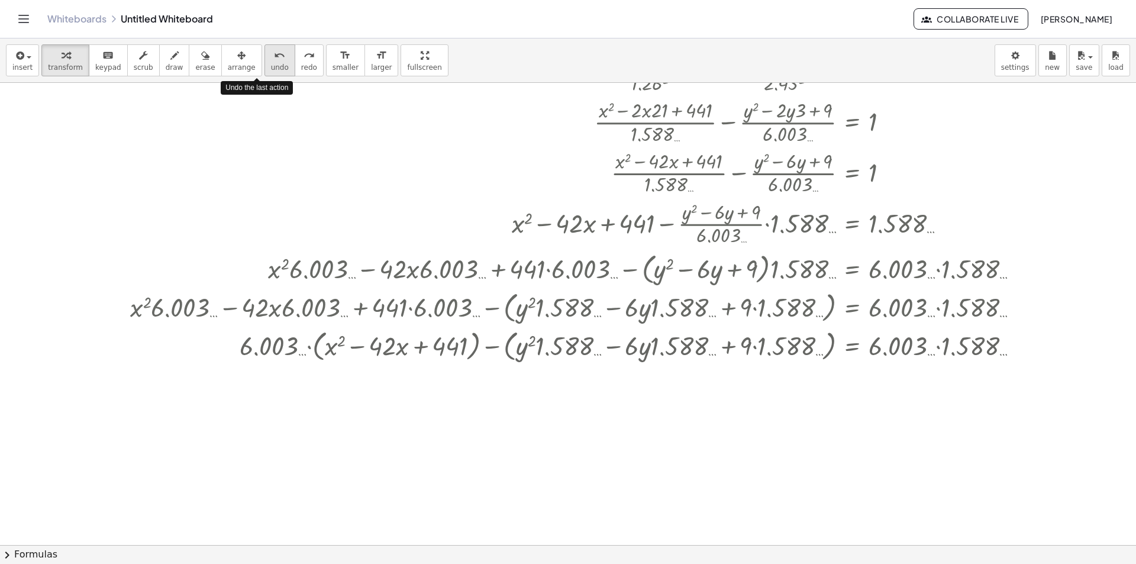
click at [271, 69] on span "undo" at bounding box center [280, 67] width 18 height 8
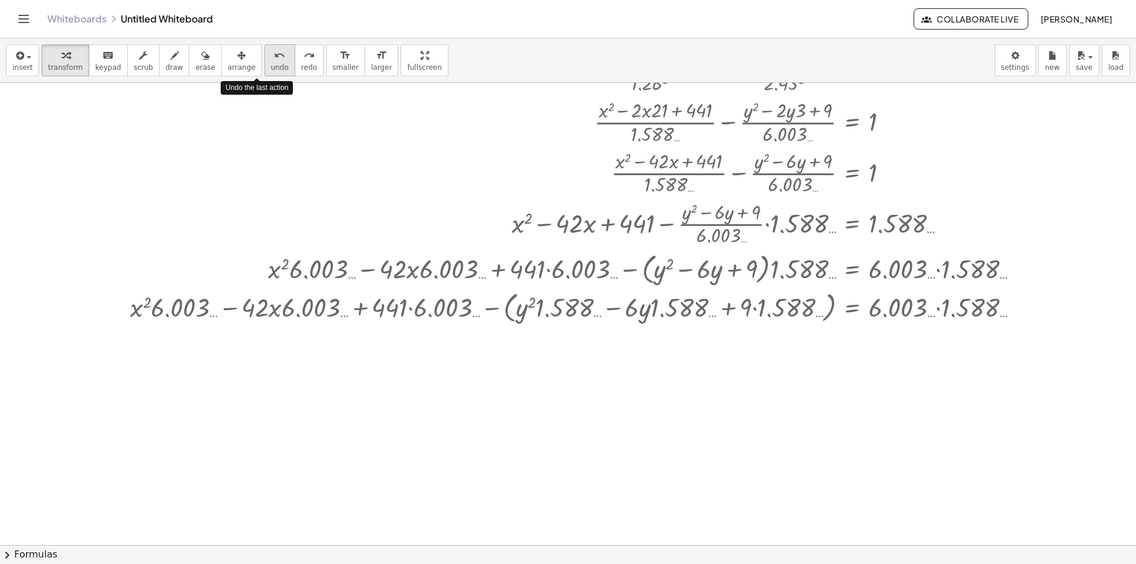
click at [271, 69] on span "undo" at bounding box center [280, 67] width 18 height 8
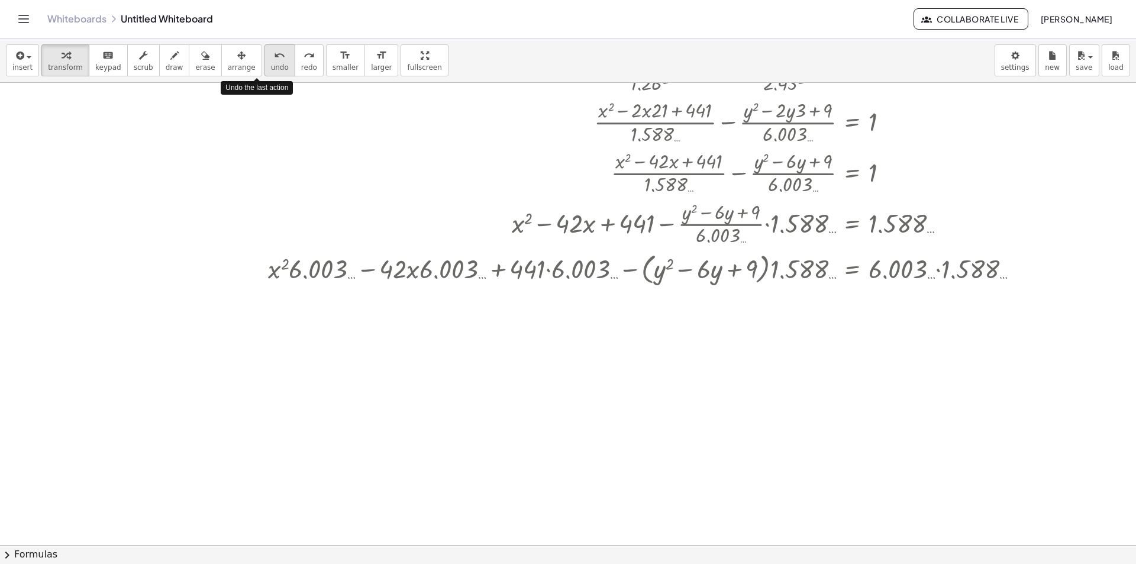
click at [271, 69] on span "undo" at bounding box center [280, 67] width 18 height 8
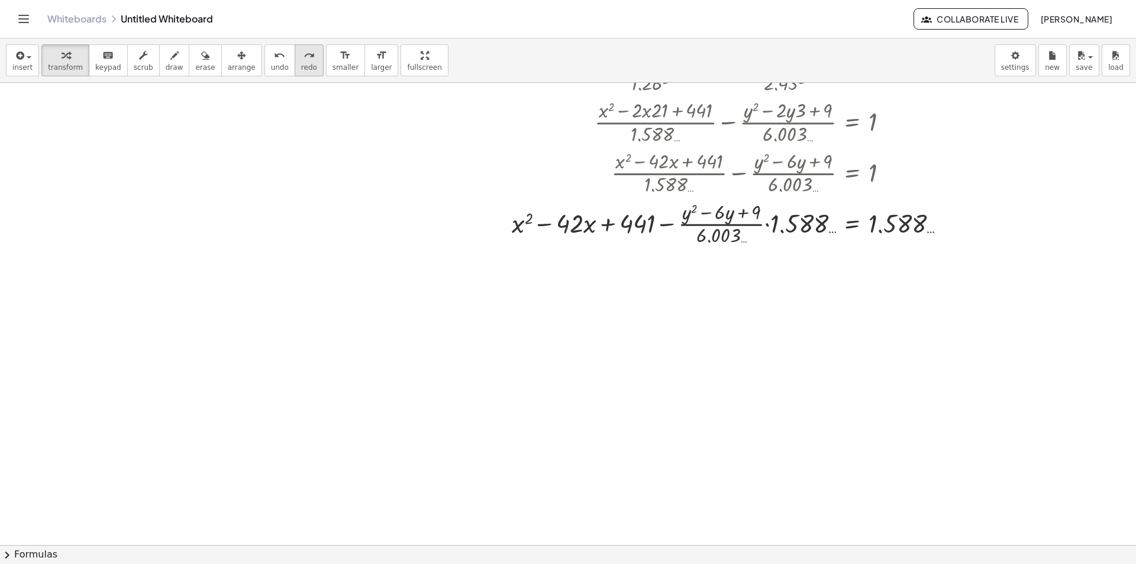
click at [301, 66] on span "redo" at bounding box center [309, 67] width 16 height 8
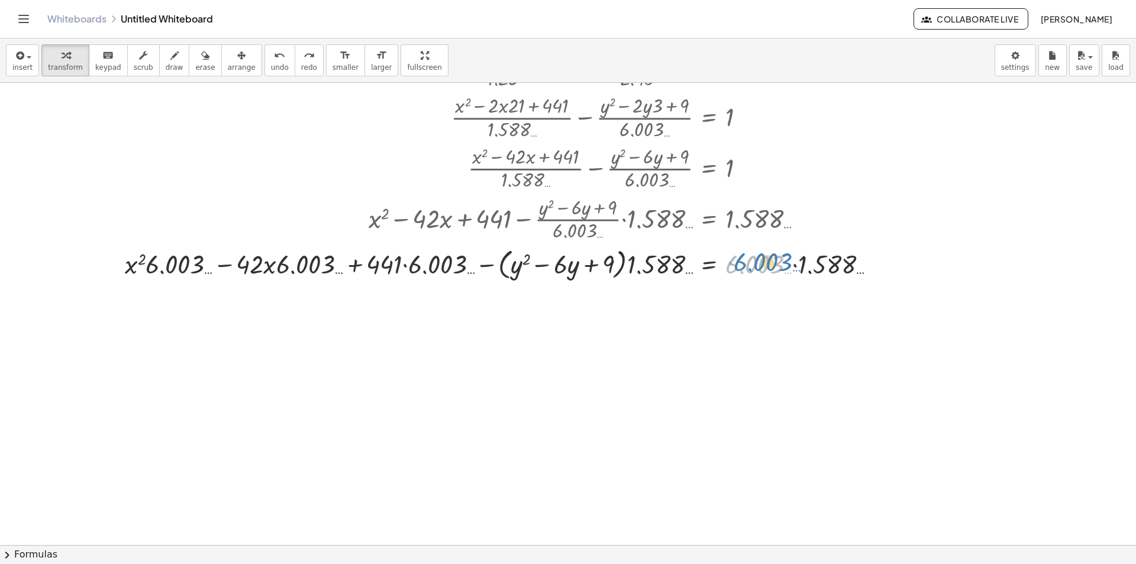
drag, startPoint x: 765, startPoint y: 263, endPoint x: 779, endPoint y: 260, distance: 14.4
click at [779, 260] on div at bounding box center [505, 263] width 772 height 38
drag, startPoint x: 773, startPoint y: 263, endPoint x: 783, endPoint y: 265, distance: 10.2
click at [783, 265] on div at bounding box center [505, 263] width 772 height 38
click at [295, 60] on button "redo redo" at bounding box center [309, 60] width 29 height 32
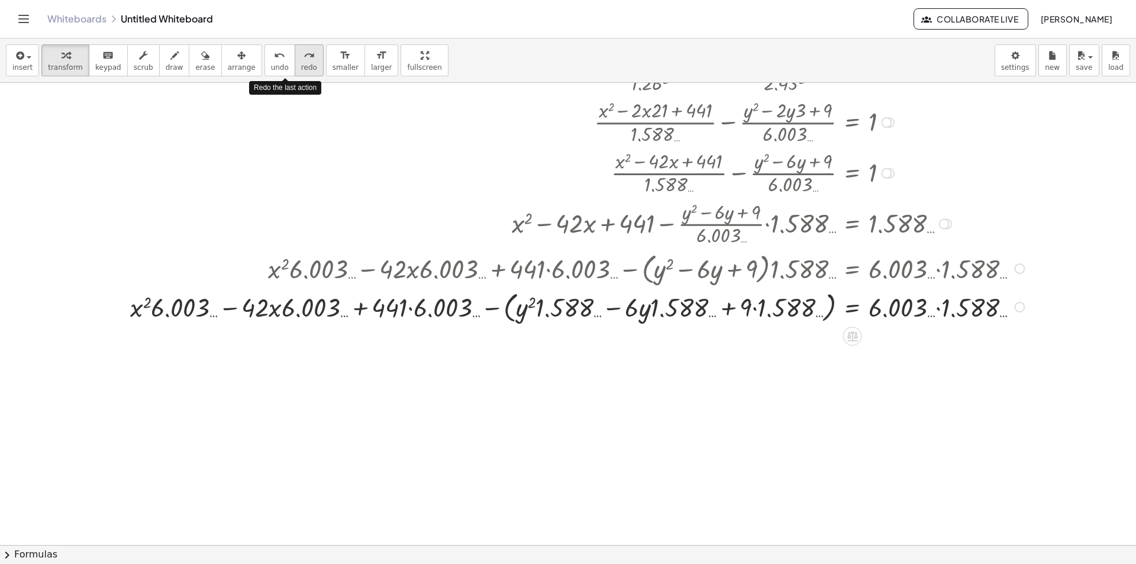
click at [295, 60] on button "redo redo" at bounding box center [309, 60] width 29 height 32
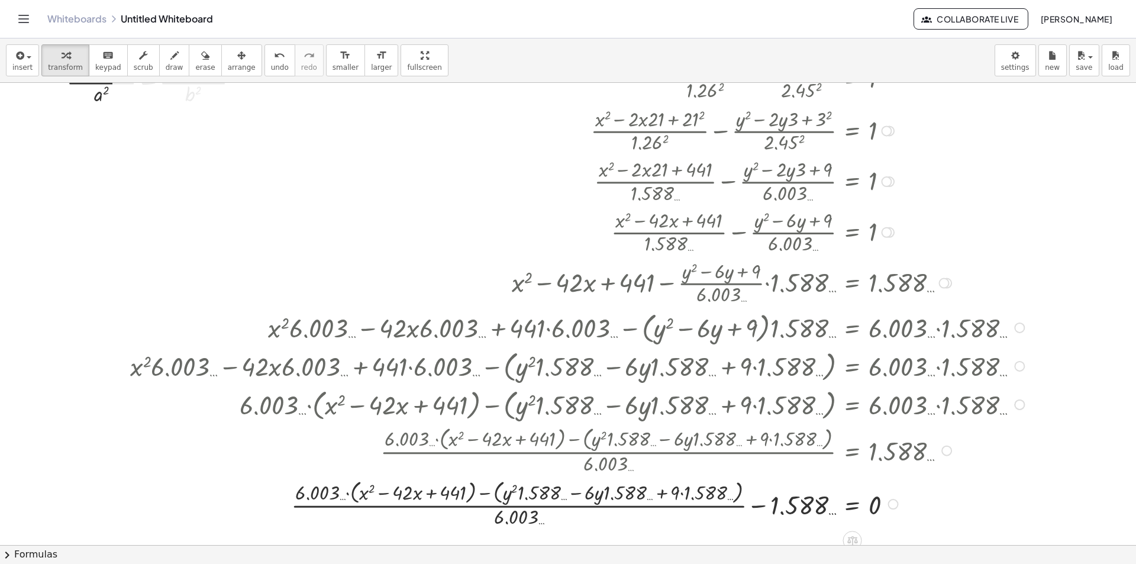
scroll to position [0, 0]
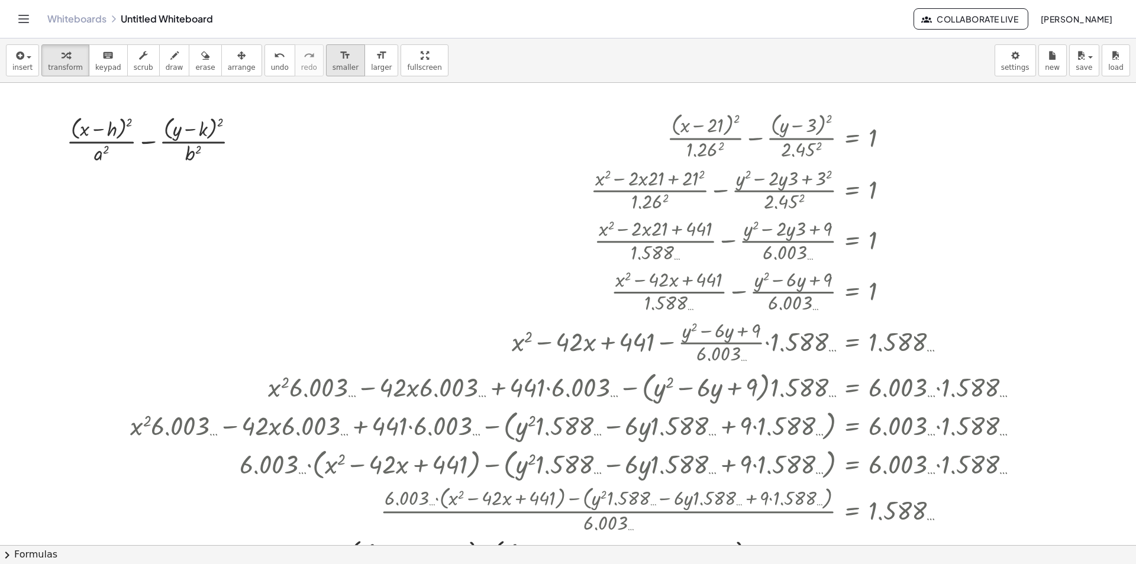
click at [326, 62] on button "format_size smaller" at bounding box center [345, 60] width 39 height 32
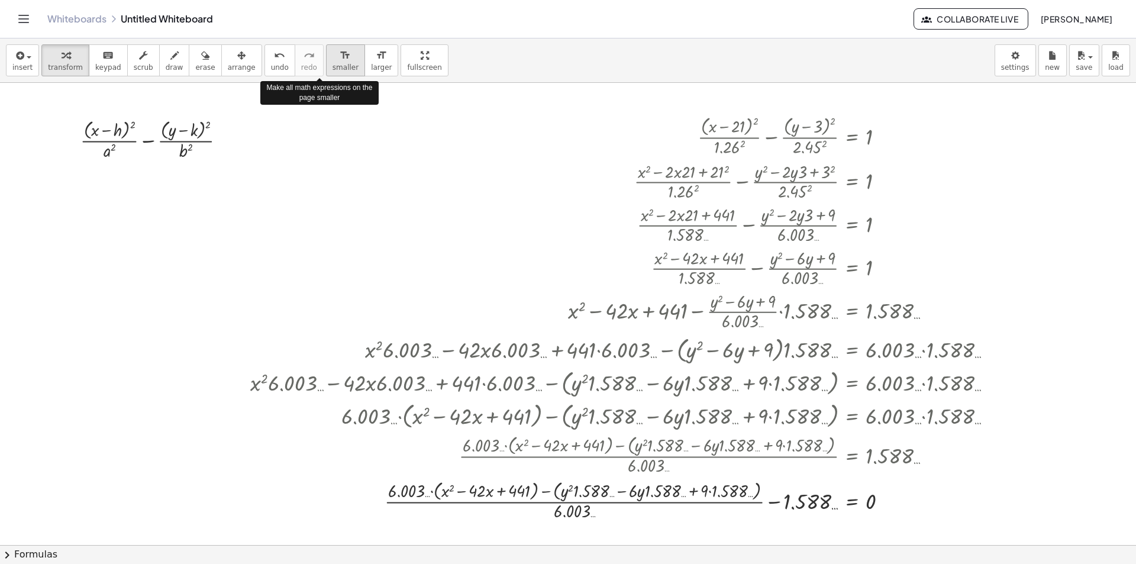
click at [326, 62] on button "format_size smaller" at bounding box center [345, 60] width 39 height 32
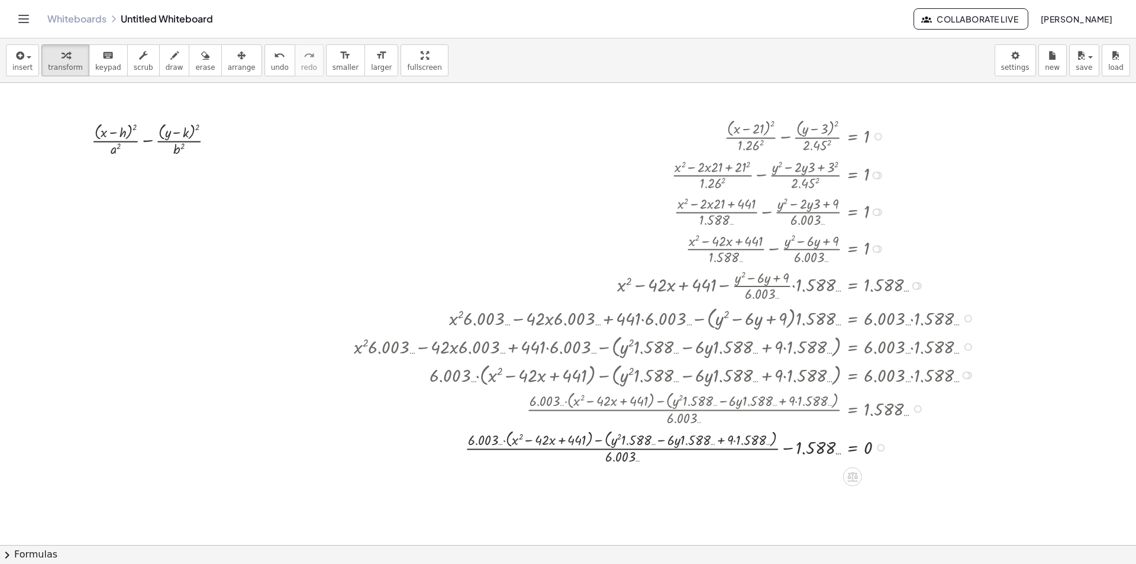
click at [630, 460] on div at bounding box center [667, 446] width 639 height 39
click at [271, 67] on span "undo" at bounding box center [280, 67] width 18 height 8
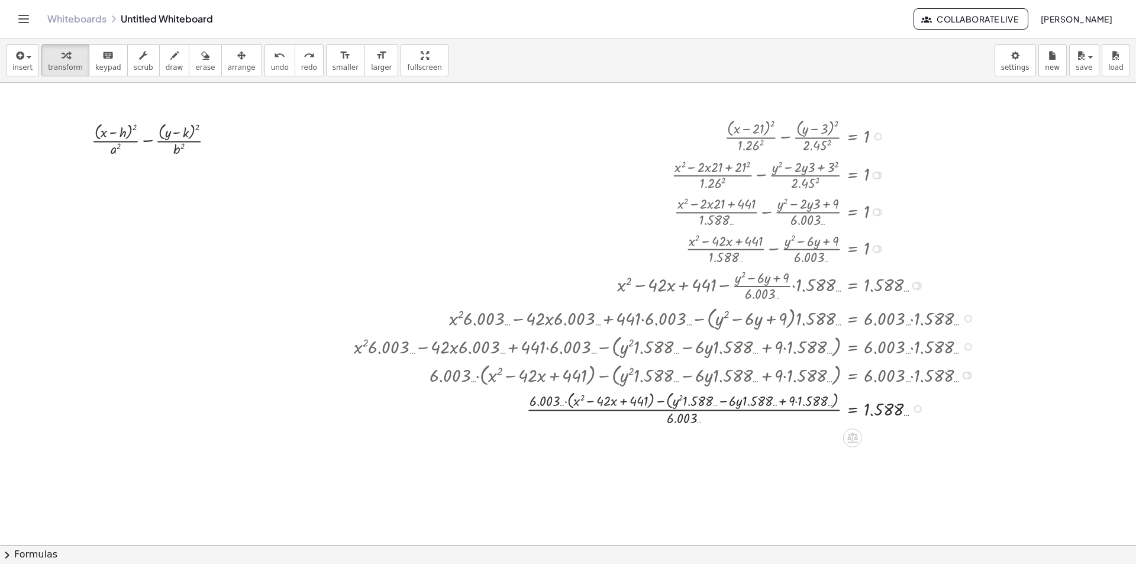
click at [675, 425] on div at bounding box center [667, 407] width 639 height 39
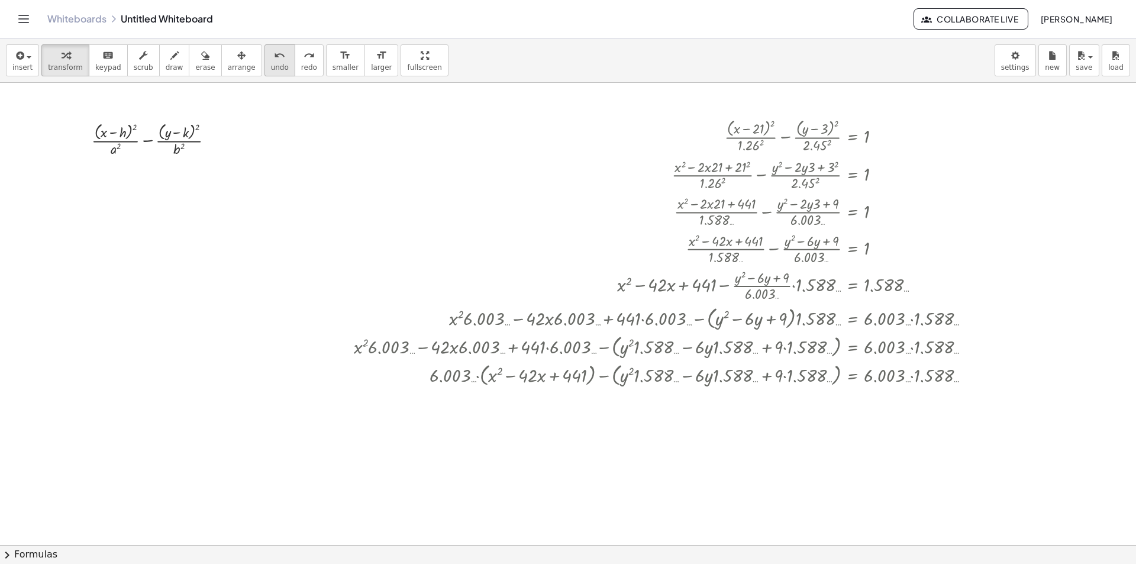
click at [271, 63] on span "undo" at bounding box center [280, 67] width 18 height 8
click at [304, 56] on icon "redo" at bounding box center [309, 56] width 11 height 14
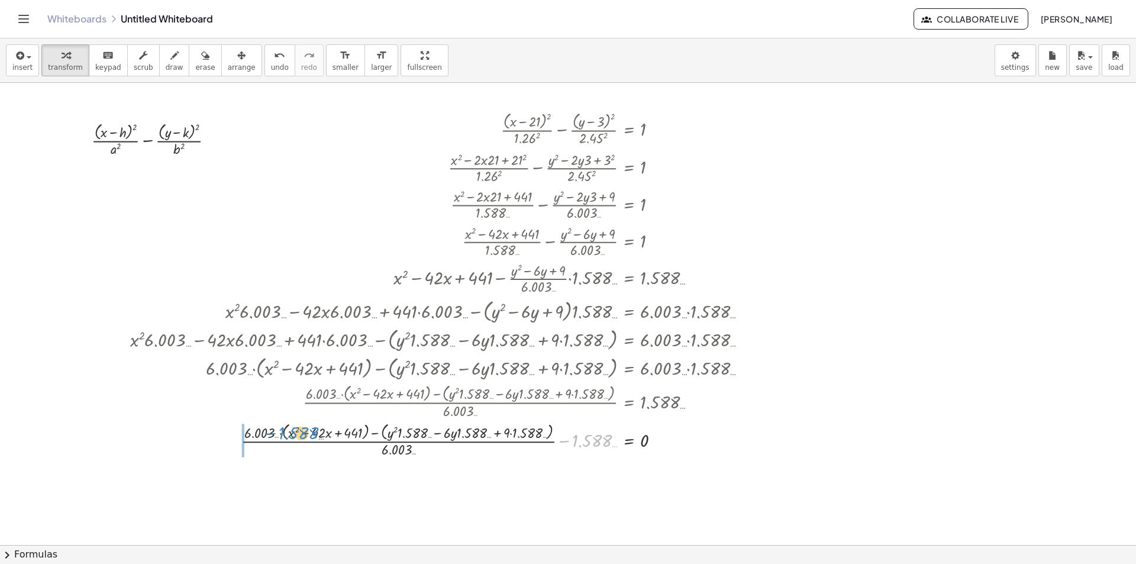
drag, startPoint x: 576, startPoint y: 446, endPoint x: 283, endPoint y: 439, distance: 293.6
click at [283, 439] on div at bounding box center [443, 439] width 639 height 39
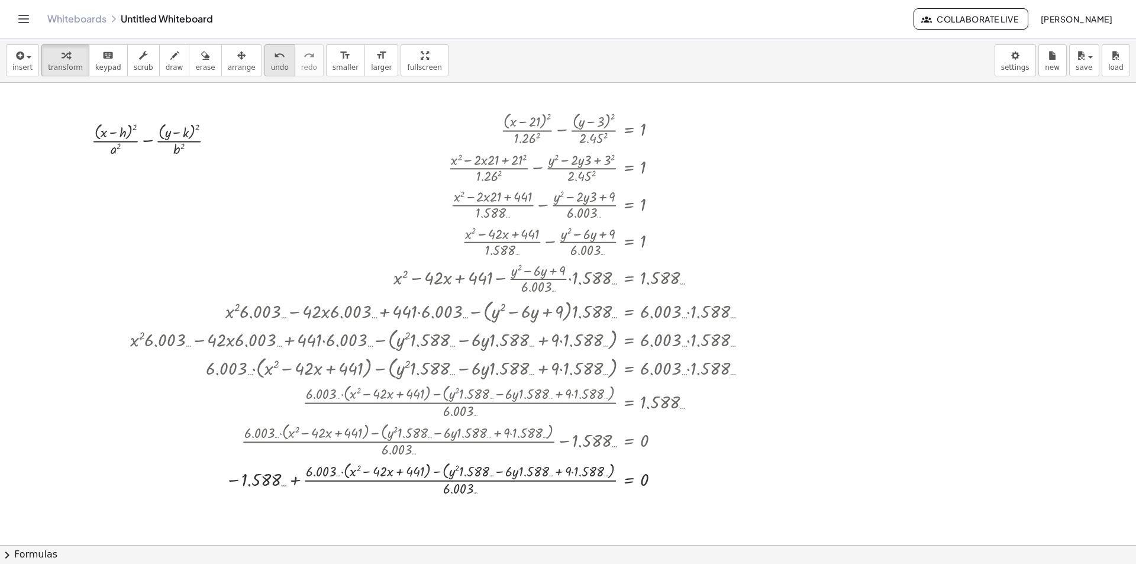
click at [265, 56] on button "undo undo" at bounding box center [280, 60] width 31 height 32
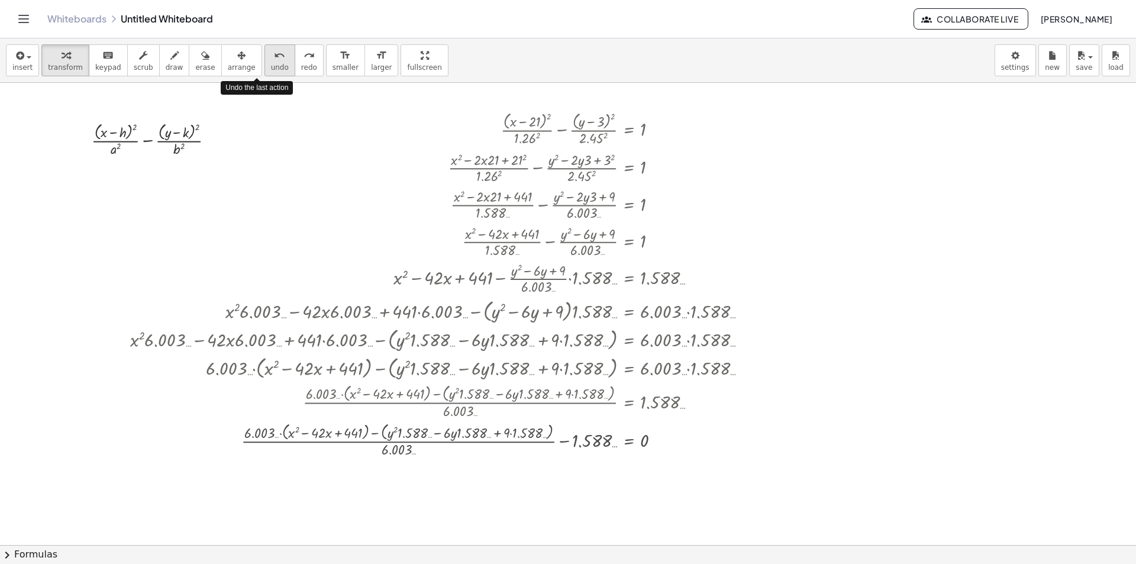
click at [265, 56] on button "undo undo" at bounding box center [280, 60] width 31 height 32
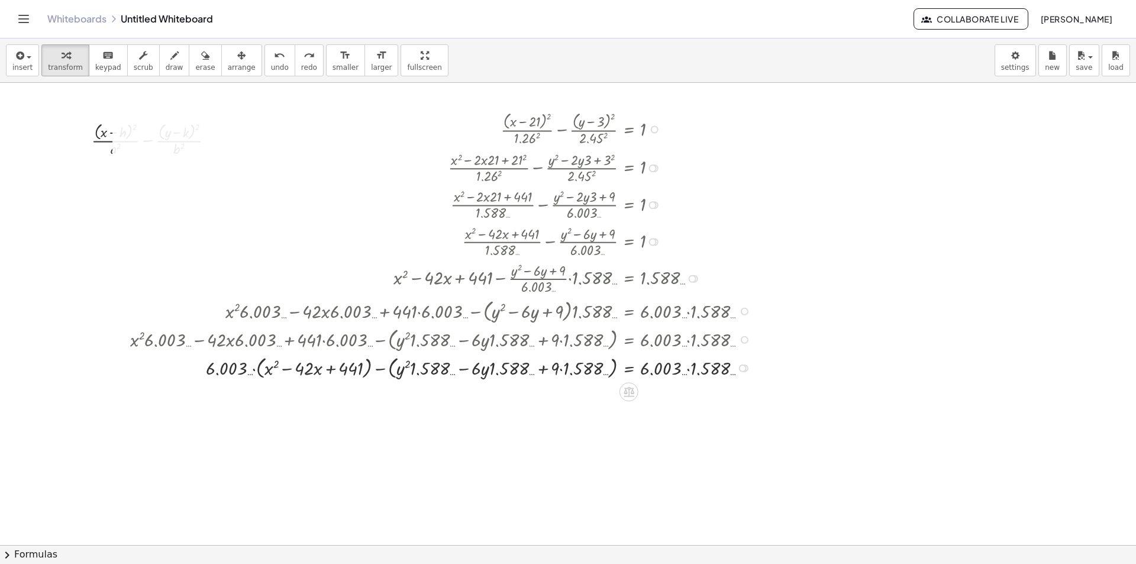
click at [688, 367] on div at bounding box center [420, 367] width 786 height 28
click at [688, 369] on div at bounding box center [443, 367] width 639 height 28
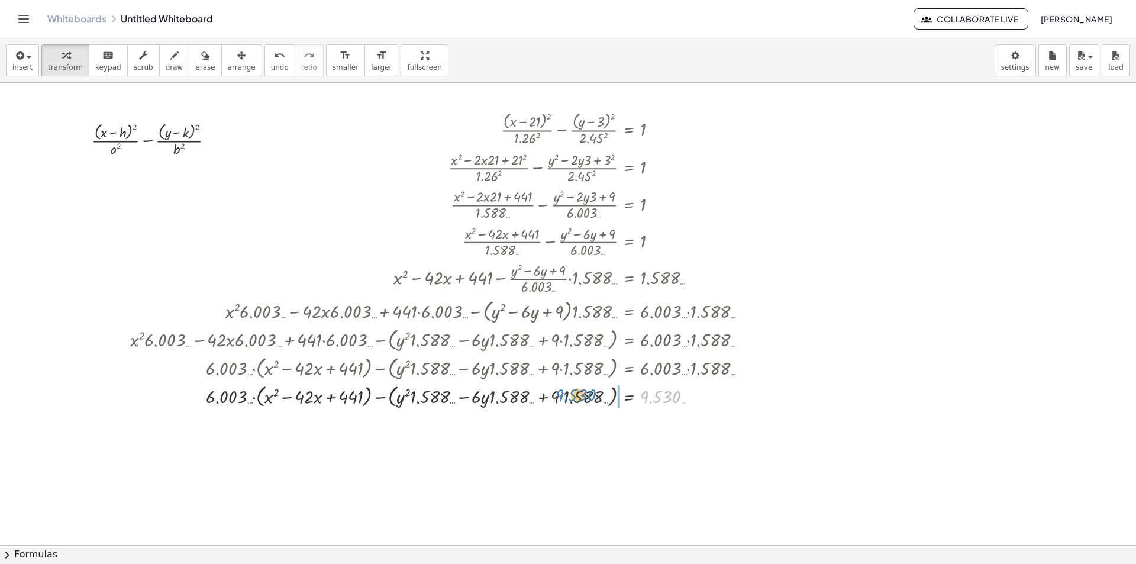
drag, startPoint x: 649, startPoint y: 394, endPoint x: 564, endPoint y: 392, distance: 84.7
click at [564, 392] on div at bounding box center [443, 395] width 639 height 28
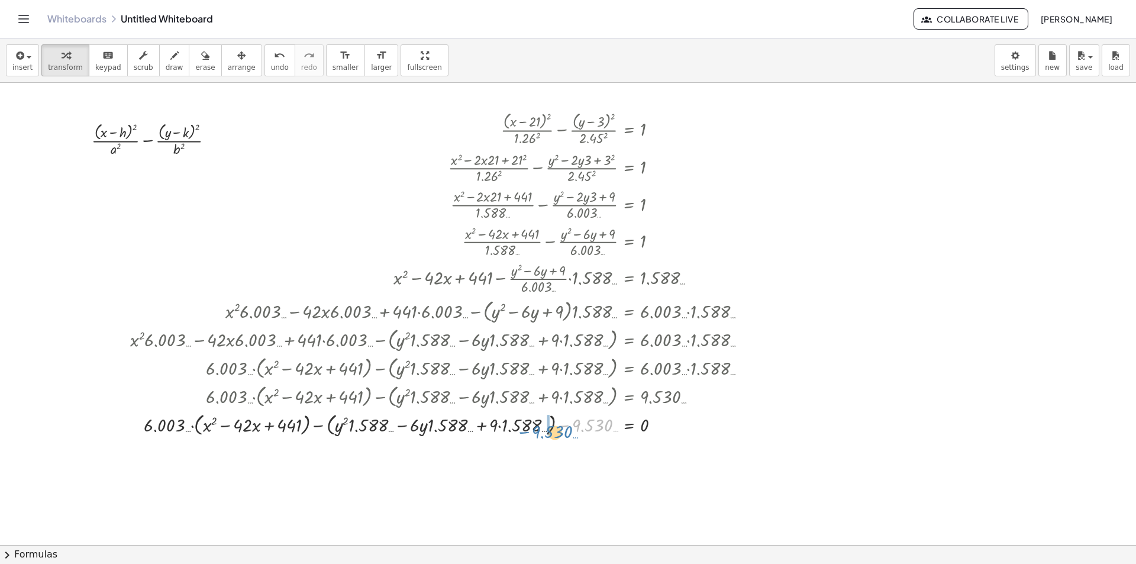
drag, startPoint x: 589, startPoint y: 430, endPoint x: 544, endPoint y: 437, distance: 46.0
click at [544, 437] on div at bounding box center [443, 424] width 639 height 28
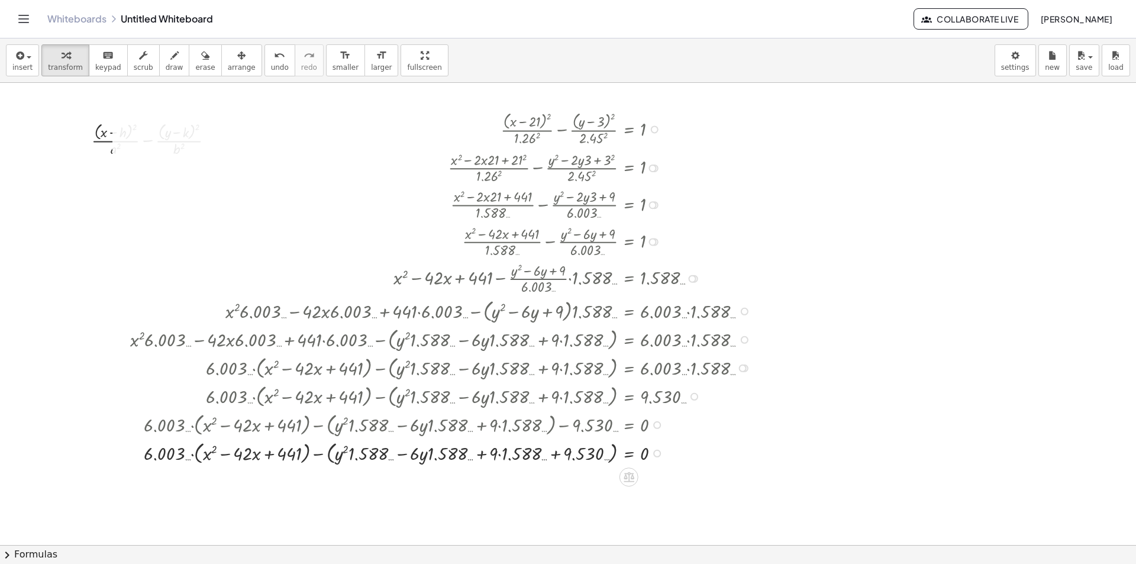
click at [560, 452] on div at bounding box center [443, 452] width 639 height 28
click at [482, 455] on div at bounding box center [443, 452] width 639 height 28
drag, startPoint x: 579, startPoint y: 459, endPoint x: 499, endPoint y: 450, distance: 81.0
click at [499, 450] on div at bounding box center [443, 452] width 639 height 28
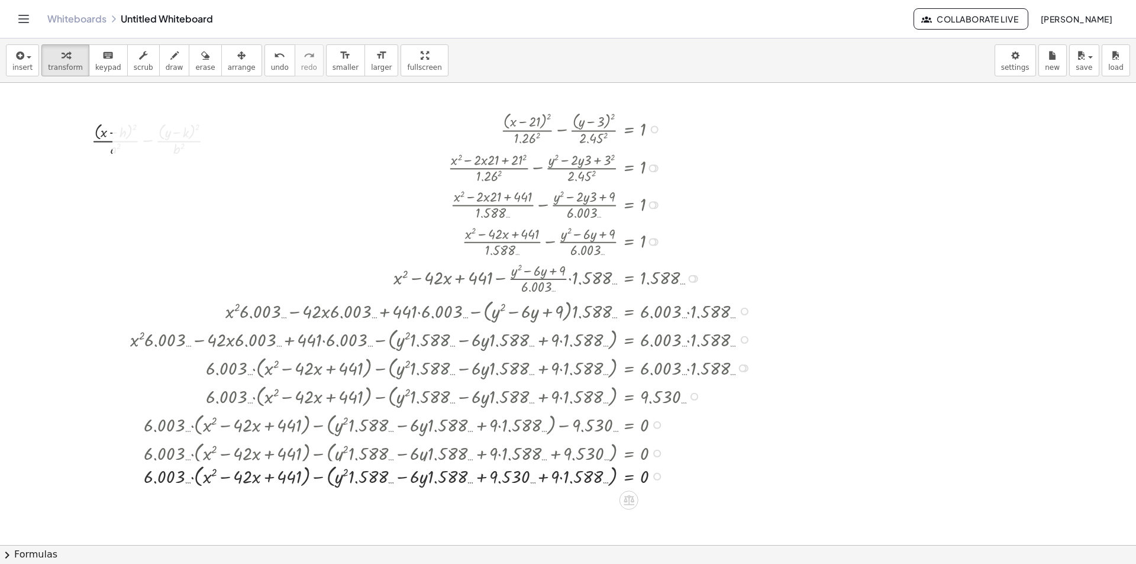
click at [629, 130] on div "+ · ( + x − 21 ) 2 · 1.26 2 − · ( + y − 3 ) 2 · 2.45 2 = 1 + · ( + x − 21 ) 2 ·…" at bounding box center [629, 130] width 0 height 0
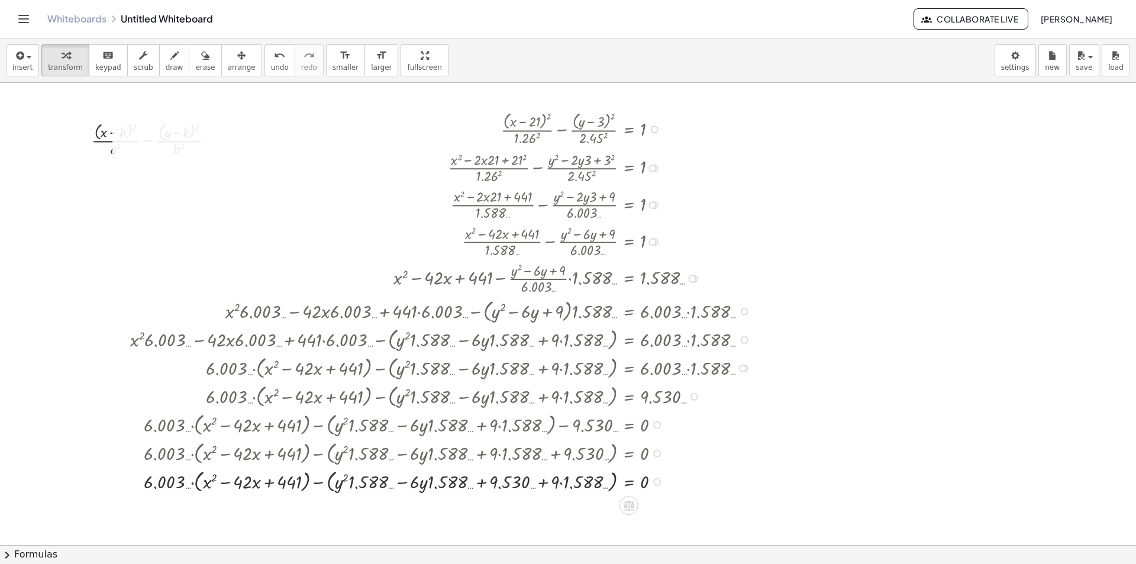
click at [540, 481] on div at bounding box center [443, 480] width 639 height 28
click at [489, 478] on div at bounding box center [443, 480] width 639 height 28
drag, startPoint x: 488, startPoint y: 478, endPoint x: 481, endPoint y: 481, distance: 8.2
click at [488, 478] on div at bounding box center [443, 480] width 639 height 28
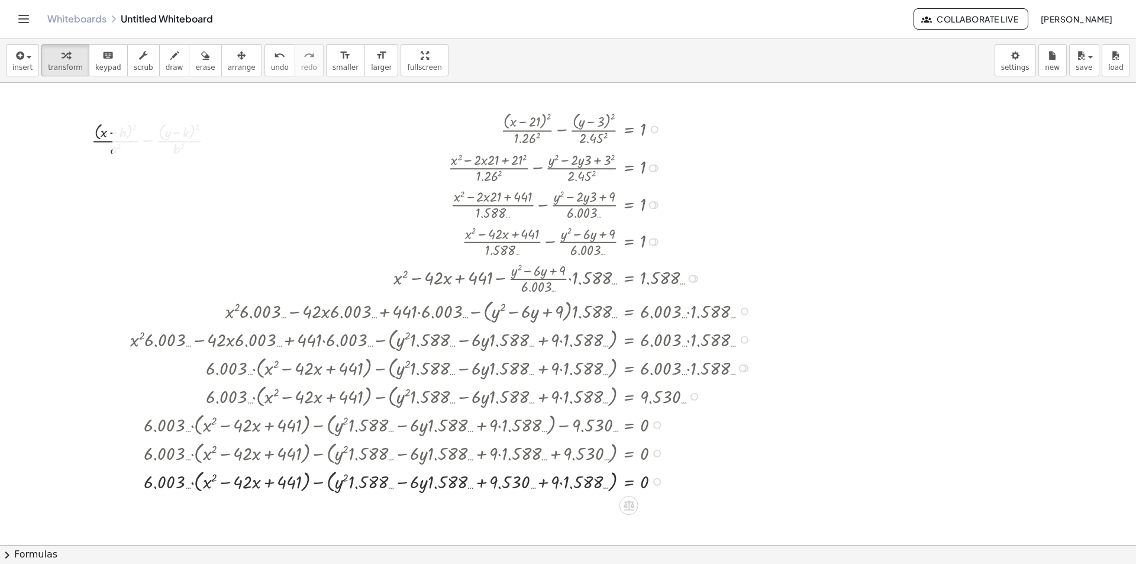
click at [480, 481] on div at bounding box center [443, 480] width 639 height 28
click at [478, 482] on div at bounding box center [443, 480] width 639 height 28
drag, startPoint x: 472, startPoint y: 483, endPoint x: 406, endPoint y: 482, distance: 66.3
click at [465, 483] on div at bounding box center [443, 480] width 639 height 28
click at [433, 484] on div at bounding box center [443, 480] width 639 height 28
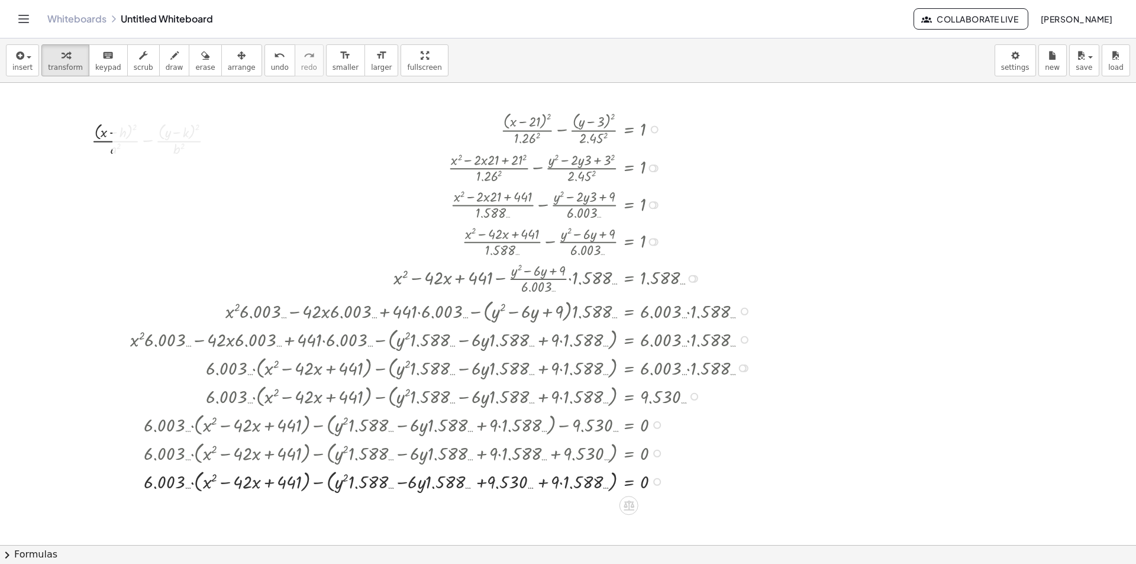
click at [414, 484] on div at bounding box center [443, 480] width 639 height 28
click at [411, 484] on div at bounding box center [443, 480] width 639 height 28
click at [397, 482] on div at bounding box center [443, 480] width 639 height 28
click at [395, 482] on div at bounding box center [443, 480] width 639 height 28
click at [376, 479] on div at bounding box center [443, 480] width 639 height 28
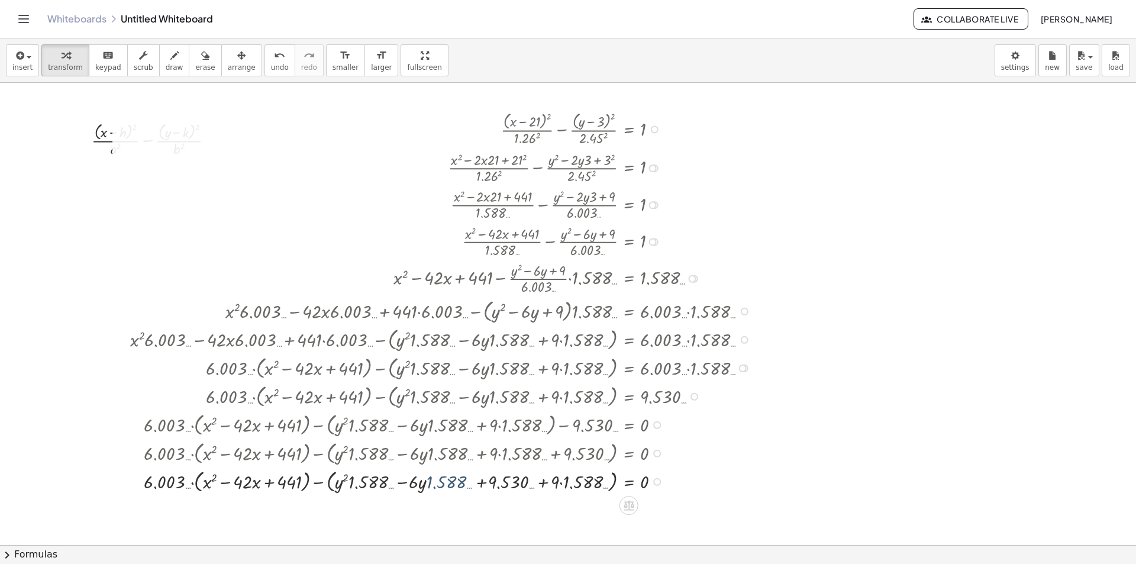
click at [362, 479] on div at bounding box center [443, 480] width 639 height 28
click at [349, 479] on div at bounding box center [443, 480] width 639 height 28
click at [340, 479] on div at bounding box center [443, 480] width 639 height 28
click at [337, 479] on div at bounding box center [443, 480] width 639 height 28
click at [333, 479] on div at bounding box center [443, 480] width 639 height 28
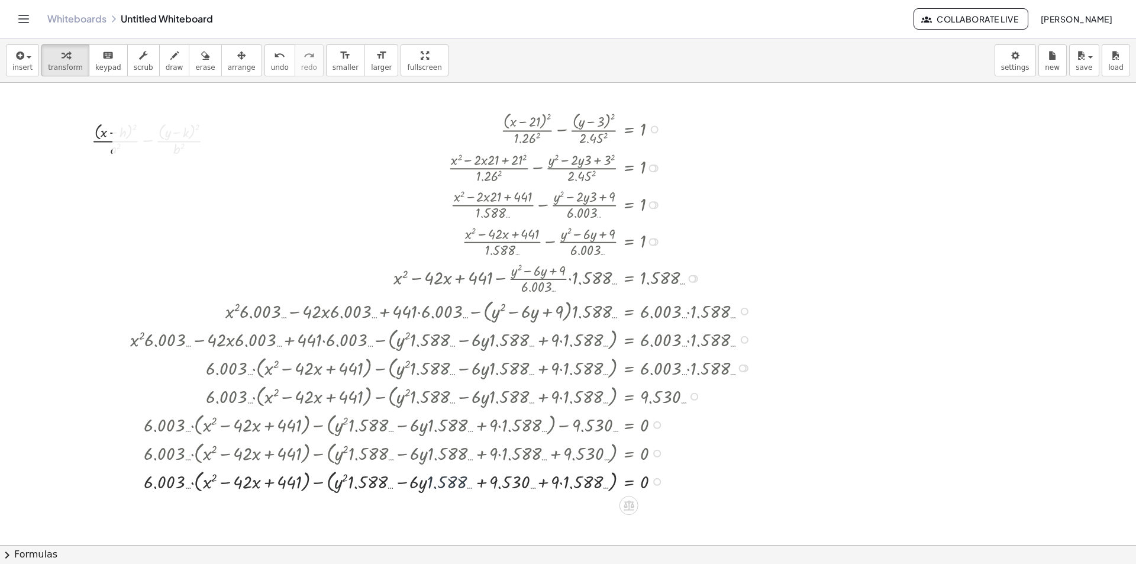
click at [331, 479] on div at bounding box center [443, 480] width 639 height 28
click at [330, 479] on div at bounding box center [443, 480] width 639 height 28
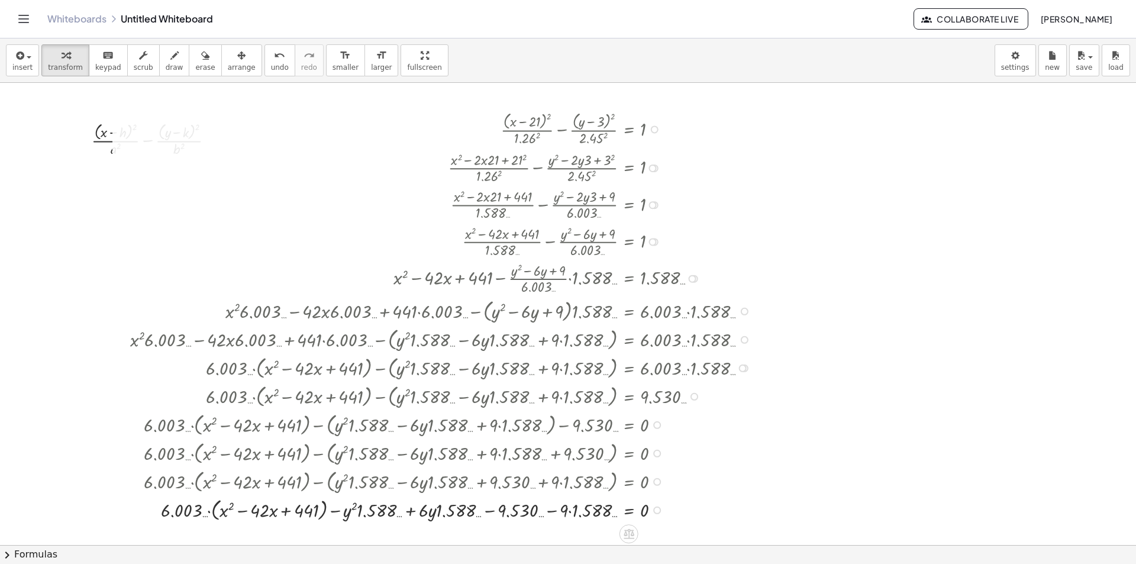
scroll to position [59, 0]
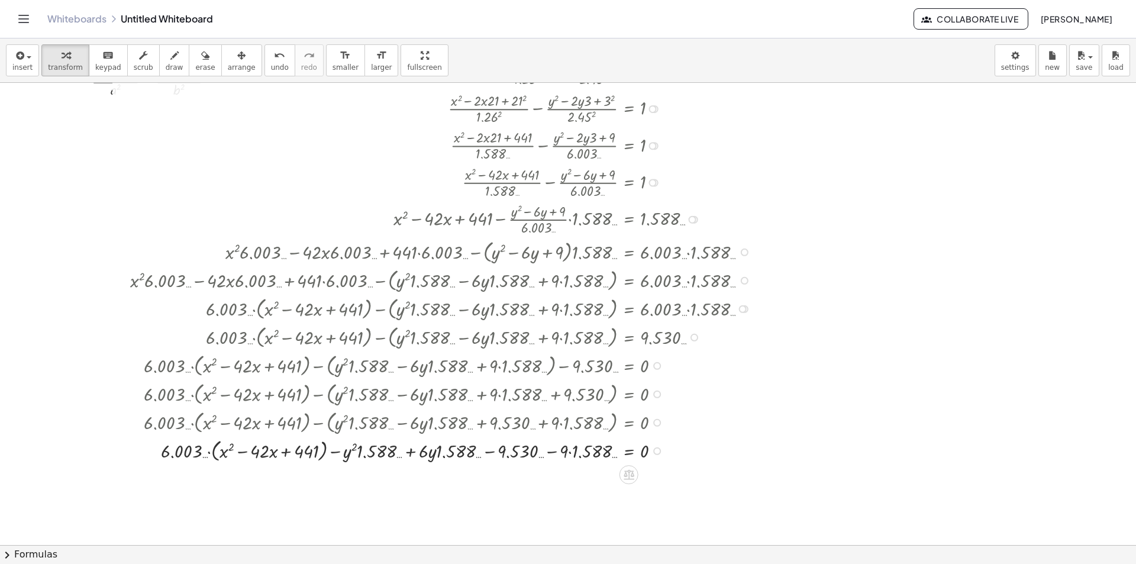
click at [328, 452] on div at bounding box center [443, 450] width 639 height 28
click at [331, 450] on div at bounding box center [443, 450] width 639 height 28
click at [211, 452] on div at bounding box center [443, 450] width 639 height 28
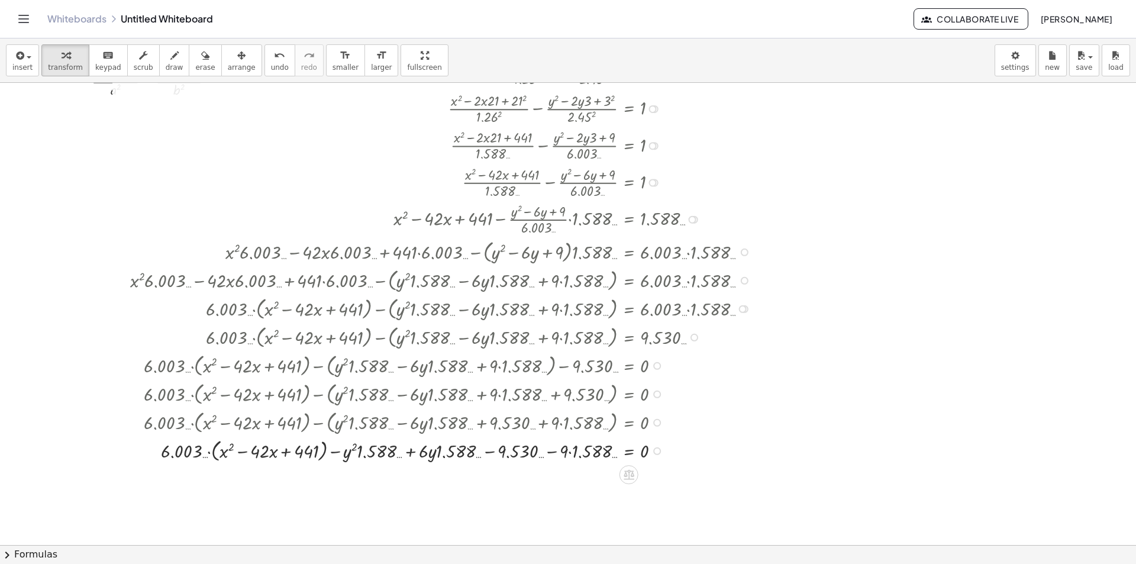
click at [210, 453] on div at bounding box center [443, 450] width 639 height 28
click at [212, 453] on div at bounding box center [417, 450] width 691 height 26
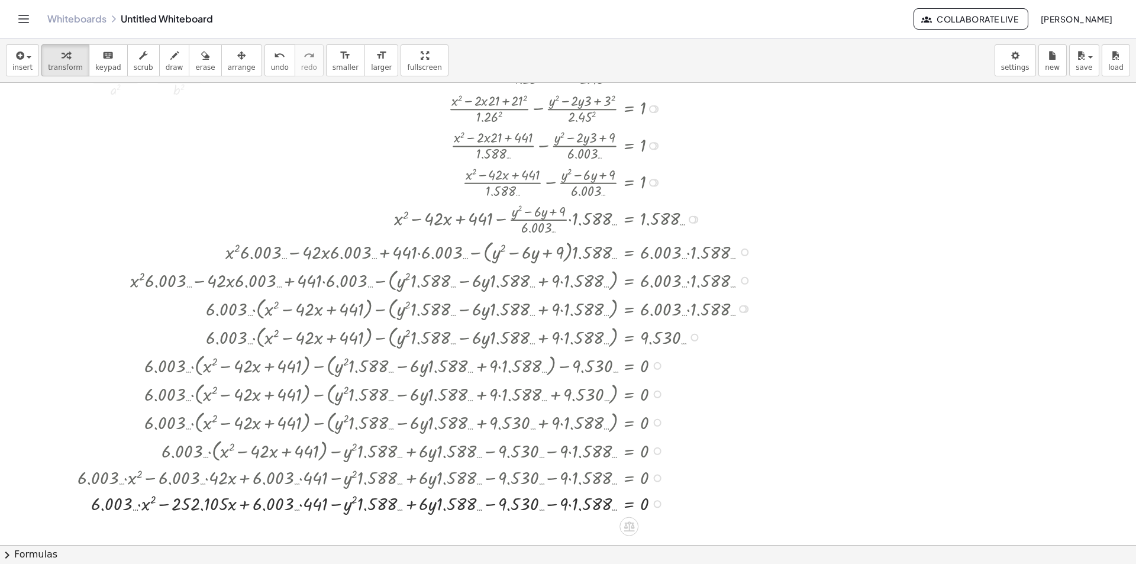
scroll to position [118, 0]
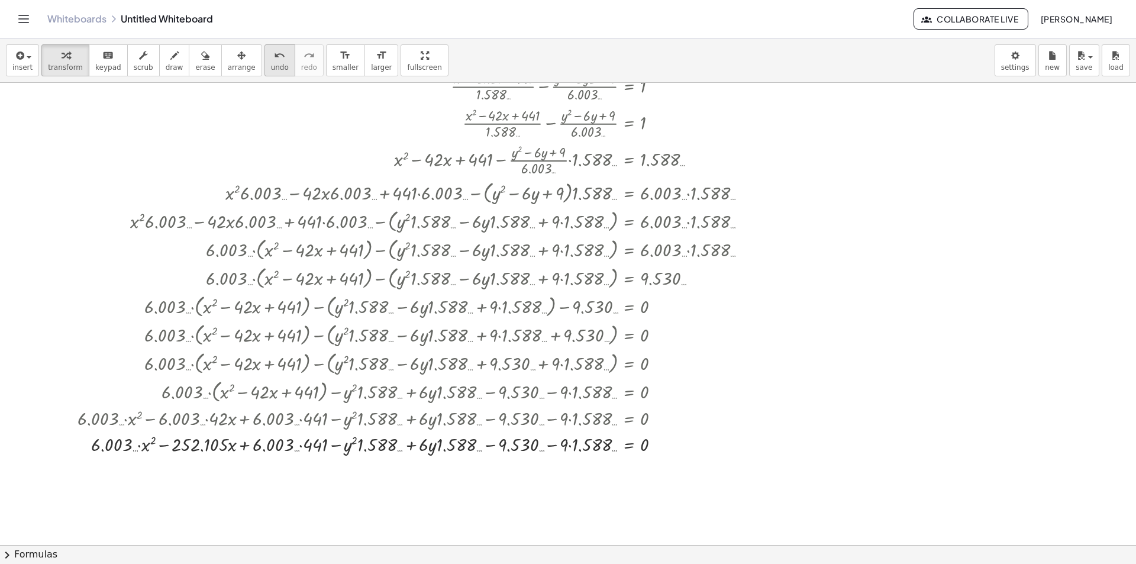
click at [271, 65] on span "undo" at bounding box center [280, 67] width 18 height 8
drag, startPoint x: 165, startPoint y: 444, endPoint x: 195, endPoint y: 437, distance: 31.0
click at [166, 443] on div at bounding box center [417, 444] width 691 height 26
click at [179, 441] on div at bounding box center [417, 444] width 691 height 26
click at [207, 437] on div at bounding box center [417, 444] width 691 height 26
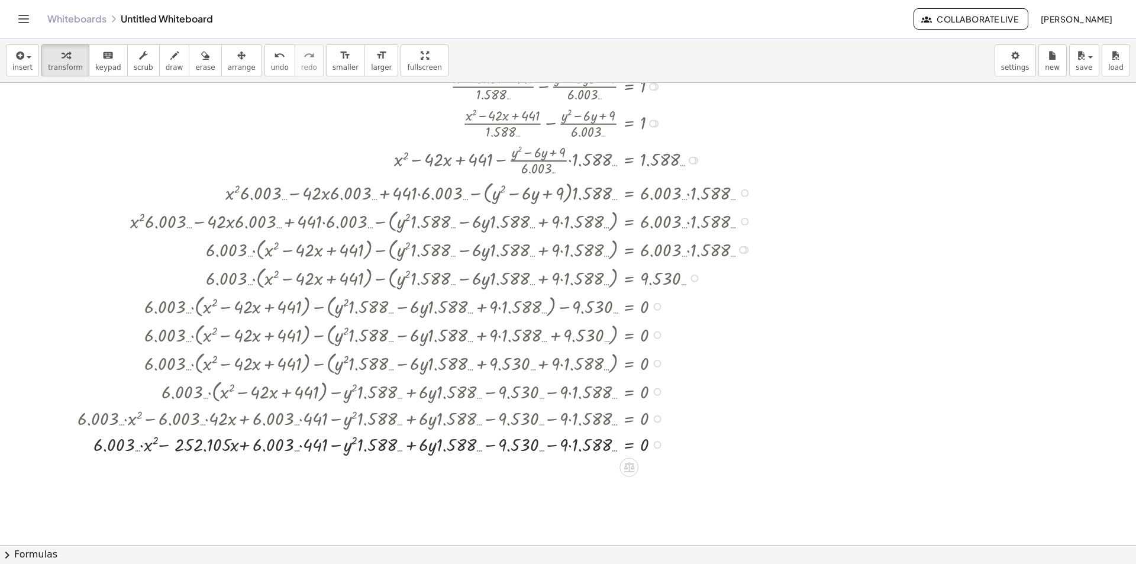
drag, startPoint x: 225, startPoint y: 439, endPoint x: 228, endPoint y: 445, distance: 6.9
click at [225, 440] on div at bounding box center [417, 444] width 691 height 26
drag, startPoint x: 228, startPoint y: 445, endPoint x: 260, endPoint y: 447, distance: 31.4
click at [232, 447] on div at bounding box center [417, 444] width 691 height 26
click at [247, 450] on div at bounding box center [417, 444] width 691 height 26
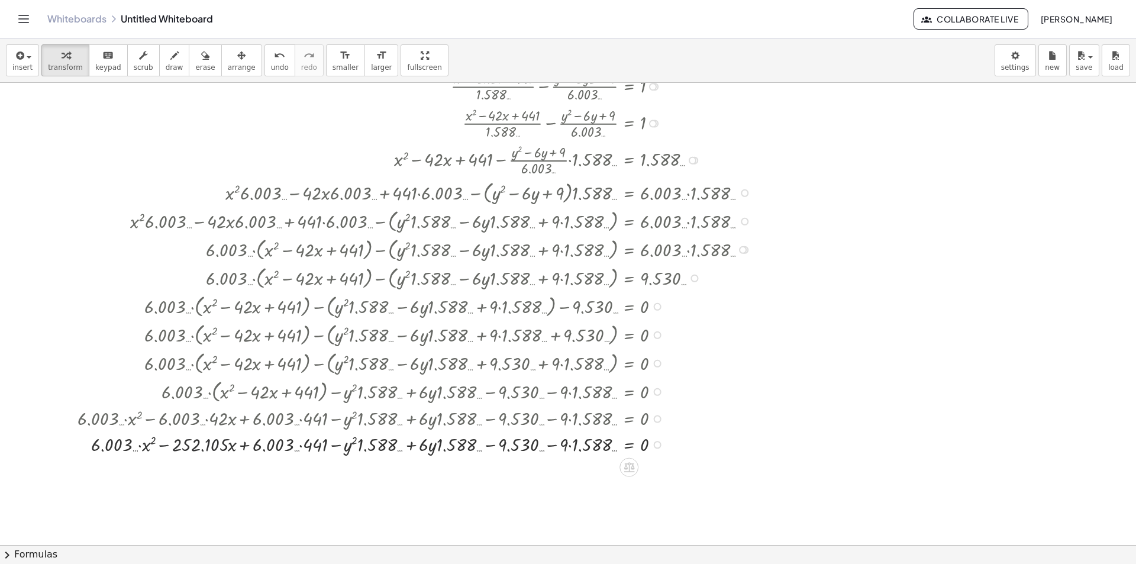
click at [260, 447] on div at bounding box center [417, 444] width 691 height 26
click at [237, 442] on div at bounding box center [417, 444] width 691 height 26
click at [237, 441] on div at bounding box center [417, 444] width 691 height 26
click at [250, 438] on div at bounding box center [417, 444] width 691 height 26
click at [250, 439] on div at bounding box center [417, 444] width 691 height 26
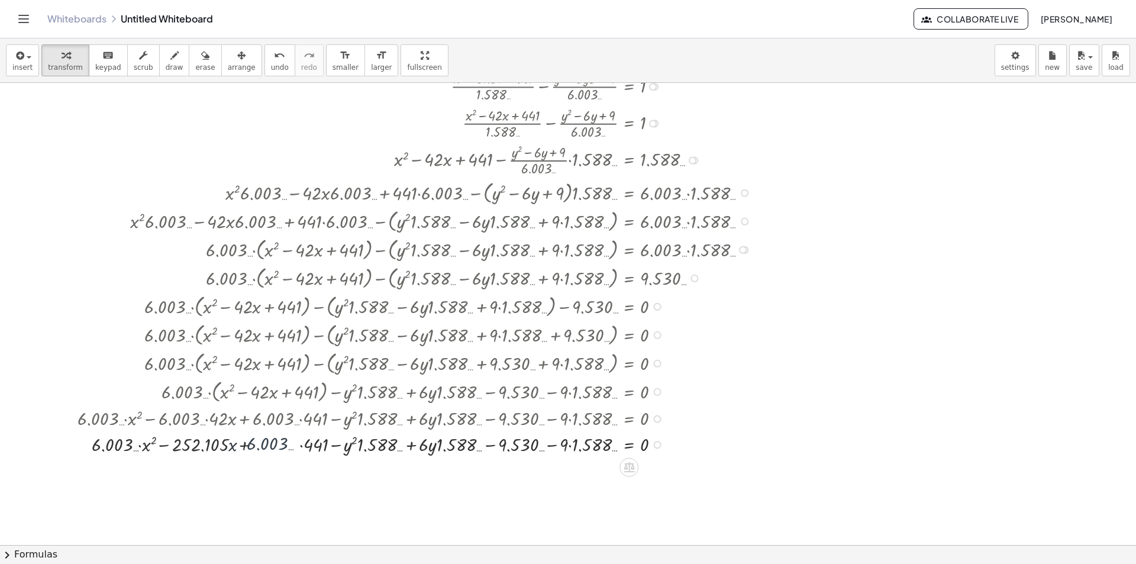
click at [252, 439] on div at bounding box center [417, 444] width 691 height 26
click at [252, 440] on div at bounding box center [417, 444] width 691 height 26
click at [243, 445] on div at bounding box center [417, 444] width 691 height 26
click at [254, 442] on div at bounding box center [417, 444] width 691 height 26
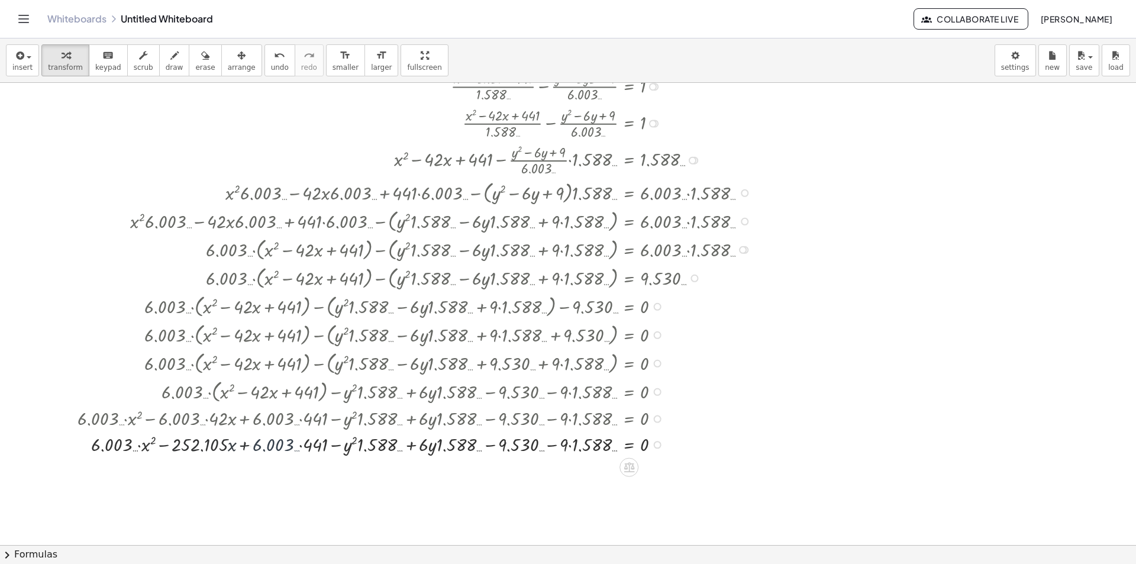
drag, startPoint x: 254, startPoint y: 442, endPoint x: 307, endPoint y: 449, distance: 53.7
click at [259, 442] on div at bounding box center [417, 444] width 691 height 26
click at [273, 444] on div at bounding box center [417, 444] width 691 height 26
click at [307, 450] on div at bounding box center [417, 444] width 691 height 26
click at [307, 449] on div at bounding box center [417, 444] width 691 height 26
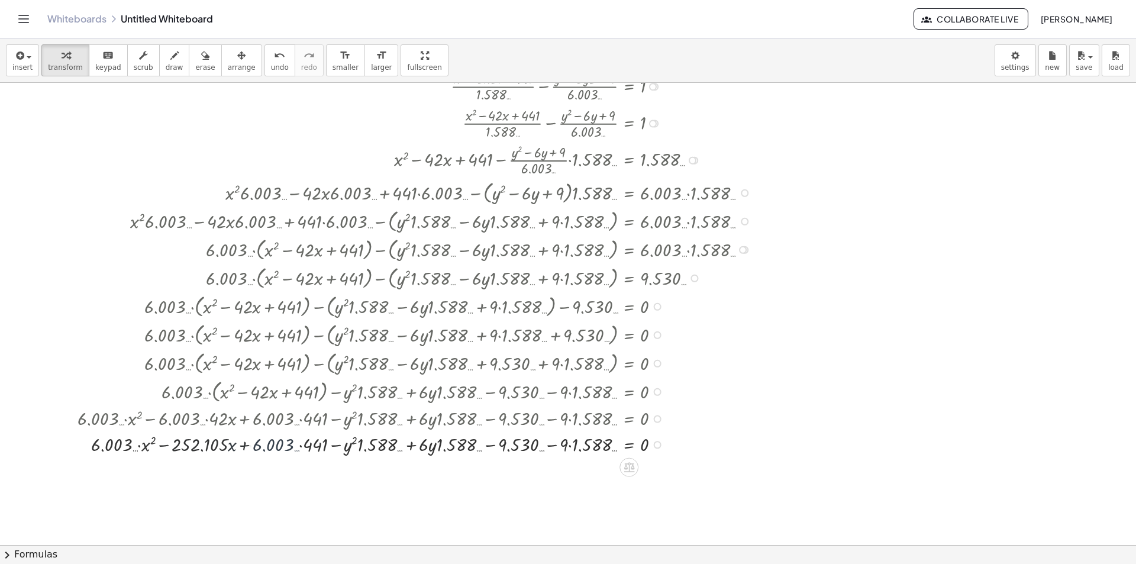
click at [307, 449] on div at bounding box center [417, 444] width 691 height 26
click at [291, 446] on div at bounding box center [417, 444] width 691 height 26
click at [296, 446] on div at bounding box center [417, 444] width 691 height 26
click at [302, 446] on div at bounding box center [417, 444] width 691 height 26
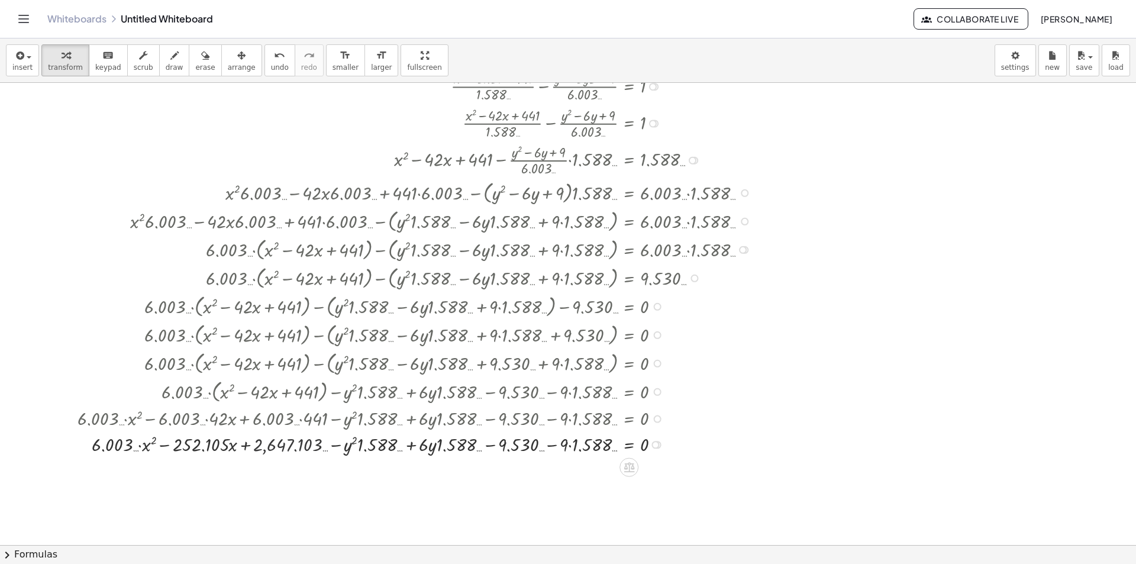
click at [300, 446] on div at bounding box center [417, 444] width 691 height 26
click at [298, 448] on div at bounding box center [417, 444] width 691 height 26
drag, startPoint x: 298, startPoint y: 448, endPoint x: 289, endPoint y: 448, distance: 9.5
click at [297, 448] on div at bounding box center [417, 444] width 691 height 26
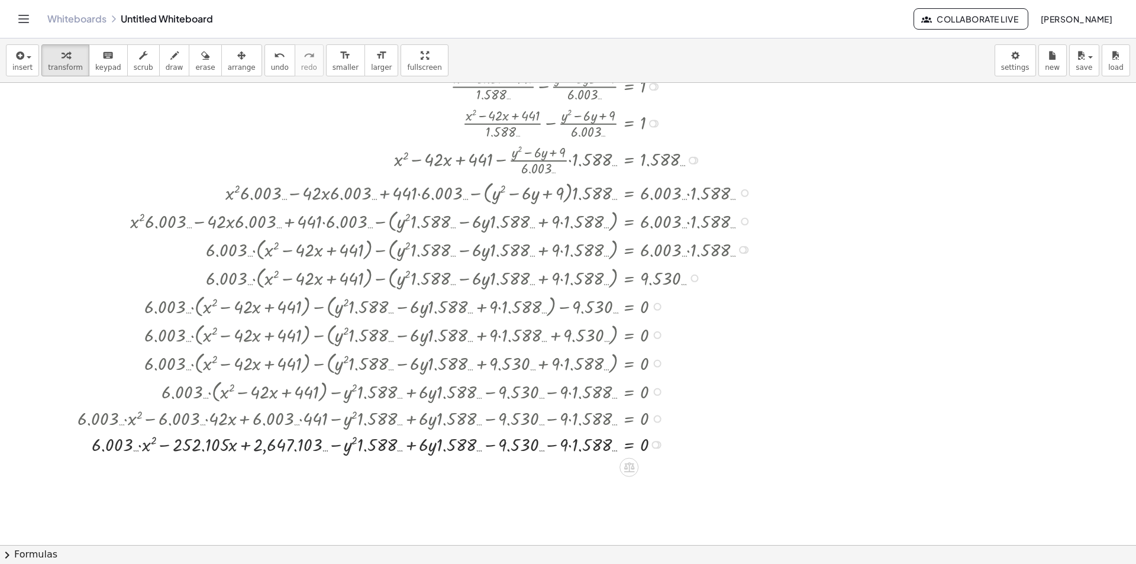
drag, startPoint x: 289, startPoint y: 448, endPoint x: 277, endPoint y: 447, distance: 11.9
click at [288, 448] on div at bounding box center [417, 444] width 691 height 26
click at [277, 447] on div at bounding box center [417, 444] width 691 height 26
click at [252, 443] on div at bounding box center [417, 444] width 691 height 26
click at [239, 442] on div at bounding box center [417, 444] width 691 height 26
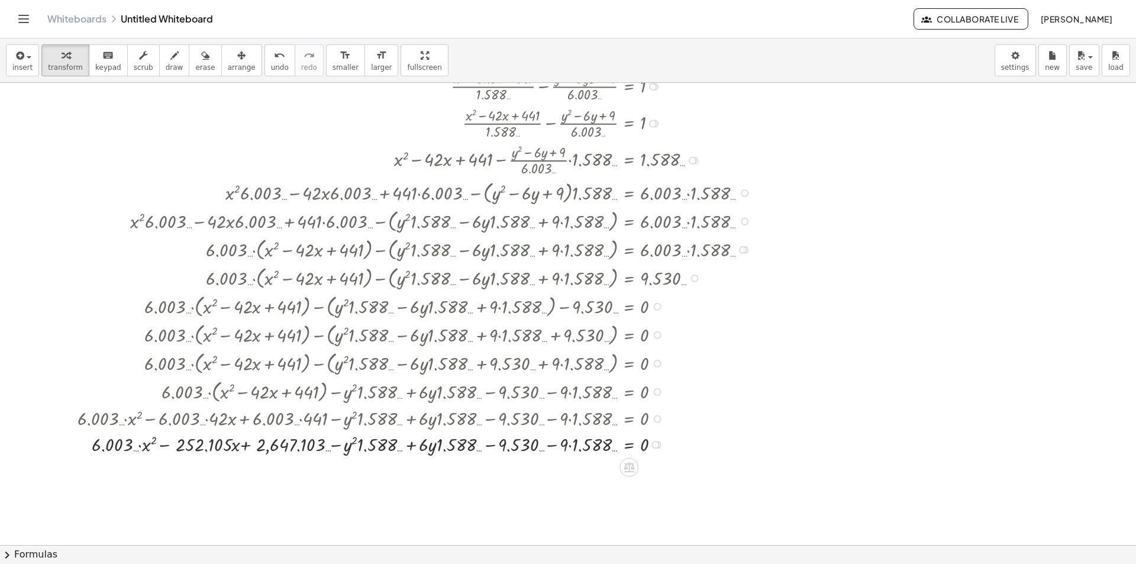
click at [239, 442] on div at bounding box center [417, 444] width 691 height 26
click at [157, 449] on div at bounding box center [417, 444] width 691 height 26
click at [141, 449] on div at bounding box center [417, 444] width 691 height 26
click at [141, 448] on div at bounding box center [417, 444] width 691 height 26
click at [140, 447] on div at bounding box center [417, 444] width 691 height 26
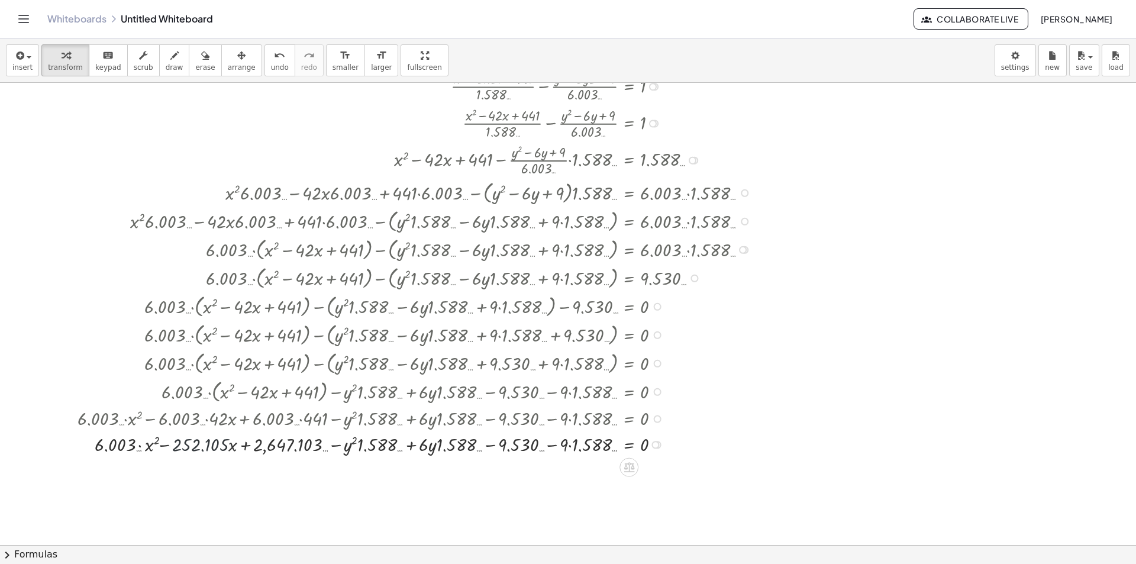
click at [140, 447] on div at bounding box center [417, 444] width 691 height 26
drag, startPoint x: 140, startPoint y: 447, endPoint x: 152, endPoint y: 443, distance: 12.4
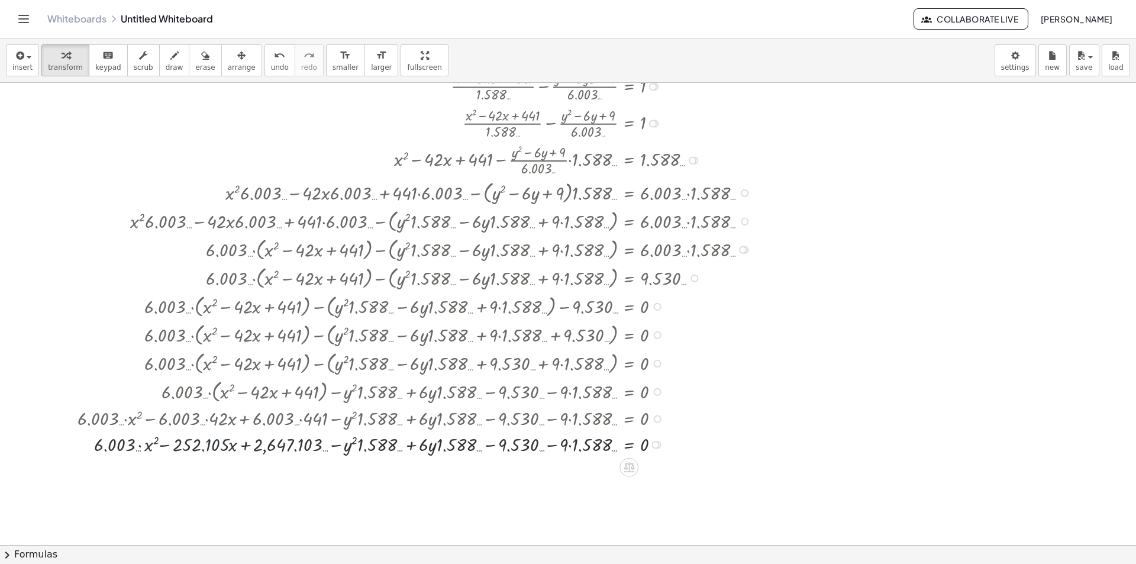
click at [141, 446] on div at bounding box center [417, 444] width 691 height 26
click at [165, 443] on div at bounding box center [417, 444] width 691 height 26
click at [170, 443] on div at bounding box center [417, 444] width 691 height 26
click at [186, 442] on div at bounding box center [417, 444] width 691 height 26
click at [201, 444] on div at bounding box center [417, 444] width 691 height 26
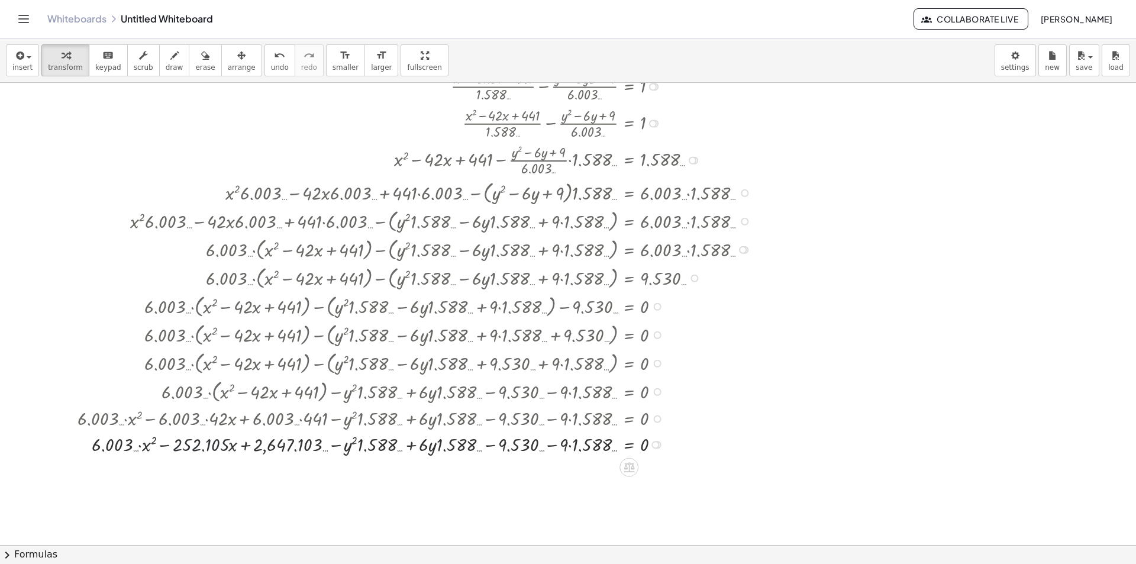
click at [247, 444] on div at bounding box center [417, 444] width 691 height 26
click at [264, 446] on div at bounding box center [417, 444] width 691 height 26
click at [275, 448] on div at bounding box center [417, 444] width 691 height 26
click at [317, 447] on div at bounding box center [417, 444] width 691 height 26
drag, startPoint x: 330, startPoint y: 445, endPoint x: 337, endPoint y: 445, distance: 7.1
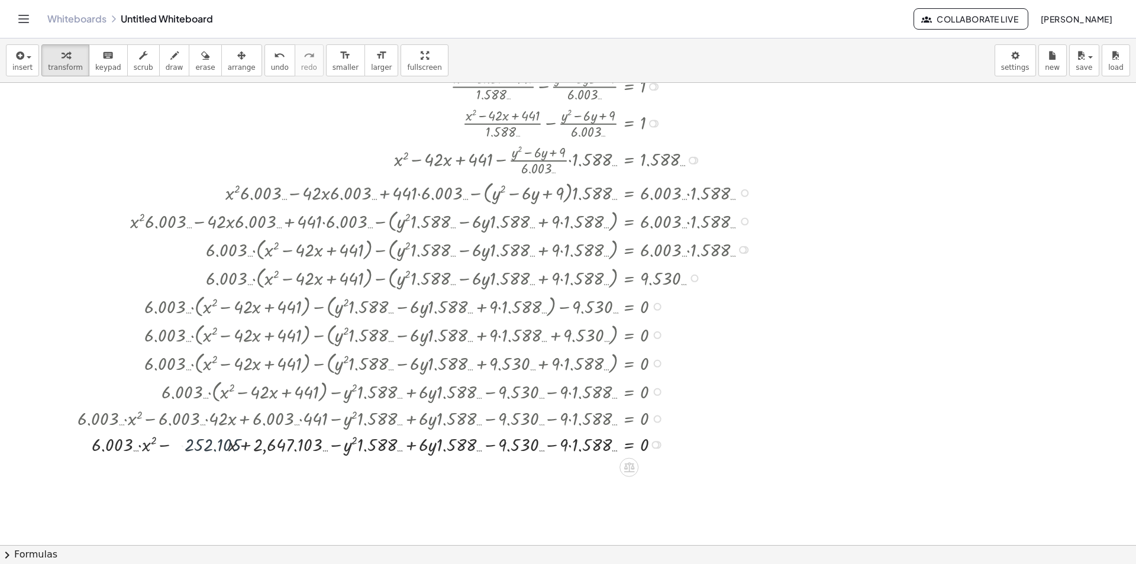
click at [331, 445] on div at bounding box center [417, 444] width 691 height 26
click at [345, 444] on div at bounding box center [417, 444] width 691 height 26
click at [359, 446] on div at bounding box center [417, 444] width 691 height 26
drag, startPoint x: 382, startPoint y: 445, endPoint x: 402, endPoint y: 446, distance: 20.2
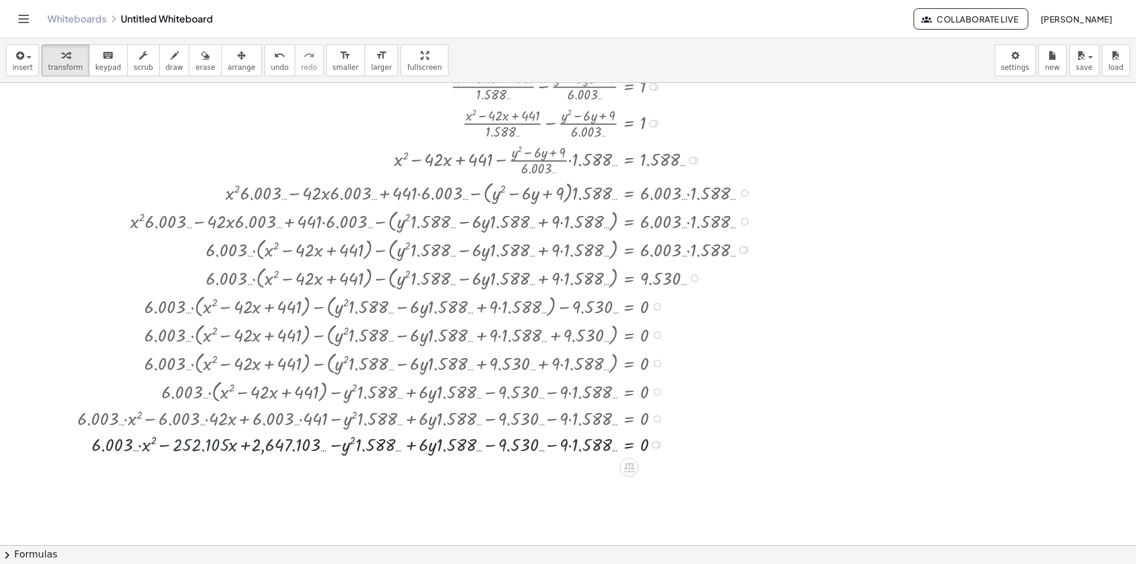
click at [389, 445] on div at bounding box center [417, 444] width 691 height 26
click at [401, 446] on div at bounding box center [417, 444] width 691 height 26
click at [404, 447] on div at bounding box center [417, 444] width 691 height 26
click at [426, 444] on div at bounding box center [417, 444] width 691 height 26
click at [429, 444] on div at bounding box center [417, 444] width 691 height 26
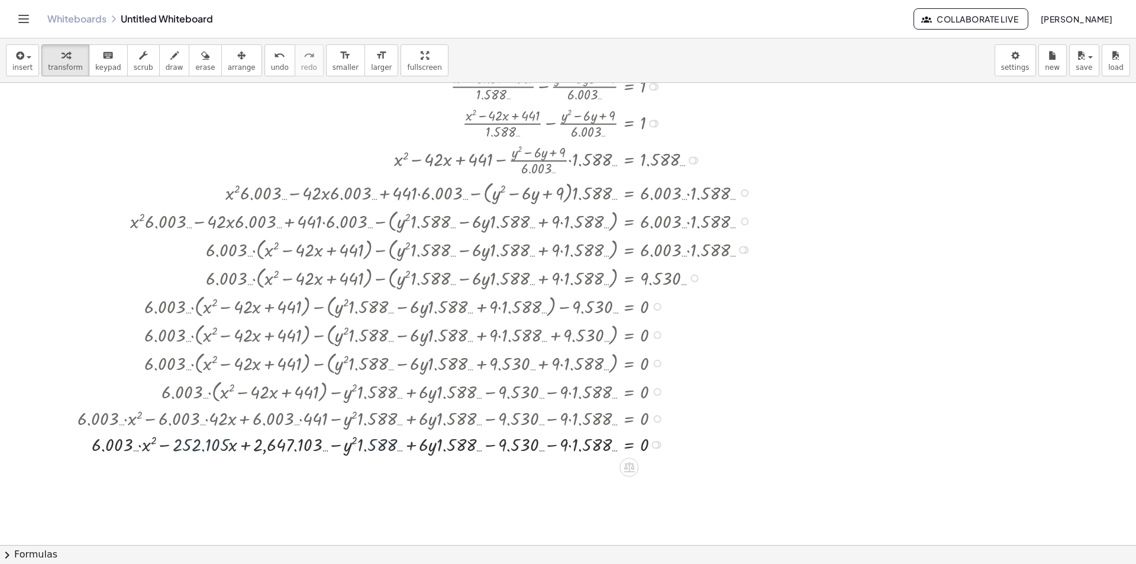
click at [459, 445] on div at bounding box center [417, 444] width 691 height 26
drag, startPoint x: 481, startPoint y: 444, endPoint x: 516, endPoint y: 446, distance: 35.5
click at [484, 444] on div at bounding box center [417, 444] width 691 height 26
click at [510, 446] on div at bounding box center [417, 444] width 691 height 26
click at [522, 446] on div at bounding box center [417, 444] width 691 height 26
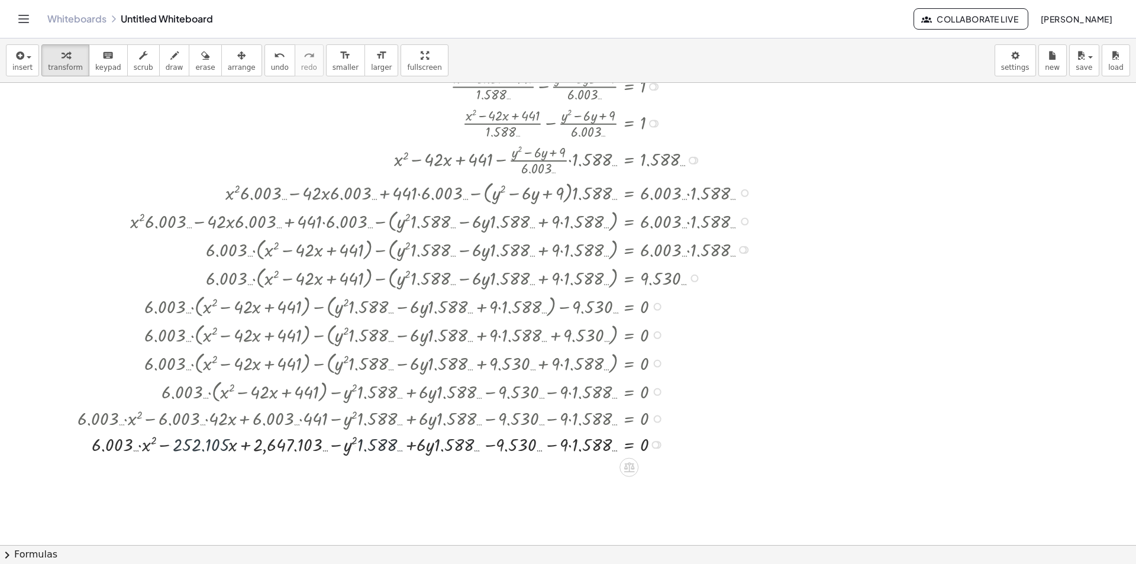
click at [523, 447] on div at bounding box center [417, 444] width 691 height 26
click at [526, 447] on div at bounding box center [417, 444] width 691 height 26
click at [534, 446] on div at bounding box center [417, 444] width 691 height 26
click at [558, 444] on div at bounding box center [417, 444] width 691 height 26
click at [567, 444] on div at bounding box center [417, 444] width 691 height 26
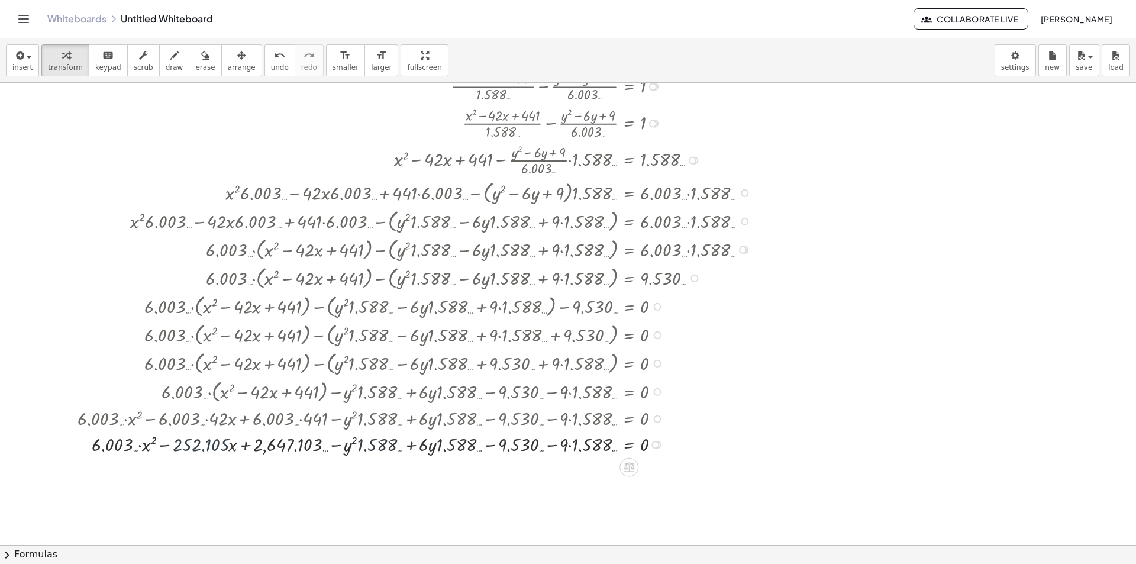
click at [572, 444] on div at bounding box center [417, 444] width 691 height 26
click at [573, 446] on div at bounding box center [417, 444] width 691 height 26
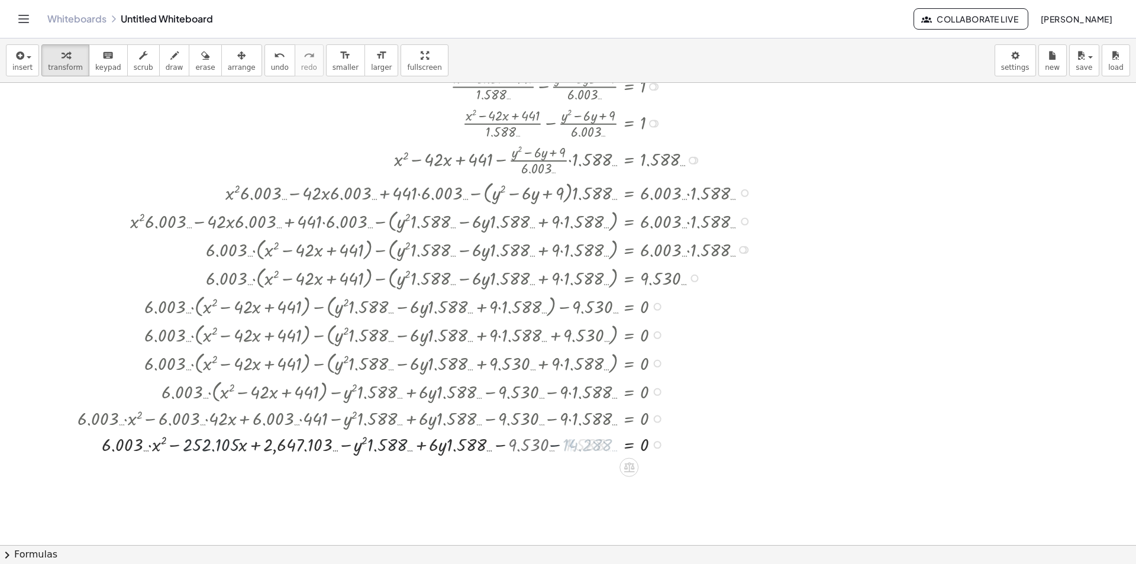
click at [573, 446] on div at bounding box center [417, 444] width 691 height 26
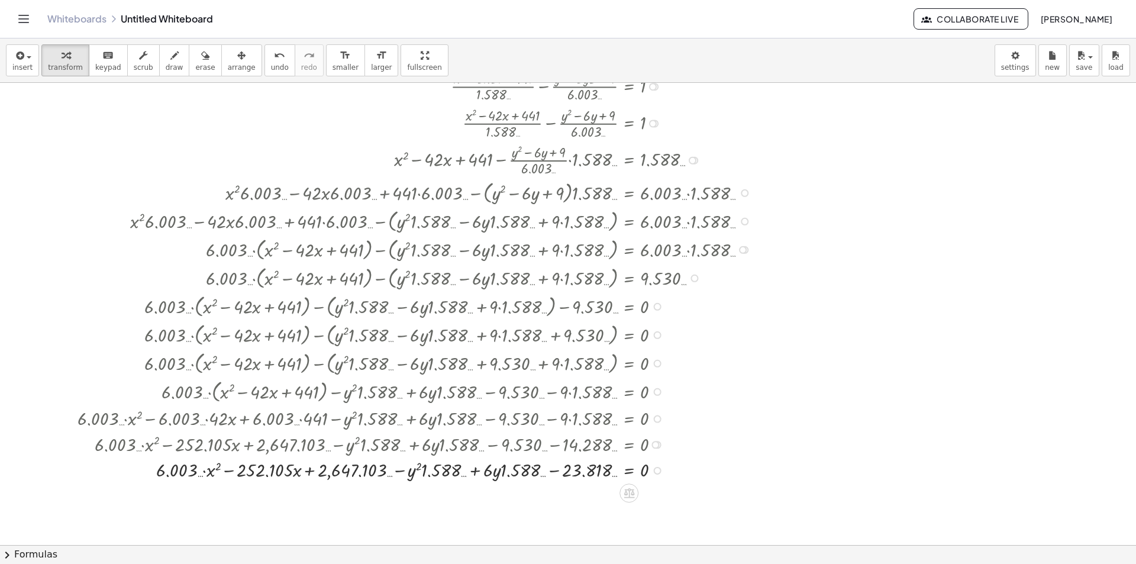
click at [579, 476] on div at bounding box center [417, 469] width 691 height 26
click at [572, 469] on div at bounding box center [417, 469] width 691 height 26
click at [559, 471] on div at bounding box center [417, 469] width 691 height 26
click at [521, 465] on div at bounding box center [417, 469] width 691 height 26
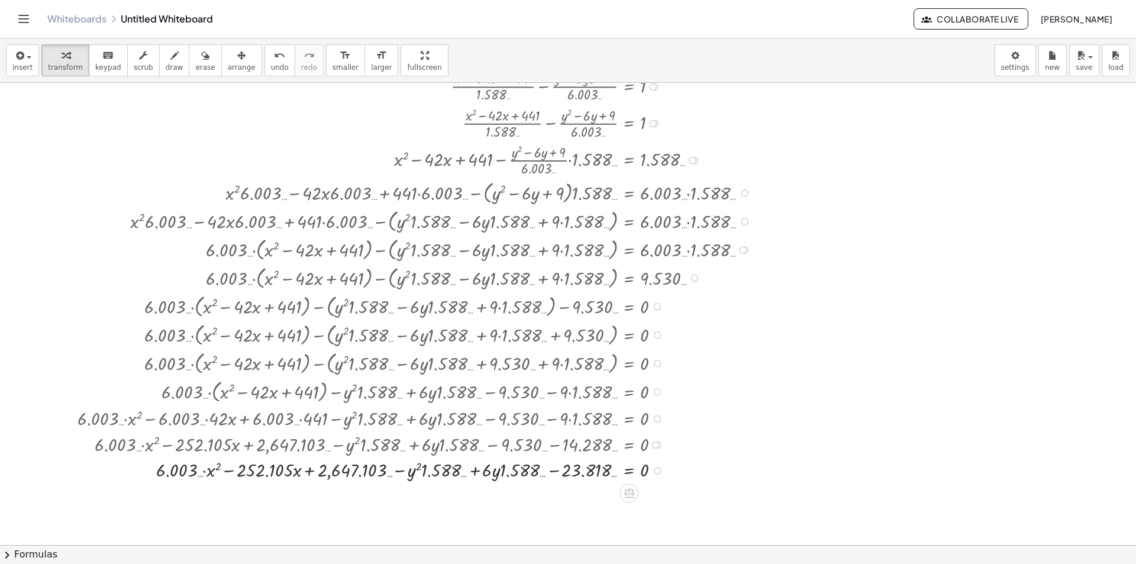
click at [521, 465] on div at bounding box center [417, 469] width 691 height 26
click at [508, 467] on div at bounding box center [417, 469] width 691 height 26
click at [495, 468] on div at bounding box center [417, 469] width 691 height 26
click at [483, 472] on div at bounding box center [417, 469] width 691 height 26
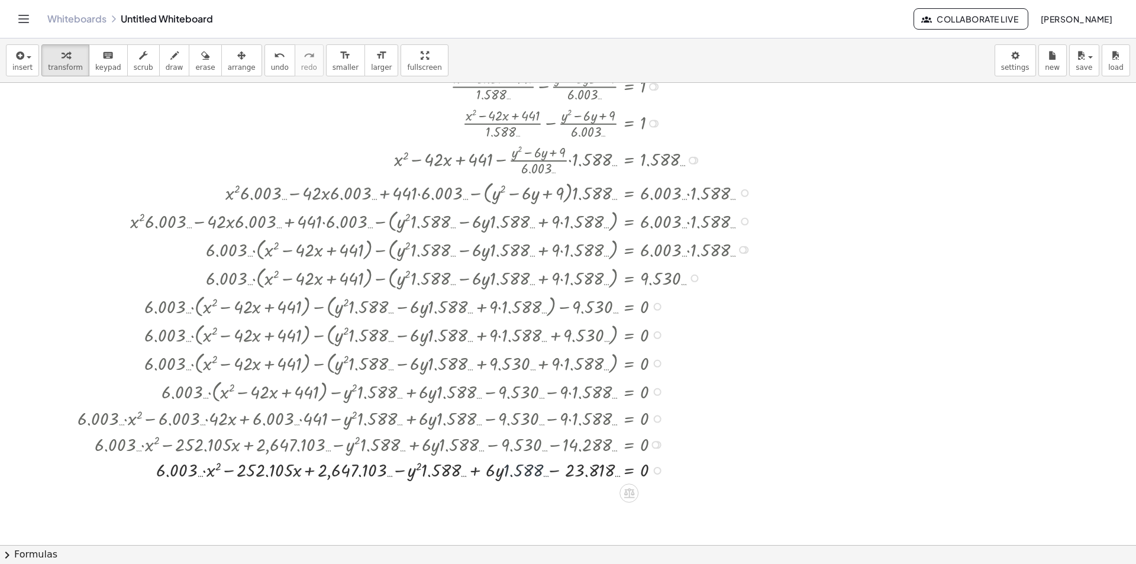
click at [478, 472] on div at bounding box center [417, 469] width 691 height 26
click at [472, 472] on div at bounding box center [417, 469] width 691 height 26
click at [463, 472] on div at bounding box center [417, 469] width 691 height 26
click at [448, 472] on div at bounding box center [417, 469] width 691 height 26
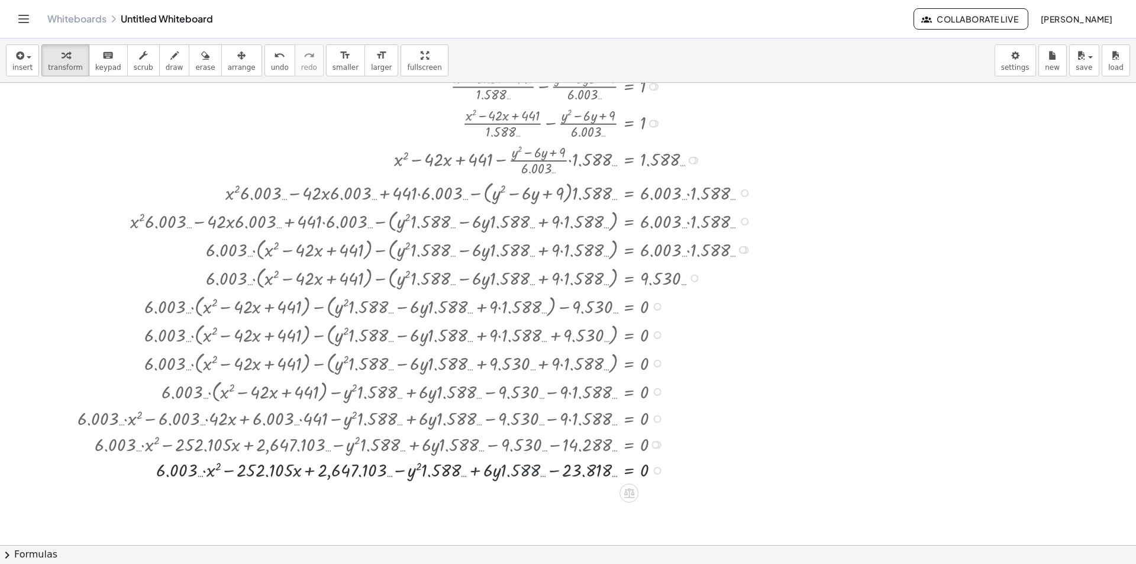
click at [415, 472] on div at bounding box center [417, 469] width 691 height 26
click at [414, 472] on div at bounding box center [417, 469] width 691 height 26
click at [418, 471] on div at bounding box center [417, 469] width 691 height 26
click at [445, 465] on div at bounding box center [417, 469] width 691 height 26
drag, startPoint x: 445, startPoint y: 465, endPoint x: 410, endPoint y: 468, distance: 35.0
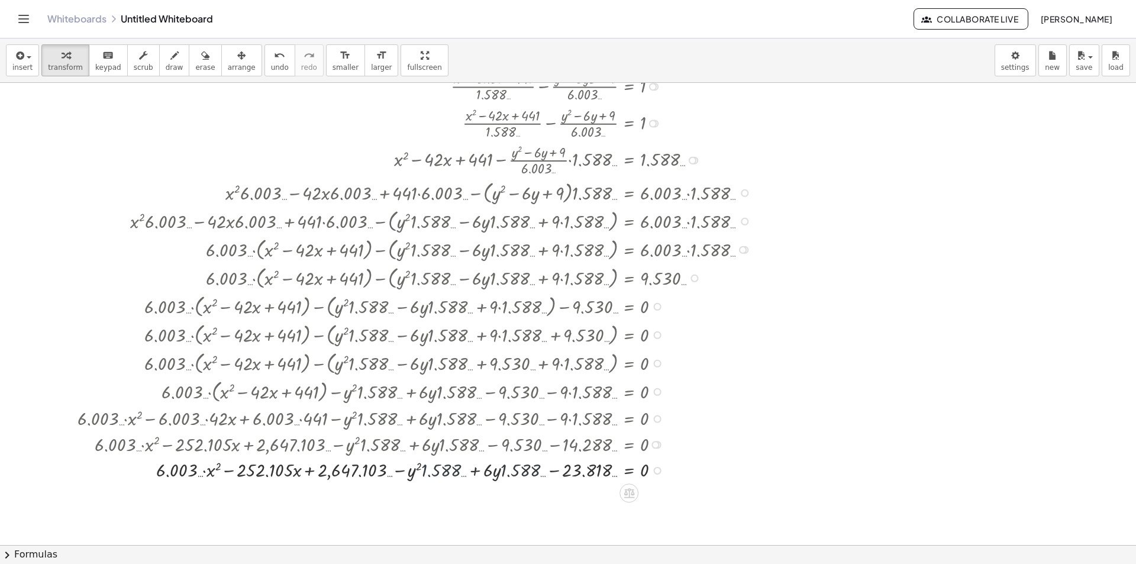
click at [427, 466] on div at bounding box center [417, 469] width 691 height 26
click at [421, 467] on div at bounding box center [417, 469] width 691 height 26
click at [411, 468] on div at bounding box center [417, 469] width 691 height 26
drag, startPoint x: 408, startPoint y: 468, endPoint x: 384, endPoint y: 470, distance: 24.9
click at [395, 469] on div at bounding box center [417, 469] width 691 height 26
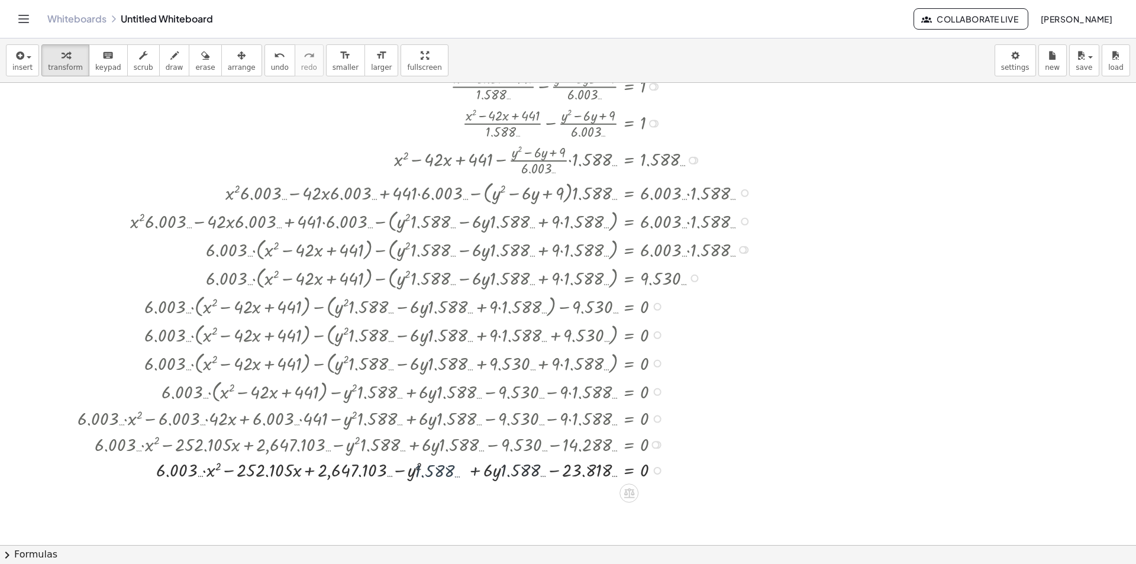
click at [384, 470] on div at bounding box center [417, 469] width 691 height 26
drag, startPoint x: 408, startPoint y: 470, endPoint x: 370, endPoint y: 470, distance: 38.5
click at [407, 470] on div at bounding box center [417, 469] width 691 height 26
click at [381, 470] on div at bounding box center [417, 469] width 691 height 26
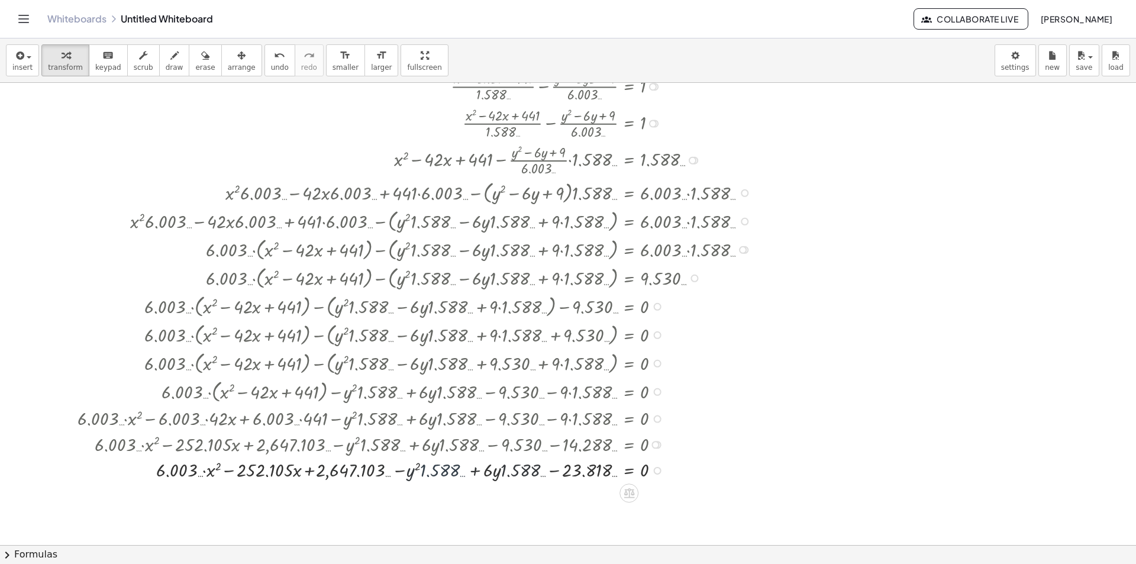
click at [370, 470] on div at bounding box center [417, 469] width 691 height 26
click at [353, 470] on div at bounding box center [417, 469] width 691 height 26
click at [333, 471] on div at bounding box center [417, 469] width 691 height 26
click at [318, 471] on div at bounding box center [417, 469] width 691 height 26
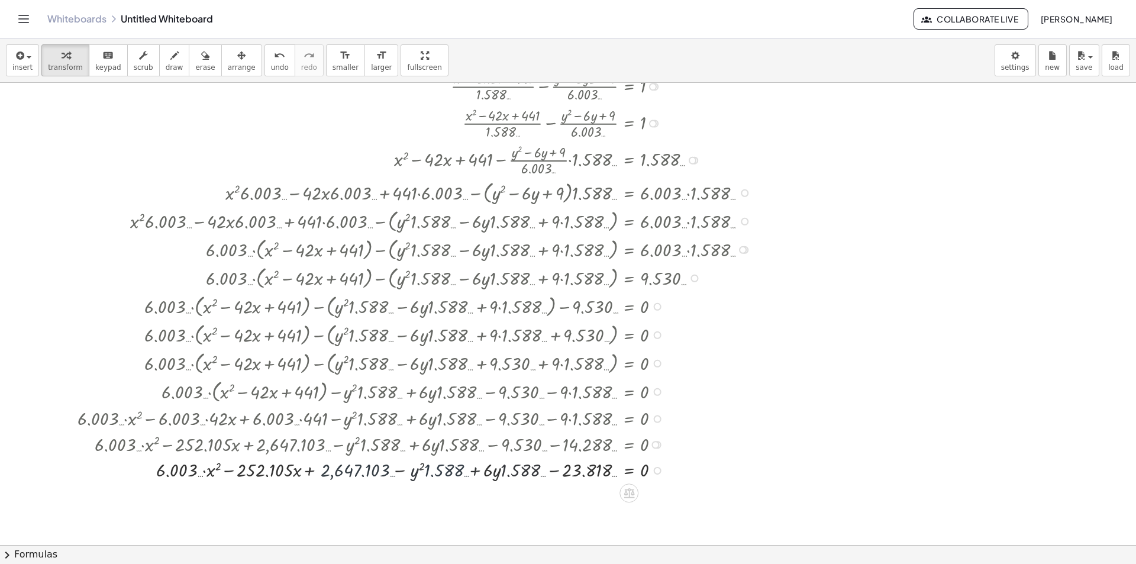
click at [309, 472] on div at bounding box center [417, 469] width 691 height 26
click at [305, 472] on div at bounding box center [417, 469] width 691 height 26
click at [279, 468] on div at bounding box center [417, 469] width 691 height 26
click at [269, 466] on div at bounding box center [417, 469] width 691 height 26
click at [252, 466] on div at bounding box center [417, 469] width 691 height 26
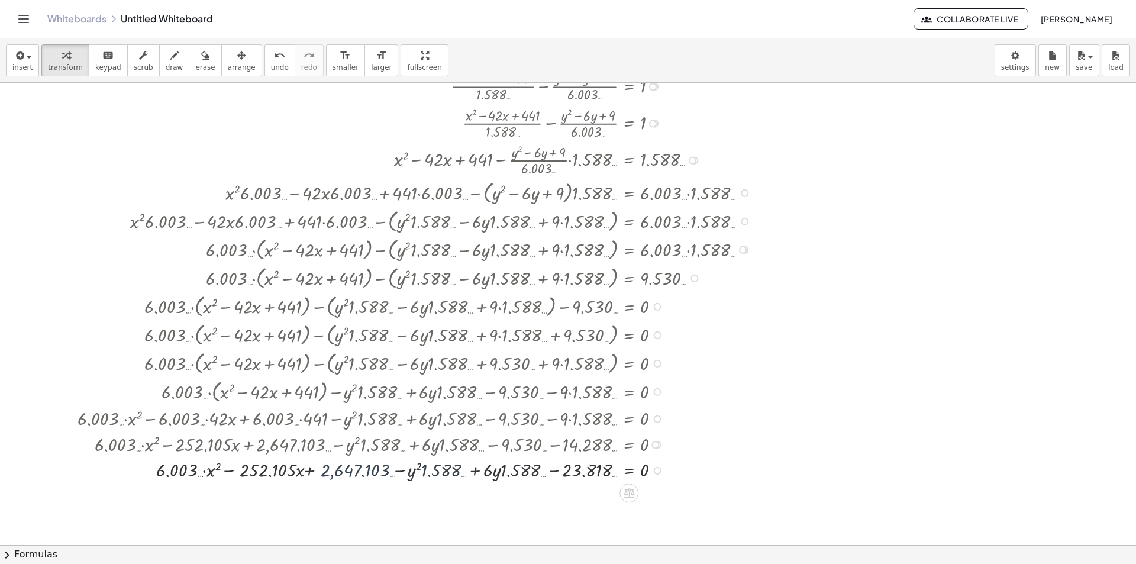
click at [237, 466] on div at bounding box center [417, 469] width 691 height 26
click at [223, 466] on div at bounding box center [417, 469] width 691 height 26
click at [208, 466] on div at bounding box center [417, 469] width 691 height 26
click at [192, 465] on div at bounding box center [417, 469] width 691 height 26
drag, startPoint x: 188, startPoint y: 465, endPoint x: 197, endPoint y: 468, distance: 9.4
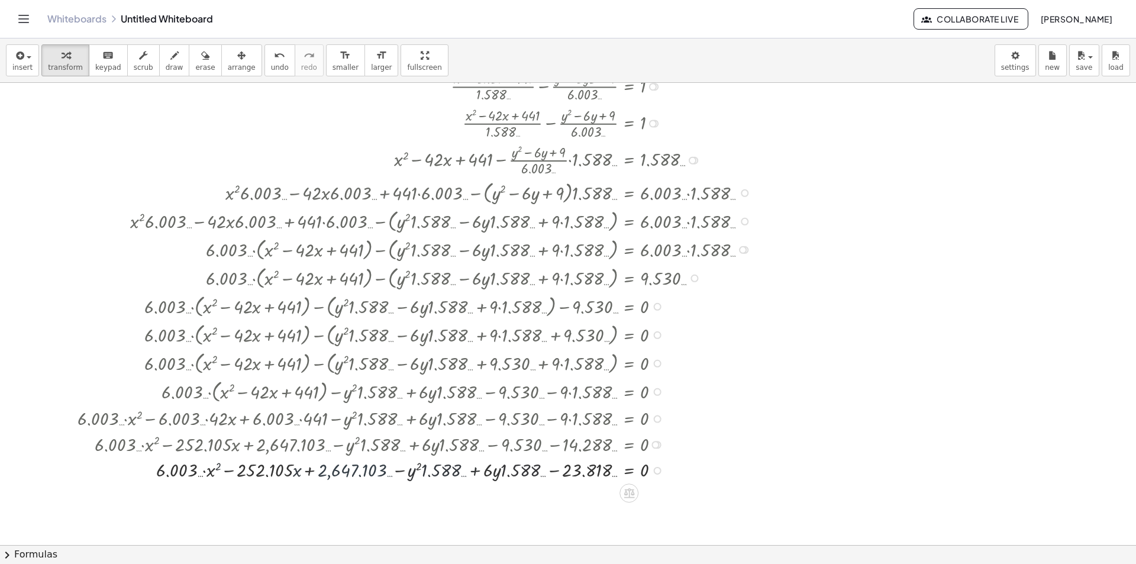
click at [188, 466] on div at bounding box center [417, 469] width 691 height 26
click at [201, 469] on div at bounding box center [417, 469] width 691 height 26
click at [207, 471] on div at bounding box center [417, 469] width 691 height 26
click at [206, 471] on div at bounding box center [417, 469] width 691 height 26
click at [204, 471] on div at bounding box center [417, 469] width 691 height 26
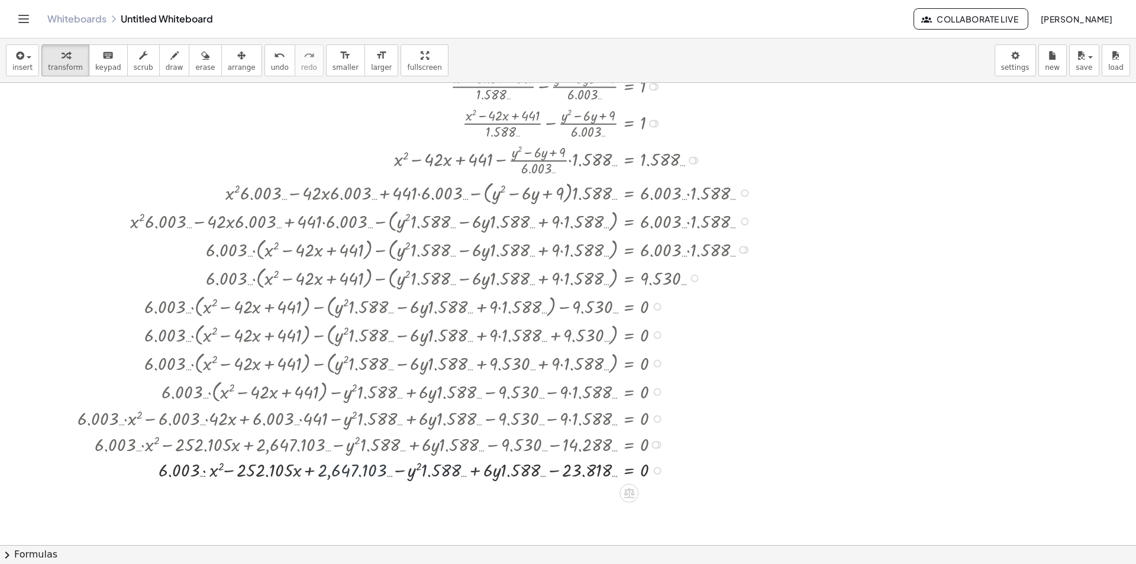
click at [204, 471] on div at bounding box center [417, 469] width 691 height 26
click at [202, 471] on div at bounding box center [417, 469] width 691 height 26
click at [340, 54] on icon "format_size" at bounding box center [345, 56] width 11 height 14
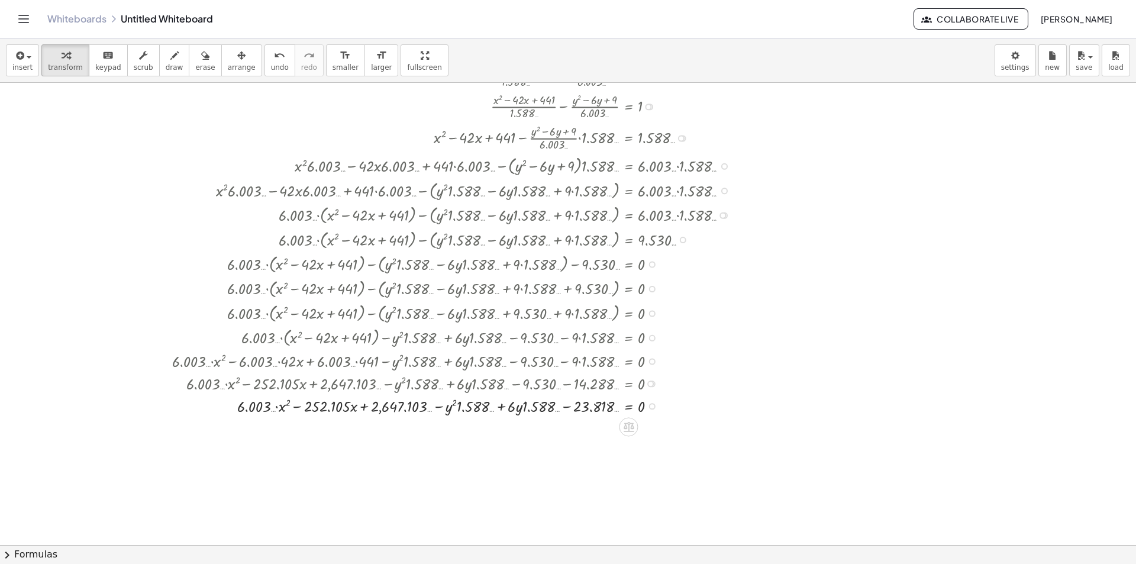
drag, startPoint x: 576, startPoint y: 210, endPoint x: 659, endPoint y: 233, distance: 86.4
click at [629, 11] on div "+ · ( + x − 21 ) 2 · 1.26 2 − · ( + y − 3 ) 2 · 2.45 2 = 1 + · ( + x − 21 ) 2 ·…" at bounding box center [629, 11] width 0 height 0
click at [237, 61] on icon "button" at bounding box center [241, 56] width 8 height 14
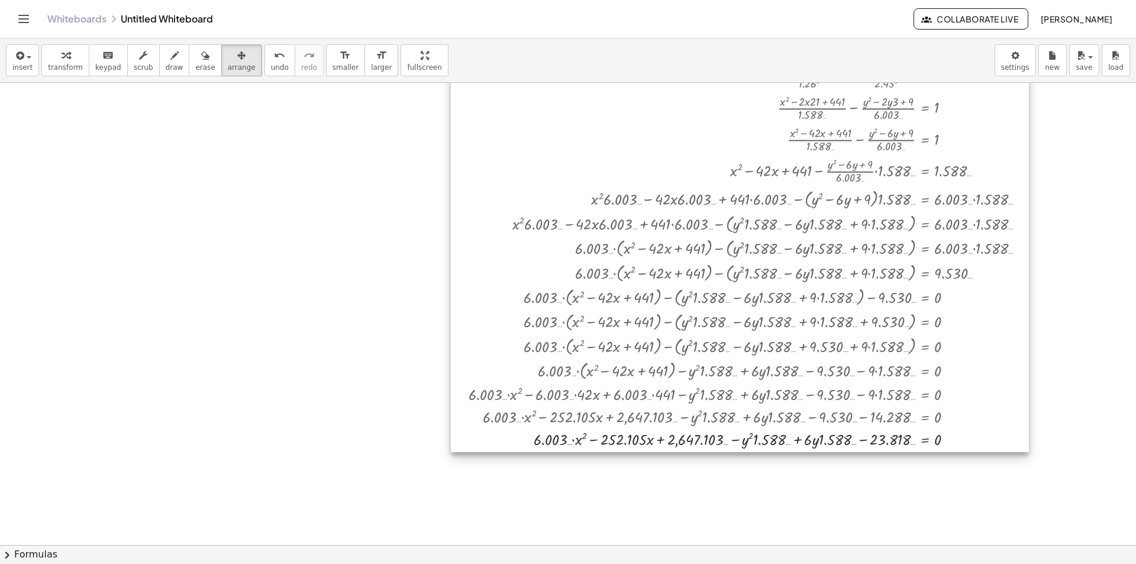
drag, startPoint x: 482, startPoint y: 225, endPoint x: 707, endPoint y: 233, distance: 225.0
click at [707, 233] on div at bounding box center [740, 237] width 578 height 429
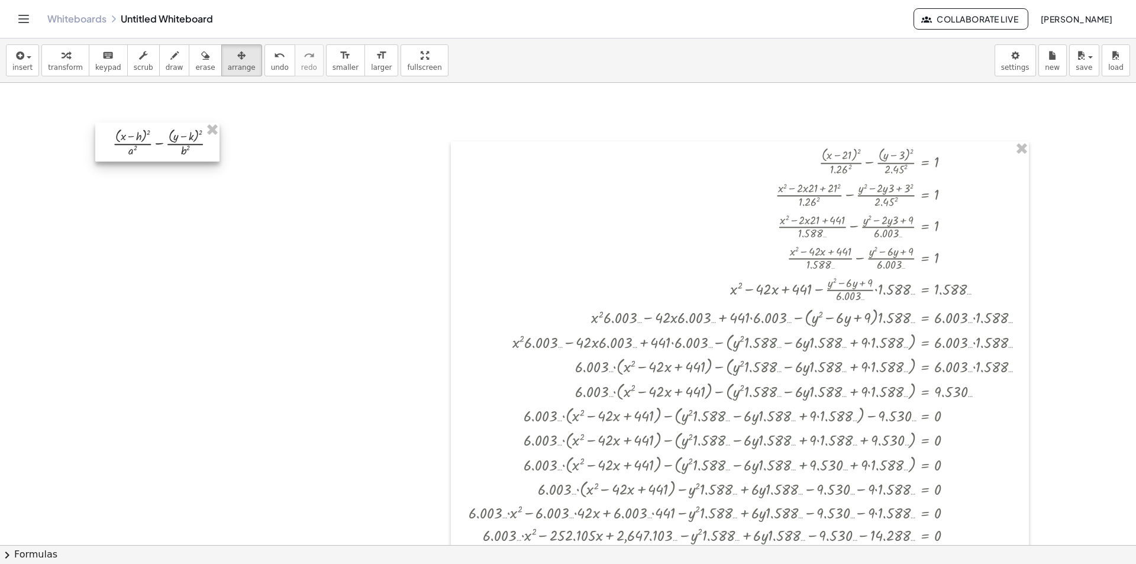
drag, startPoint x: 185, startPoint y: 140, endPoint x: 198, endPoint y: 143, distance: 12.8
click at [198, 143] on div at bounding box center [157, 142] width 124 height 39
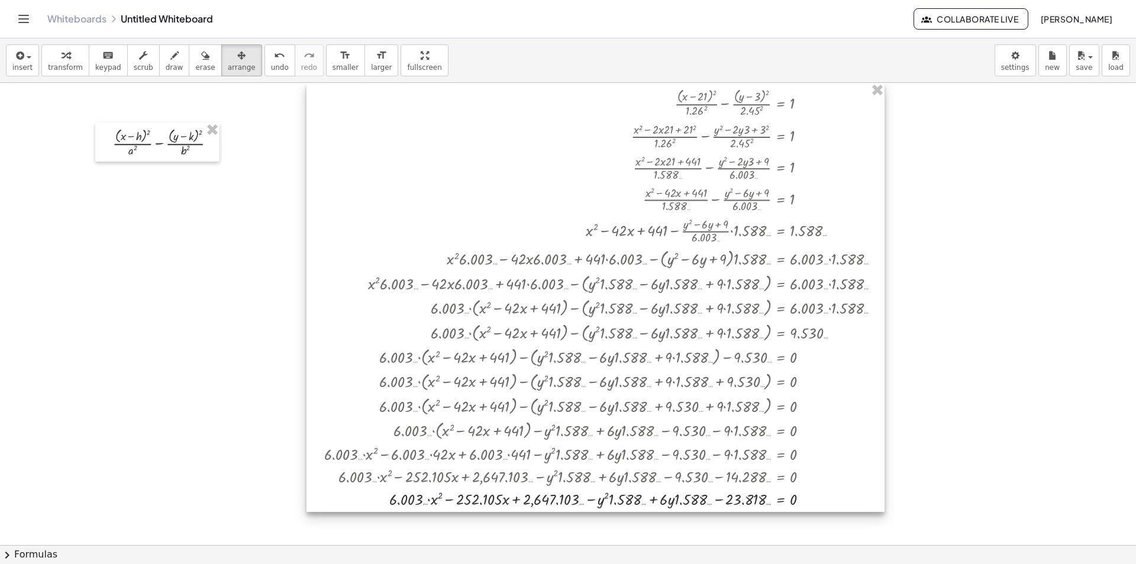
drag, startPoint x: 742, startPoint y: 311, endPoint x: 618, endPoint y: 230, distance: 147.9
click at [618, 230] on div at bounding box center [596, 297] width 578 height 429
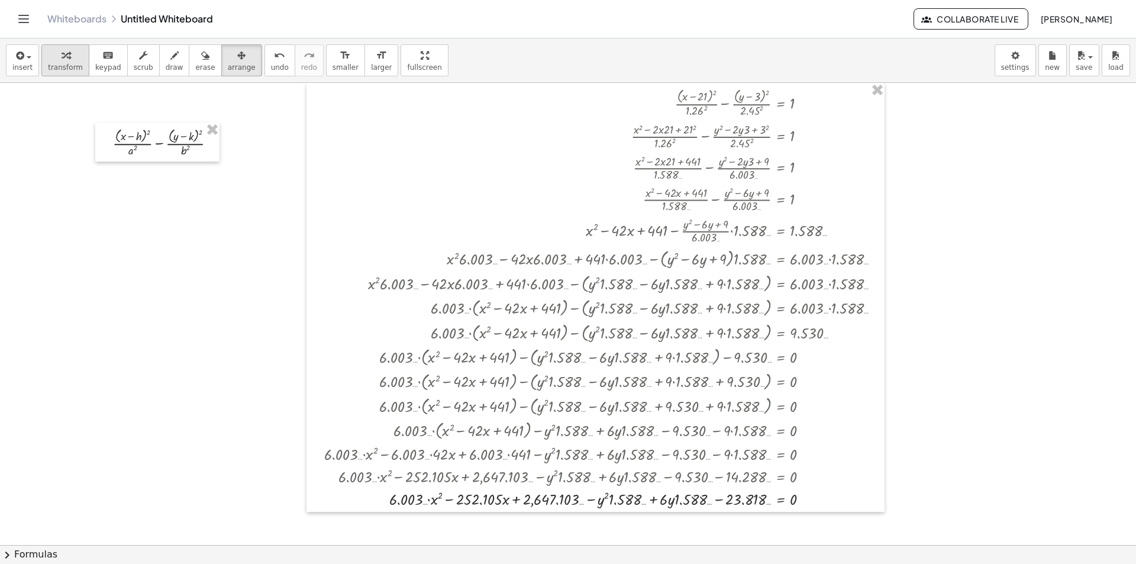
click at [52, 60] on div "button" at bounding box center [65, 55] width 35 height 14
click at [431, 501] on div at bounding box center [607, 498] width 578 height 22
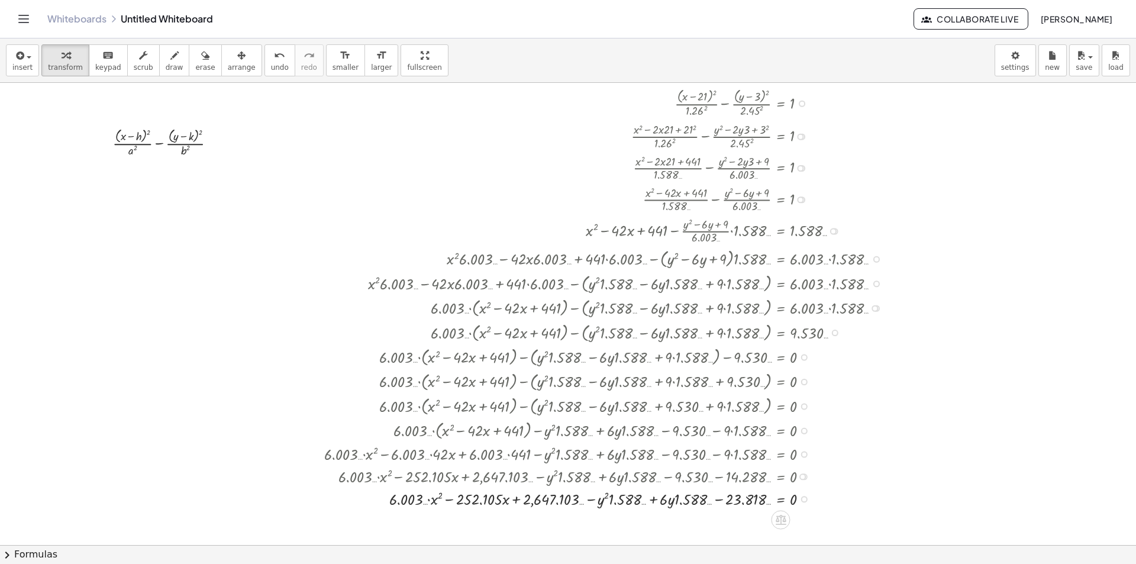
click at [430, 501] on div at bounding box center [607, 498] width 578 height 22
click at [430, 500] on div at bounding box center [607, 498] width 578 height 22
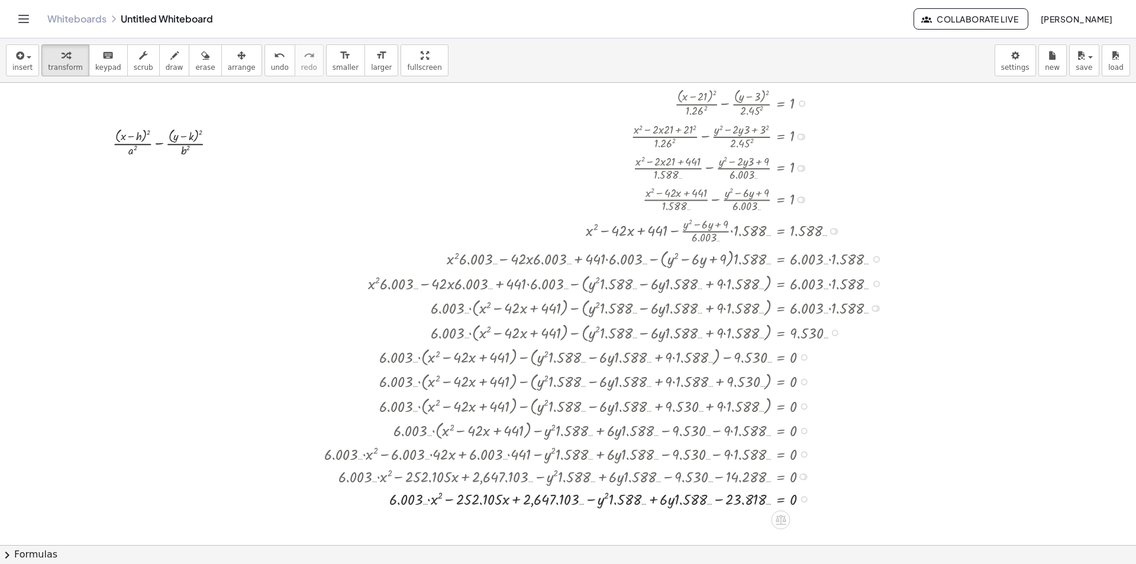
click at [446, 489] on div at bounding box center [607, 498] width 578 height 22
click at [429, 503] on div at bounding box center [607, 498] width 578 height 22
click at [462, 507] on div at bounding box center [607, 498] width 578 height 22
drag, startPoint x: 544, startPoint y: 496, endPoint x: 732, endPoint y: 503, distance: 187.7
click at [674, 500] on div at bounding box center [607, 498] width 578 height 22
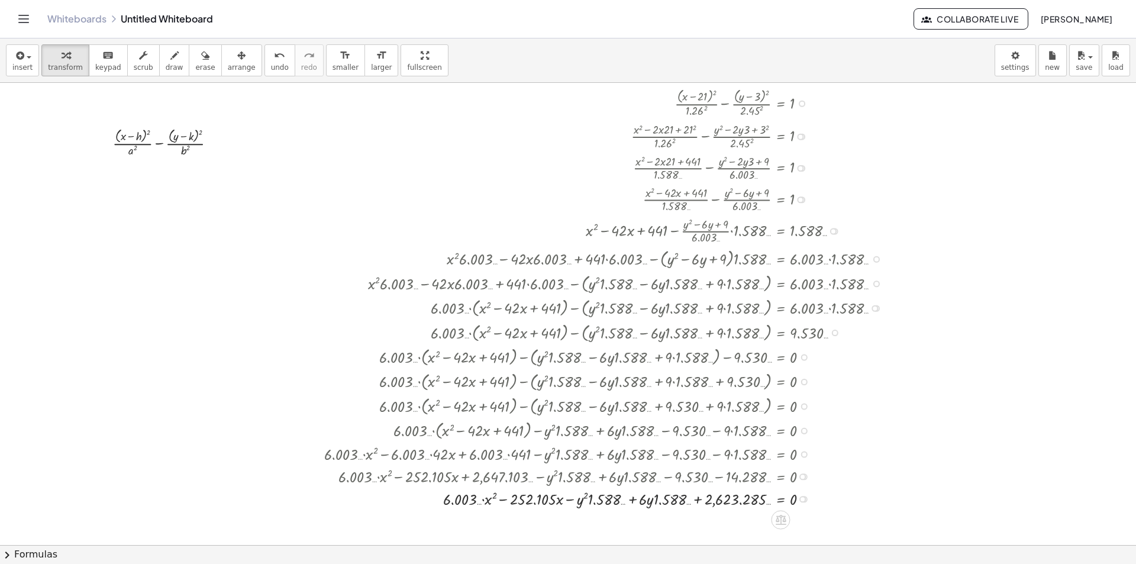
click at [674, 500] on div at bounding box center [607, 498] width 578 height 22
drag, startPoint x: 663, startPoint y: 498, endPoint x: 650, endPoint y: 498, distance: 13.0
click at [662, 498] on div at bounding box center [607, 498] width 578 height 22
drag, startPoint x: 646, startPoint y: 499, endPoint x: 632, endPoint y: 499, distance: 14.2
click at [646, 499] on div at bounding box center [607, 498] width 578 height 22
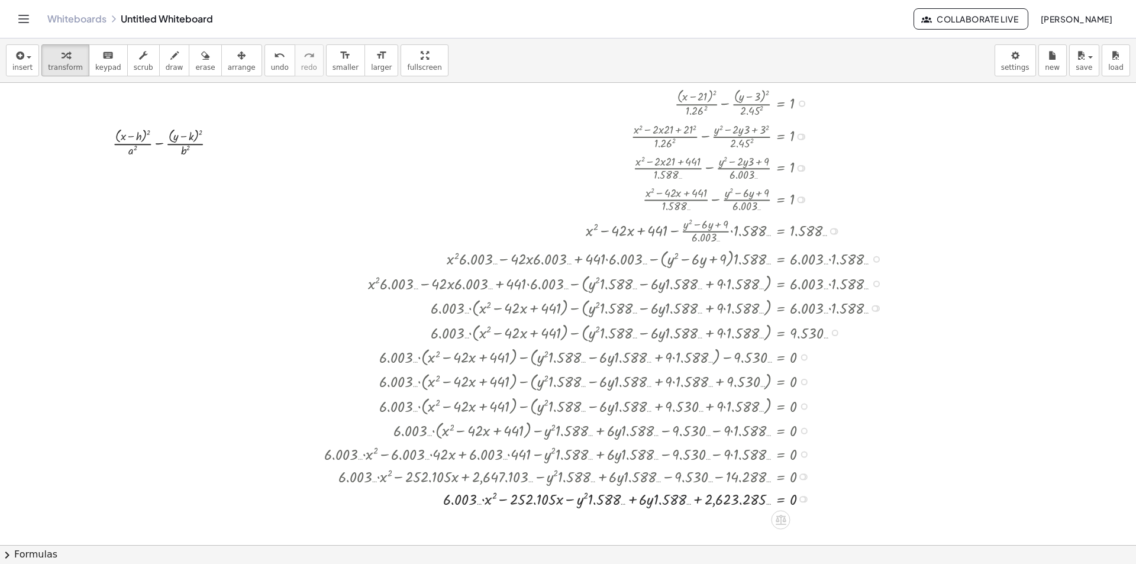
click at [632, 499] on div at bounding box center [607, 498] width 578 height 22
click at [620, 499] on div at bounding box center [607, 498] width 578 height 22
click at [618, 500] on div at bounding box center [607, 498] width 578 height 22
click at [617, 500] on div at bounding box center [607, 498] width 578 height 22
click at [608, 501] on div at bounding box center [607, 498] width 578 height 22
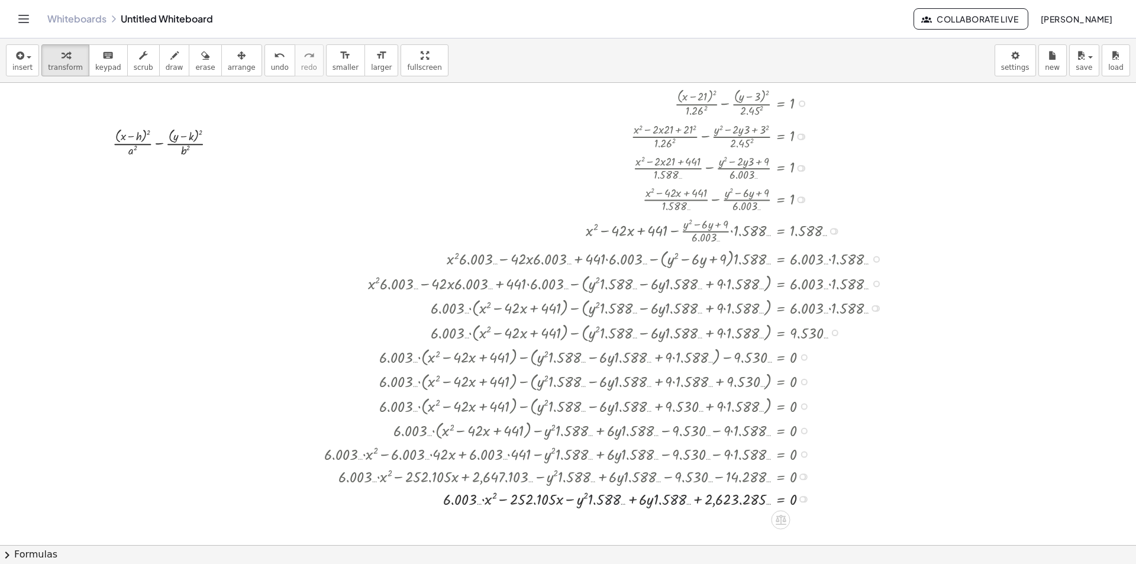
click at [608, 501] on div at bounding box center [607, 498] width 578 height 22
click at [640, 502] on div at bounding box center [607, 498] width 578 height 22
drag, startPoint x: 744, startPoint y: 488, endPoint x: 740, endPoint y: 499, distance: 12.0
click at [740, 499] on div at bounding box center [607, 498] width 578 height 22
click at [801, 499] on div at bounding box center [803, 499] width 7 height 7
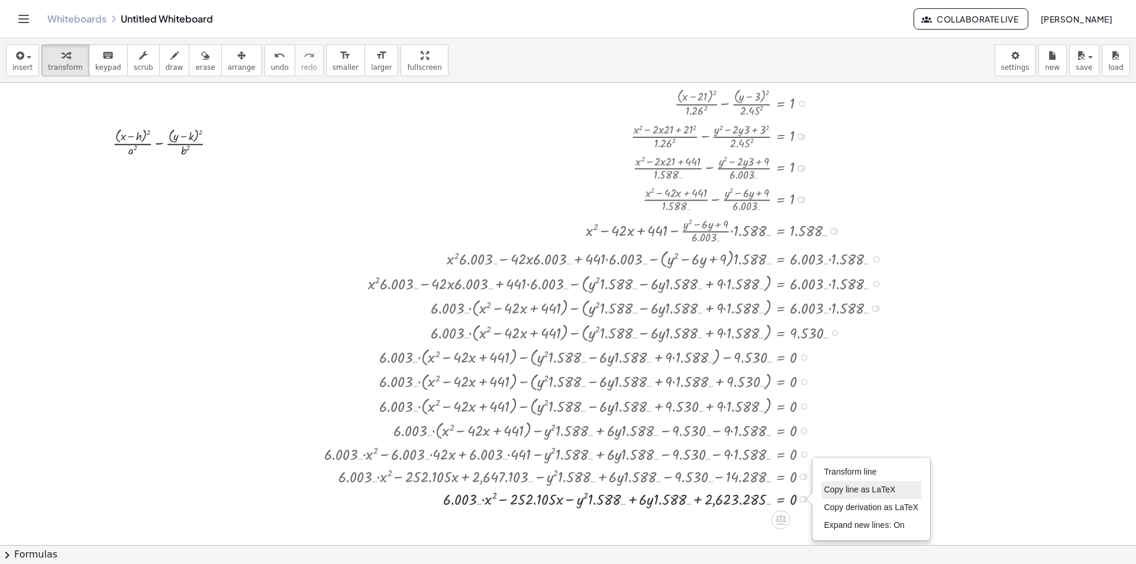
click at [859, 492] on span "Copy line as LaTeX" at bounding box center [860, 489] width 72 height 9
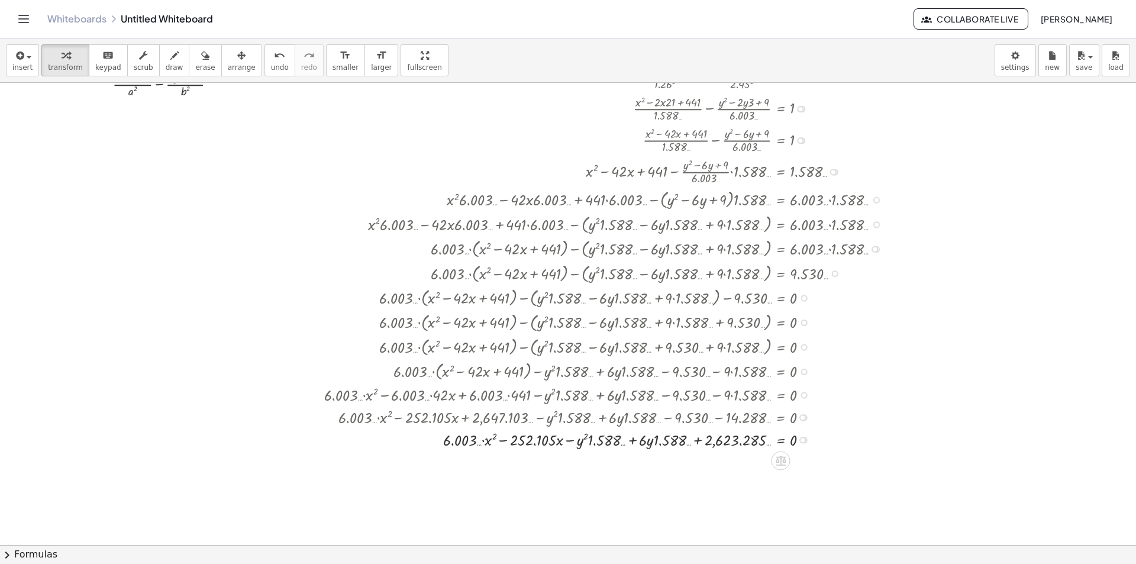
click at [806, 442] on div at bounding box center [804, 440] width 7 height 7
click at [803, 442] on div "Transform line Copy line as LaTeX Copy derivation as LaTeX Expand new lines: On" at bounding box center [803, 440] width 7 height 7
click at [858, 431] on span "Copy line as LaTeX" at bounding box center [860, 430] width 72 height 9
drag, startPoint x: 958, startPoint y: 316, endPoint x: 797, endPoint y: 360, distance: 166.8
click at [799, 360] on div "+ · ( + x − h ) 2 · a 2 − · ( + y − k ) 2 · b 2 + · ( + x − 21 ) 2 · 1.26 2 − ·…" at bounding box center [568, 486] width 1136 height 924
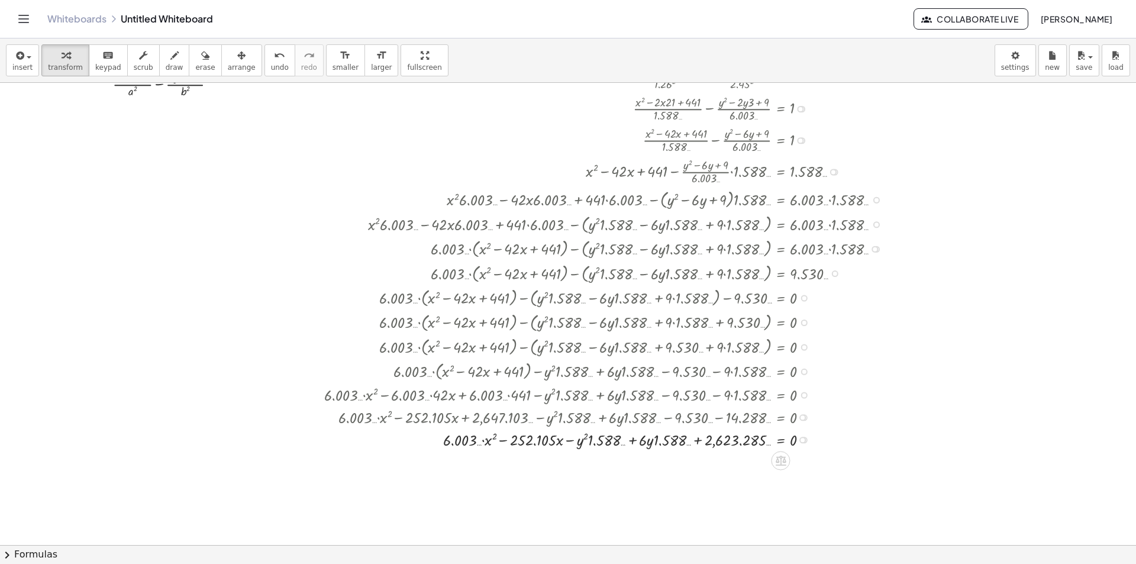
scroll to position [0, 0]
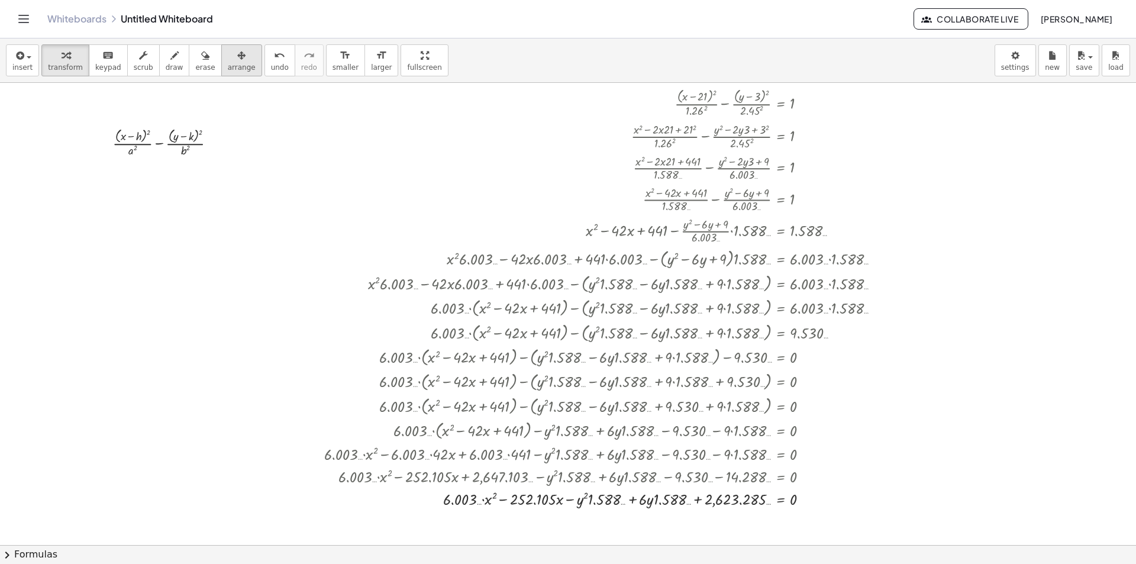
click at [221, 65] on button "arrange" at bounding box center [241, 60] width 41 height 32
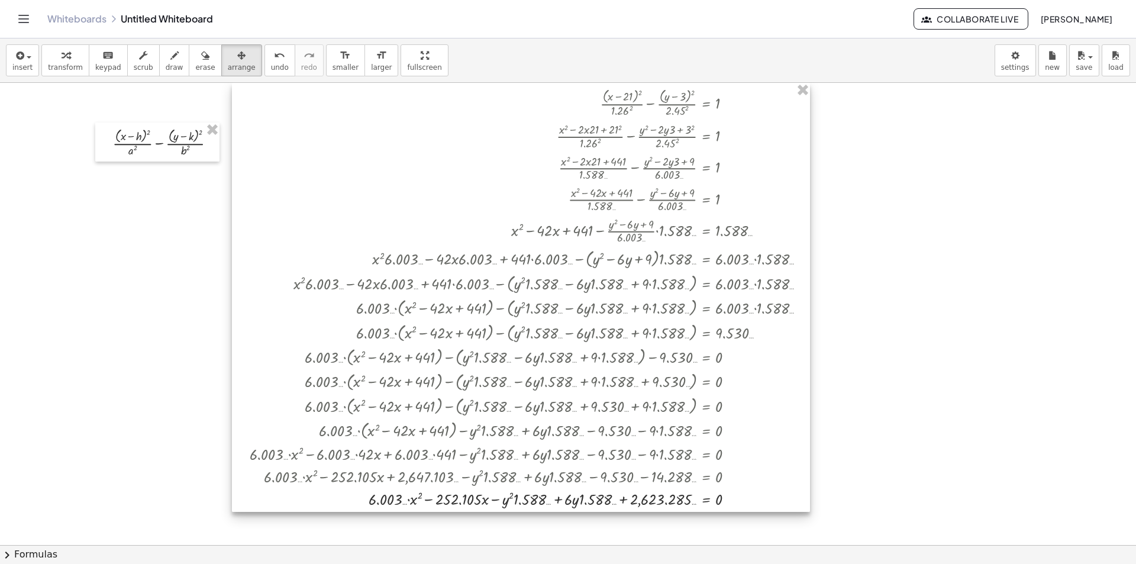
drag, startPoint x: 651, startPoint y: 247, endPoint x: 608, endPoint y: 237, distance: 44.4
click at [608, 237] on div at bounding box center [521, 297] width 578 height 429
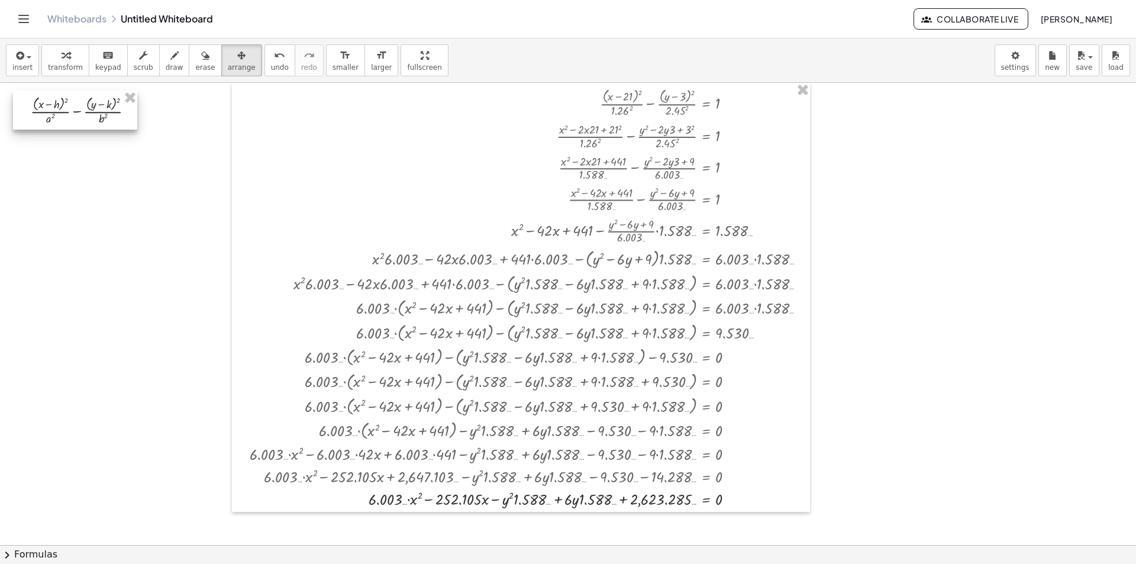
drag, startPoint x: 170, startPoint y: 154, endPoint x: 91, endPoint y: 123, distance: 85.6
click at [91, 123] on div at bounding box center [75, 110] width 124 height 39
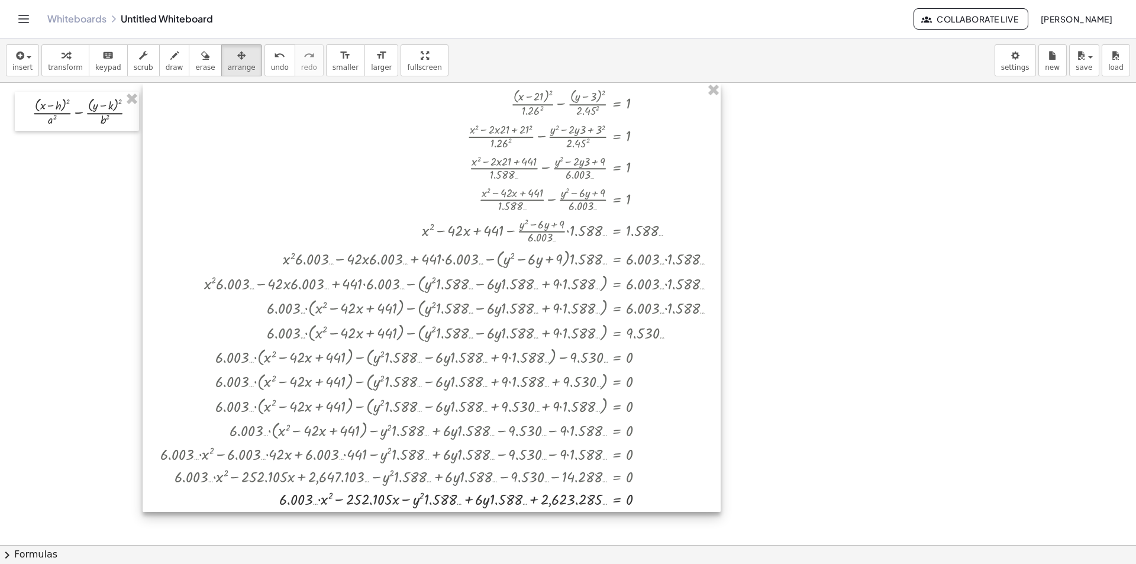
drag, startPoint x: 520, startPoint y: 219, endPoint x: 431, endPoint y: 218, distance: 89.4
click at [431, 218] on div at bounding box center [432, 297] width 578 height 429
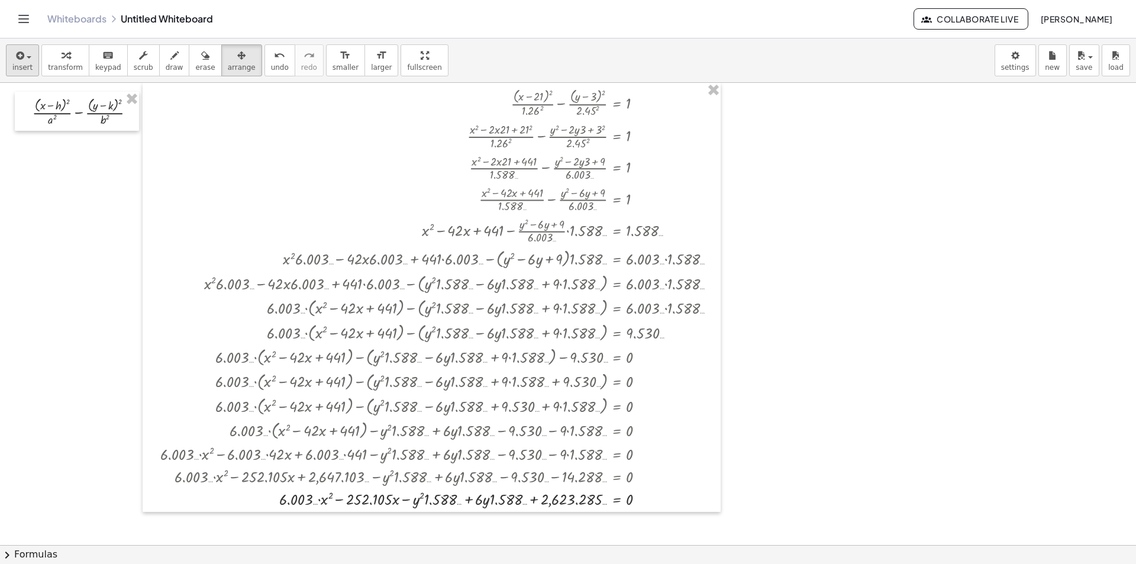
click at [95, 56] on div "keyboard" at bounding box center [108, 55] width 26 height 14
click at [27, 59] on div "button" at bounding box center [22, 55] width 20 height 14
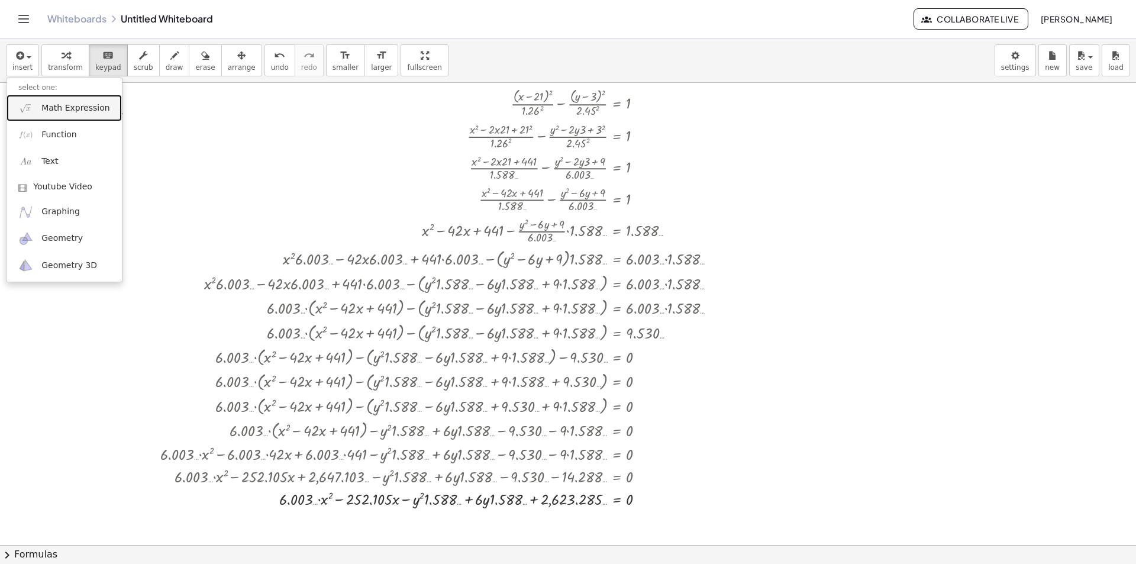
click at [75, 109] on span "Math Expression" at bounding box center [75, 108] width 68 height 12
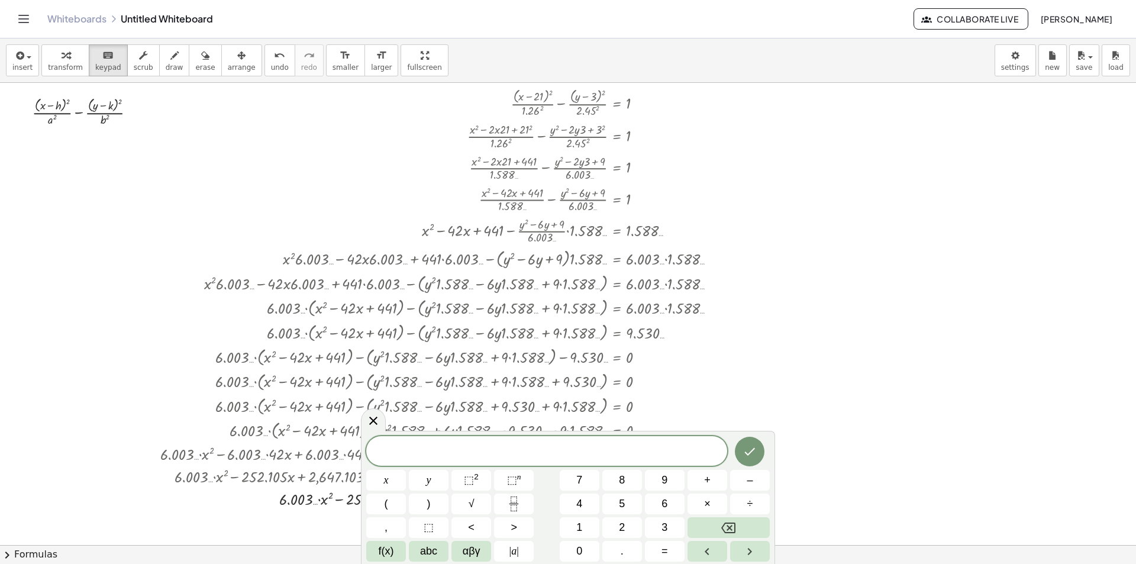
click at [562, 448] on span "​" at bounding box center [546, 452] width 361 height 17
click at [465, 482] on span "⬚" at bounding box center [469, 480] width 10 height 12
click at [724, 485] on button "+" at bounding box center [708, 480] width 40 height 21
click at [480, 472] on button "⬚ 2" at bounding box center [472, 480] width 40 height 21
click at [746, 498] on button "÷" at bounding box center [750, 504] width 40 height 21
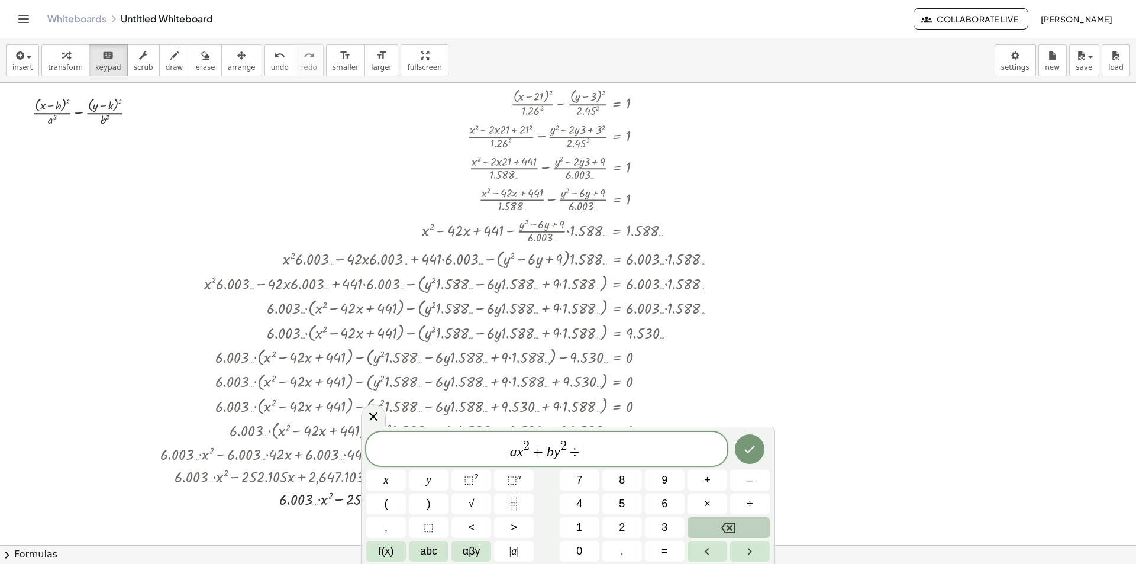
click at [740, 530] on button "Backspace" at bounding box center [729, 527] width 82 height 21
click at [713, 474] on button "+" at bounding box center [708, 480] width 40 height 21
click at [698, 473] on button "+" at bounding box center [708, 480] width 40 height 21
click at [713, 483] on button "+" at bounding box center [708, 480] width 40 height 21
click at [676, 550] on button "=" at bounding box center [665, 551] width 40 height 21
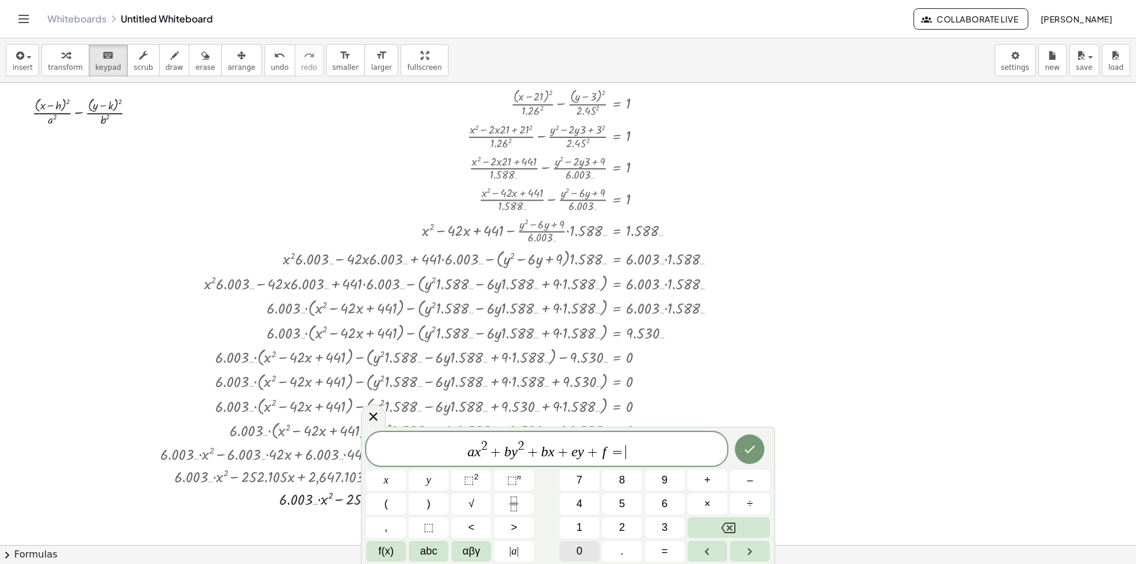
click at [594, 550] on button "0" at bounding box center [580, 551] width 40 height 21
click at [755, 457] on button "Done" at bounding box center [750, 449] width 30 height 30
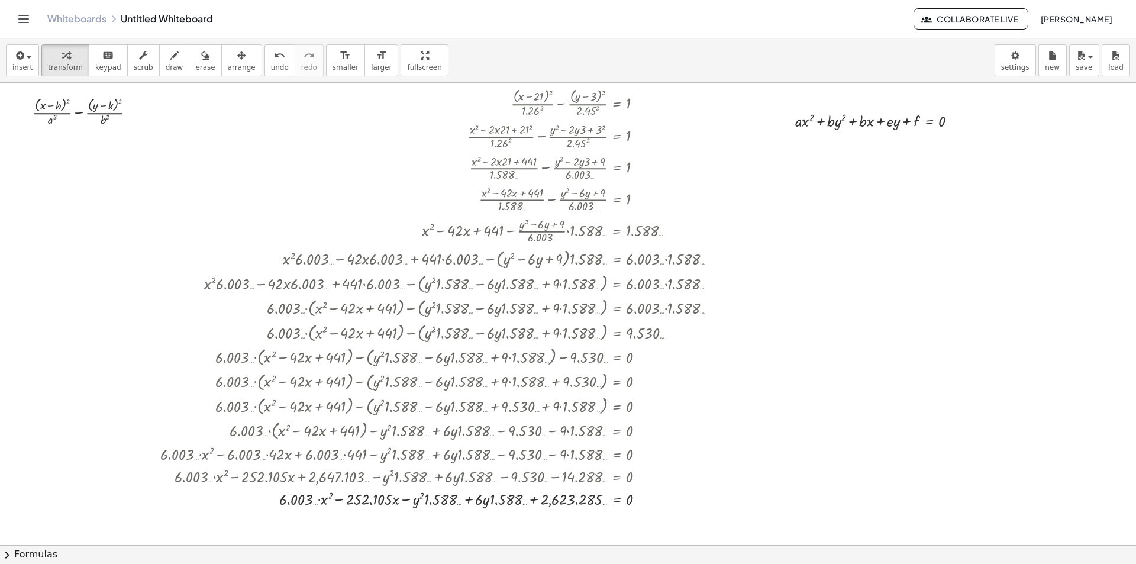
drag, startPoint x: 945, startPoint y: 240, endPoint x: 800, endPoint y: 251, distance: 145.4
click at [800, 252] on div at bounding box center [568, 545] width 1136 height 924
click at [949, 117] on div at bounding box center [881, 120] width 183 height 22
click at [955, 123] on div at bounding box center [953, 121] width 7 height 7
click at [1019, 137] on span "Copy line as LaTeX" at bounding box center [1010, 132] width 72 height 9
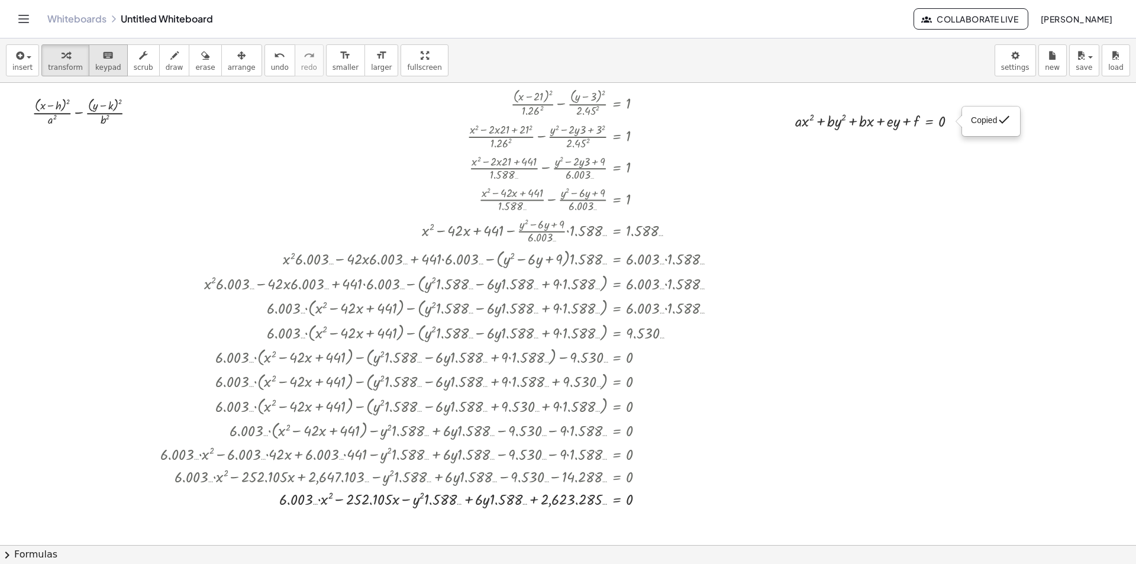
click at [95, 53] on div "keyboard" at bounding box center [108, 55] width 26 height 14
click at [80, 31] on div "Whiteboards Untitled Whiteboard Collaborate Live Jose Ig" at bounding box center [568, 19] width 1108 height 38
click at [96, 62] on button "keyboard keypad" at bounding box center [108, 60] width 39 height 32
click at [99, 64] on span "keypad" at bounding box center [108, 67] width 26 height 8
click at [21, 57] on icon "button" at bounding box center [19, 56] width 11 height 14
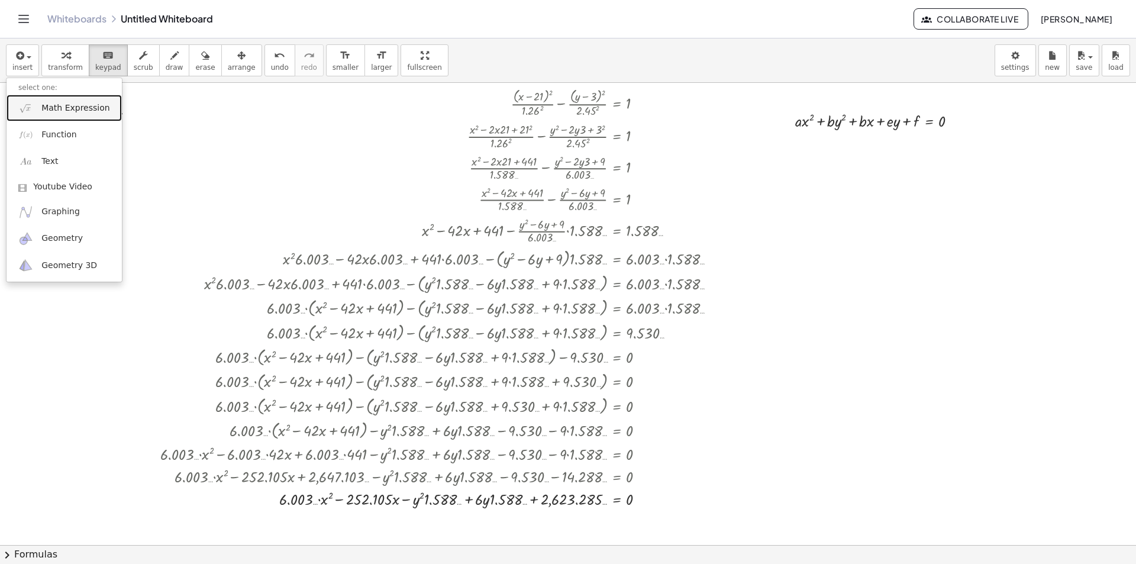
click at [54, 109] on span "Math Expression" at bounding box center [75, 108] width 68 height 12
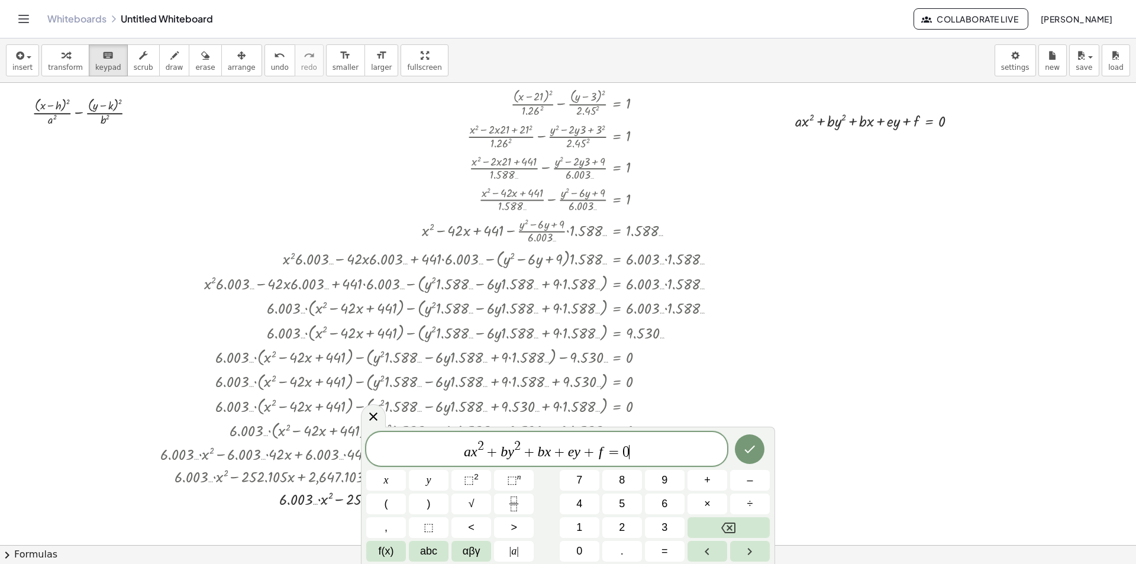
click at [469, 455] on var "a" at bounding box center [467, 451] width 7 height 15
click at [554, 451] on var "x" at bounding box center [556, 451] width 7 height 15
click at [504, 452] on var "b" at bounding box center [504, 451] width 7 height 15
click at [504, 455] on var "b" at bounding box center [504, 451] width 7 height 15
click at [510, 456] on var "y" at bounding box center [511, 451] width 7 height 15
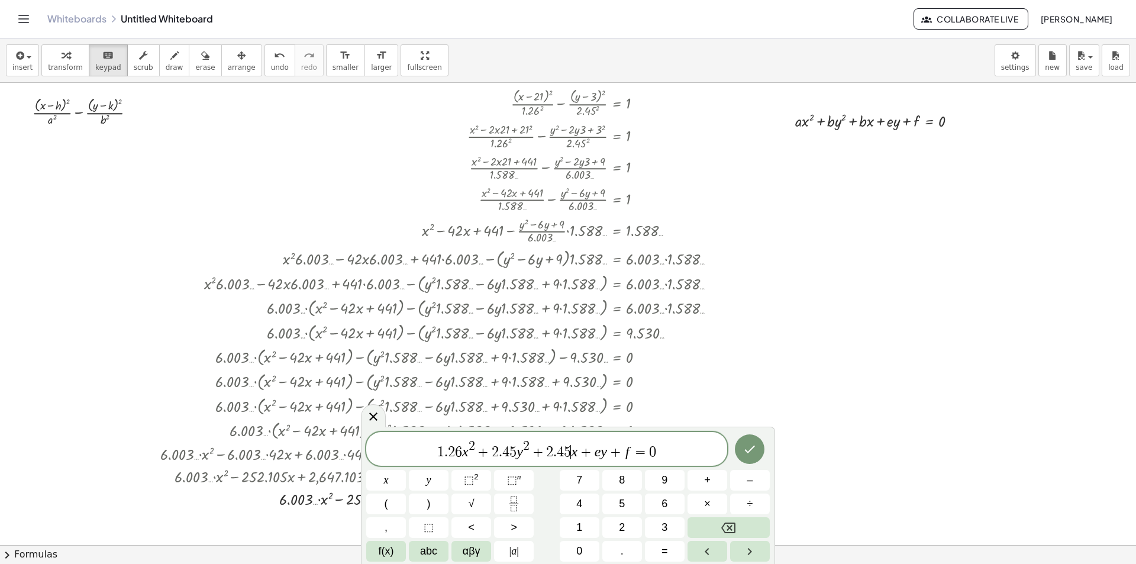
click at [573, 453] on var "x" at bounding box center [574, 451] width 7 height 15
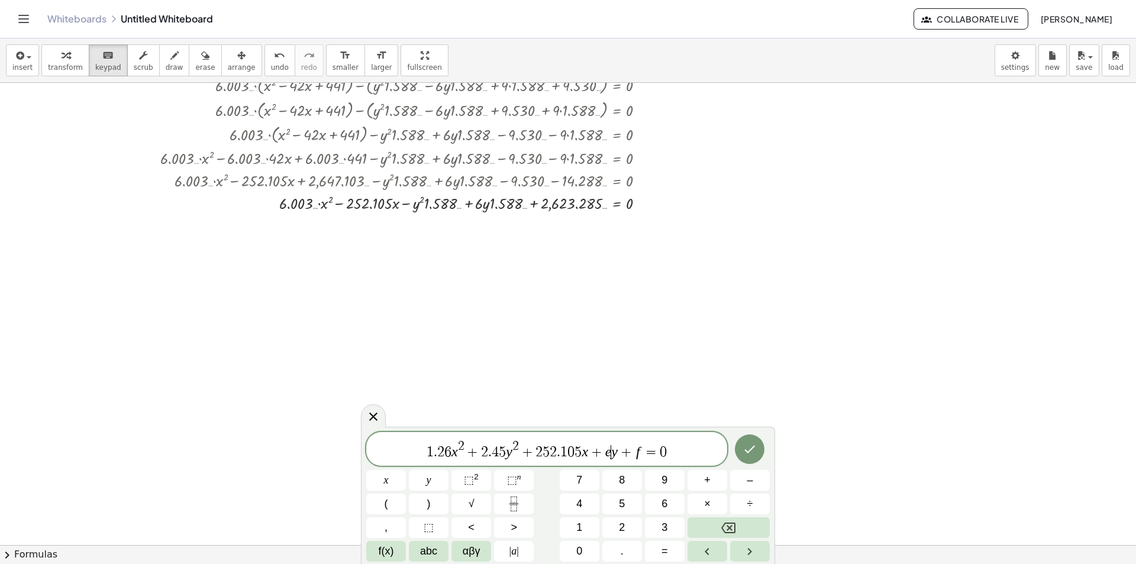
click at [612, 455] on span "1 . 2 6 x 2 + 2 . 4 5 y 2 + 2 5 2 . 1 0 5 x + e ​ y + f = 0" at bounding box center [546, 449] width 361 height 21
click at [443, 205] on div at bounding box center [443, 203] width 38 height 17
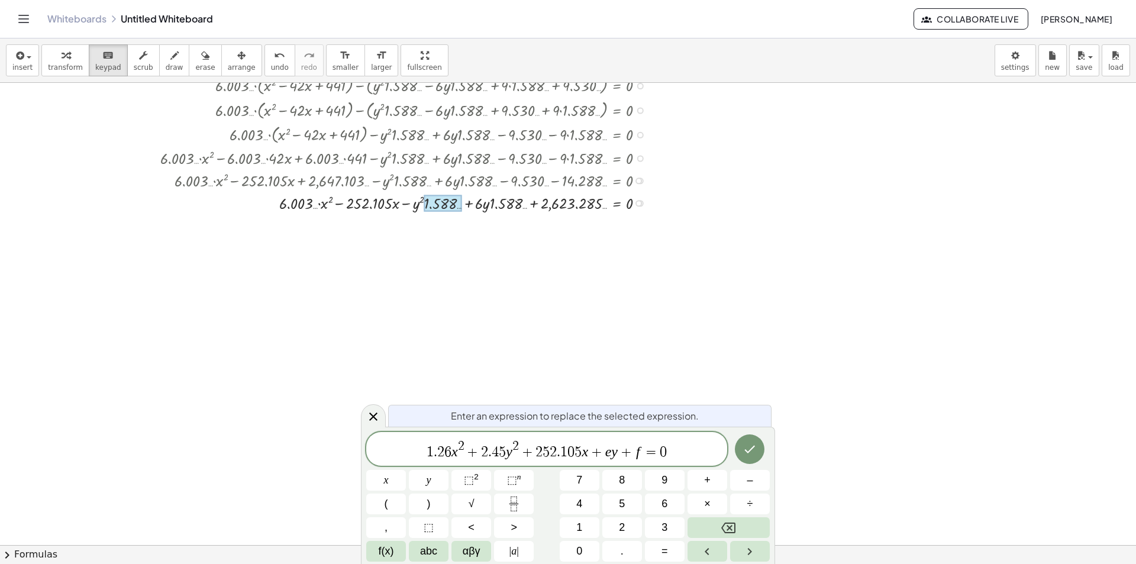
drag, startPoint x: 447, startPoint y: 204, endPoint x: 503, endPoint y: 205, distance: 56.2
click at [617, 203] on div "+ · 6.003 … · x 2 − · · x + − · y 2 · 1.588 … + · 6 · y · 1.588 … = 0 252.105 2…" at bounding box center [617, 203] width 0 height 0
click at [782, 302] on div at bounding box center [568, 249] width 1136 height 924
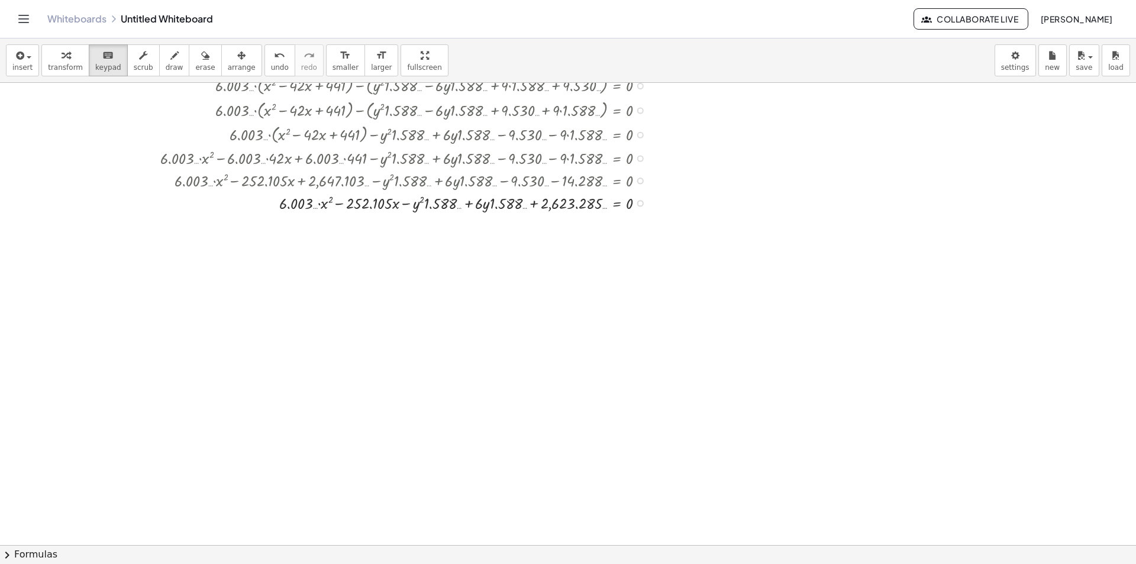
click at [781, 368] on div at bounding box center [568, 249] width 1136 height 924
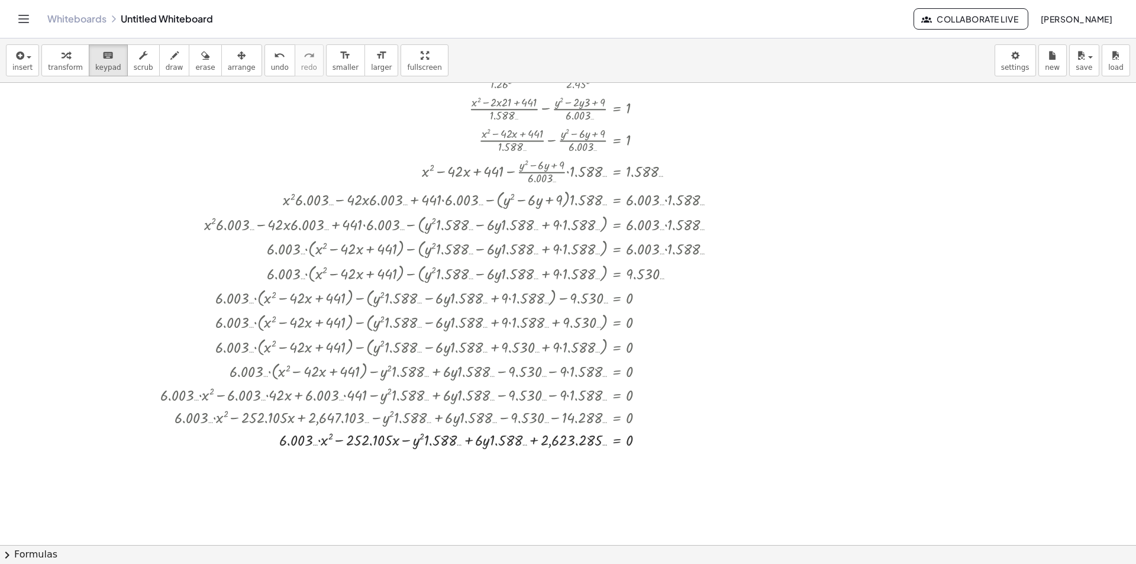
scroll to position [178, 0]
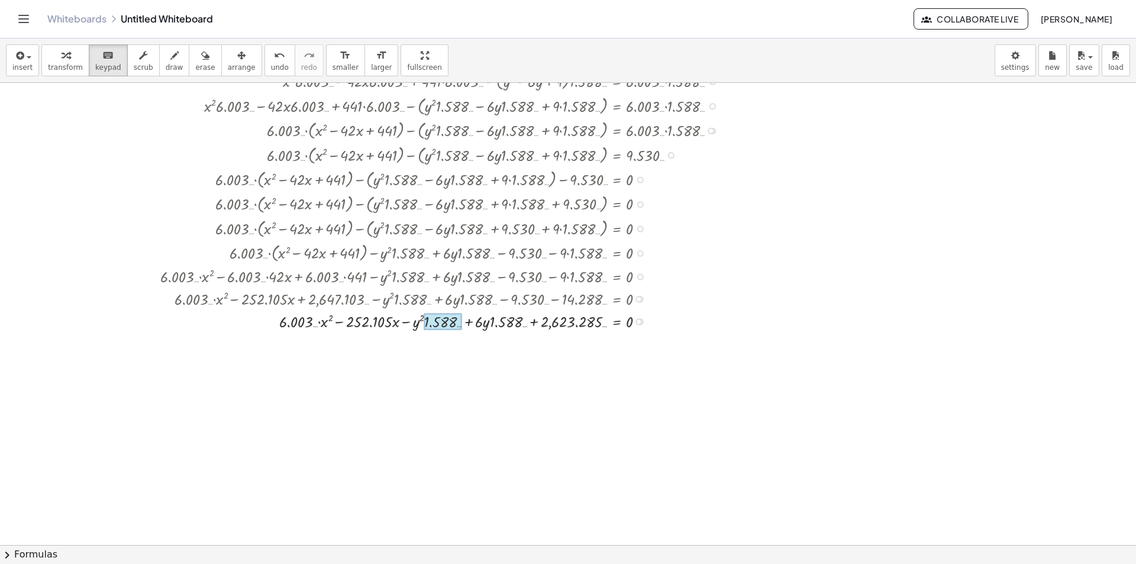
click at [450, 327] on div at bounding box center [443, 322] width 38 height 17
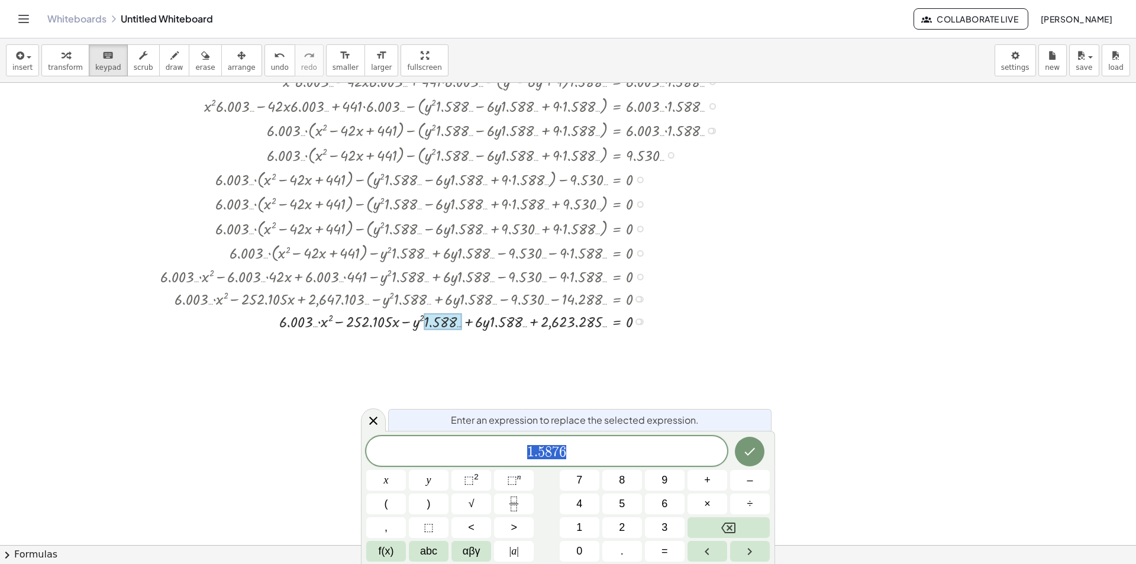
click at [450, 327] on div at bounding box center [443, 322] width 38 height 17
drag, startPoint x: 449, startPoint y: 327, endPoint x: 515, endPoint y: 333, distance: 66.5
click at [617, 321] on div "+ · 6.003 … · x 2 − · · x + − · y 2 · 1.588 … + · 6 · y · 1.588 … = 0 252.105 2…" at bounding box center [617, 321] width 0 height 0
drag, startPoint x: 517, startPoint y: 399, endPoint x: 86, endPoint y: 90, distance: 531.0
click at [517, 400] on div at bounding box center [568, 367] width 1136 height 924
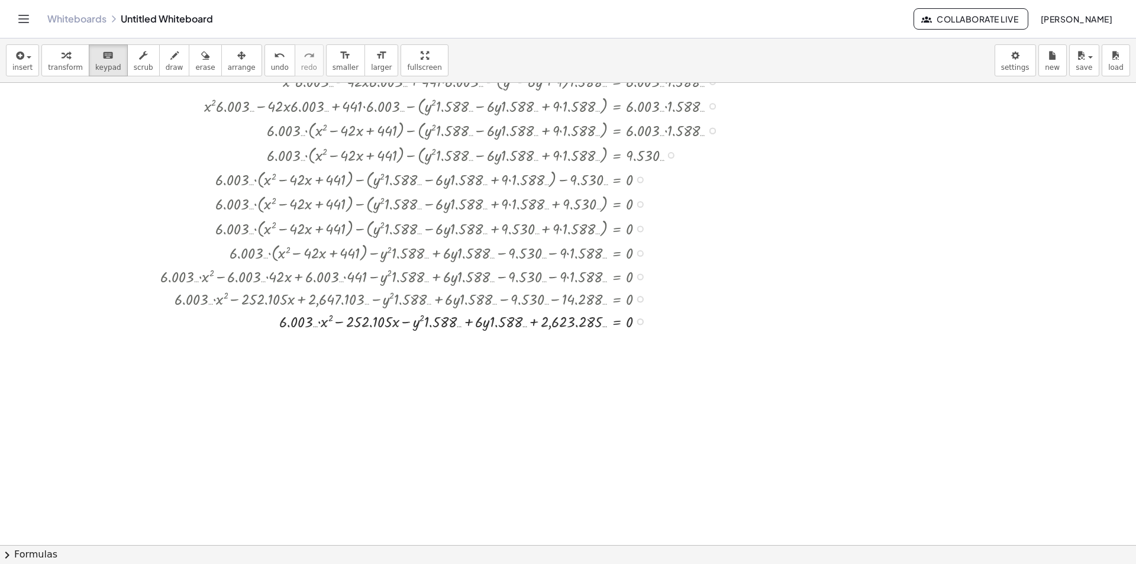
click at [67, 65] on span "transform" at bounding box center [65, 67] width 35 height 8
drag, startPoint x: 431, startPoint y: 318, endPoint x: 455, endPoint y: 321, distance: 24.4
click at [455, 321] on div at bounding box center [443, 321] width 578 height 22
drag, startPoint x: 437, startPoint y: 323, endPoint x: 432, endPoint y: 326, distance: 6.4
click at [432, 326] on div at bounding box center [443, 321] width 578 height 22
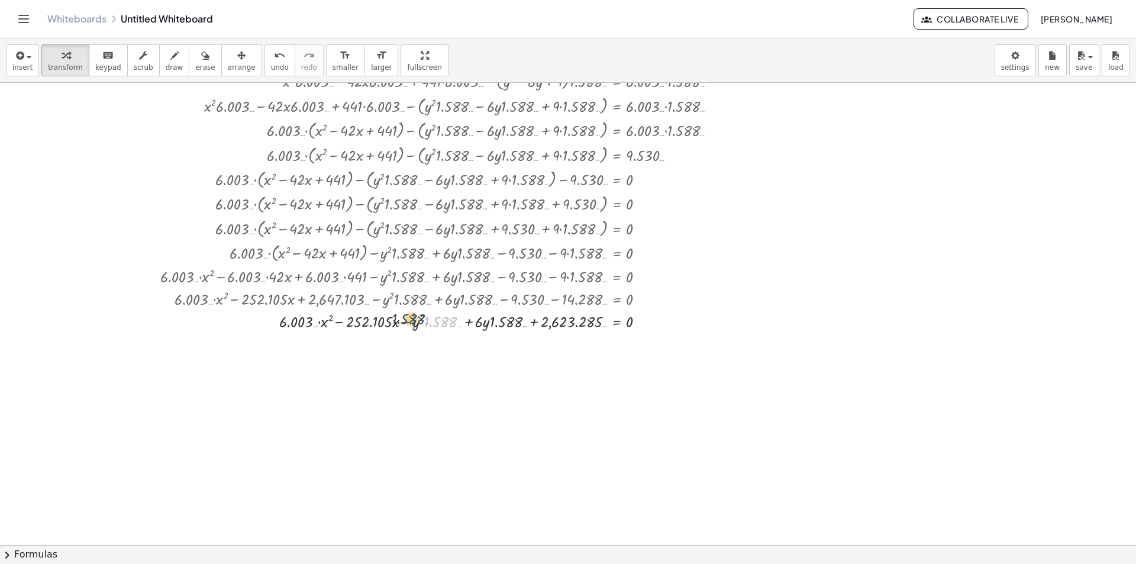
drag, startPoint x: 434, startPoint y: 319, endPoint x: 402, endPoint y: 316, distance: 32.7
click at [402, 316] on div at bounding box center [443, 321] width 578 height 22
click at [447, 344] on div at bounding box center [443, 342] width 578 height 22
click at [637, 345] on div at bounding box center [640, 344] width 7 height 7
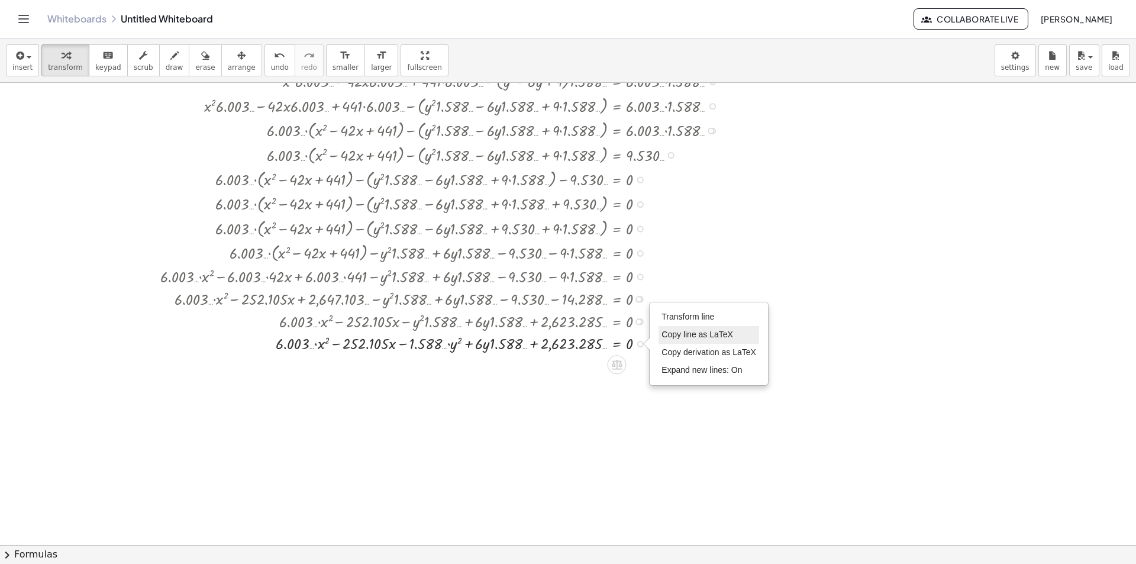
click at [702, 335] on span "Copy line as LaTeX" at bounding box center [698, 334] width 72 height 9
click at [411, 344] on div at bounding box center [443, 342] width 578 height 22
click at [433, 346] on div at bounding box center [443, 342] width 578 height 22
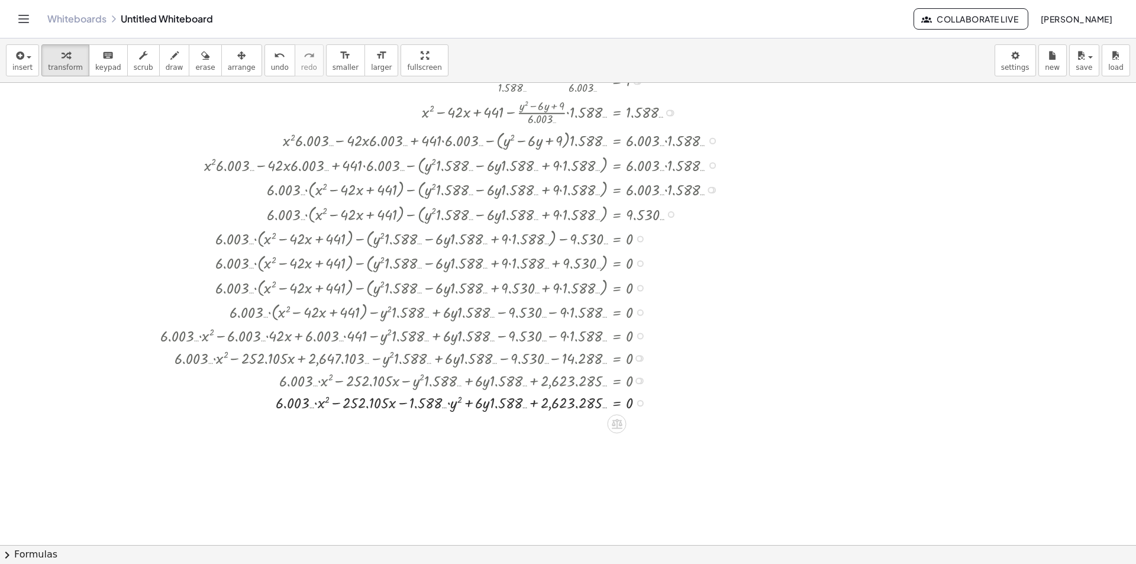
drag, startPoint x: 769, startPoint y: 383, endPoint x: 613, endPoint y: 392, distance: 156.5
click at [613, 392] on div "+ · ( + x − h ) 2 · a 2 − · ( + y − k ) 2 · b 2 + · ( + x − 21 ) 2 · 1.26 2 − ·…" at bounding box center [568, 426] width 1136 height 924
drag, startPoint x: 823, startPoint y: 366, endPoint x: 846, endPoint y: 444, distance: 82.0
click at [850, 451] on div at bounding box center [568, 426] width 1136 height 924
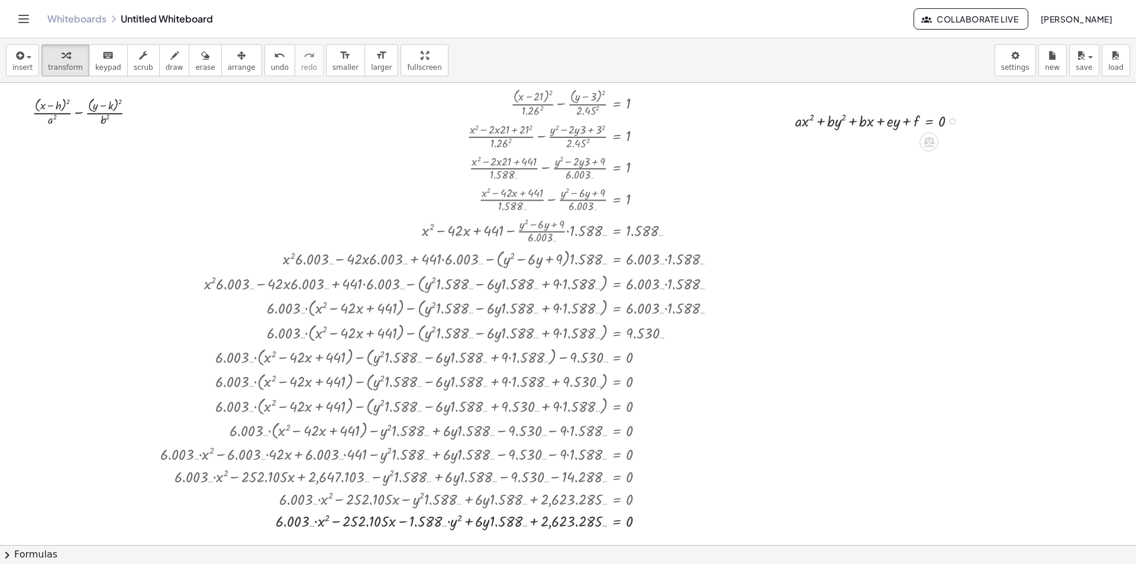
click at [952, 125] on div at bounding box center [881, 120] width 183 height 22
click at [929, 121] on div "+ · a · x 2 + · b · y 2 + · b · x + · e · y + f = 0 Copied done" at bounding box center [929, 121] width 0 height 0
click at [956, 123] on div "Copied done" at bounding box center [953, 121] width 7 height 7
click at [1023, 137] on span "Copy line as LaTeX" at bounding box center [1010, 132] width 72 height 9
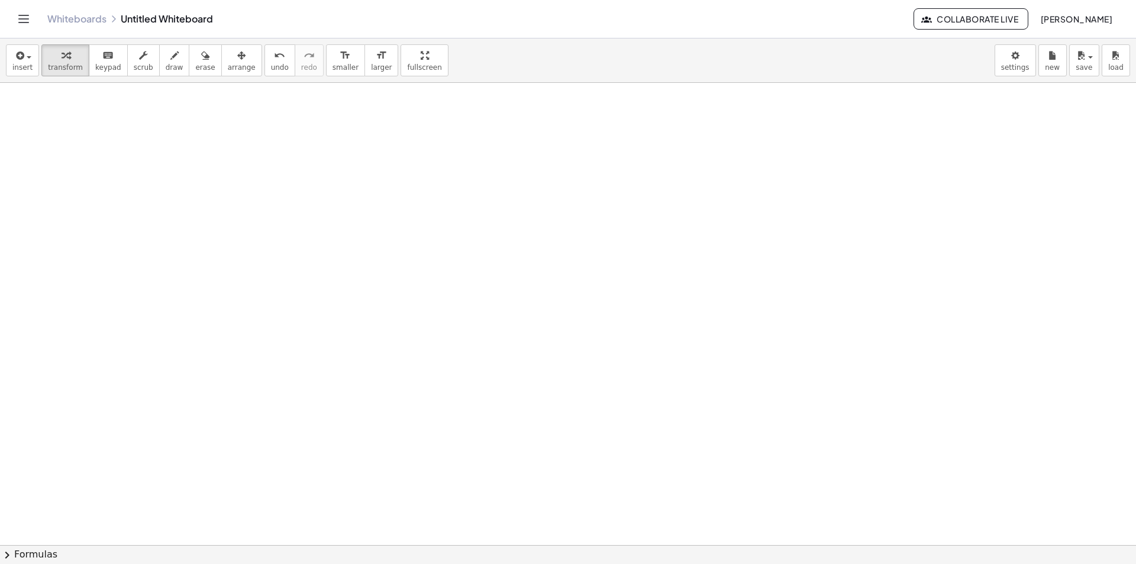
scroll to position [285, 0]
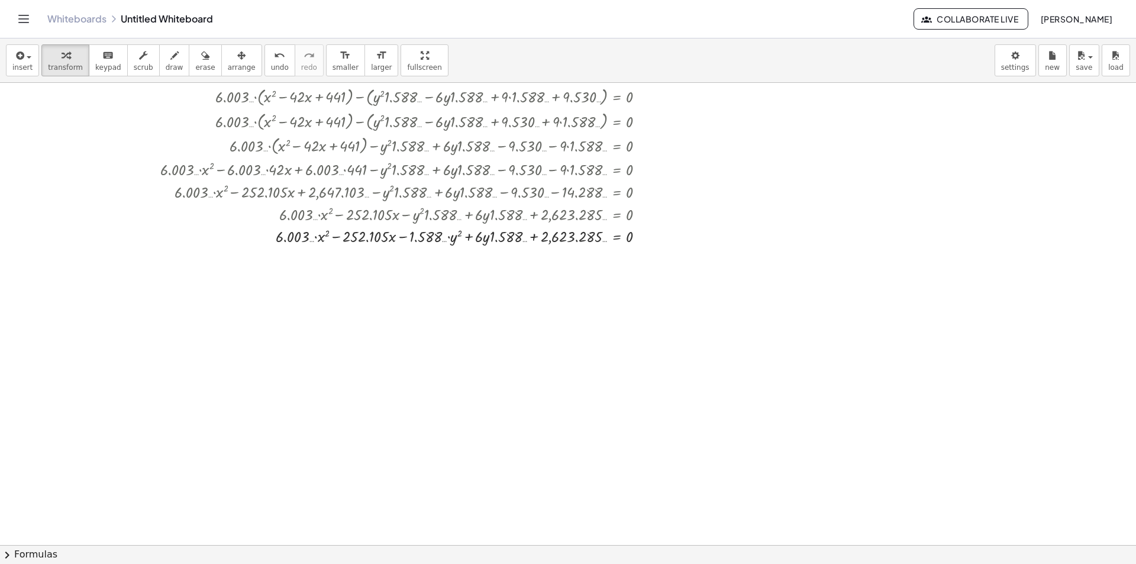
click at [110, 50] on div "keyboard" at bounding box center [108, 55] width 26 height 14
click at [30, 70] on span "insert" at bounding box center [22, 67] width 20 height 8
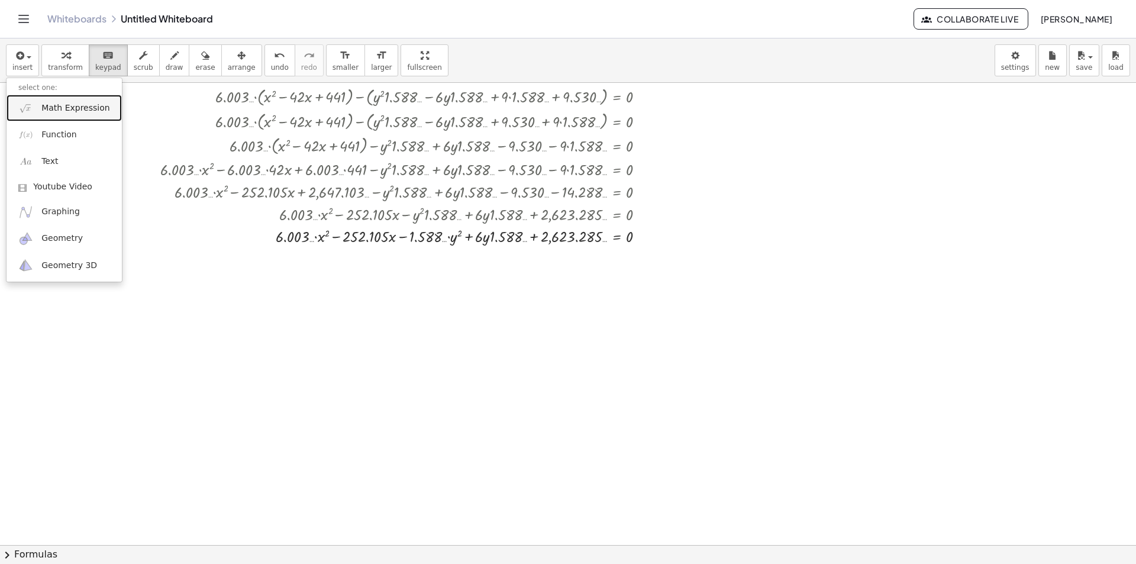
click at [79, 112] on span "Math Expression" at bounding box center [75, 108] width 68 height 12
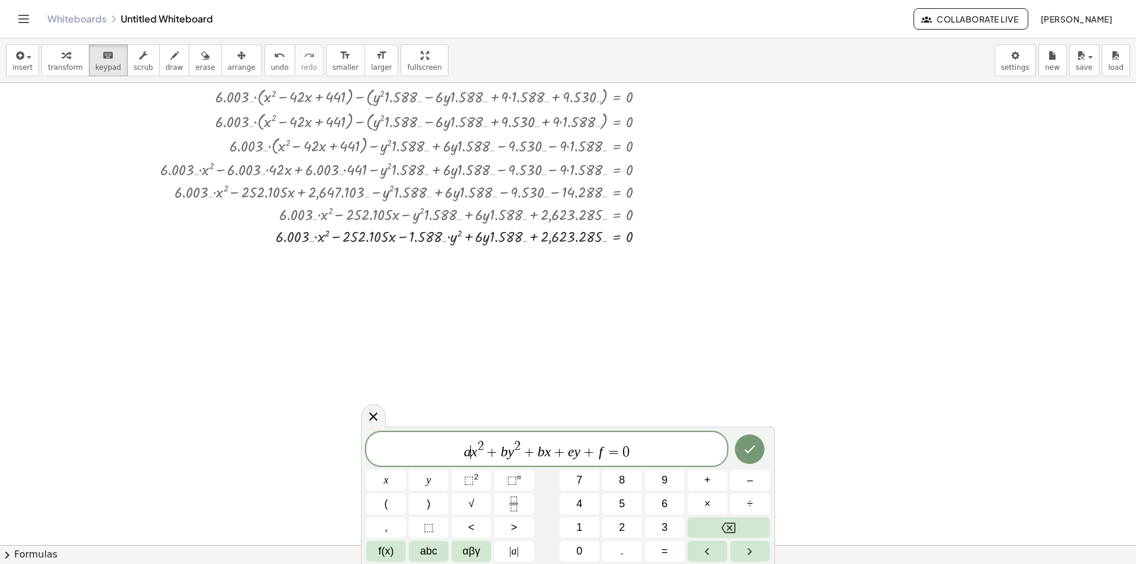
click at [472, 454] on var "x" at bounding box center [474, 451] width 7 height 15
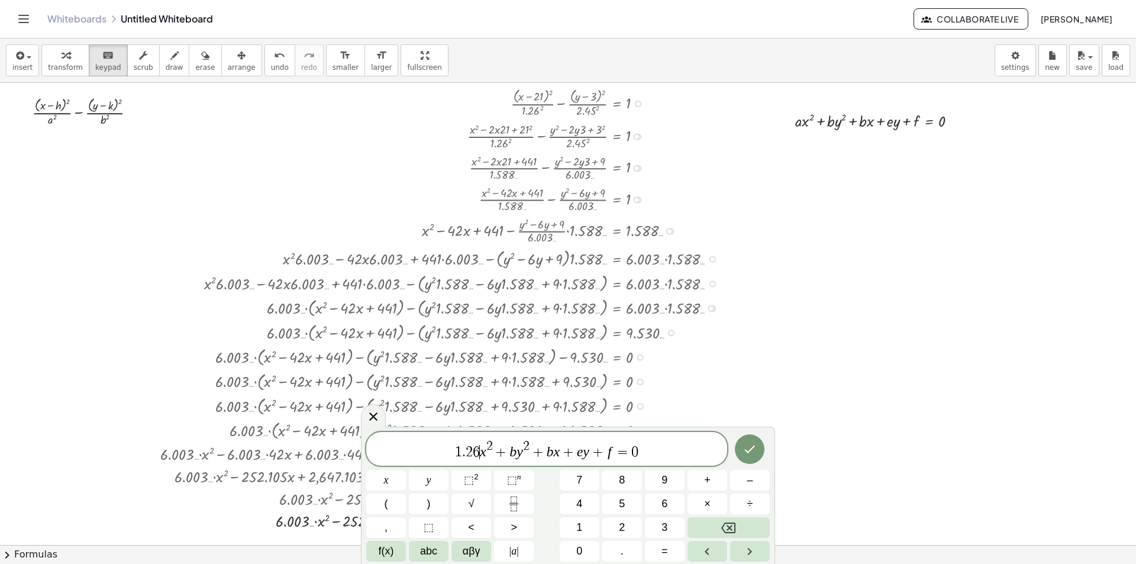
scroll to position [296, 0]
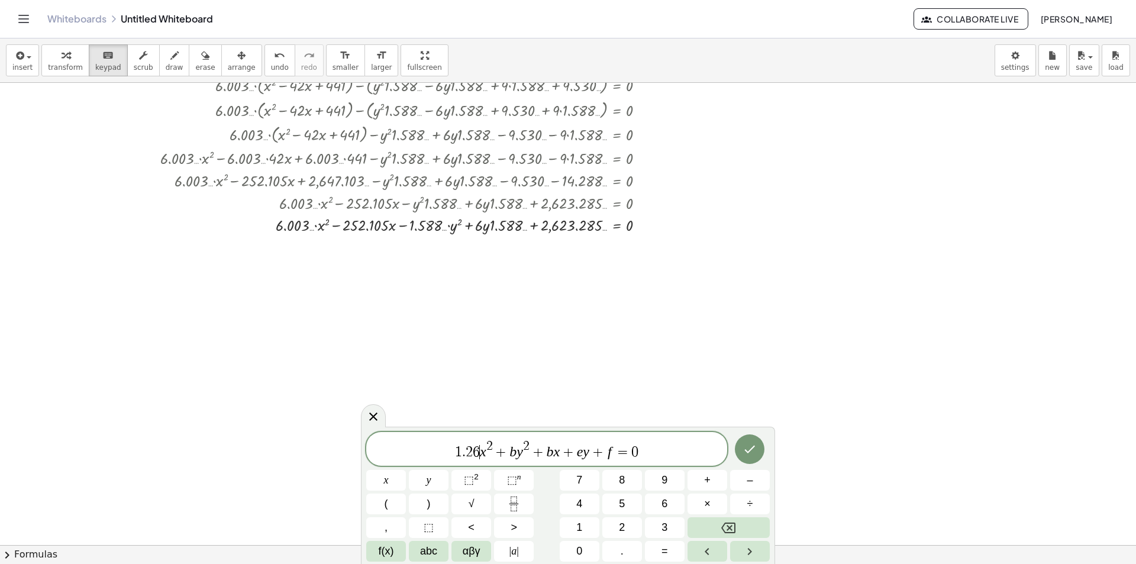
click at [515, 456] on var "b" at bounding box center [513, 451] width 7 height 15
click at [562, 452] on var "b" at bounding box center [558, 451] width 7 height 15
click at [608, 452] on var "e" at bounding box center [608, 451] width 7 height 15
click at [613, 452] on span "1 . 2 6 x 2 + 2 . 4 5 y 2 + 2 5 2 . 1 0 5 x + ​ e y + f = 0" at bounding box center [546, 449] width 361 height 21
drag, startPoint x: 483, startPoint y: 233, endPoint x: 531, endPoint y: 225, distance: 49.1
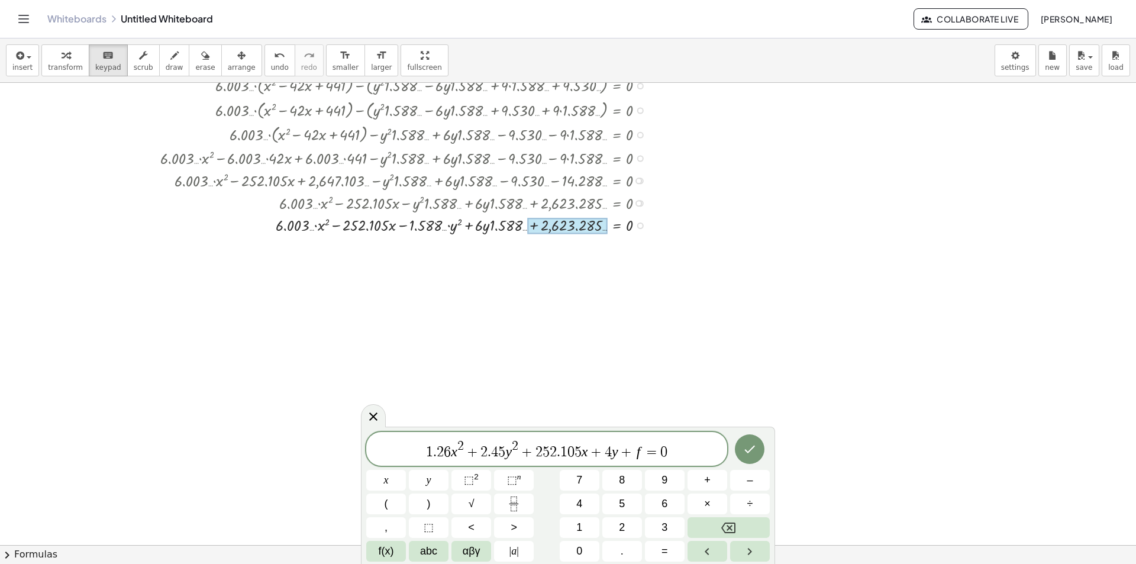
click at [531, 225] on div at bounding box center [567, 226] width 80 height 16
click at [521, 288] on div at bounding box center [568, 249] width 1136 height 924
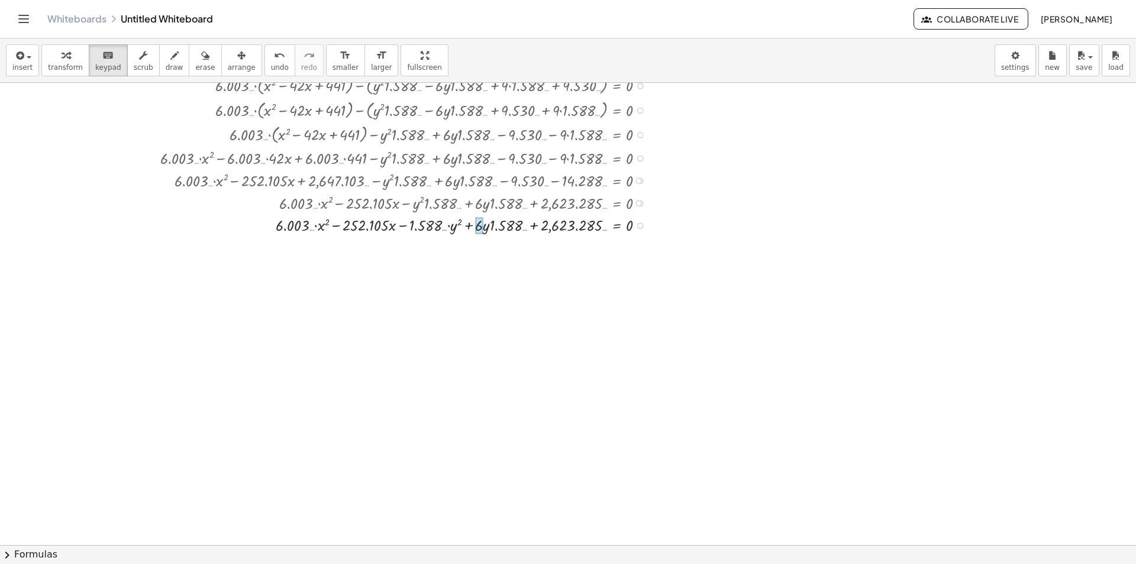
click at [482, 228] on div at bounding box center [479, 225] width 8 height 17
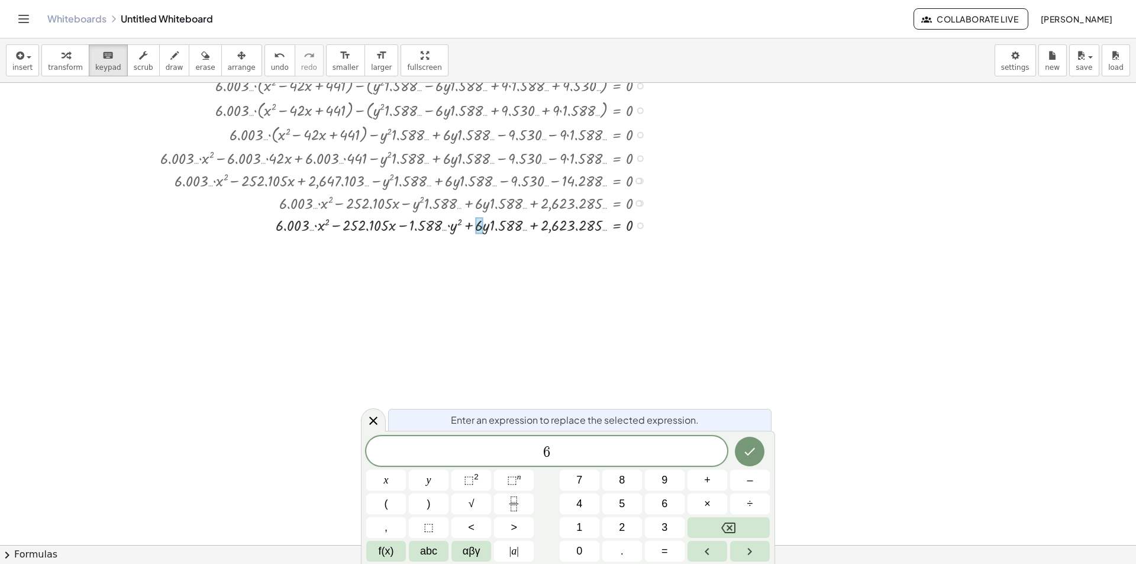
drag, startPoint x: 482, startPoint y: 228, endPoint x: 505, endPoint y: 223, distance: 23.7
click at [617, 225] on div "+ · 6.003 … · x 2 − · · x + − · y 2 · 1.588 … + · 6 · y · 1.588 … = 0 252.105 2…" at bounding box center [617, 225] width 0 height 0
click at [520, 271] on div at bounding box center [568, 249] width 1136 height 924
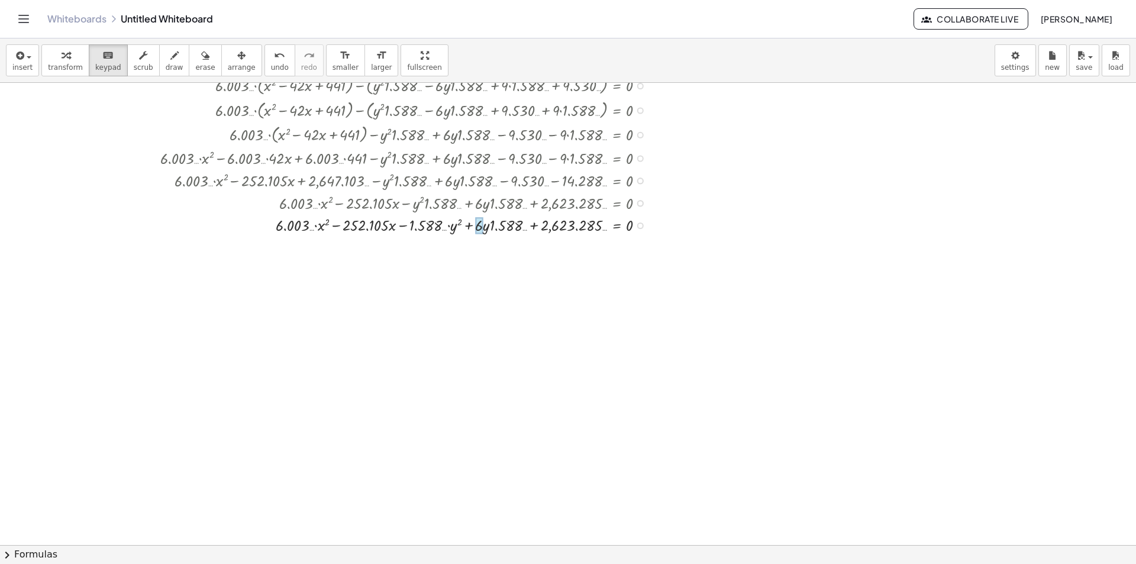
drag, startPoint x: 504, startPoint y: 222, endPoint x: 477, endPoint y: 227, distance: 27.1
click at [477, 227] on div at bounding box center [479, 225] width 8 height 17
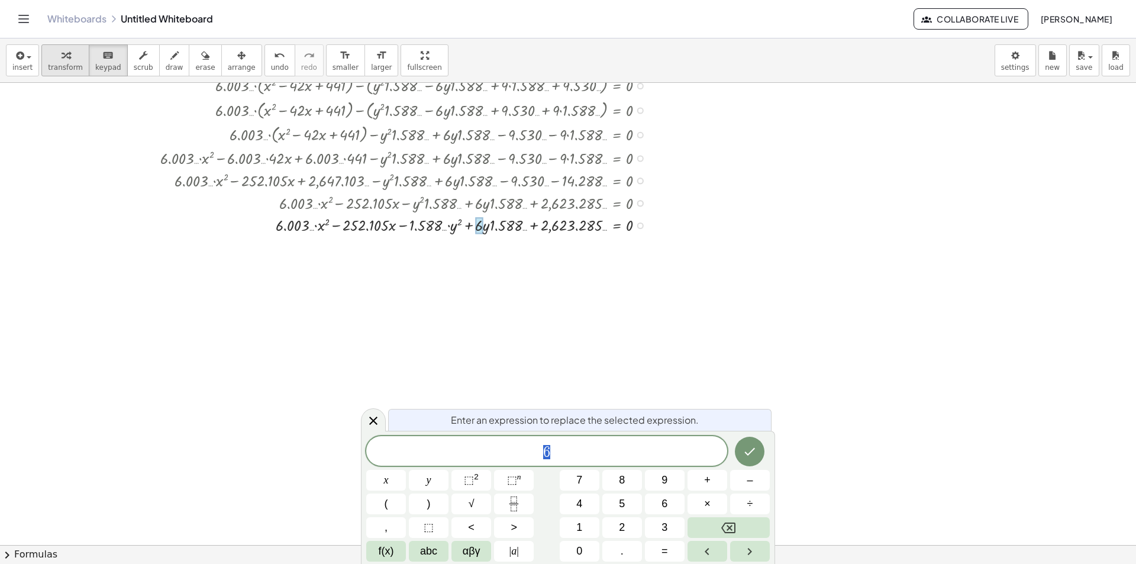
drag, startPoint x: 520, startPoint y: 289, endPoint x: 57, endPoint y: 47, distance: 521.5
click at [517, 288] on div at bounding box center [568, 249] width 1136 height 924
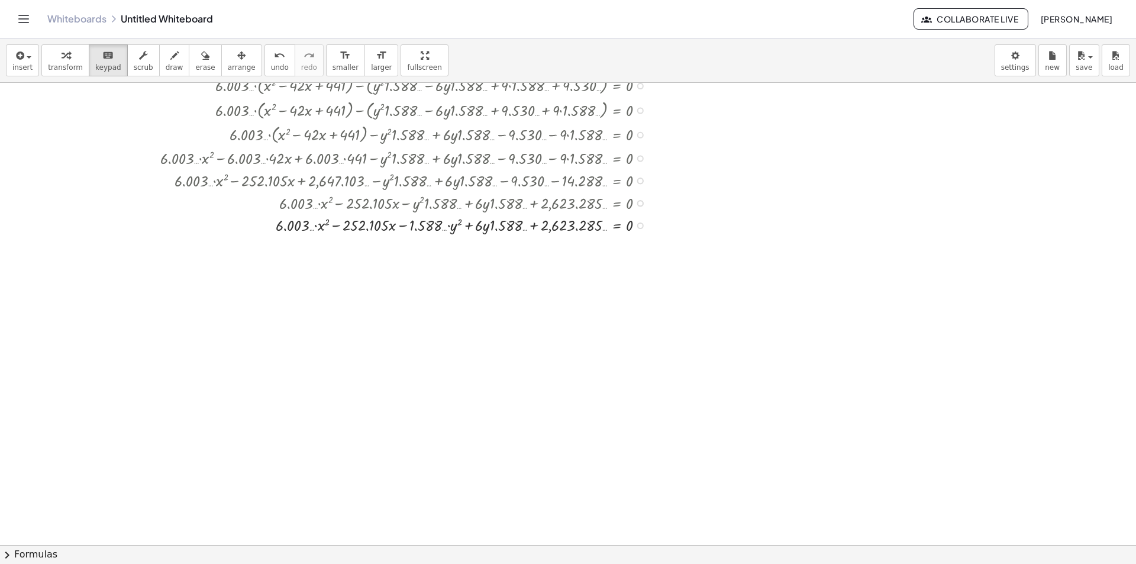
click at [62, 51] on icon "button" at bounding box center [66, 56] width 8 height 14
click at [505, 223] on div at bounding box center [443, 224] width 578 height 22
click at [56, 67] on span "transform" at bounding box center [65, 67] width 35 height 8
click at [507, 225] on div at bounding box center [443, 224] width 578 height 22
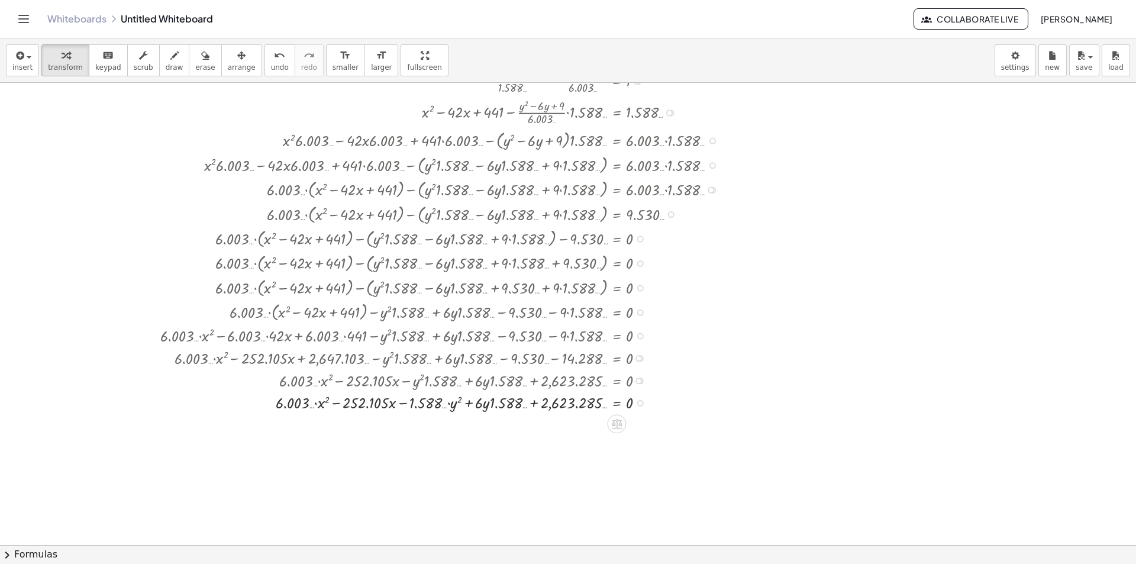
click at [499, 400] on div at bounding box center [443, 402] width 578 height 22
click at [484, 416] on div "+ · ( + x − 21 ) 2 · 1.26 2 − · ( + y − 3 ) 2 · 2.45 2 = 1 + · ( + x − 21 ) 2 ·…" at bounding box center [432, 190] width 578 height 452
click at [481, 398] on div at bounding box center [443, 402] width 578 height 22
click at [478, 409] on div at bounding box center [443, 402] width 578 height 22
drag, startPoint x: 492, startPoint y: 405, endPoint x: 498, endPoint y: 405, distance: 5.9
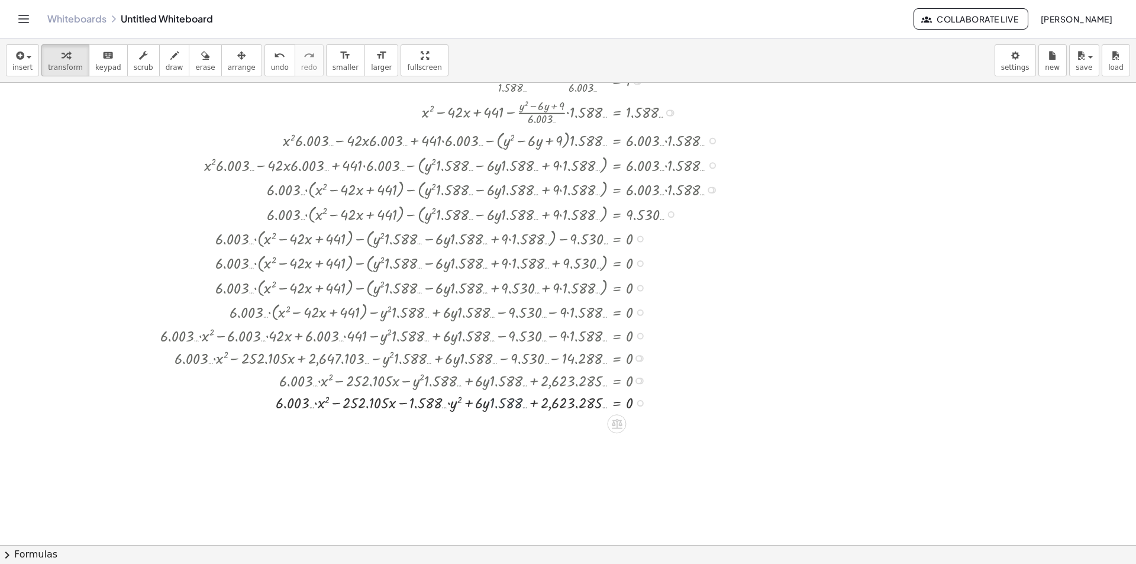
click at [498, 405] on div at bounding box center [443, 402] width 578 height 22
drag, startPoint x: 476, startPoint y: 405, endPoint x: 514, endPoint y: 414, distance: 39.6
drag, startPoint x: 510, startPoint y: 428, endPoint x: 482, endPoint y: 424, distance: 27.5
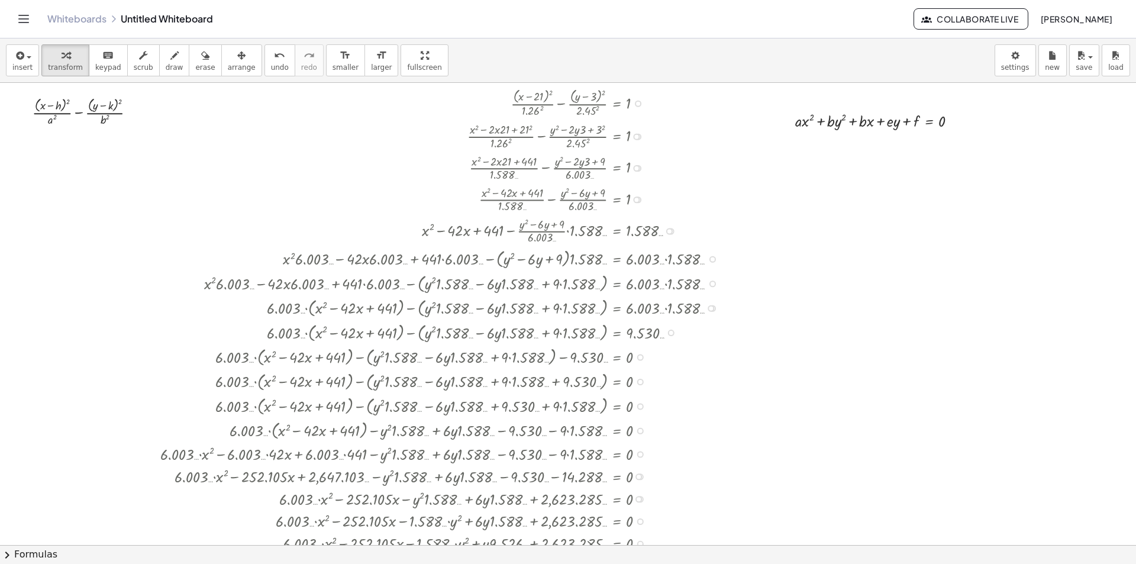
scroll to position [118, 0]
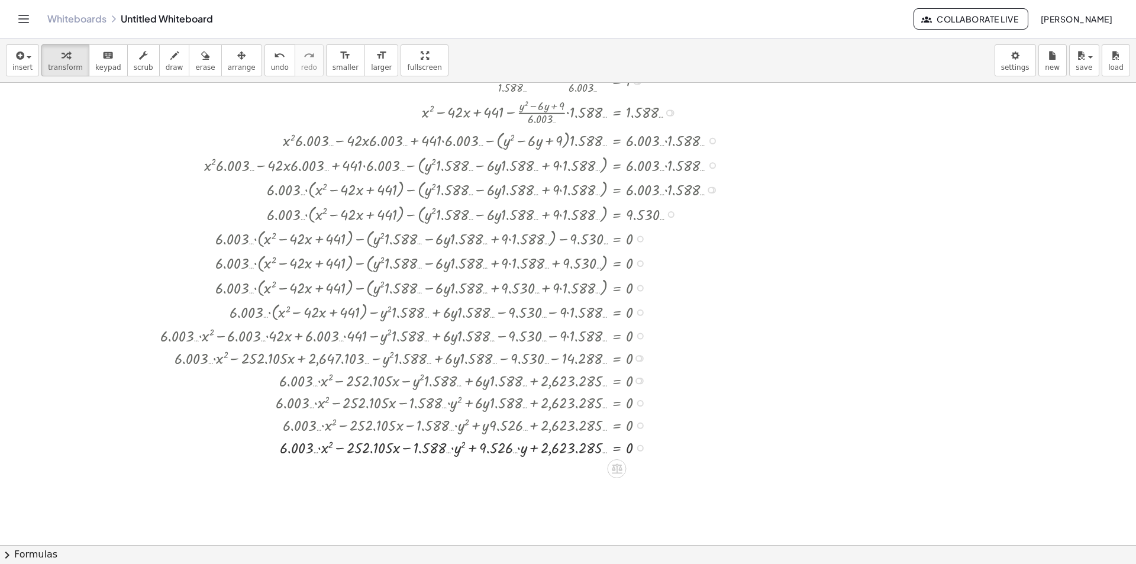
click at [639, 450] on div "Copied done" at bounding box center [640, 448] width 7 height 7
click at [695, 437] on span "Copy line as LaTeX" at bounding box center [698, 438] width 72 height 9
click at [492, 453] on div at bounding box center [443, 447] width 578 height 22
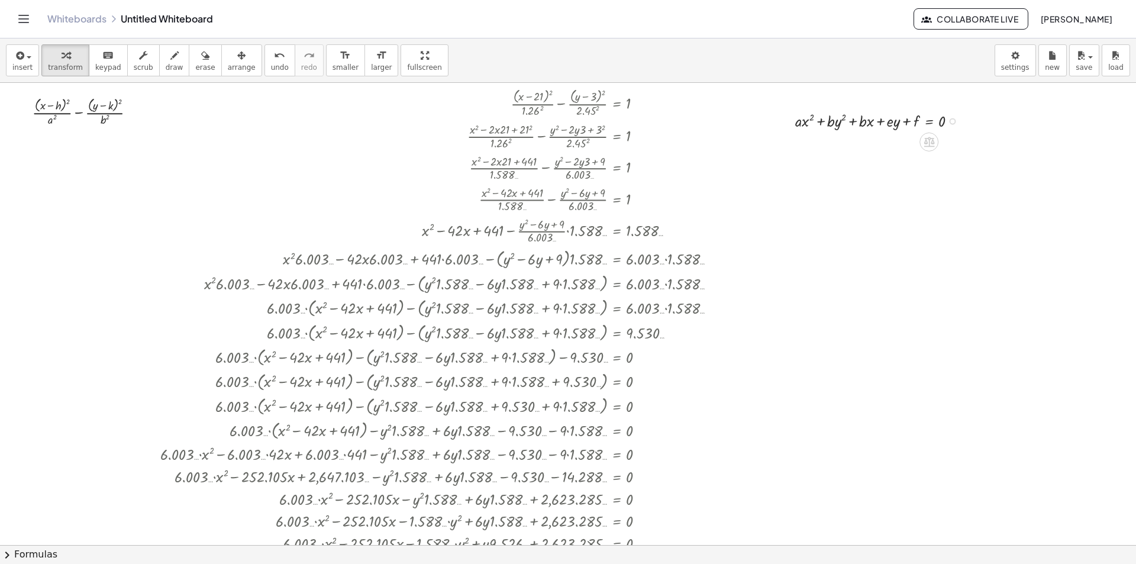
click at [942, 113] on div at bounding box center [881, 120] width 183 height 22
click at [955, 118] on div at bounding box center [881, 120] width 183 height 22
click at [953, 120] on div "Copied done" at bounding box center [953, 121] width 7 height 7
drag, startPoint x: 1007, startPoint y: 118, endPoint x: 1010, endPoint y: 132, distance: 13.9
click at [1010, 132] on ul "Fix a mistake Transform line Copy line as LaTeX Copy derivation as LaTeX Expand…" at bounding box center [1021, 133] width 101 height 89
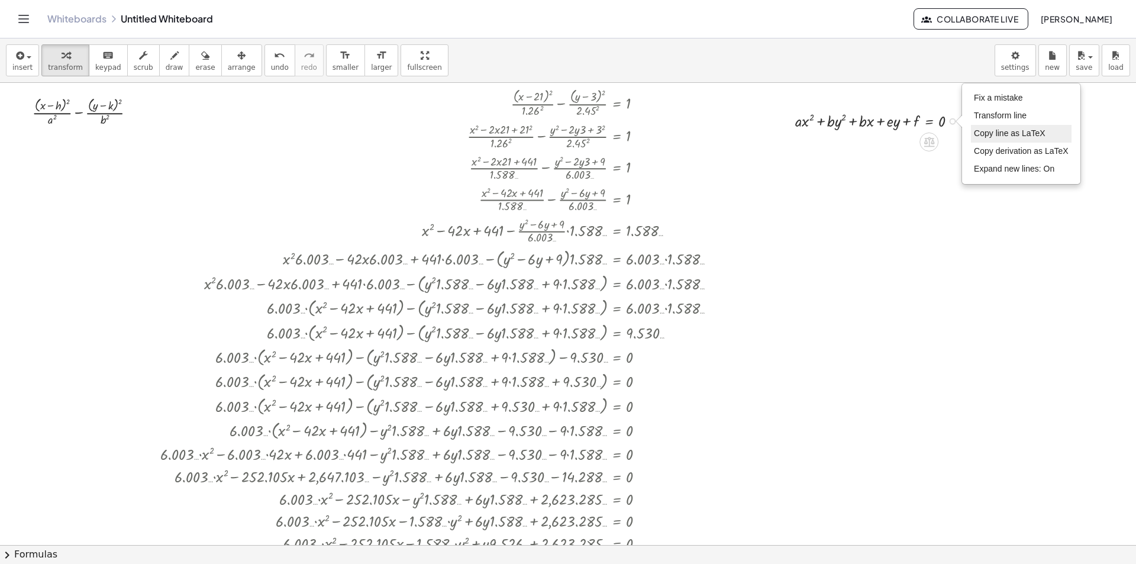
click at [1010, 132] on span "Copy line as LaTeX" at bounding box center [1010, 132] width 72 height 9
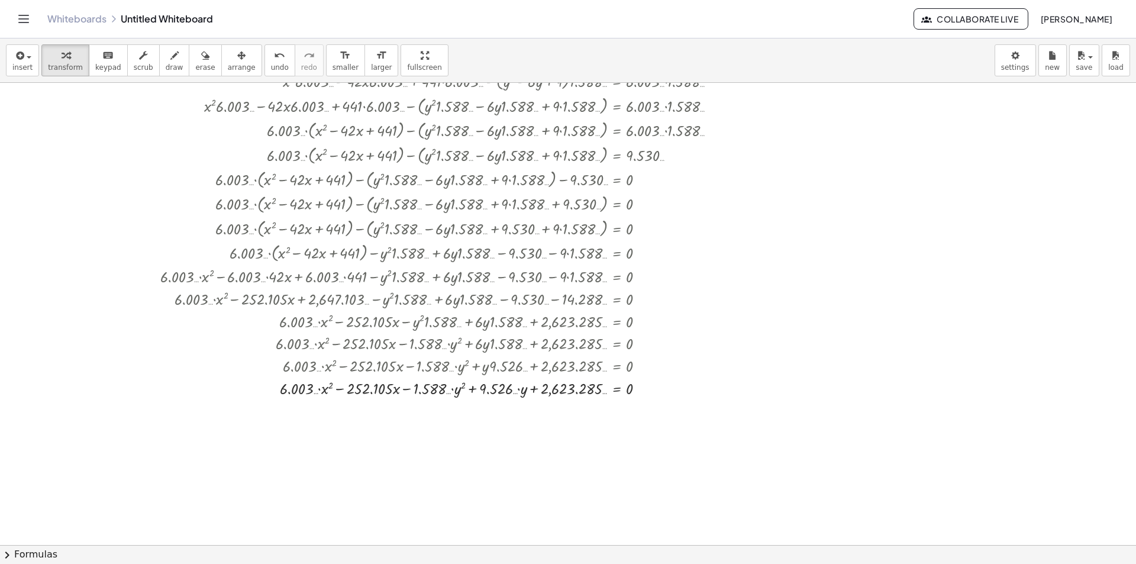
click at [102, 60] on icon "keyboard" at bounding box center [107, 56] width 11 height 14
click at [18, 71] on span "insert" at bounding box center [22, 67] width 20 height 8
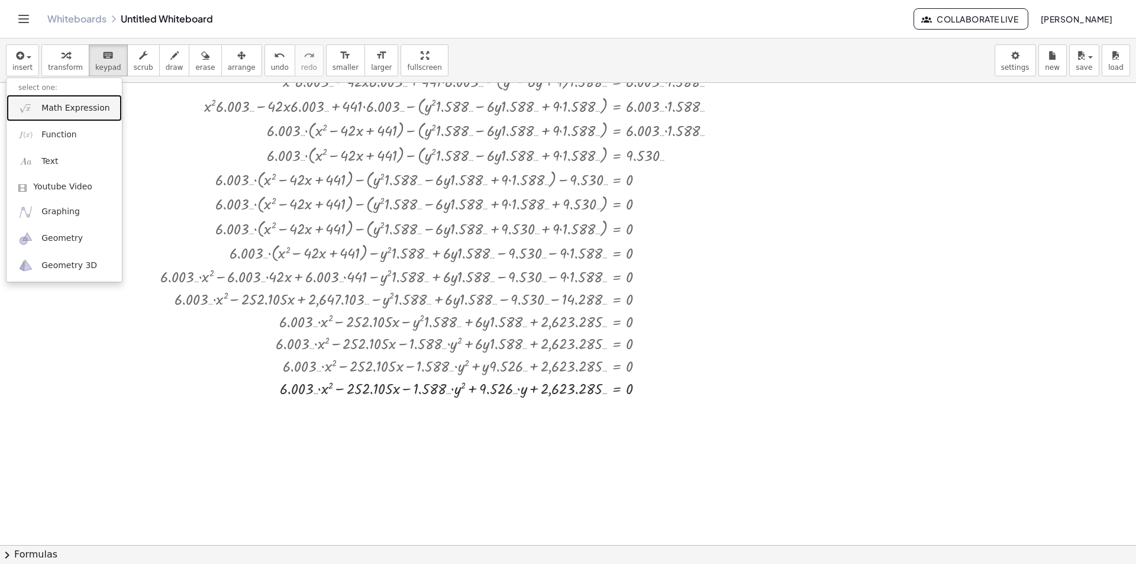
click at [78, 109] on span "Math Expression" at bounding box center [75, 108] width 68 height 12
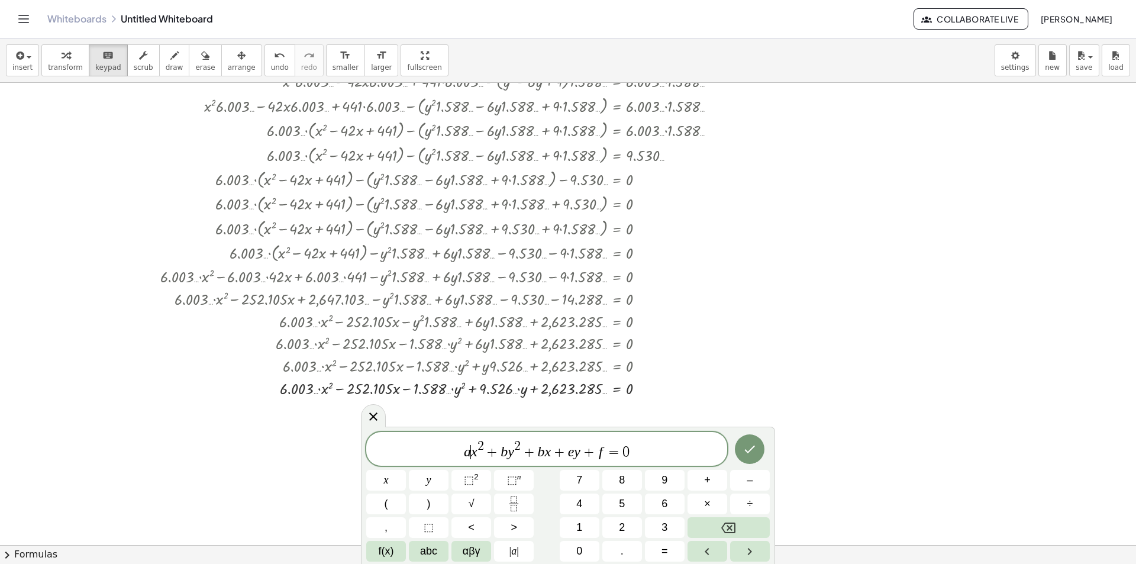
click at [473, 456] on var "x" at bounding box center [474, 451] width 7 height 15
click at [518, 453] on var "y" at bounding box center [520, 451] width 7 height 15
click at [559, 452] on var "b" at bounding box center [558, 451] width 7 height 15
click at [566, 452] on var "x" at bounding box center [565, 451] width 7 height 15
click at [613, 452] on var "y" at bounding box center [614, 451] width 7 height 15
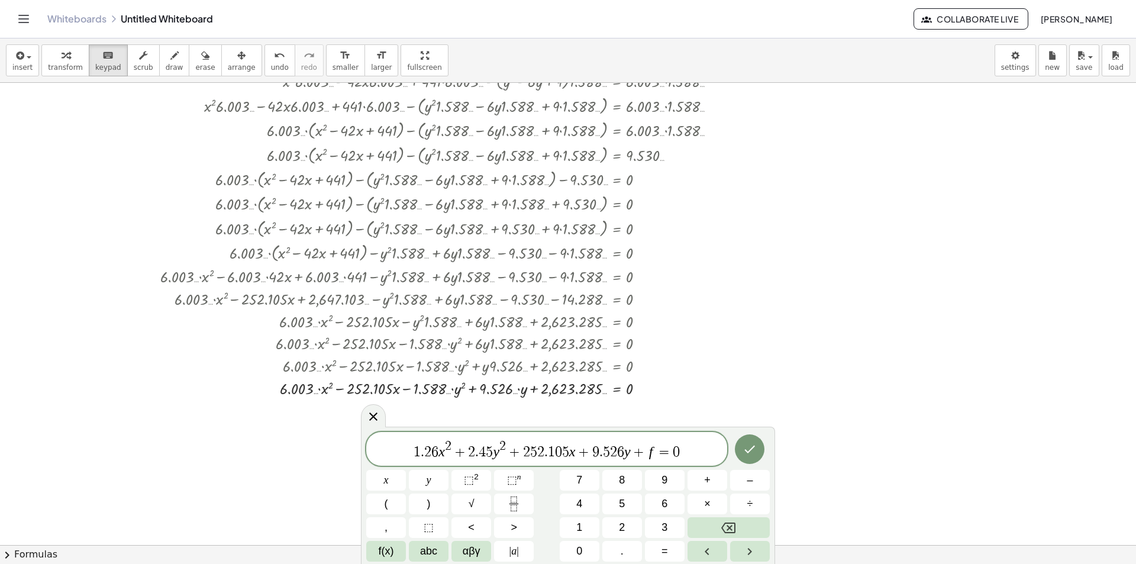
click at [646, 452] on span "+" at bounding box center [639, 452] width 17 height 14
click at [651, 450] on var "f" at bounding box center [651, 451] width 4 height 15
click at [648, 451] on span "1 . 2 6 x 2 + 2 . 4 5 y 2 + 2 5 2 . 1 0 5 x + 9 . 5 2 6 y + ​ f = 0" at bounding box center [546, 449] width 361 height 21
click at [654, 454] on span "1 . 2 6 x 2 + 2 . 4 5 y 2 + 2 5 2 . 1 0 5 x + 9 . 5 2 6 y + f ​ = 0" at bounding box center [546, 449] width 361 height 21
click at [751, 455] on icon "Done" at bounding box center [750, 449] width 14 height 14
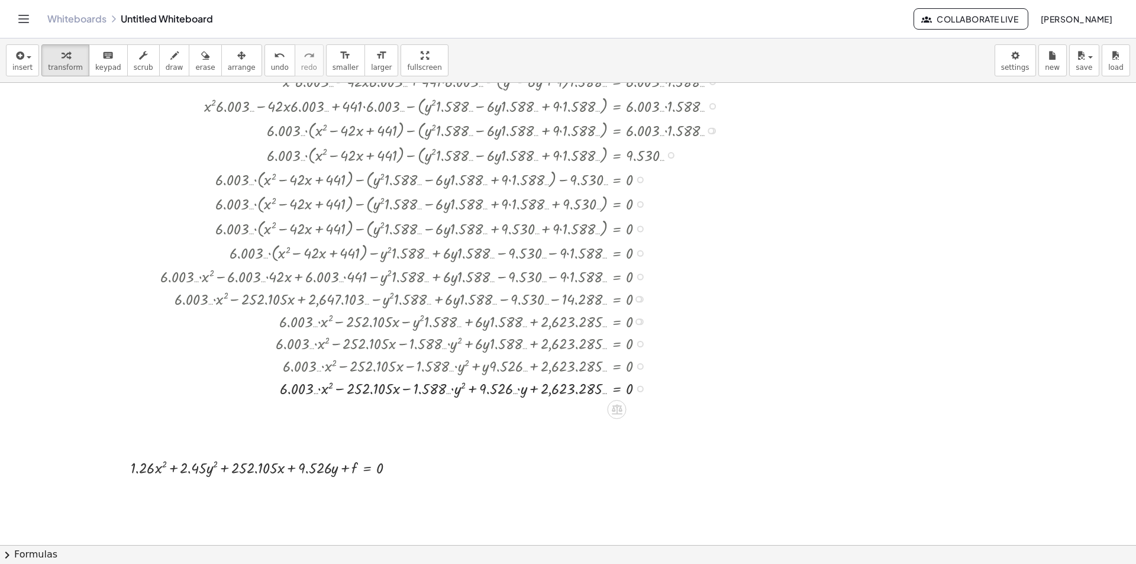
scroll to position [237, 0]
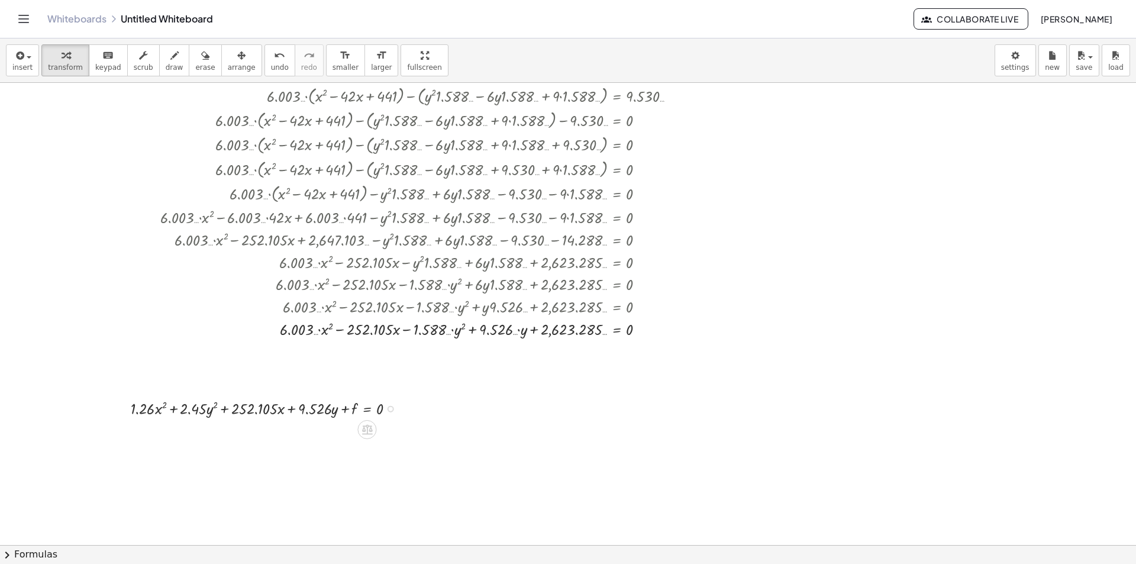
click at [392, 411] on div at bounding box center [391, 409] width 7 height 7
click at [291, 346] on div "+ · ( + x − h ) 2 · a 2 − · ( + y − k ) 2 · b 2 + · ( + x − 21 ) 2 · 1.26 2 − ·…" at bounding box center [568, 308] width 1136 height 924
click at [353, 410] on div at bounding box center [267, 408] width 285 height 22
click at [96, 63] on span "keypad" at bounding box center [108, 67] width 26 height 8
click at [390, 410] on div "Fix a mistake Transform line Copy line as LaTeX Copy derivation as LaTeX Expand…" at bounding box center [391, 409] width 7 height 7
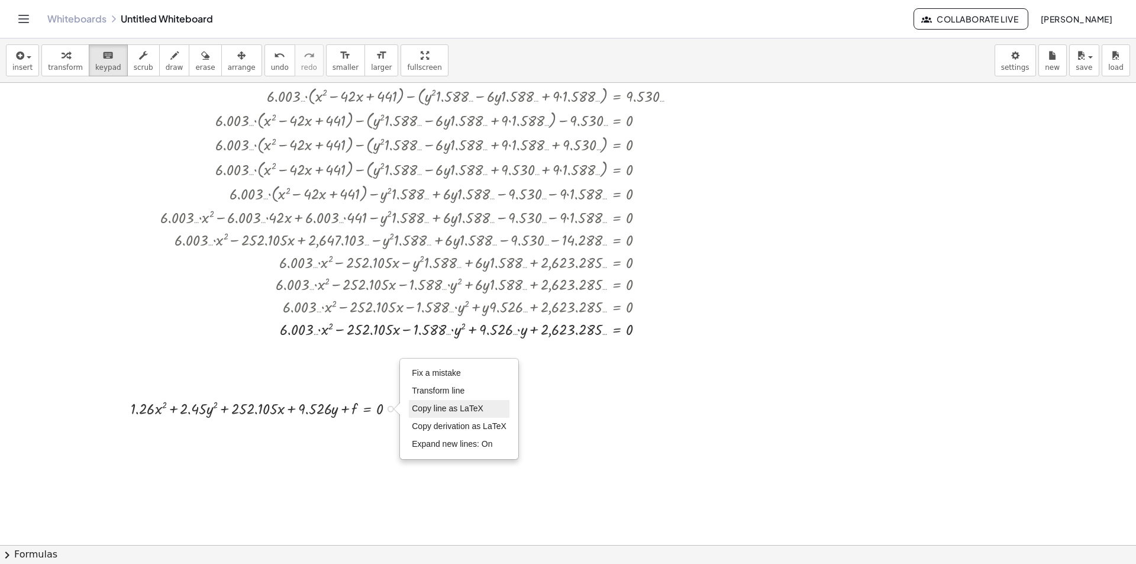
click at [450, 408] on span "Copy line as LaTeX" at bounding box center [448, 408] width 72 height 9
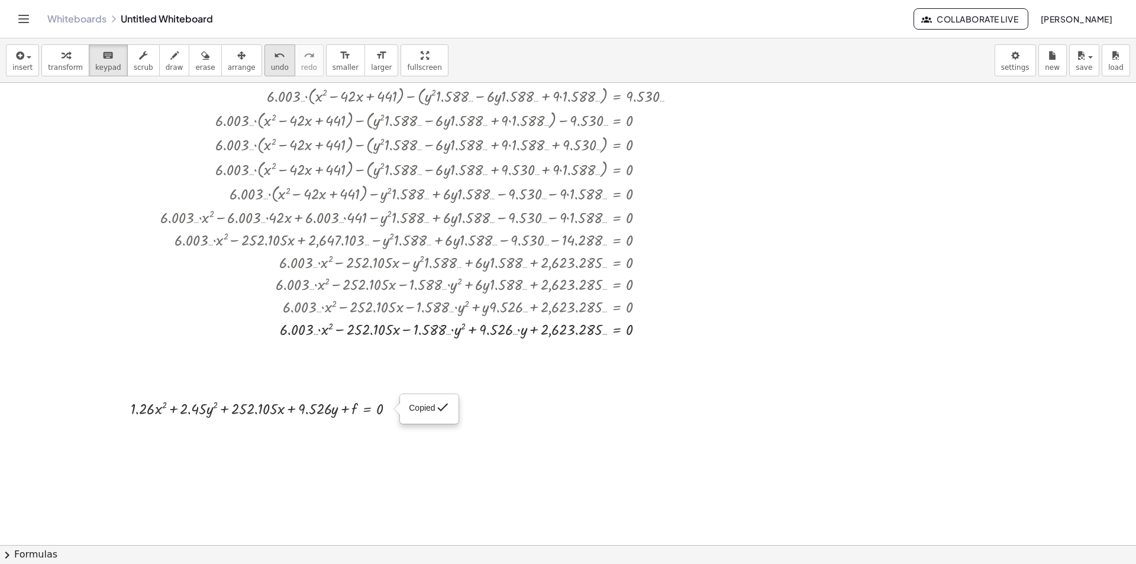
click at [265, 62] on button "undo undo" at bounding box center [280, 60] width 31 height 32
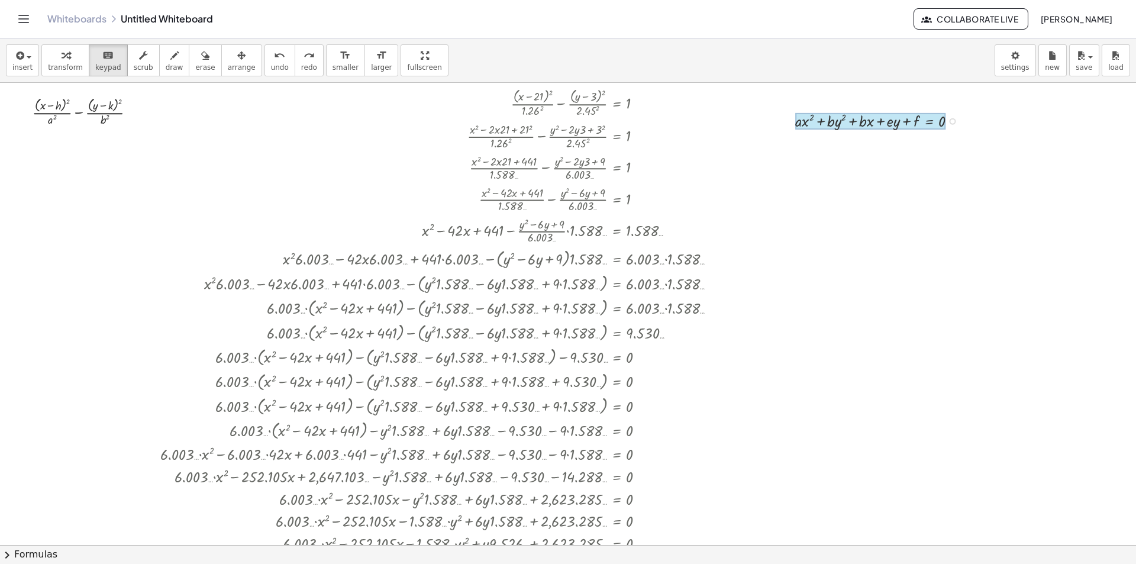
click at [936, 120] on div at bounding box center [870, 121] width 150 height 17
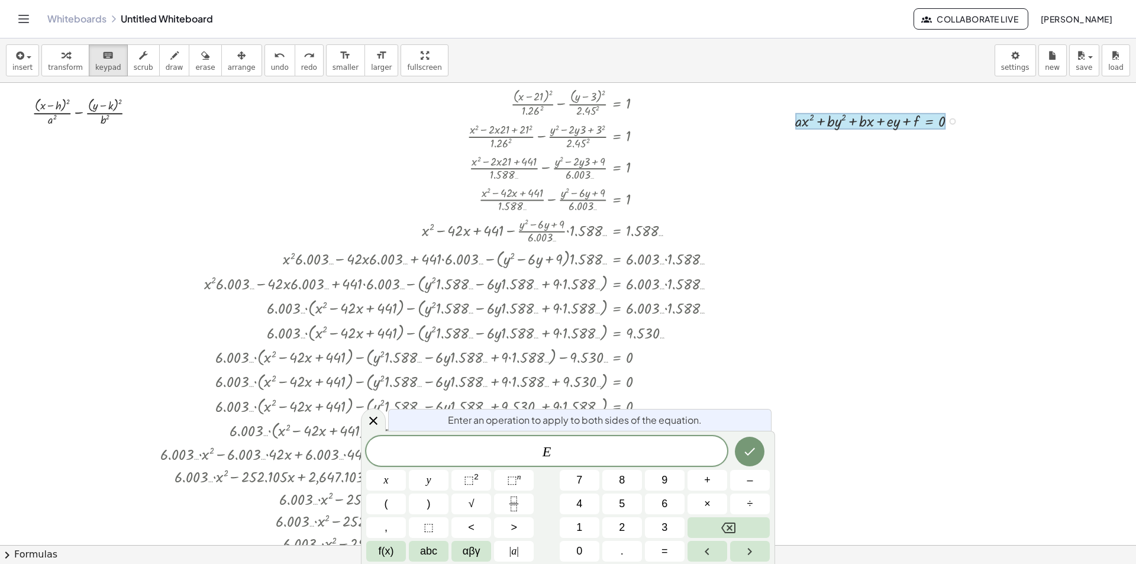
click at [955, 121] on div "Copied done" at bounding box center [953, 121] width 7 height 7
click at [897, 263] on div at bounding box center [568, 545] width 1136 height 924
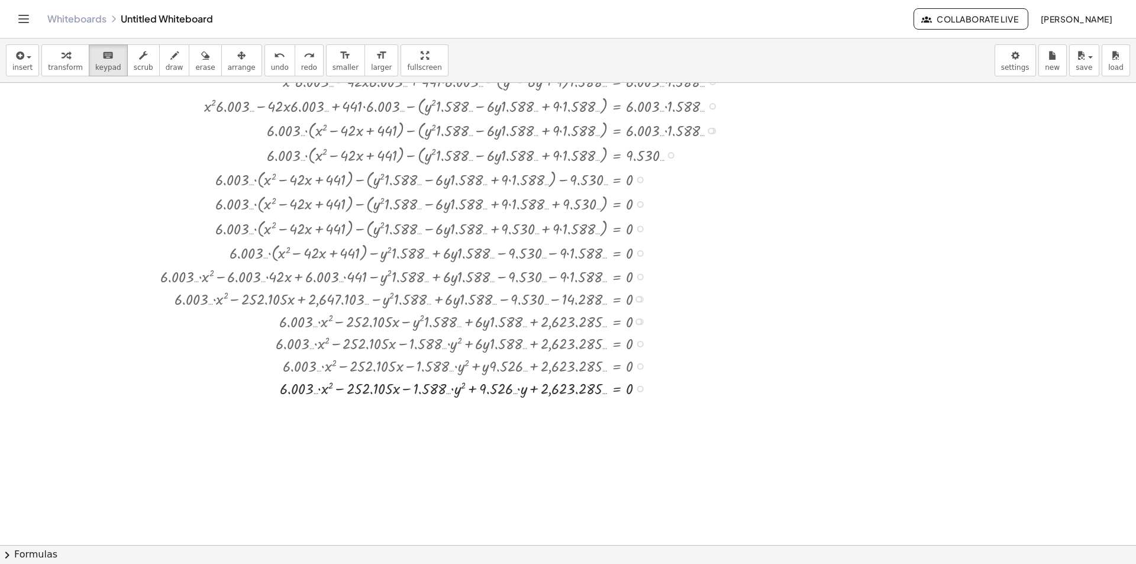
scroll to position [355, 0]
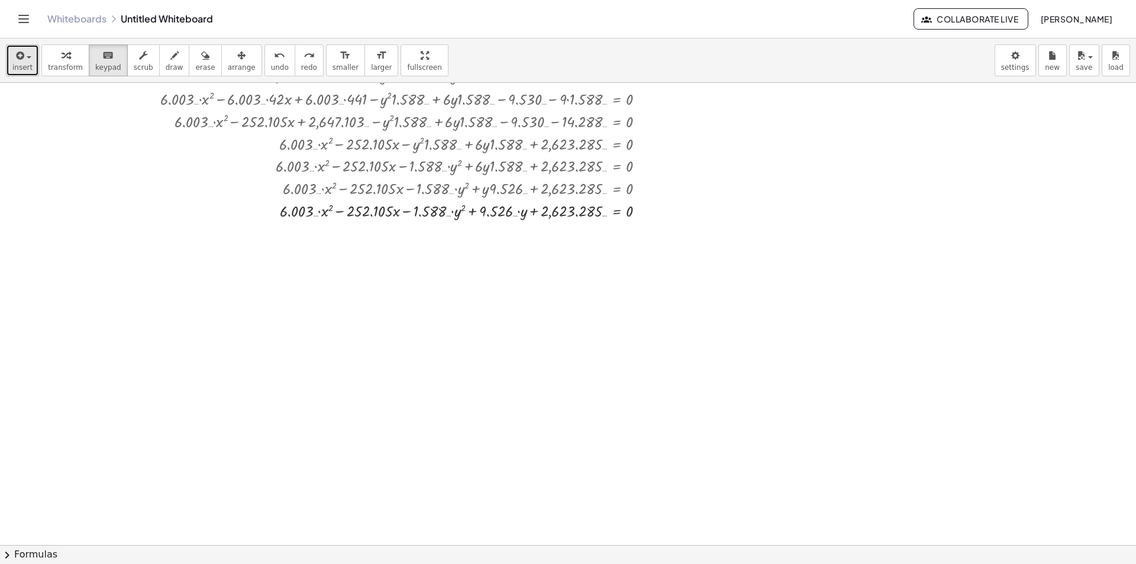
click at [17, 49] on icon "button" at bounding box center [19, 56] width 11 height 14
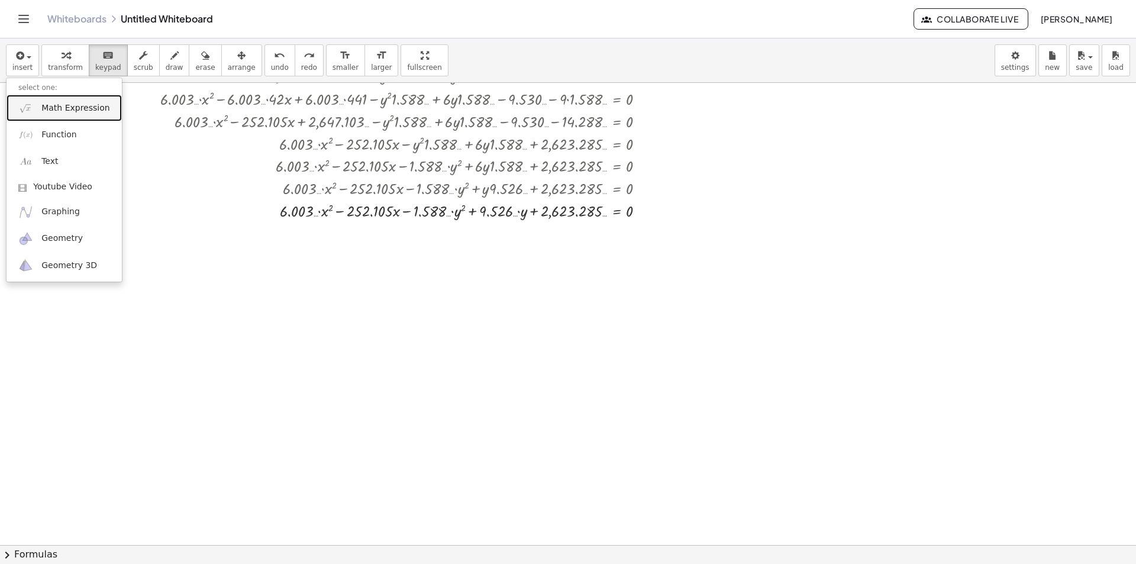
click at [69, 105] on span "Math Expression" at bounding box center [75, 108] width 68 height 12
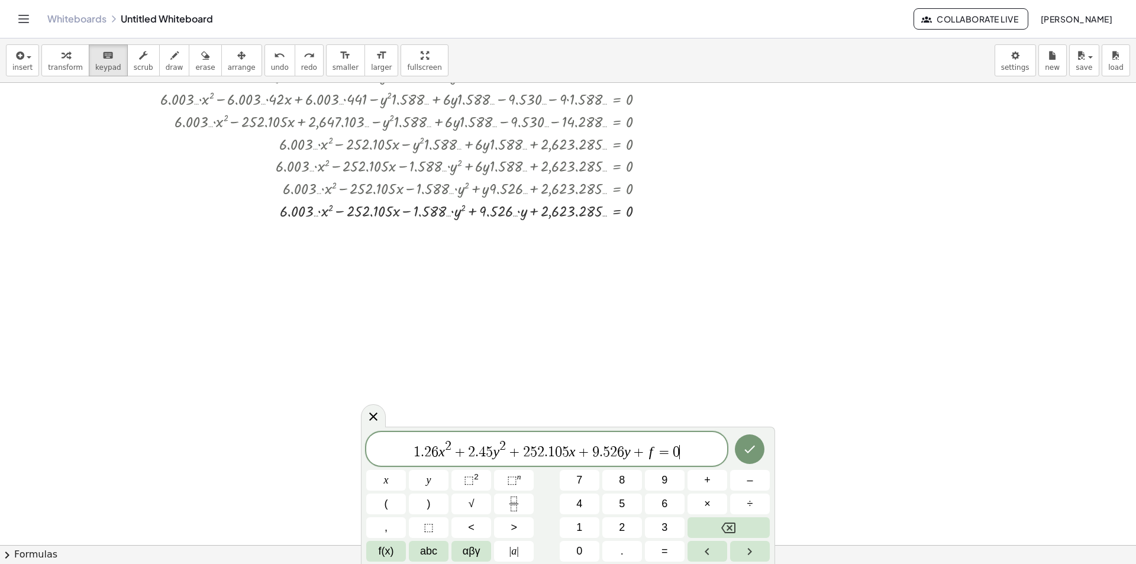
click at [652, 456] on var "f" at bounding box center [651, 451] width 4 height 15
click at [759, 449] on button "Done" at bounding box center [750, 449] width 30 height 30
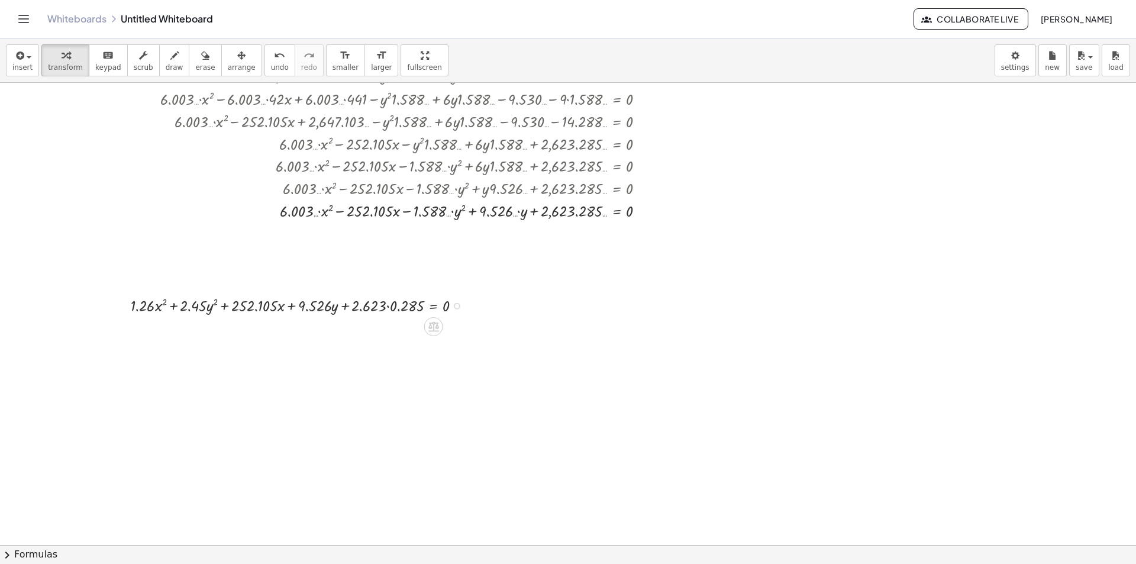
click at [460, 305] on div at bounding box center [301, 305] width 352 height 22
click at [459, 305] on div at bounding box center [457, 306] width 7 height 7
click at [546, 304] on span "Copy line as LaTeX" at bounding box center [514, 305] width 72 height 9
drag, startPoint x: 381, startPoint y: 304, endPoint x: 555, endPoint y: 211, distance: 198.1
click at [659, 293] on div "+ · ( + x − h ) 2 · a 2 − · ( + y − k ) 2 · b 2 + · ( + x − 21 ) 2 · 1.26 2 − ·…" at bounding box center [568, 190] width 1136 height 924
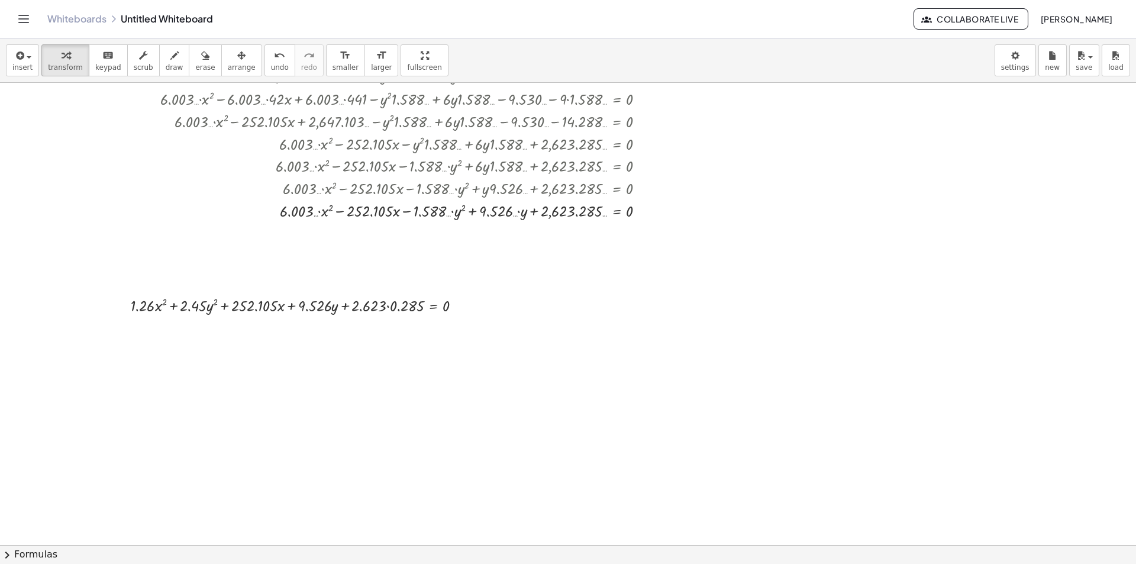
click at [228, 50] on div "button" at bounding box center [242, 55] width 28 height 14
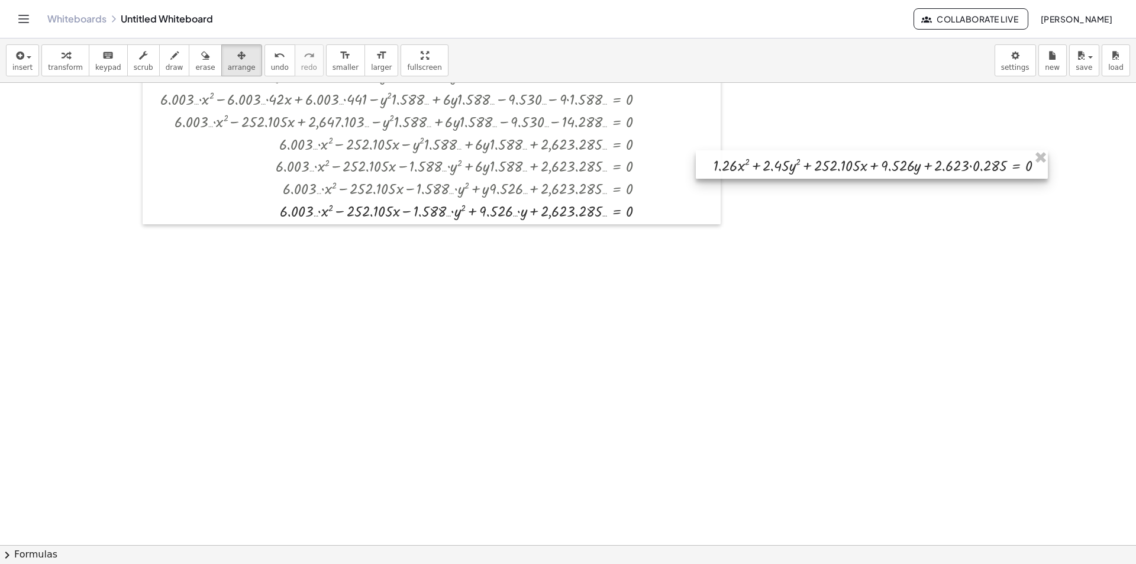
drag, startPoint x: 560, startPoint y: 279, endPoint x: 987, endPoint y: 167, distance: 441.3
click at [981, 168] on div at bounding box center [872, 164] width 352 height 28
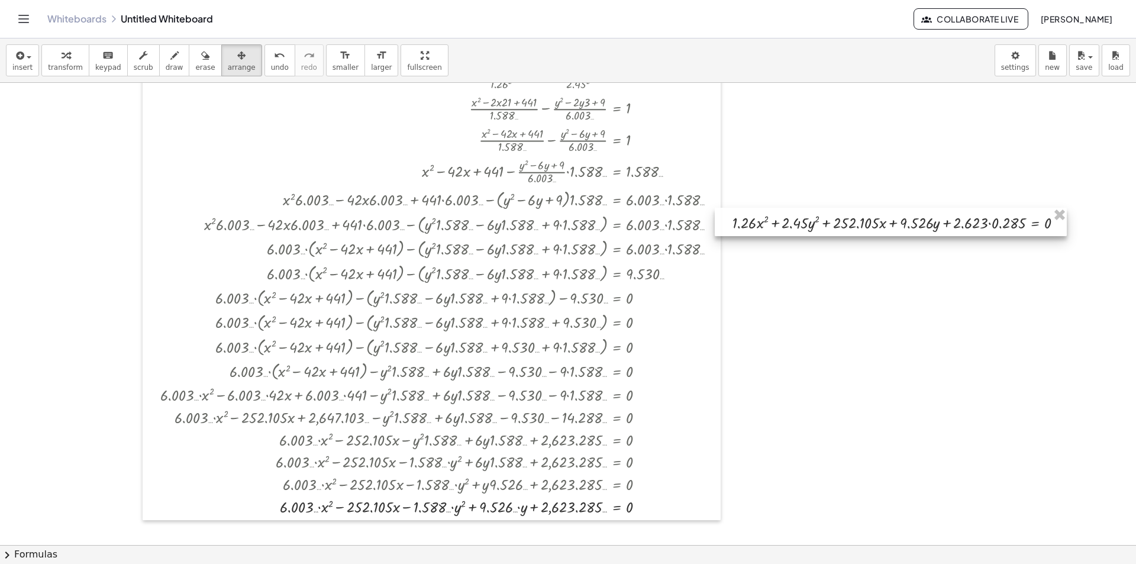
drag, startPoint x: 823, startPoint y: 455, endPoint x: 842, endPoint y: 195, distance: 259.9
click at [841, 208] on div at bounding box center [891, 222] width 352 height 28
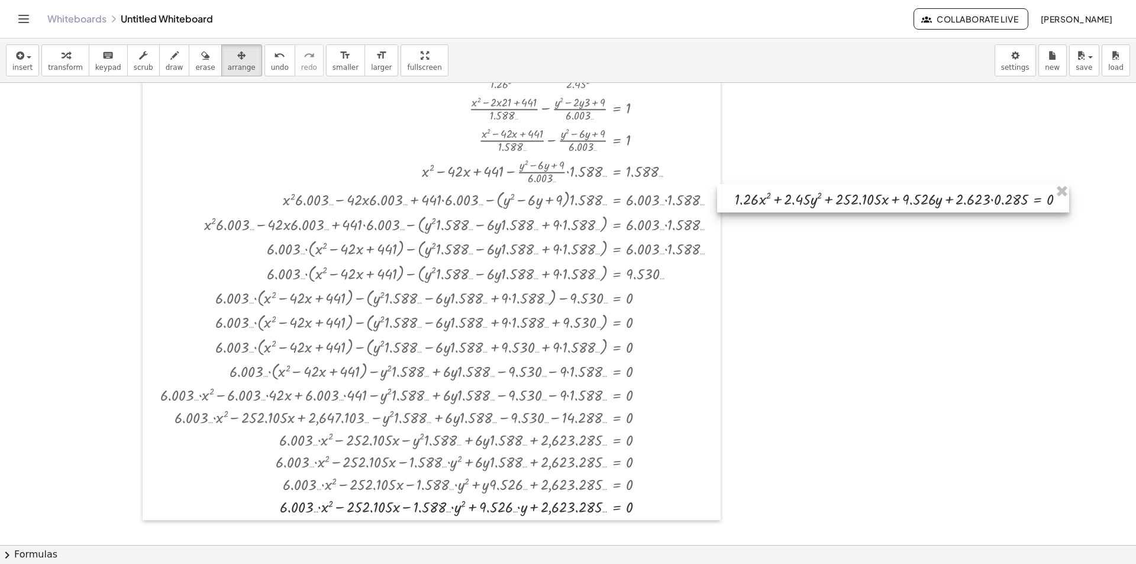
scroll to position [0, 0]
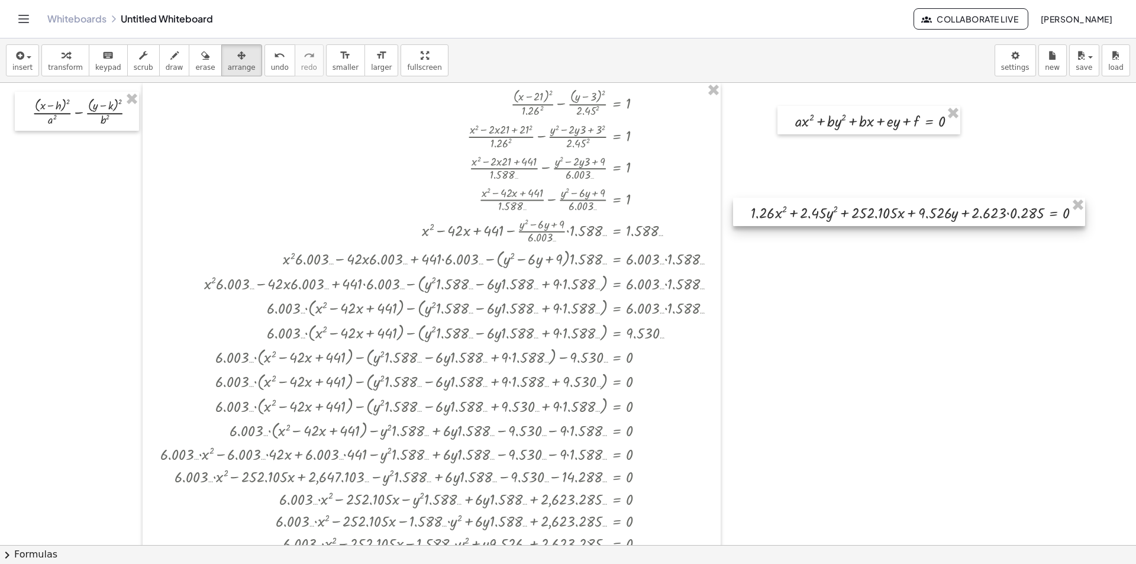
drag, startPoint x: 879, startPoint y: 257, endPoint x: 896, endPoint y: 209, distance: 50.9
click at [896, 209] on div at bounding box center [909, 212] width 352 height 28
click at [333, 65] on span "smaller" at bounding box center [346, 67] width 26 height 8
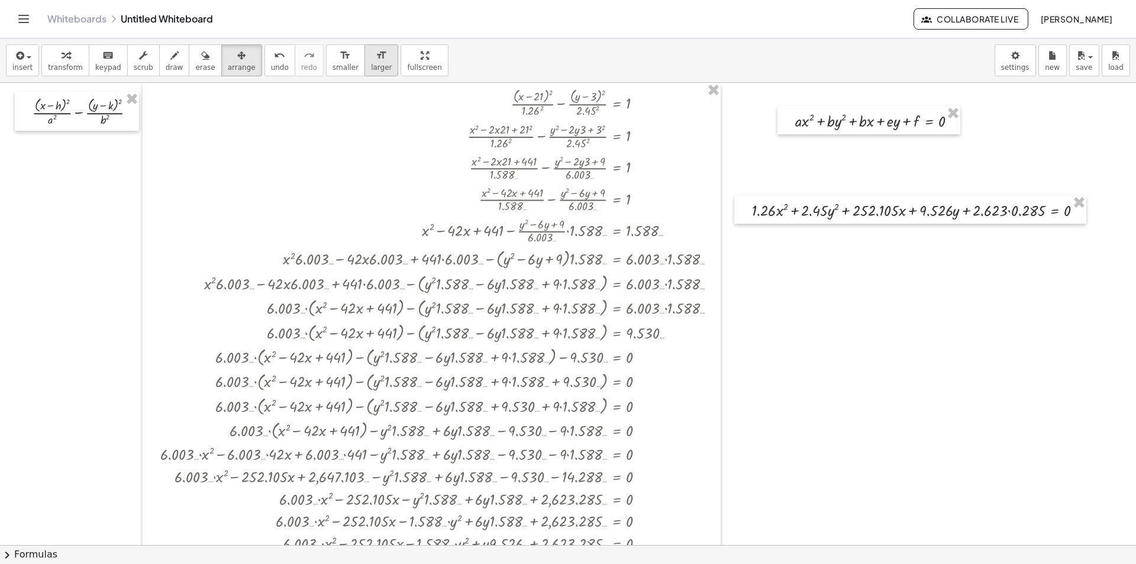
click at [333, 65] on span "smaller" at bounding box center [346, 67] width 26 height 8
click at [371, 58] on div "format_size" at bounding box center [381, 55] width 21 height 14
click at [365, 62] on button "format_size larger" at bounding box center [382, 60] width 34 height 32
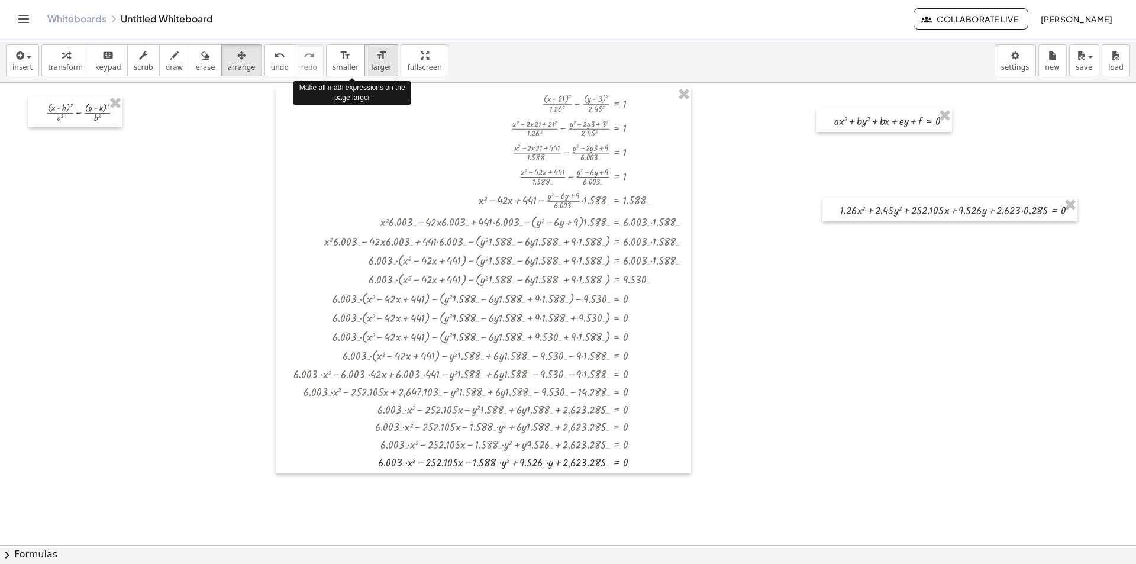
click at [365, 62] on button "format_size larger" at bounding box center [382, 60] width 34 height 32
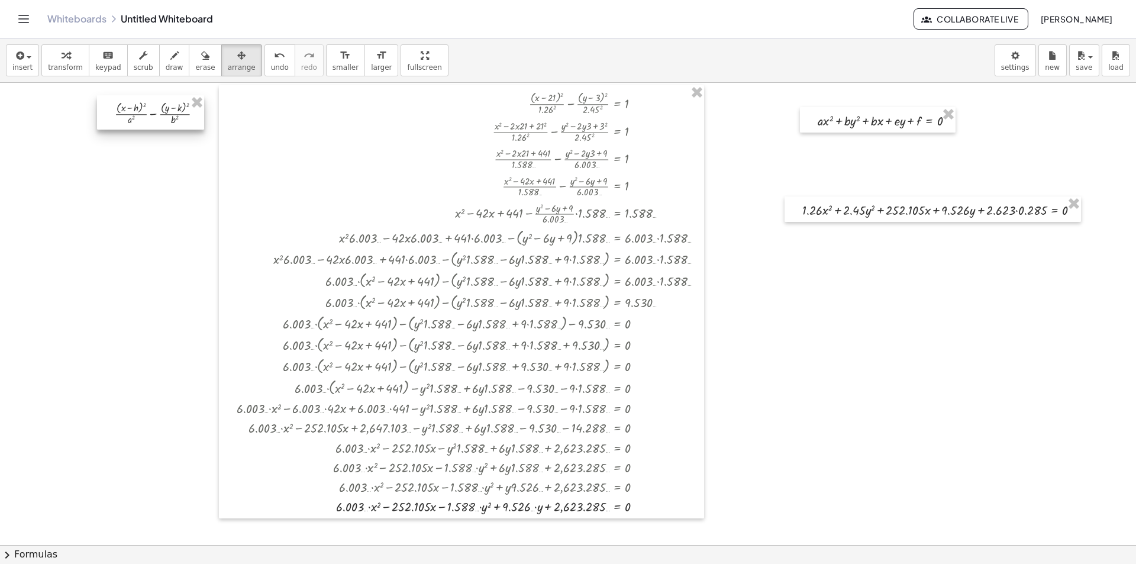
drag, startPoint x: 80, startPoint y: 121, endPoint x: 157, endPoint y: 121, distance: 77.5
click at [157, 121] on div at bounding box center [150, 112] width 107 height 34
click at [1039, 441] on div at bounding box center [568, 545] width 1136 height 924
click at [965, 414] on div at bounding box center [568, 545] width 1136 height 924
